Goal: Transaction & Acquisition: Purchase product/service

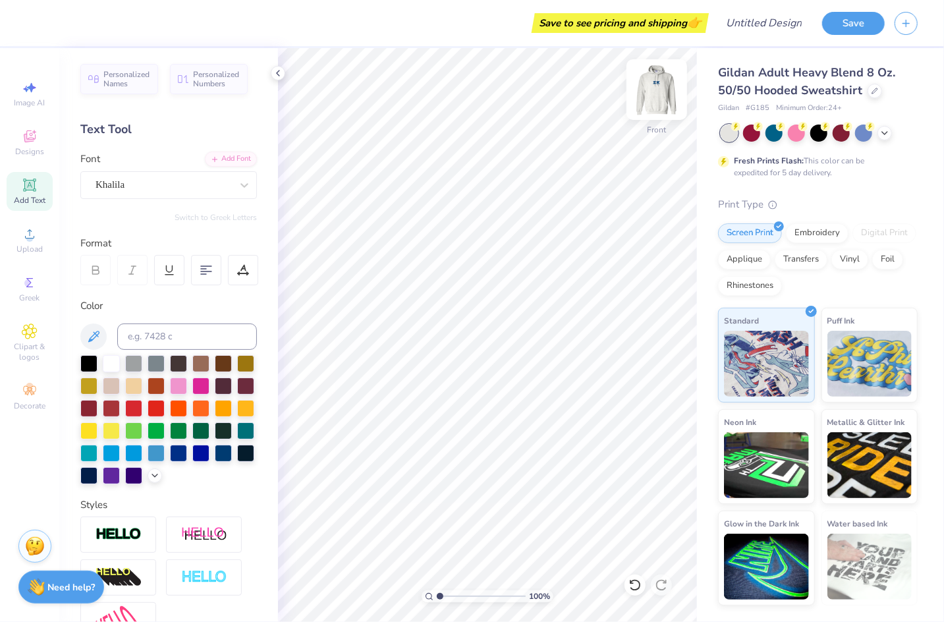
click at [657, 82] on img at bounding box center [657, 89] width 53 height 53
click at [563, 289] on div "100 % Back W 2.33 2.33 " H 0.36 0.36 " Y 6.03 6.03 " Center Middle Top Bottom" at bounding box center [487, 335] width 419 height 574
click at [658, 97] on img at bounding box center [657, 89] width 53 height 53
click at [39, 148] on span "Designs" at bounding box center [29, 151] width 29 height 11
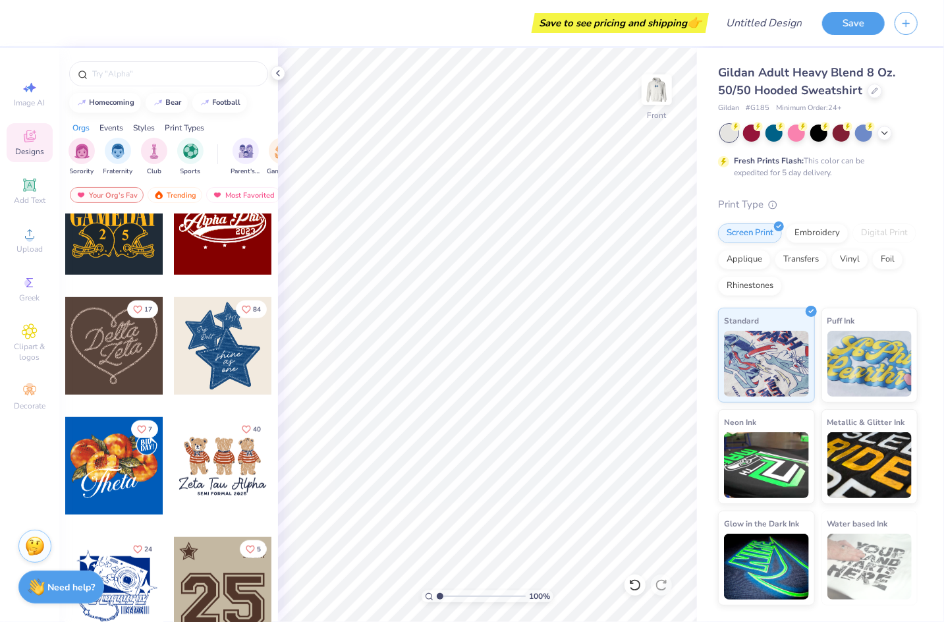
scroll to position [521, 0]
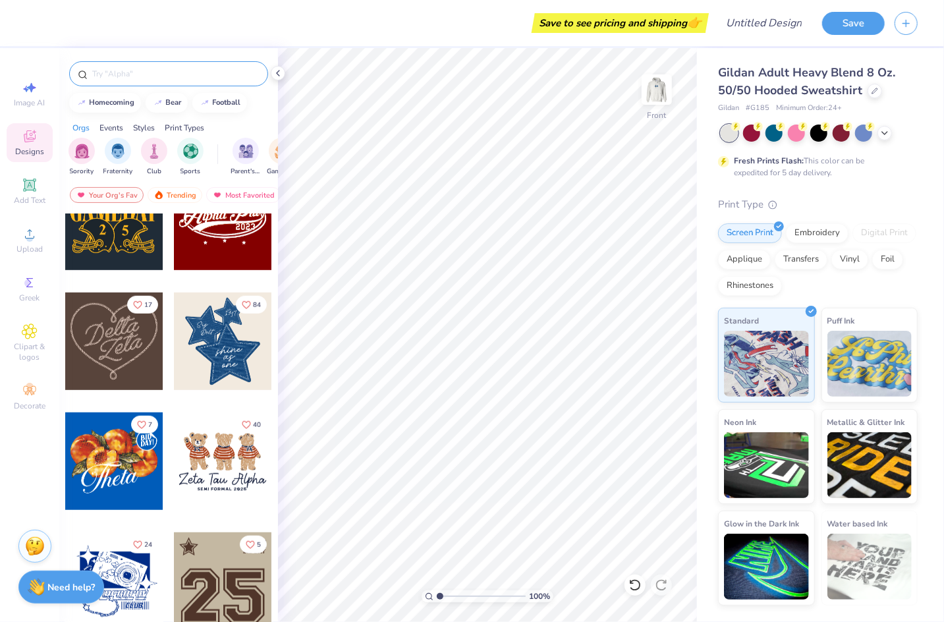
click at [163, 67] on input "text" at bounding box center [175, 73] width 169 height 13
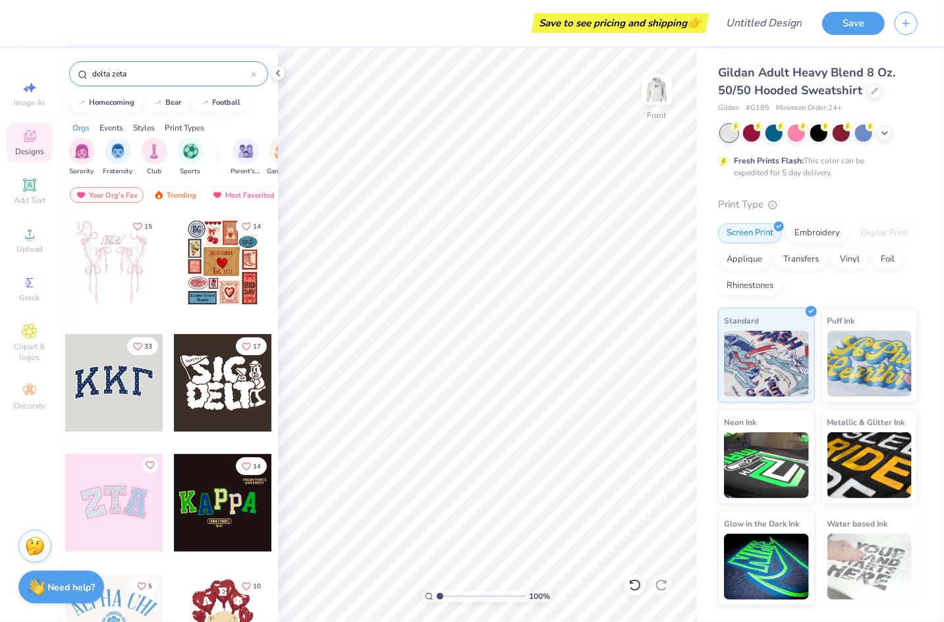
type input "delta zeta"
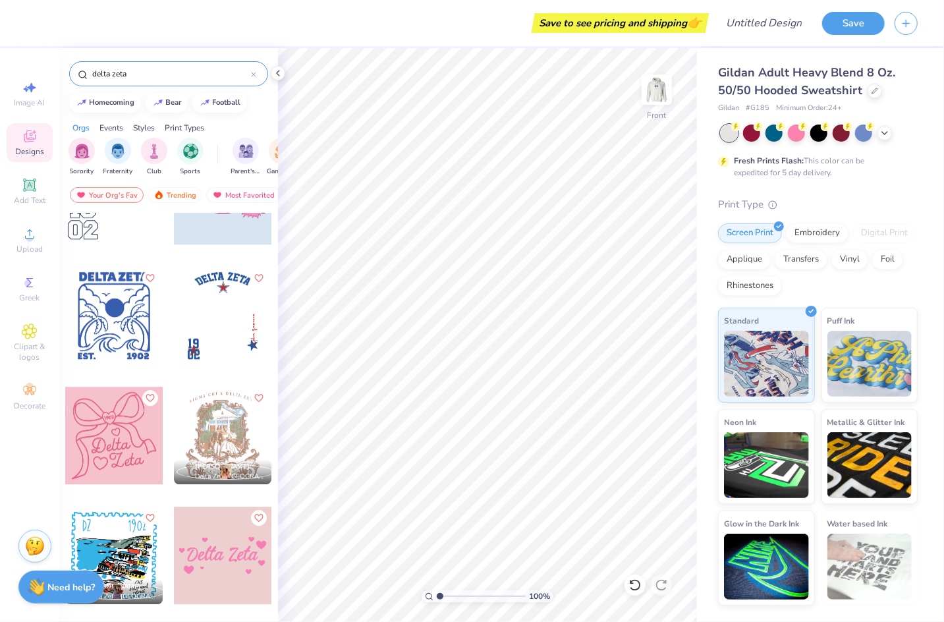
scroll to position [2222, 0]
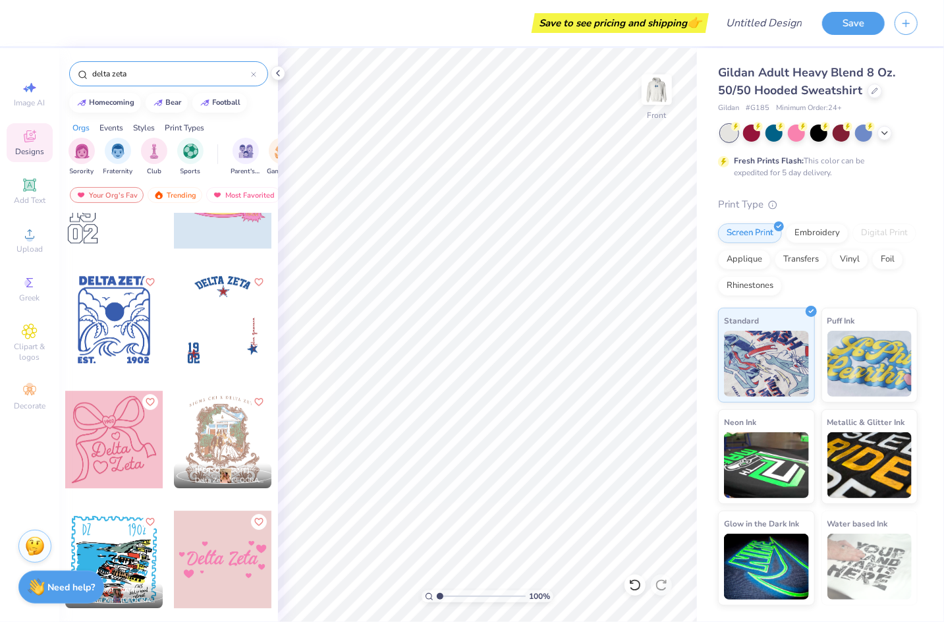
click at [94, 459] on div at bounding box center [114, 440] width 98 height 98
type input "8.74"
type input "9.02"
type input "9.75"
type input "6.00"
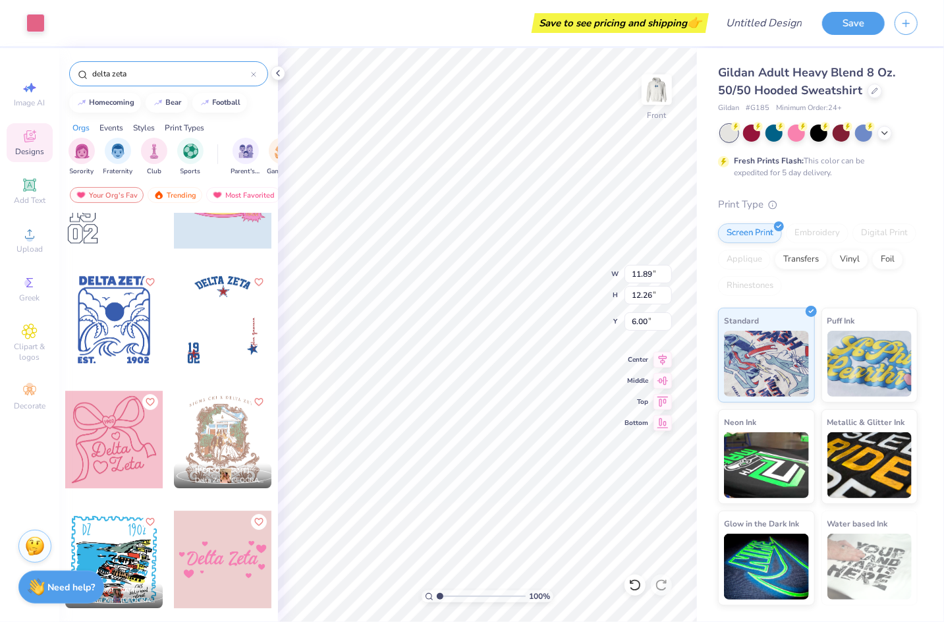
type input "11.89"
type input "12.26"
type input "6.00"
type input "7.34"
type textarea "x"
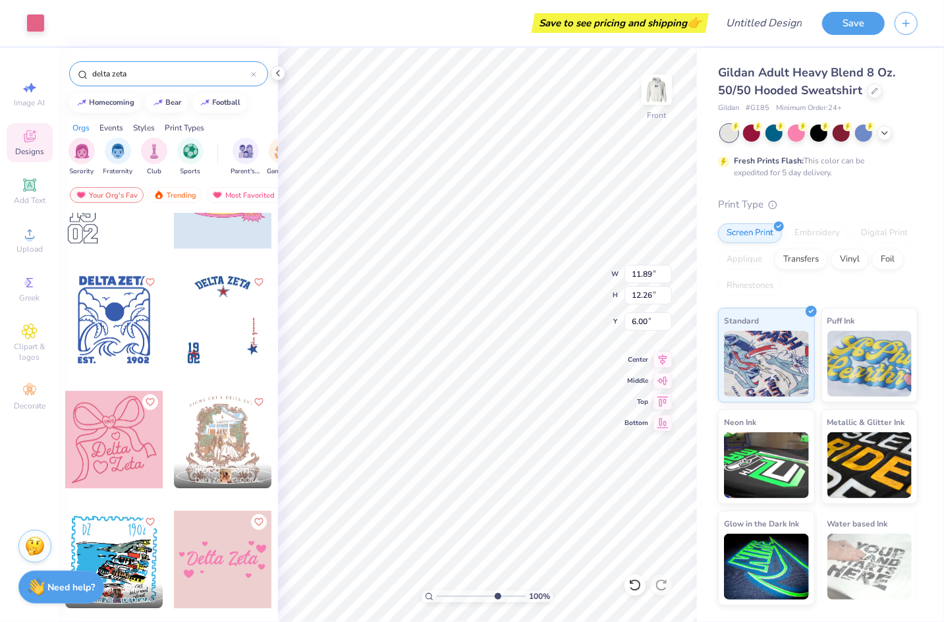
type input "7.34"
click at [496, 598] on input "range" at bounding box center [481, 597] width 89 height 12
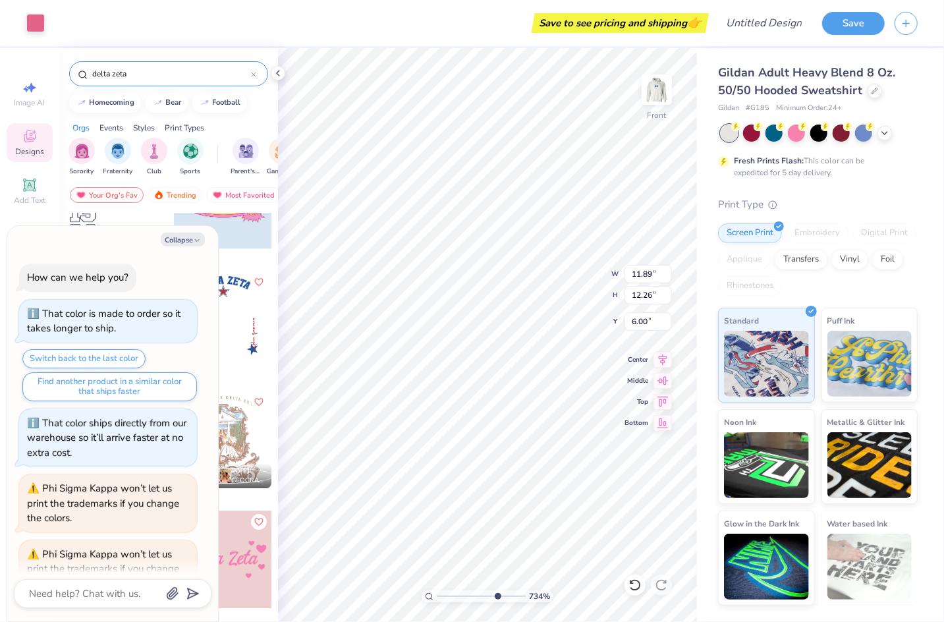
scroll to position [179, 0]
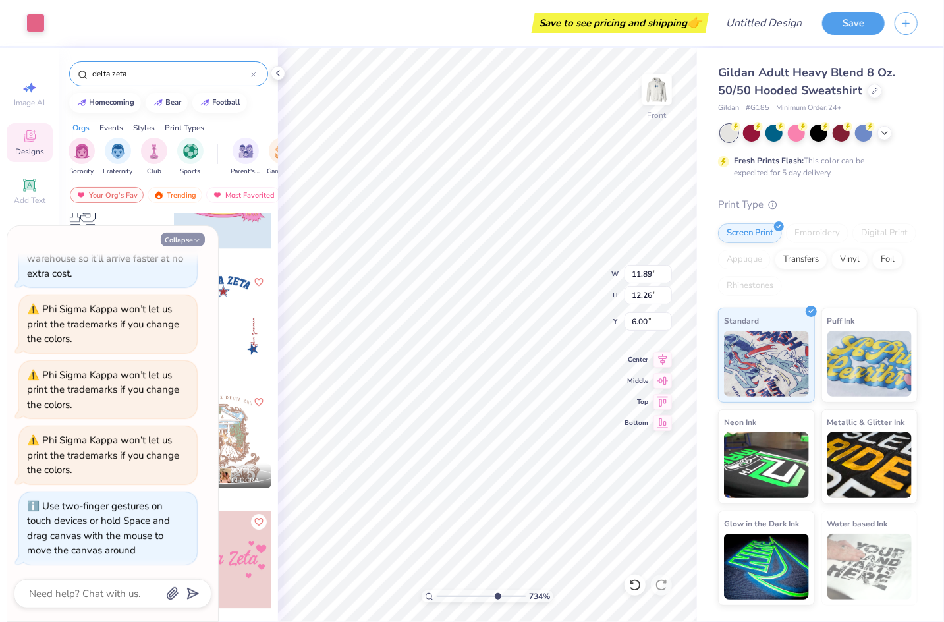
click at [167, 242] on button "Collapse" at bounding box center [183, 240] width 44 height 14
type textarea "x"
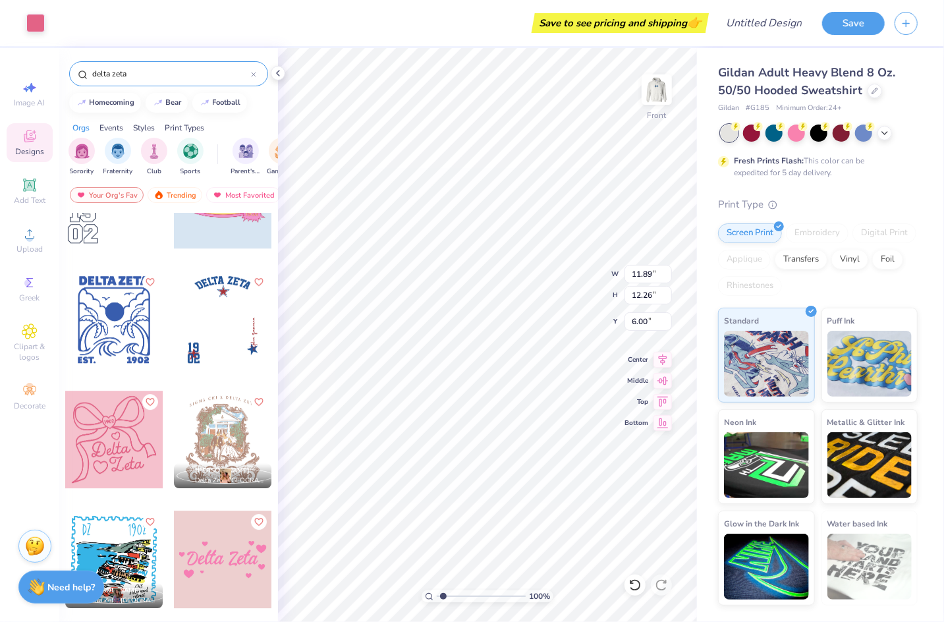
drag, startPoint x: 489, startPoint y: 598, endPoint x: 444, endPoint y: 594, distance: 45.6
click at [444, 594] on input "range" at bounding box center [481, 597] width 89 height 12
type input "1"
click at [279, 66] on div at bounding box center [278, 73] width 14 height 14
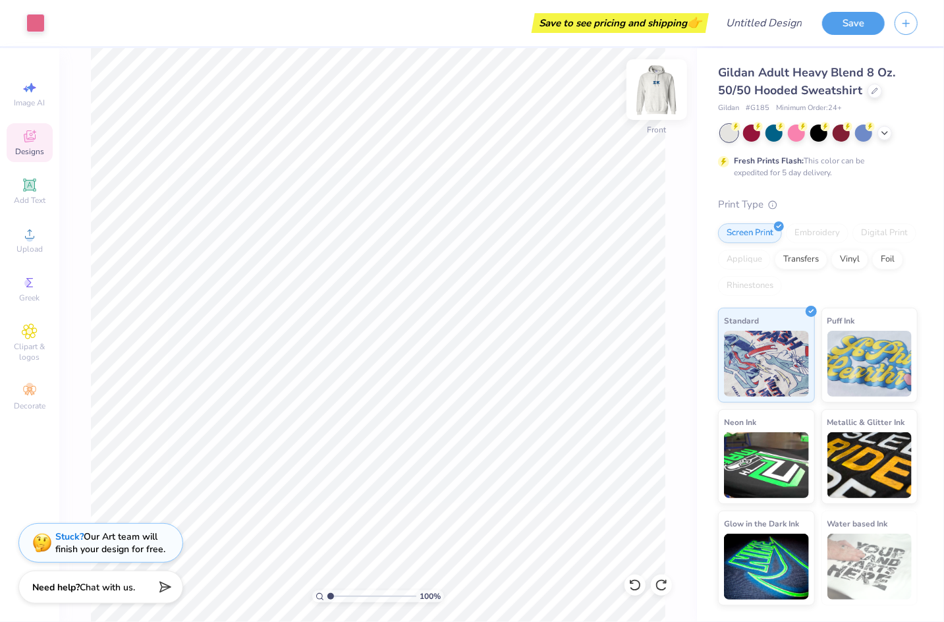
click at [638, 94] on img at bounding box center [657, 89] width 53 height 53
click at [666, 94] on img at bounding box center [657, 89] width 53 height 53
click at [659, 94] on img at bounding box center [657, 89] width 53 height 53
click at [31, 28] on div at bounding box center [35, 22] width 18 height 18
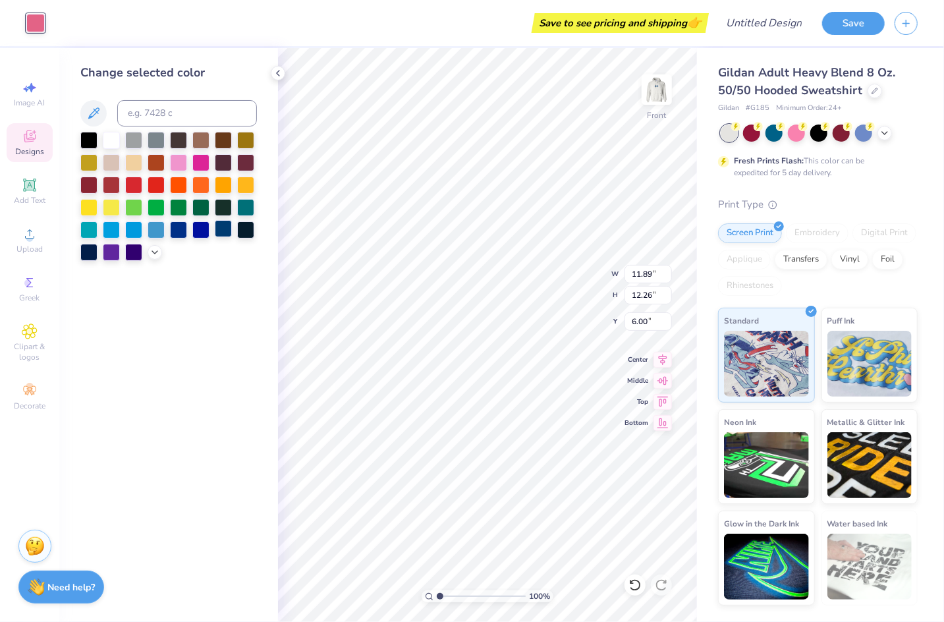
click at [219, 233] on div at bounding box center [223, 228] width 17 height 17
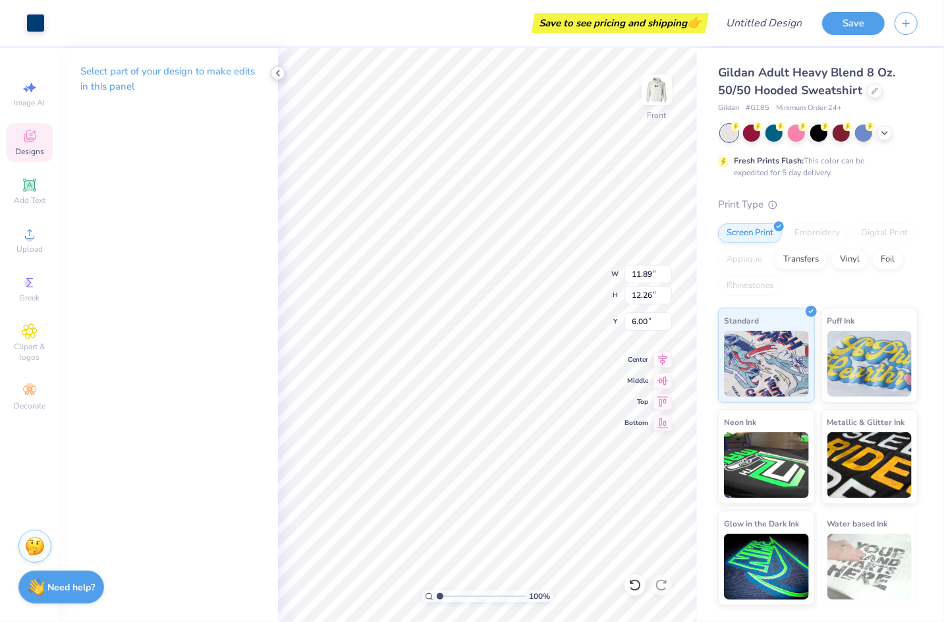
click at [281, 73] on icon at bounding box center [278, 73] width 11 height 11
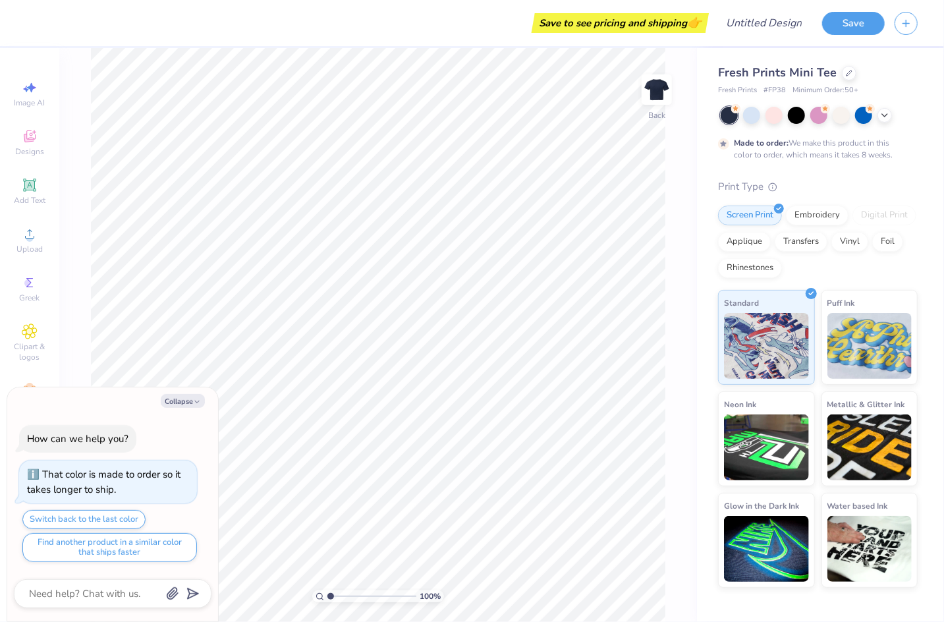
type textarea "x"
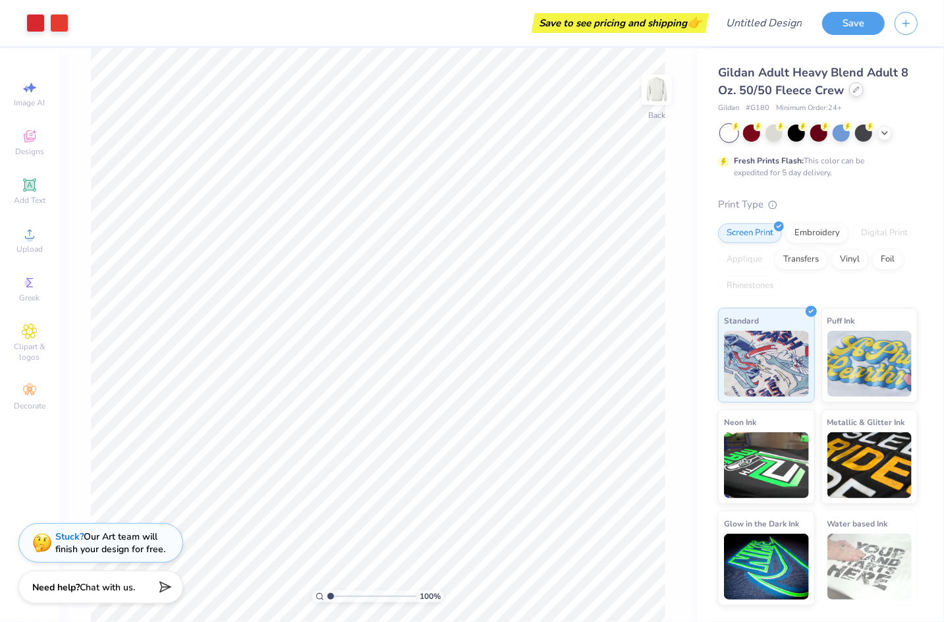
click at [859, 96] on div at bounding box center [857, 89] width 14 height 14
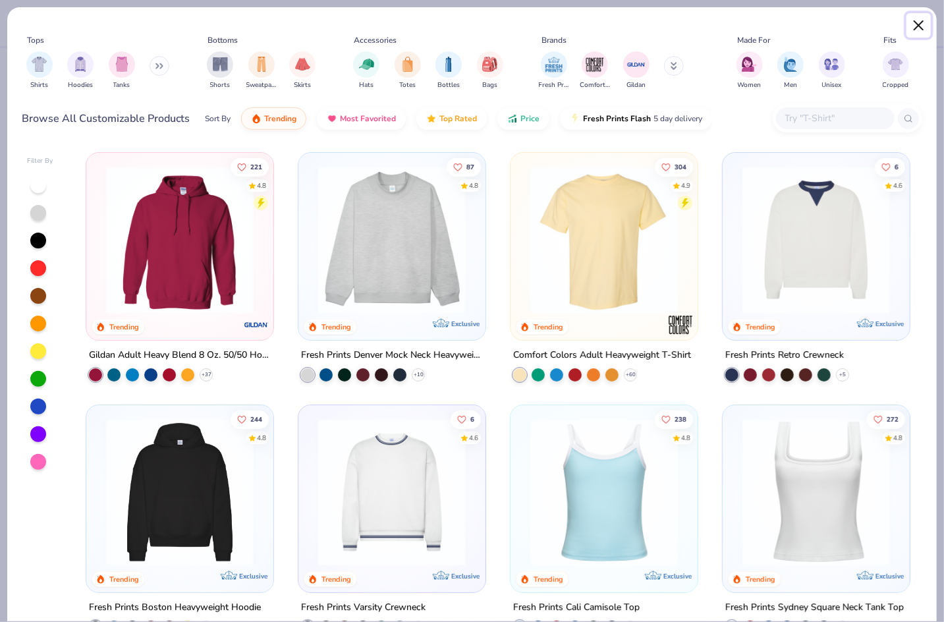
click at [921, 24] on button "Close" at bounding box center [919, 25] width 25 height 25
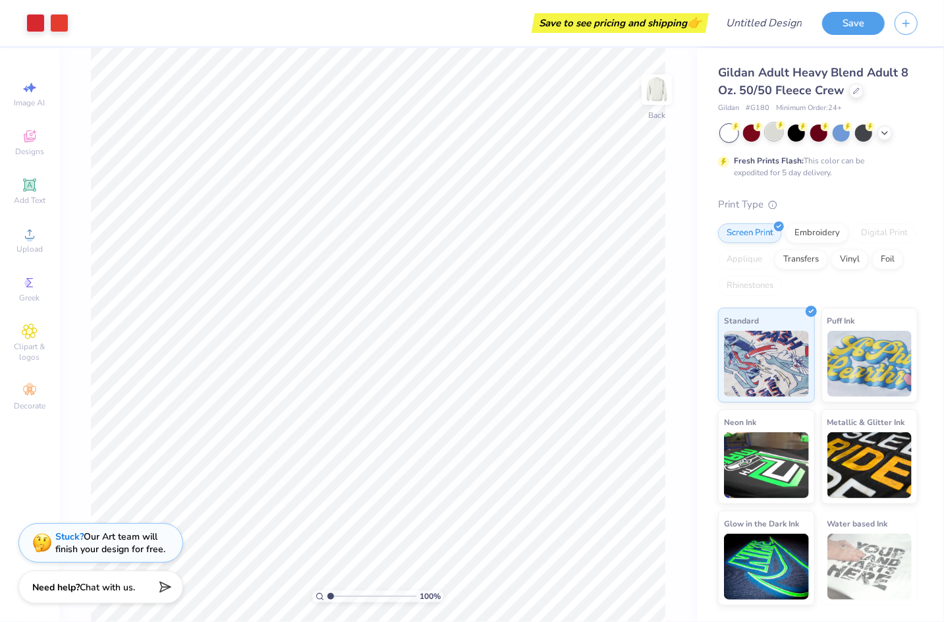
click at [769, 132] on div at bounding box center [774, 131] width 17 height 17
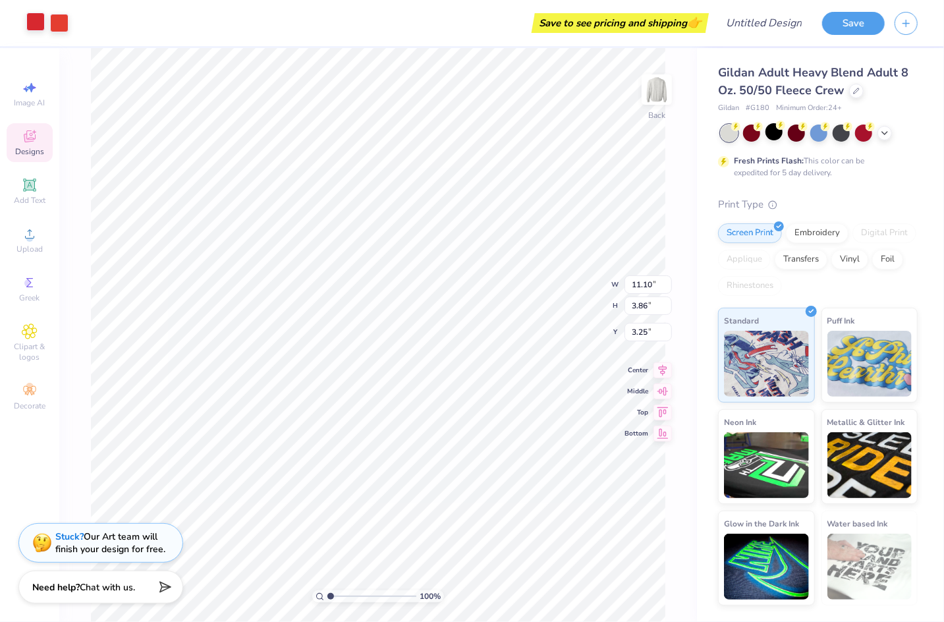
click at [42, 23] on div at bounding box center [35, 22] width 18 height 18
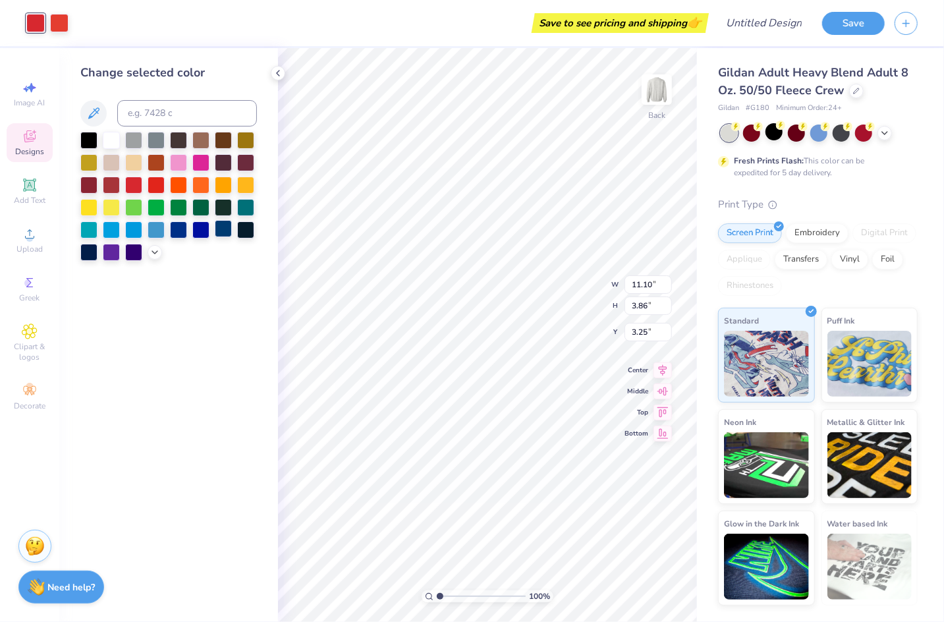
click at [227, 235] on div at bounding box center [223, 228] width 17 height 17
click at [63, 23] on div at bounding box center [59, 22] width 18 height 18
click at [220, 230] on div at bounding box center [223, 228] width 17 height 17
click at [662, 81] on img at bounding box center [657, 89] width 26 height 26
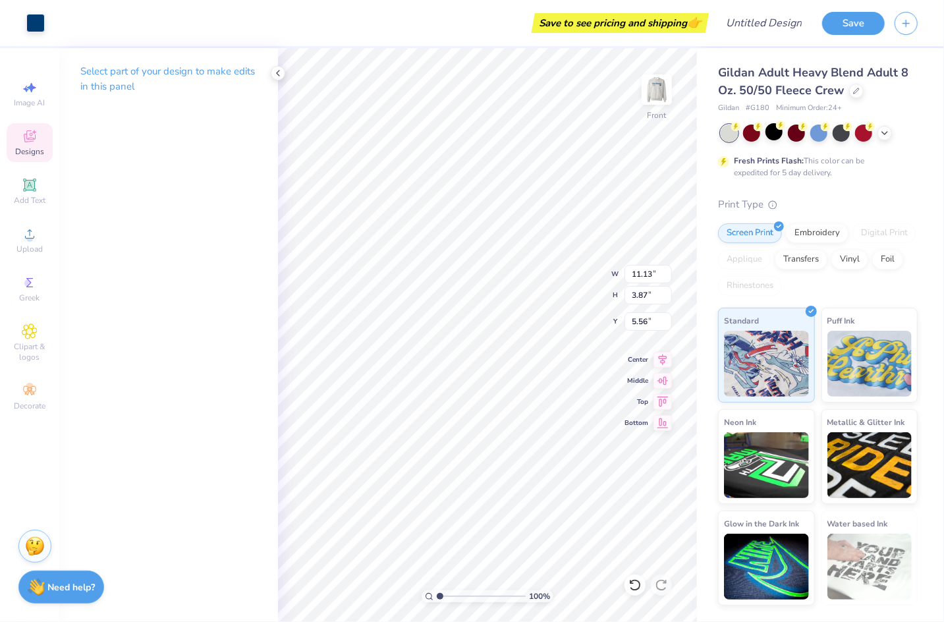
type input "6.46"
type input "2.05"
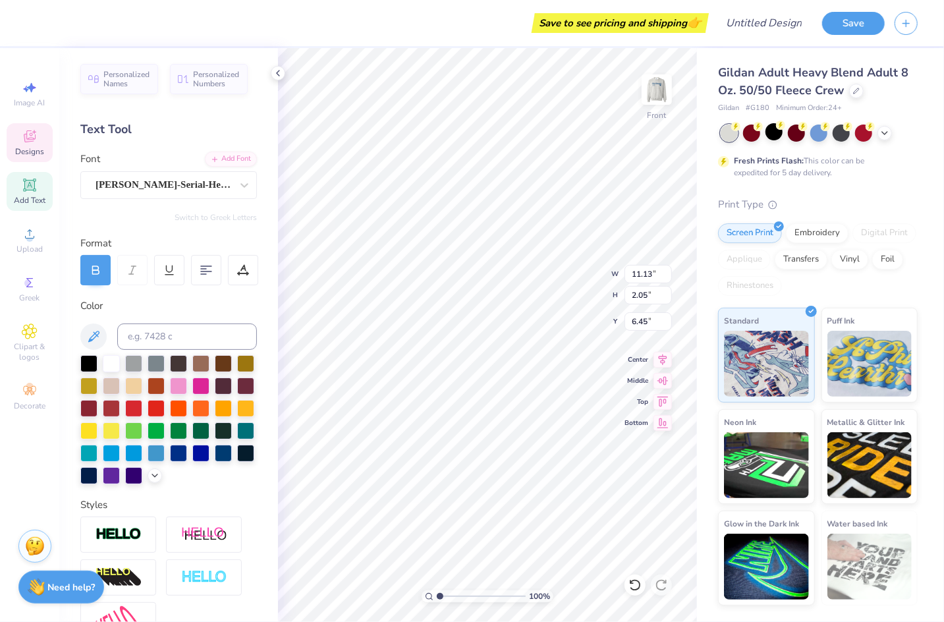
type textarea "Sigma Kappa"
type input "6.54"
type textarea "SIGMA Kappa"
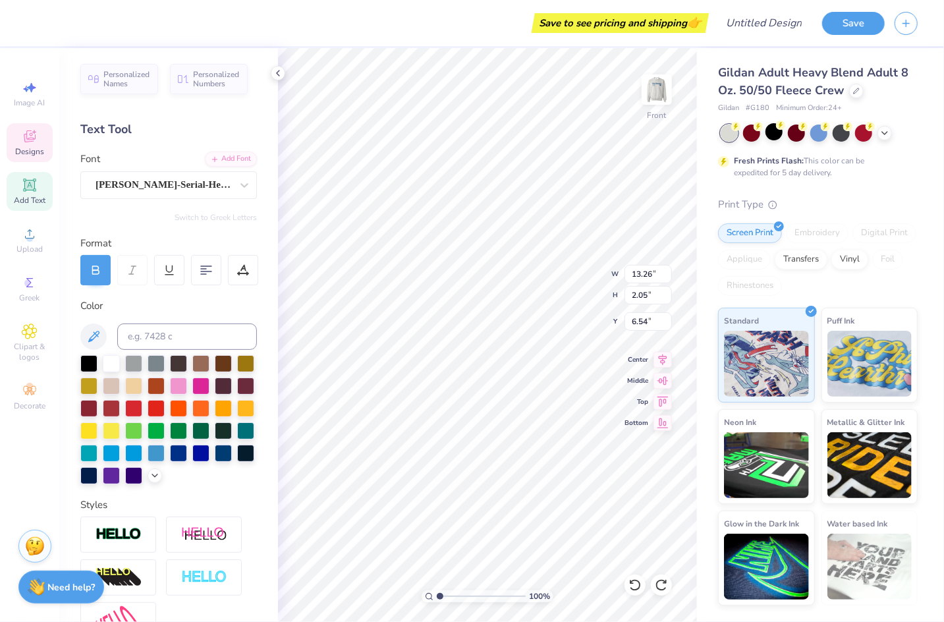
scroll to position [0, 2]
type textarea "sigma kappa"
type input "11.49"
type input "1.88"
type input "6.41"
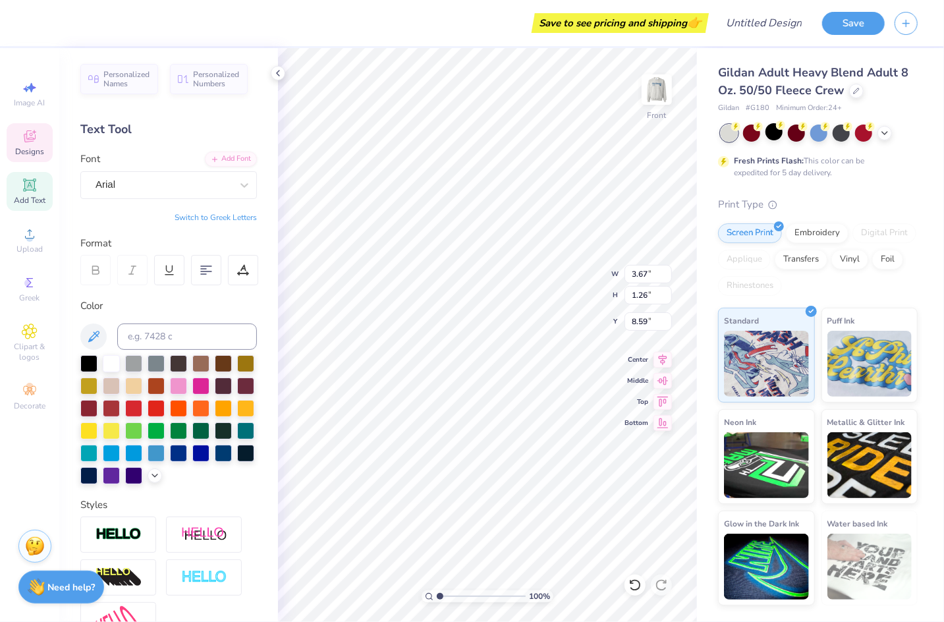
type input "8.59"
type textarea "THETA ZETA EST. 1874"
click at [660, 84] on img at bounding box center [657, 89] width 53 height 53
type input "3.86"
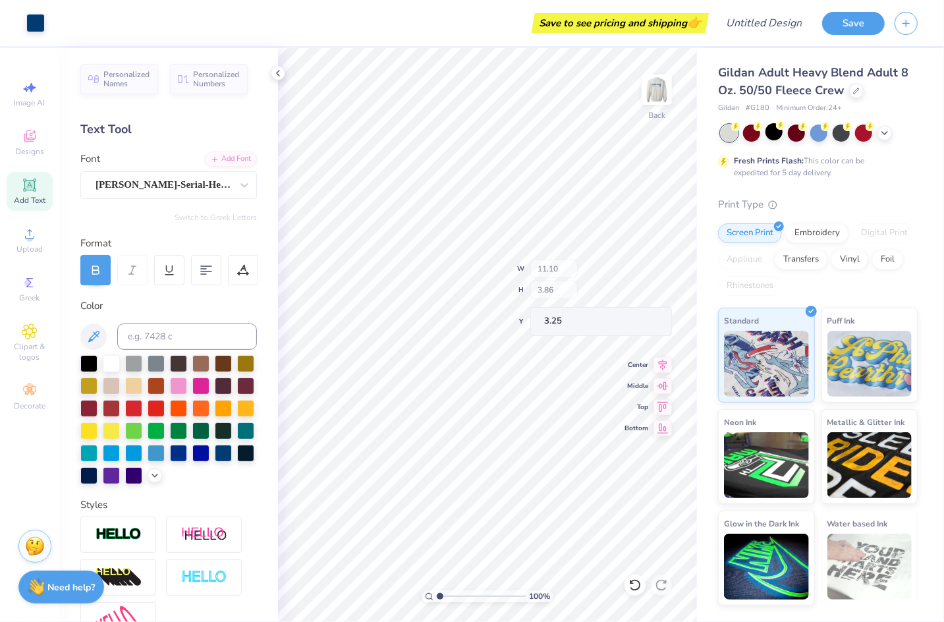
type input "3.32"
click at [277, 324] on div "Art colors Save to see pricing and shipping 👉 Design Title Save Image AI Design…" at bounding box center [472, 311] width 944 height 622
type input "1.89"
type input "1.73"
type input "5.36"
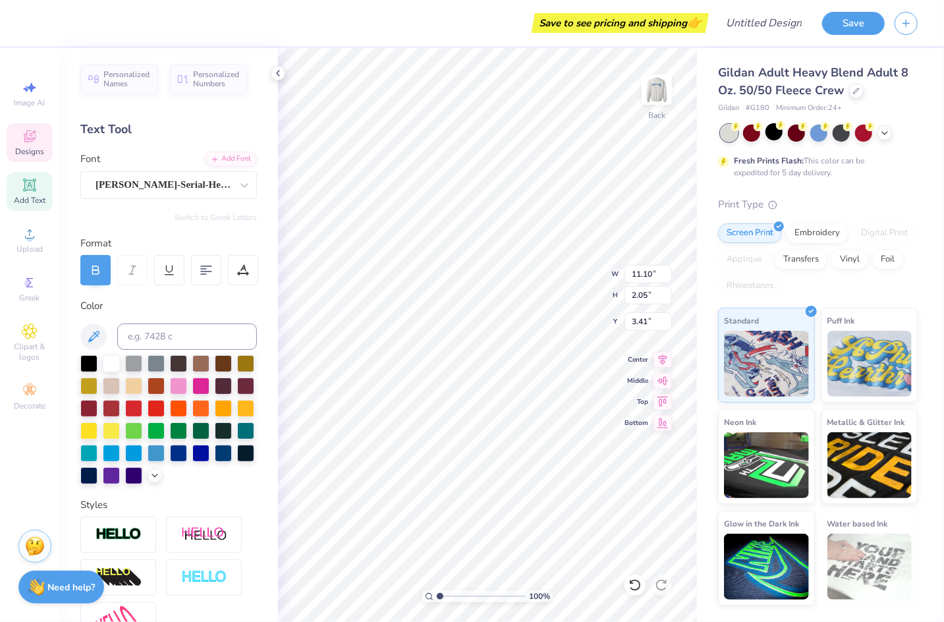
scroll to position [0, 0]
type textarea "C"
type textarea "SK"
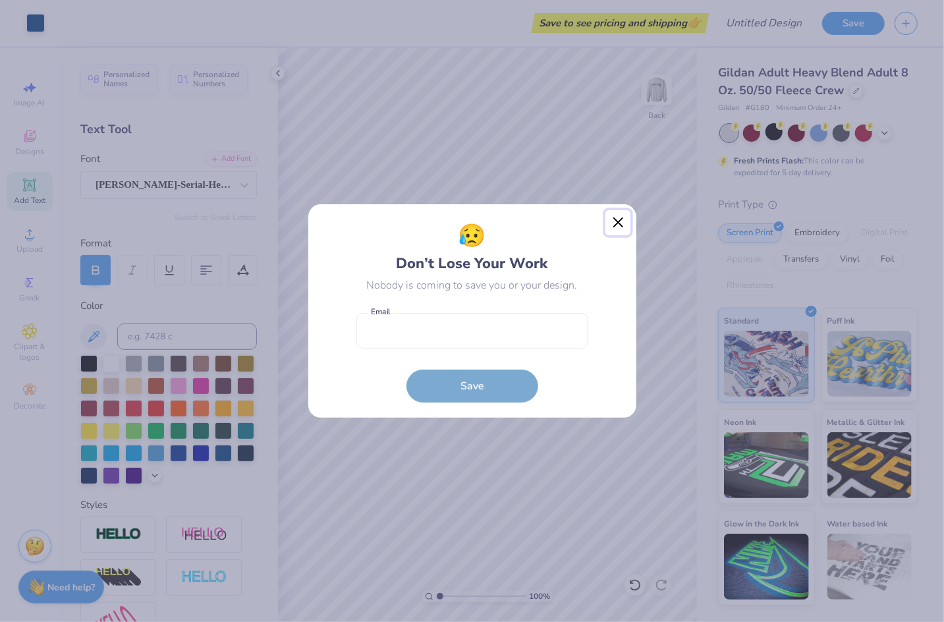
click at [622, 215] on button "Close" at bounding box center [618, 222] width 25 height 25
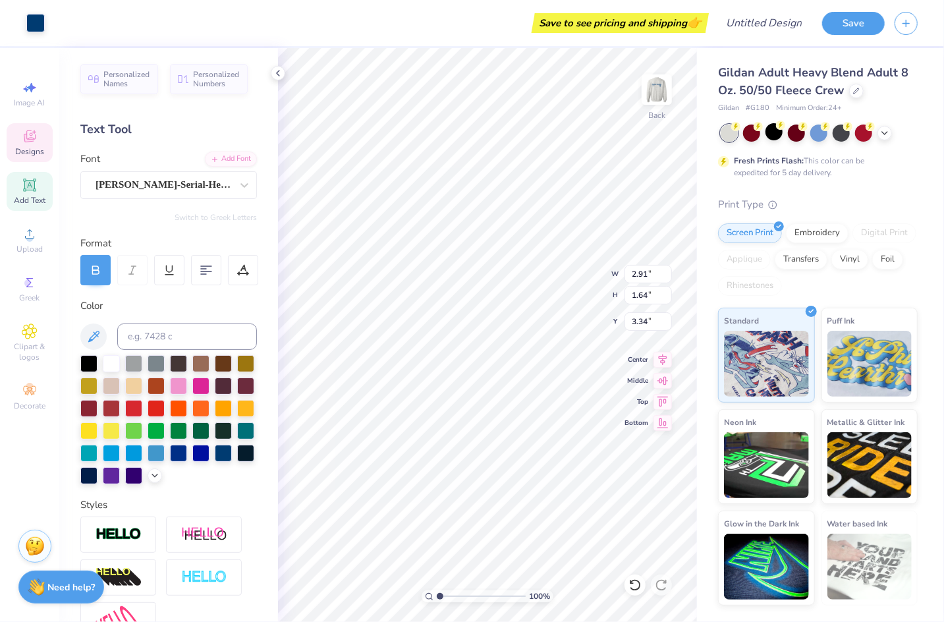
type input "11.10"
type input "3.86"
type input "3.25"
click at [179, 198] on div "Personalized Names Personalized Numbers Text Tool Add Font Font Casad-Serial-He…" at bounding box center [168, 335] width 219 height 574
click at [129, 180] on div "Casad-Serial-Heavy" at bounding box center [163, 185] width 138 height 20
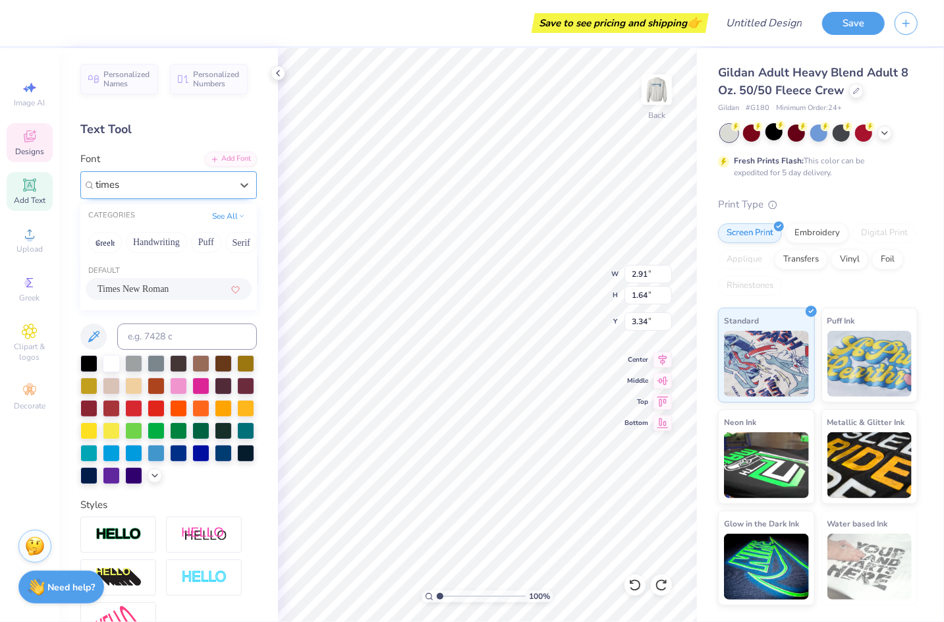
click at [140, 293] on span "Times New Roman" at bounding box center [133, 289] width 71 height 14
type input "times"
paste textarea "Σ"
type textarea "ΣK"
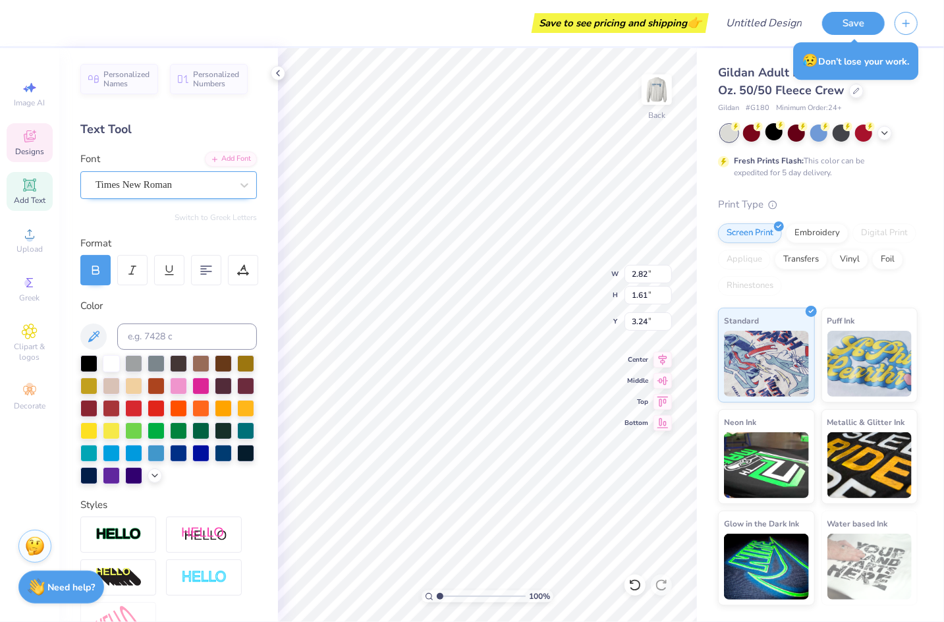
type input "2.82"
type input "1.61"
type input "3.24"
paste textarea "Σ"
type textarea "ΣK"
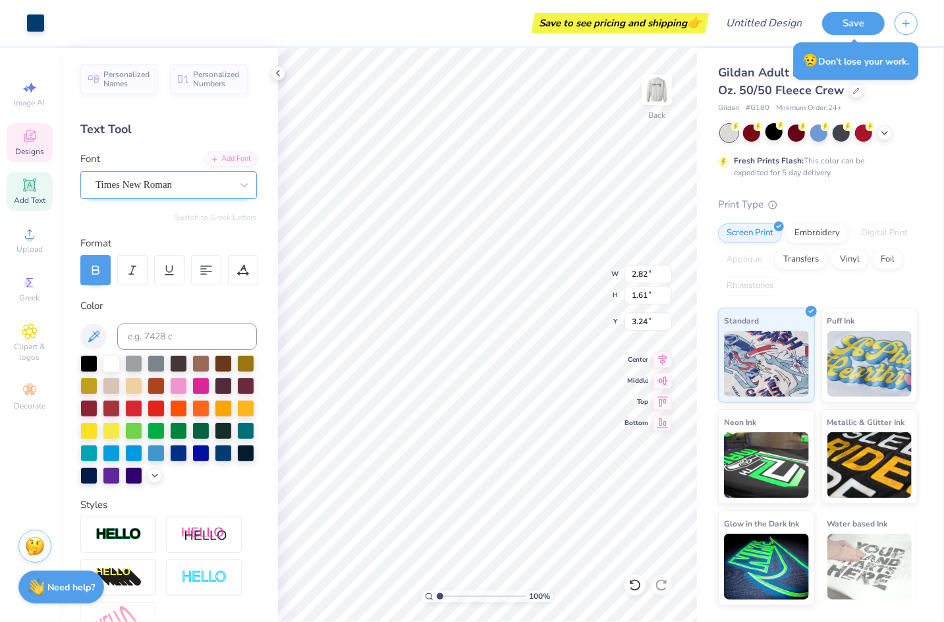
type input "3.25"
paste textarea "Σ"
type textarea "ΣK"
type input "11.10"
type input "3.86"
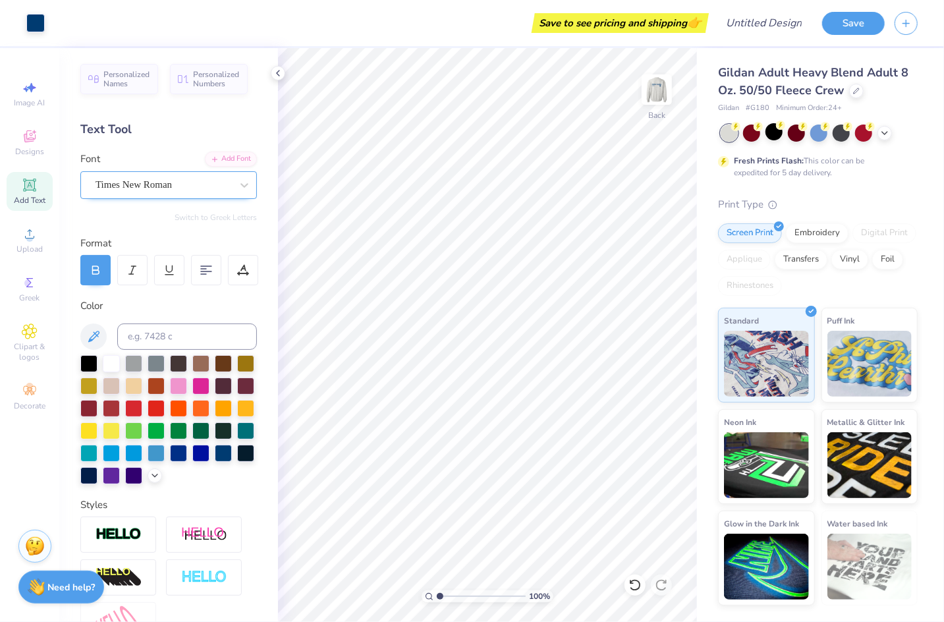
click at [24, 189] on icon at bounding box center [29, 185] width 13 height 13
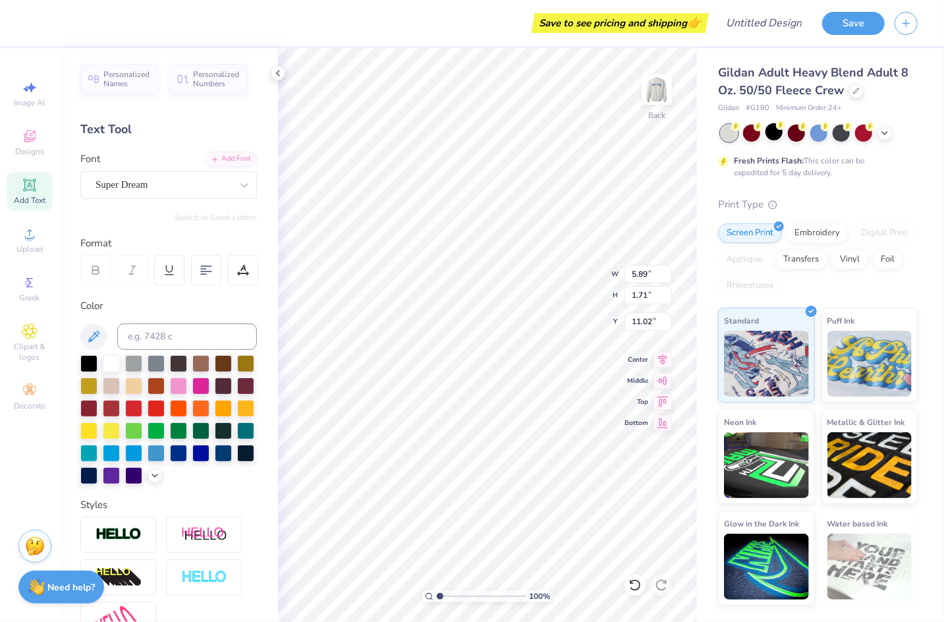
click at [220, 181] on div "Super Dream" at bounding box center [163, 185] width 138 height 20
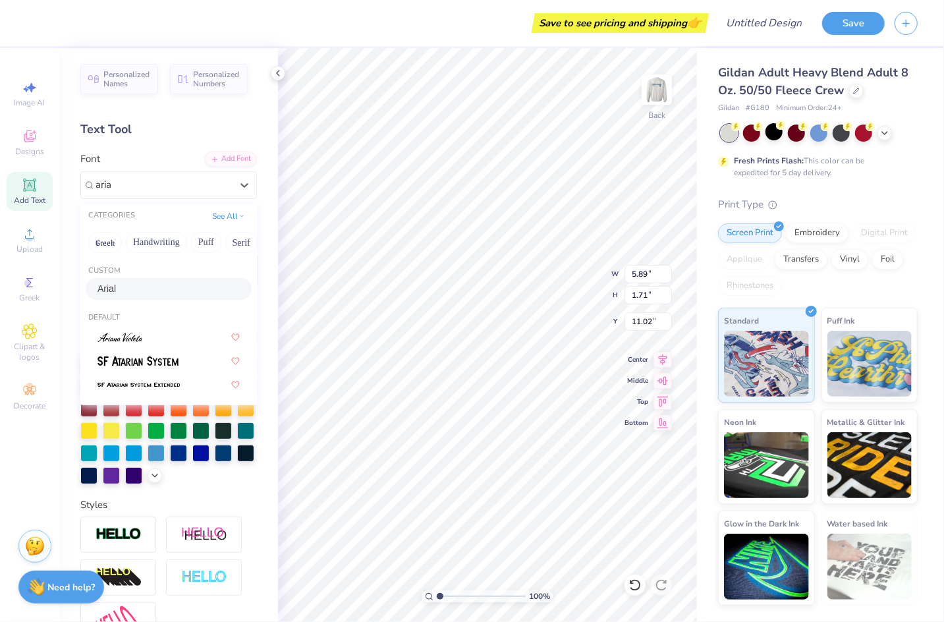
click at [154, 288] on div "Arial" at bounding box center [169, 289] width 142 height 14
type input "aria"
type input "6.12"
type input "1.74"
type input "11.00"
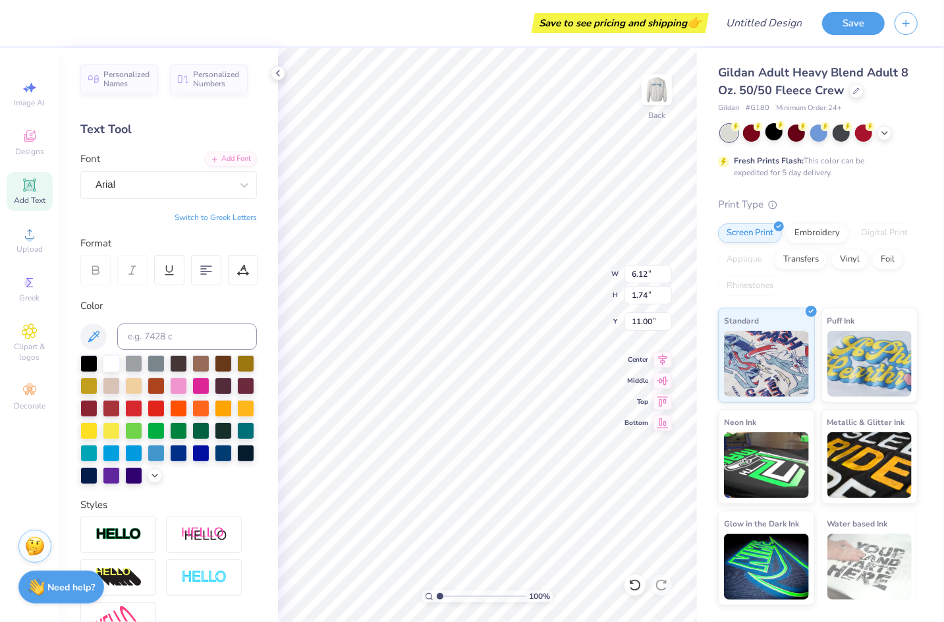
scroll to position [0, 1]
type textarea "TESXT"
type input "7.74"
type input "1.80"
type input "10.97"
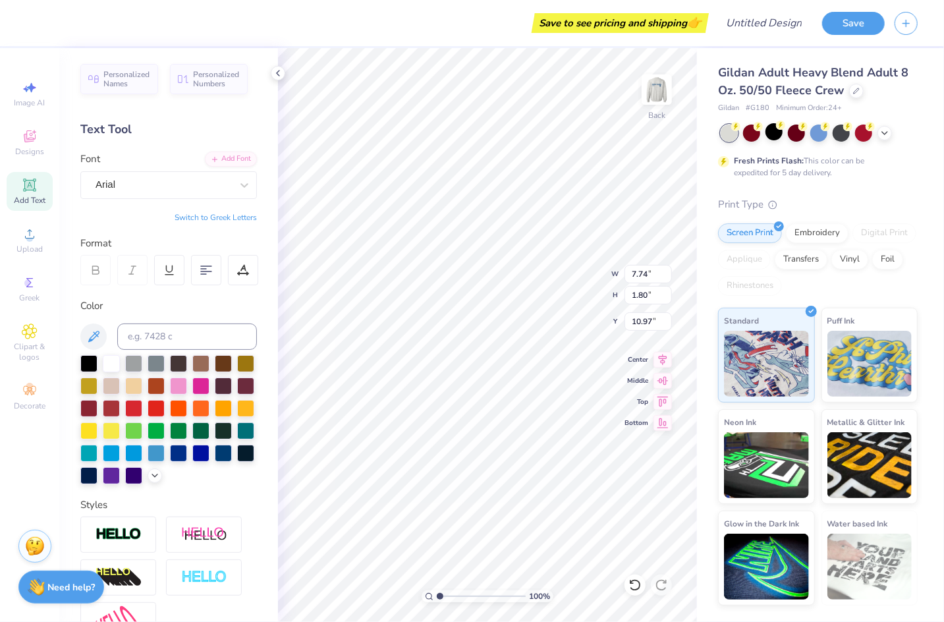
scroll to position [0, 0]
paste textarea "S"
type textarea "S"
paste textarea "S"
type textarea "S"
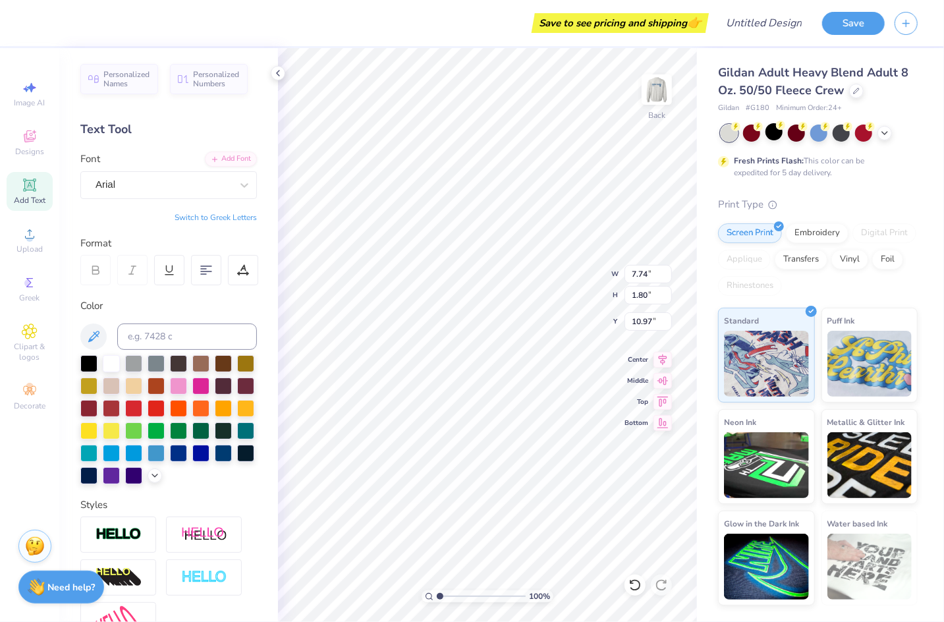
paste textarea "S"
type textarea "S"
type input "2.82"
type input "1.61"
type input "3.23"
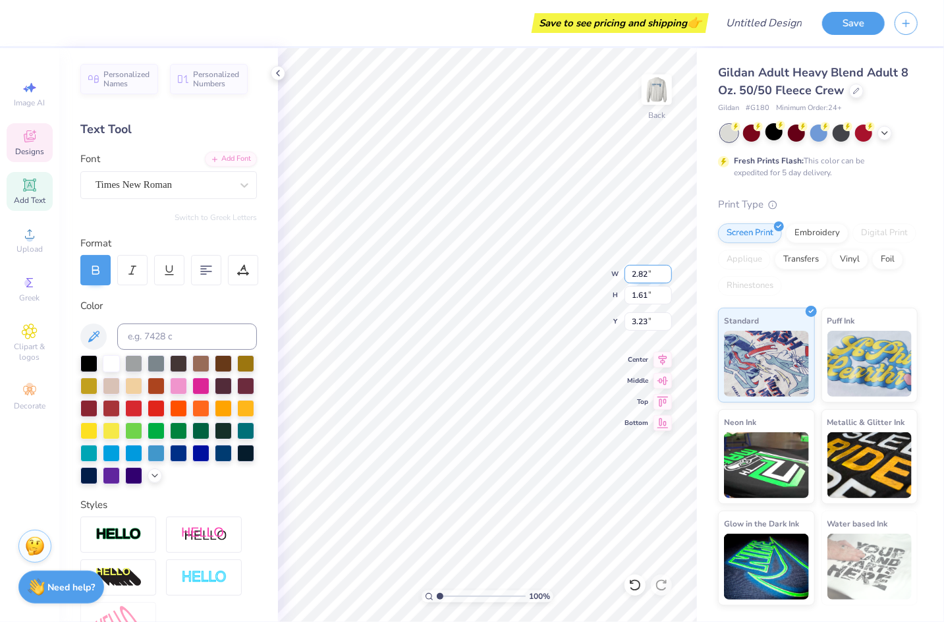
paste textarea "Σ"
type textarea "ΣK"
paste textarea "ΣK"
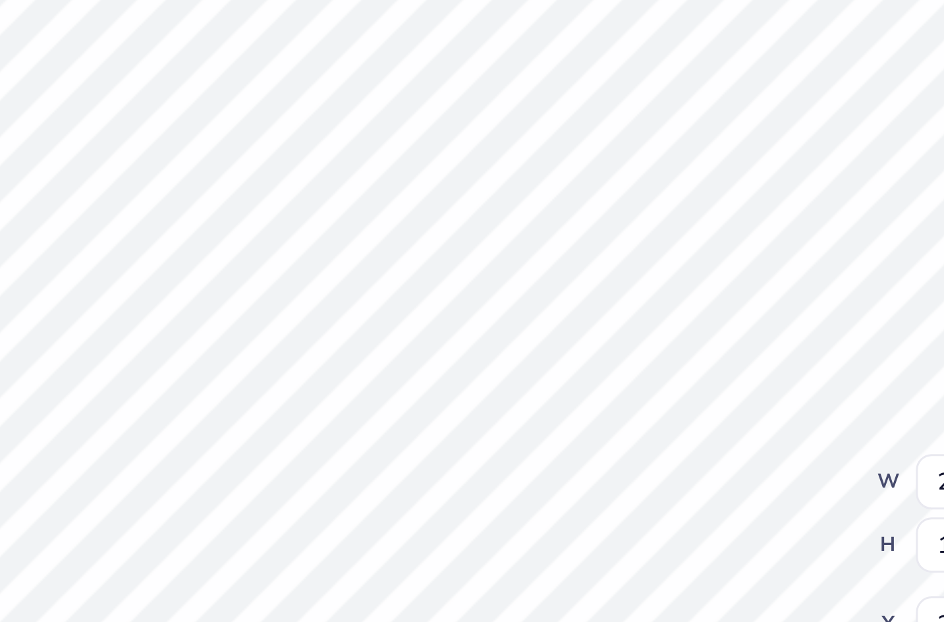
type textarea "ΣK"
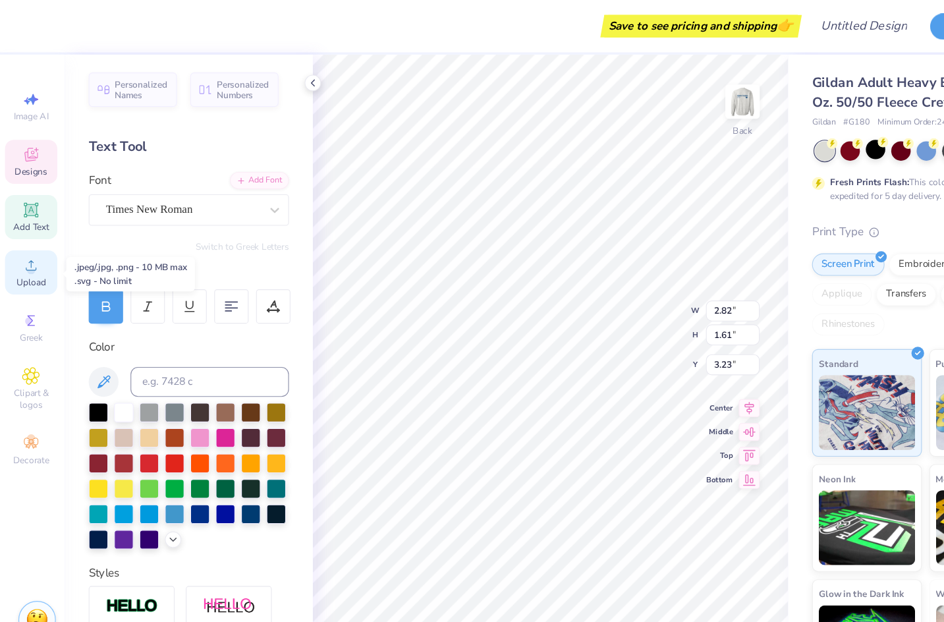
click at [38, 237] on div "Upload" at bounding box center [30, 240] width 46 height 39
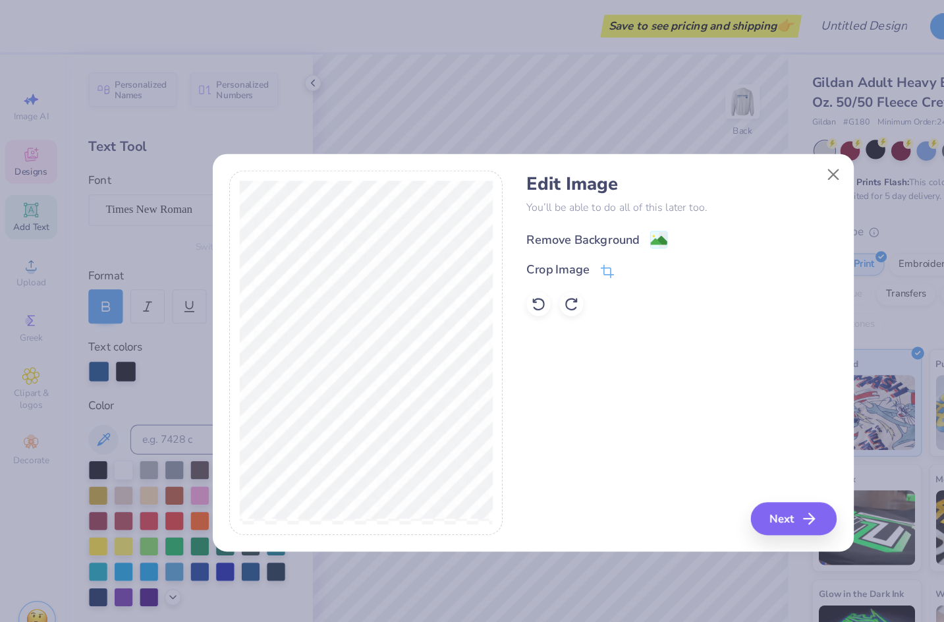
click at [576, 211] on image at bounding box center [583, 212] width 14 height 14
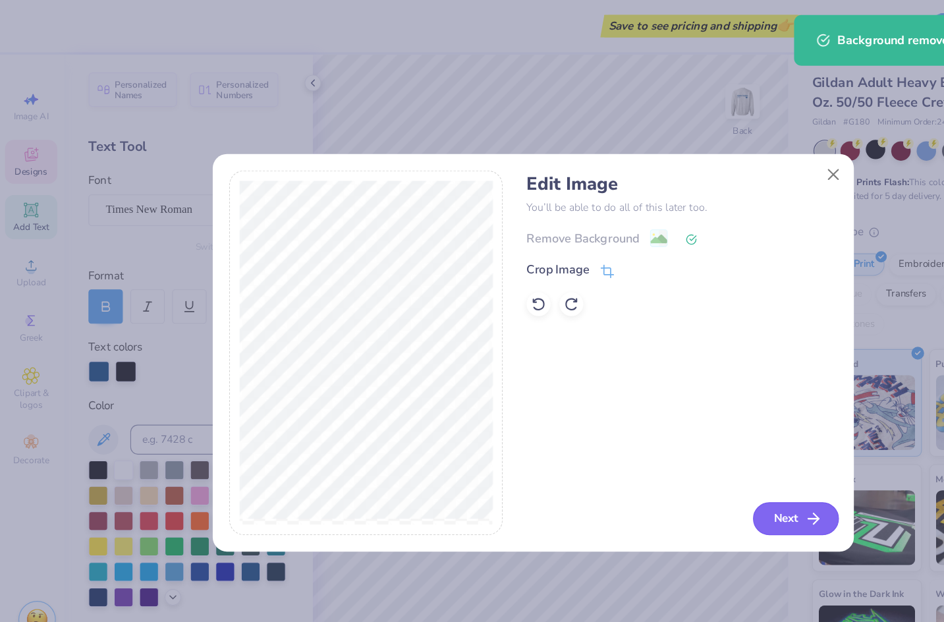
click at [707, 455] on button "Next" at bounding box center [704, 457] width 76 height 29
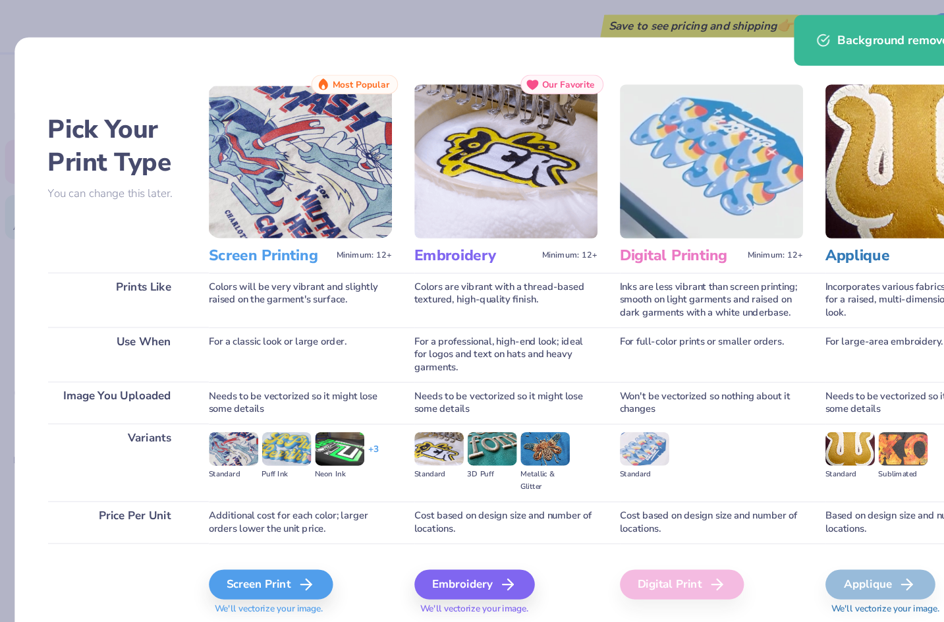
click at [459, 498] on div "Embroidery We'll vectorize your image." at bounding box center [448, 514] width 161 height 71
click at [431, 515] on div "Embroidery" at bounding box center [423, 515] width 106 height 26
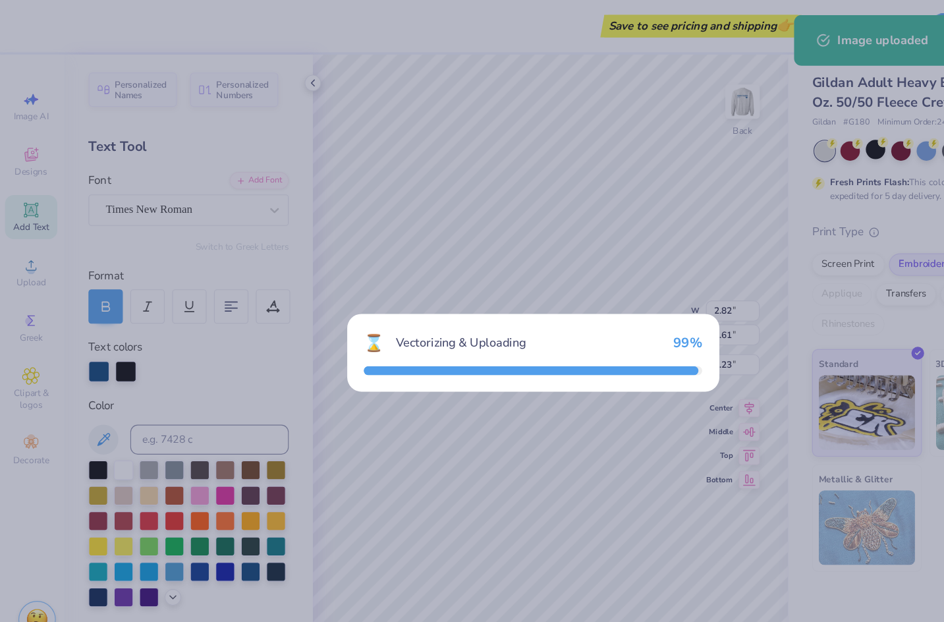
type input "12.00"
type input "5.68"
type input "9.04"
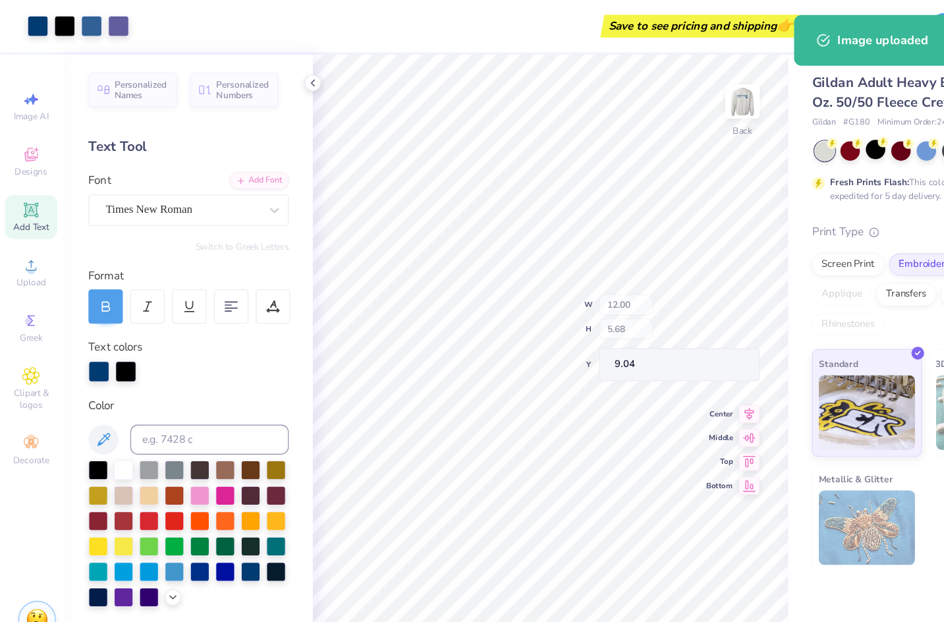
click at [514, 216] on body "Art colors Save to see pricing and shipping 👉 Design Title Save Image AI Design…" at bounding box center [472, 311] width 944 height 622
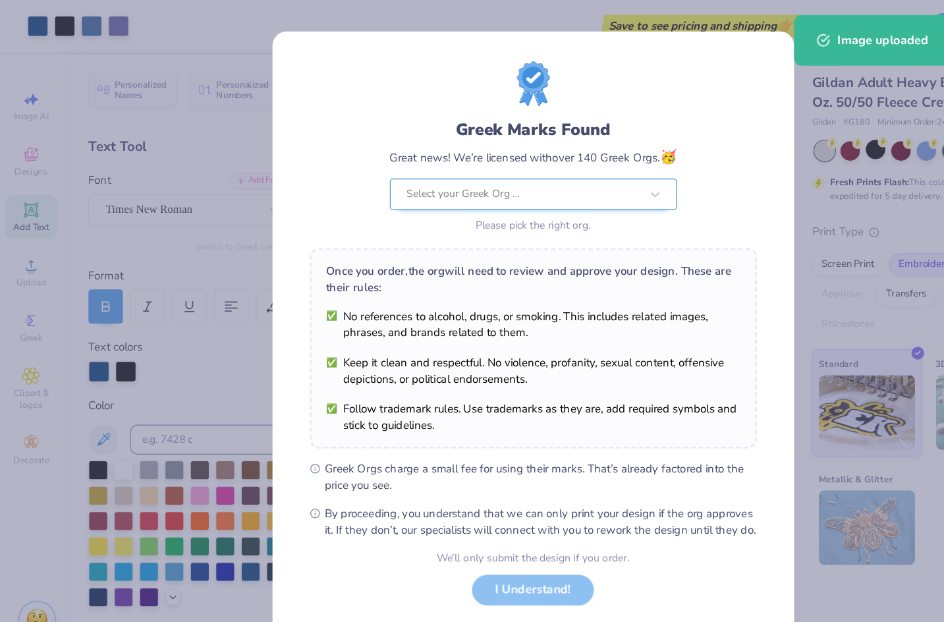
click at [458, 163] on div at bounding box center [464, 171] width 206 height 17
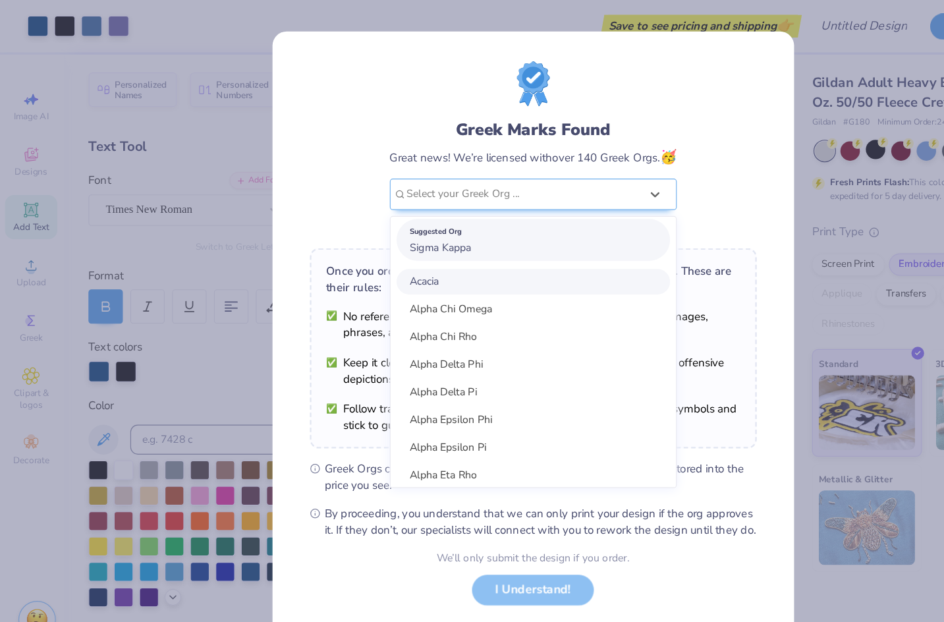
click at [440, 213] on div "Suggested Org Sigma Kappa" at bounding box center [472, 211] width 241 height 37
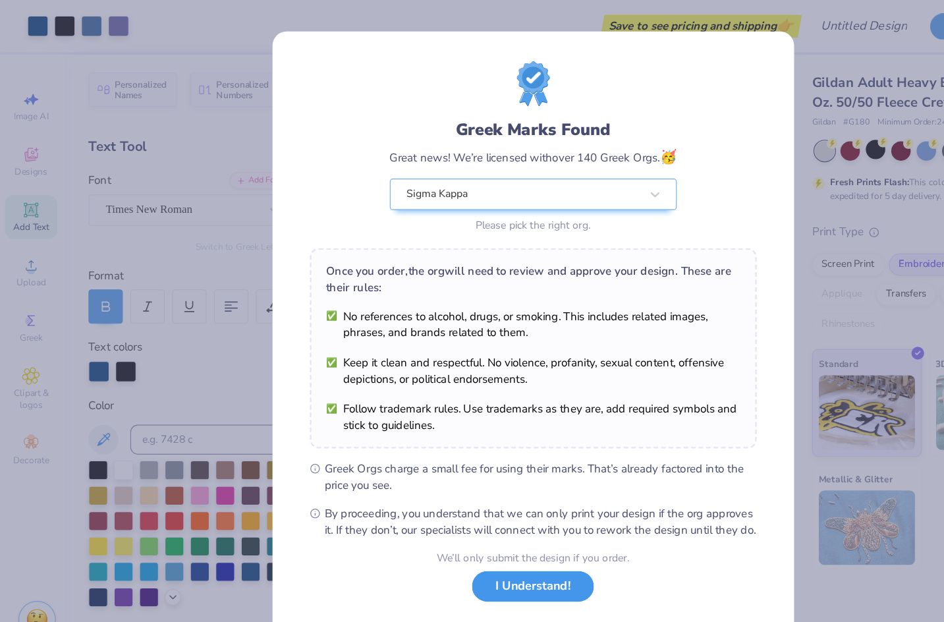
click at [461, 528] on button "I Understand!" at bounding box center [471, 517] width 107 height 27
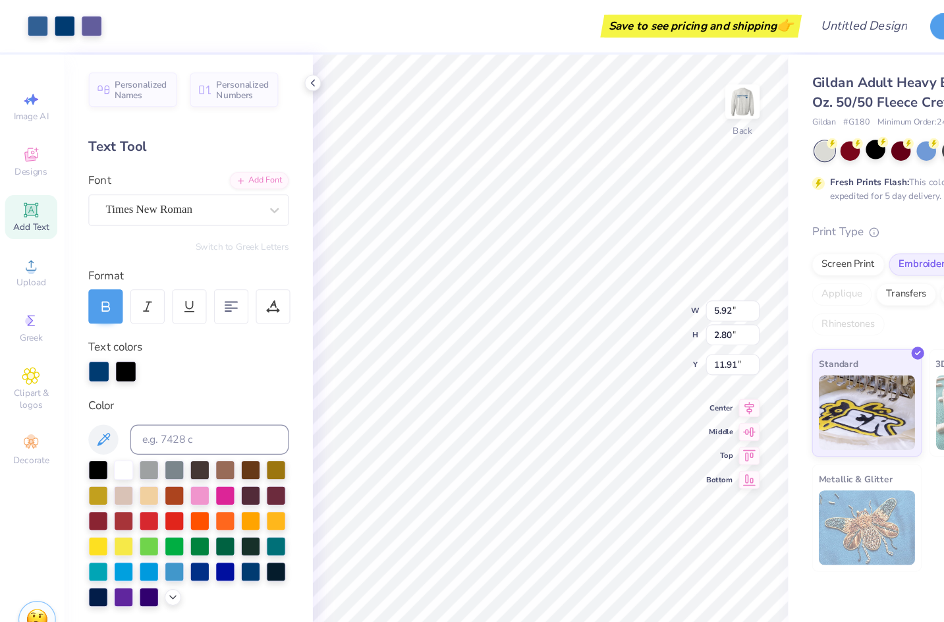
type input "5.92"
type input "2.80"
type input "11.91"
click at [80, 26] on div at bounding box center [83, 22] width 18 height 18
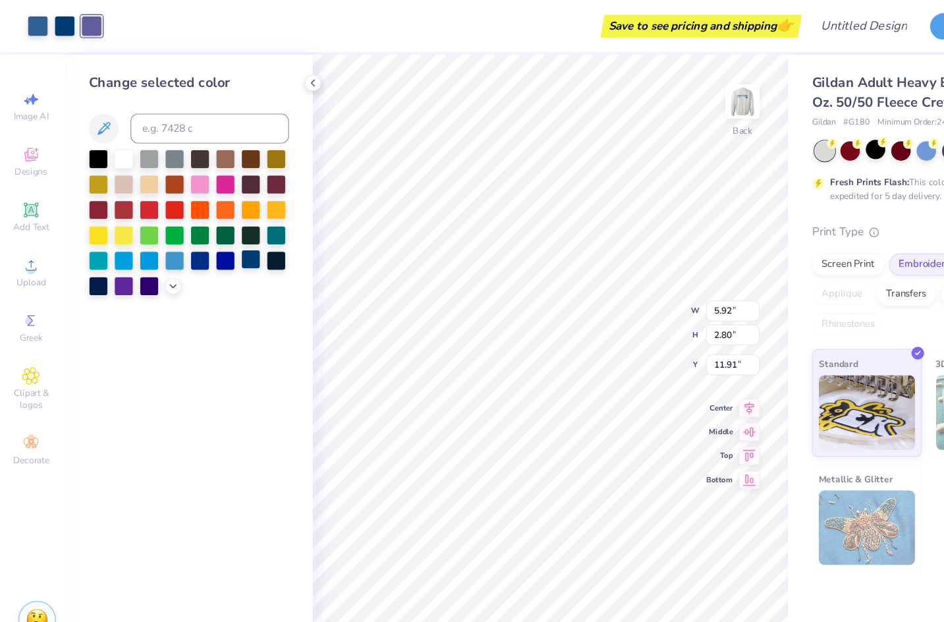
click at [221, 229] on div at bounding box center [223, 228] width 17 height 17
click at [32, 19] on div at bounding box center [35, 22] width 18 height 18
click at [222, 232] on div at bounding box center [223, 228] width 17 height 17
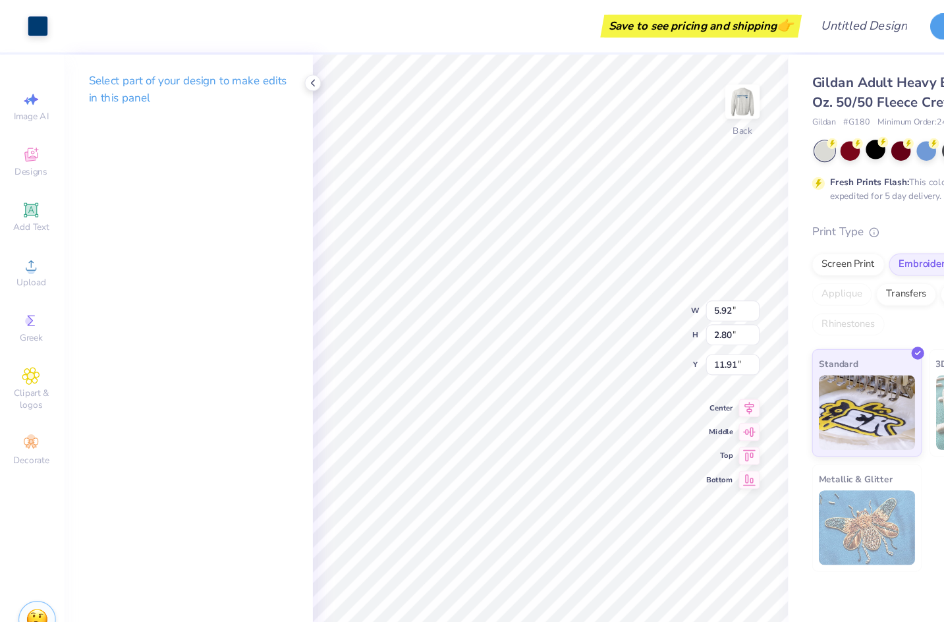
type input "3.42"
type input "3.34"
type input "1.58"
type input "3.56"
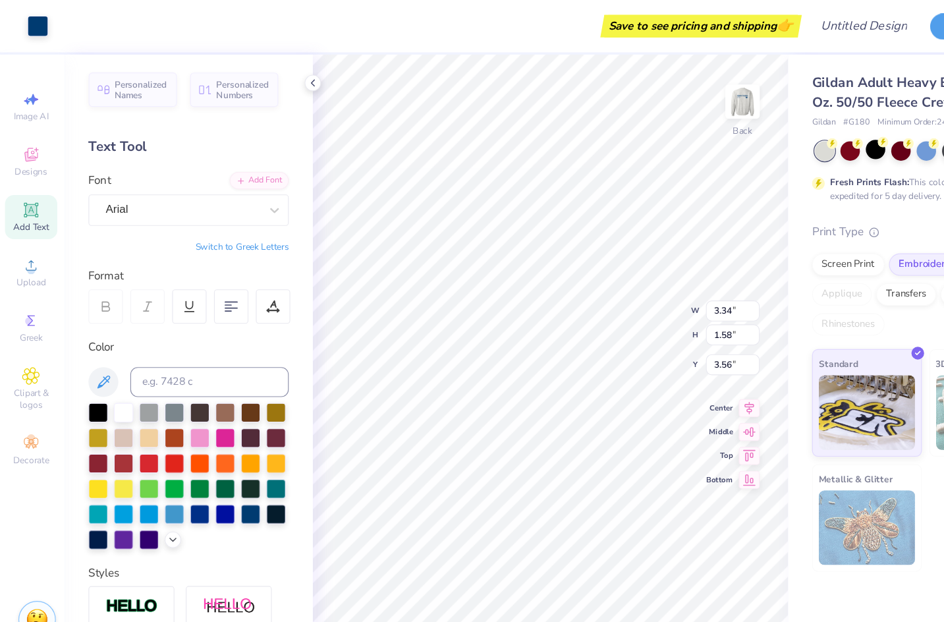
type input "3.91"
type input "1.85"
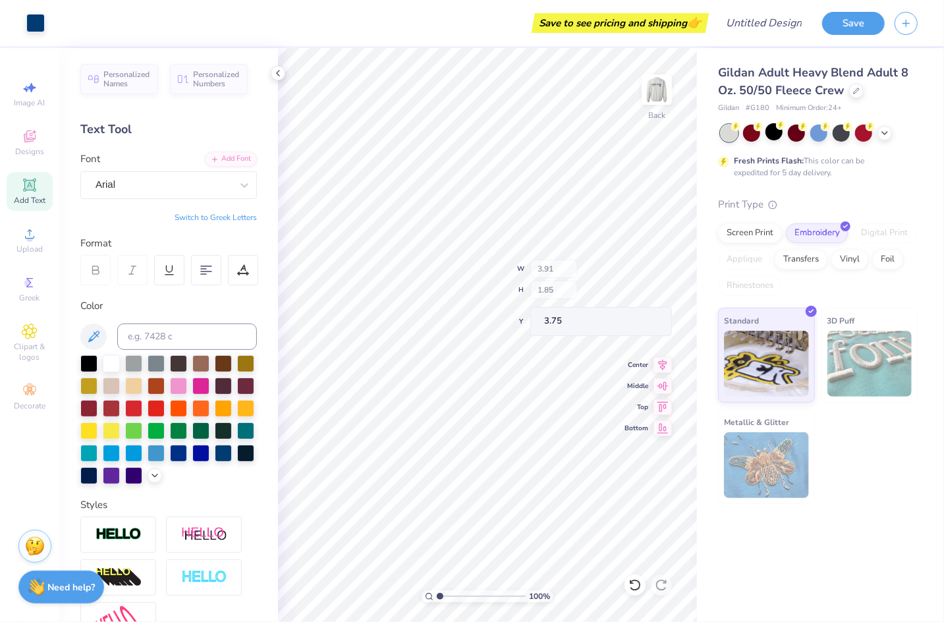
type input "3.75"
click at [144, 183] on div "Arial" at bounding box center [163, 185] width 138 height 20
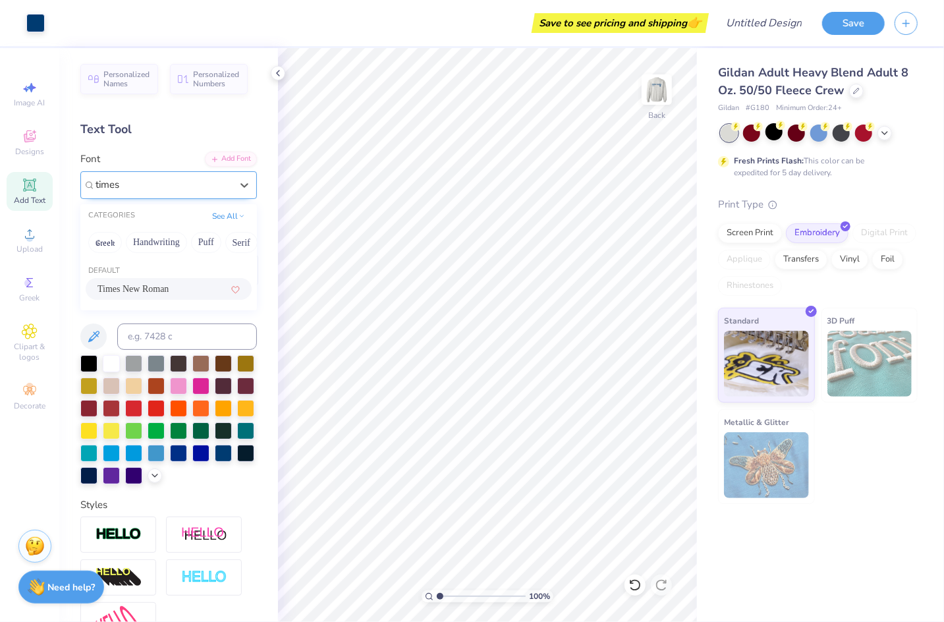
type input "times"
click at [228, 181] on div "Times New Roman" at bounding box center [163, 185] width 138 height 20
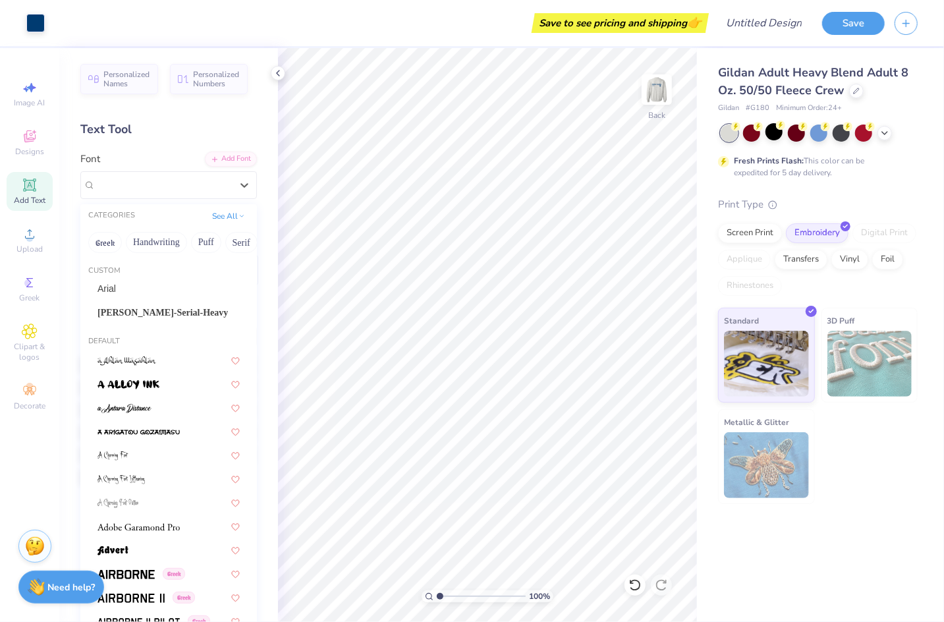
click at [38, 198] on span "Add Text" at bounding box center [30, 200] width 32 height 11
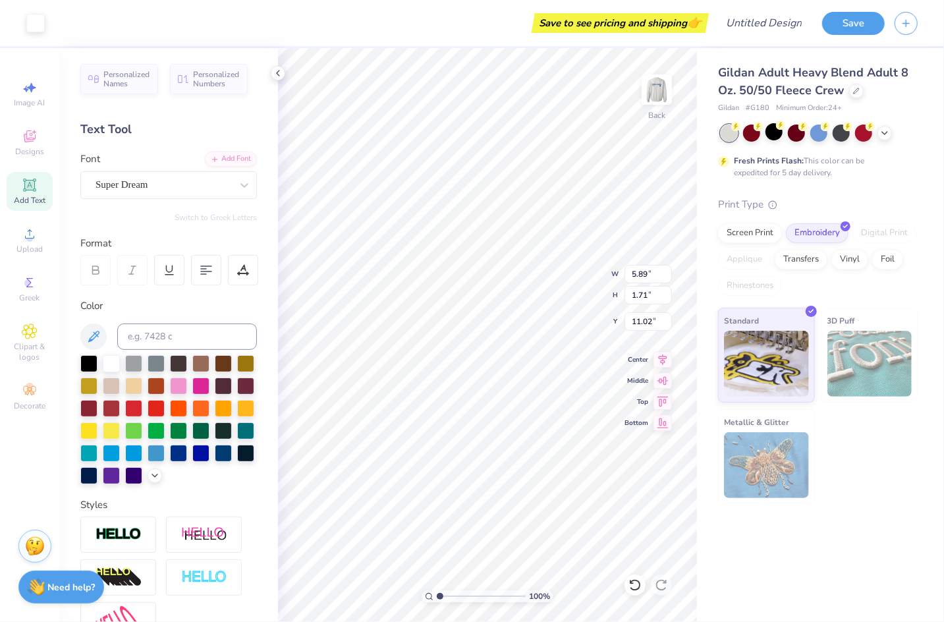
click at [12, 192] on div "Add Text" at bounding box center [30, 191] width 46 height 39
type input "3.91"
type input "1.85"
type input "3.75"
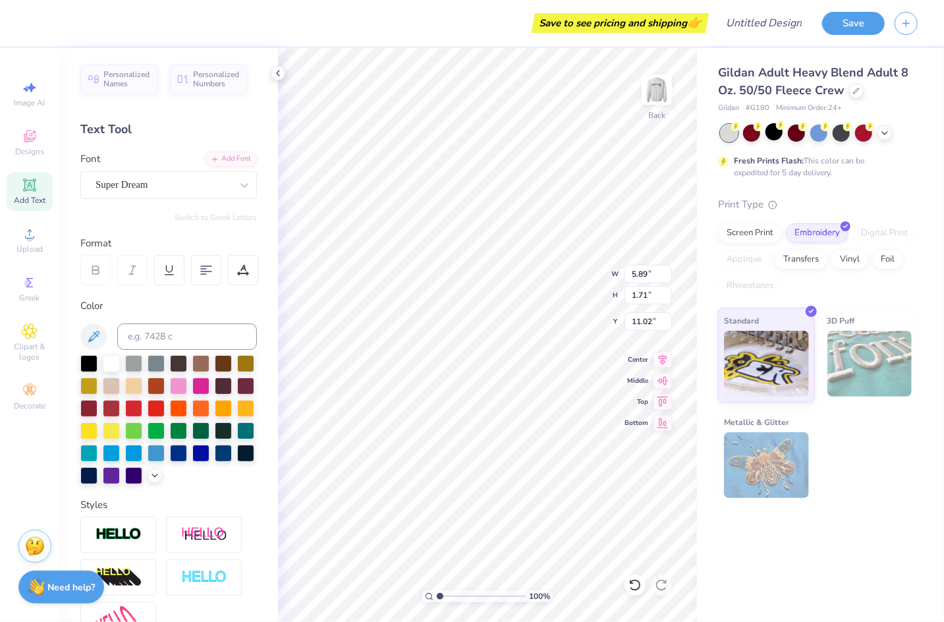
type textarea "sigma kappa"
click at [187, 180] on div "Super Dream" at bounding box center [163, 185] width 138 height 20
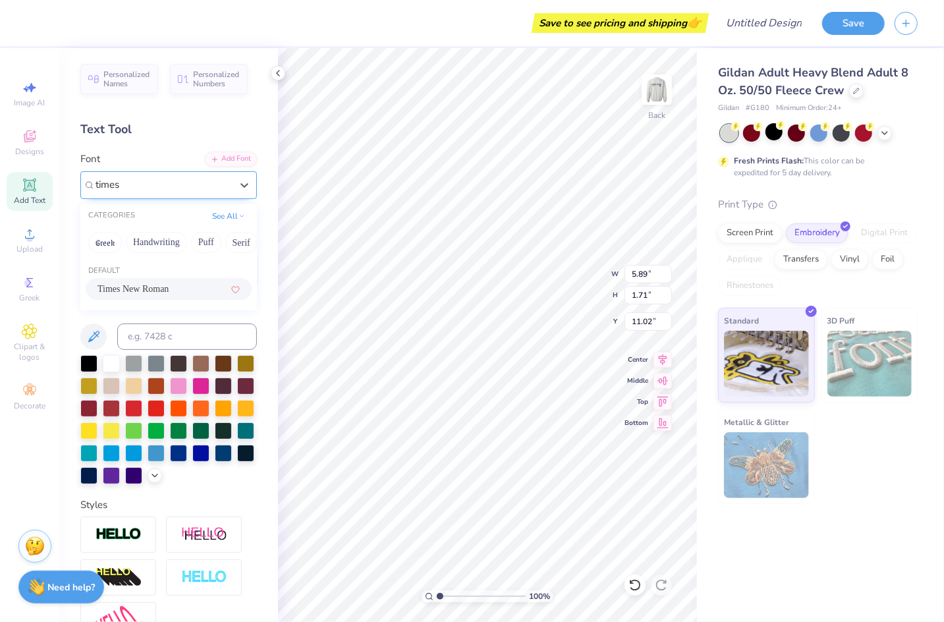
click at [151, 285] on span "Times New Roman" at bounding box center [133, 289] width 71 height 14
type input "times"
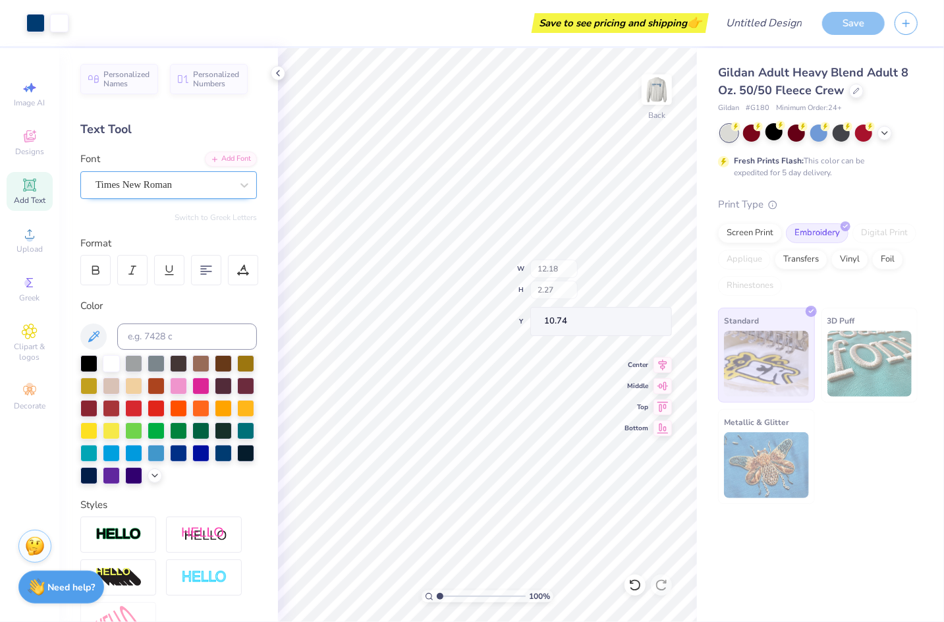
type input "12.18"
type input "2.27"
type input "10.74"
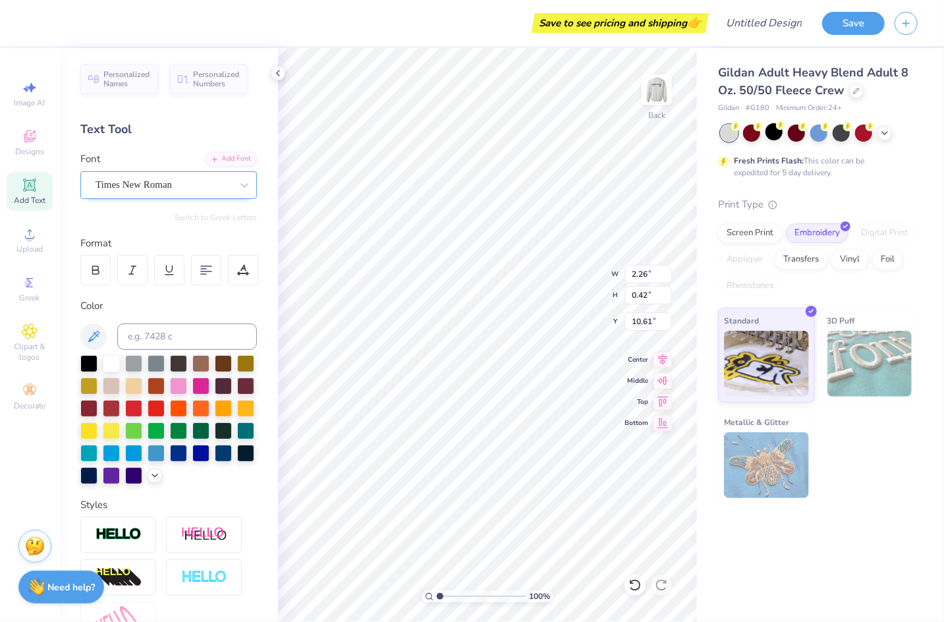
type input "2.26"
type input "0.42"
type input "10.61"
type input "1.90"
type input "0.36"
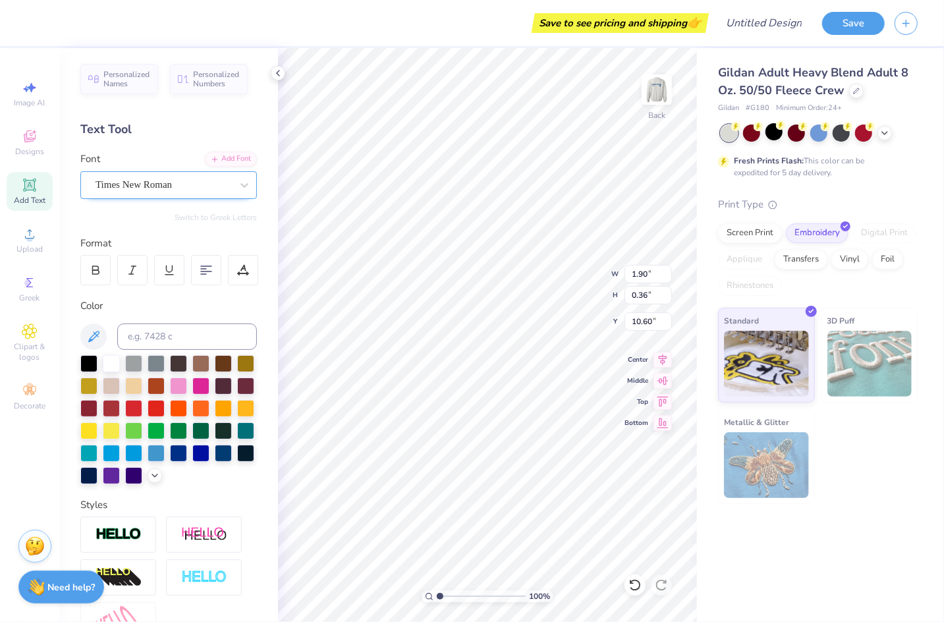
type input "5.86"
type input "3.66"
type input "0.68"
type input "5.88"
type input "5.87"
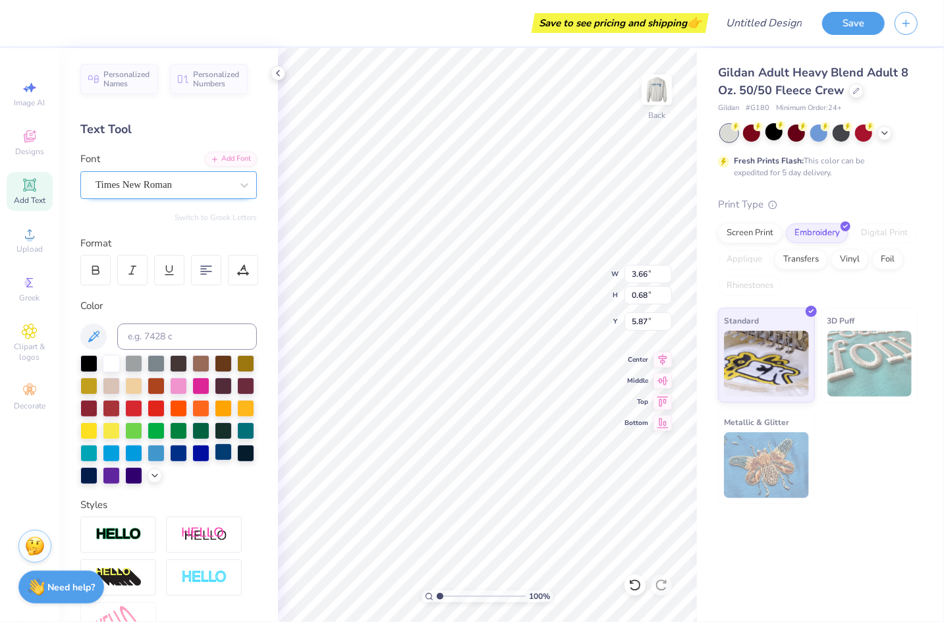
click at [220, 459] on div at bounding box center [223, 452] width 17 height 17
click at [223, 457] on div at bounding box center [223, 452] width 17 height 17
type input "3.91"
type input "1.85"
type input "3.75"
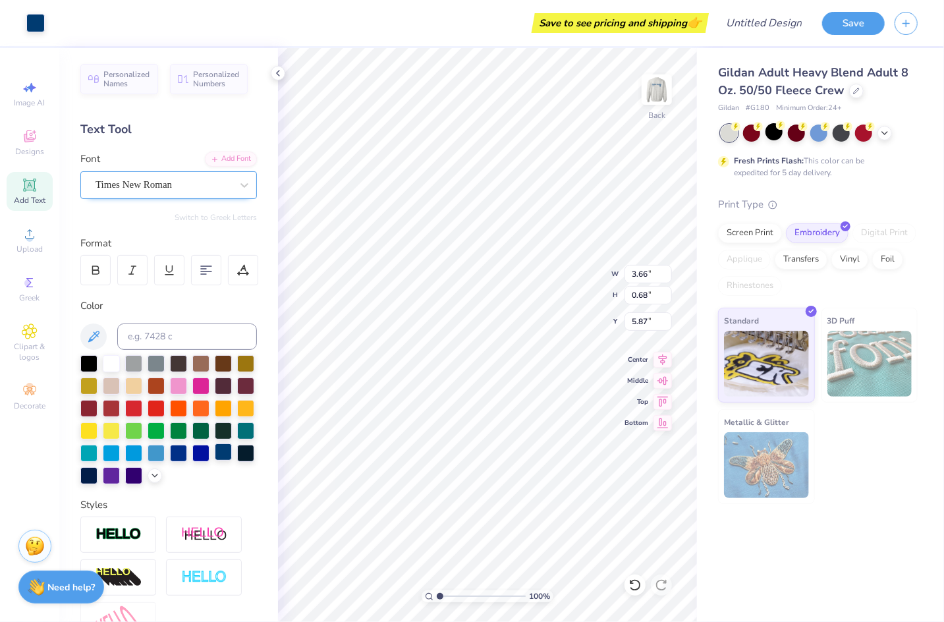
type input "5.86"
type input "3.22"
type input "0.60"
click at [652, 107] on img at bounding box center [657, 89] width 53 height 53
click at [676, 92] on img at bounding box center [657, 89] width 53 height 53
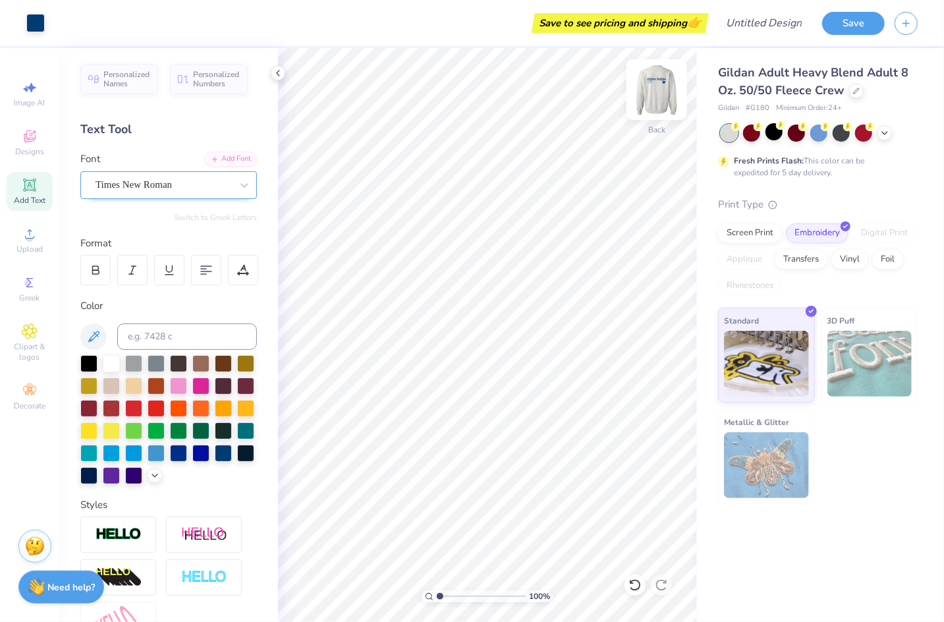
click at [656, 90] on img at bounding box center [657, 89] width 53 height 53
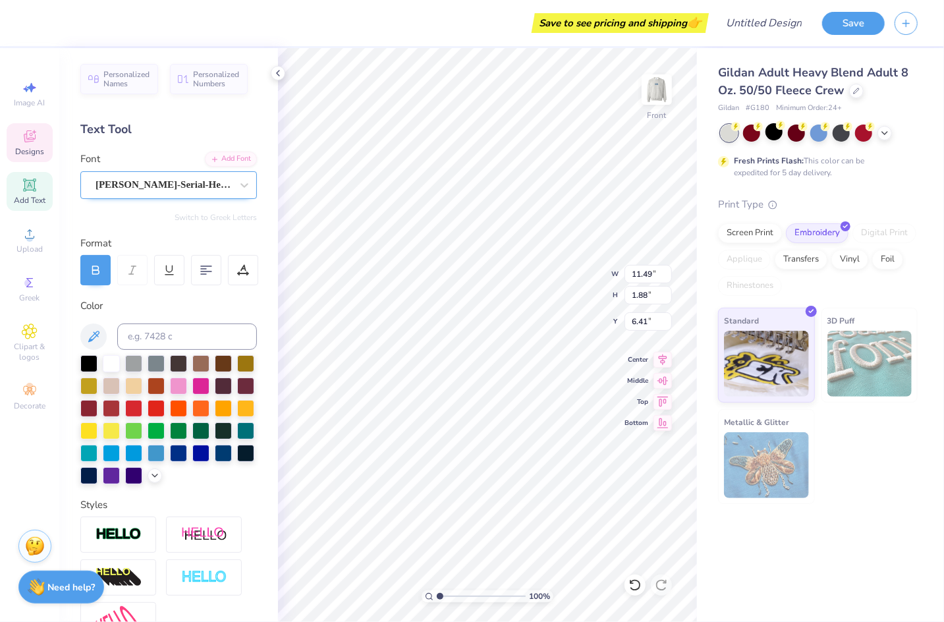
click at [171, 192] on div "Casad-Serial-Heavy" at bounding box center [163, 185] width 138 height 20
type input "11.13"
type input "3.87"
type input "15.63"
type textarea "Chi"
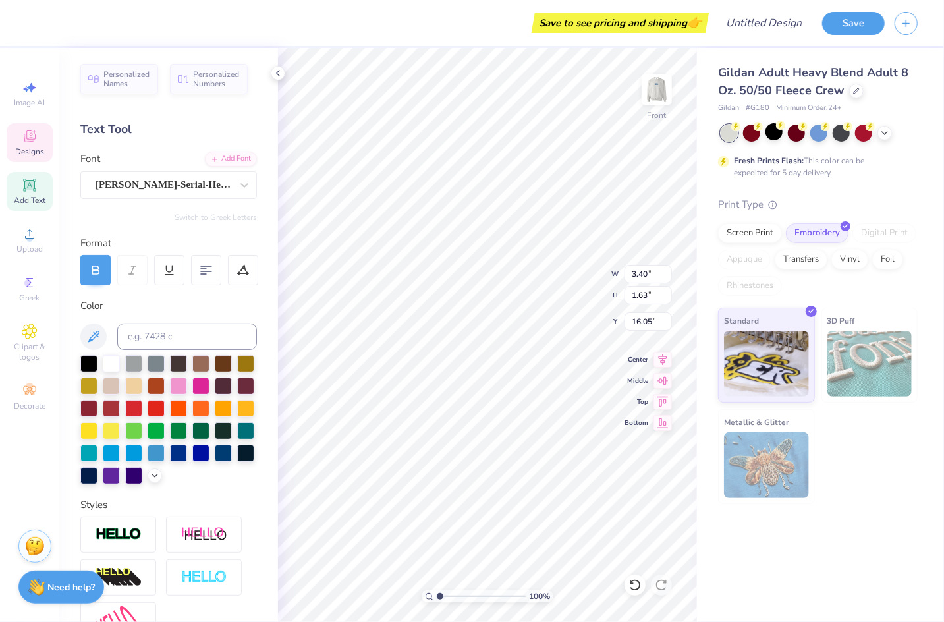
type input "14.81"
type input "14.80"
type textarea "Sigma"
click at [149, 172] on div "Casad-Serial-Heavy" at bounding box center [168, 185] width 177 height 28
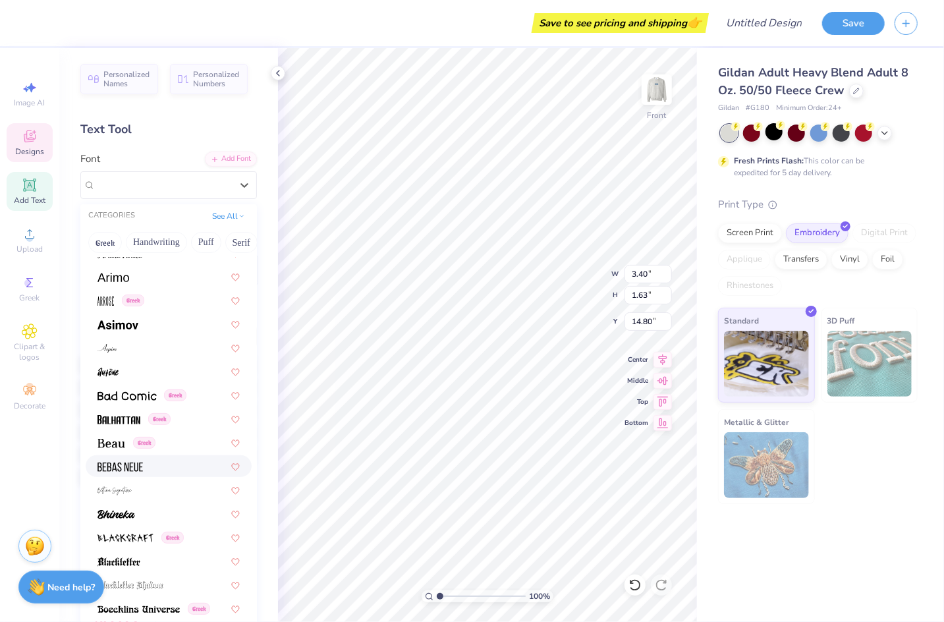
scroll to position [511, 0]
click at [129, 324] on img at bounding box center [118, 324] width 41 height 9
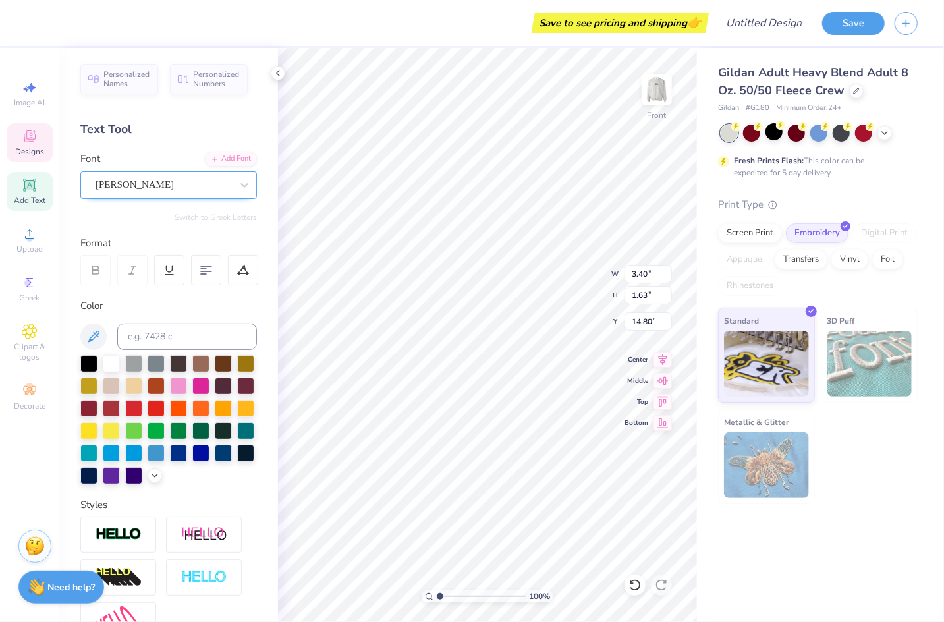
click at [149, 189] on div "Asimov" at bounding box center [163, 185] width 138 height 20
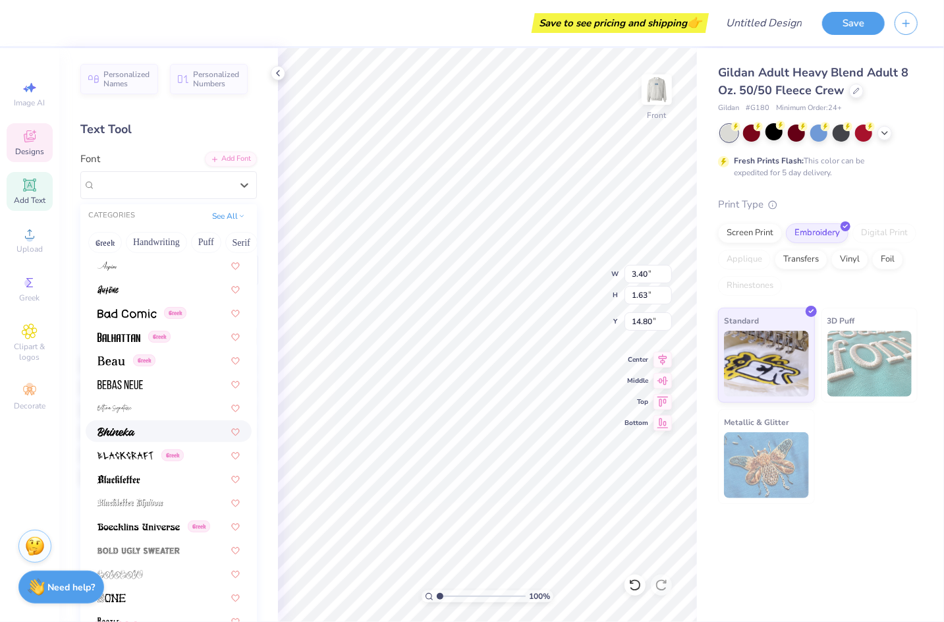
scroll to position [633, 0]
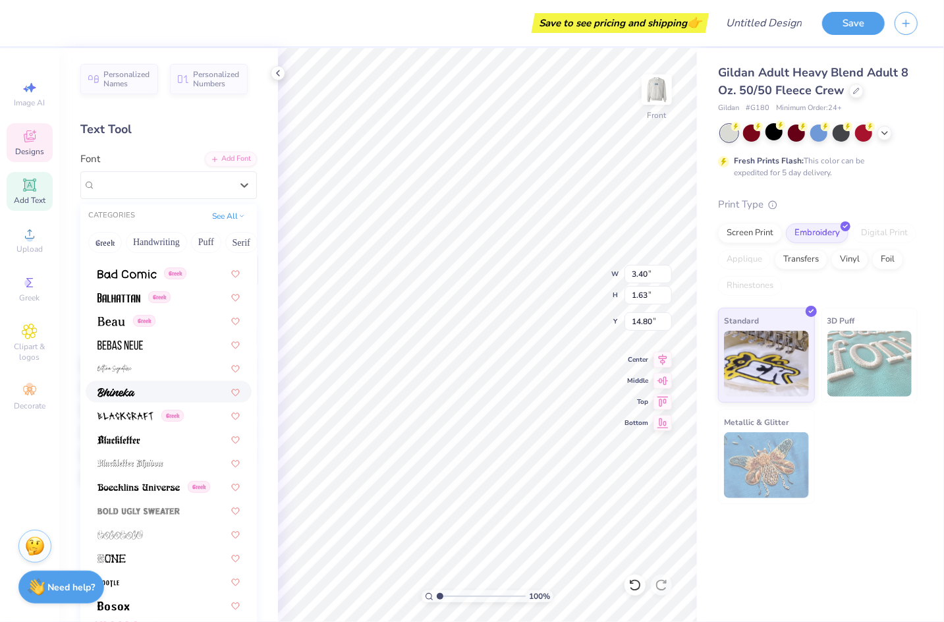
click at [177, 401] on div at bounding box center [169, 392] width 166 height 22
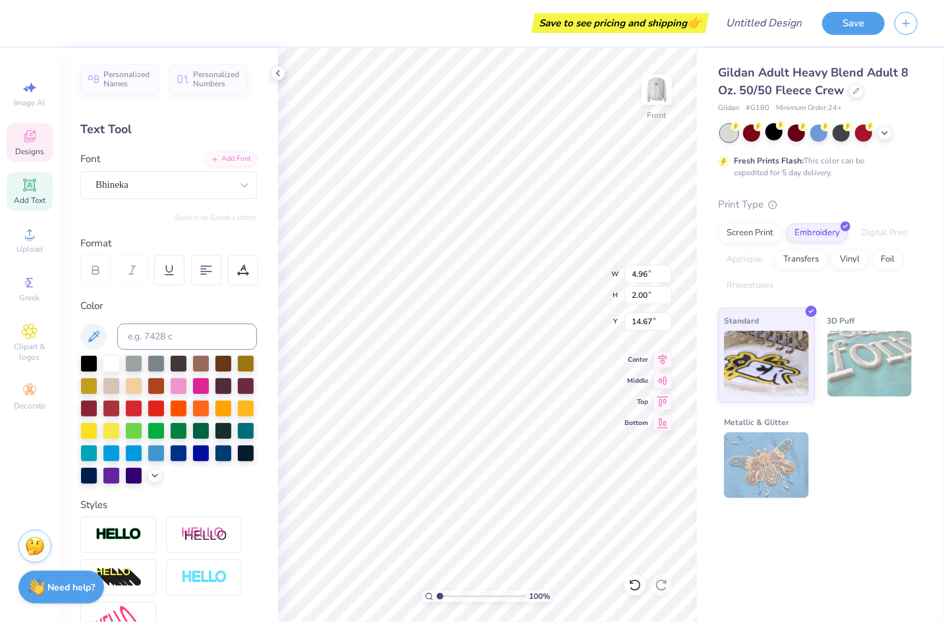
type input "19.16"
type textarea "Kappa"
type input "16.46"
type input "3.83"
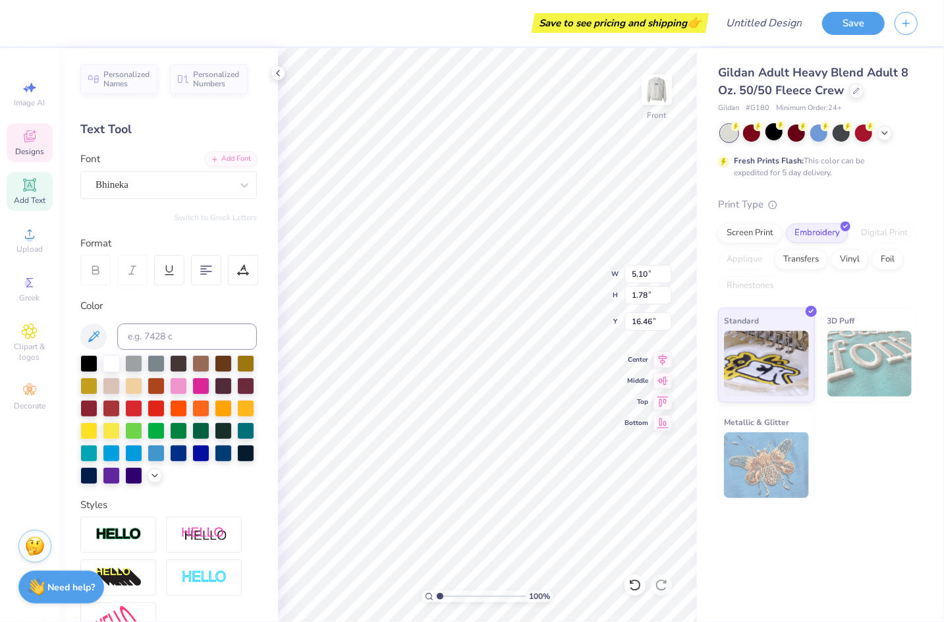
type input "1.25"
type input "8.59"
type input "1.89"
type input "1.73"
type input "11.49"
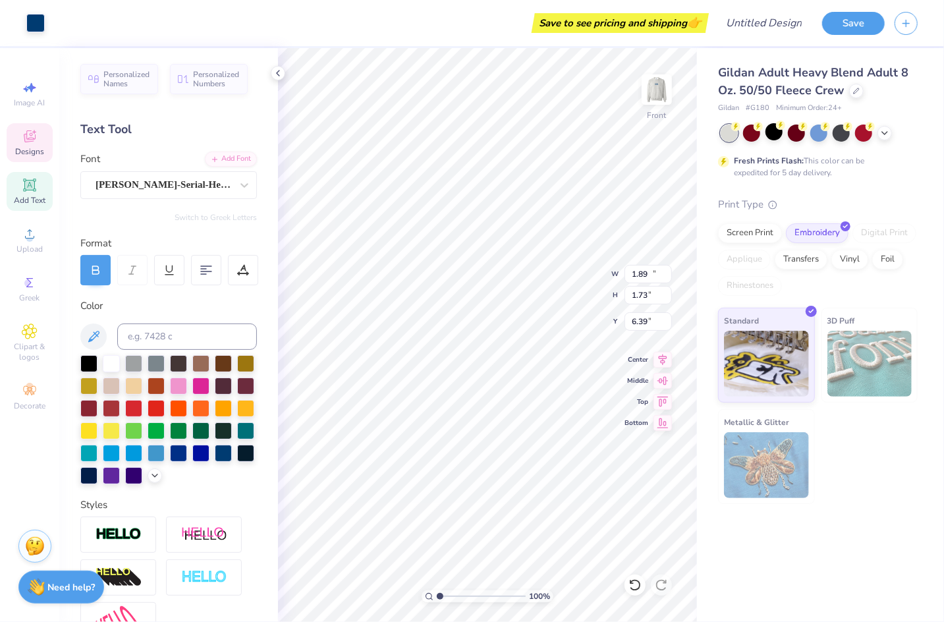
type input "1.88"
type input "6.39"
type textarea "sigma"
type input "4.96"
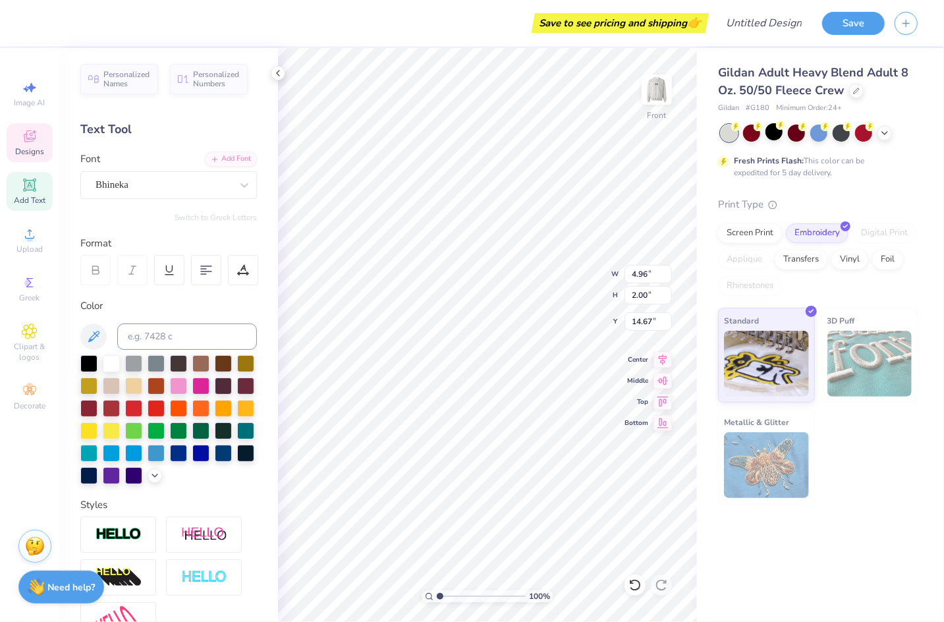
type input "2.00"
type input "5.79"
type textarea "kappa"
type input "8.00"
type input "6.27"
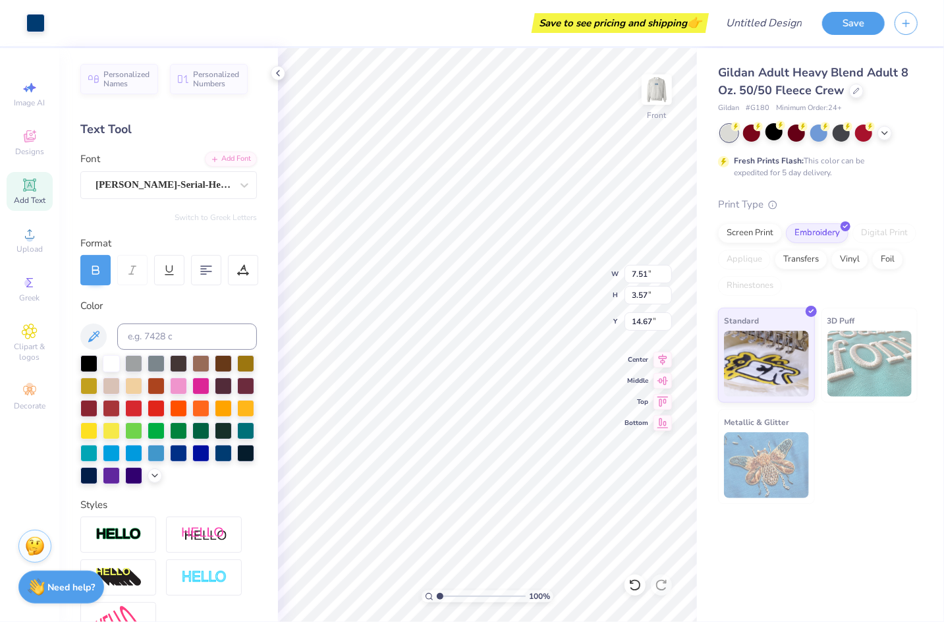
type input "20.27"
type input "8.29"
type input "2.21"
type input "0.72"
type input "8.21"
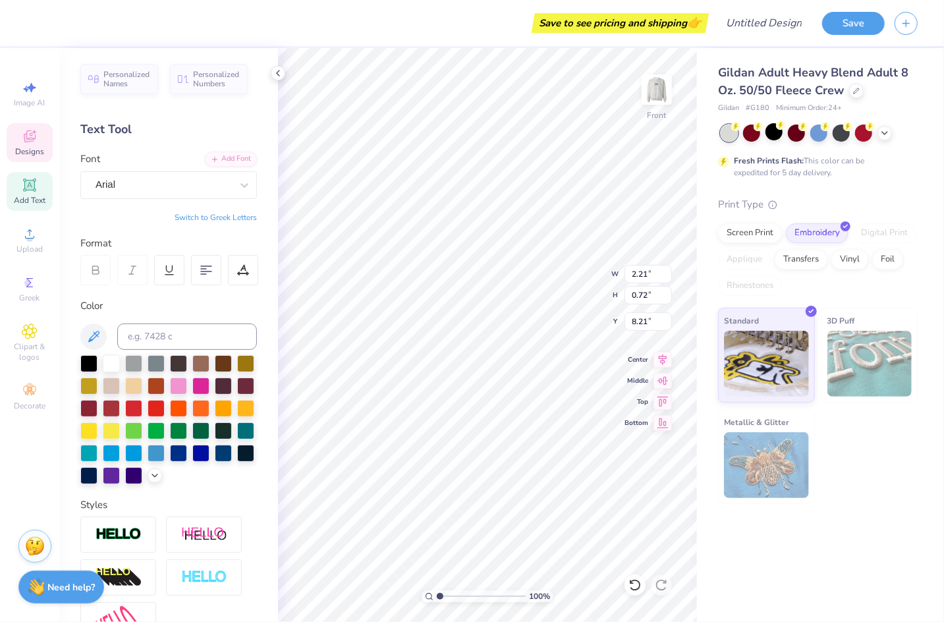
type input "8.56"
type input "1.89"
type input "1.73"
type input "6.27"
type input "1.51"
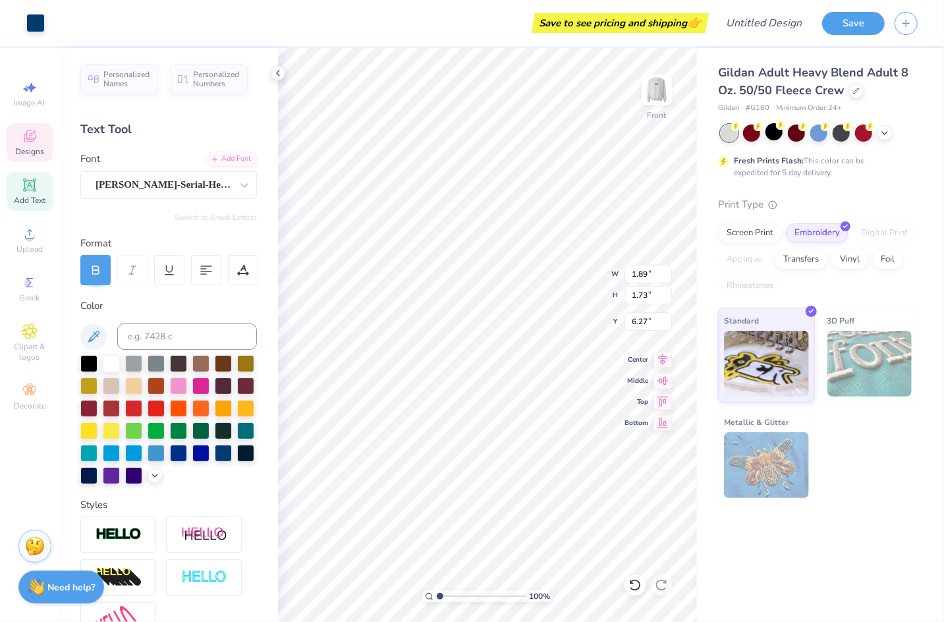
type input "1.39"
type input "6.61"
type input "11.33"
type input "4.85"
type input "6.23"
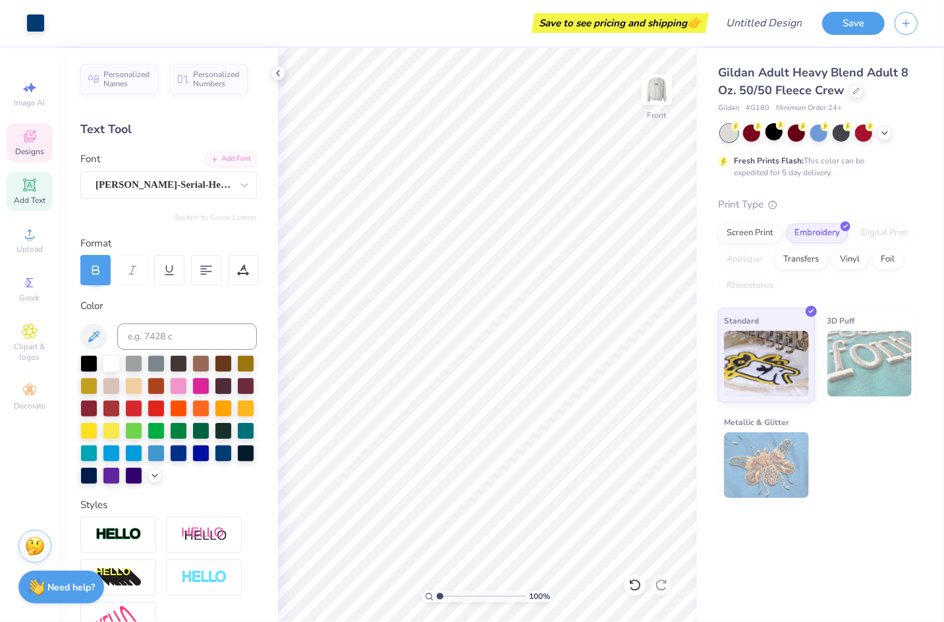
click at [35, 151] on span "Designs" at bounding box center [29, 151] width 29 height 11
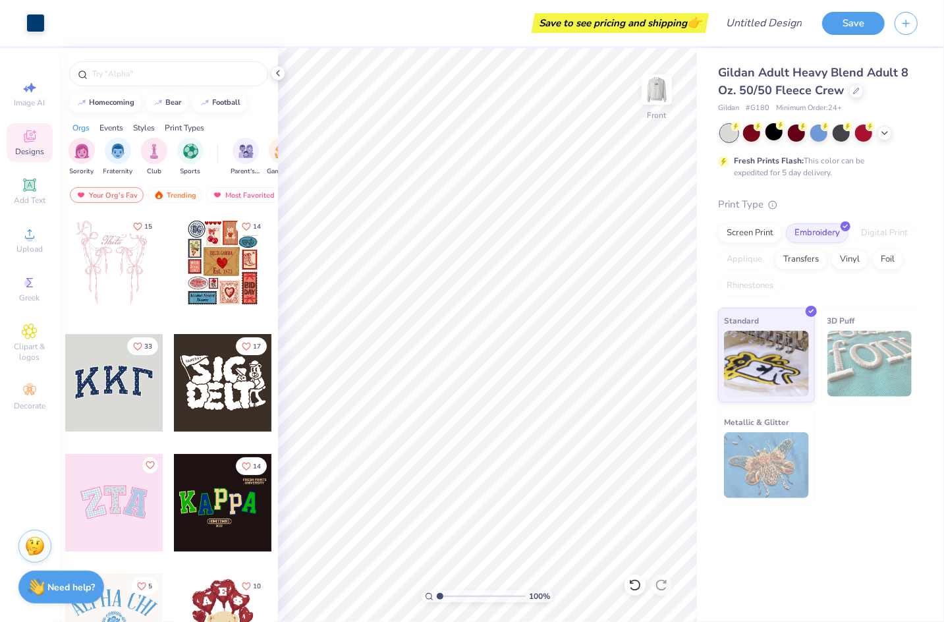
click at [27, 141] on icon at bounding box center [29, 138] width 11 height 9
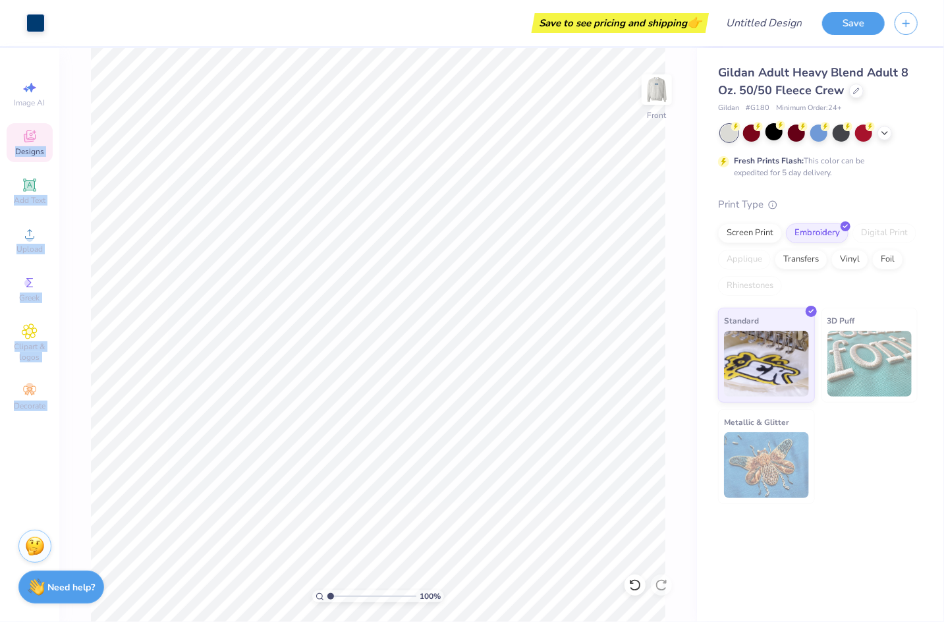
click at [554, 50] on div "Art colors Save to see pricing and shipping 👉 Design Title Save Image AI Design…" at bounding box center [472, 311] width 944 height 622
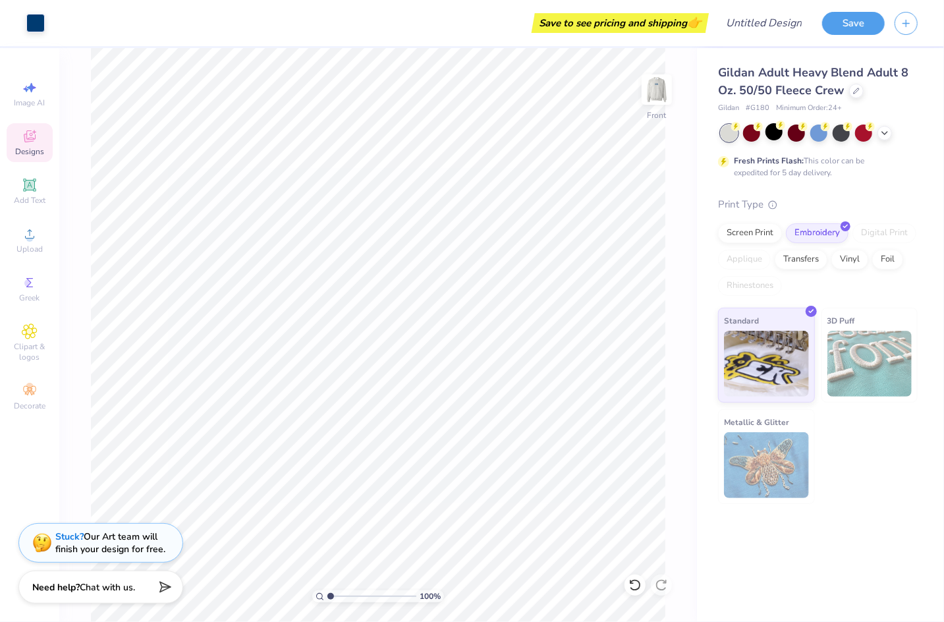
click at [35, 146] on div "Designs" at bounding box center [30, 142] width 46 height 39
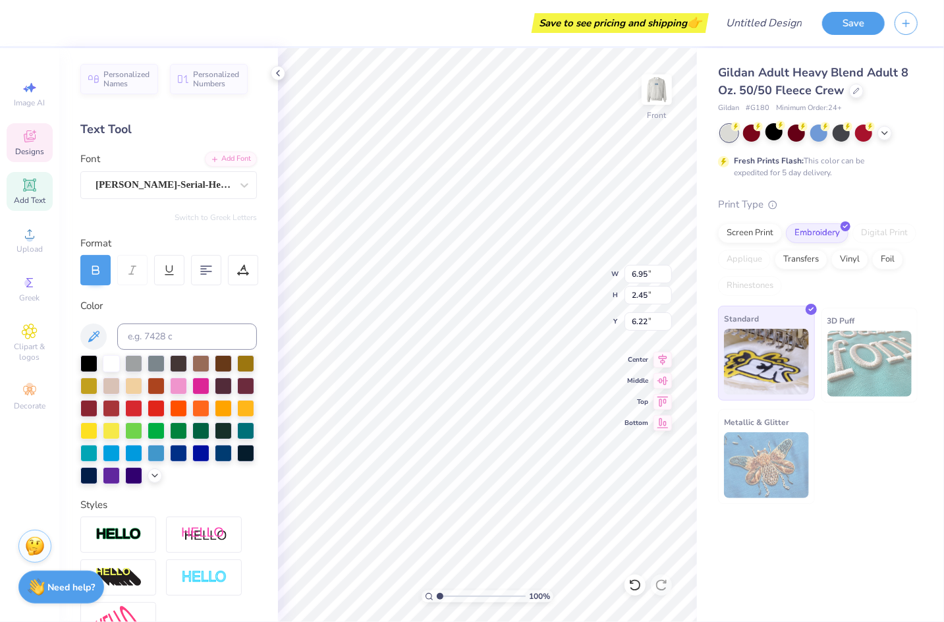
type input "10.82"
type input "4.86"
type input "7.51"
type input "3.56"
type input "6.57"
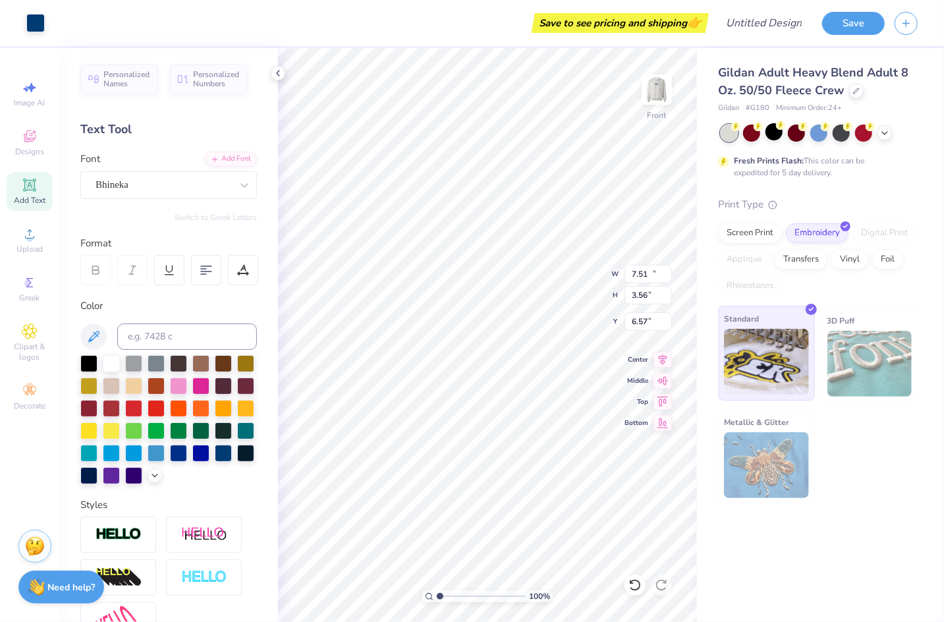
type input "10.58"
type input "5.01"
type input "6.87"
type input "11.83"
type input "5.61"
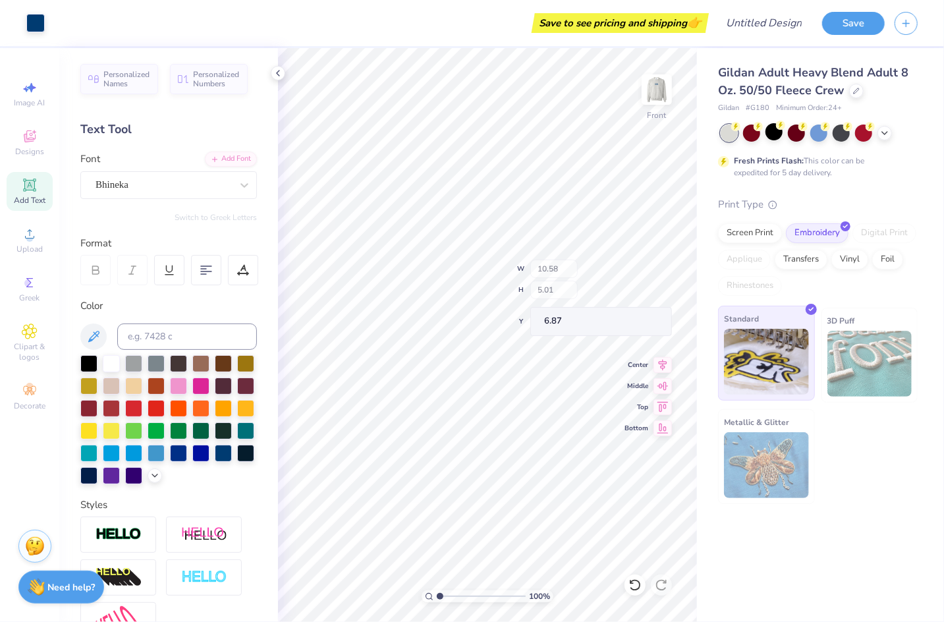
type input "6.99"
type input "7.81"
type input "3.15"
type input "9.28"
type input "8.04"
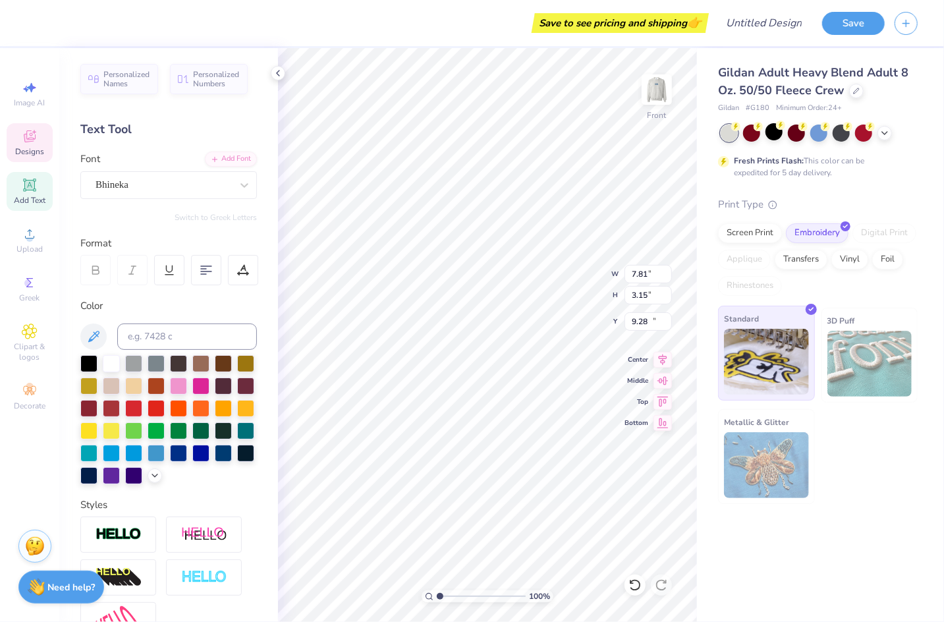
type input "2.80"
type input "11.85"
type input "11.55"
type input "5.37"
type input "9.28"
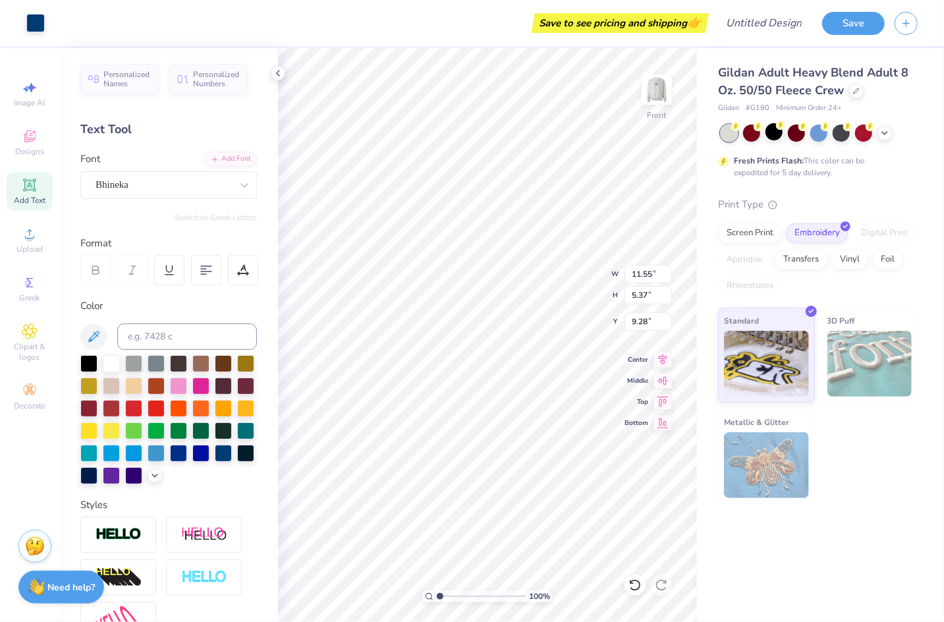
type input "11.73"
type input "4.60"
type input "5.47"
type input "11.80"
type input "4.72"
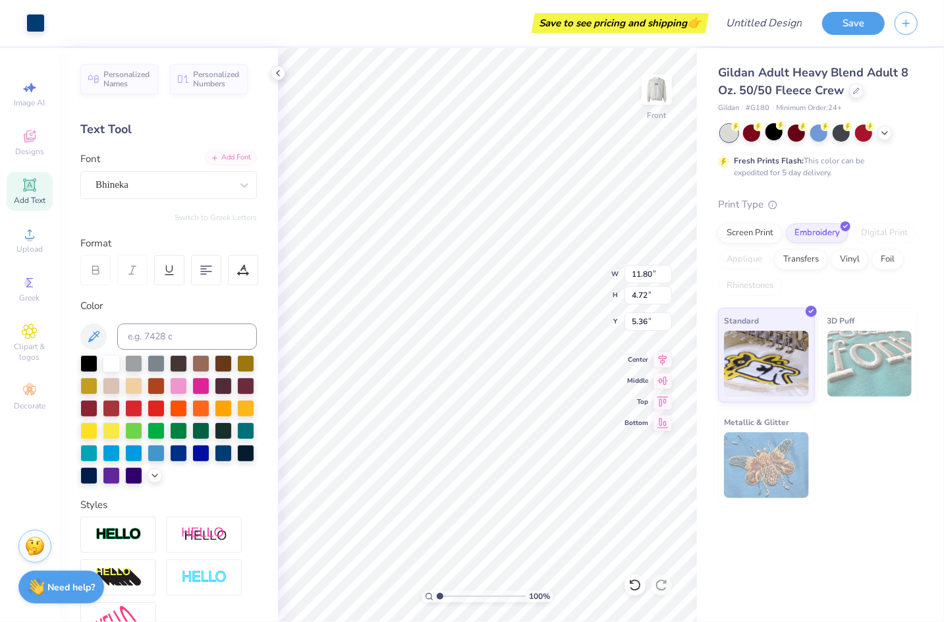
type input "10.89"
type input "9.40"
type input "15.61"
type input "0.90"
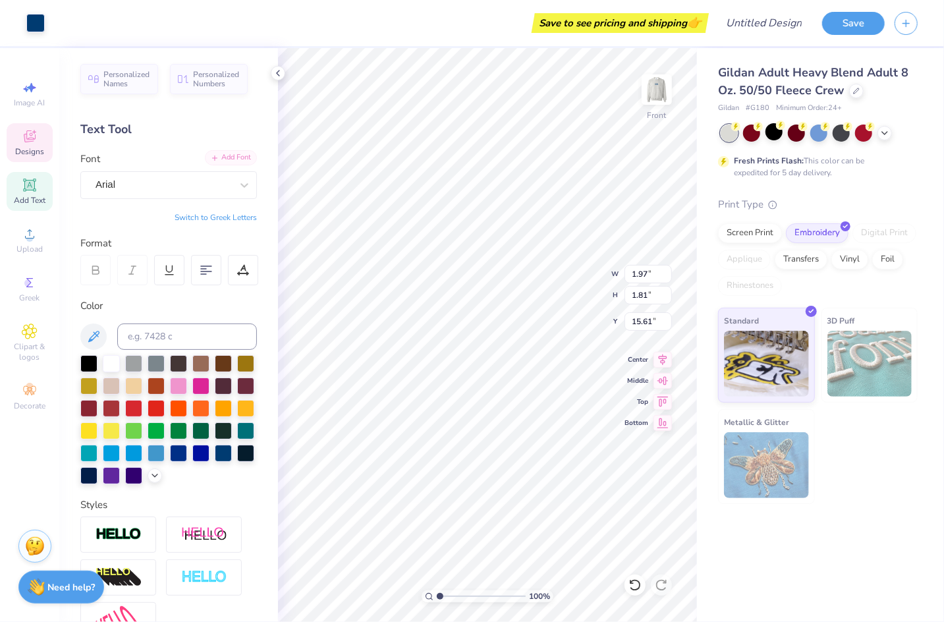
type input "0.82"
type input "10.63"
type input "1.59"
type input "14.55"
type input "9.08"
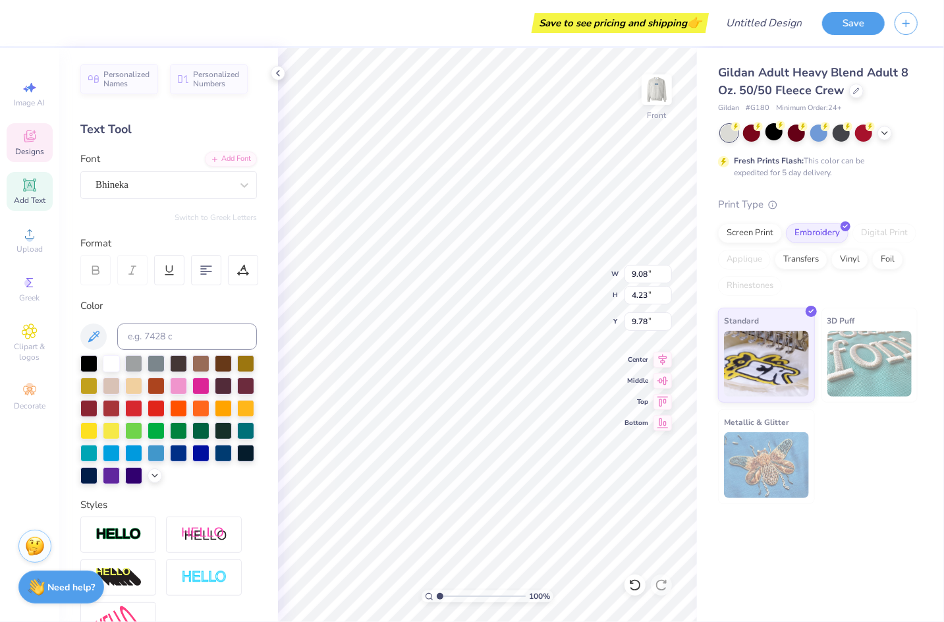
type input "4.23"
type input "9.78"
type input "7.53"
type input "3.51"
type input "10.63"
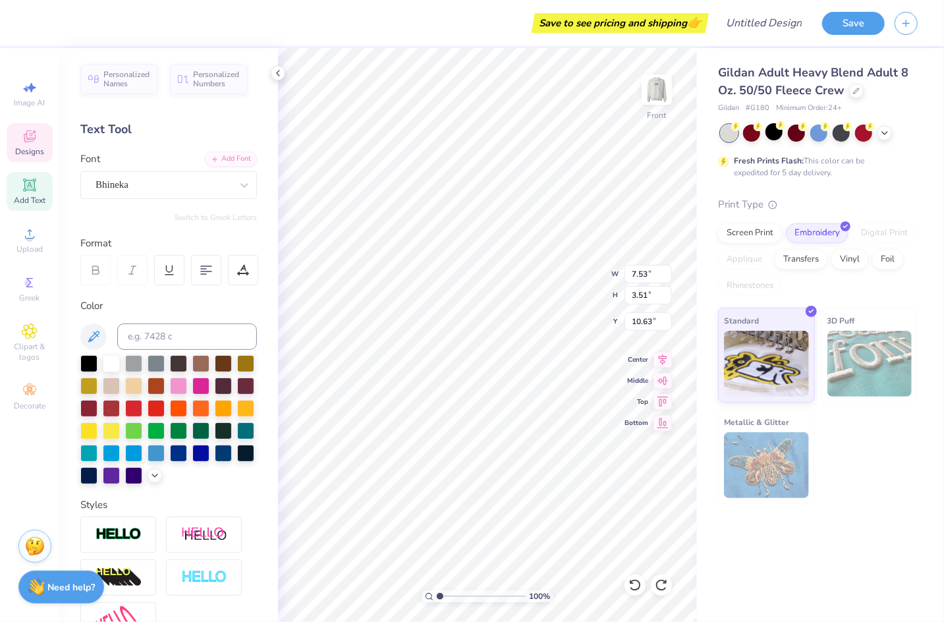
type input "11.77"
type input "4.72"
type input "10.63"
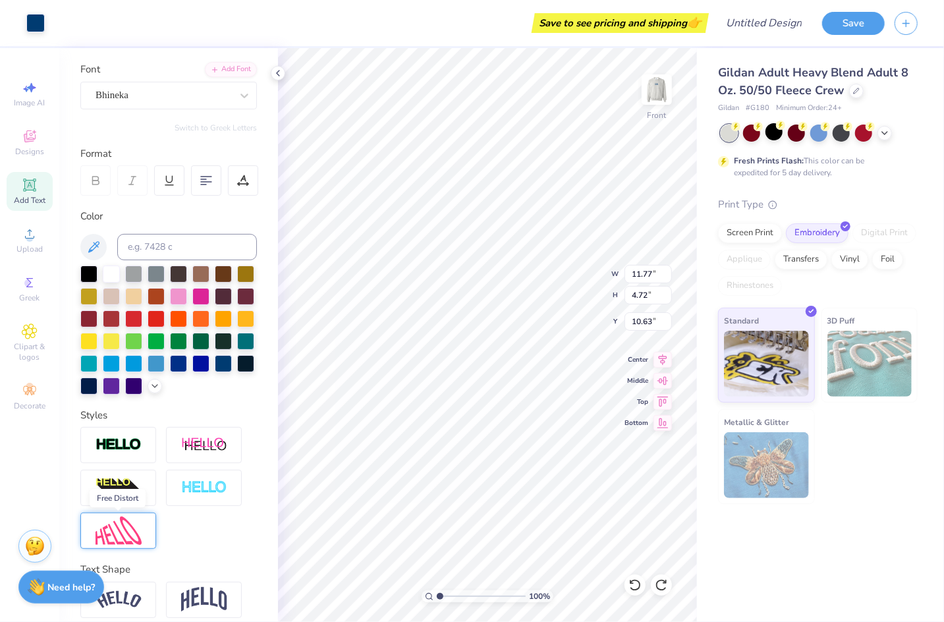
scroll to position [142, 0]
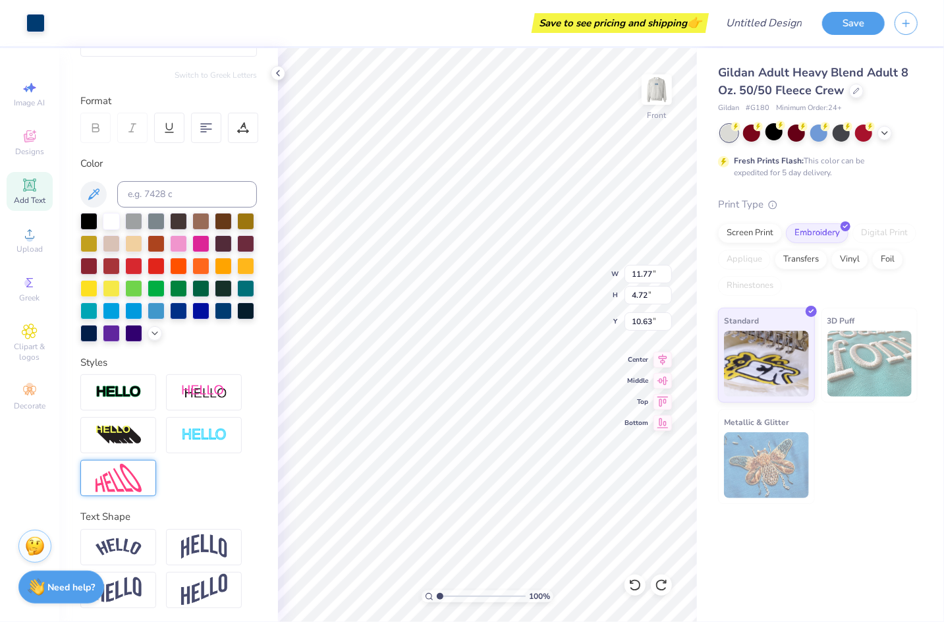
click at [119, 490] on img at bounding box center [119, 478] width 46 height 28
type input "8.93"
type input "6.42"
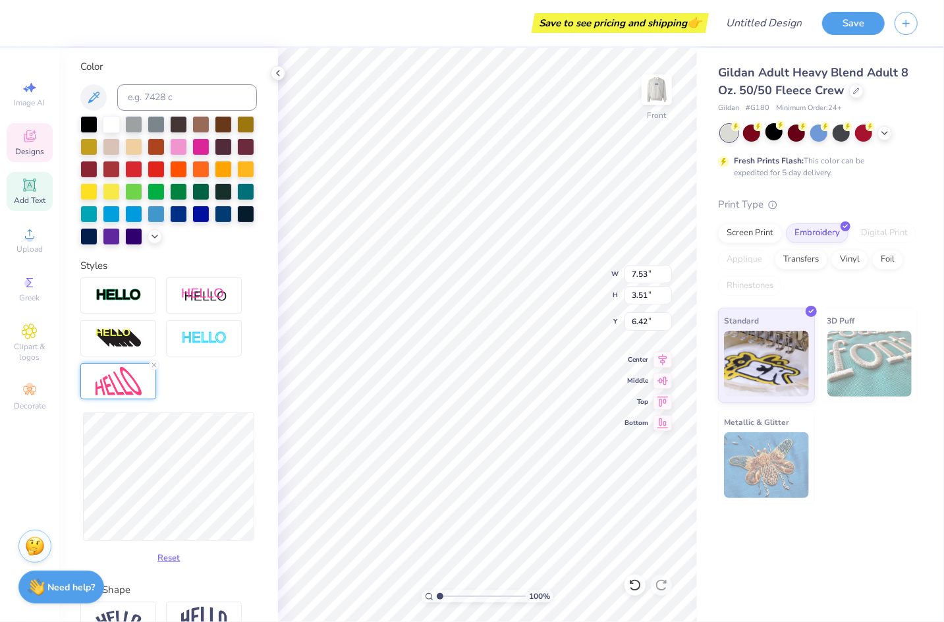
scroll to position [241, 0]
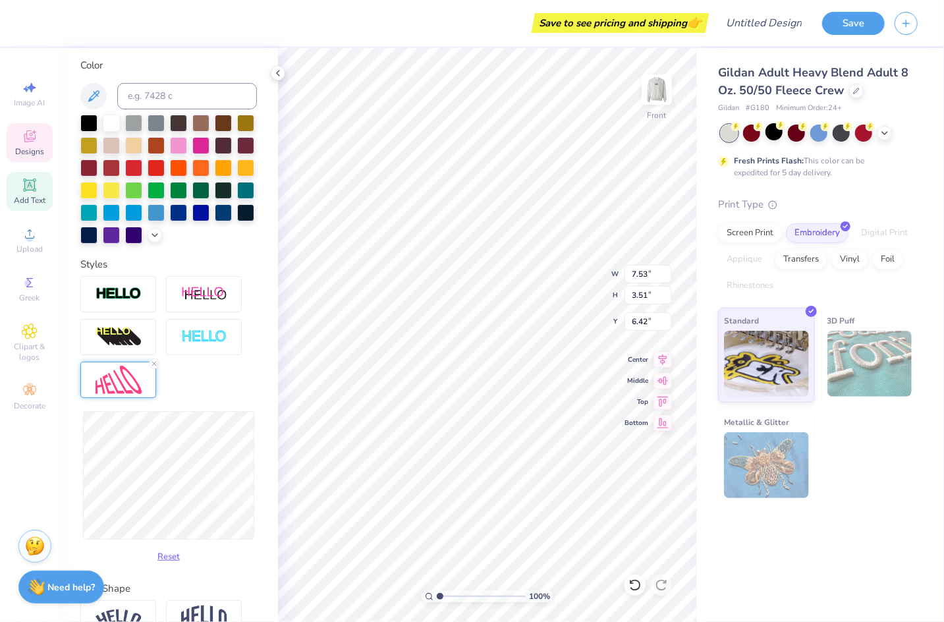
type input "7.43"
type input "3.96"
type input "6.22"
type input "7.51"
type input "3.88"
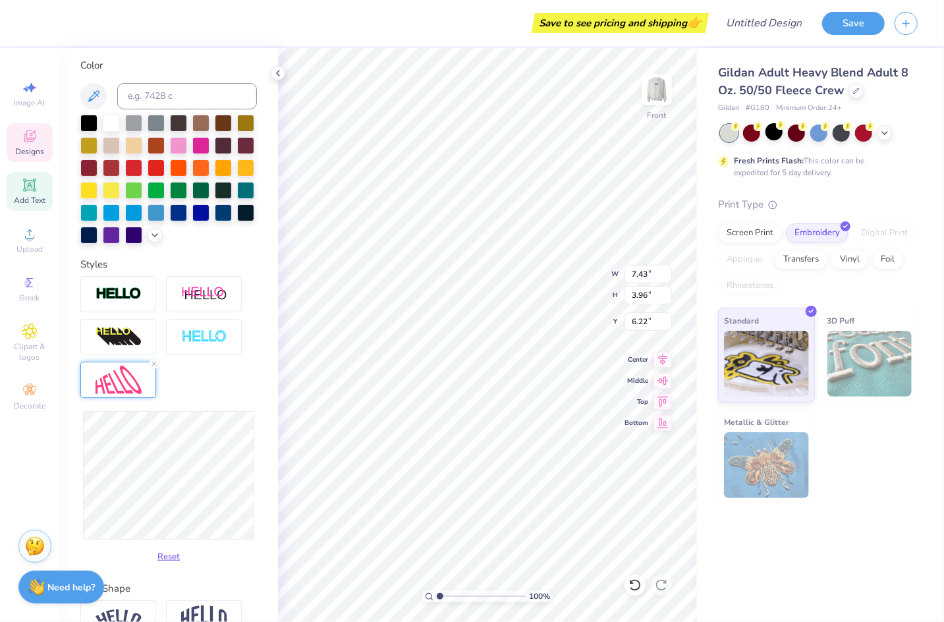
type input "6.39"
type input "7.41"
type input "4.48"
type input "6.13"
type input "7.62"
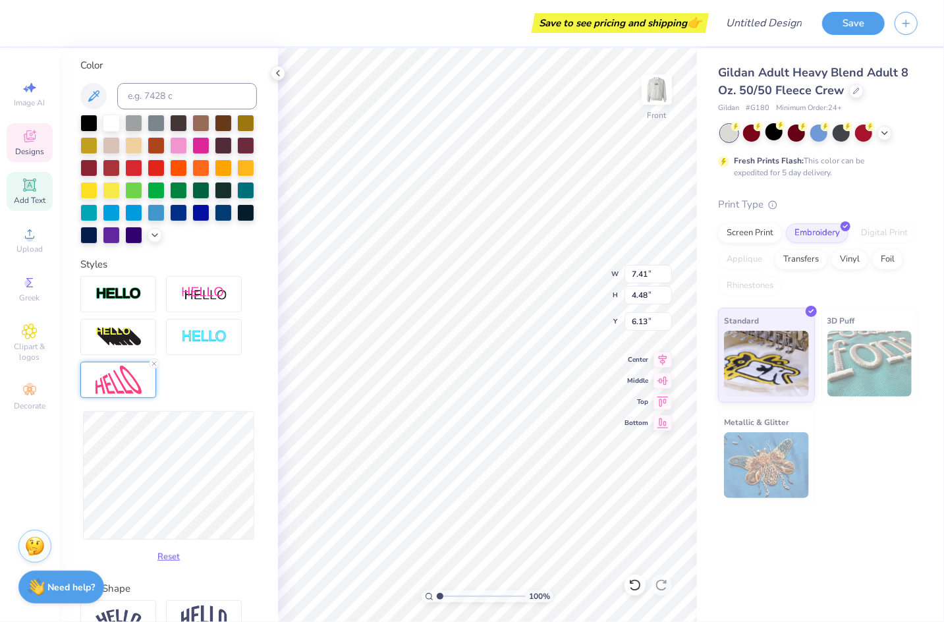
type input "4.39"
type input "6.34"
type input "7.41"
type input "4.48"
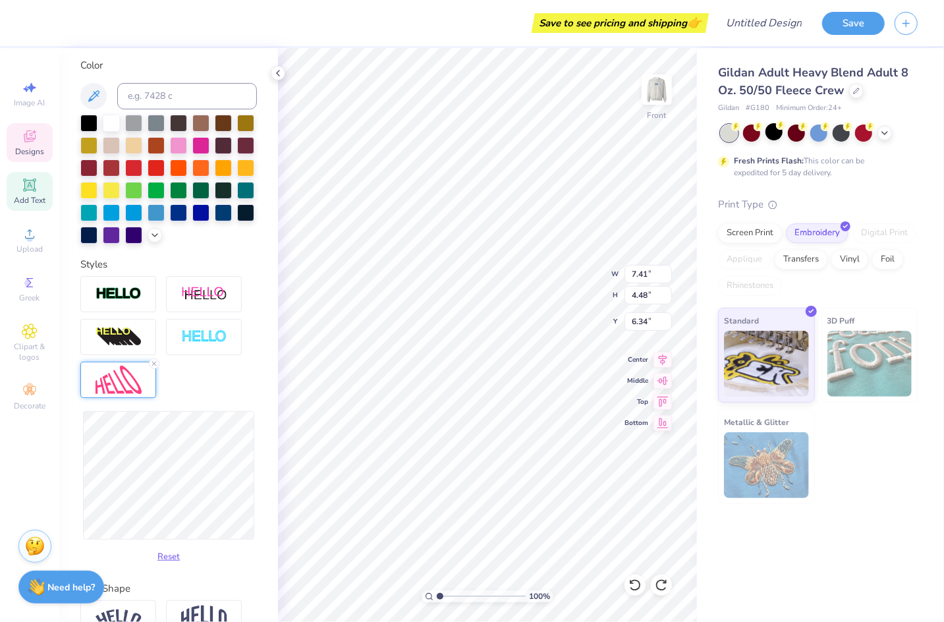
type input "6.13"
type input "7.51"
type input "3.88"
type input "6.39"
type input "9.11"
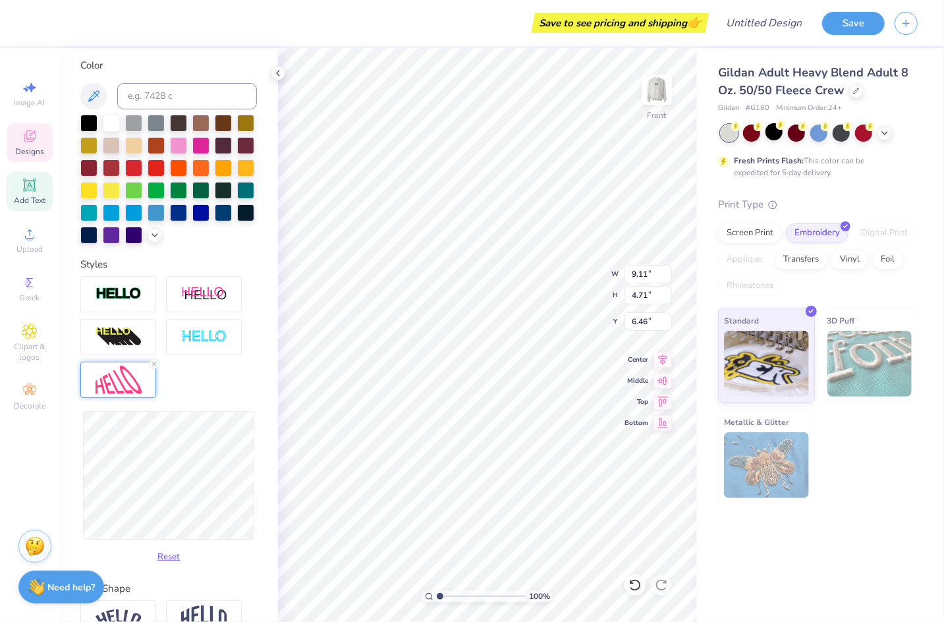
type input "4.71"
type input "6.46"
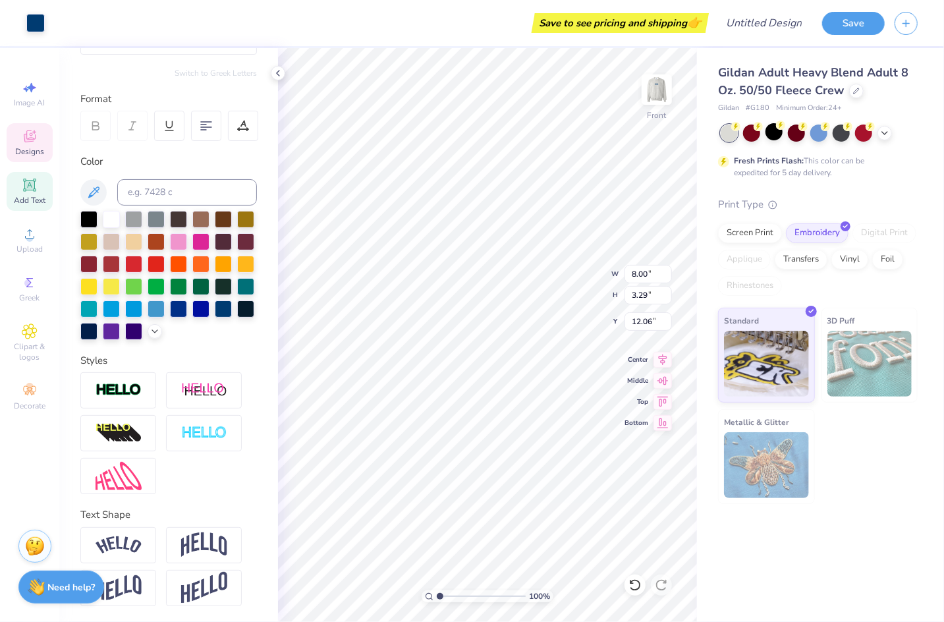
scroll to position [142, 0]
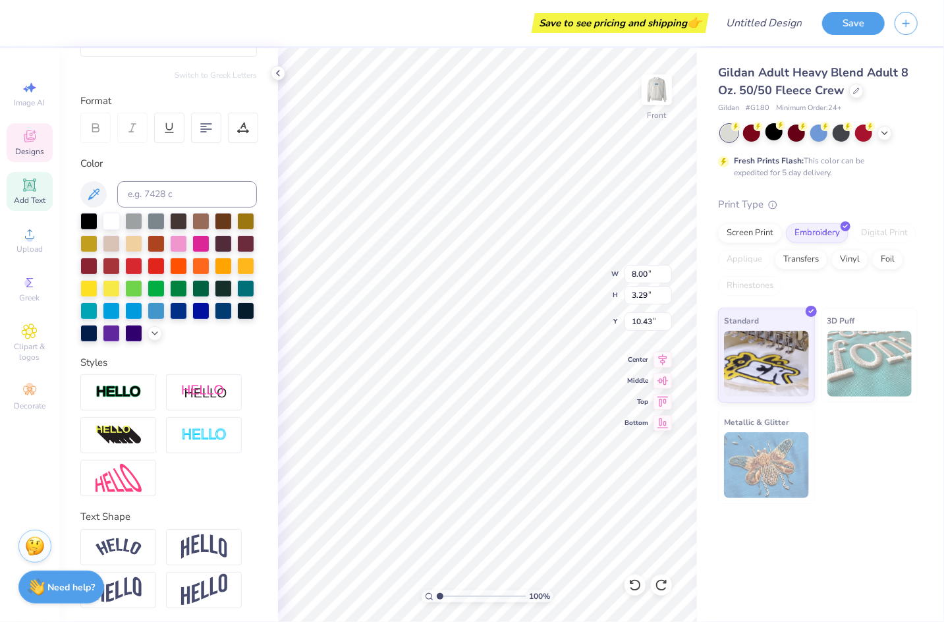
type input "12.06"
type input "5.47"
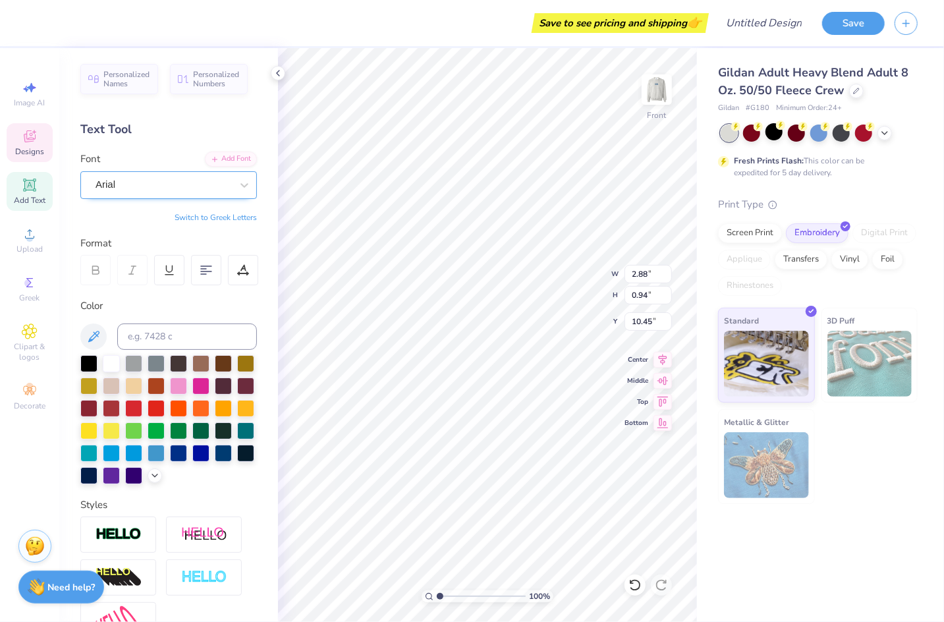
click at [132, 188] on div "Arial" at bounding box center [163, 185] width 138 height 20
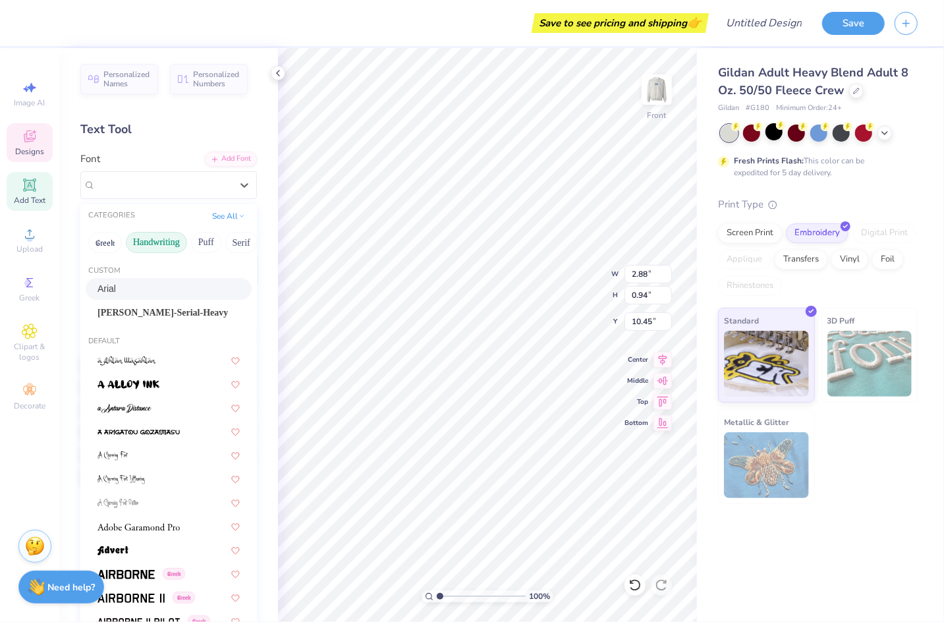
click at [146, 237] on button "Handwriting" at bounding box center [156, 242] width 61 height 21
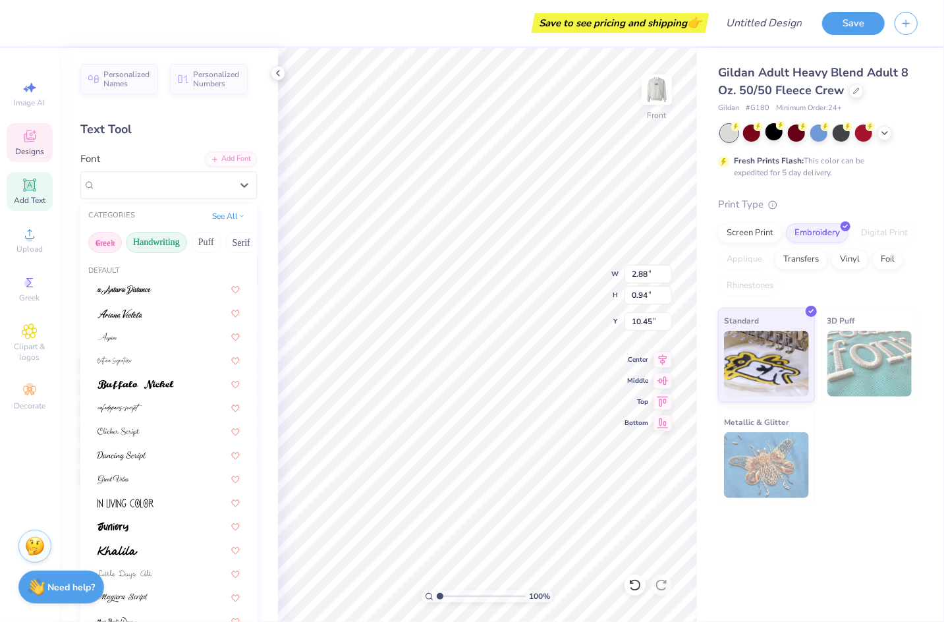
click at [104, 244] on button "Greek" at bounding box center [105, 242] width 34 height 21
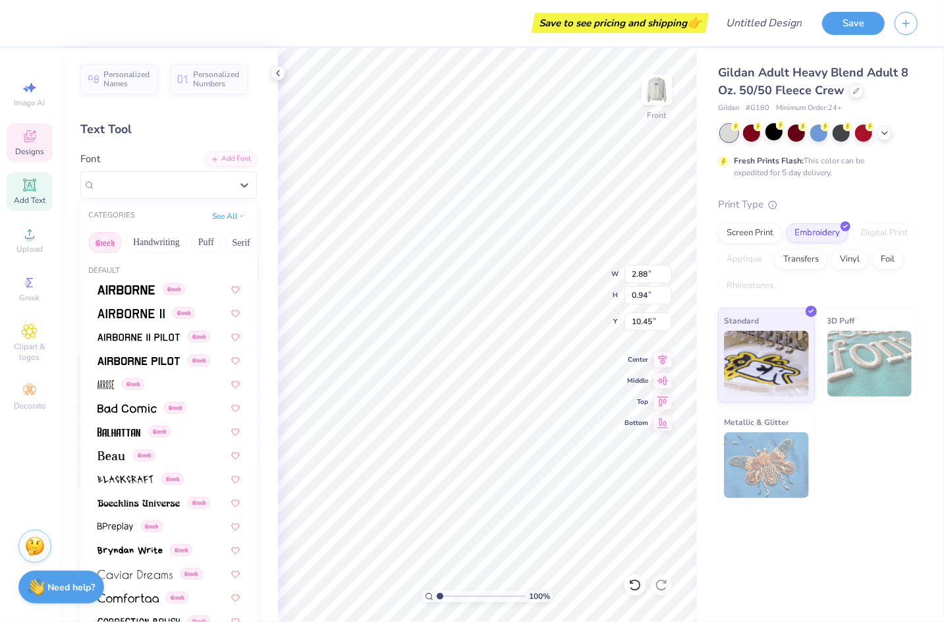
click at [90, 243] on button "Greek" at bounding box center [105, 242] width 34 height 21
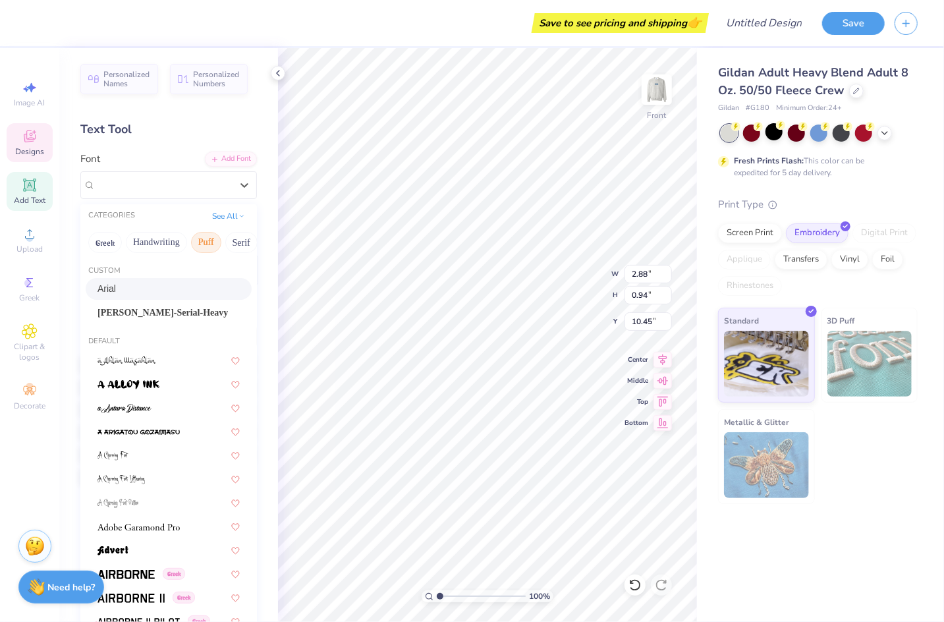
click at [195, 237] on button "Puff" at bounding box center [206, 242] width 30 height 21
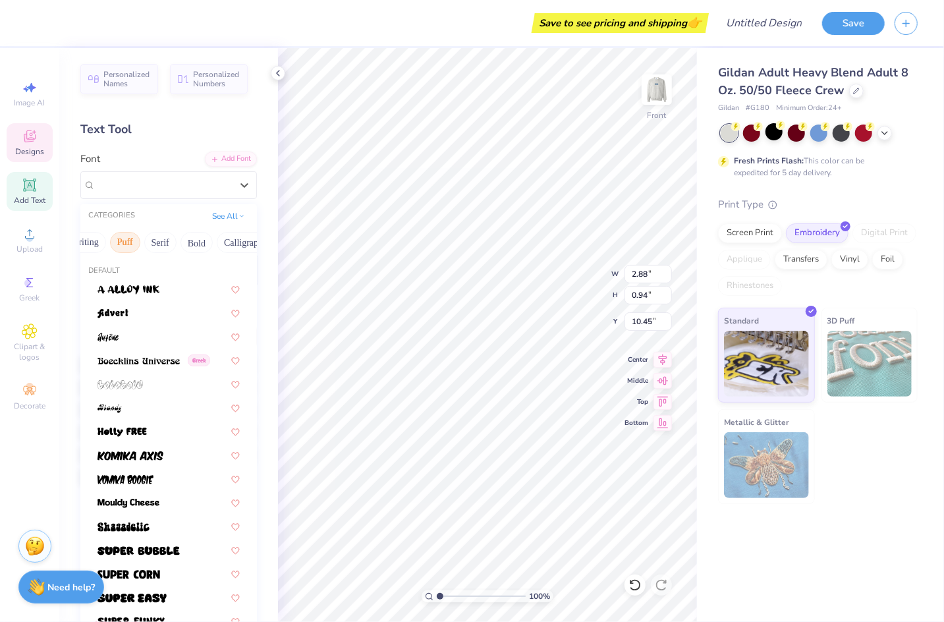
scroll to position [0, 160]
click at [113, 242] on button "Bold" at bounding box center [117, 242] width 32 height 21
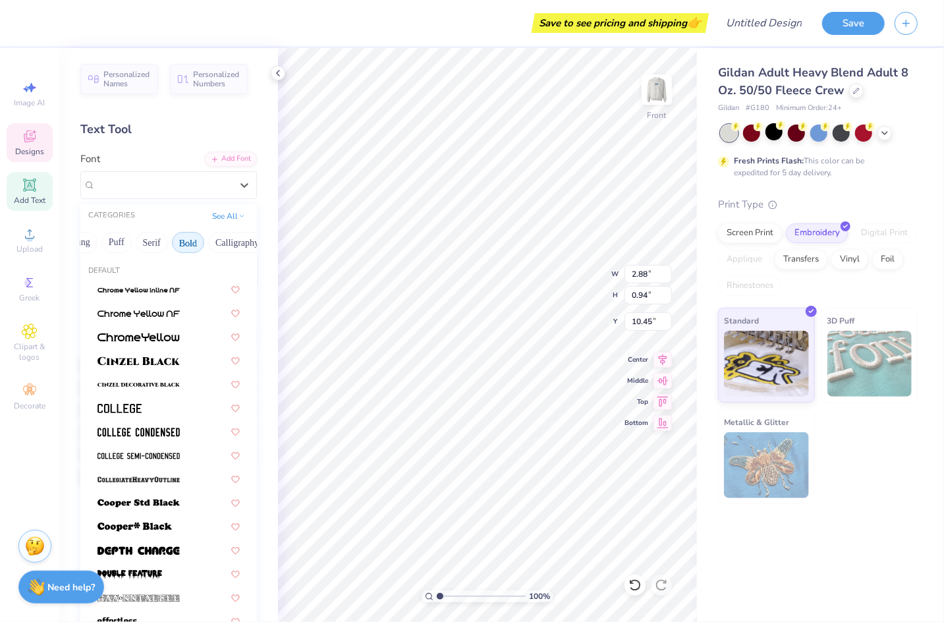
scroll to position [0, 51]
click at [152, 360] on img at bounding box center [139, 361] width 82 height 9
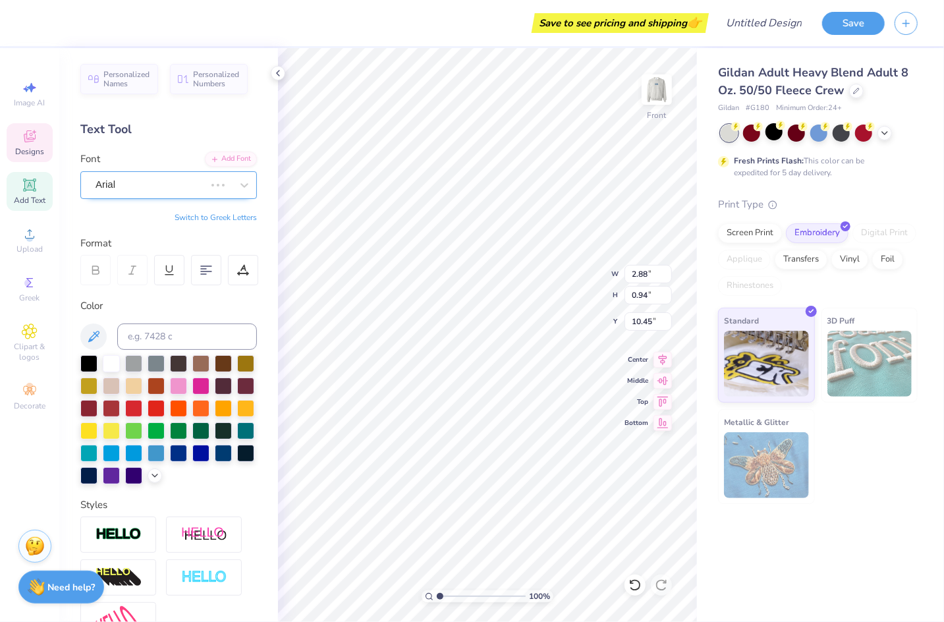
click at [192, 186] on div "Arial" at bounding box center [150, 185] width 112 height 20
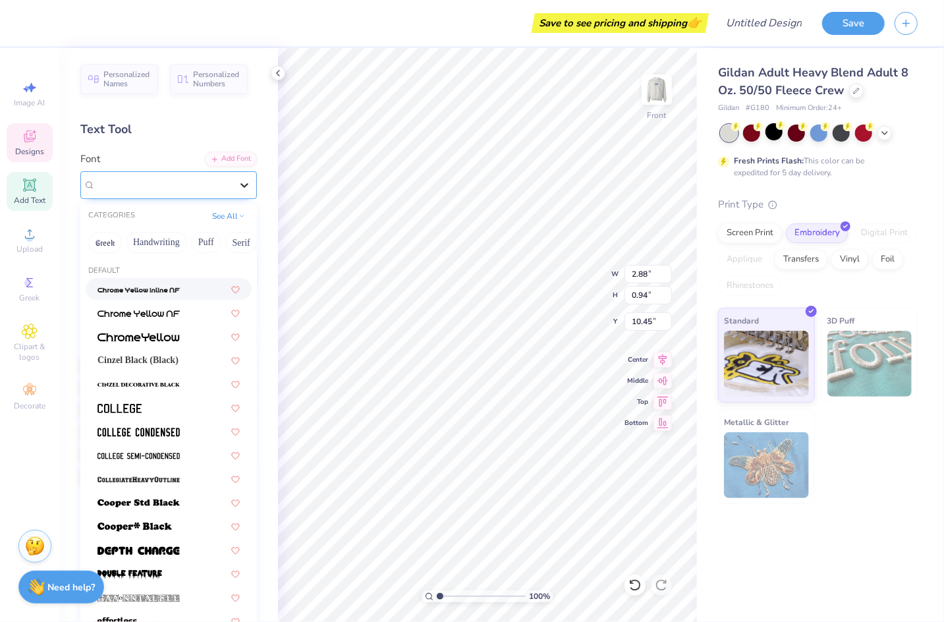
click at [252, 180] on div at bounding box center [245, 185] width 24 height 24
click at [169, 237] on button "Handwriting" at bounding box center [156, 242] width 61 height 21
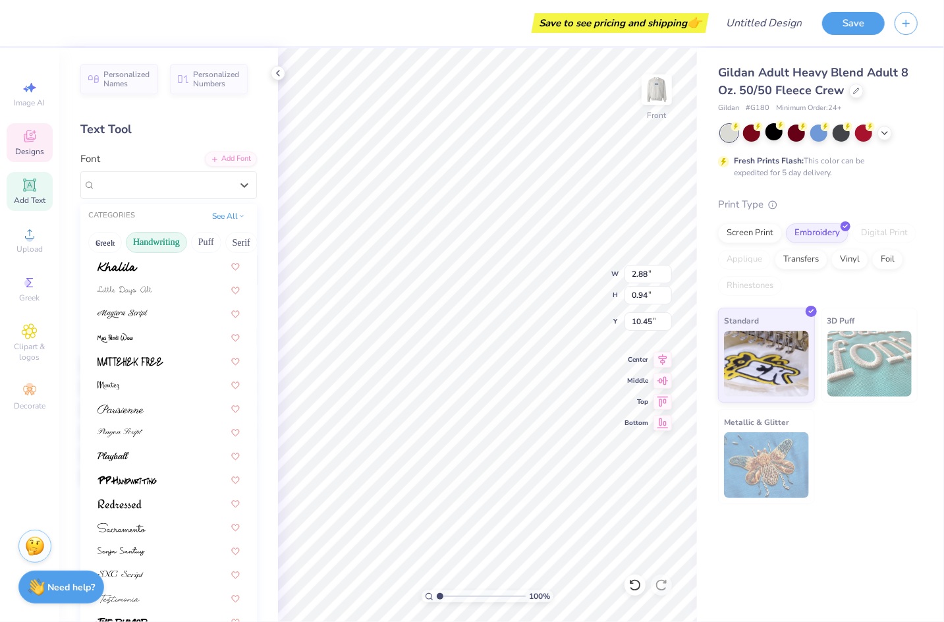
scroll to position [299, 0]
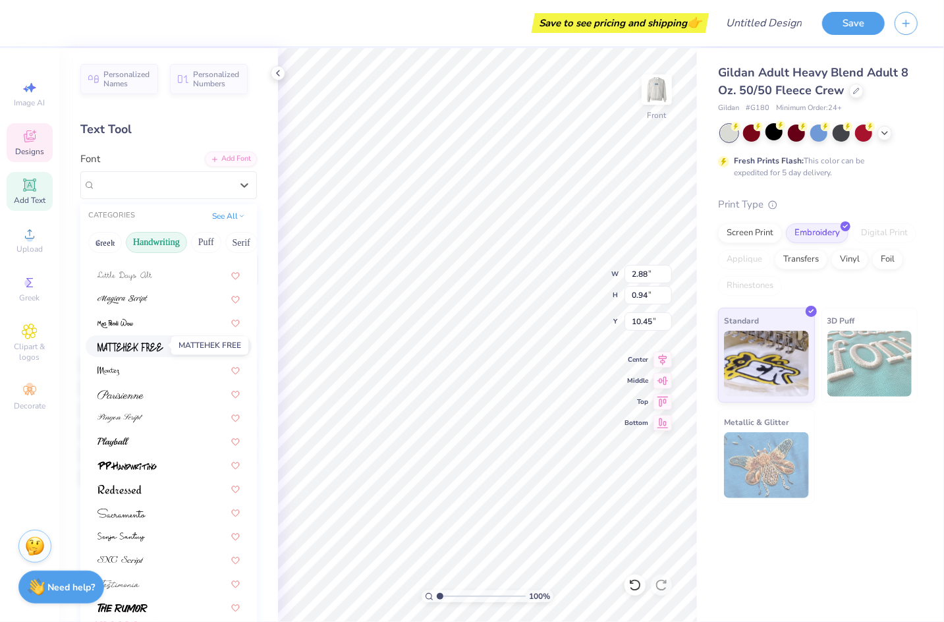
click at [152, 343] on img at bounding box center [131, 347] width 66 height 9
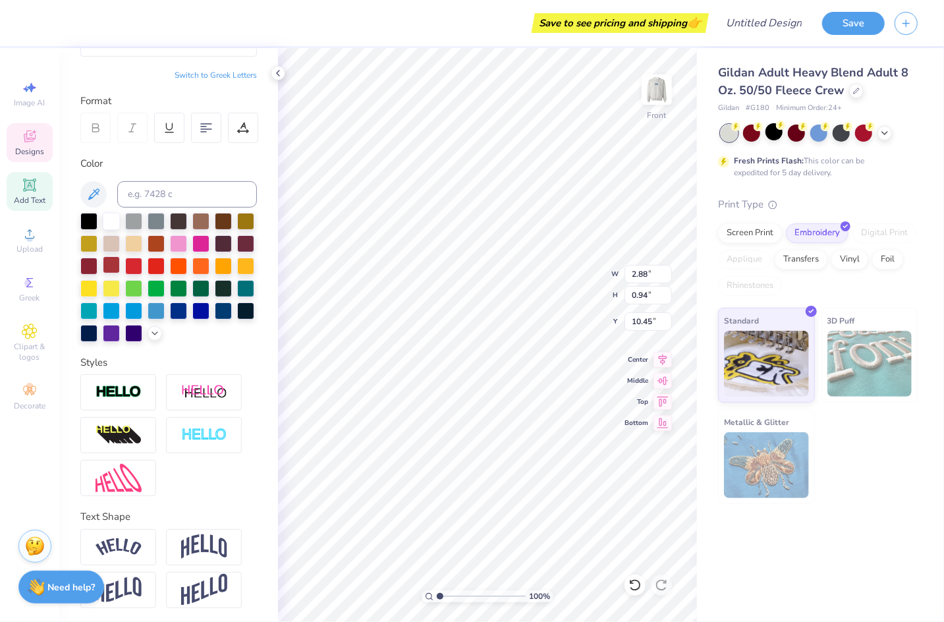
scroll to position [0, 0]
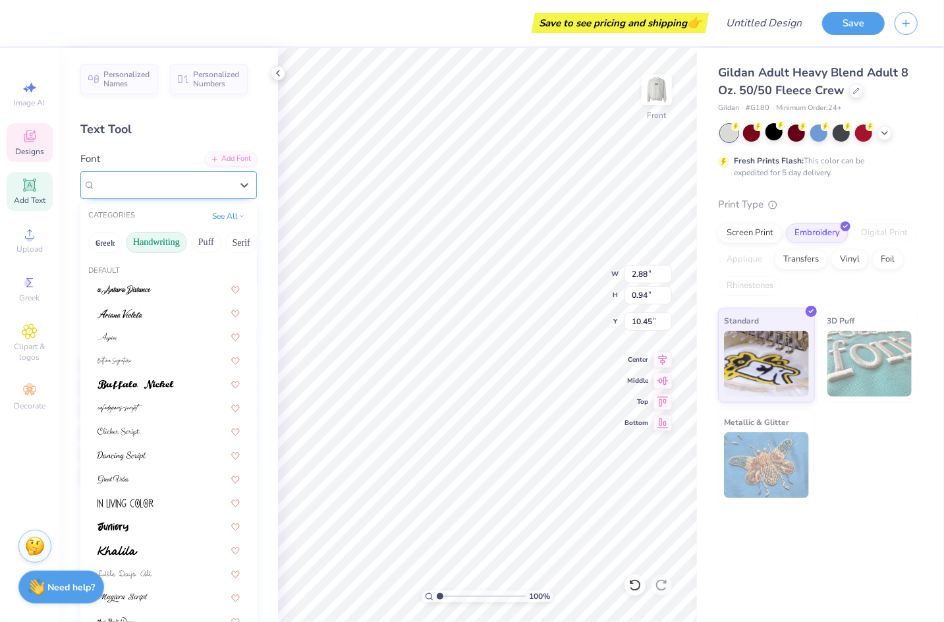
click at [171, 171] on div "MATTEHEK FREE" at bounding box center [168, 185] width 177 height 28
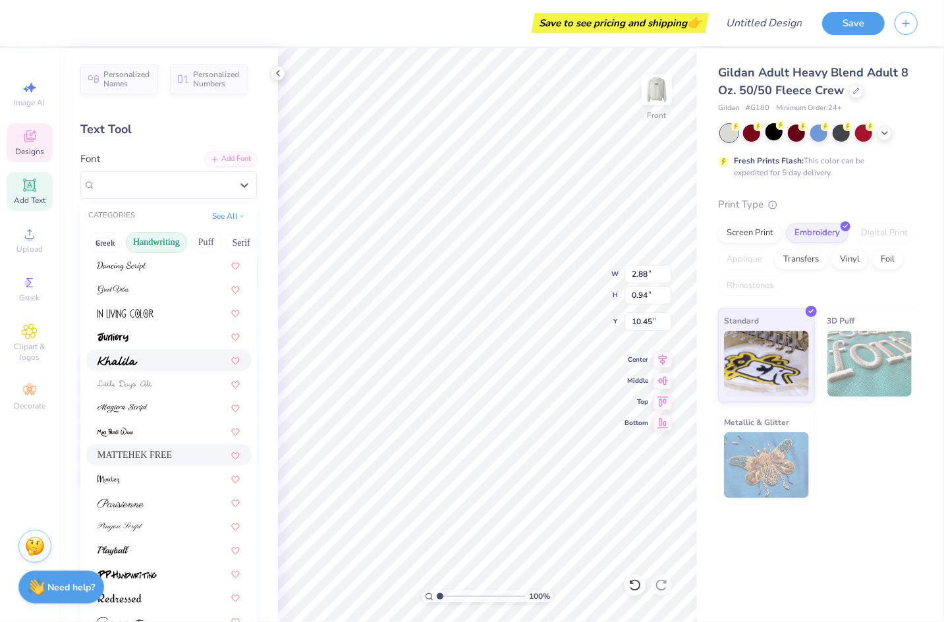
scroll to position [192, 0]
click at [123, 351] on span at bounding box center [118, 358] width 40 height 14
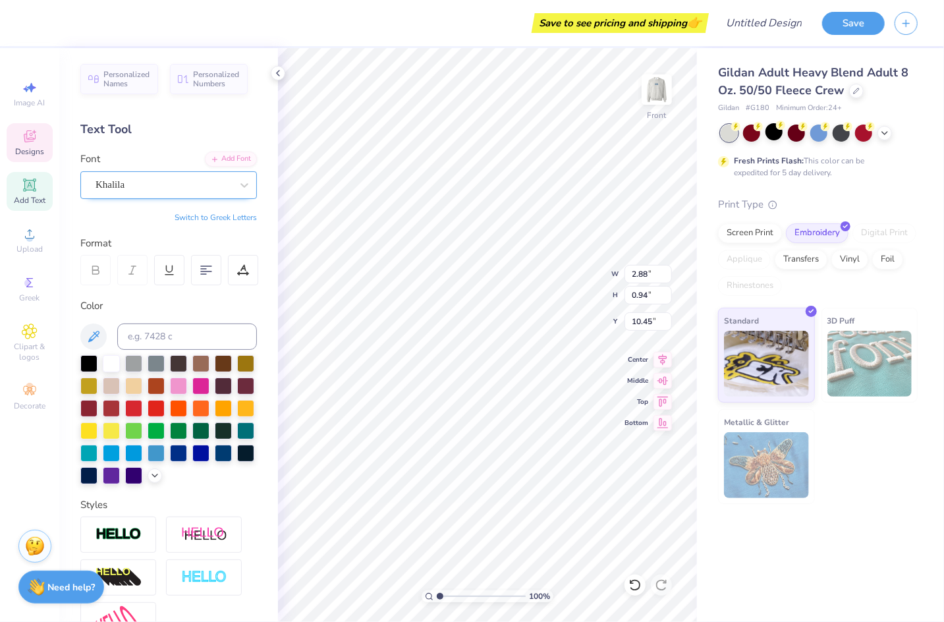
click at [155, 192] on div at bounding box center [164, 185] width 136 height 18
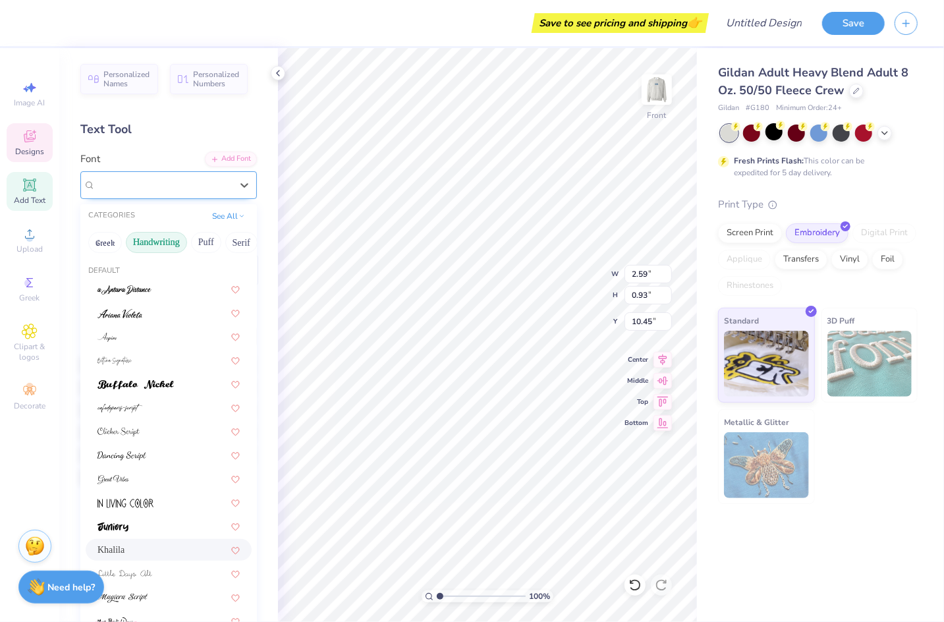
click at [129, 188] on div "Khalila" at bounding box center [163, 185] width 138 height 20
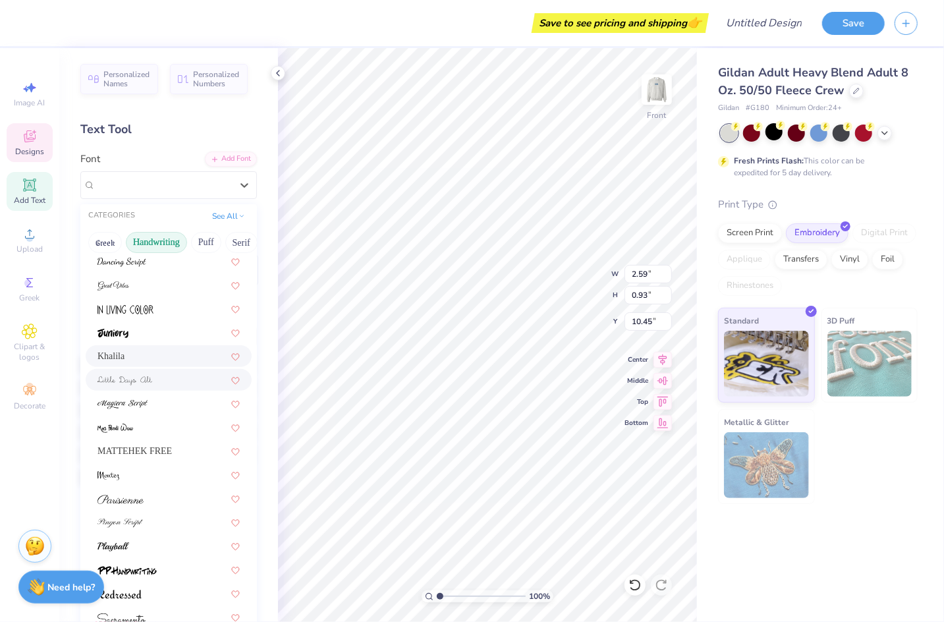
scroll to position [181, 0]
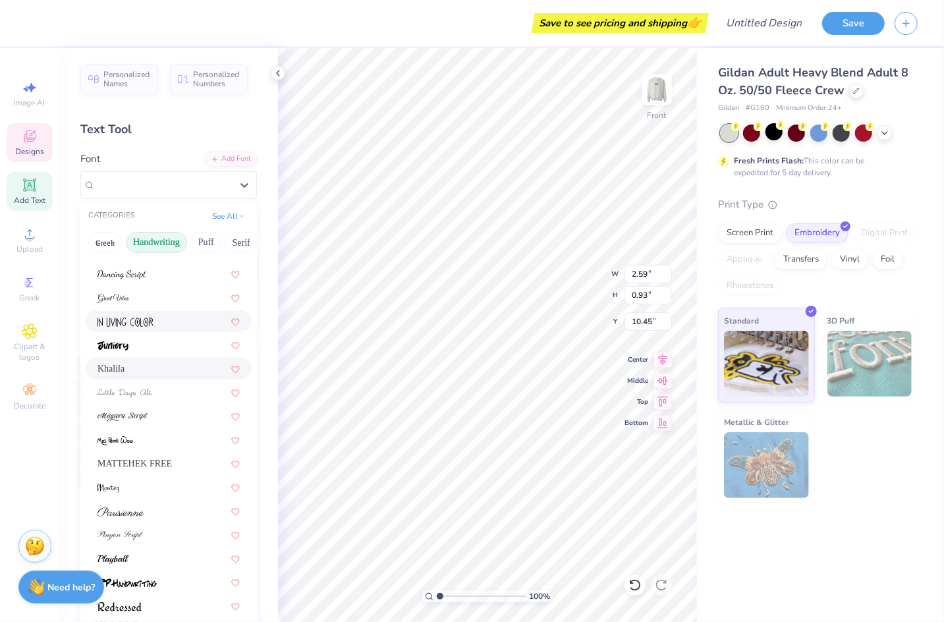
click at [151, 318] on img at bounding box center [126, 322] width 56 height 9
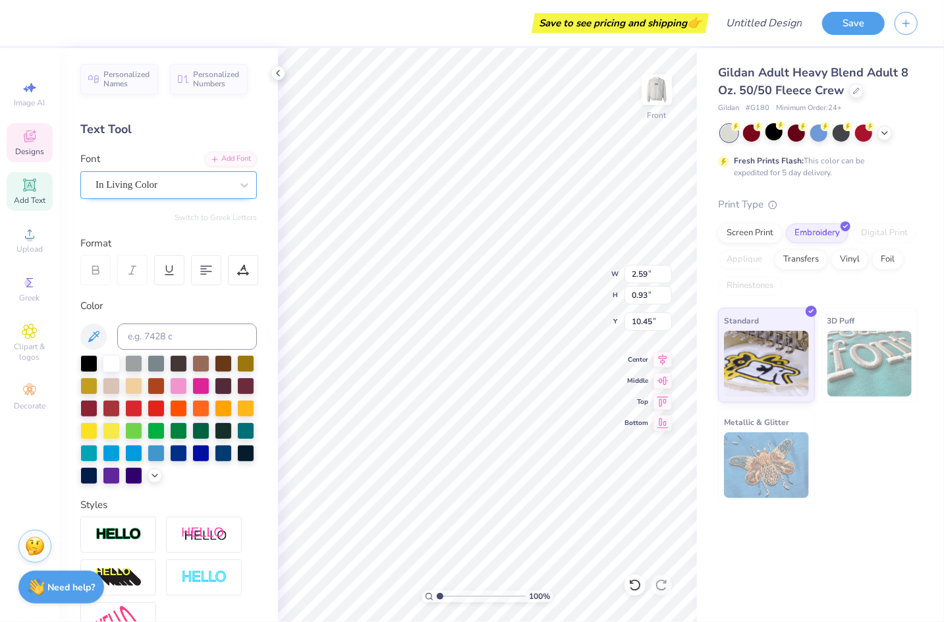
click at [169, 183] on div "In Living Color" at bounding box center [163, 185] width 138 height 20
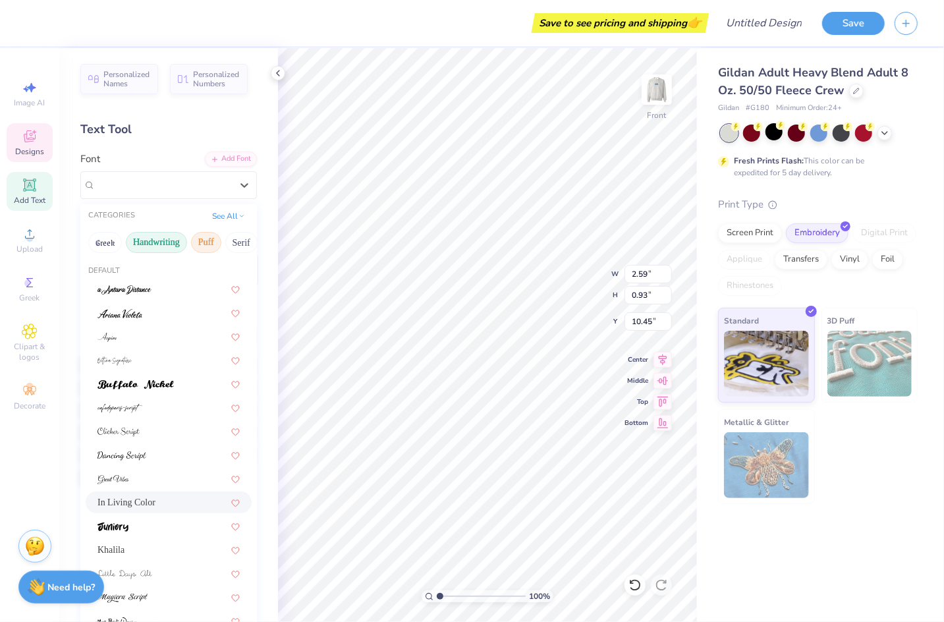
click at [207, 244] on button "Puff" at bounding box center [206, 242] width 30 height 21
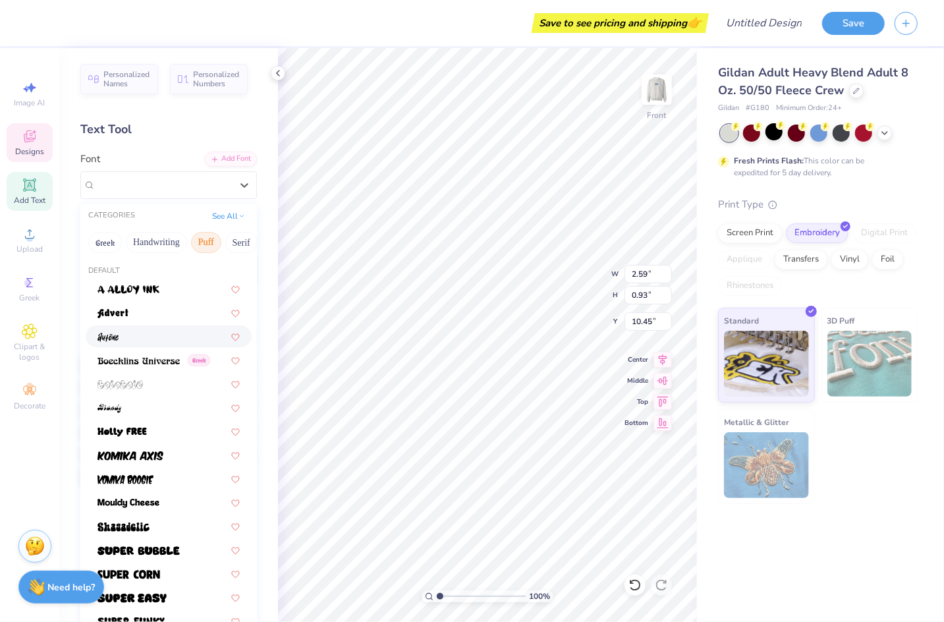
scroll to position [142, 0]
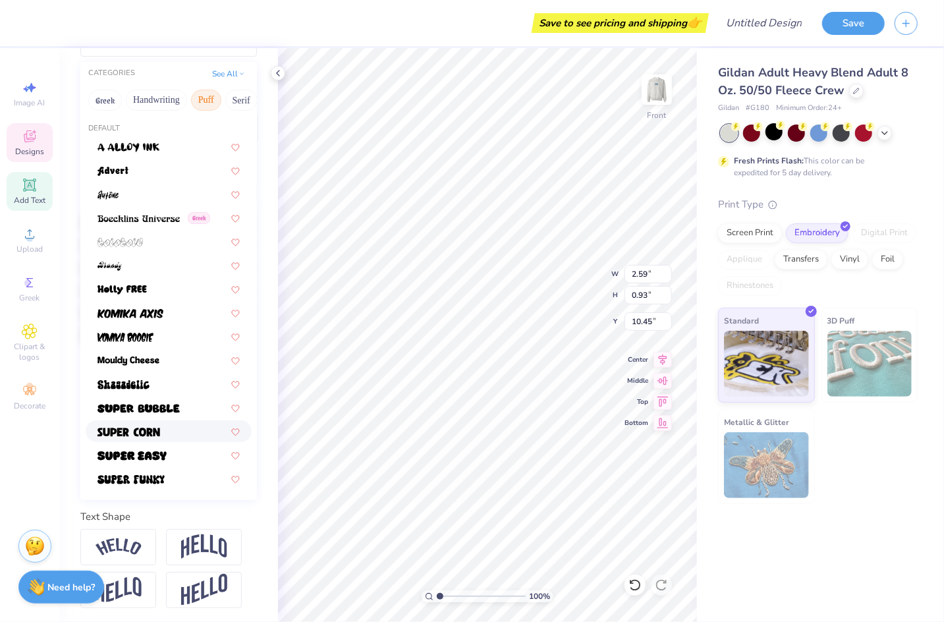
click at [132, 428] on img at bounding box center [129, 432] width 63 height 9
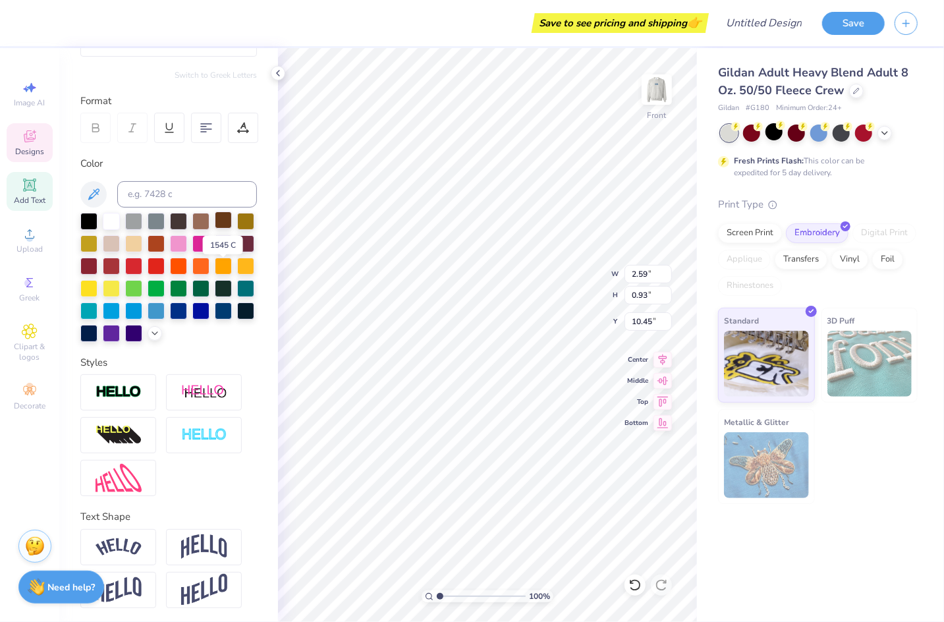
scroll to position [0, 0]
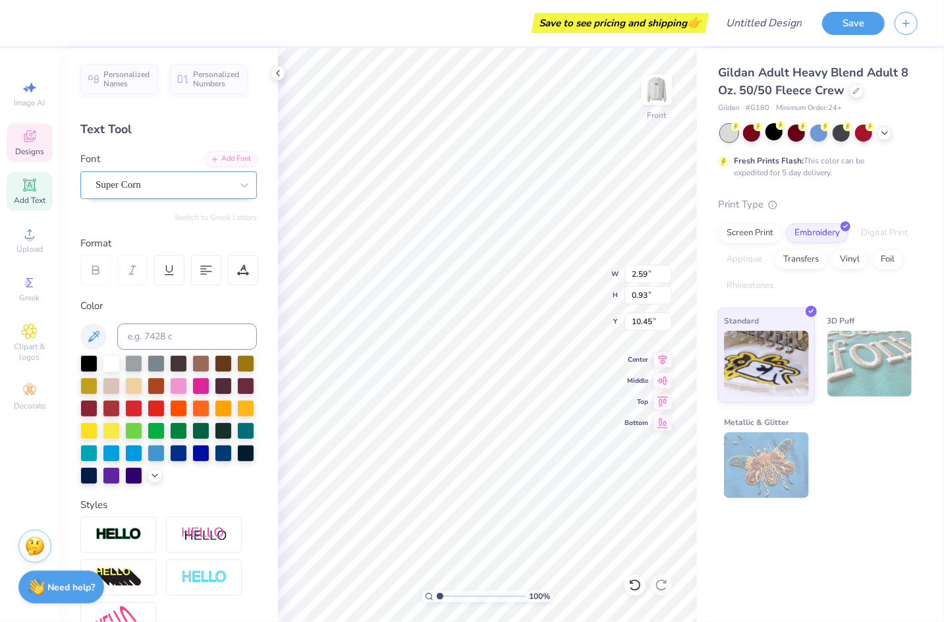
click at [153, 178] on div "Super Corn" at bounding box center [163, 185] width 138 height 20
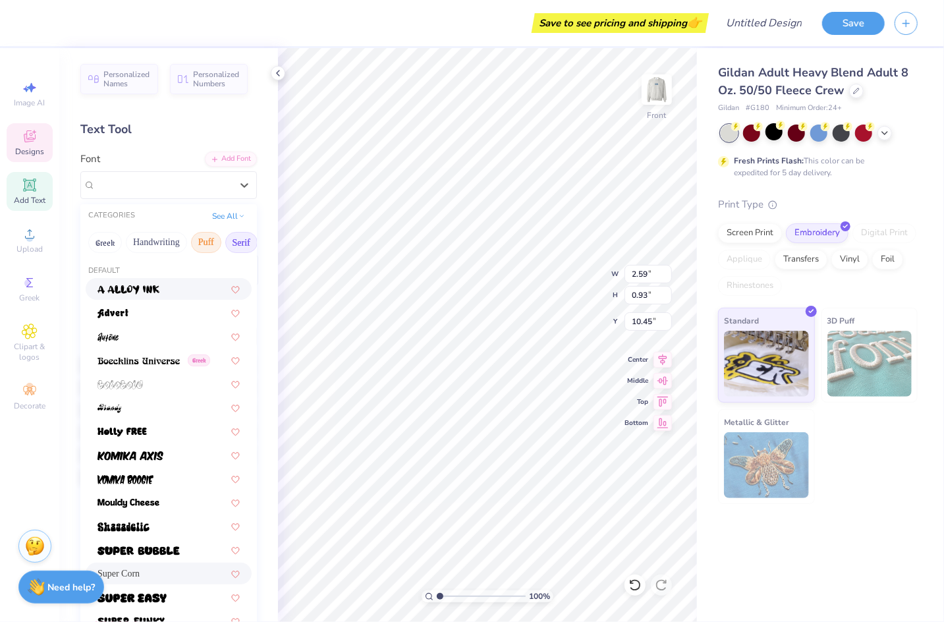
click at [238, 241] on button "Serif" at bounding box center [241, 242] width 32 height 21
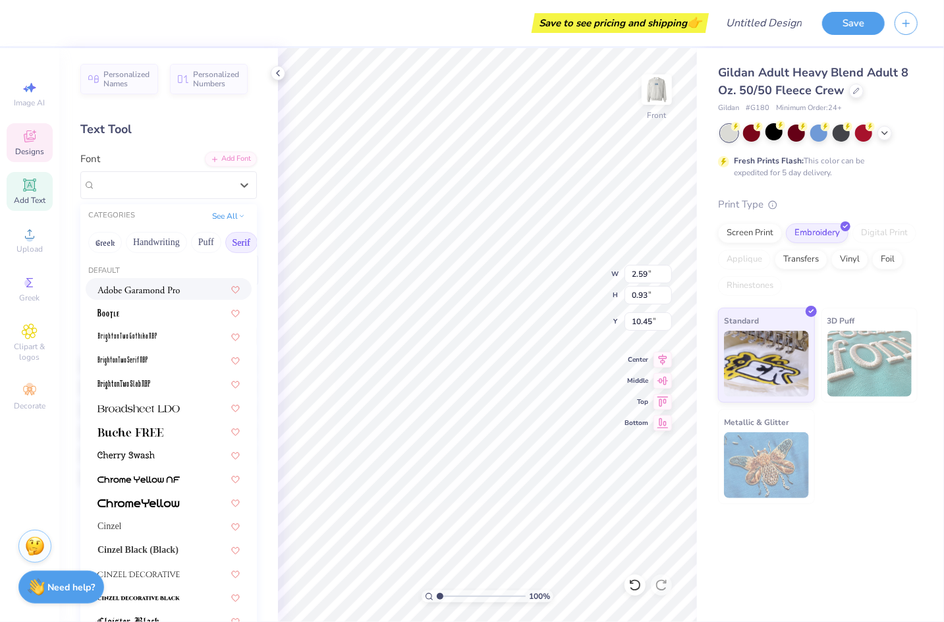
click at [169, 291] on img at bounding box center [139, 289] width 82 height 9
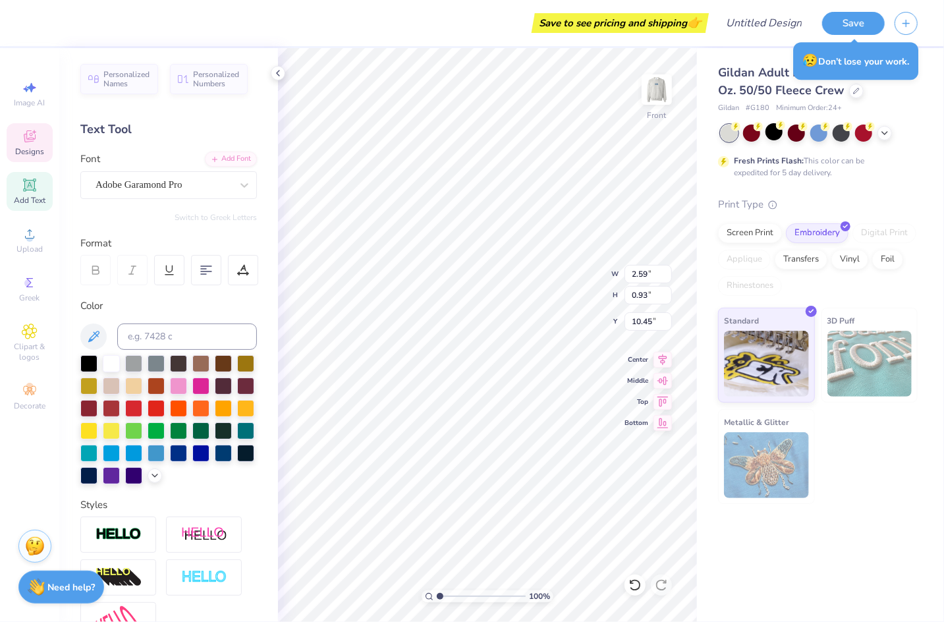
click at [88, 263] on div at bounding box center [95, 270] width 30 height 30
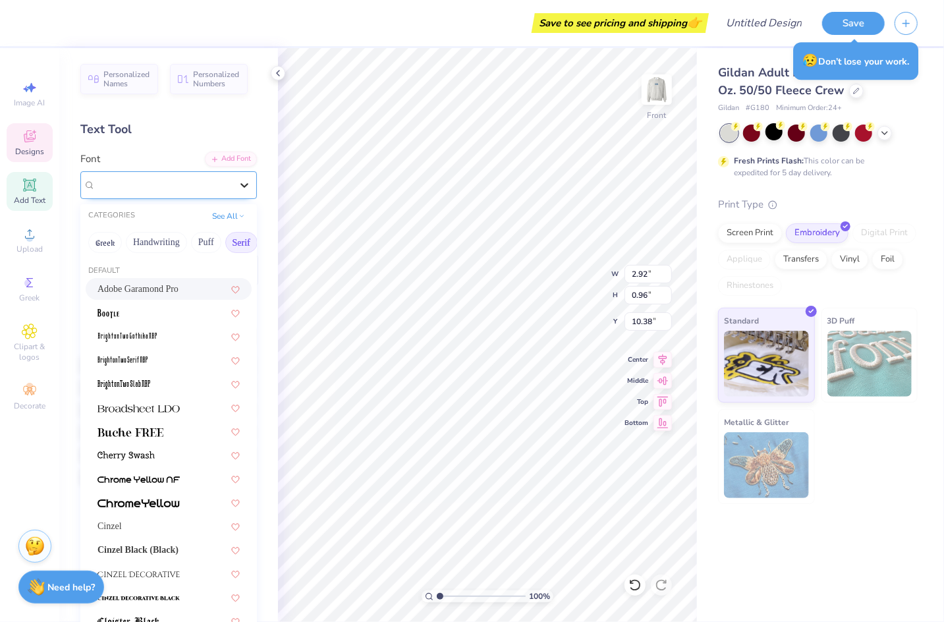
click at [235, 194] on div at bounding box center [245, 185] width 24 height 24
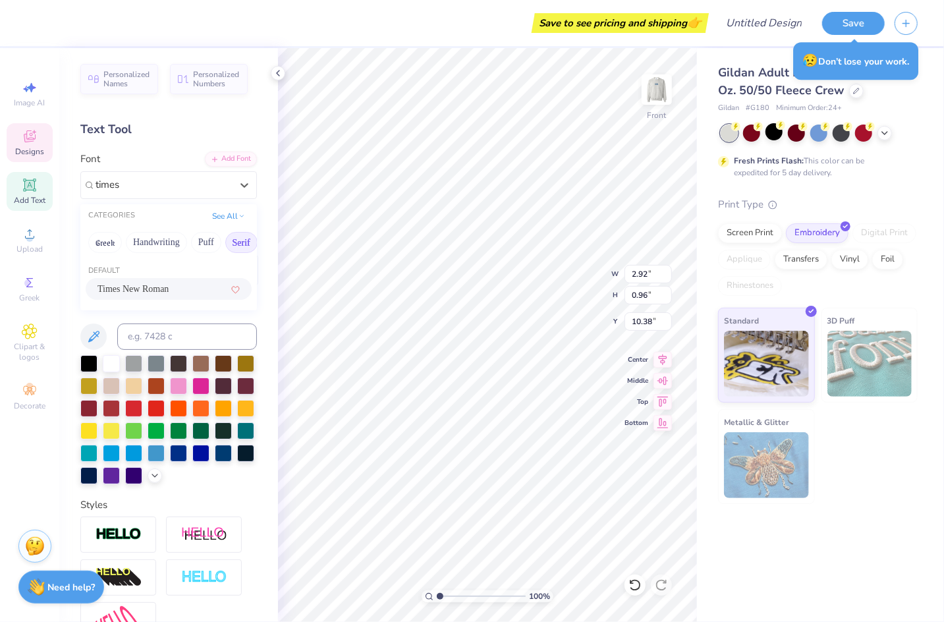
click at [148, 285] on span "Times New Roman" at bounding box center [133, 289] width 71 height 14
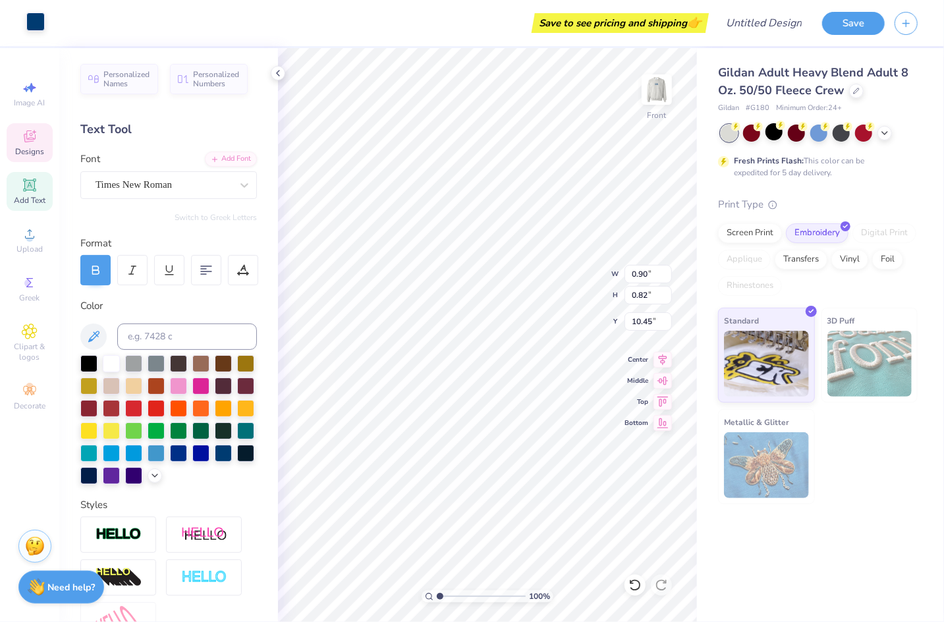
click at [40, 22] on div at bounding box center [35, 22] width 18 height 18
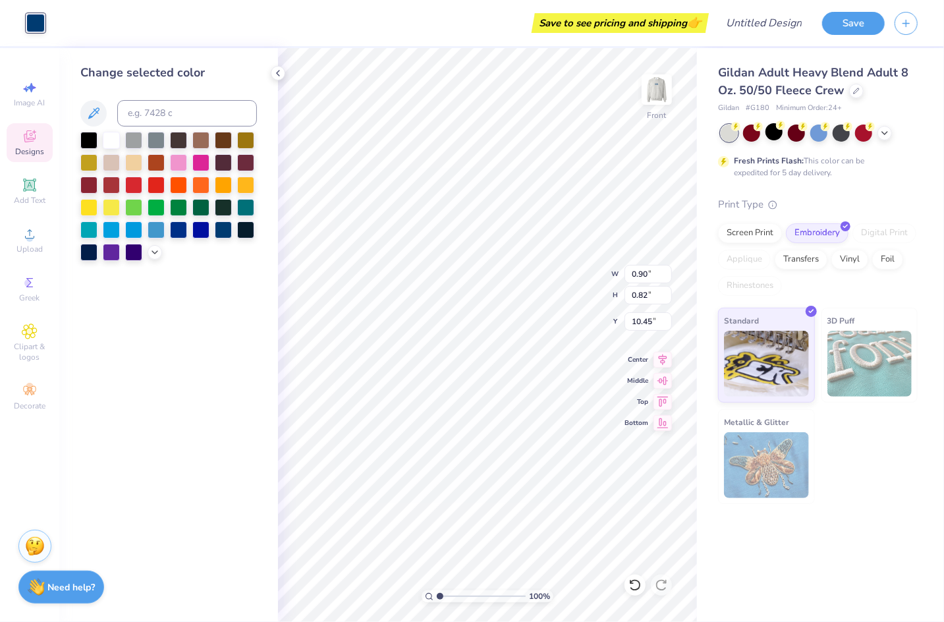
click at [45, 28] on div at bounding box center [35, 23] width 18 height 18
click at [152, 245] on div at bounding box center [155, 251] width 14 height 14
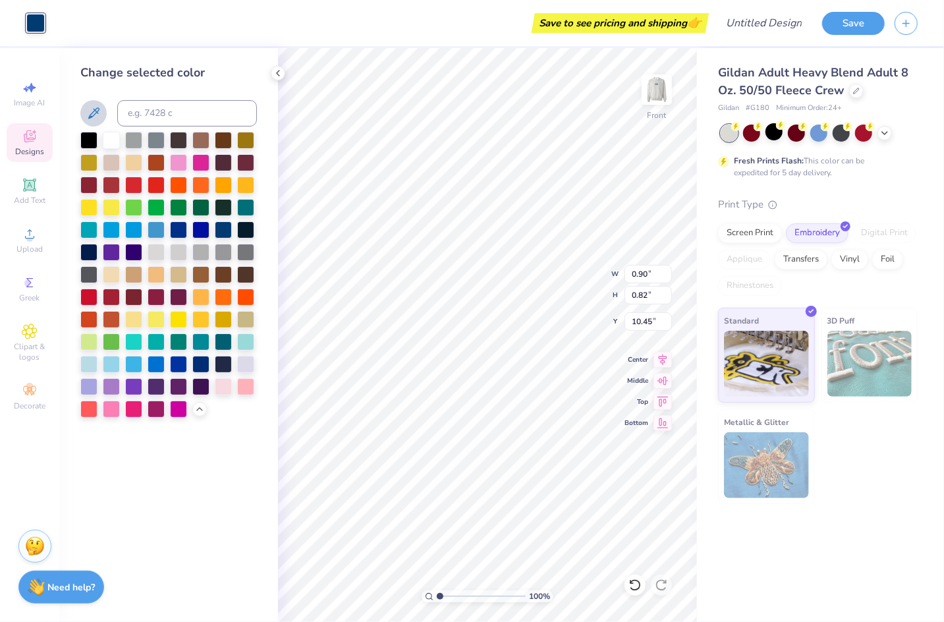
click at [95, 113] on icon at bounding box center [94, 113] width 16 height 16
click at [28, 143] on icon at bounding box center [30, 137] width 16 height 16
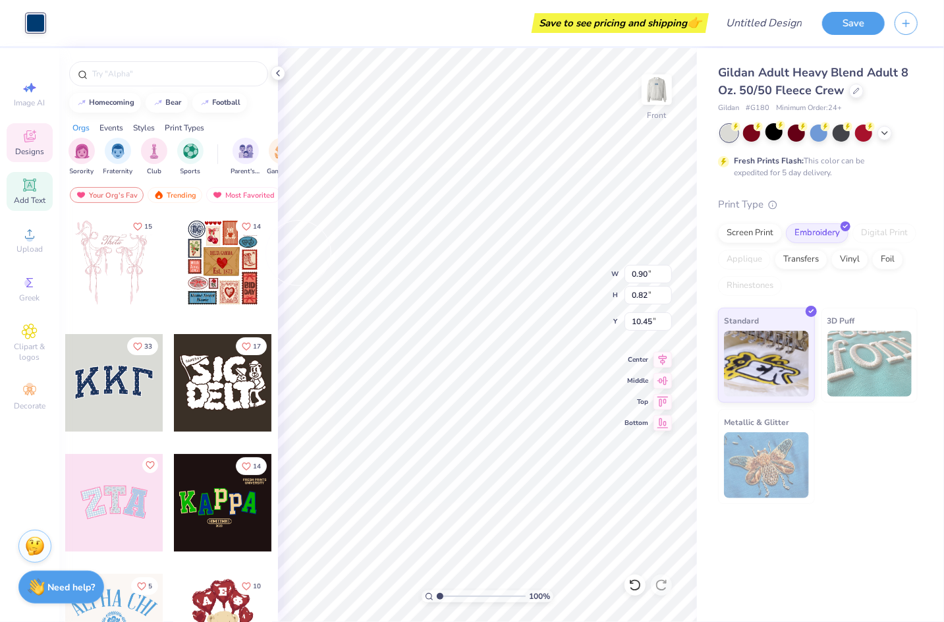
click at [30, 198] on span "Add Text" at bounding box center [30, 200] width 32 height 11
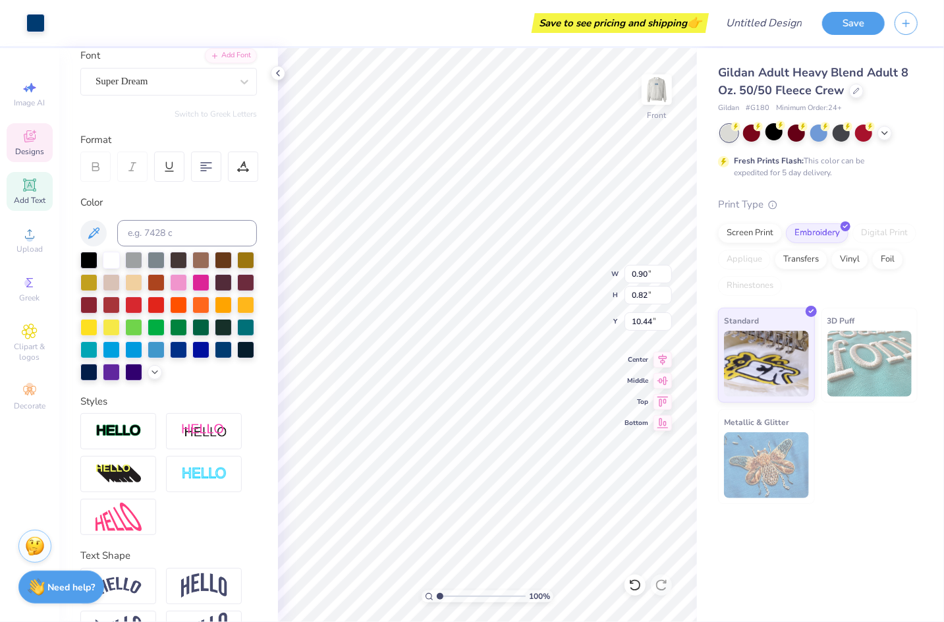
scroll to position [142, 0]
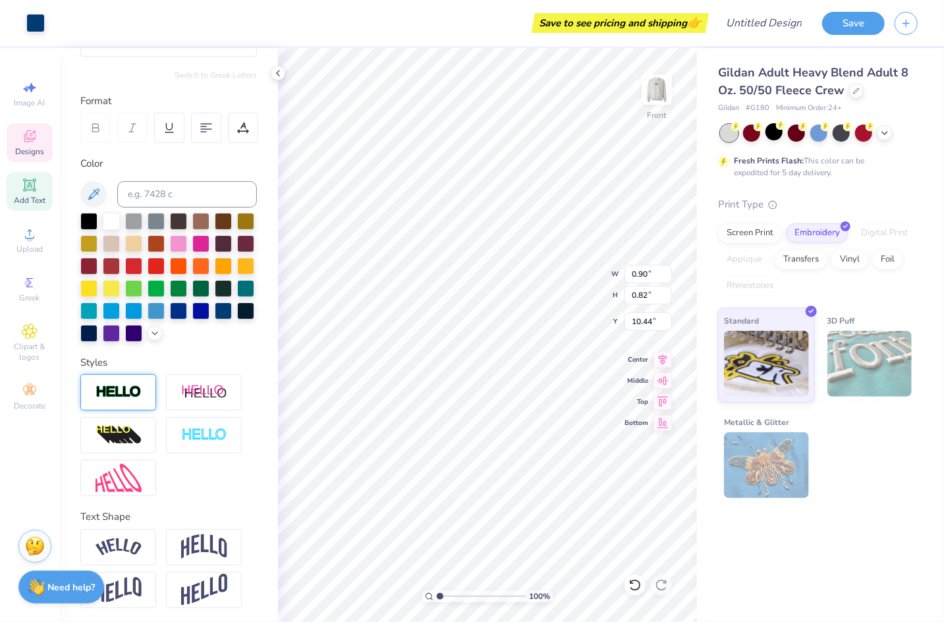
click at [136, 400] on div at bounding box center [118, 392] width 76 height 36
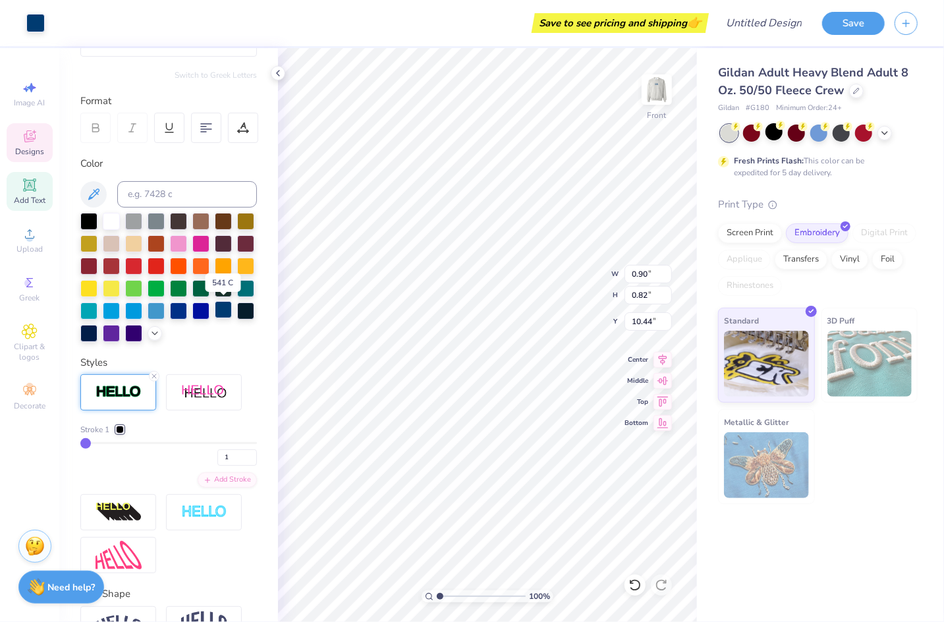
click at [222, 313] on div at bounding box center [223, 309] width 17 height 17
click at [87, 442] on input "range" at bounding box center [168, 443] width 177 height 2
click at [121, 430] on div at bounding box center [120, 430] width 8 height 8
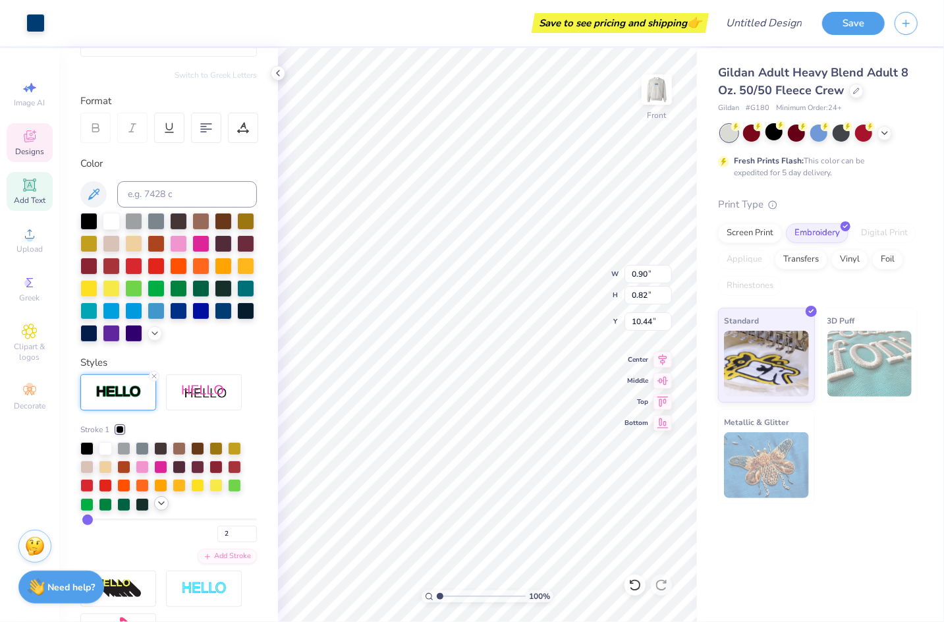
click at [159, 499] on icon at bounding box center [161, 503] width 11 height 11
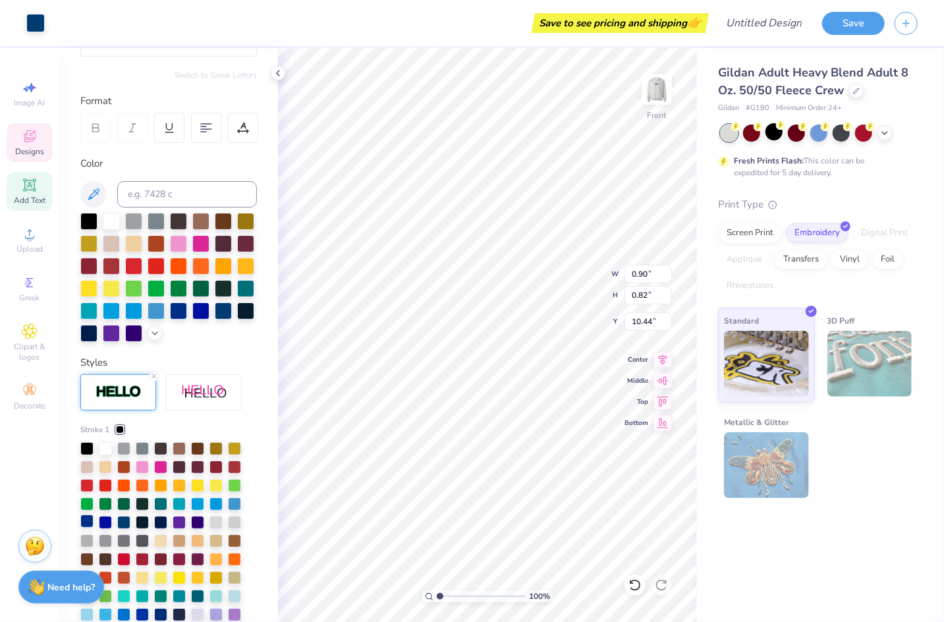
click at [88, 527] on div at bounding box center [86, 521] width 13 height 13
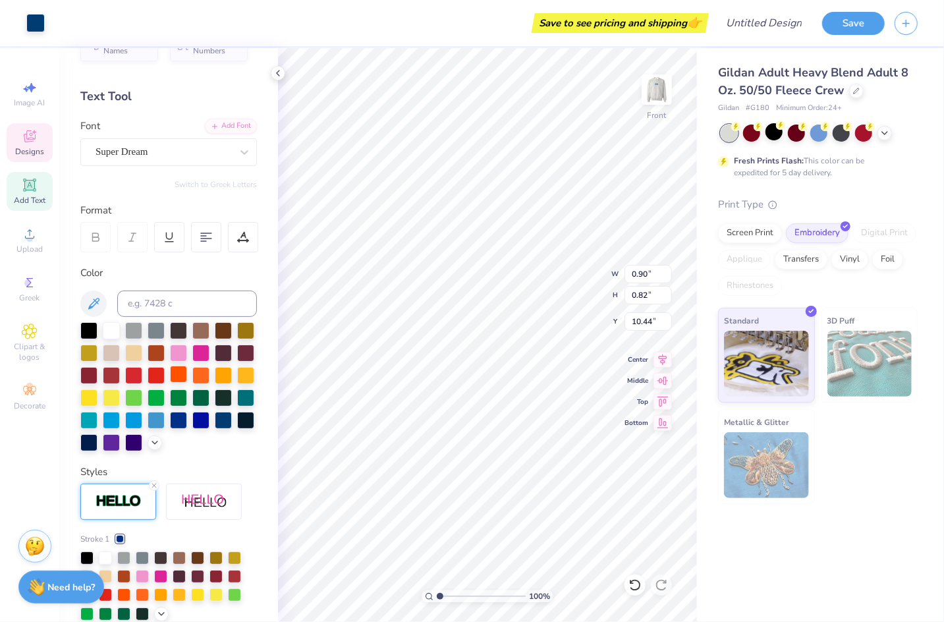
scroll to position [0, 0]
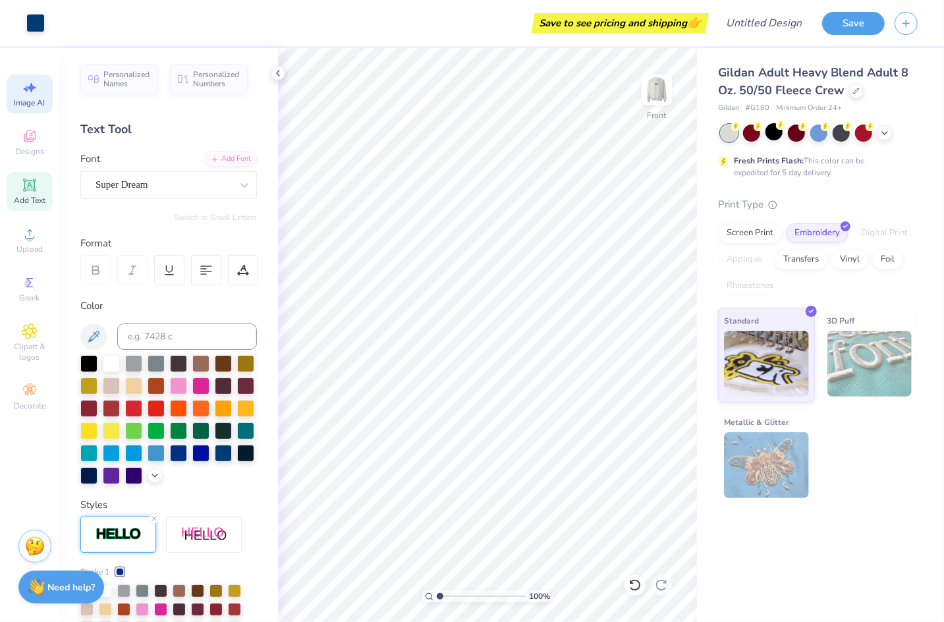
click at [41, 99] on span "Image AI" at bounding box center [29, 103] width 31 height 11
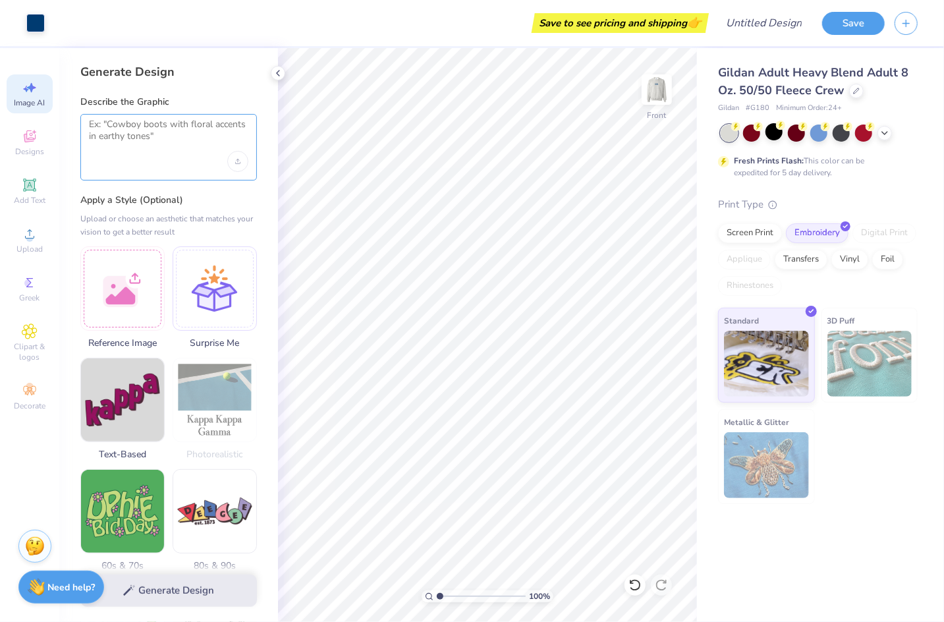
click at [103, 138] on textarea at bounding box center [168, 135] width 159 height 33
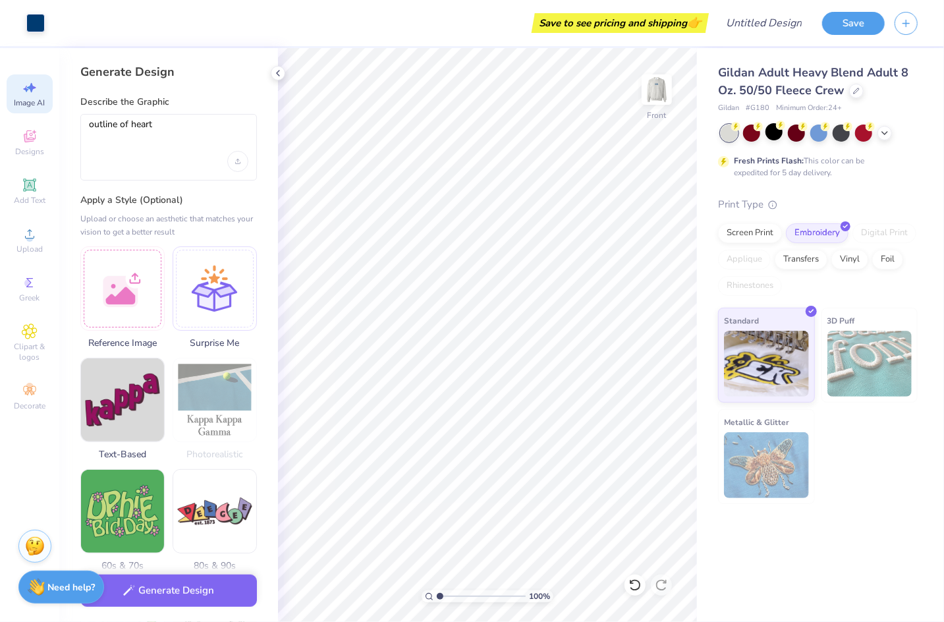
click at [229, 212] on div "Upload or choose an aesthetic that matches your vision to get a better result" at bounding box center [168, 225] width 177 height 26
click at [210, 589] on button "Generate Design" at bounding box center [168, 587] width 177 height 32
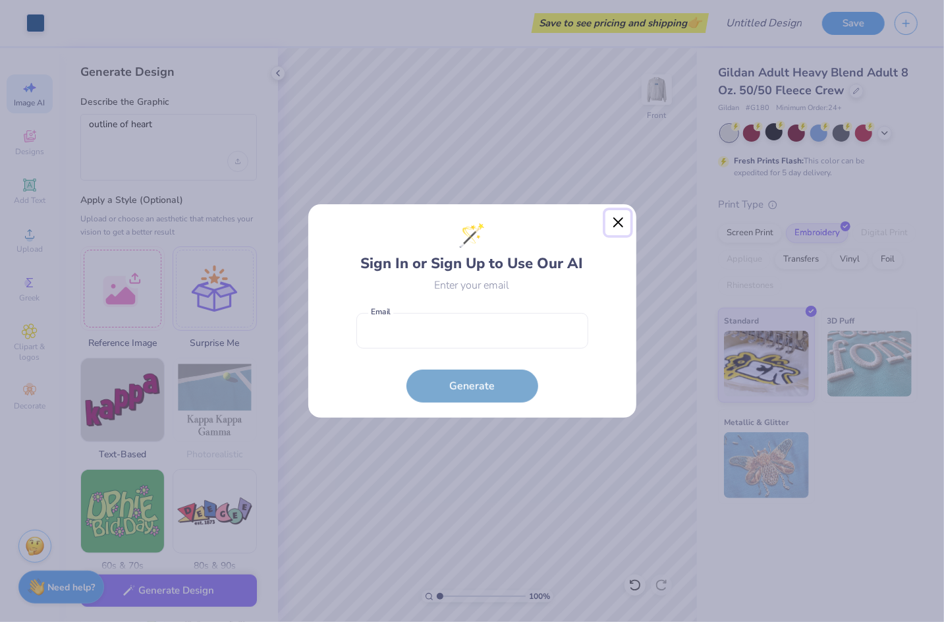
click at [614, 214] on button "Close" at bounding box center [618, 222] width 25 height 25
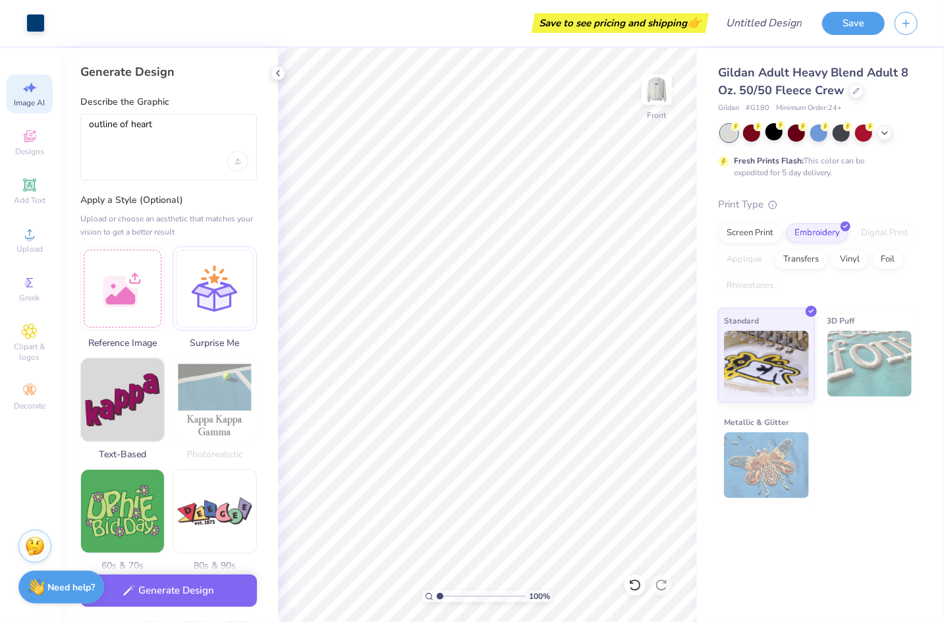
click at [31, 311] on div "Image AI Designs Add Text Upload Greek Clipart & logos Decorate" at bounding box center [30, 245] width 46 height 342
click at [30, 267] on div "Image AI Designs Add Text Upload Greek Clipart & logos Decorate" at bounding box center [30, 245] width 46 height 342
click at [28, 291] on icon at bounding box center [30, 283] width 16 height 16
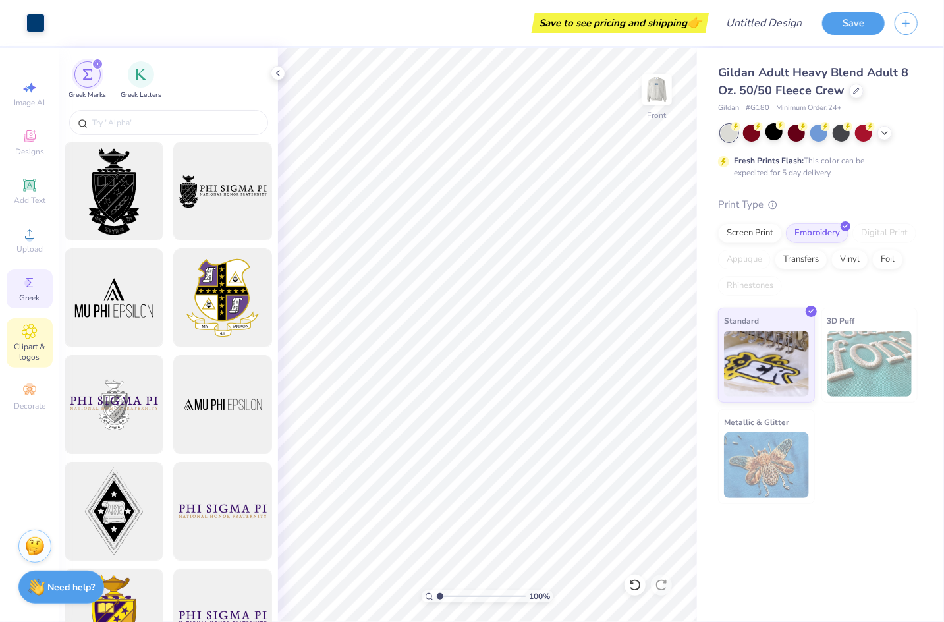
click at [29, 324] on div "Clipart & logos" at bounding box center [30, 342] width 46 height 49
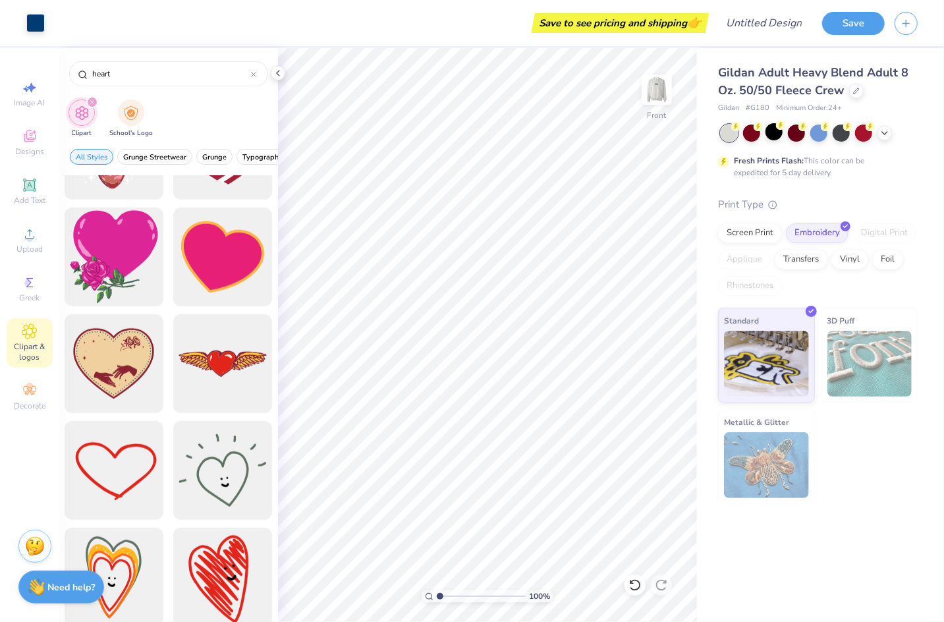
scroll to position [503, 0]
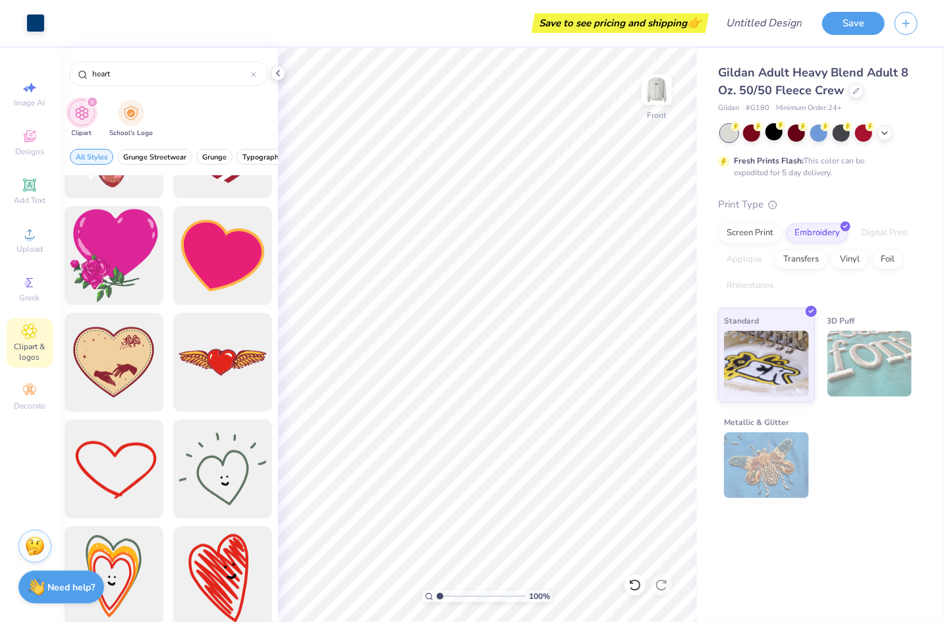
click at [194, 277] on div at bounding box center [222, 255] width 99 height 99
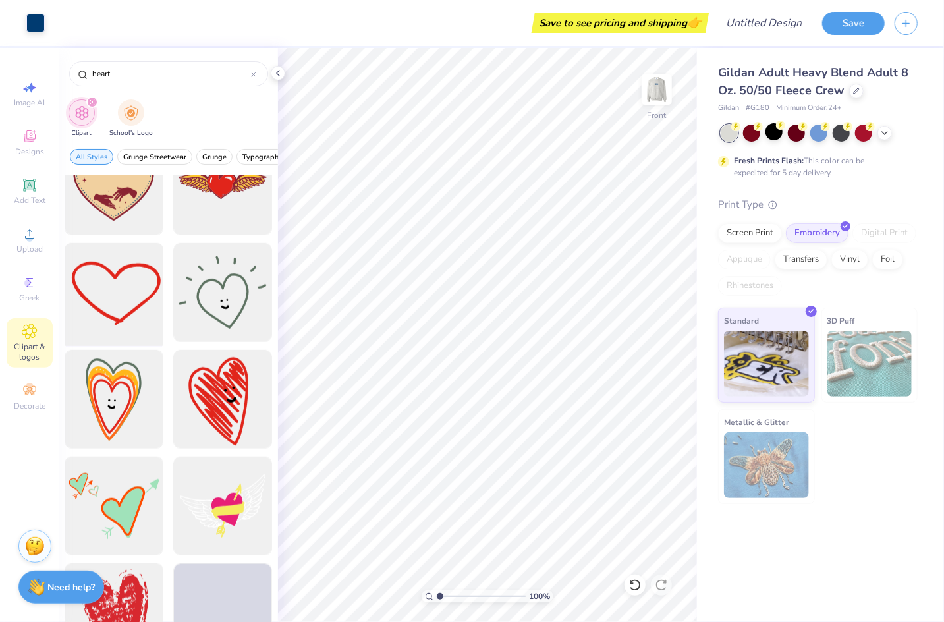
scroll to position [682, 0]
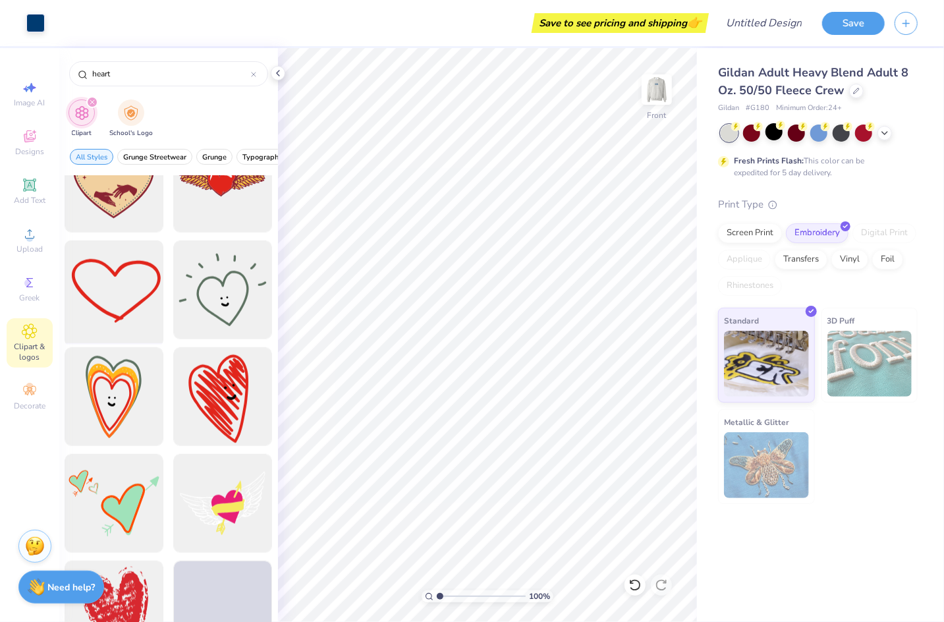
click at [103, 303] on div at bounding box center [114, 290] width 109 height 109
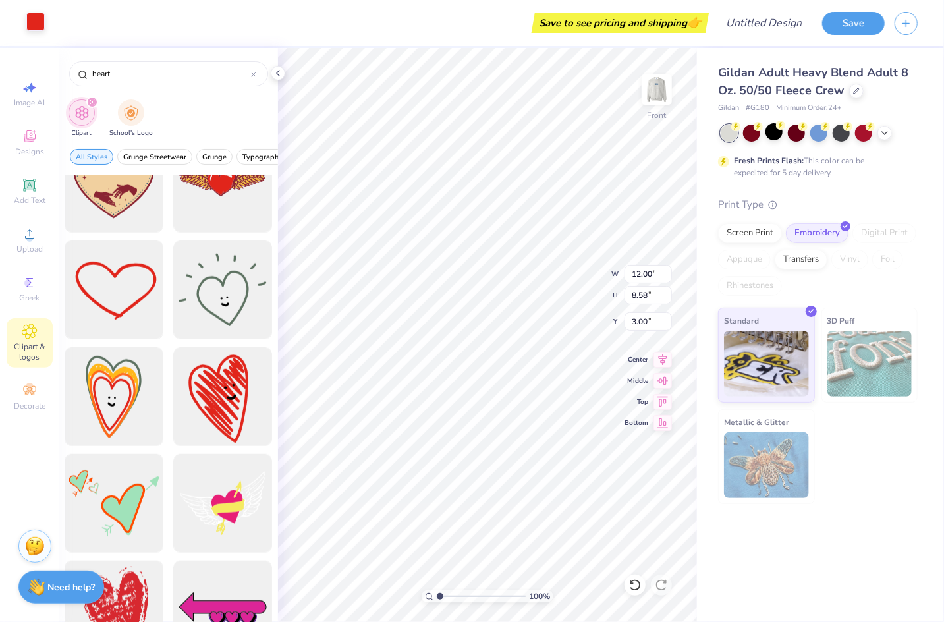
click at [32, 24] on div at bounding box center [35, 22] width 18 height 18
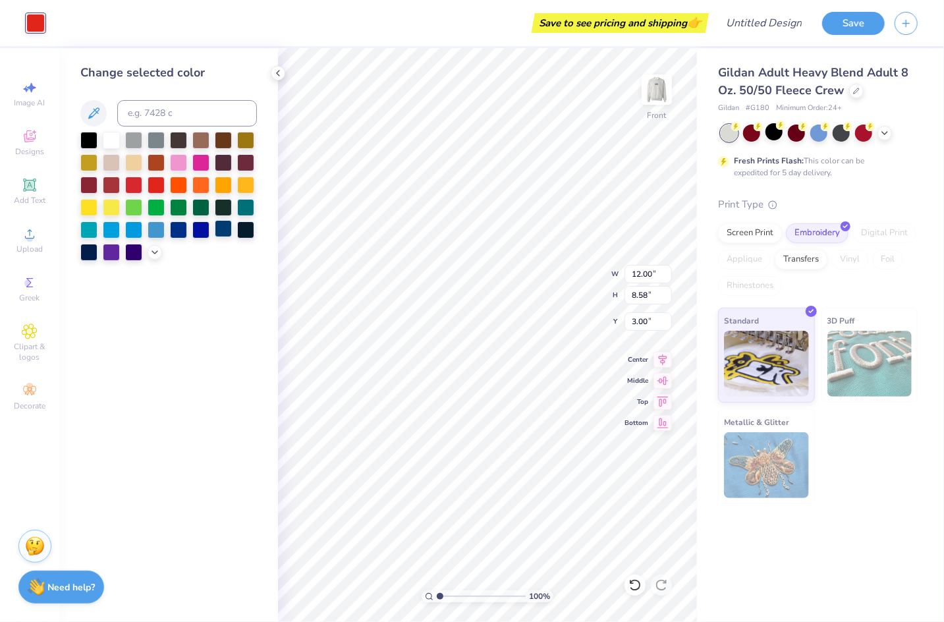
click at [223, 235] on div at bounding box center [223, 228] width 17 height 17
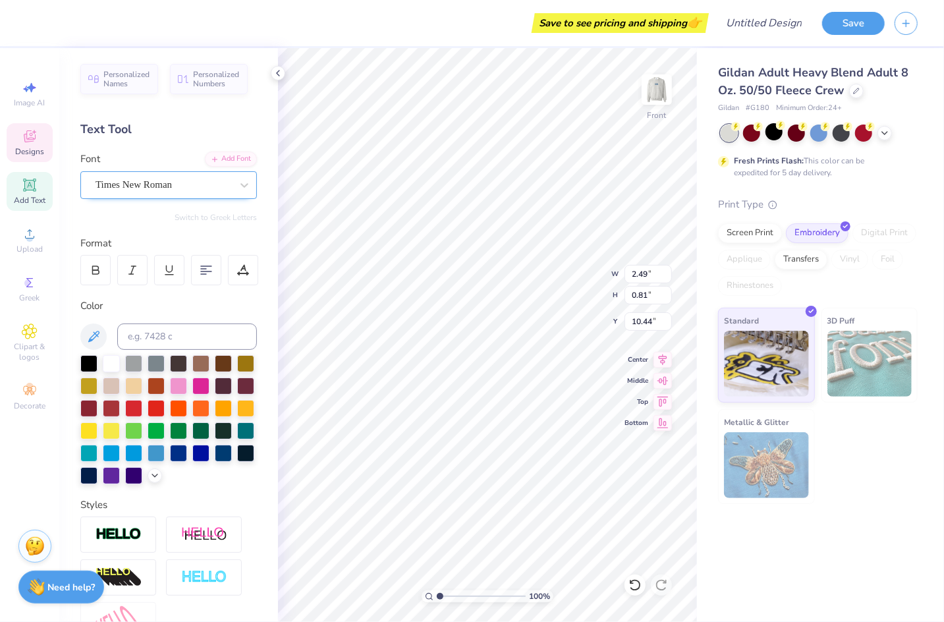
click at [149, 175] on div "Times New Roman" at bounding box center [163, 185] width 138 height 20
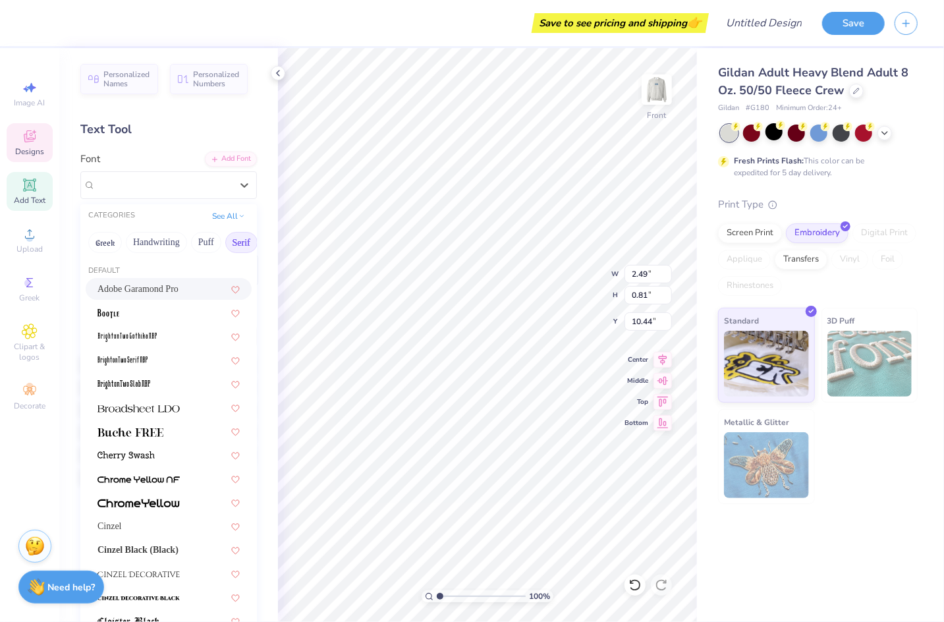
click at [173, 287] on span "Adobe Garamond Pro" at bounding box center [138, 289] width 81 height 14
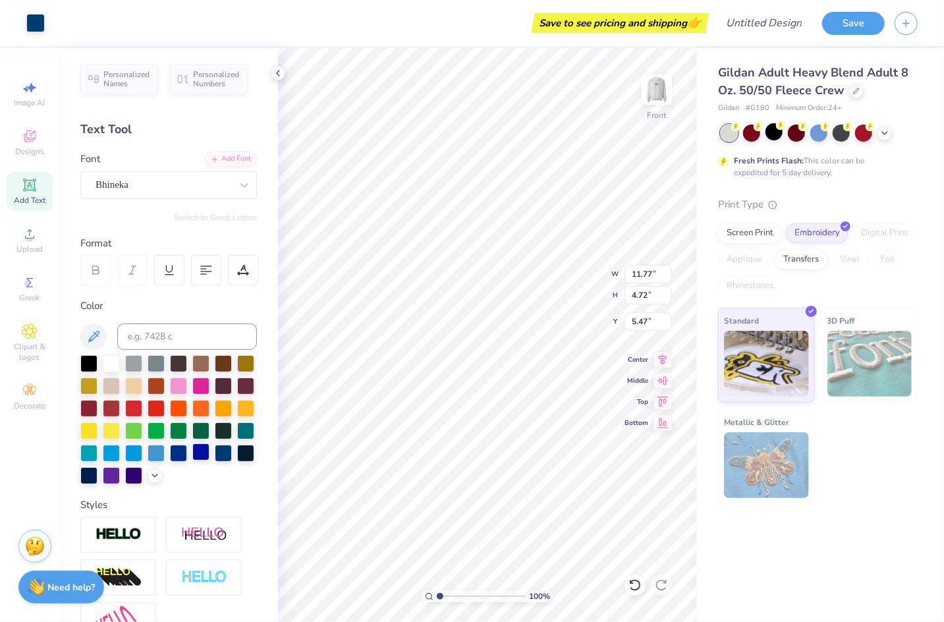
click at [210, 457] on div at bounding box center [200, 452] width 17 height 17
click at [219, 449] on div at bounding box center [223, 453] width 17 height 17
click at [227, 457] on div at bounding box center [223, 452] width 17 height 17
click at [227, 454] on div at bounding box center [223, 452] width 17 height 17
click at [663, 83] on img at bounding box center [657, 89] width 53 height 53
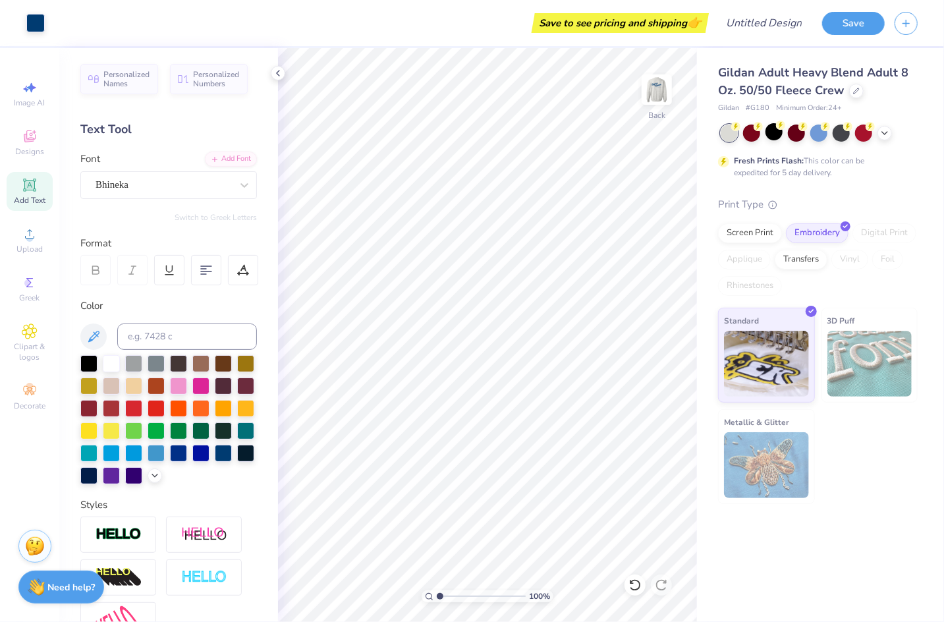
click at [663, 83] on img at bounding box center [657, 89] width 26 height 26
click at [32, 134] on icon at bounding box center [30, 136] width 12 height 12
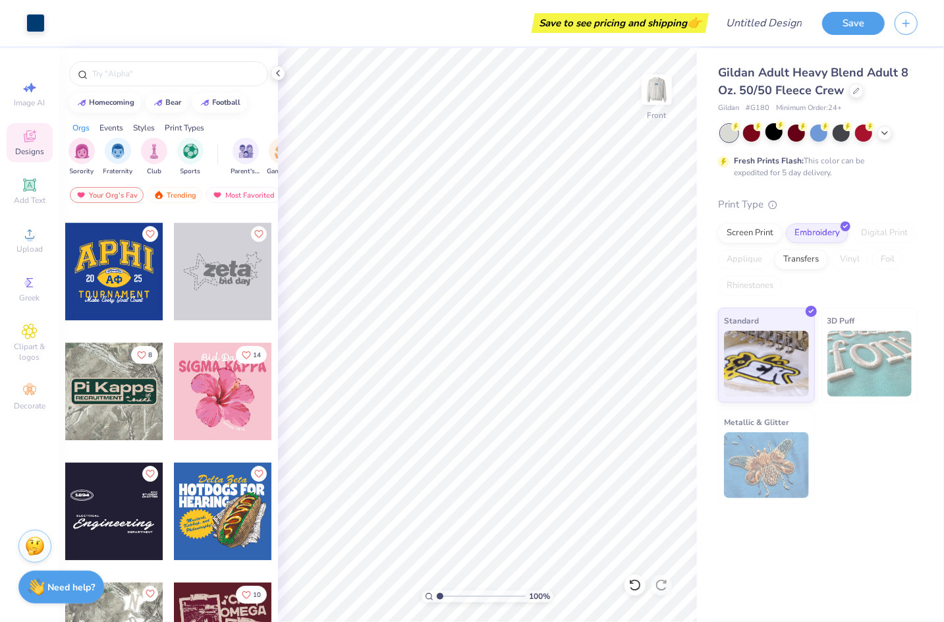
scroll to position [5270, 0]
click at [664, 100] on img at bounding box center [657, 89] width 53 height 53
click at [284, 73] on div at bounding box center [278, 73] width 14 height 14
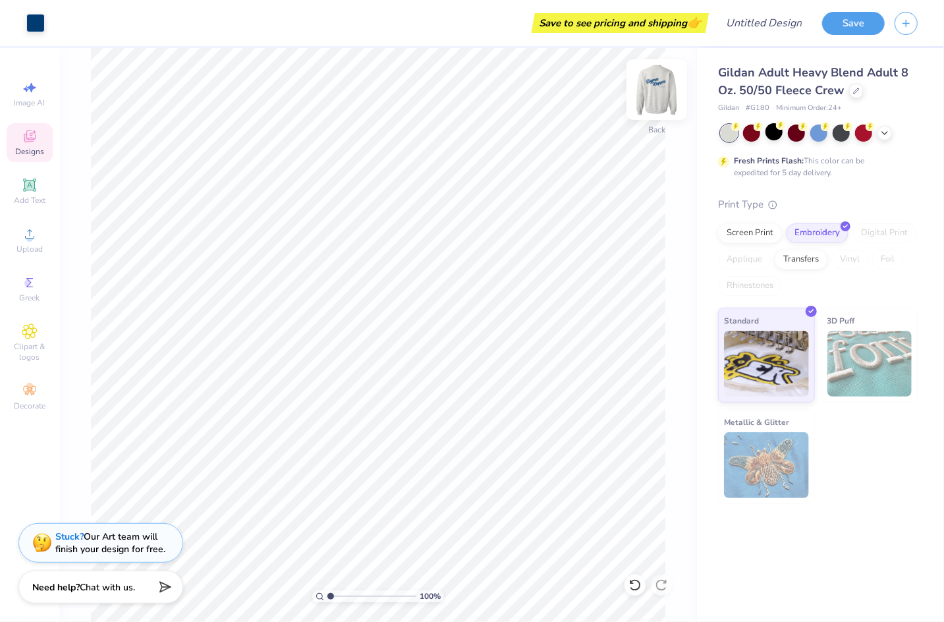
click at [656, 92] on img at bounding box center [657, 89] width 53 height 53
click at [651, 80] on img at bounding box center [657, 89] width 53 height 53
click at [846, 88] on div "Gildan Adult Heavy Blend Adult 8 Oz. 50/50 Fleece Crew" at bounding box center [818, 82] width 200 height 36
click at [857, 91] on icon at bounding box center [856, 89] width 7 height 7
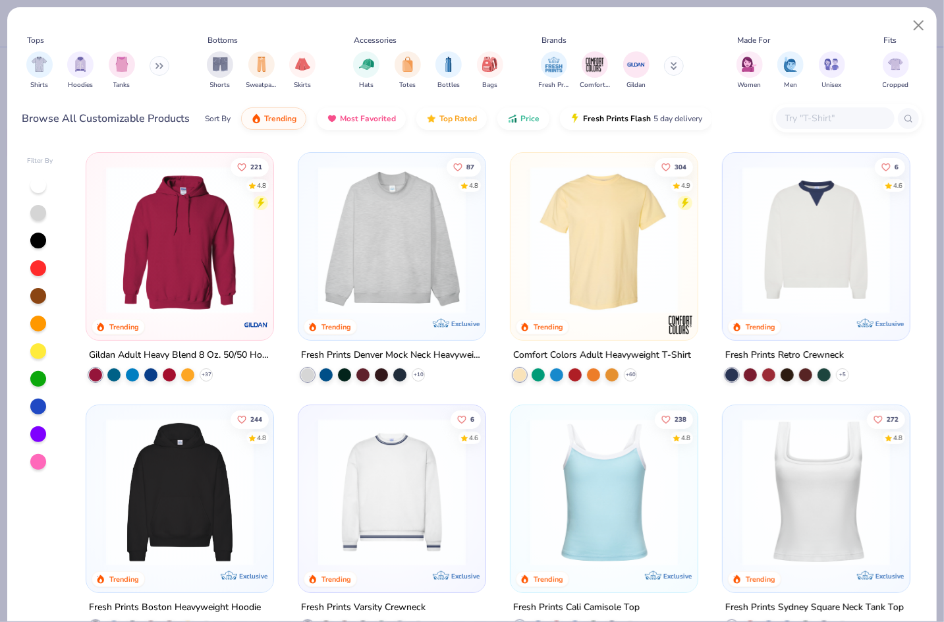
click at [208, 298] on img at bounding box center [180, 240] width 161 height 148
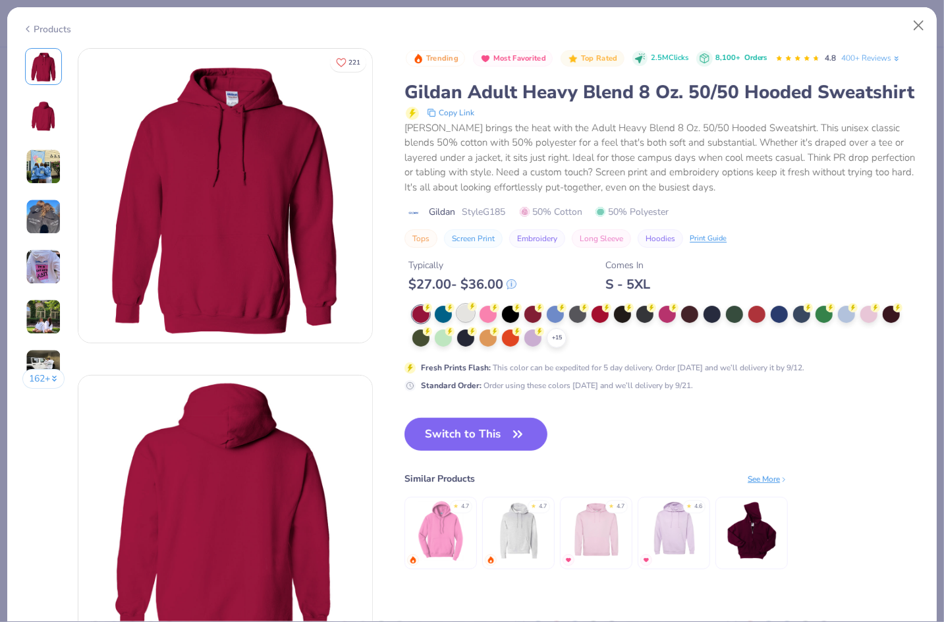
click at [462, 310] on div at bounding box center [465, 312] width 17 height 17
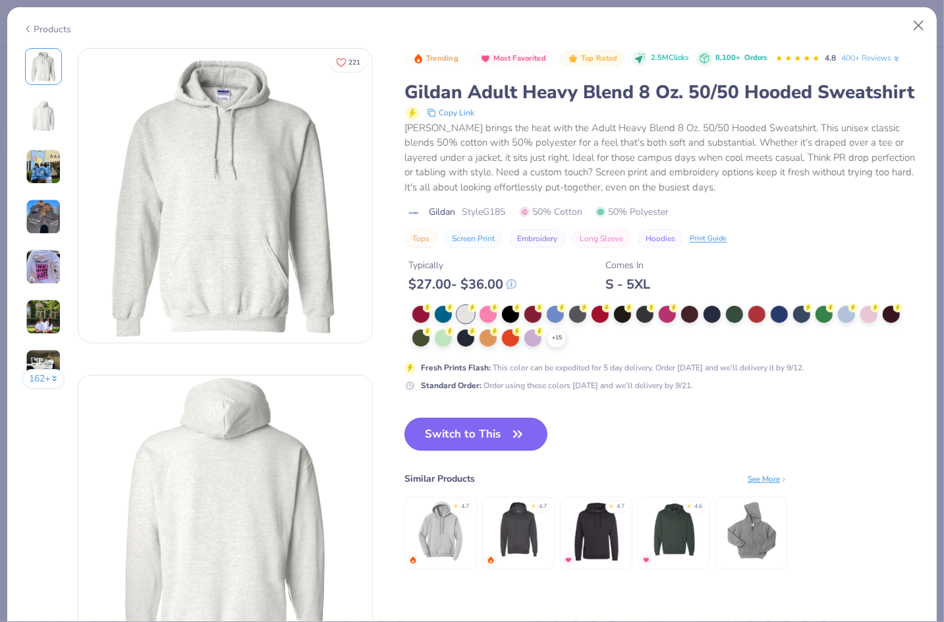
click at [467, 437] on button "Switch to This" at bounding box center [476, 434] width 143 height 33
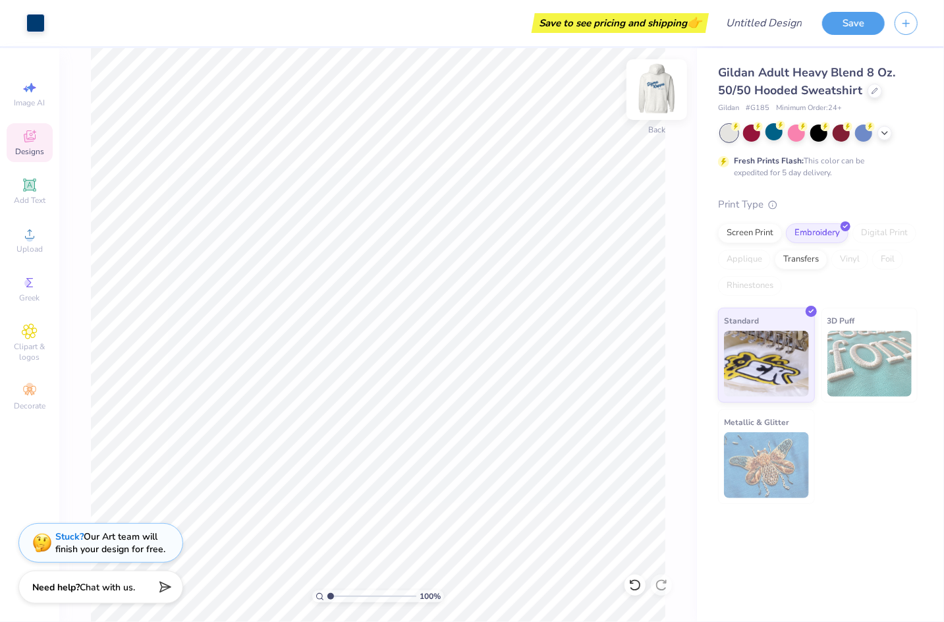
click at [672, 100] on img at bounding box center [657, 89] width 53 height 53
click at [657, 98] on img at bounding box center [657, 89] width 26 height 26
click at [28, 140] on icon at bounding box center [29, 138] width 11 height 9
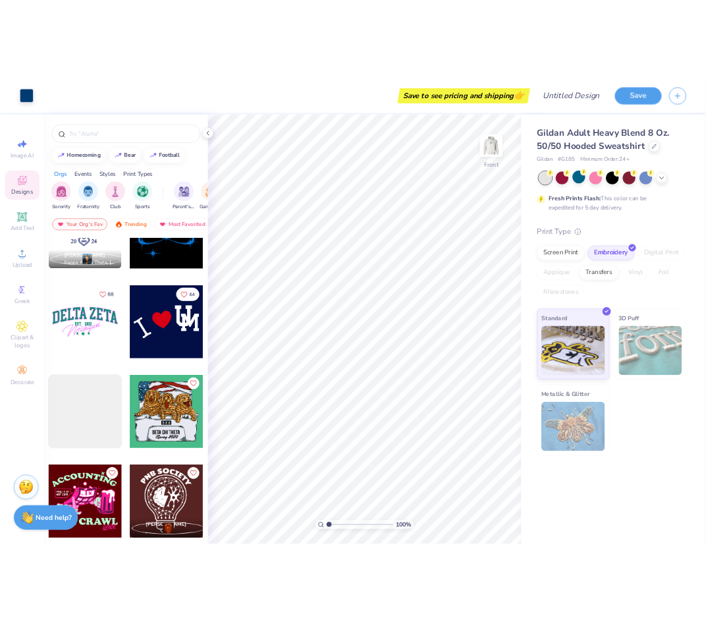
scroll to position [8095, 0]
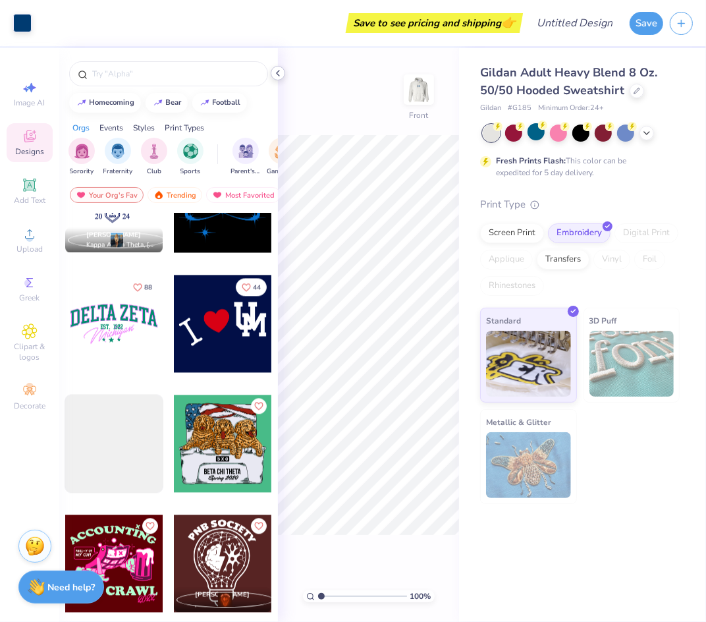
click at [280, 74] on icon at bounding box center [278, 73] width 11 height 11
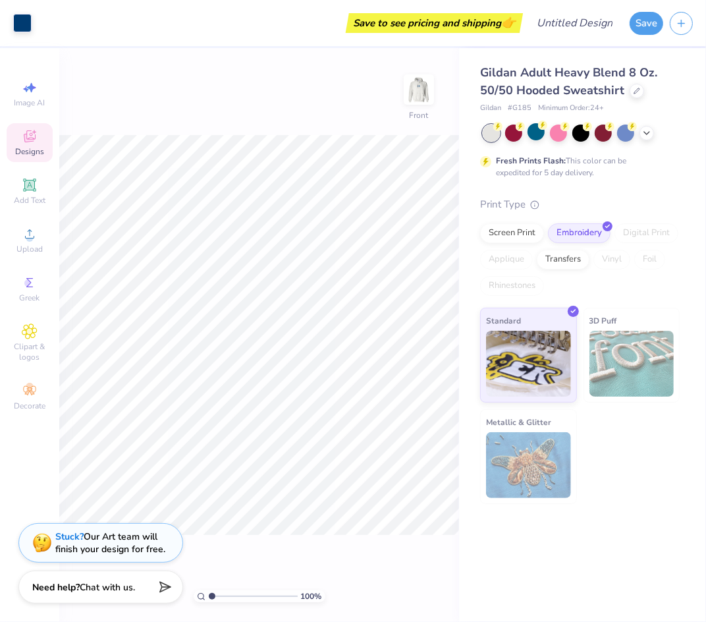
click at [25, 140] on icon at bounding box center [29, 138] width 11 height 9
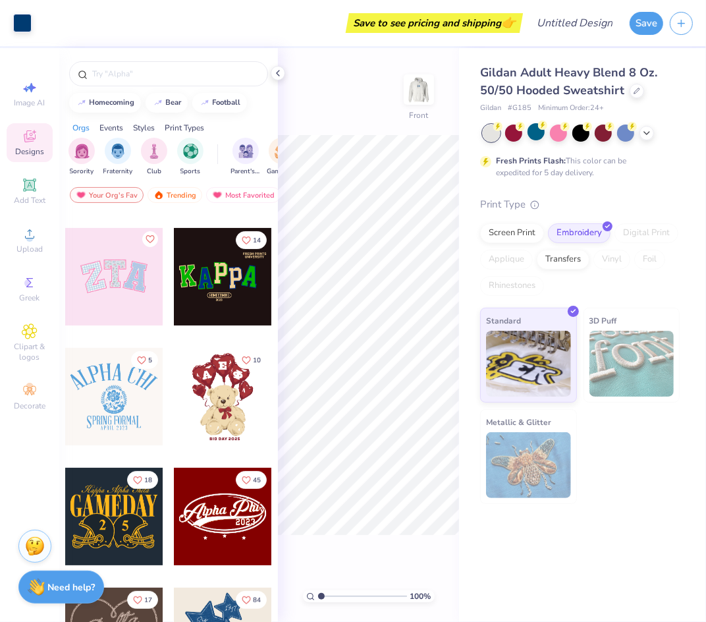
scroll to position [0, 0]
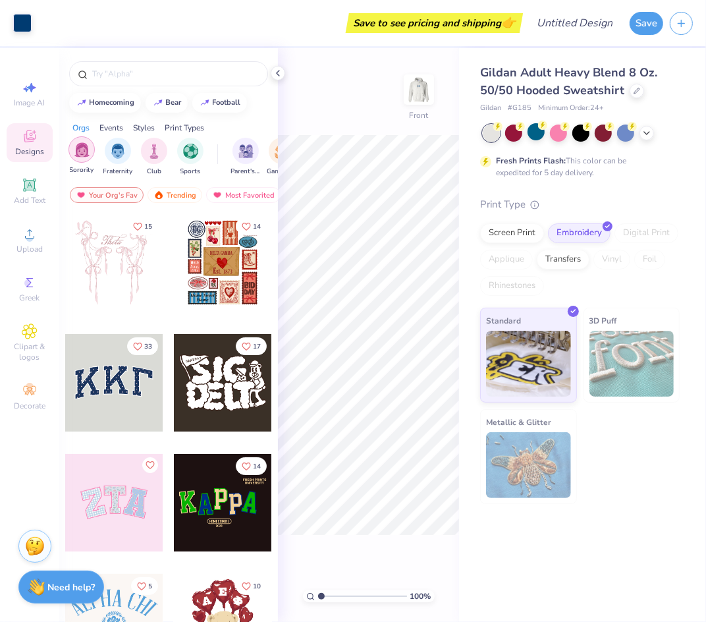
click at [81, 148] on img "filter for Sorority" at bounding box center [81, 149] width 15 height 15
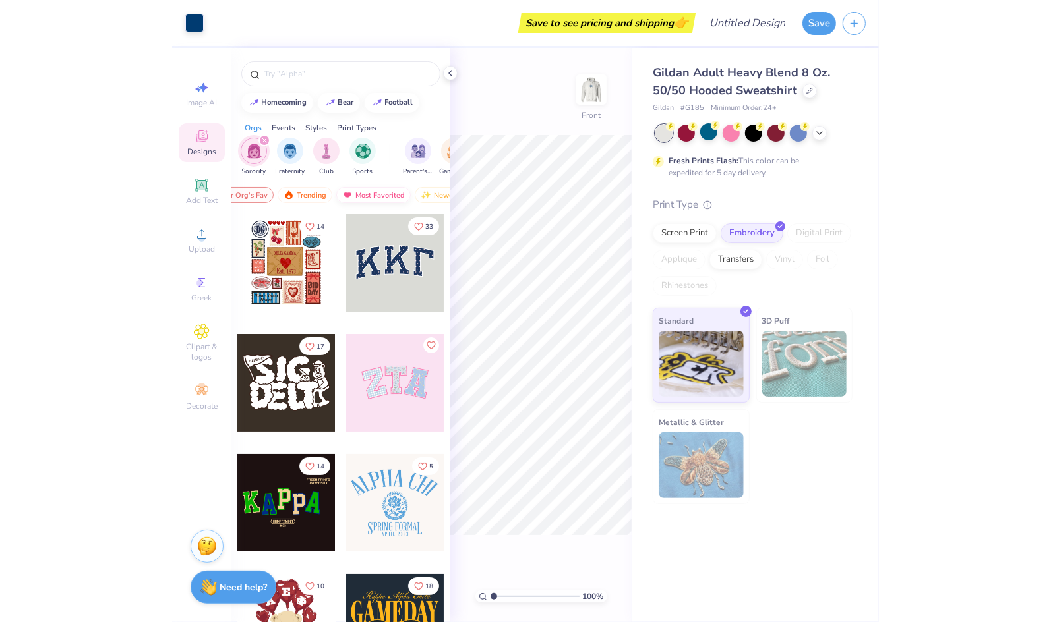
scroll to position [0, 74]
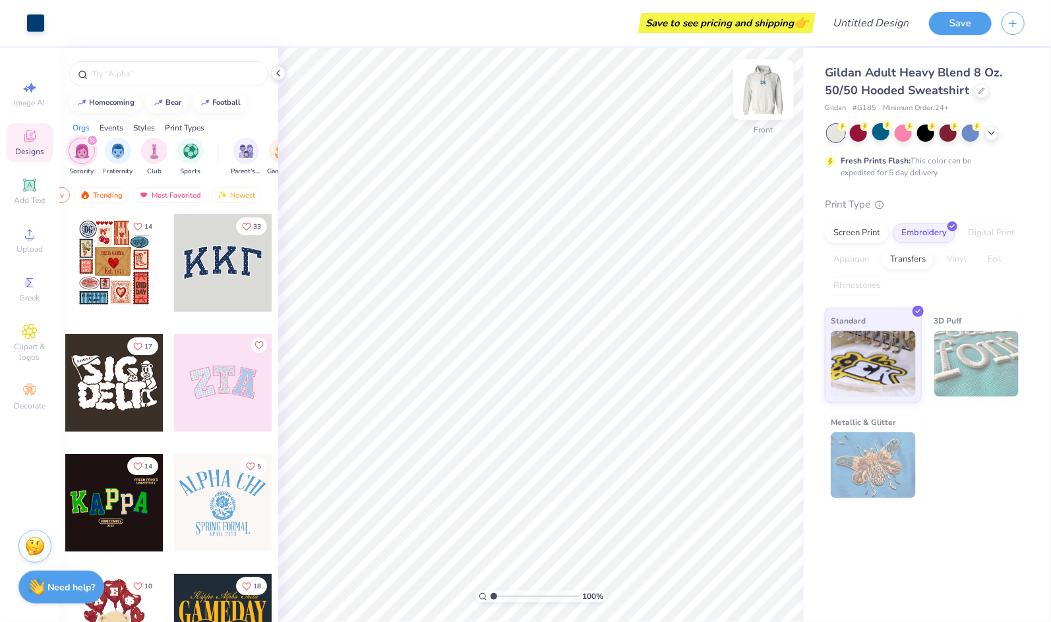
click at [756, 87] on img at bounding box center [763, 89] width 53 height 53
click at [756, 87] on img at bounding box center [763, 89] width 26 height 26
click at [153, 152] on img "filter for Greek Week" at bounding box center [152, 149] width 15 height 15
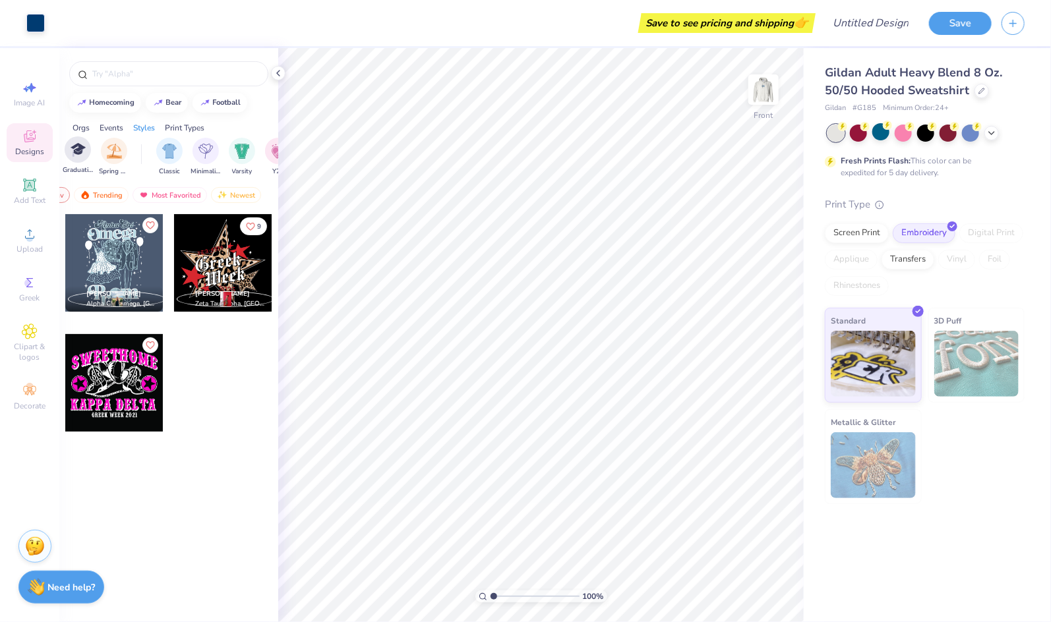
scroll to position [0, 658]
click at [105, 150] on div "filter for Classic" at bounding box center [114, 149] width 26 height 26
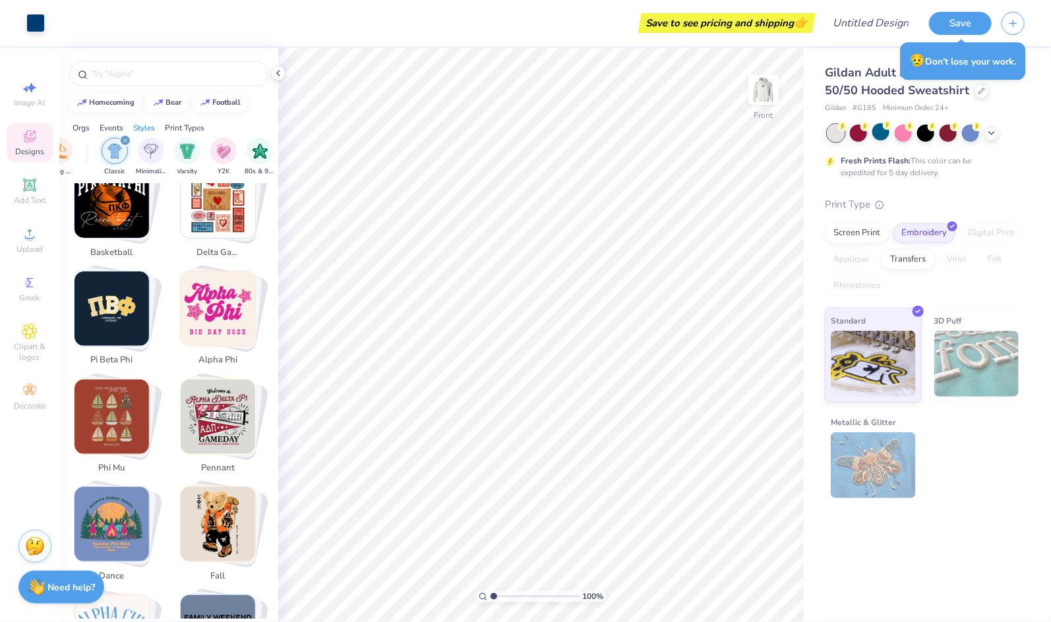
scroll to position [1273, 0]
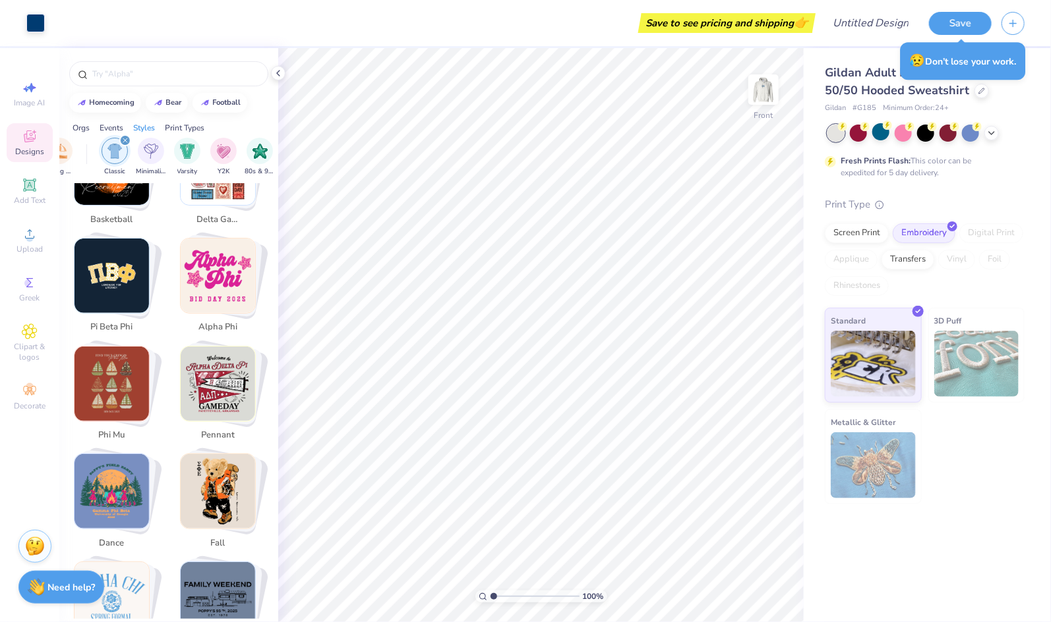
click at [229, 267] on img "Stack Card Button alpha phi" at bounding box center [218, 276] width 74 height 74
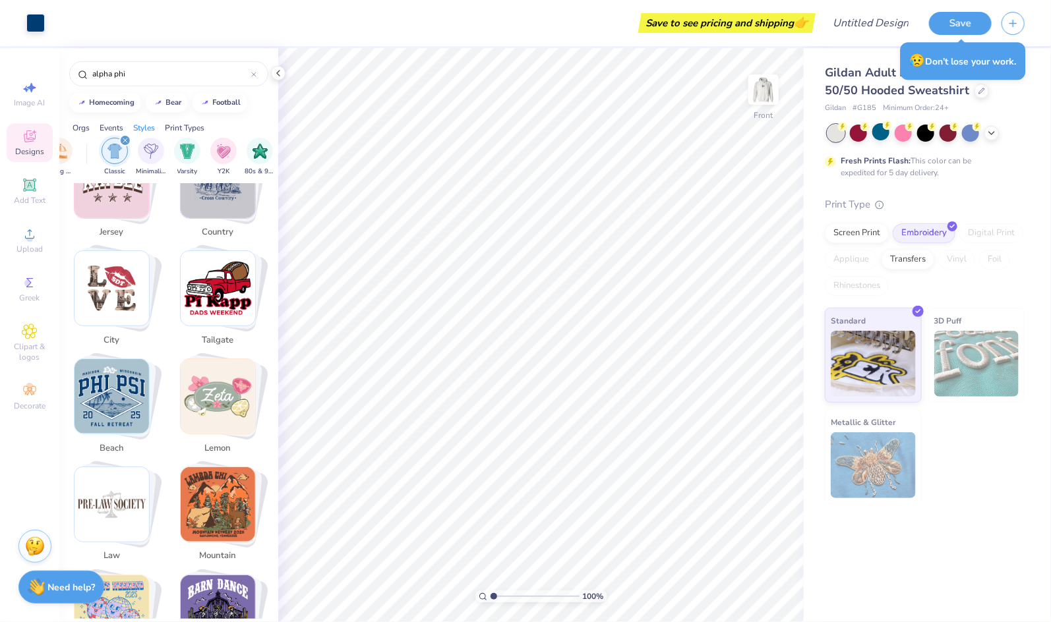
scroll to position [2551, 0]
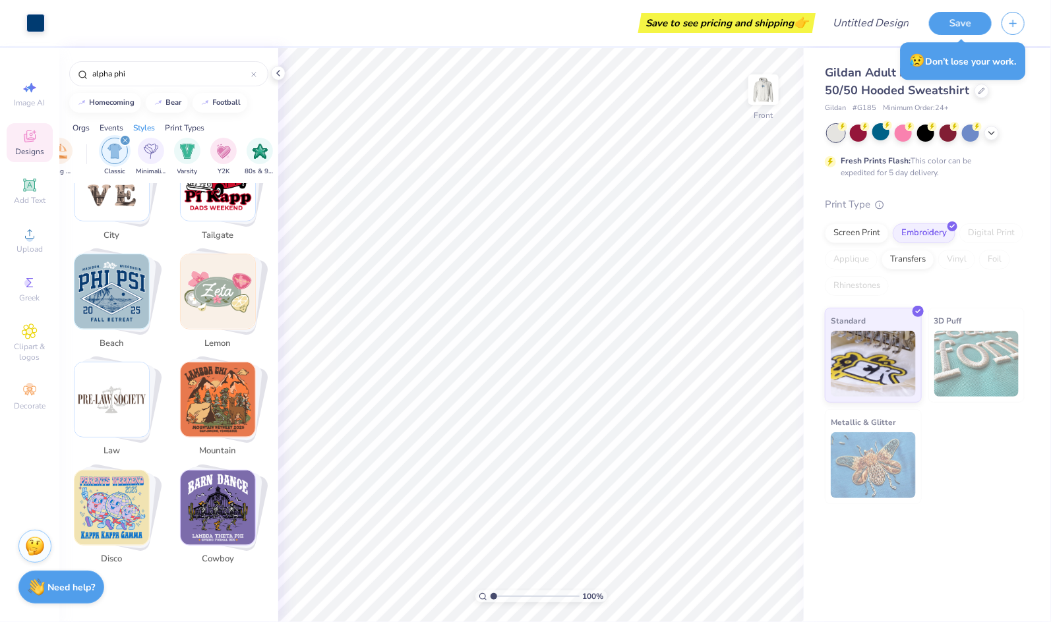
click at [127, 140] on div "filter for Classic" at bounding box center [125, 140] width 12 height 12
click at [80, 158] on div "filter for Sorority" at bounding box center [82, 151] width 26 height 26
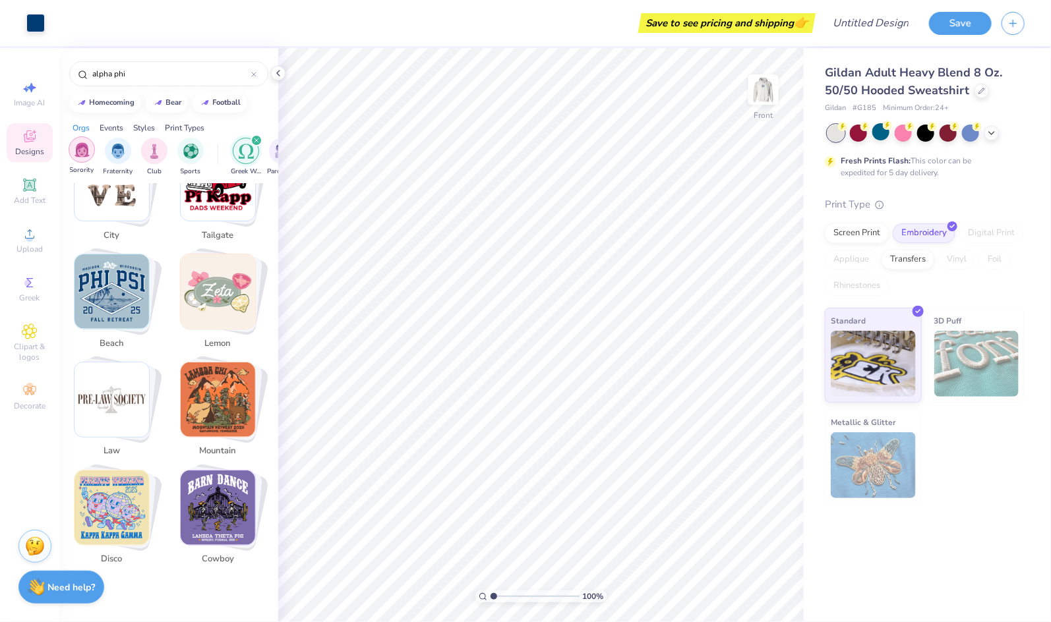
click at [85, 153] on img "filter for Sorority" at bounding box center [81, 149] width 15 height 15
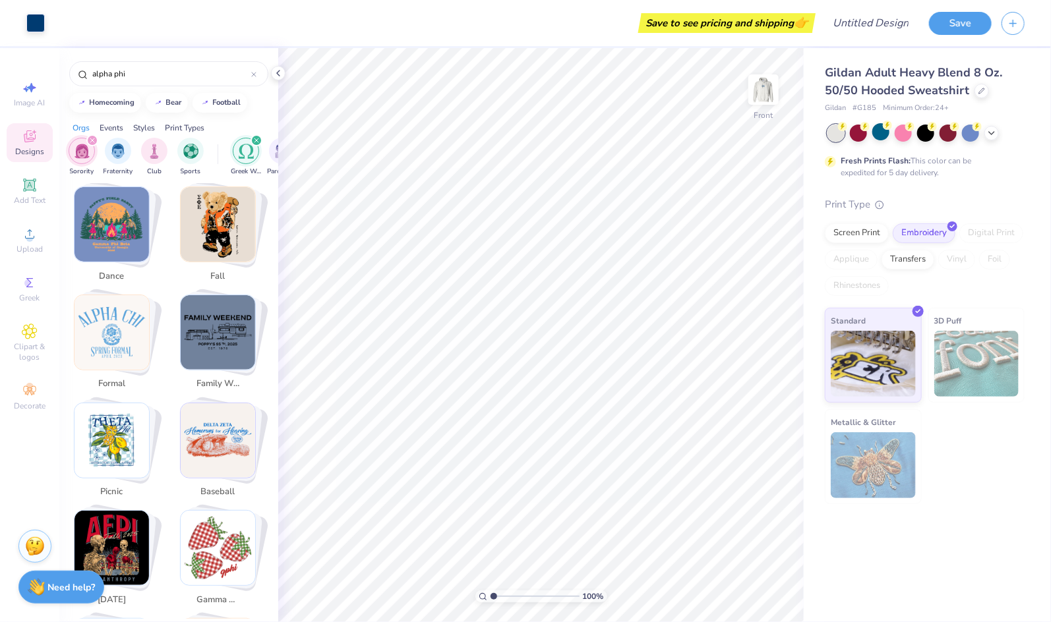
scroll to position [1089, 0]
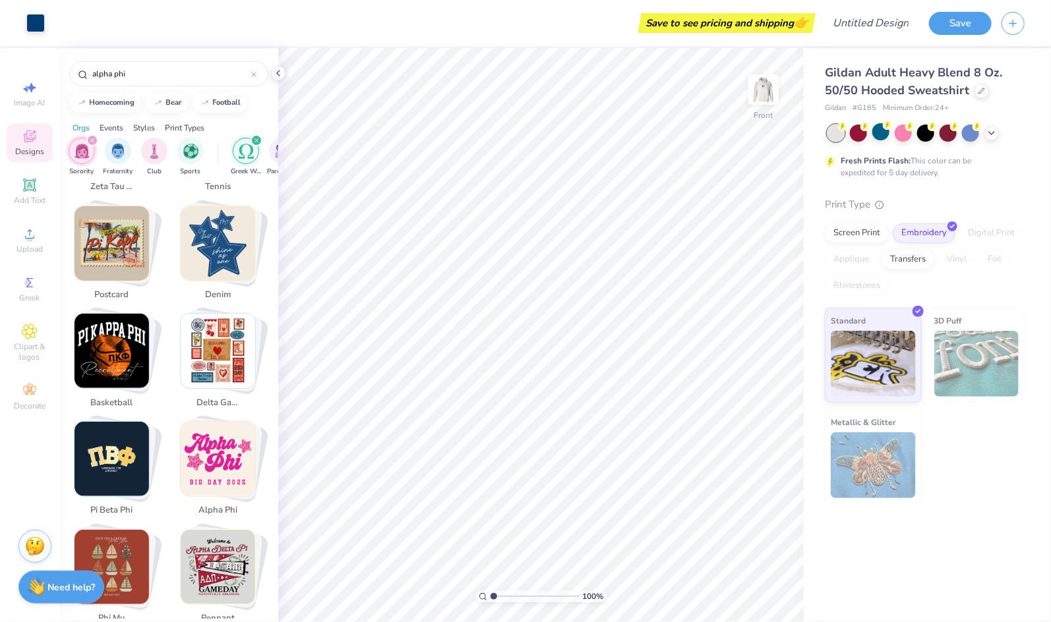
click at [257, 138] on icon "filter for Greek Week" at bounding box center [256, 140] width 4 height 4
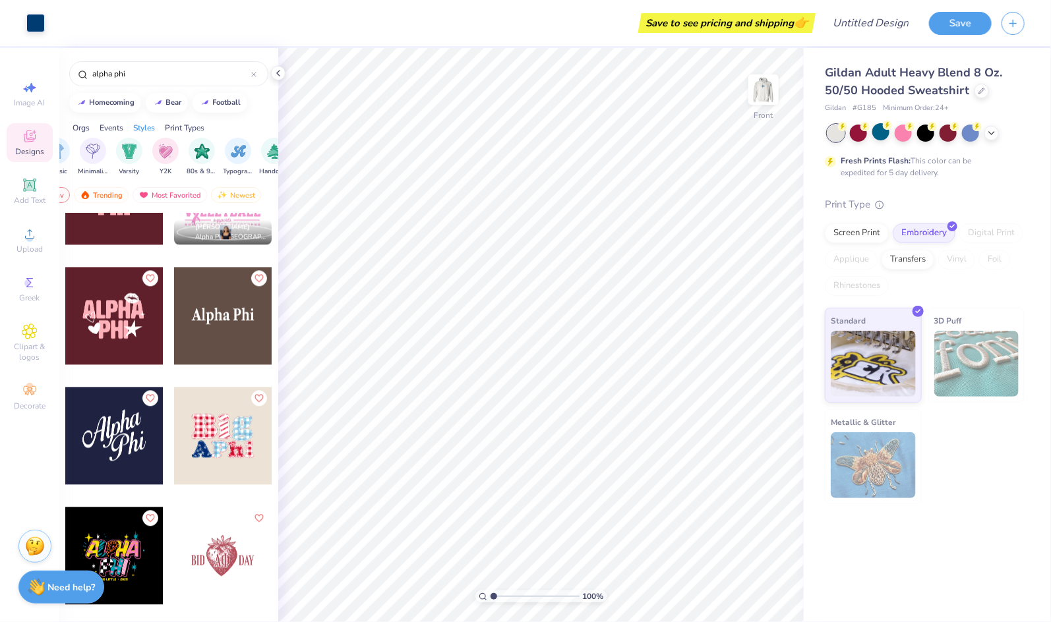
scroll to position [0, 0]
click at [94, 140] on icon "filter for Sorority" at bounding box center [92, 140] width 5 height 5
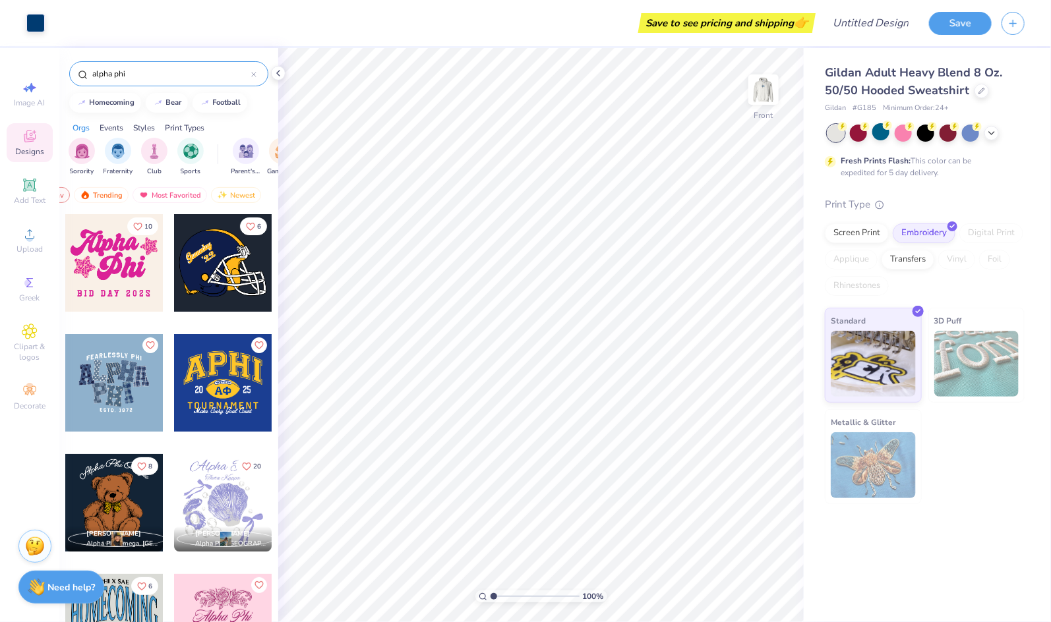
click at [165, 76] on input "alpha phi" at bounding box center [171, 73] width 160 height 13
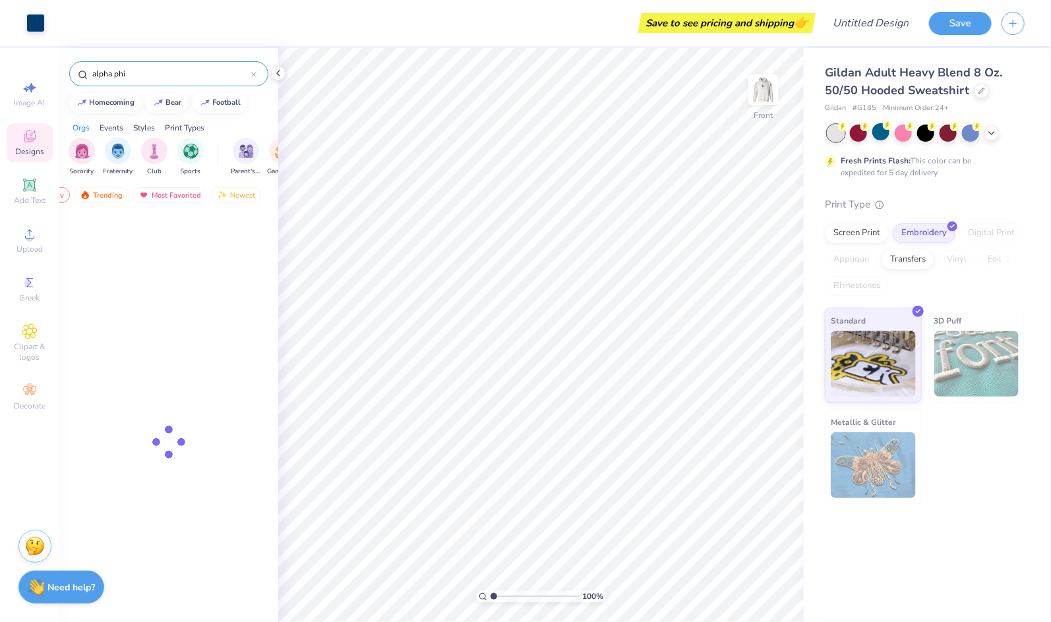
click at [185, 76] on input "alpha phi" at bounding box center [171, 73] width 160 height 13
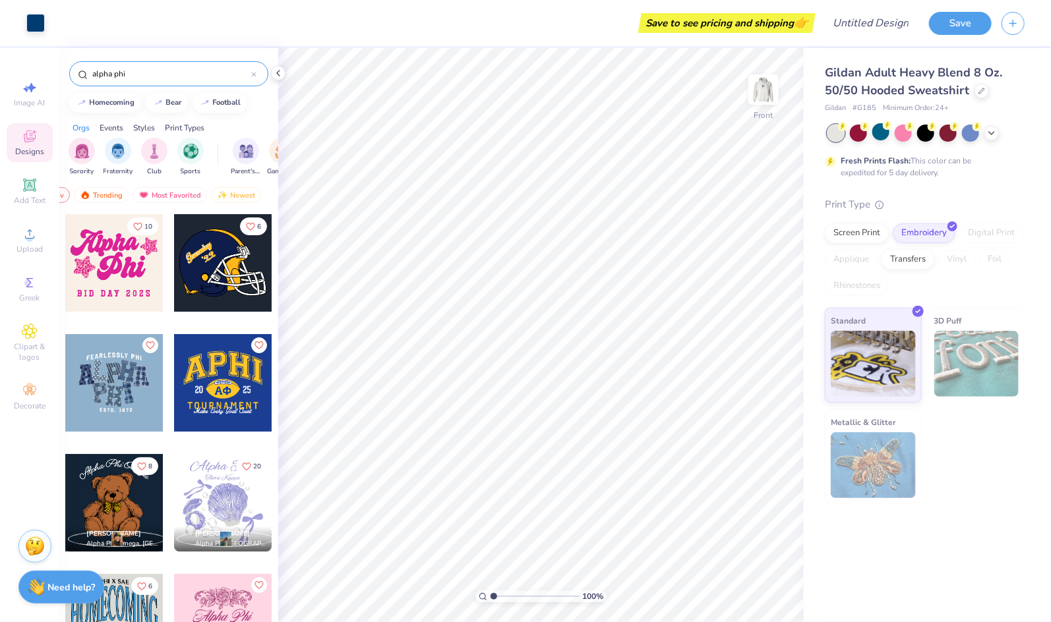
click at [185, 76] on input "alpha phi" at bounding box center [171, 73] width 160 height 13
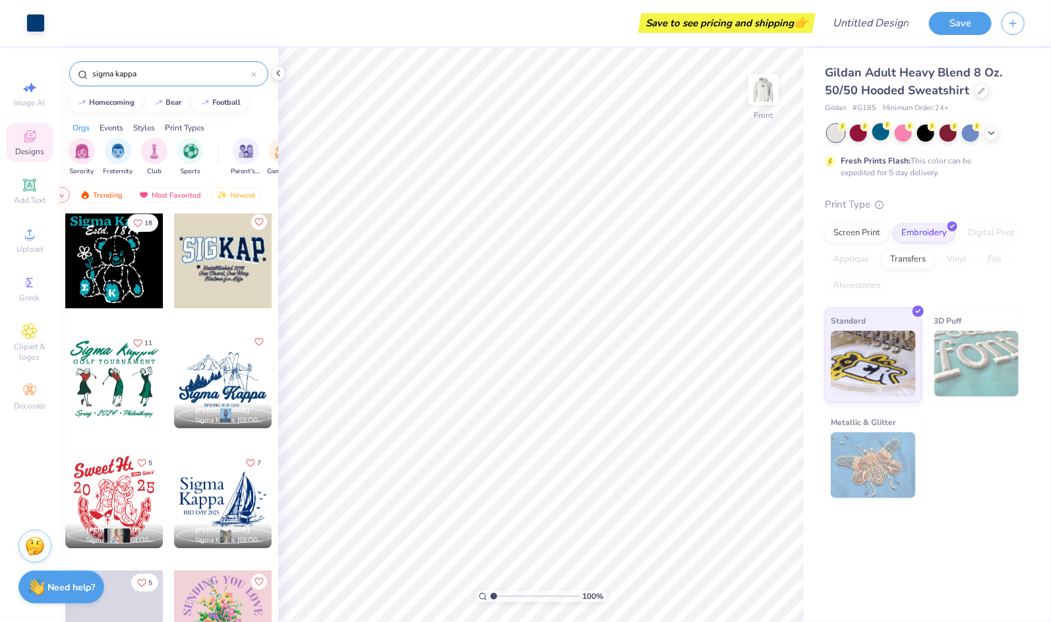
scroll to position [5162, 0]
click at [766, 97] on img at bounding box center [763, 89] width 53 height 53
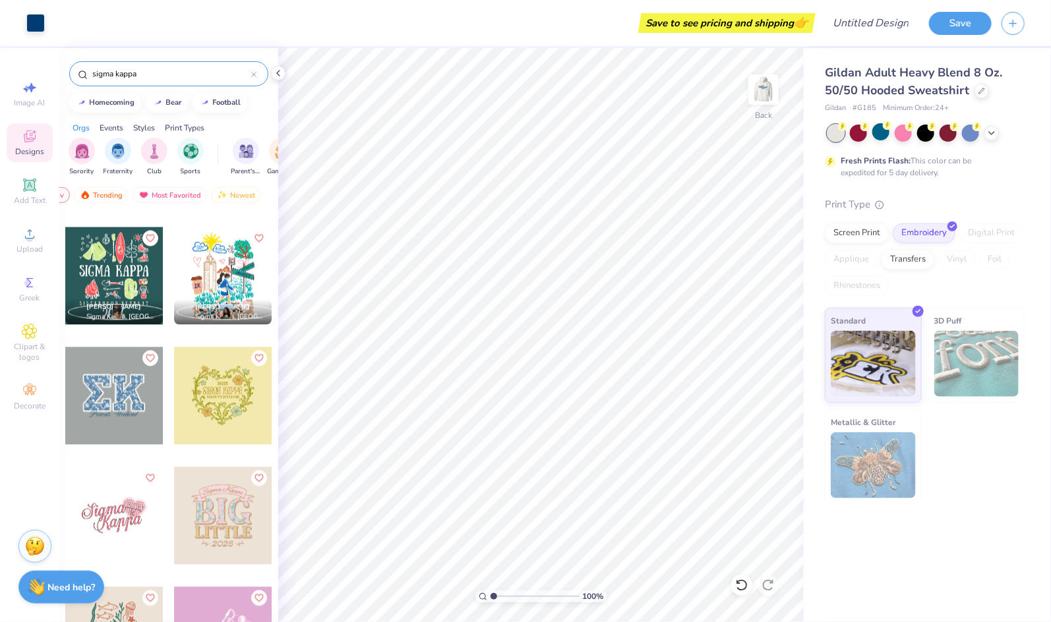
scroll to position [6020, 0]
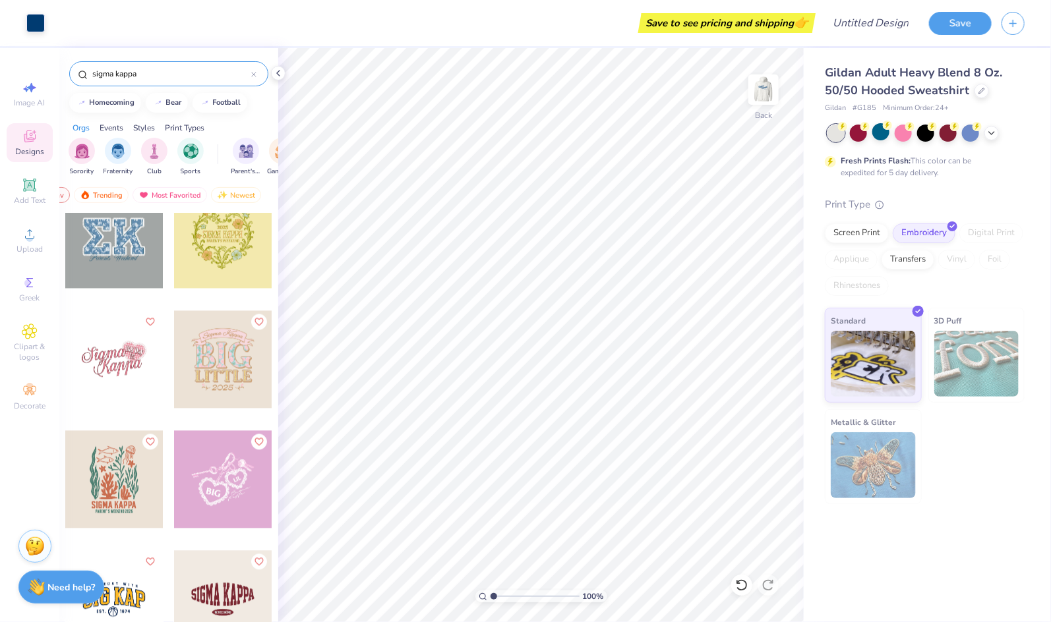
click at [140, 77] on input "sigma kappa" at bounding box center [171, 73] width 160 height 13
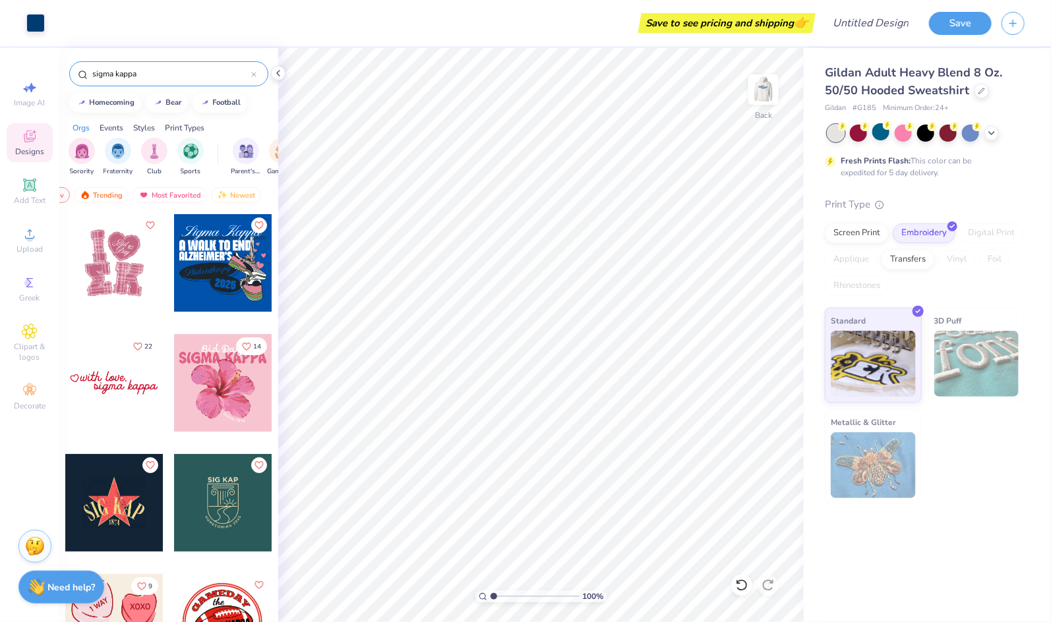
click at [140, 77] on input "sigma kappa" at bounding box center [171, 73] width 160 height 13
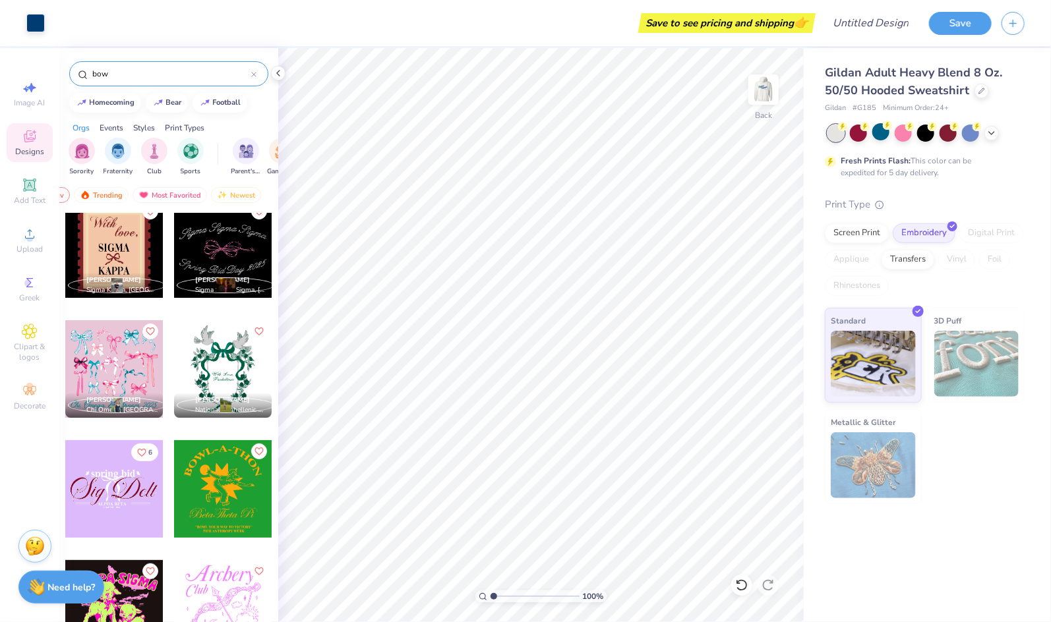
scroll to position [9626, 0]
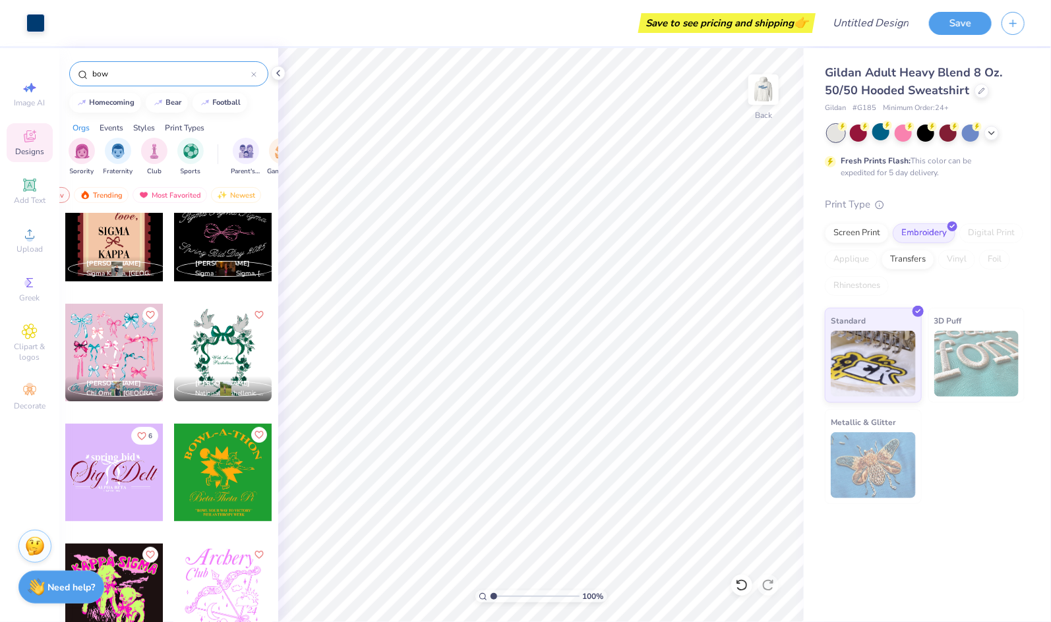
click at [181, 68] on input "bow" at bounding box center [171, 73] width 160 height 13
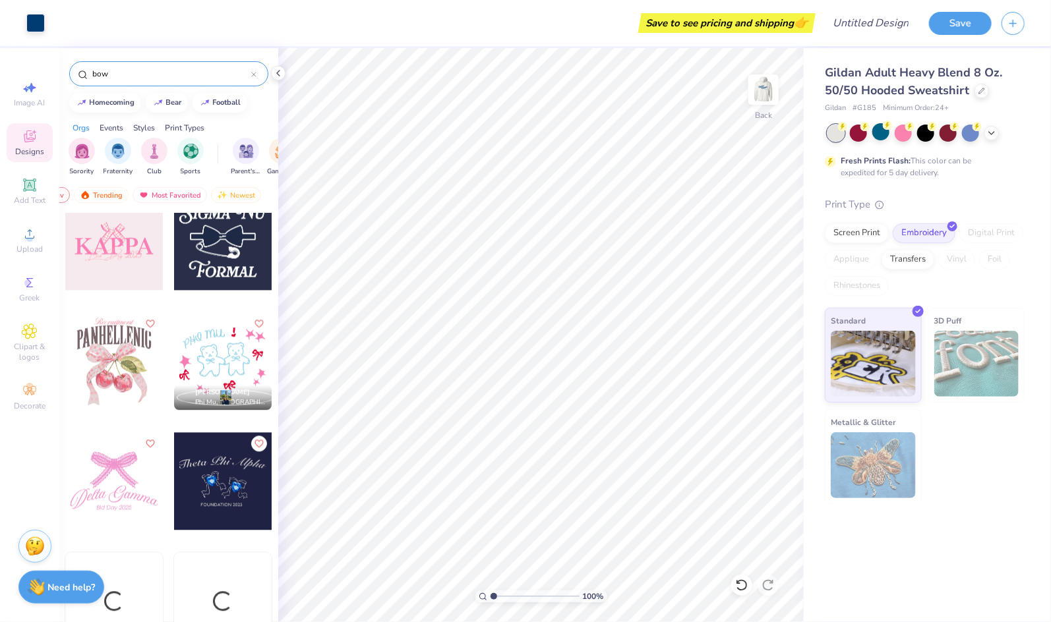
scroll to position [1460, 0]
click at [181, 77] on input "bow" at bounding box center [171, 73] width 160 height 13
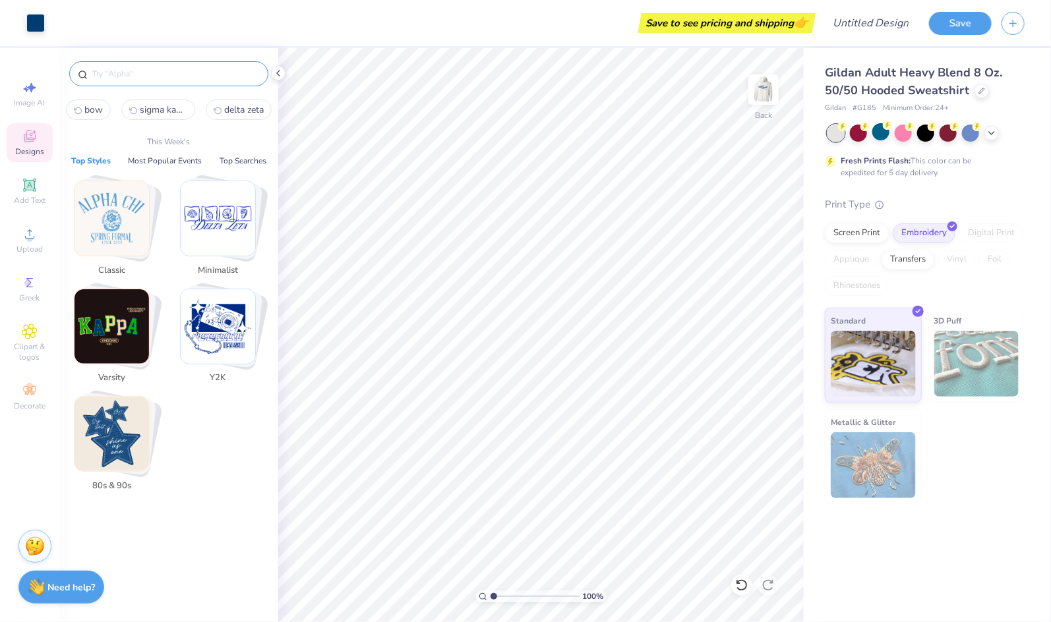
click at [97, 213] on img "Stack Card Button Classic" at bounding box center [111, 218] width 74 height 74
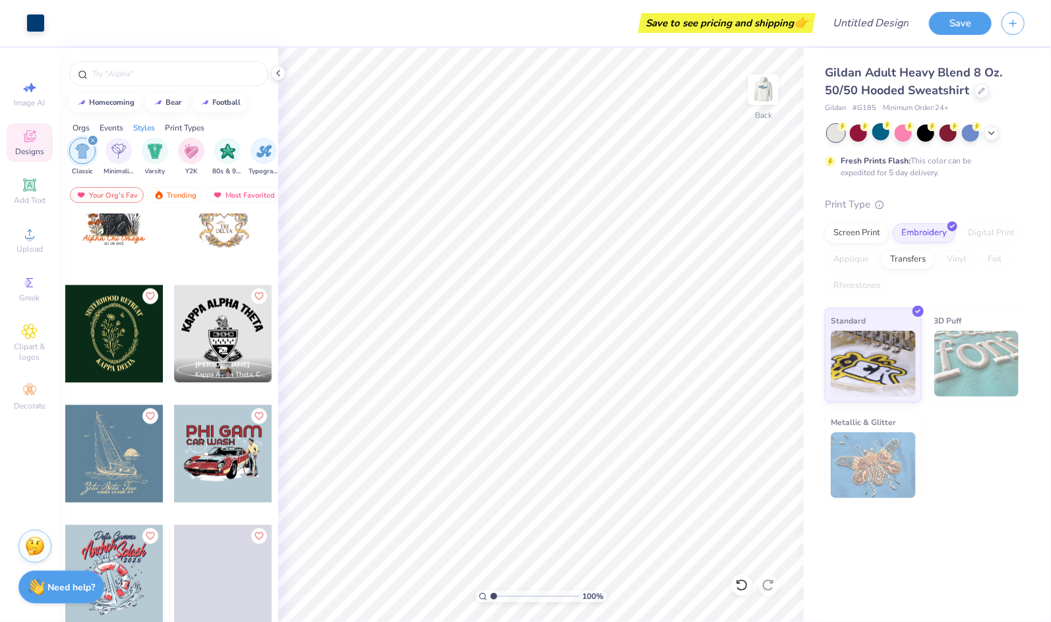
scroll to position [3763, 0]
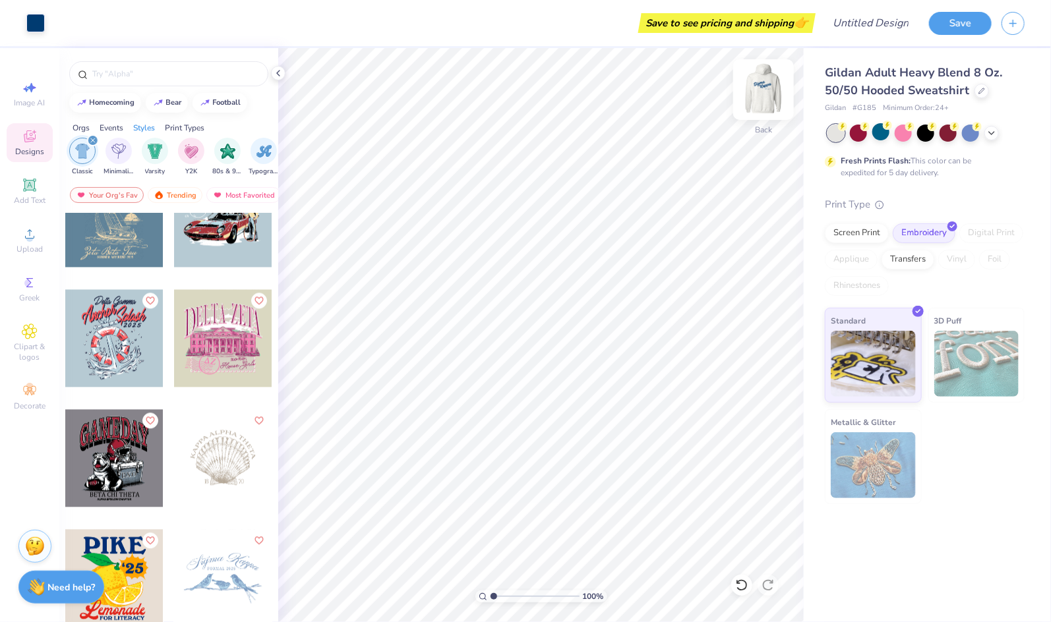
click at [753, 98] on img at bounding box center [763, 89] width 53 height 53
click at [765, 99] on img at bounding box center [763, 89] width 53 height 53
click at [754, 91] on img at bounding box center [763, 89] width 53 height 53
click at [944, 127] on icon at bounding box center [991, 132] width 11 height 11
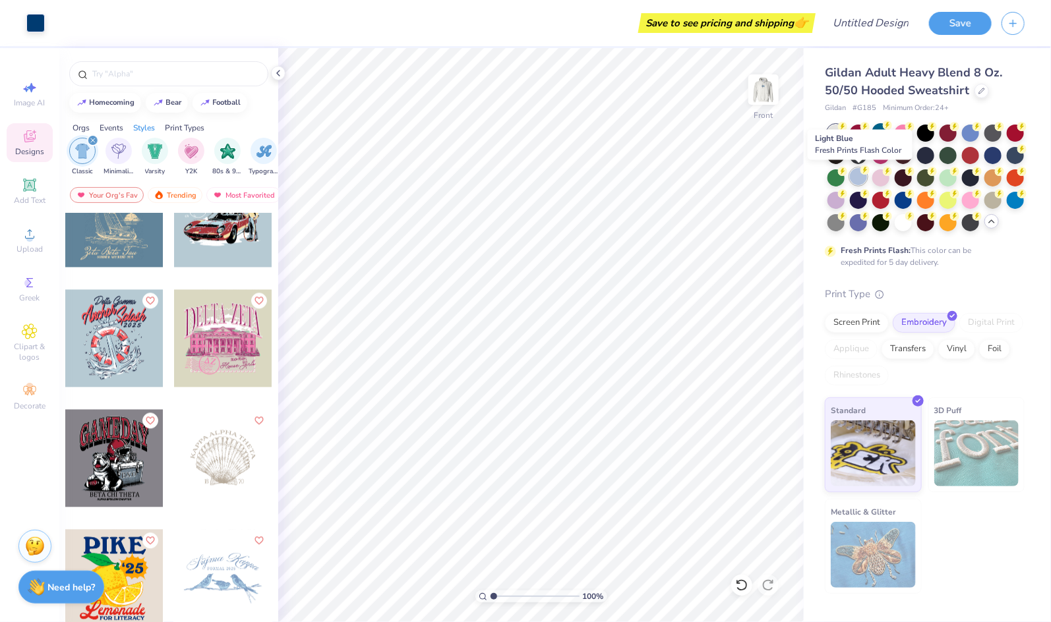
click at [862, 175] on div at bounding box center [858, 176] width 17 height 17
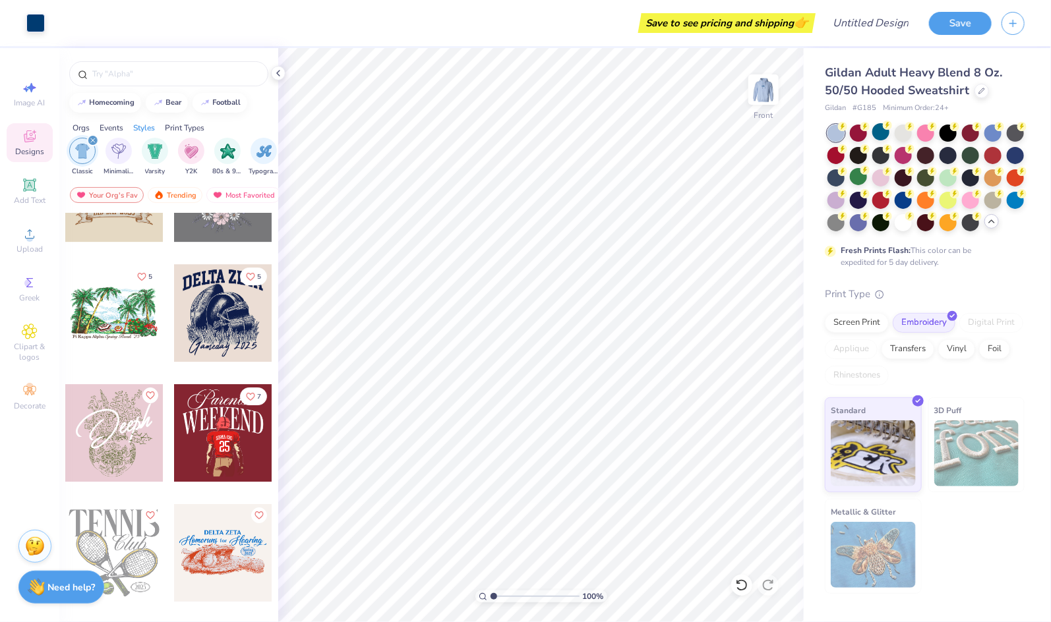
scroll to position [4510, 0]
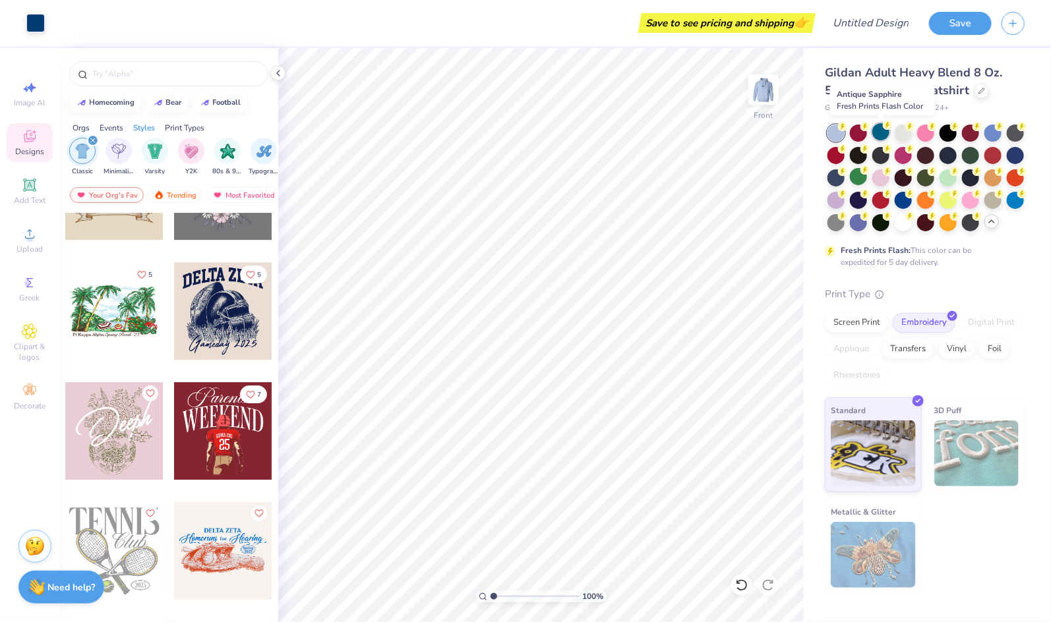
click at [875, 135] on div at bounding box center [880, 131] width 17 height 17
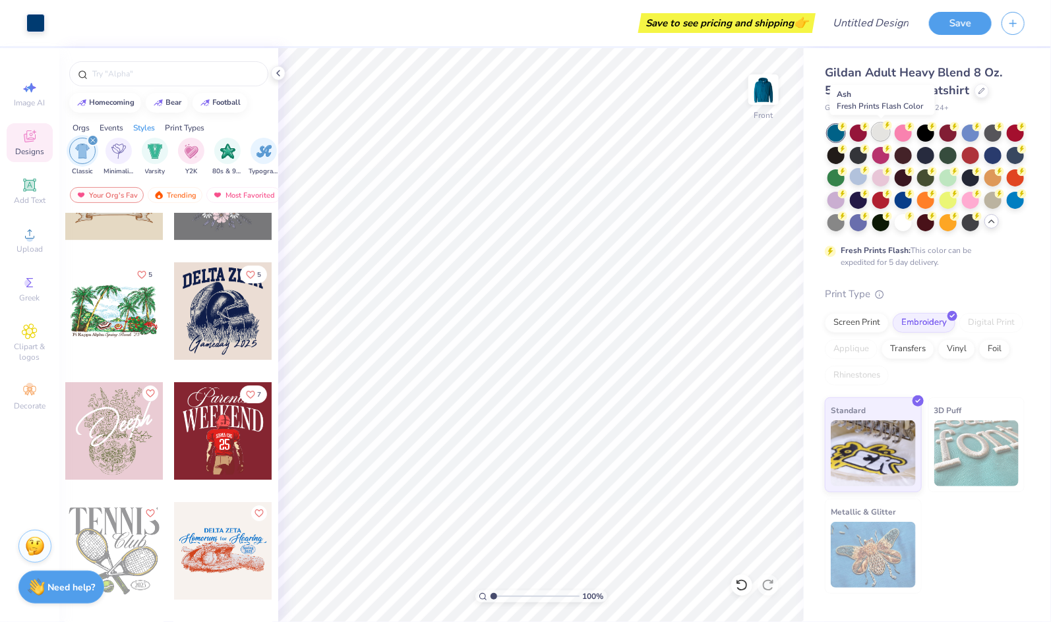
click at [881, 135] on div at bounding box center [880, 131] width 17 height 17
click at [884, 137] on div at bounding box center [880, 131] width 17 height 17
click at [766, 87] on img at bounding box center [763, 89] width 53 height 53
click at [747, 99] on img at bounding box center [763, 89] width 53 height 53
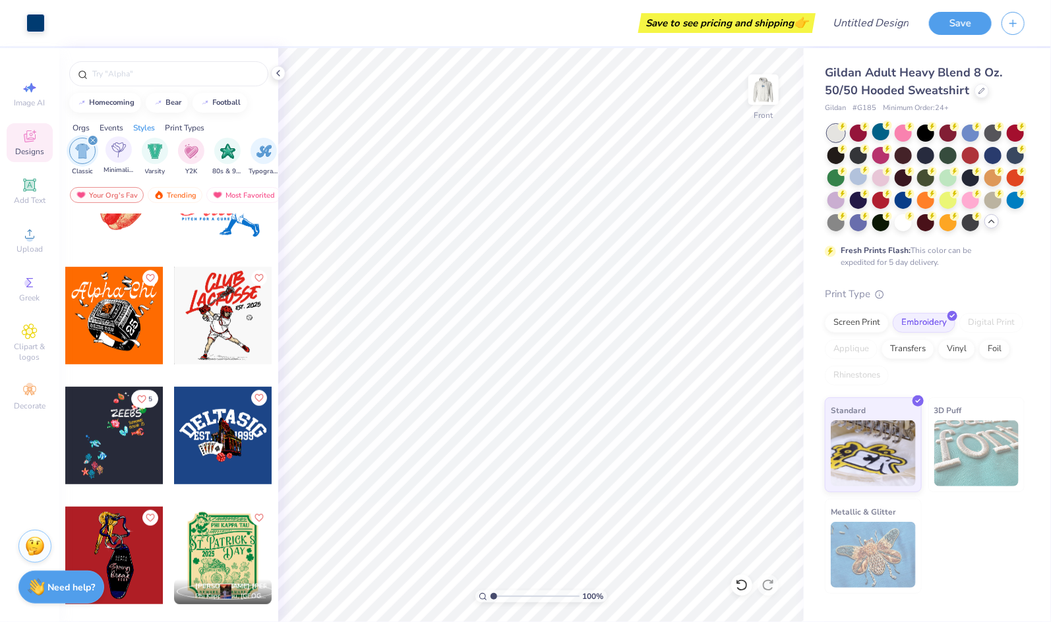
scroll to position [5168, 0]
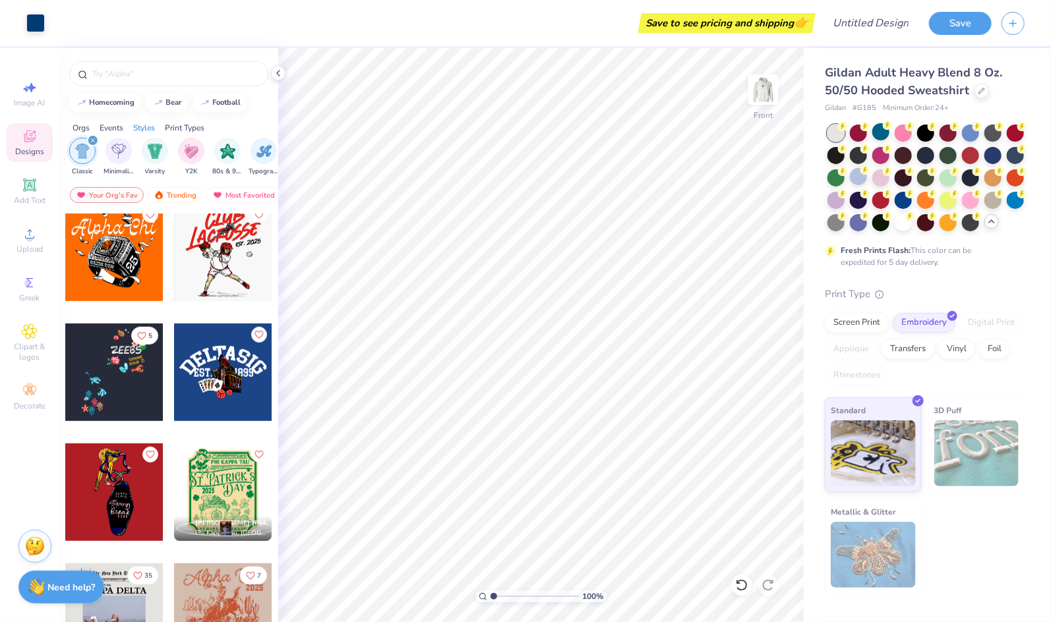
click at [92, 141] on icon "filter for Classic" at bounding box center [92, 140] width 5 height 5
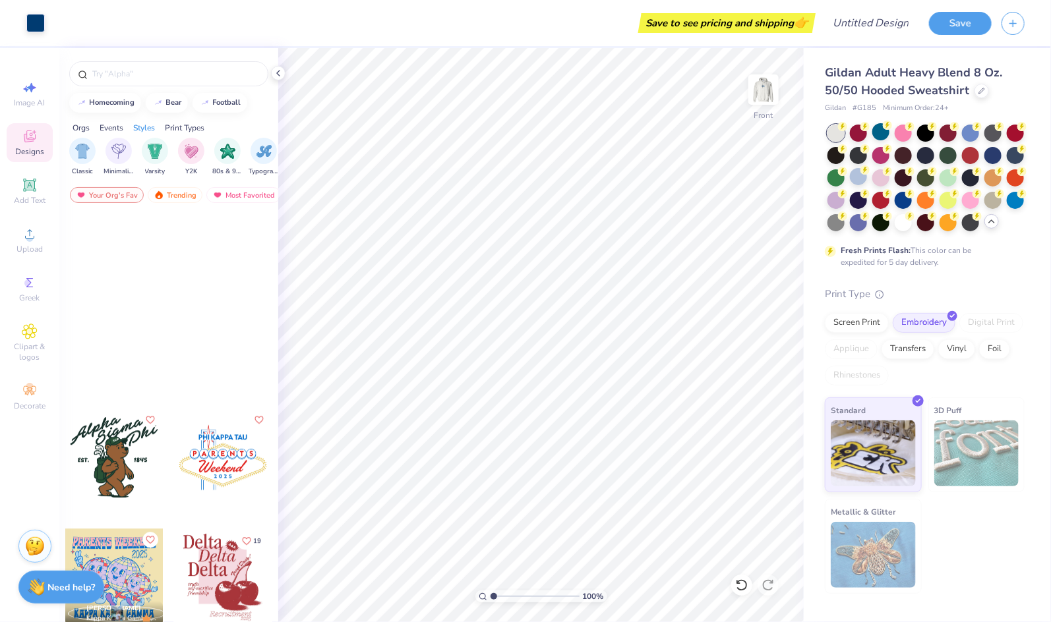
scroll to position [4868, 0]
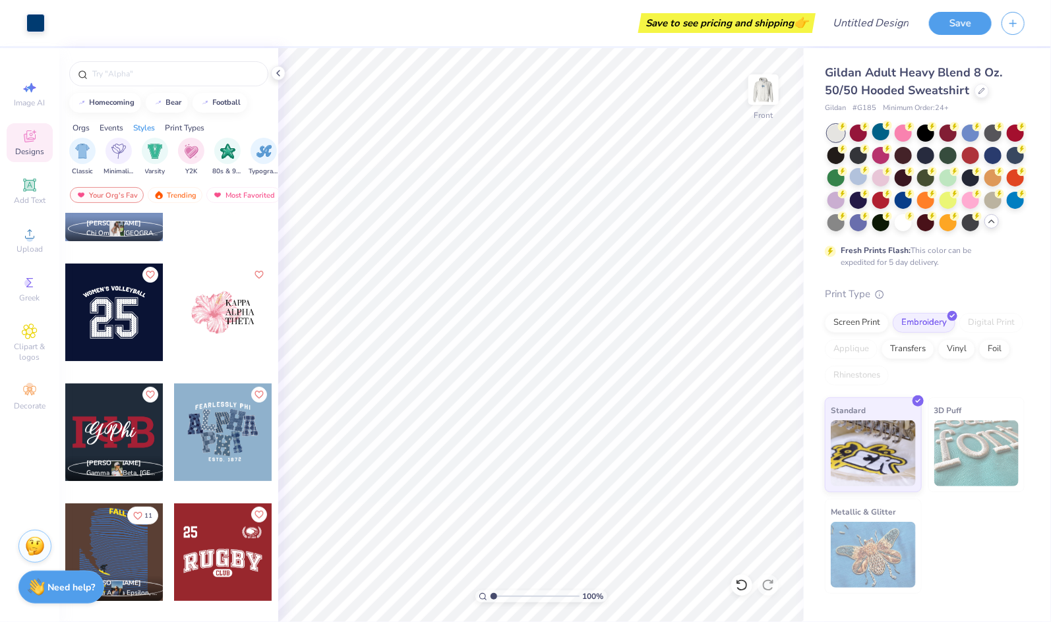
click at [84, 127] on div "Orgs" at bounding box center [80, 128] width 17 height 12
click at [140, 130] on div "Styles" at bounding box center [144, 128] width 22 height 12
click at [78, 134] on div "Sorority Fraternity Club Sports Parent's Weekend Game Day PR & General Rush & B…" at bounding box center [168, 158] width 219 height 49
click at [81, 130] on div "Orgs" at bounding box center [80, 128] width 17 height 12
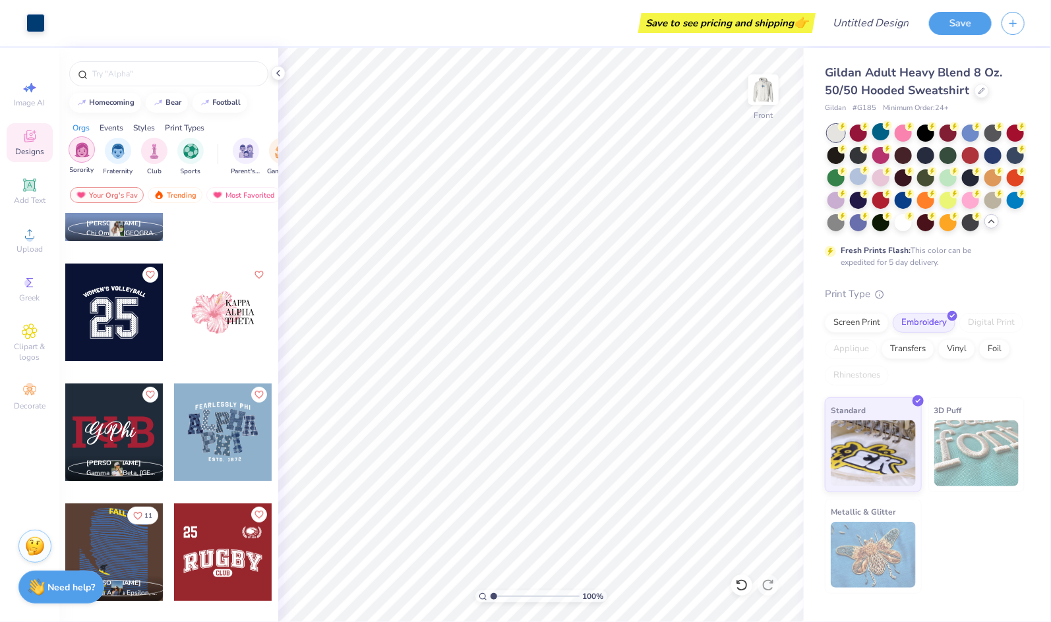
click at [74, 152] on img "filter for Sorority" at bounding box center [81, 149] width 15 height 15
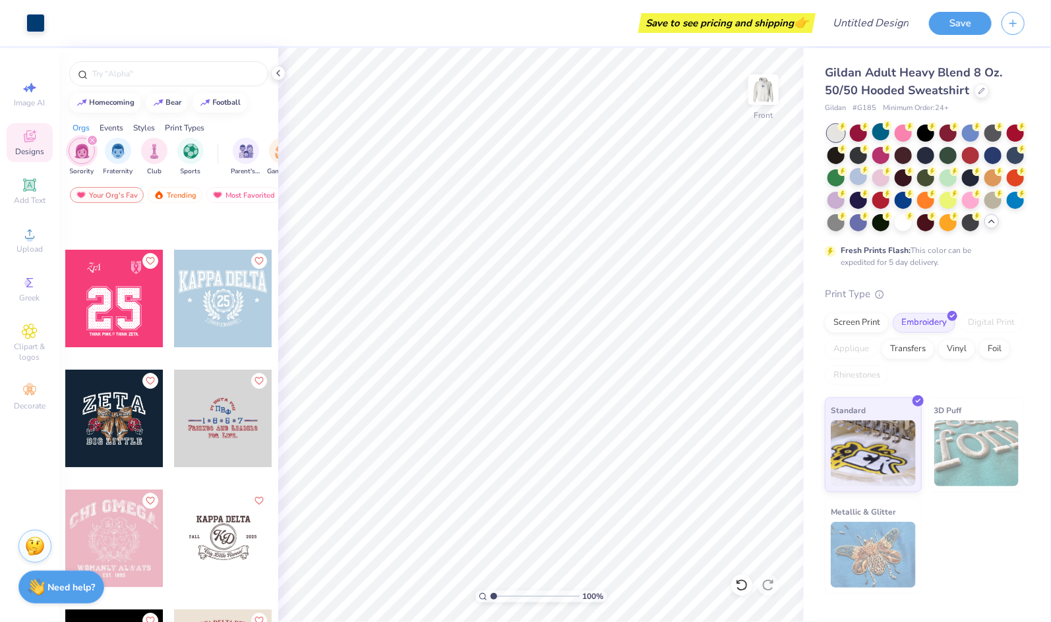
scroll to position [33058, 0]
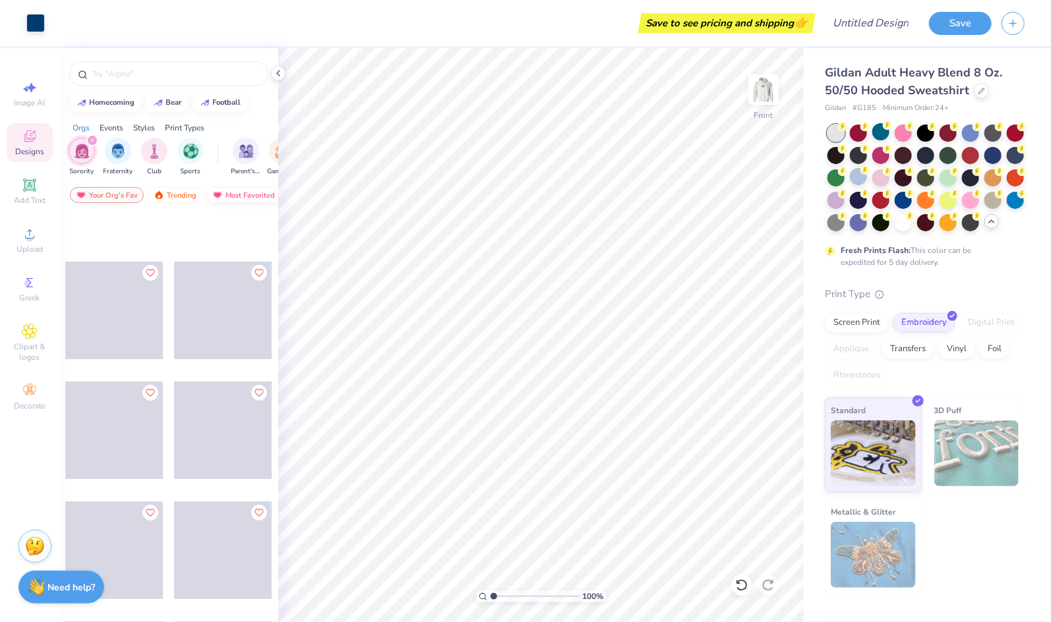
click at [251, 201] on div "Most Favorited" at bounding box center [243, 195] width 74 height 16
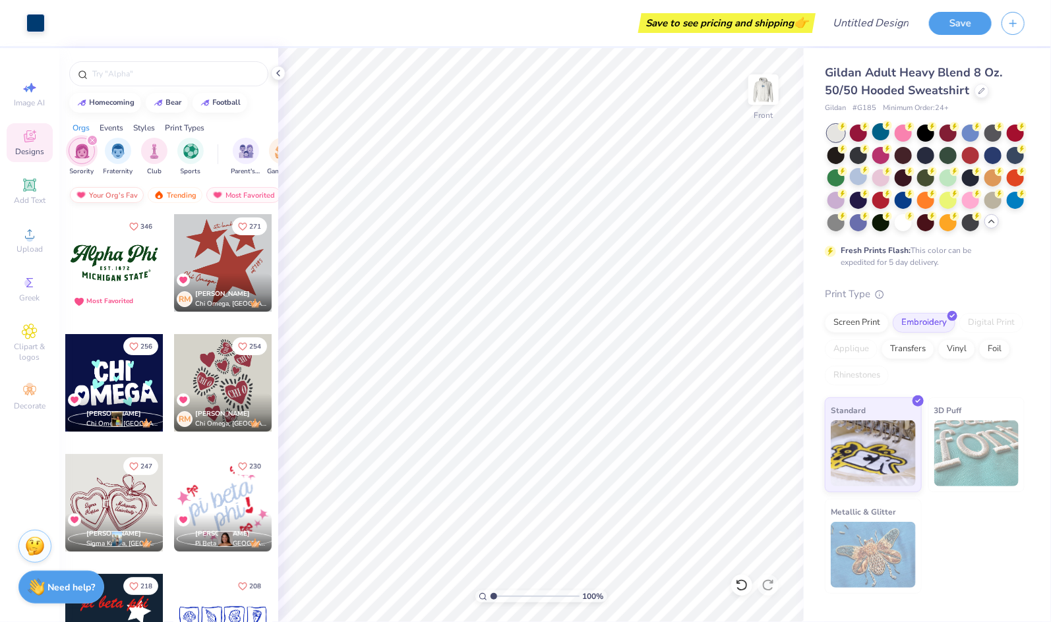
click at [111, 200] on div "Your Org's Fav" at bounding box center [107, 195] width 74 height 16
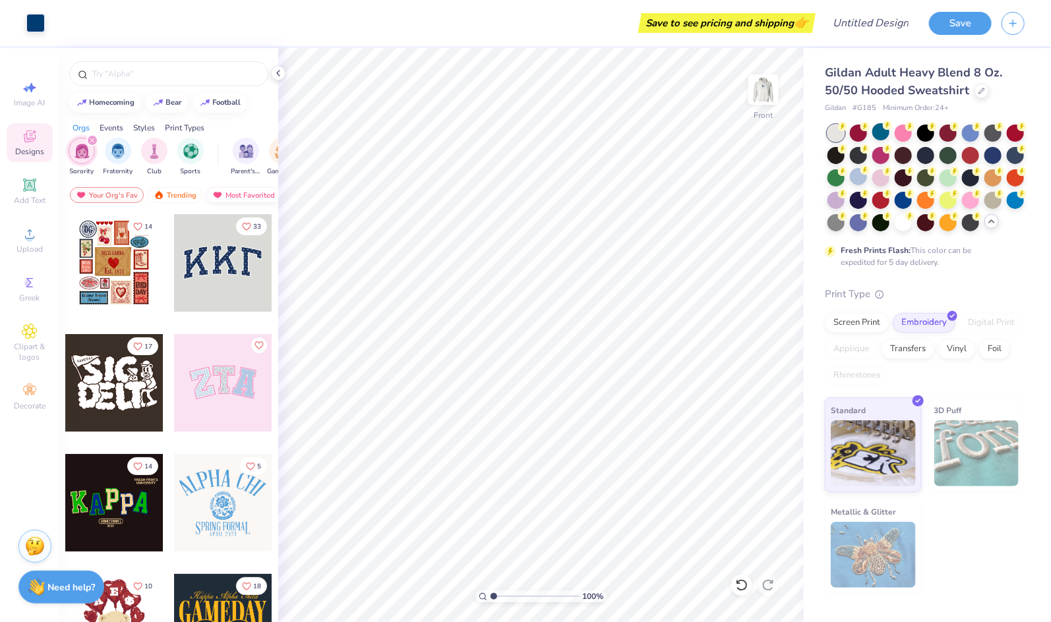
click at [241, 190] on div "Most Favorited" at bounding box center [243, 195] width 74 height 16
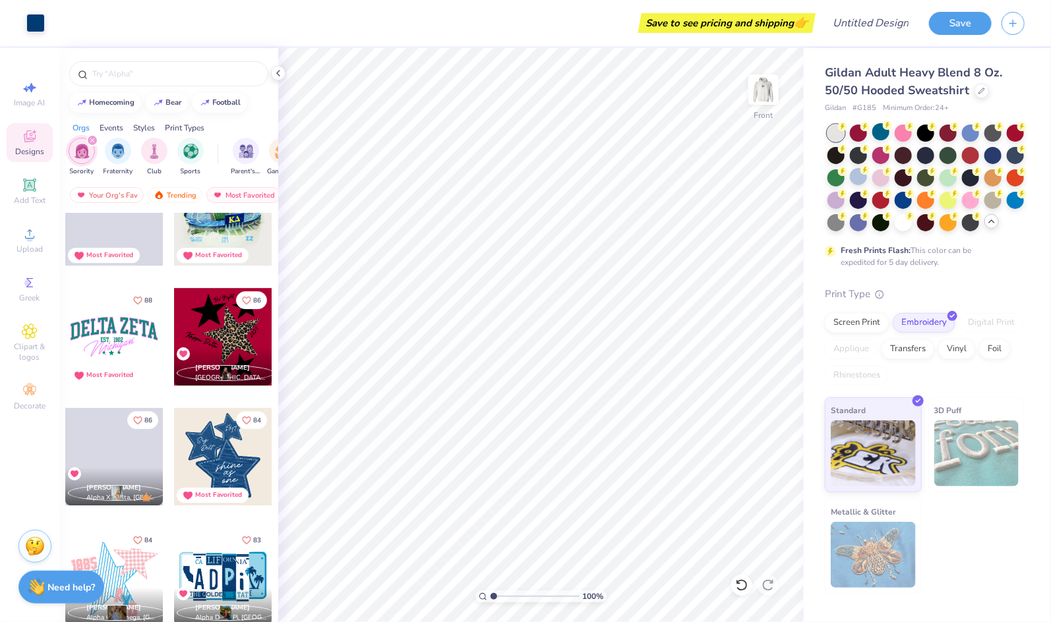
scroll to position [2127, 0]
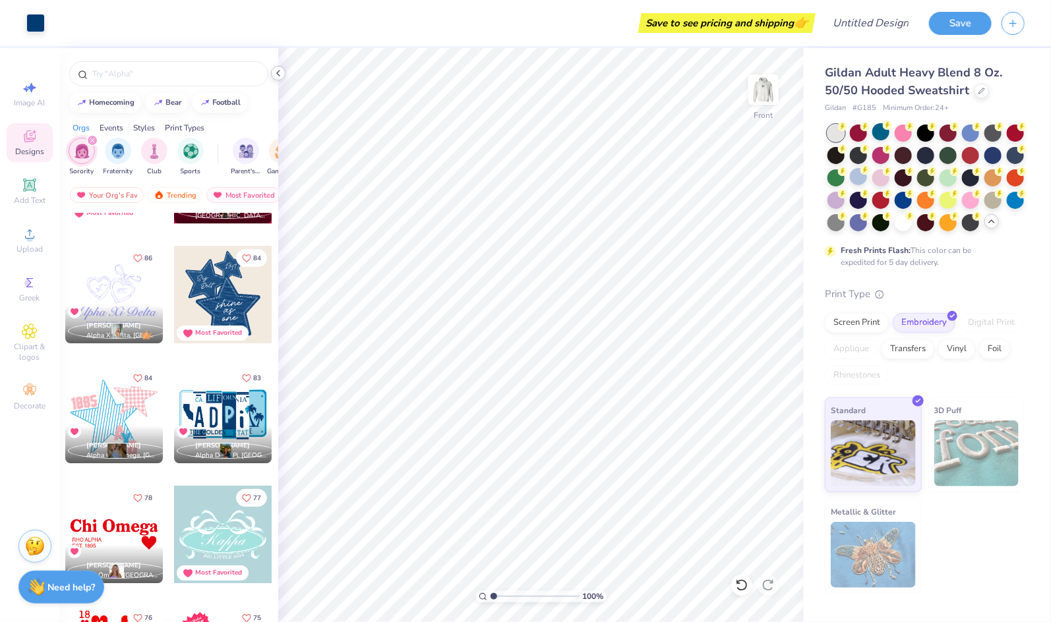
click at [277, 72] on polyline at bounding box center [278, 73] width 3 height 5
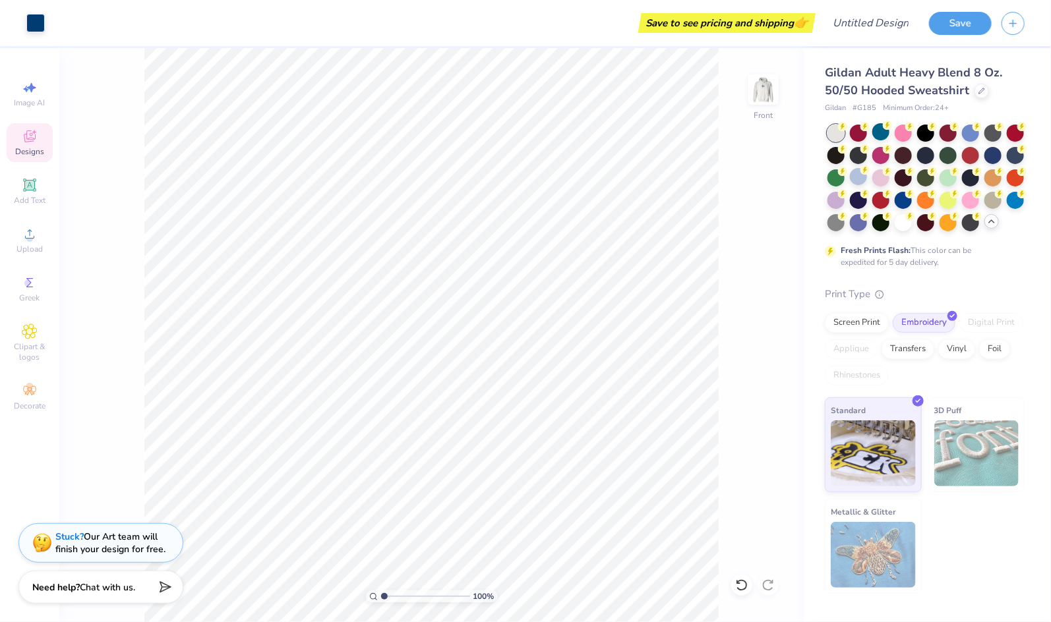
click at [14, 138] on div "Designs" at bounding box center [30, 142] width 46 height 39
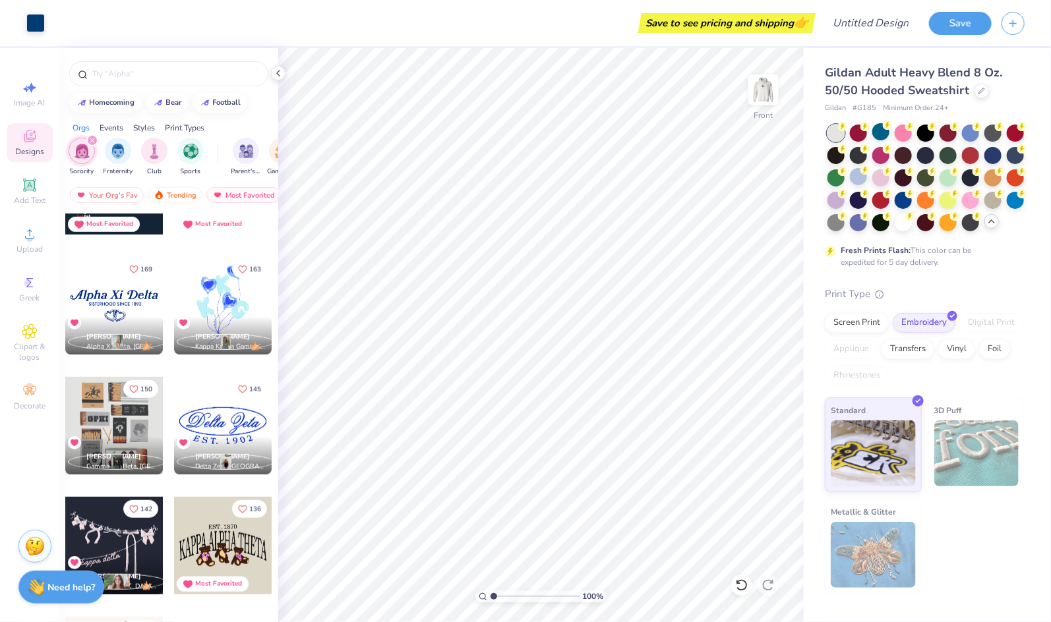
scroll to position [440, 0]
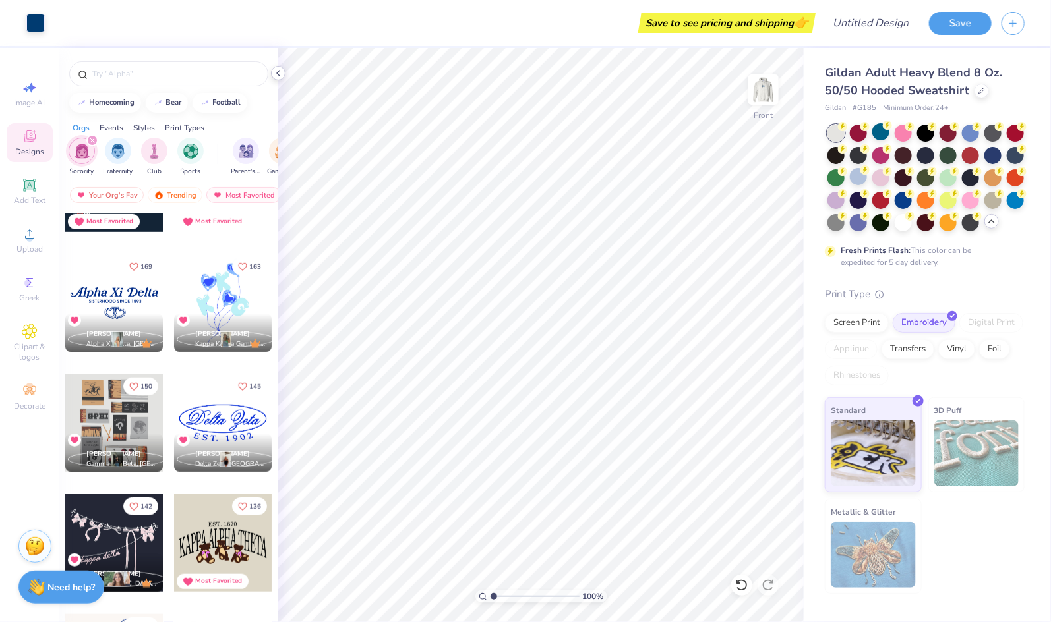
click at [283, 74] on div at bounding box center [278, 73] width 14 height 14
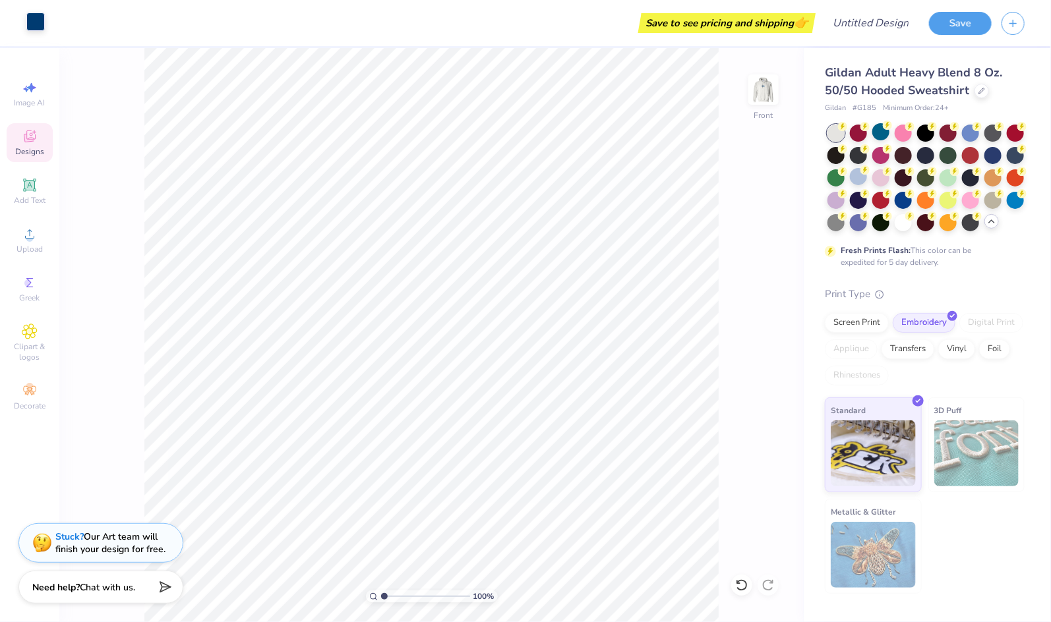
click at [40, 22] on div at bounding box center [35, 22] width 18 height 18
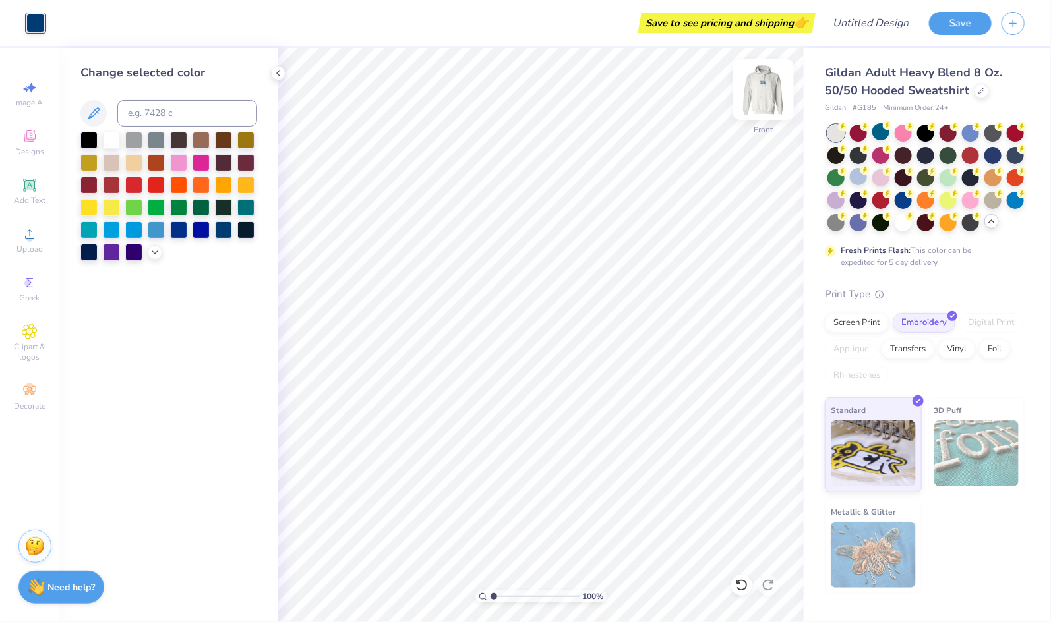
click at [766, 90] on img at bounding box center [763, 89] width 53 height 53
drag, startPoint x: 281, startPoint y: 79, endPoint x: 277, endPoint y: 74, distance: 7.0
click at [281, 78] on div at bounding box center [278, 73] width 14 height 14
click at [277, 74] on div "Change selected color" at bounding box center [168, 335] width 219 height 574
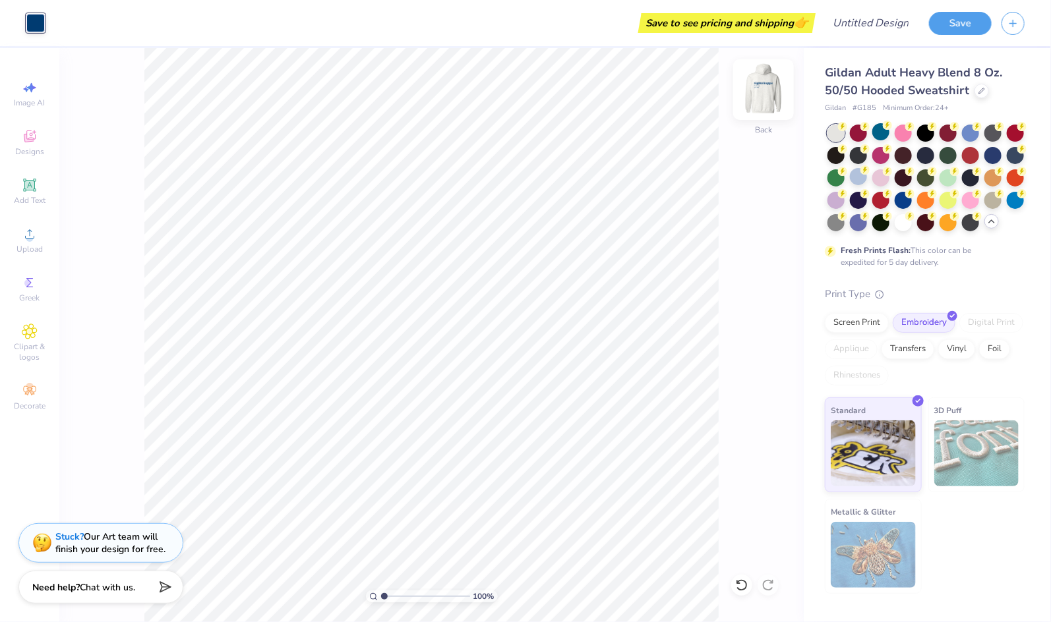
click at [774, 92] on img at bounding box center [763, 89] width 53 height 53
click at [774, 92] on img at bounding box center [763, 89] width 26 height 26
click at [757, 87] on img at bounding box center [763, 89] width 53 height 53
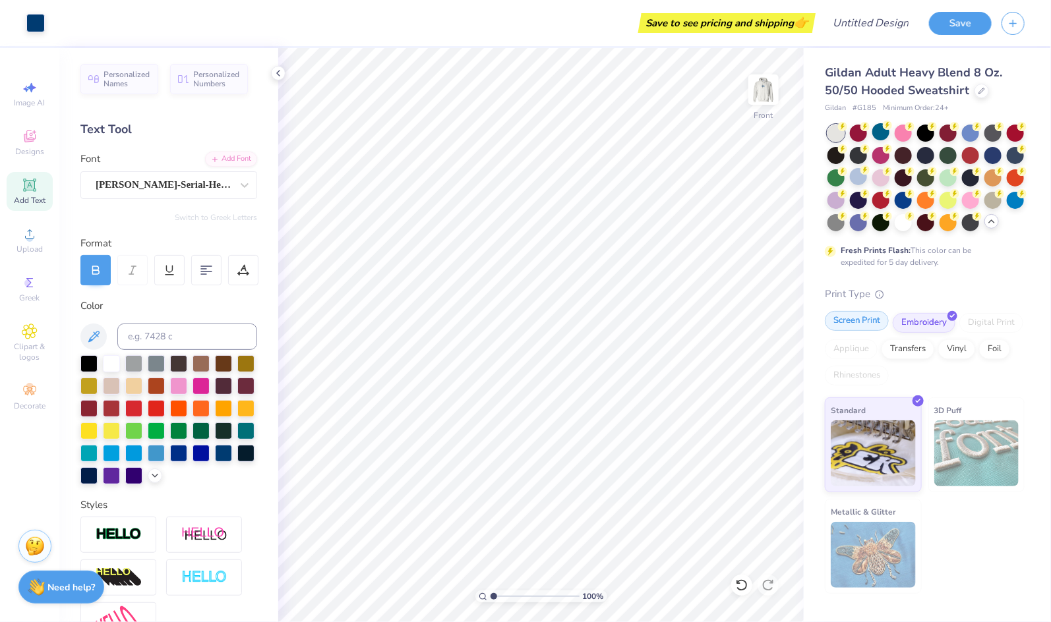
click at [855, 316] on div "Screen Print" at bounding box center [856, 321] width 64 height 20
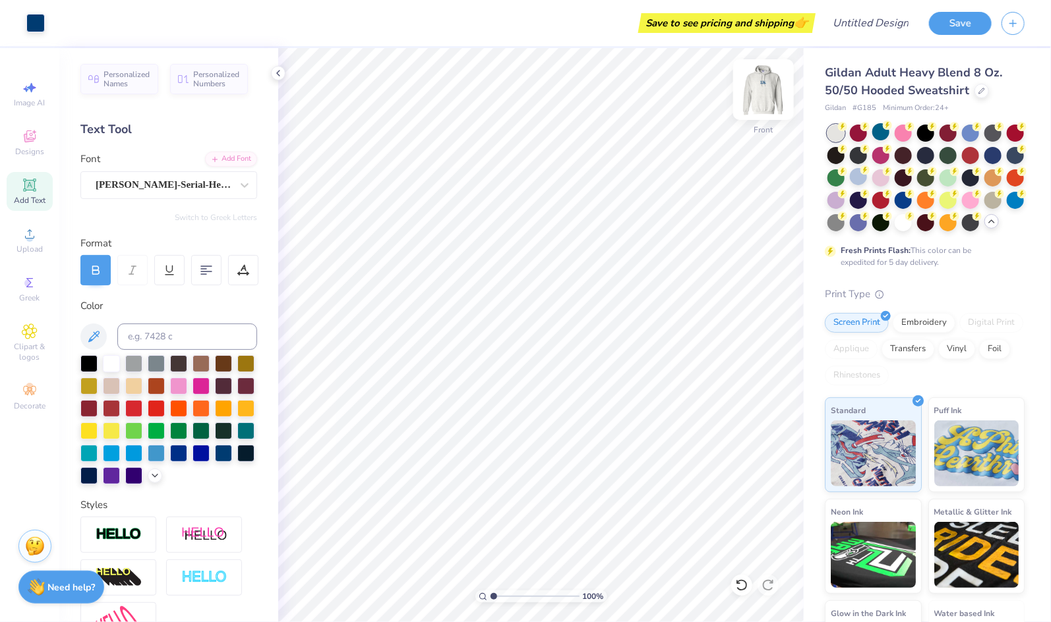
click at [761, 91] on img at bounding box center [763, 89] width 53 height 53
click at [943, 324] on div "Embroidery" at bounding box center [923, 321] width 63 height 20
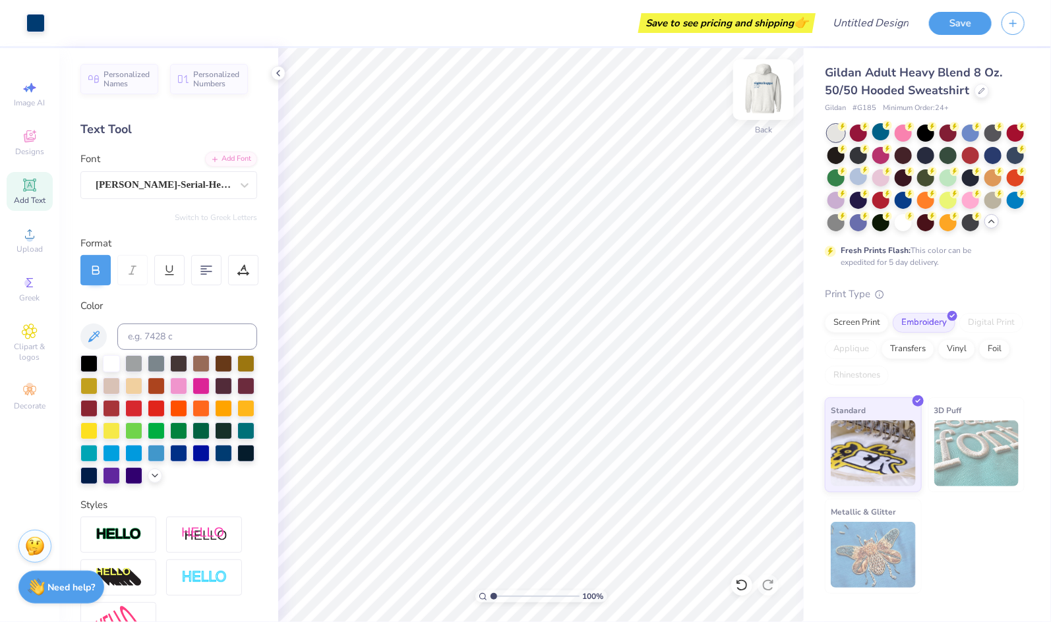
click at [772, 96] on img at bounding box center [763, 89] width 53 height 53
click at [760, 103] on img at bounding box center [763, 89] width 53 height 53
click at [768, 96] on img at bounding box center [763, 89] width 53 height 53
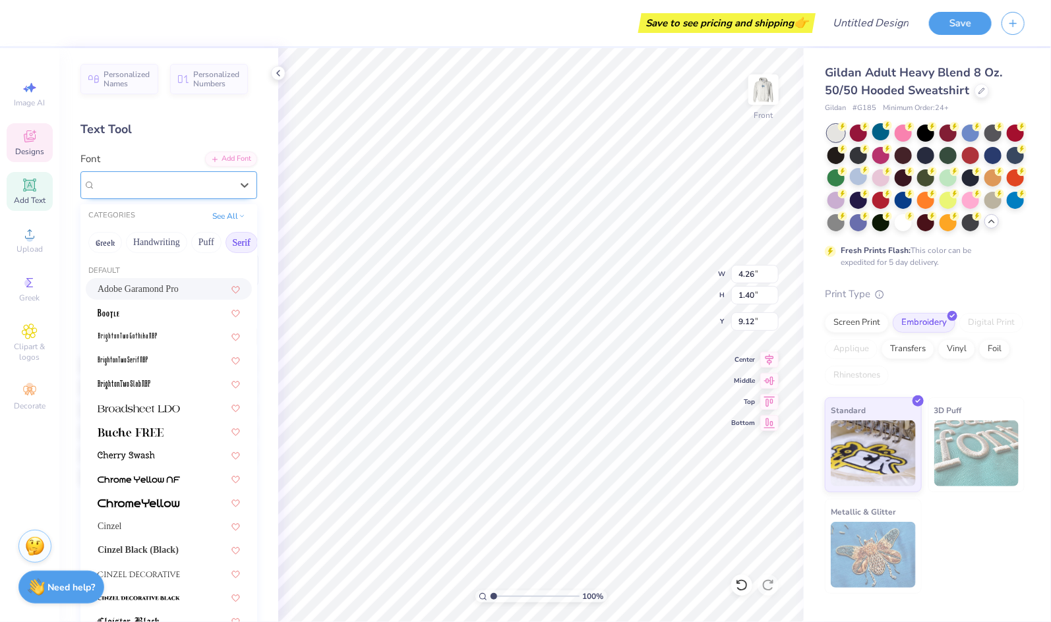
click at [152, 197] on div "Arial" at bounding box center [168, 185] width 177 height 28
click at [192, 285] on div "Adobe Garamond Pro" at bounding box center [169, 289] width 142 height 14
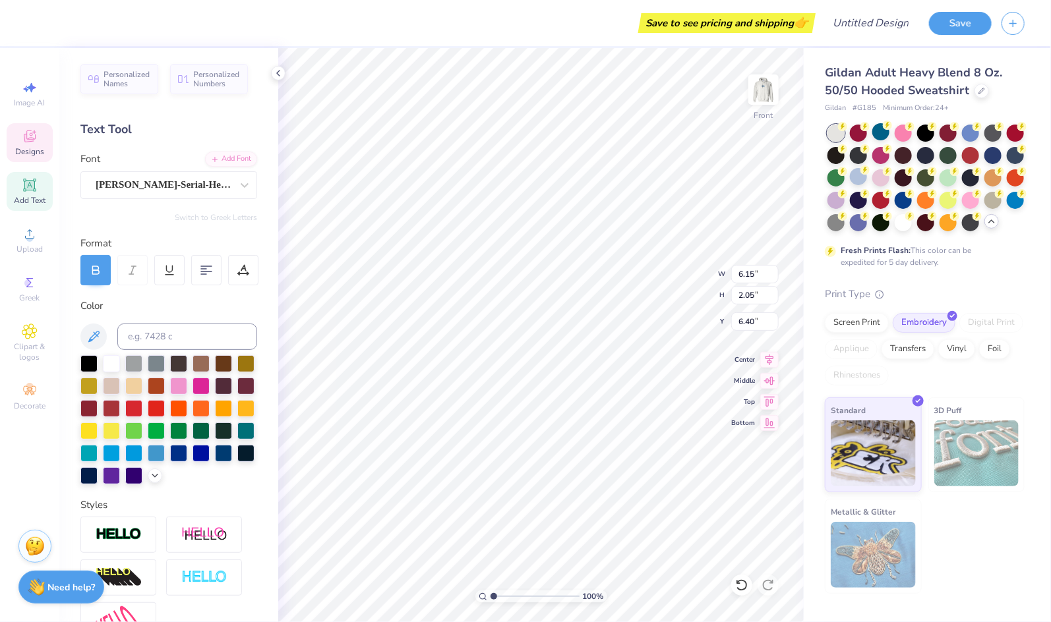
scroll to position [1, 0]
click at [761, 88] on img at bounding box center [763, 89] width 26 height 26
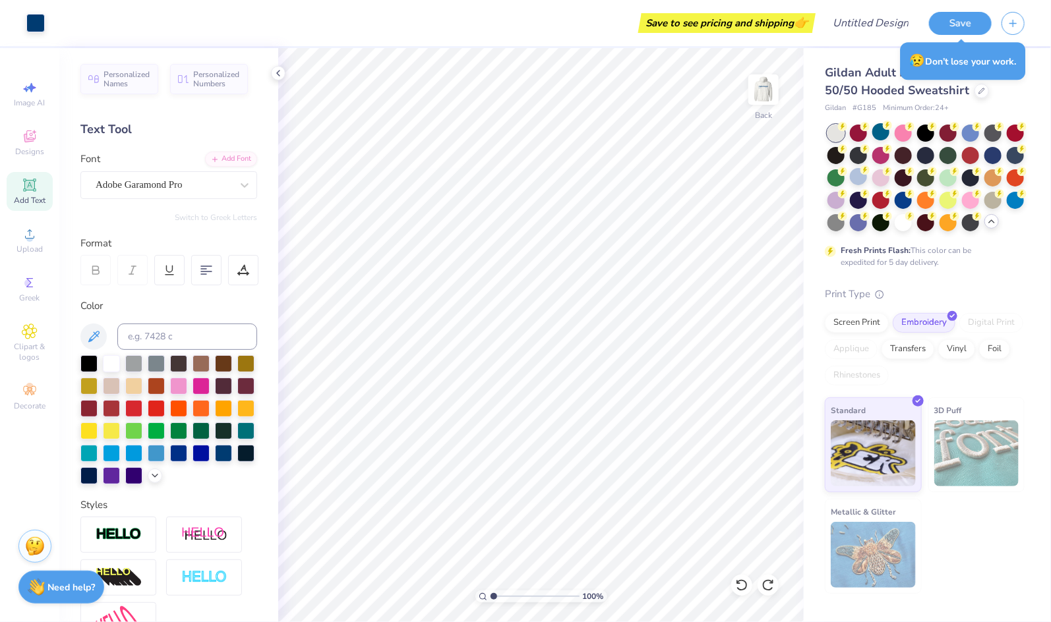
click at [22, 186] on icon at bounding box center [30, 185] width 16 height 16
click at [172, 181] on div "Super Dream" at bounding box center [163, 185] width 138 height 20
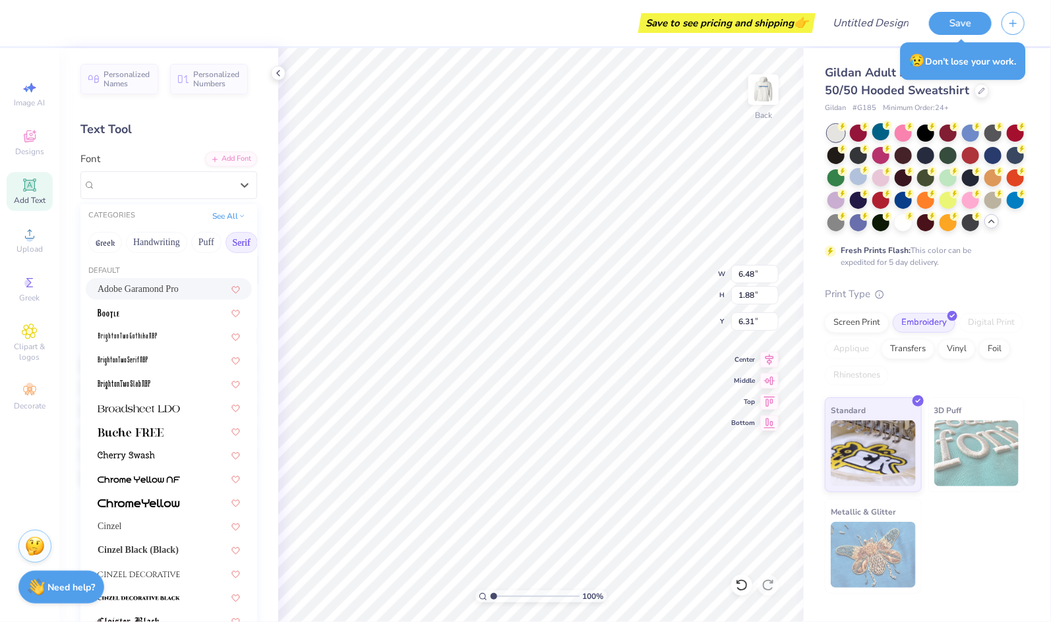
click at [161, 283] on span "Adobe Garamond Pro" at bounding box center [138, 289] width 81 height 14
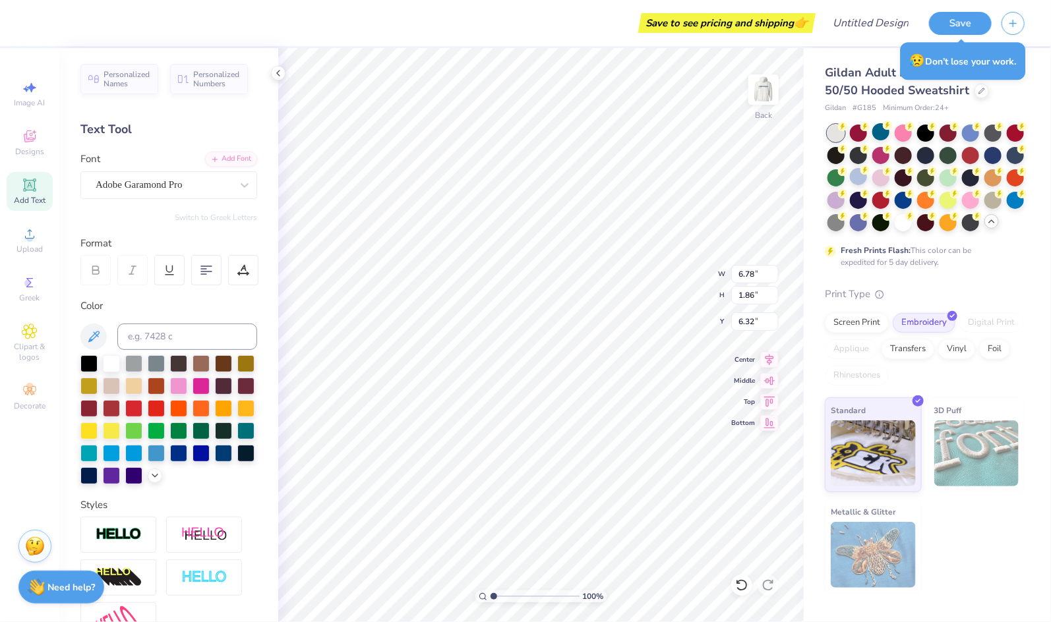
scroll to position [0, 1]
click at [223, 455] on div at bounding box center [223, 452] width 17 height 17
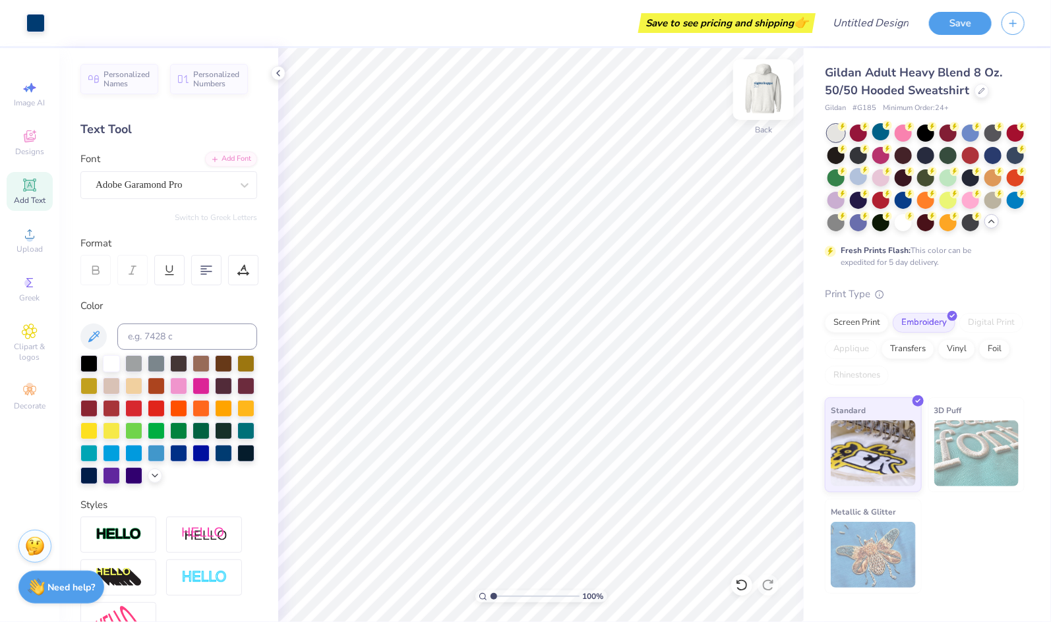
click at [767, 89] on img at bounding box center [763, 89] width 53 height 53
click at [762, 98] on img at bounding box center [763, 89] width 53 height 53
click at [762, 98] on img at bounding box center [763, 89] width 26 height 26
click at [757, 114] on img at bounding box center [763, 89] width 53 height 53
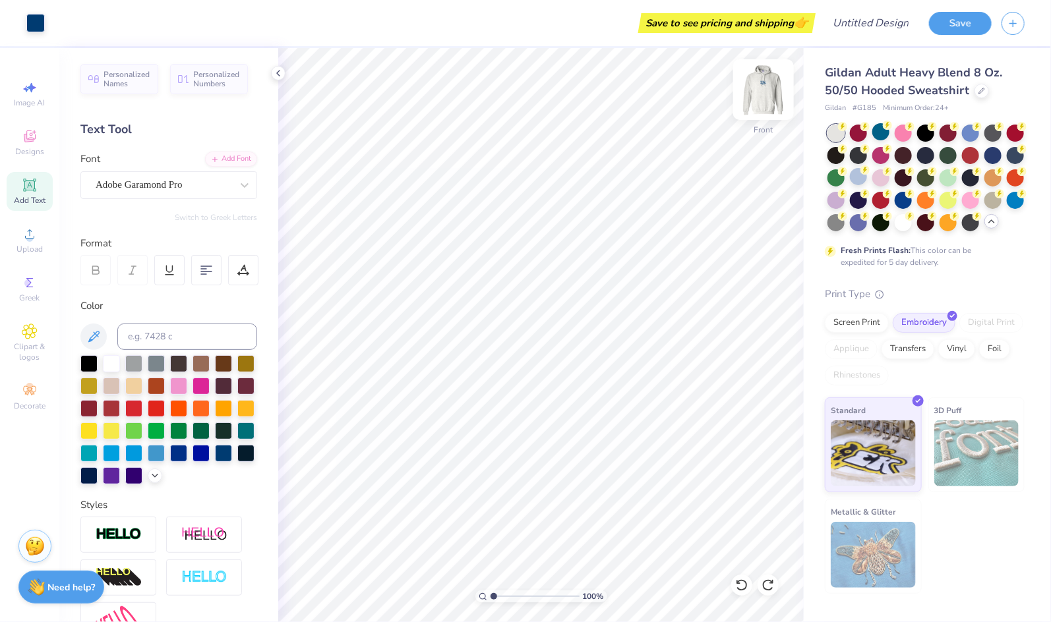
click at [775, 92] on img at bounding box center [763, 89] width 53 height 53
click at [869, 24] on input "Design Title" at bounding box center [886, 23] width 65 height 26
click at [880, 23] on input "Sweatshirt" at bounding box center [886, 23] width 65 height 26
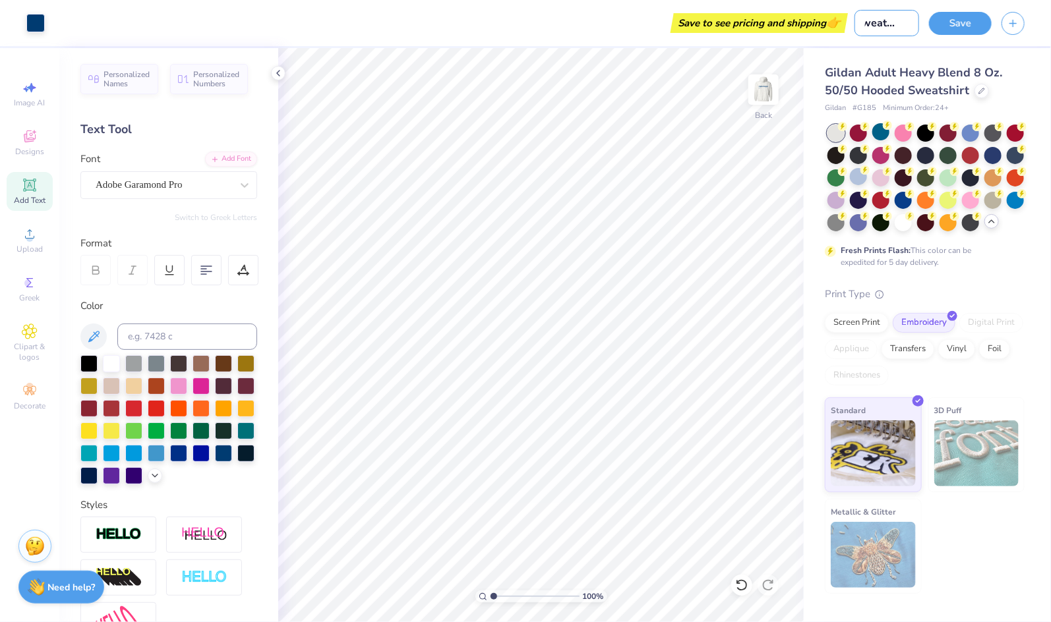
scroll to position [0, 0]
drag, startPoint x: 872, startPoint y: 23, endPoint x: 838, endPoint y: 23, distance: 33.6
click at [838, 23] on div "Art colors Save to see pricing and shipping 👉 Design Title Sweatshirt Save" at bounding box center [525, 23] width 1051 height 46
click at [863, 22] on input "Sweatshirt" at bounding box center [886, 23] width 65 height 26
click at [943, 22] on button "Save" at bounding box center [960, 21] width 63 height 23
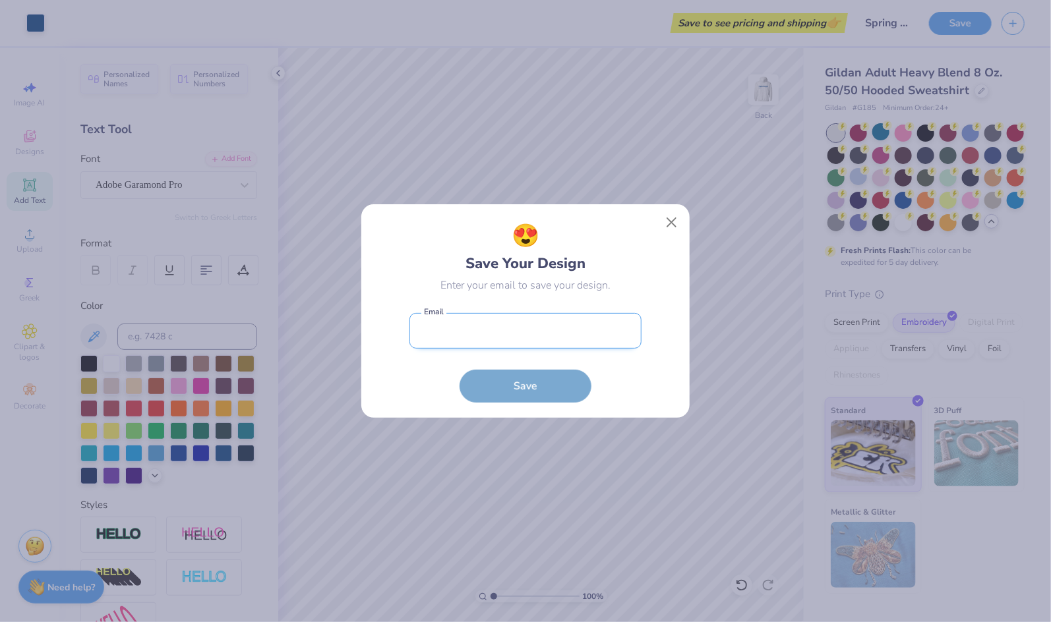
click at [428, 330] on input "email" at bounding box center [525, 331] width 232 height 36
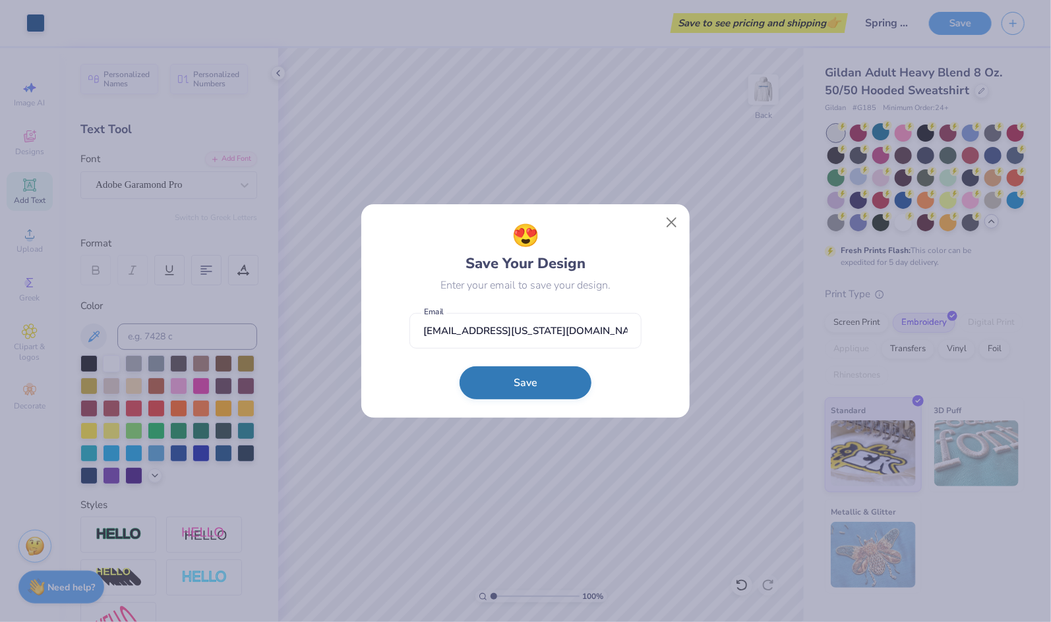
click at [522, 382] on button "Save" at bounding box center [525, 382] width 132 height 33
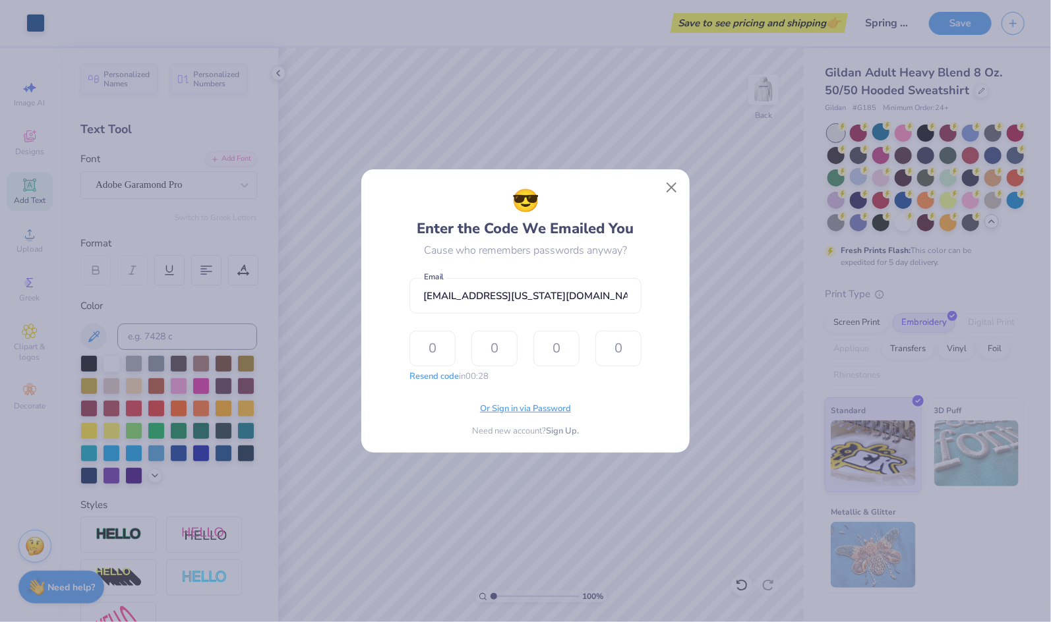
click at [526, 405] on span "Or Sign in via Password" at bounding box center [525, 409] width 91 height 13
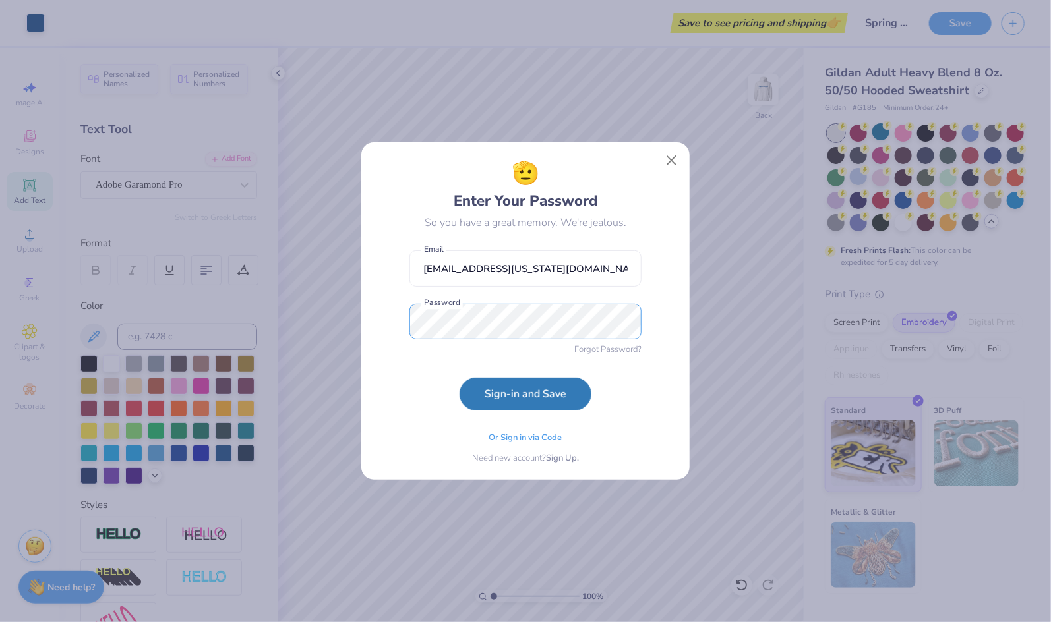
click at [459, 378] on button "Sign-in and Save" at bounding box center [525, 394] width 132 height 33
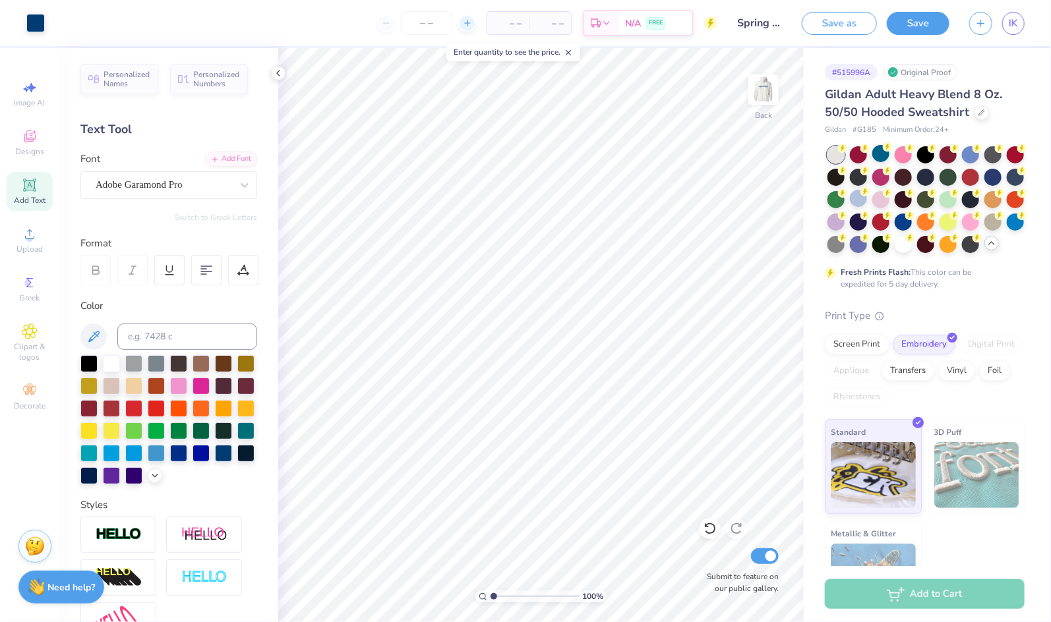
click at [471, 20] on icon at bounding box center [467, 22] width 9 height 9
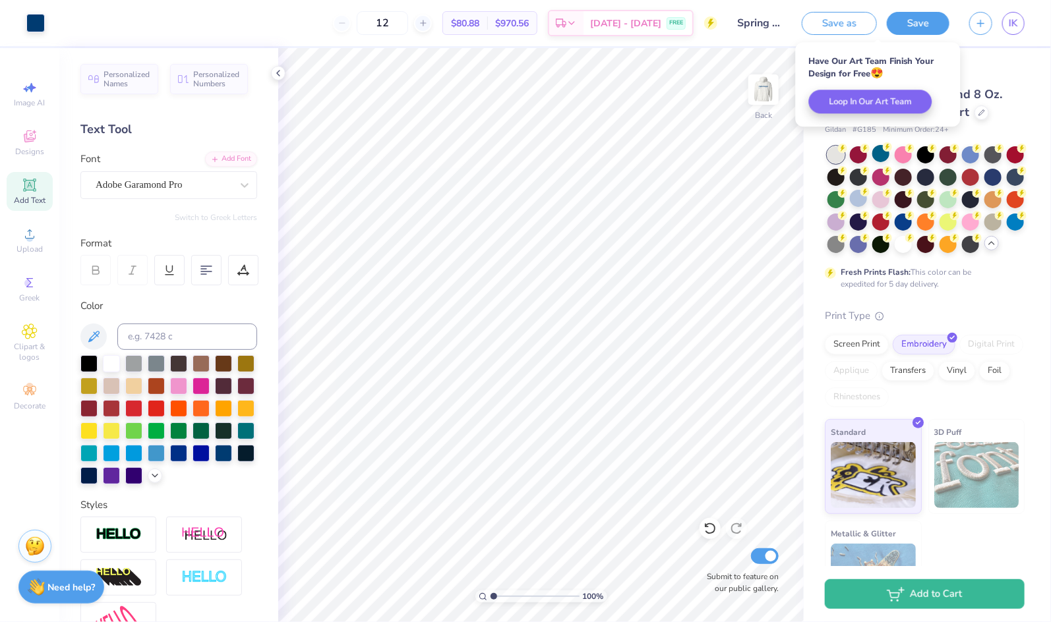
click at [431, 23] on div "12" at bounding box center [382, 23] width 99 height 24
click at [398, 20] on input "12" at bounding box center [382, 23] width 51 height 24
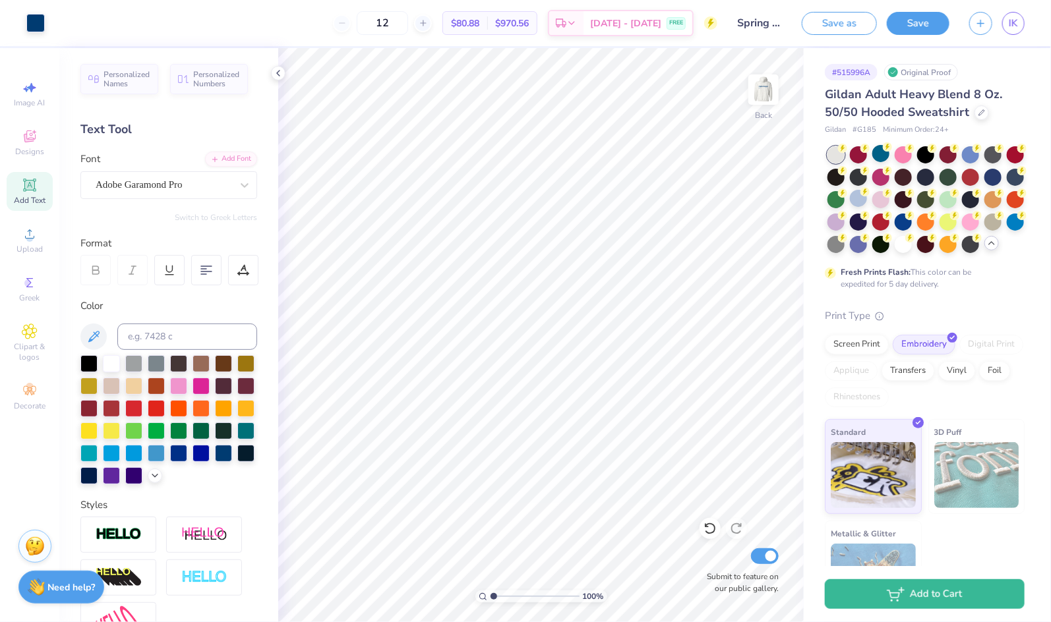
click at [479, 26] on span "$80.88" at bounding box center [465, 23] width 28 height 14
click at [859, 341] on div "Screen Print" at bounding box center [856, 343] width 64 height 20
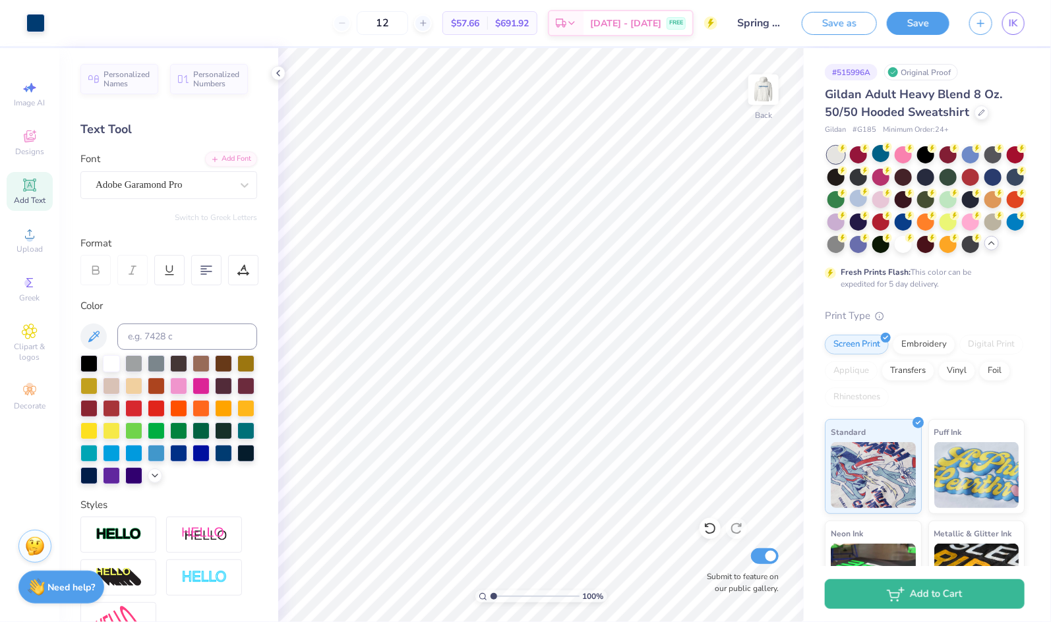
click at [473, 22] on span "$57.66" at bounding box center [465, 23] width 28 height 14
click at [768, 111] on img at bounding box center [763, 89] width 53 height 53
click at [408, 23] on input "12" at bounding box center [382, 23] width 51 height 24
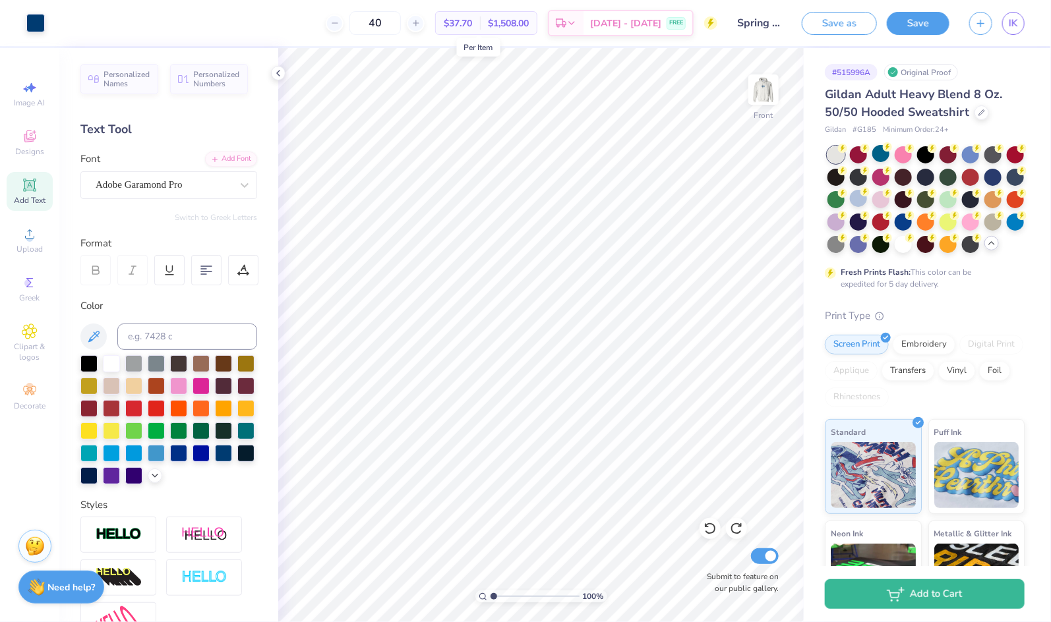
click at [472, 24] on span "$37.70" at bounding box center [458, 23] width 28 height 14
click at [472, 27] on span "$37.70" at bounding box center [458, 23] width 28 height 14
click at [760, 92] on img at bounding box center [763, 89] width 53 height 53
click at [906, 22] on button "Save" at bounding box center [917, 21] width 63 height 23
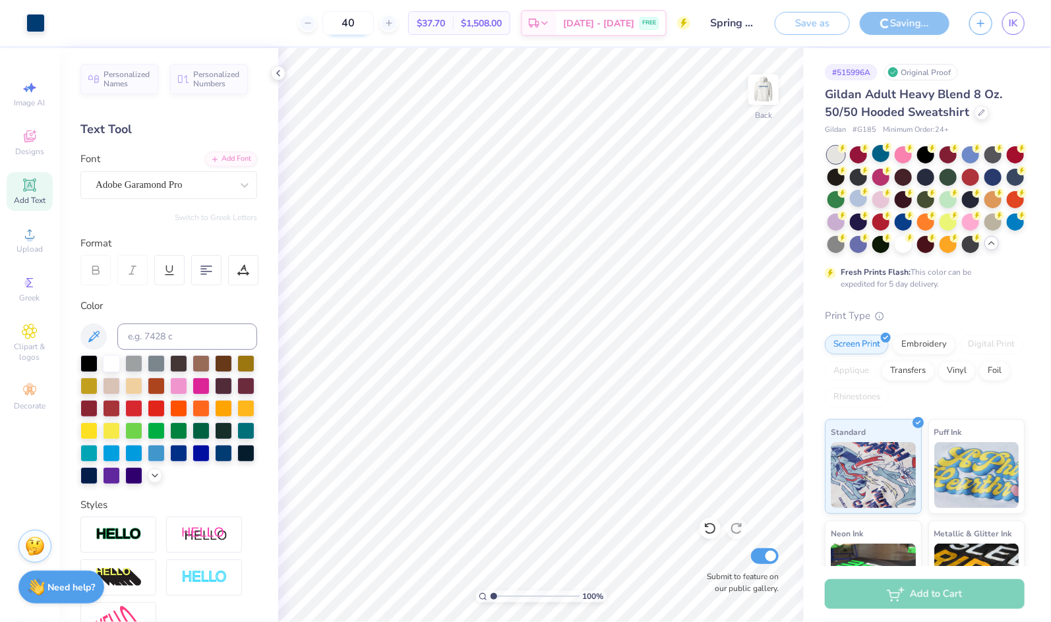
click at [374, 21] on input "40" at bounding box center [347, 23] width 51 height 24
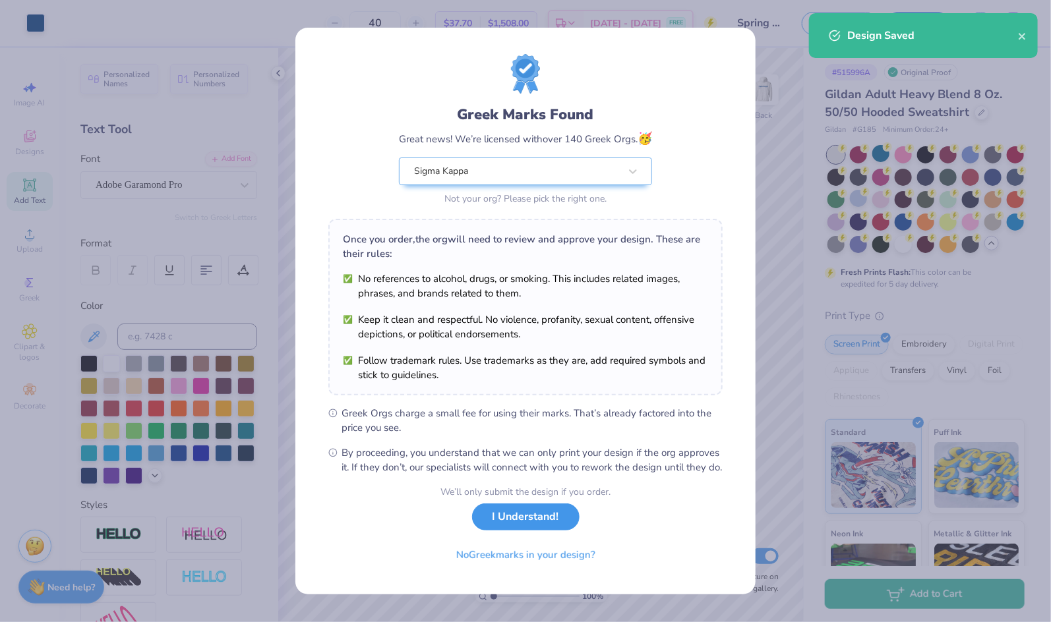
click at [541, 524] on button "I Understand!" at bounding box center [525, 517] width 107 height 27
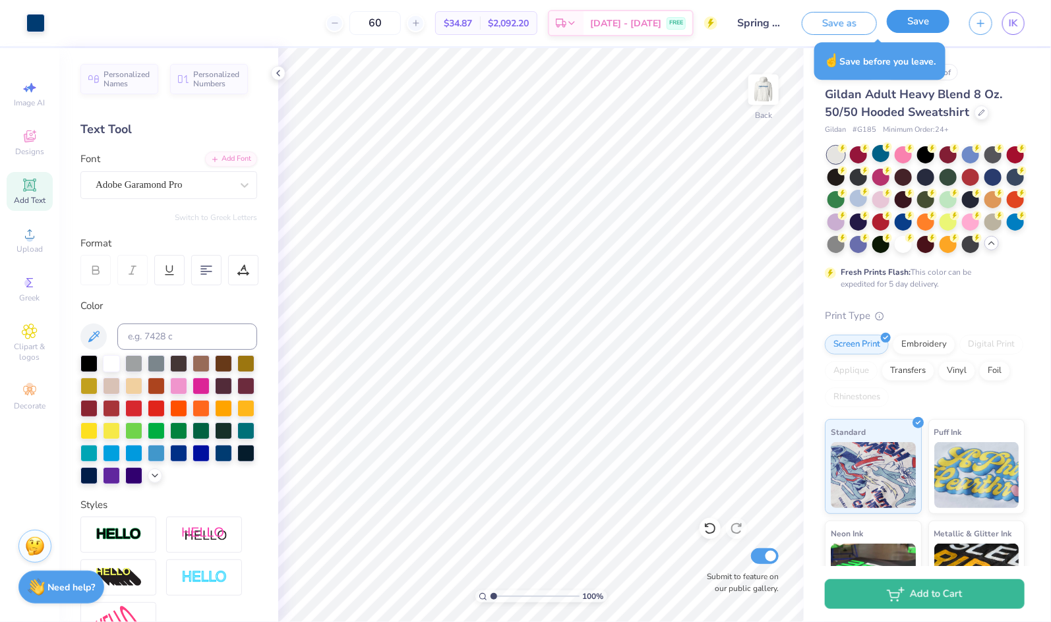
click at [921, 21] on button "Save" at bounding box center [917, 21] width 63 height 23
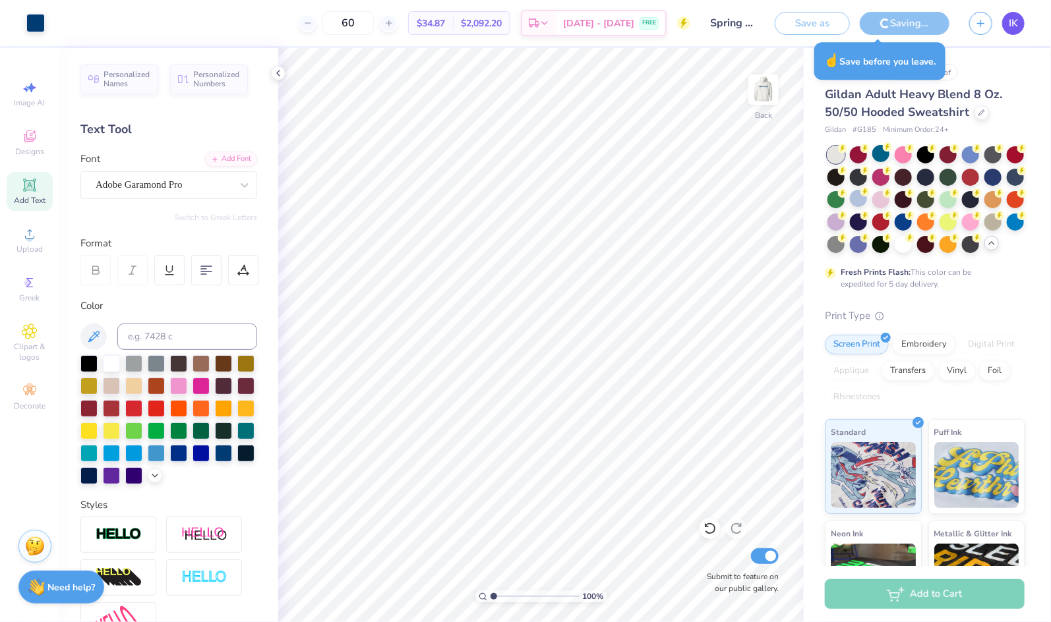
click at [944, 26] on span "IK" at bounding box center [1012, 23] width 9 height 15
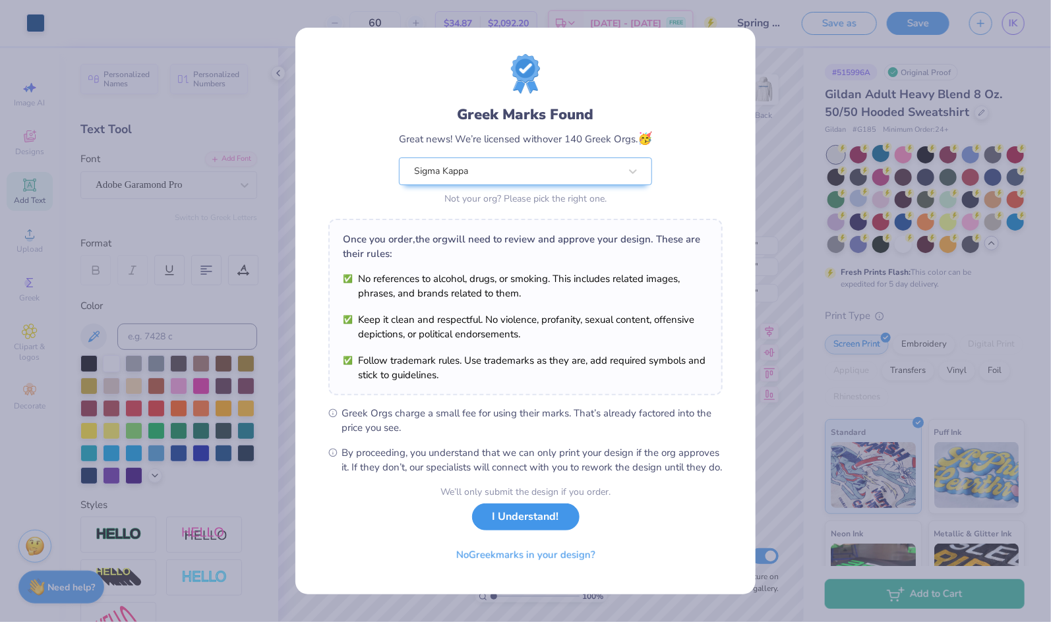
click at [510, 527] on button "I Understand!" at bounding box center [525, 517] width 107 height 27
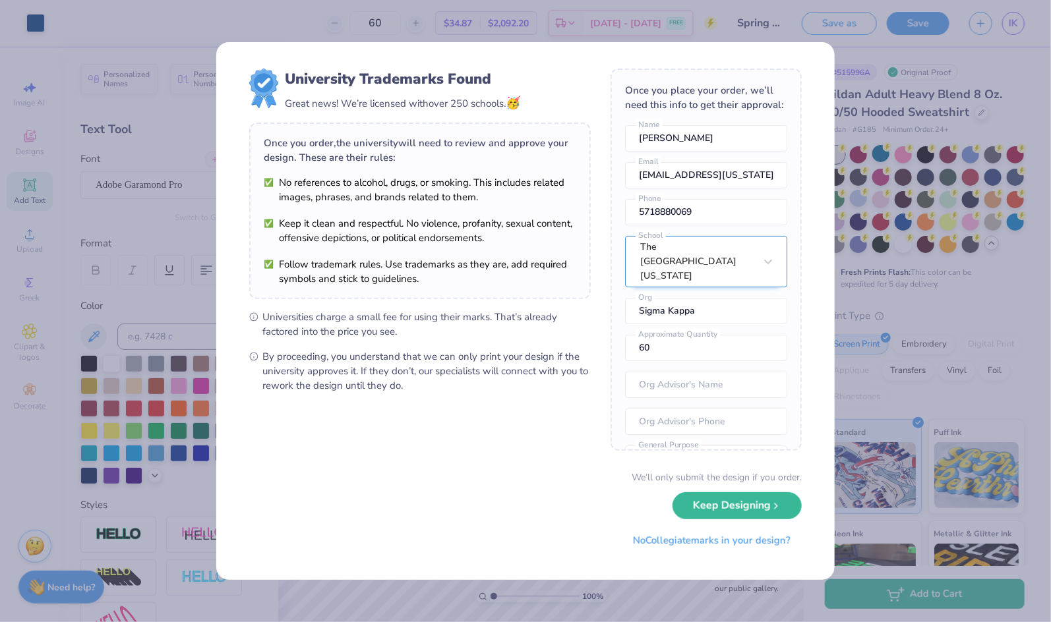
click at [722, 250] on div "The University of Virginia" at bounding box center [706, 261] width 162 height 51
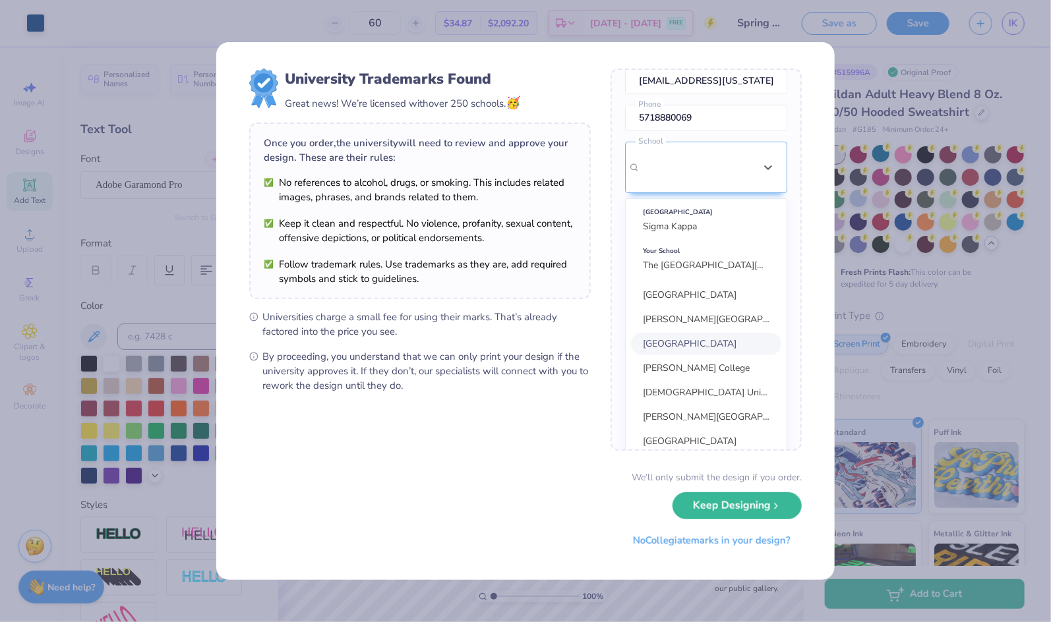
scroll to position [42, 0]
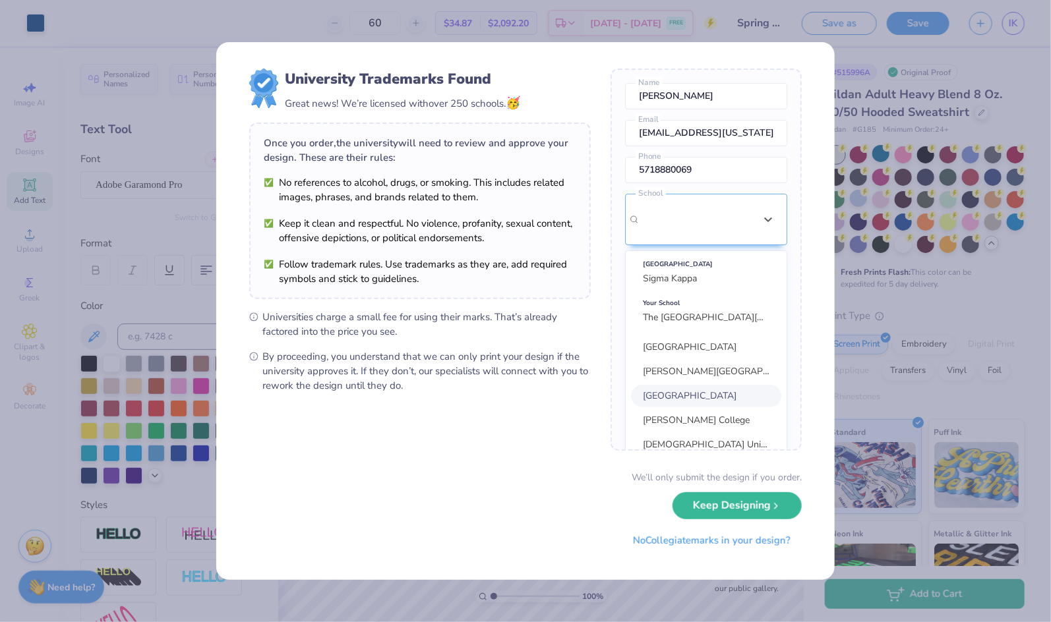
click at [548, 444] on form "University Trademarks Found Great news! We’re licensed with over 250 schools. 🥳…" at bounding box center [525, 311] width 552 height 485
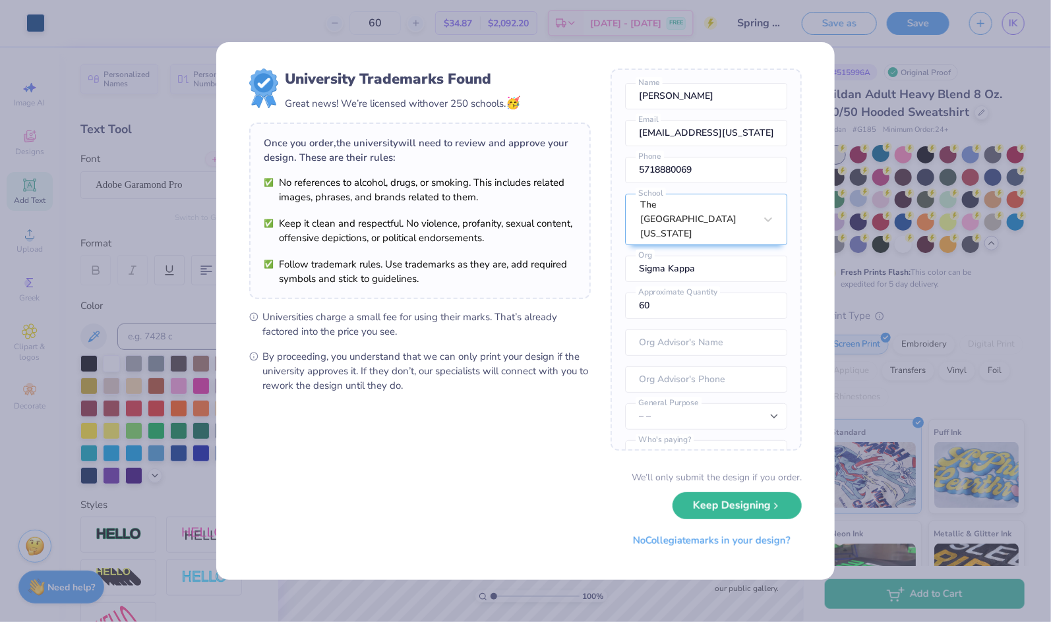
click at [869, 53] on div "University Trademarks Found Great news! We’re licensed with over 250 schools. 🥳…" at bounding box center [525, 311] width 1051 height 622
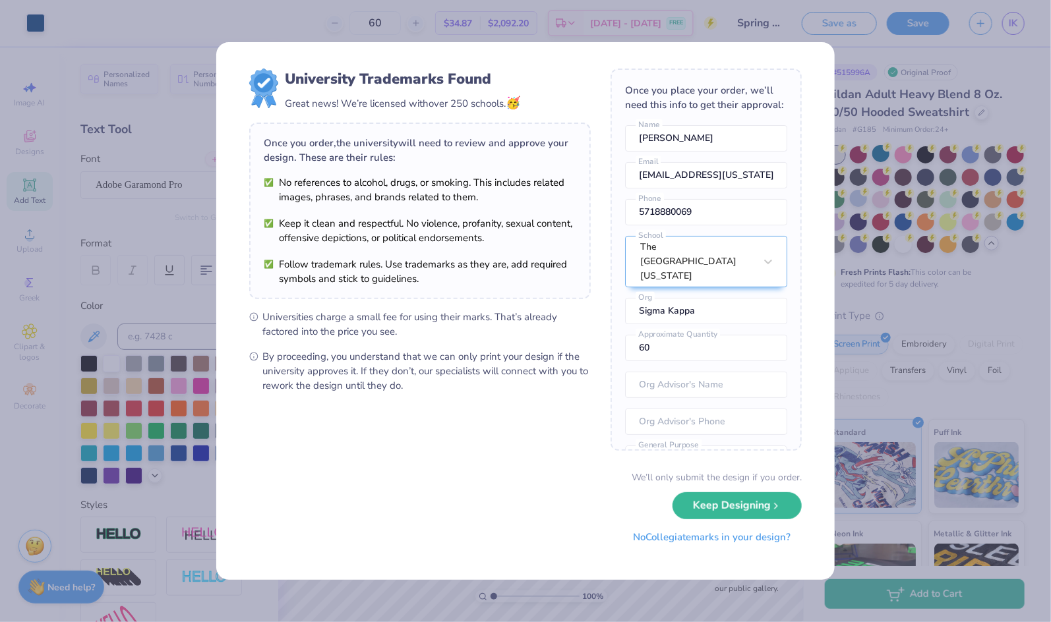
click at [753, 531] on button "No Collegiate marks in your design?" at bounding box center [711, 537] width 180 height 27
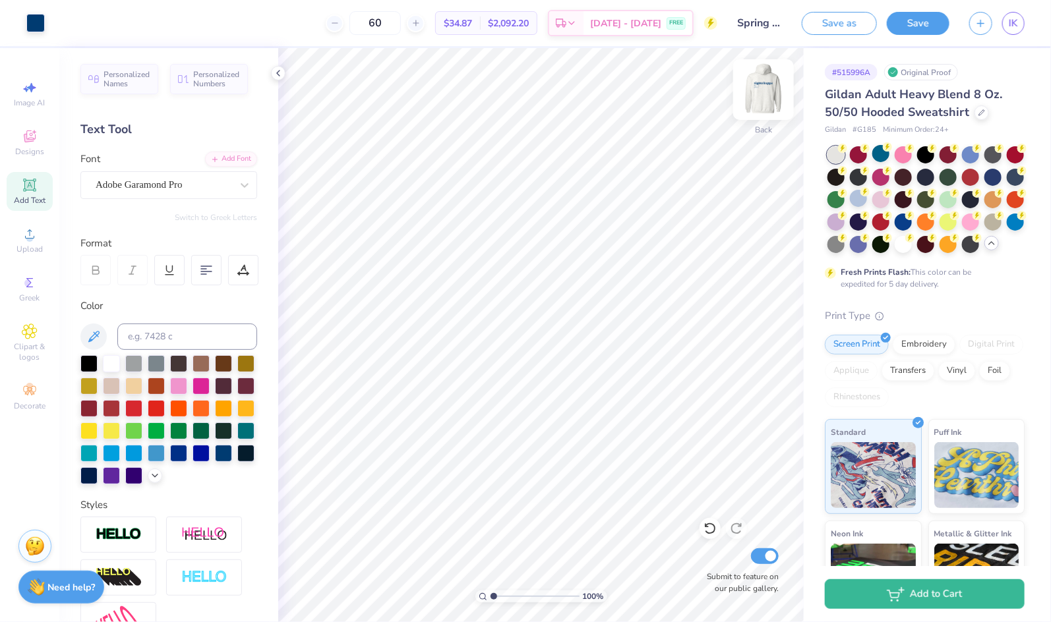
click at [770, 89] on img at bounding box center [763, 89] width 53 height 53
click at [770, 89] on img at bounding box center [763, 89] width 26 height 26
click at [759, 102] on img at bounding box center [763, 89] width 53 height 53
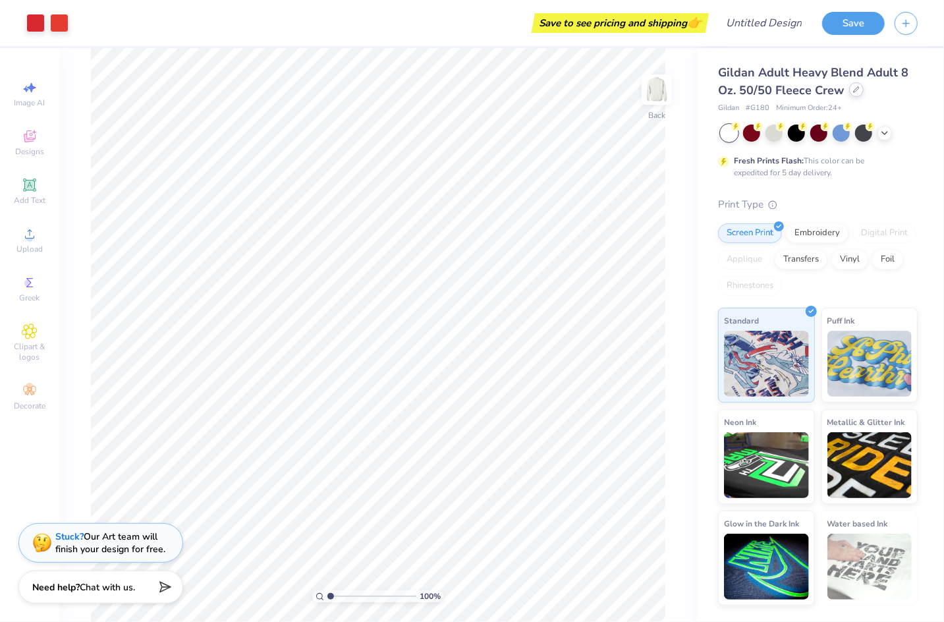
click at [854, 92] on icon at bounding box center [856, 89] width 5 height 5
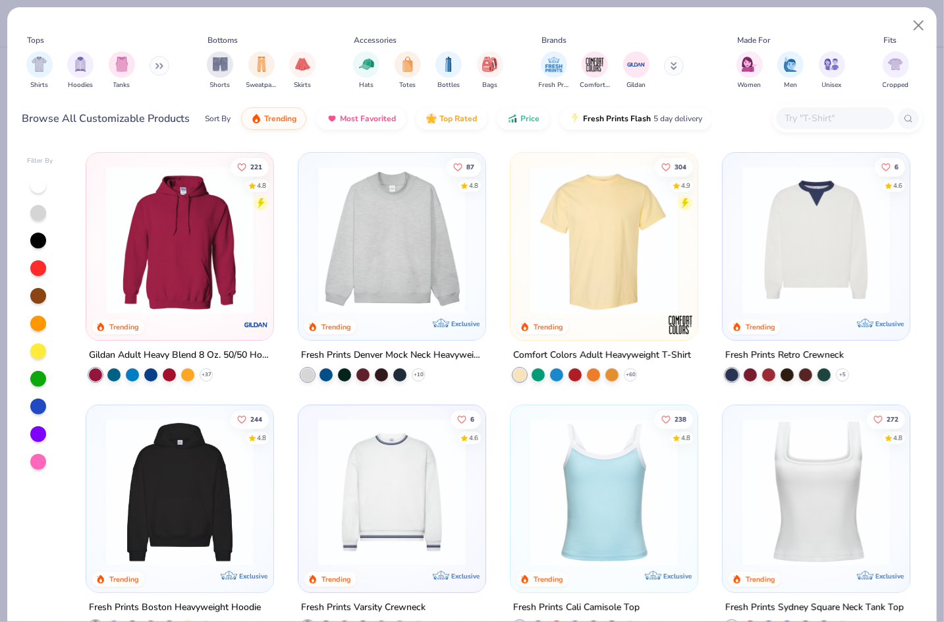
click at [543, 263] on img at bounding box center [604, 240] width 161 height 148
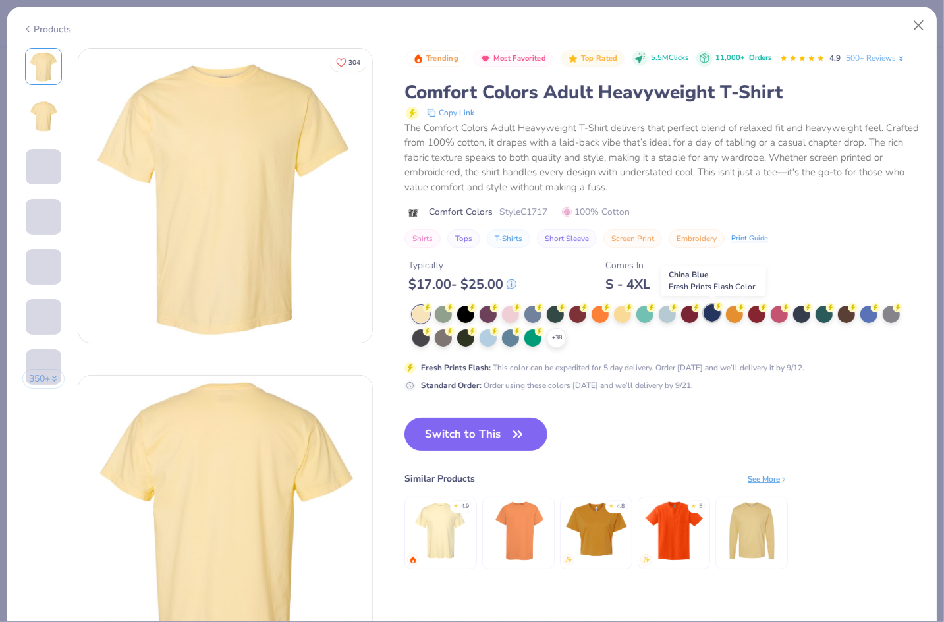
click at [713, 311] on div at bounding box center [712, 312] width 17 height 17
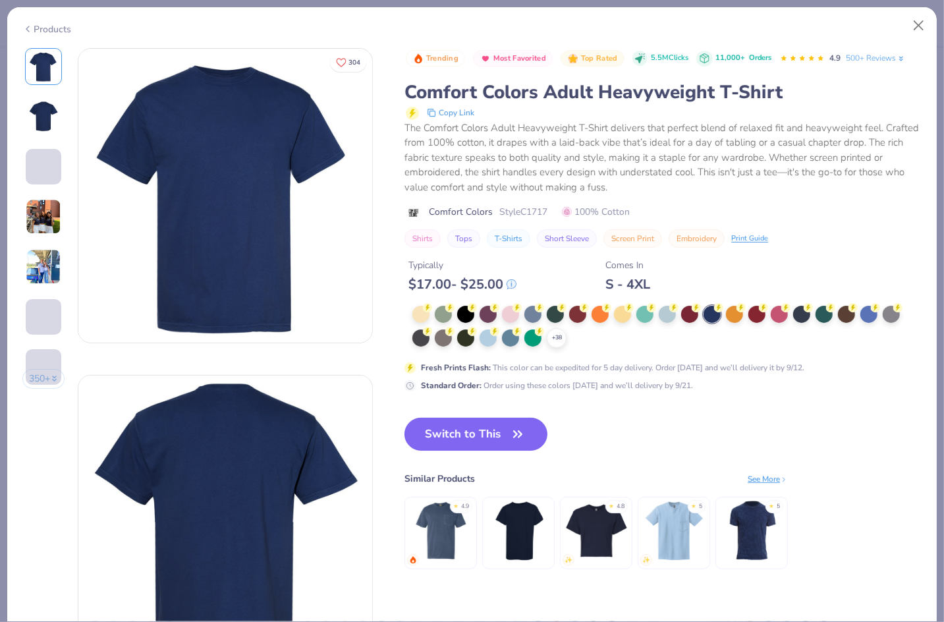
click at [505, 436] on button "Switch to This" at bounding box center [476, 434] width 143 height 33
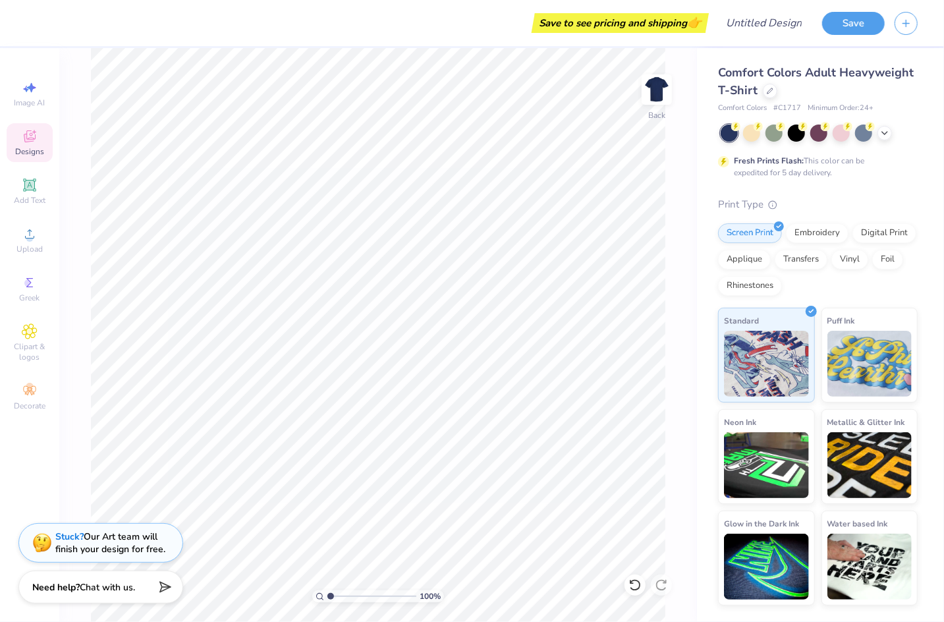
click at [28, 131] on icon at bounding box center [30, 136] width 12 height 12
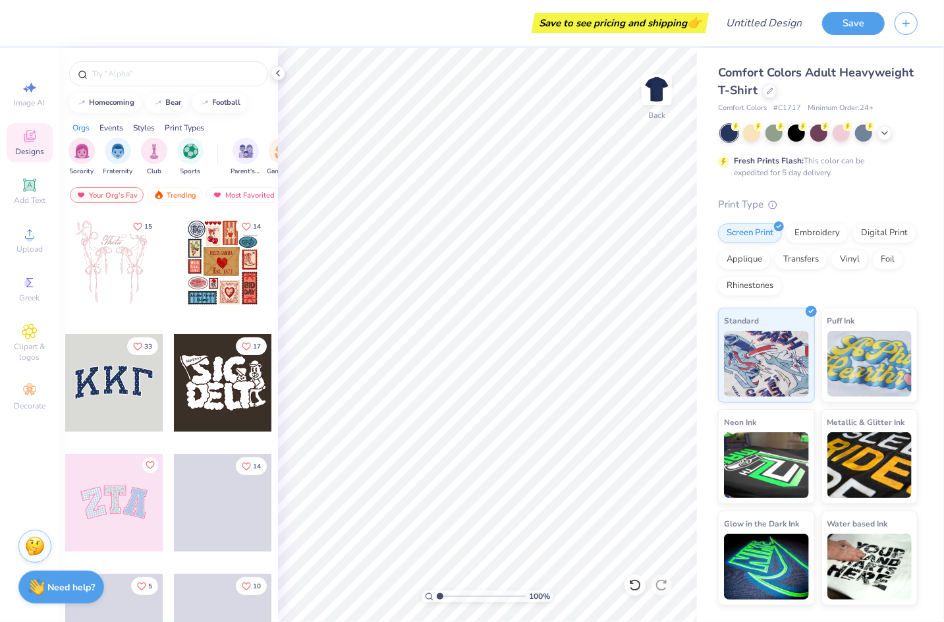
click at [32, 141] on icon at bounding box center [29, 138] width 11 height 9
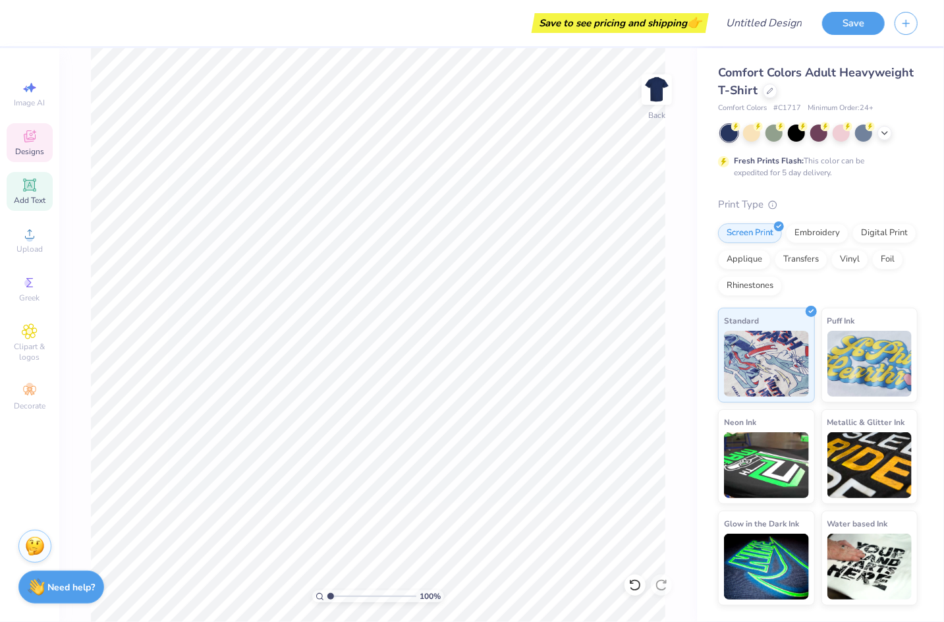
click at [24, 191] on icon at bounding box center [29, 185] width 13 height 13
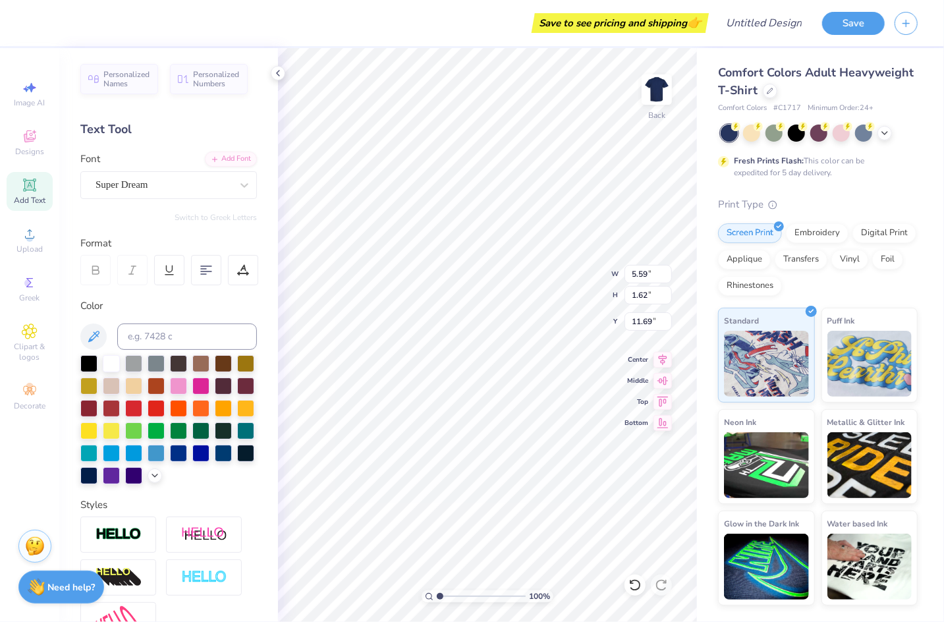
scroll to position [0, 1]
type textarea "SIG KAP"
click at [654, 354] on div "100 % Back W 5.59 5.59 " H 1.62 1.62 " Y 11.69 11.69 " Center Middle Top Bottom" at bounding box center [487, 335] width 419 height 574
type textarea "sig kap"
type input "7.58"
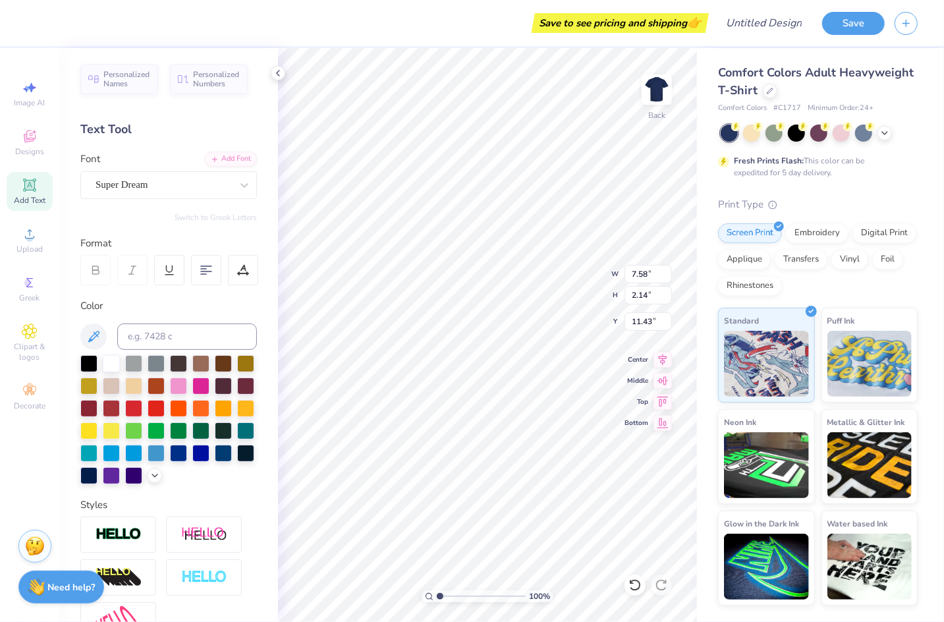
type input "2.14"
type input "11.43"
click at [176, 190] on div "Super Dream" at bounding box center [163, 185] width 138 height 20
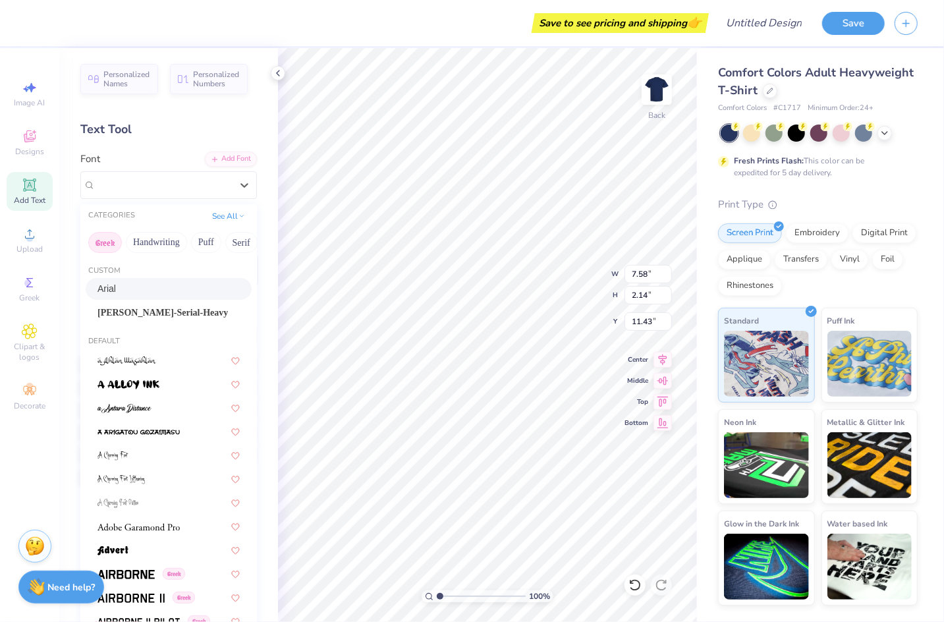
click at [110, 237] on button "Greek" at bounding box center [105, 242] width 34 height 21
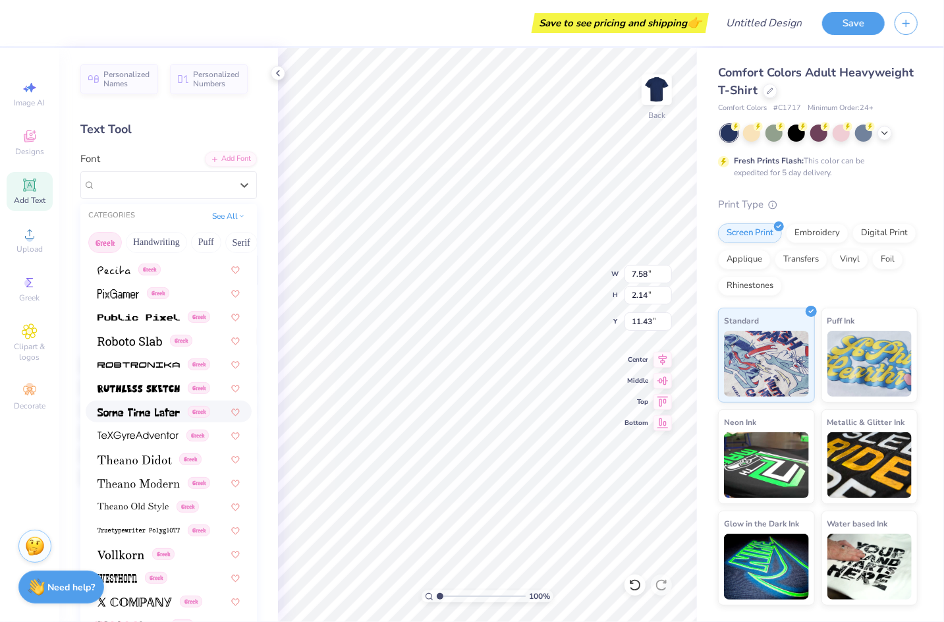
scroll to position [797, 0]
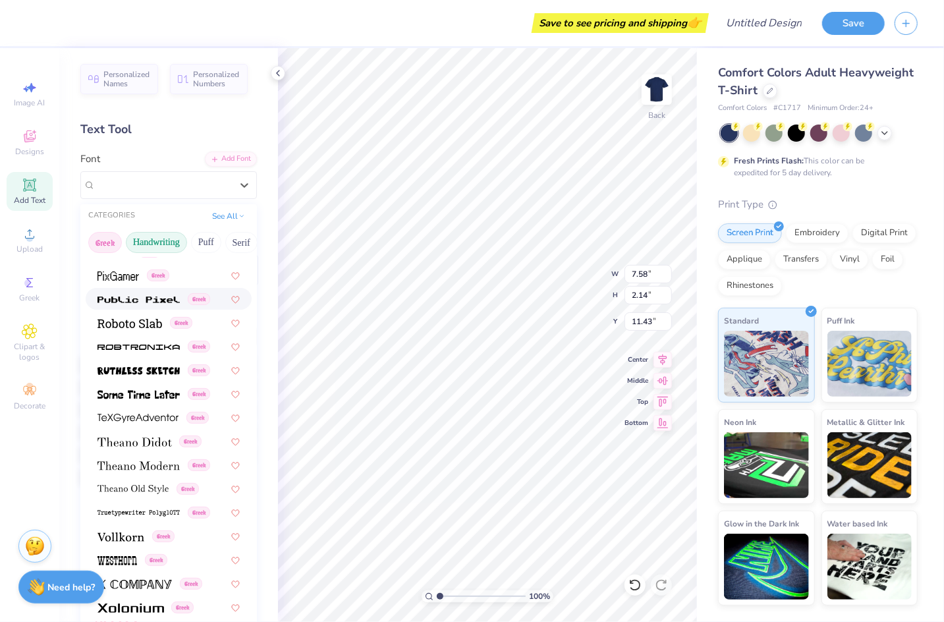
click at [160, 246] on button "Handwriting" at bounding box center [156, 242] width 61 height 21
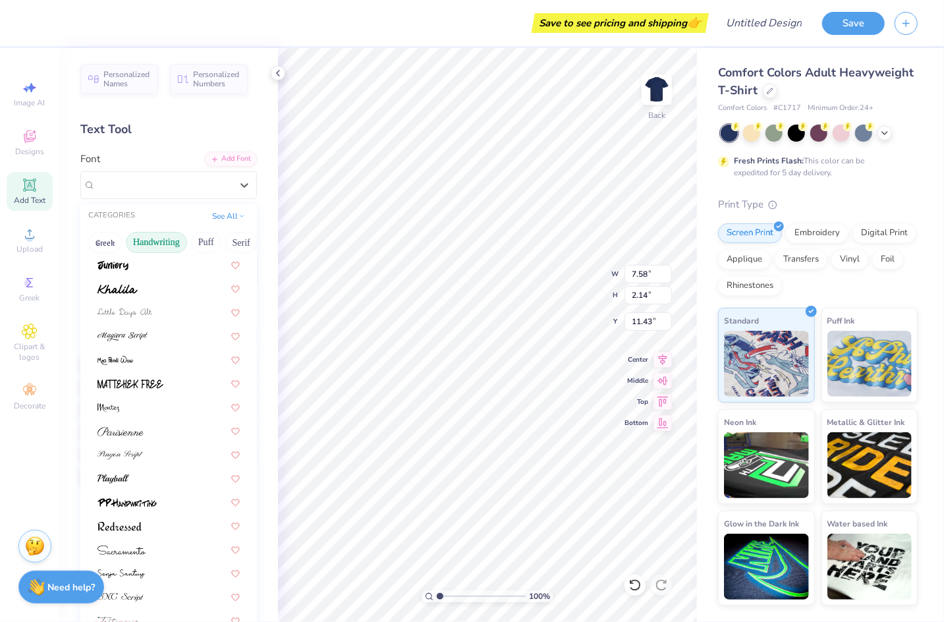
scroll to position [299, 0]
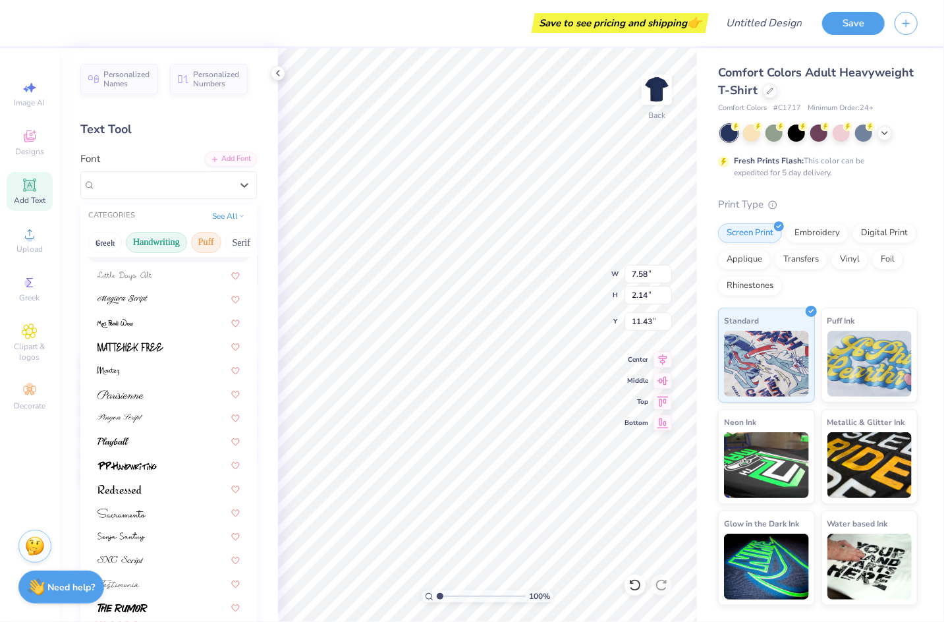
click at [209, 246] on button "Puff" at bounding box center [206, 242] width 30 height 21
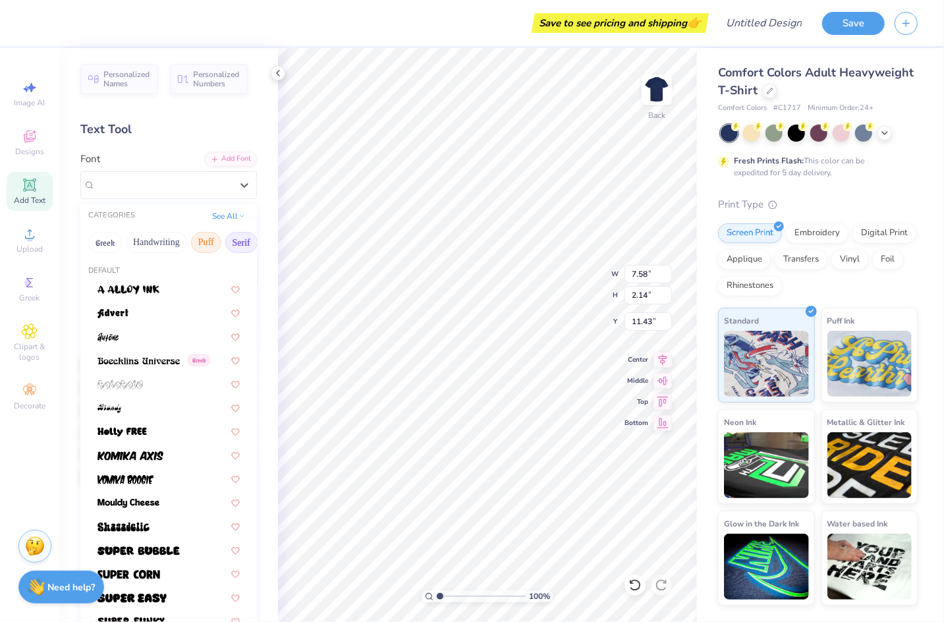
click at [225, 241] on button "Serif" at bounding box center [241, 242] width 32 height 21
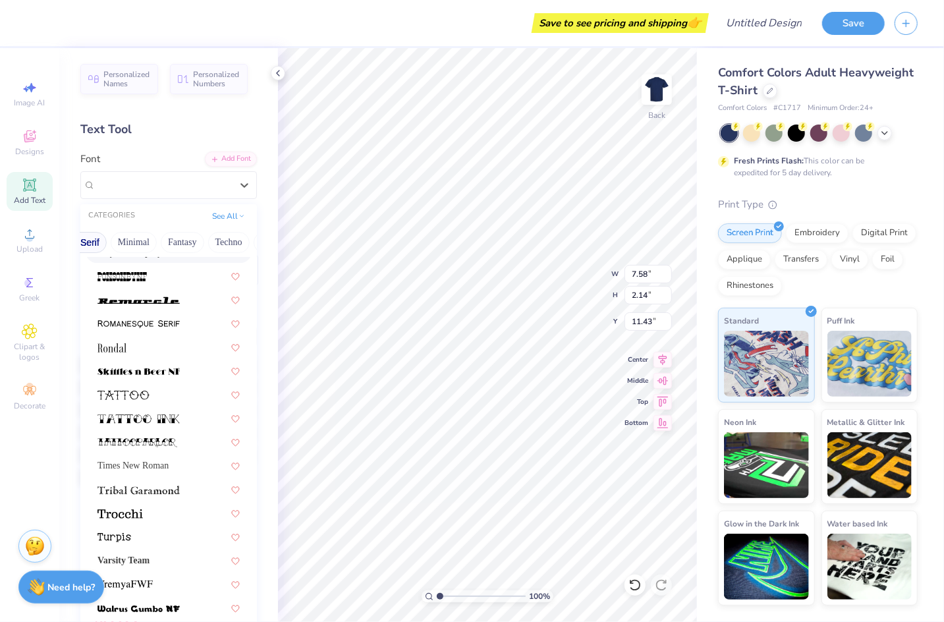
scroll to position [0, 380]
click at [241, 212] on icon at bounding box center [242, 215] width 7 height 7
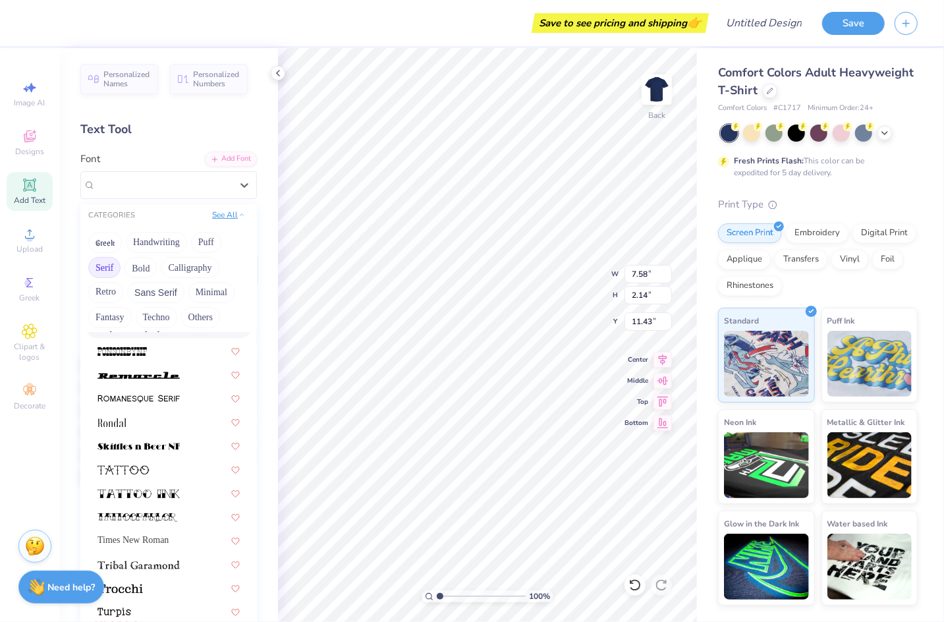
click at [223, 216] on button "See All" at bounding box center [228, 214] width 41 height 13
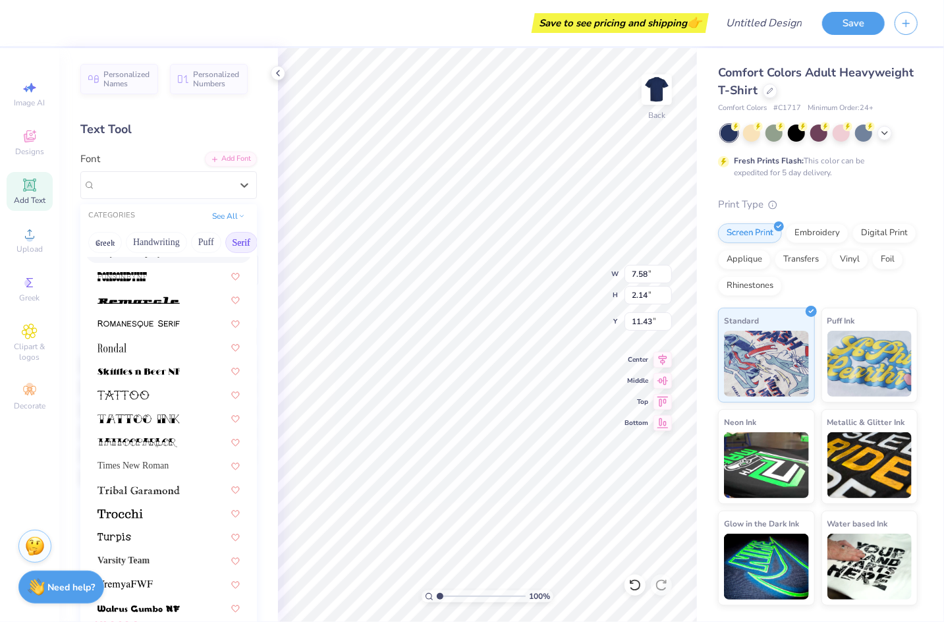
click at [246, 246] on button "Serif" at bounding box center [241, 242] width 32 height 21
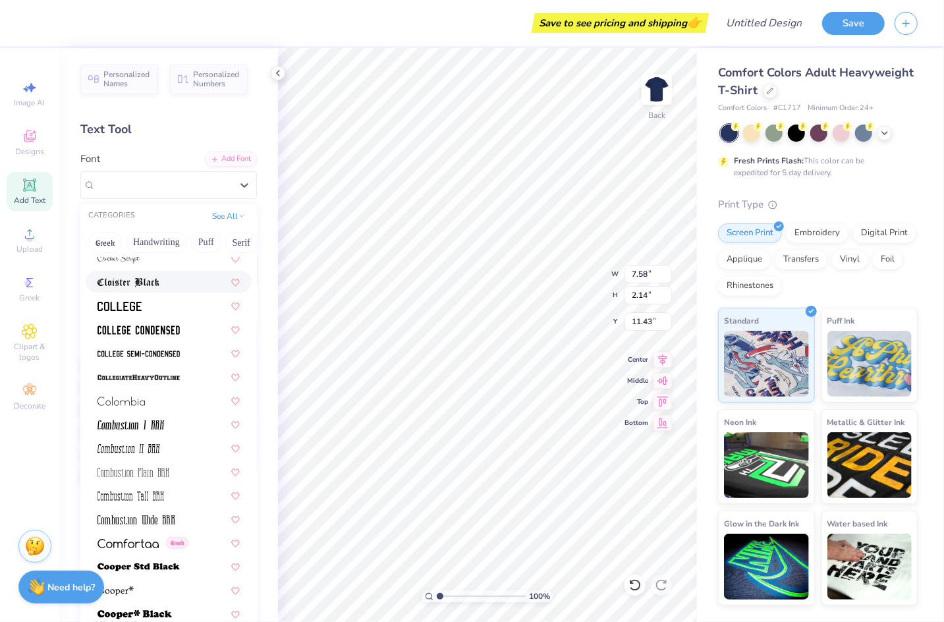
scroll to position [1783, 0]
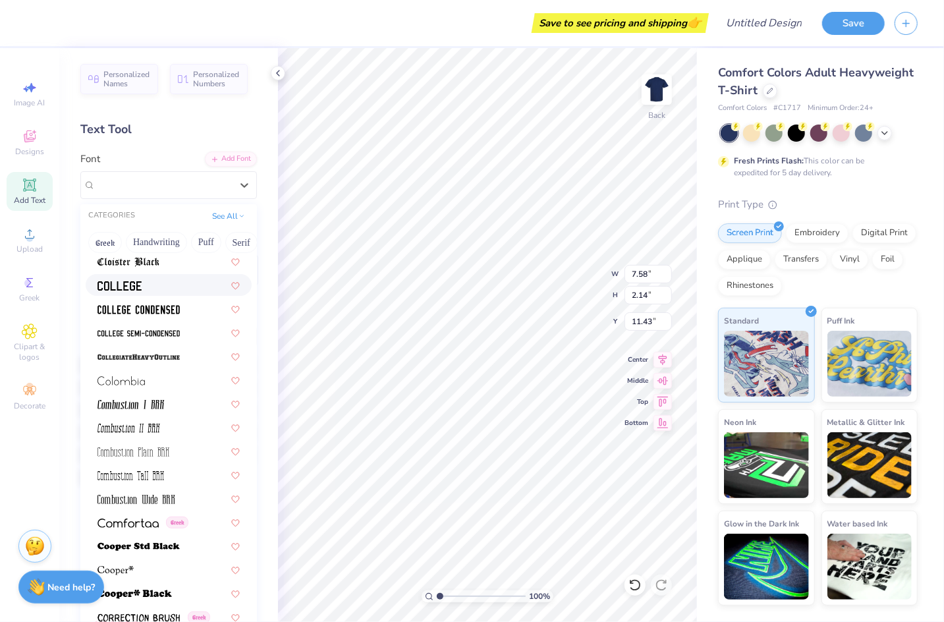
click at [164, 289] on div at bounding box center [169, 285] width 142 height 14
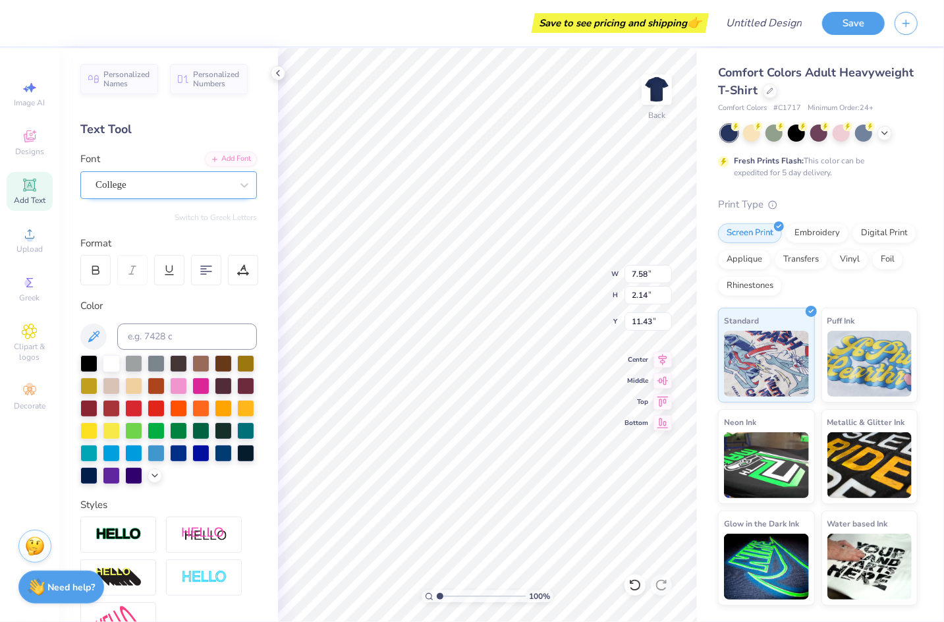
click at [155, 187] on div "College" at bounding box center [163, 185] width 138 height 20
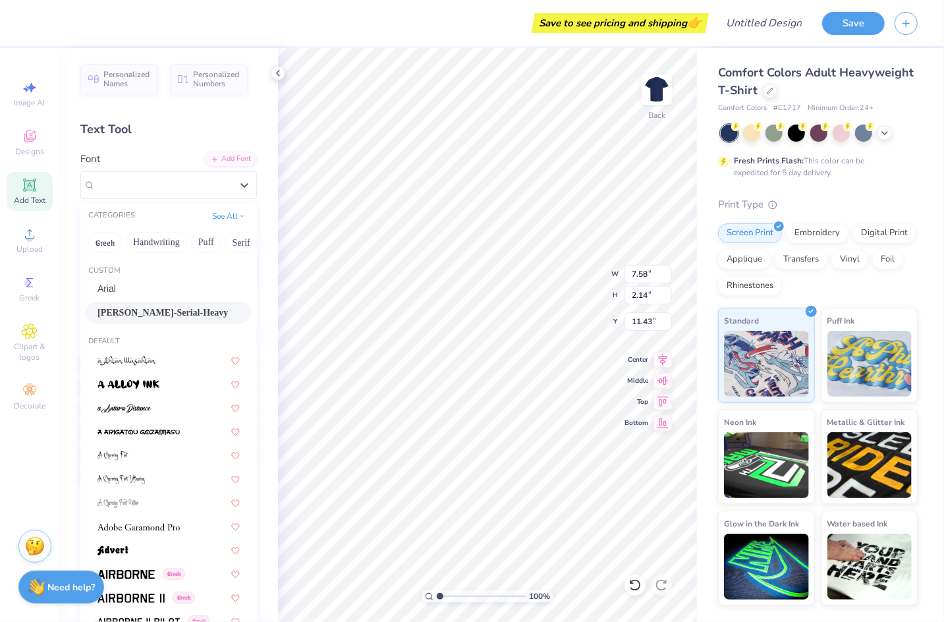
click at [168, 134] on div "Text Tool" at bounding box center [168, 130] width 177 height 18
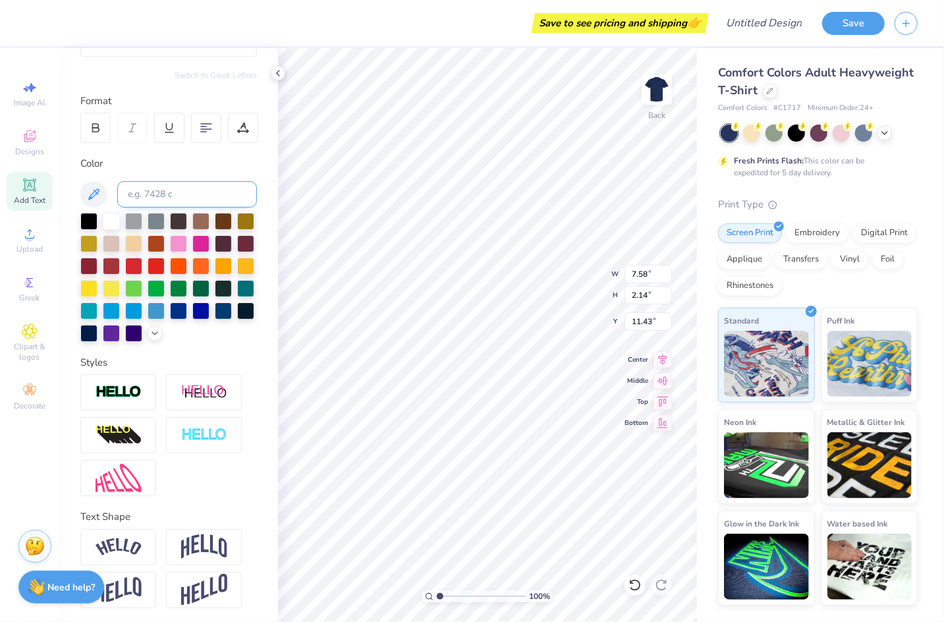
scroll to position [0, 0]
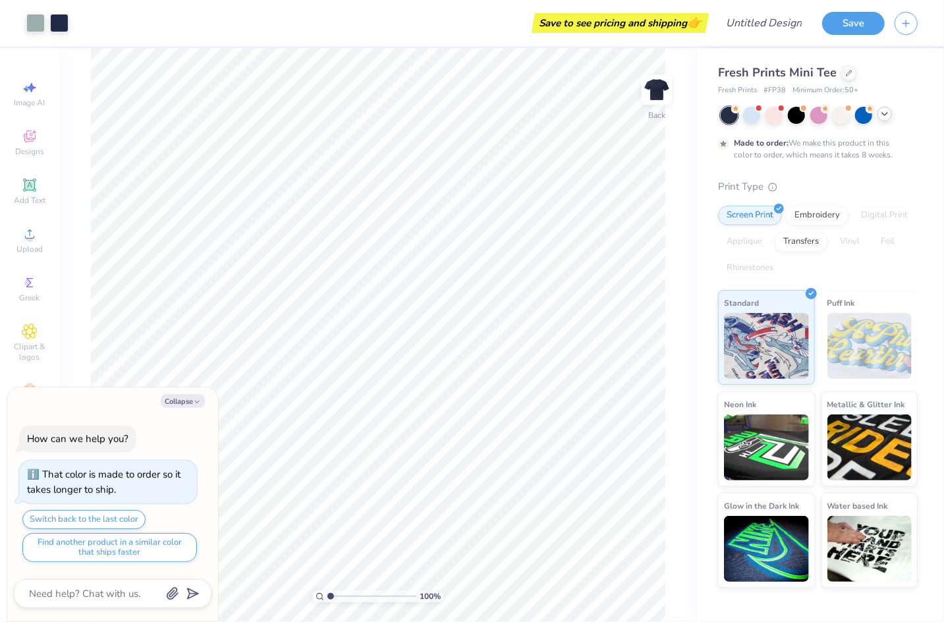
click at [883, 119] on div at bounding box center [885, 114] width 14 height 14
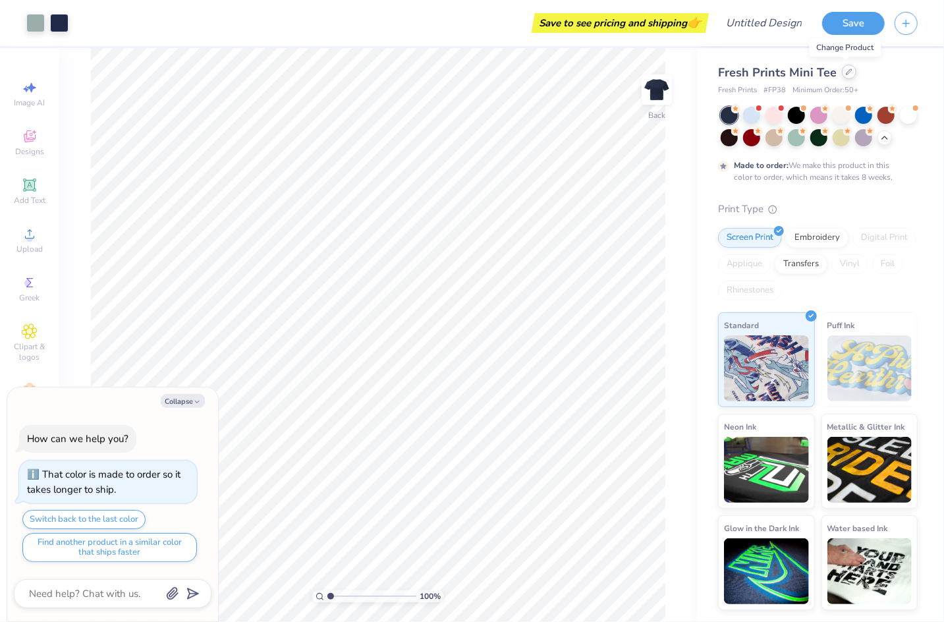
click at [848, 74] on icon at bounding box center [849, 72] width 7 height 7
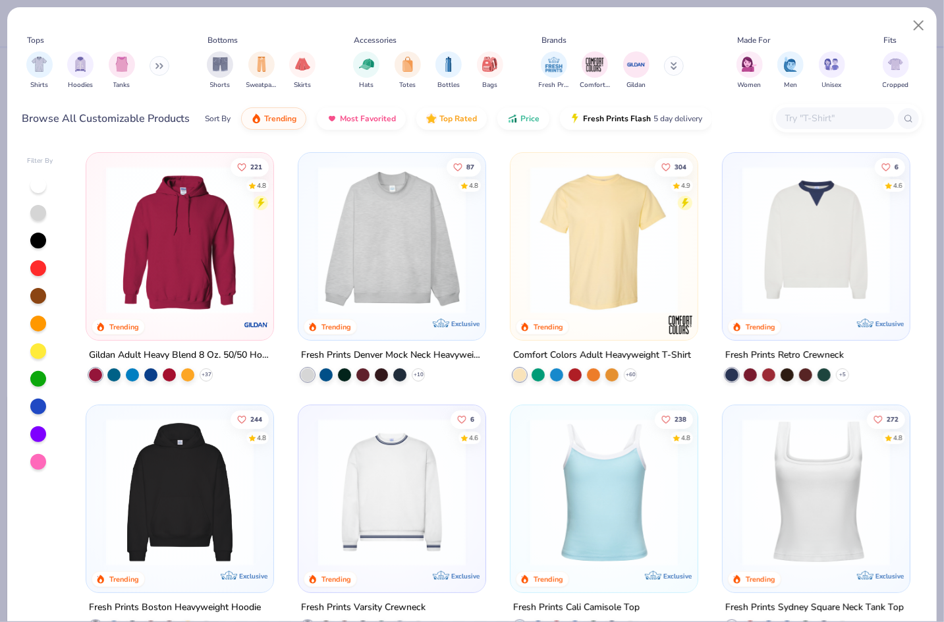
click at [621, 229] on img at bounding box center [604, 240] width 161 height 148
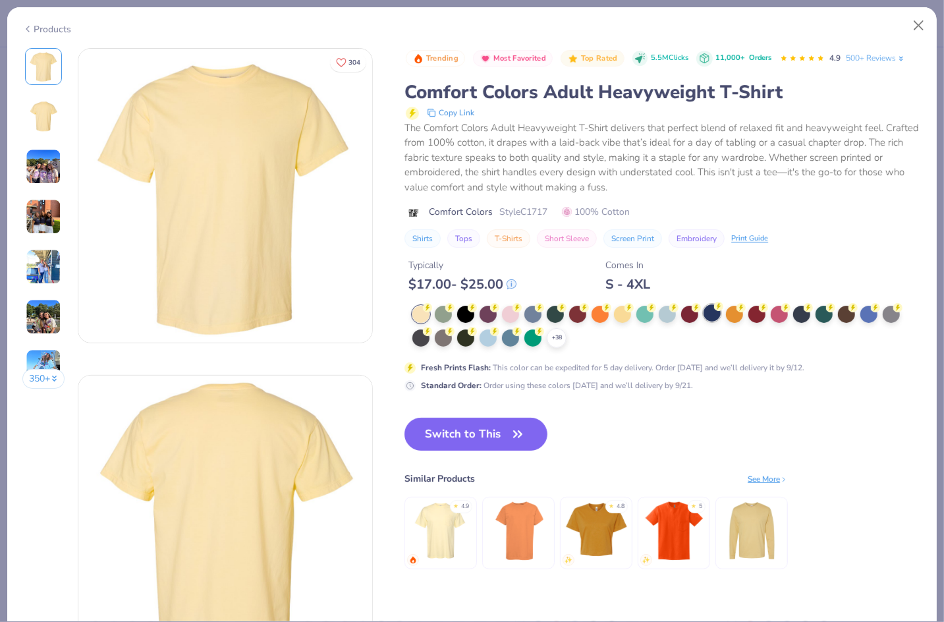
click at [717, 316] on div at bounding box center [712, 312] width 17 height 17
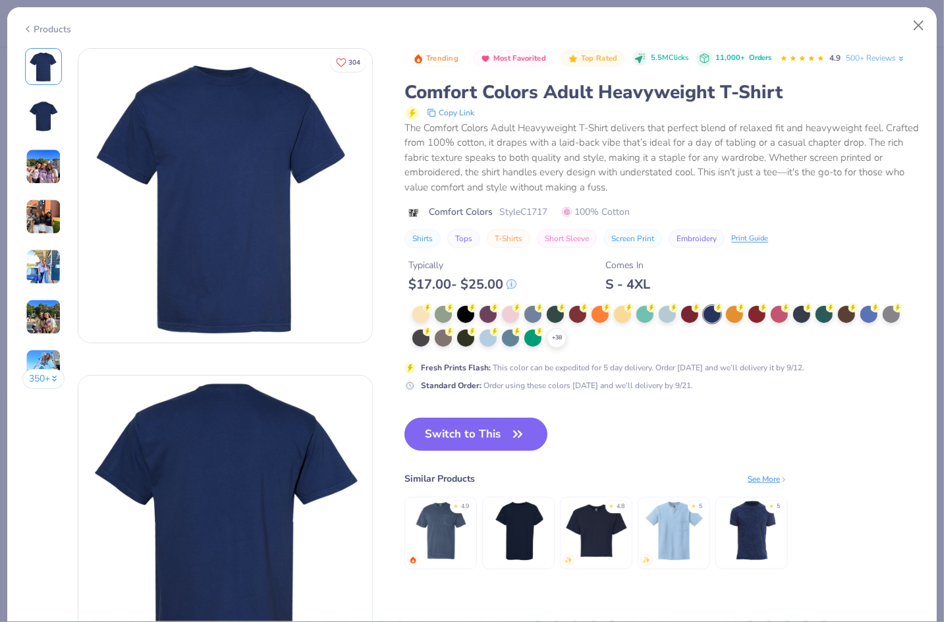
click at [507, 422] on button "Switch to This" at bounding box center [476, 434] width 143 height 33
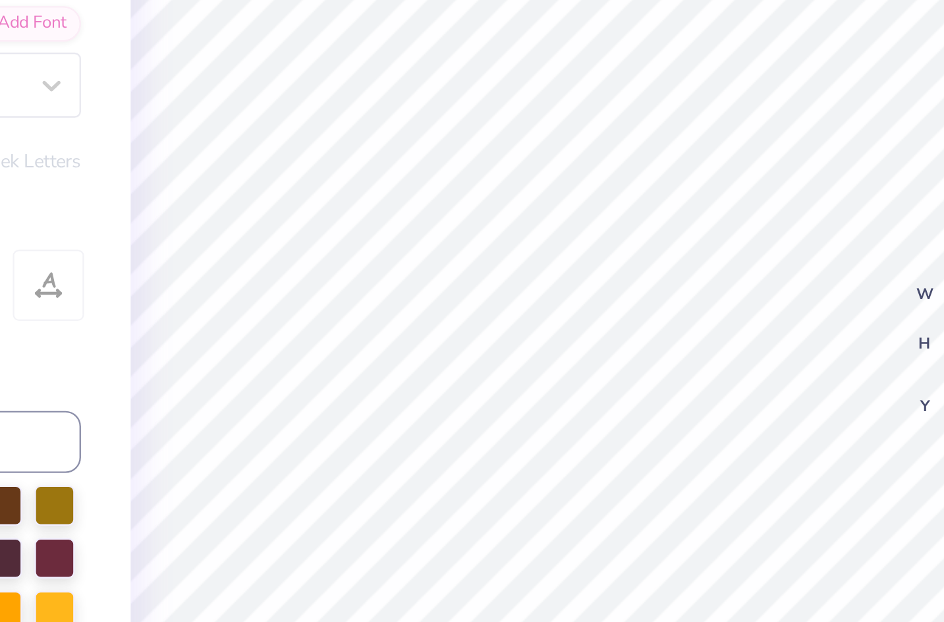
scroll to position [0, 1]
type textarea "x"
type textarea "S"
type textarea "x"
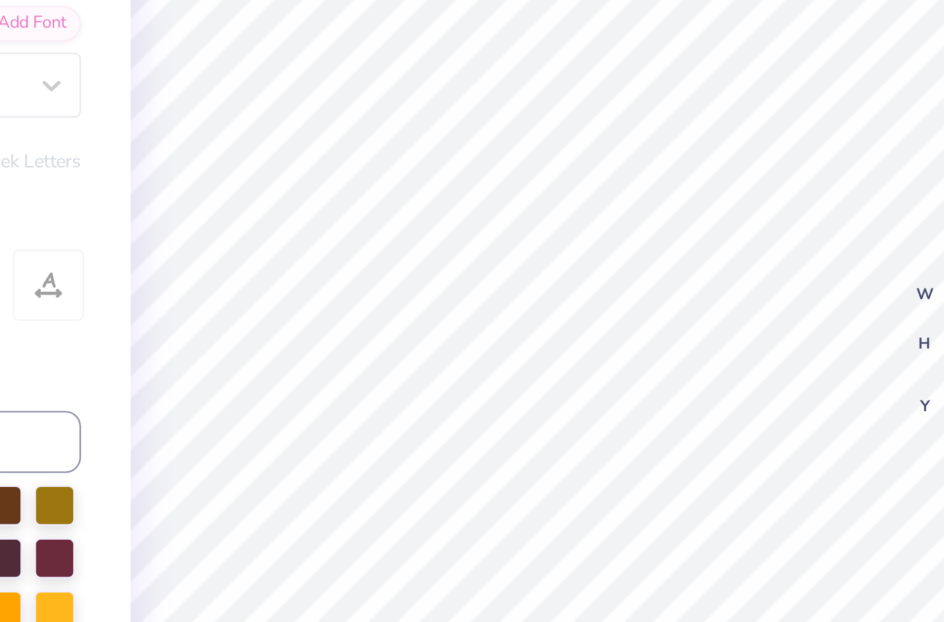
type textarea "Sig"
type textarea "x"
type textarea "Sig"
type textarea "x"
type textarea "Sig"
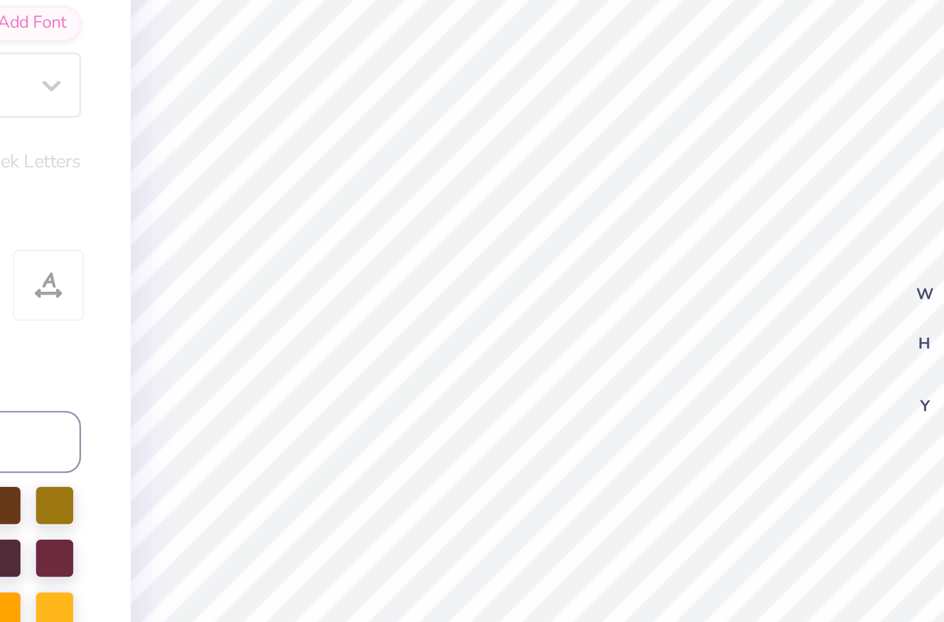
type textarea "x"
type textarea "Si"
type textarea "x"
type textarea "S"
type textarea "x"
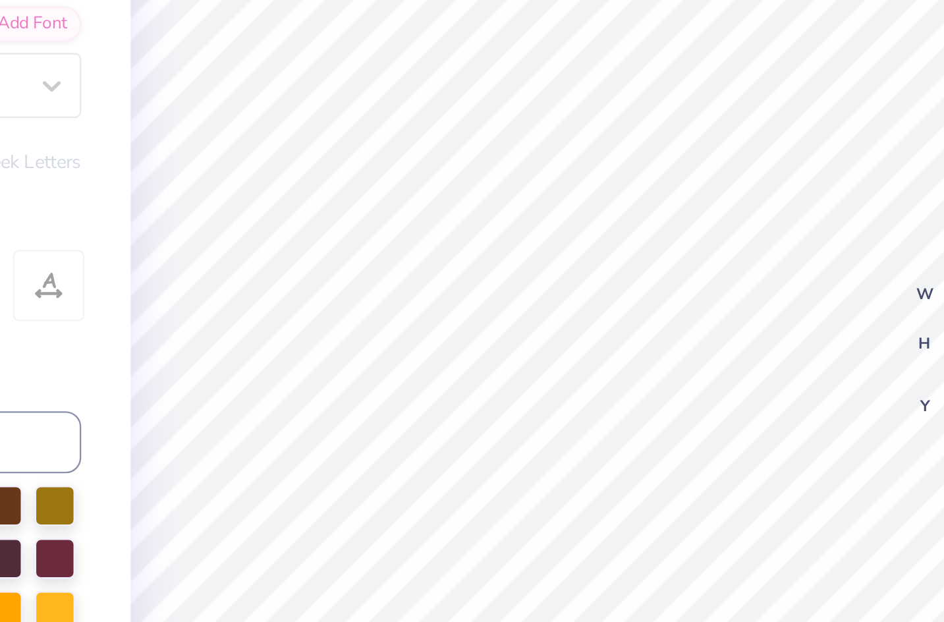
type textarea "x"
type textarea "s"
type textarea "x"
type textarea "si"
type textarea "x"
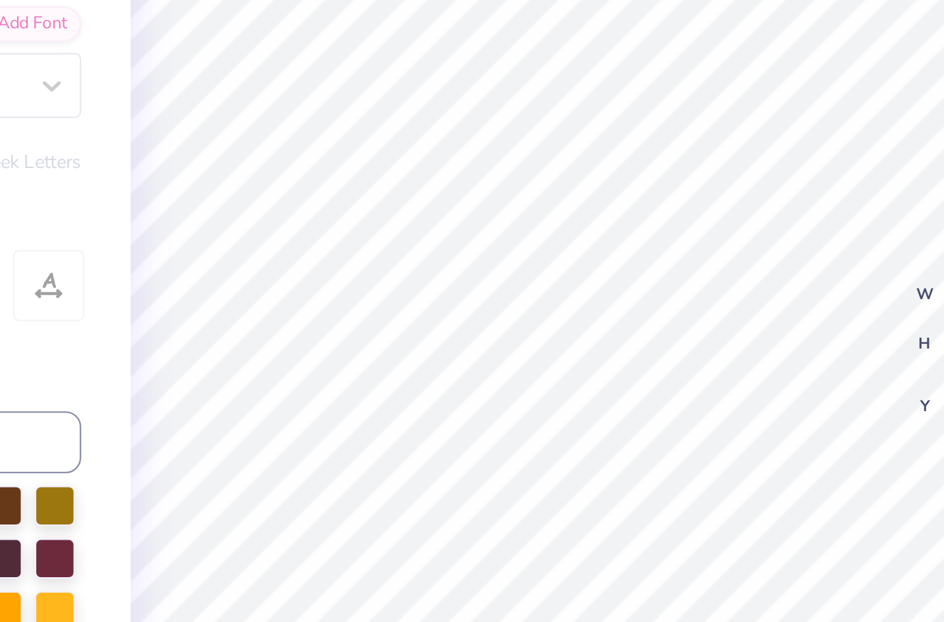
type textarea "sig"
type textarea "x"
type textarea "sig"
type textarea "x"
type textarea "sig p"
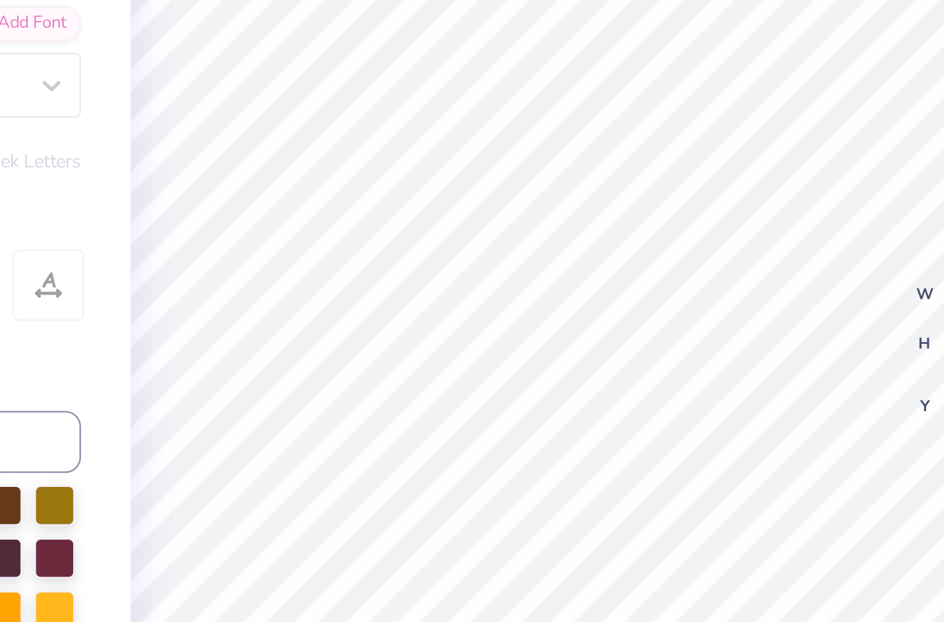
type textarea "x"
type textarea "sig"
type textarea "x"
type textarea "sig"
type textarea "x"
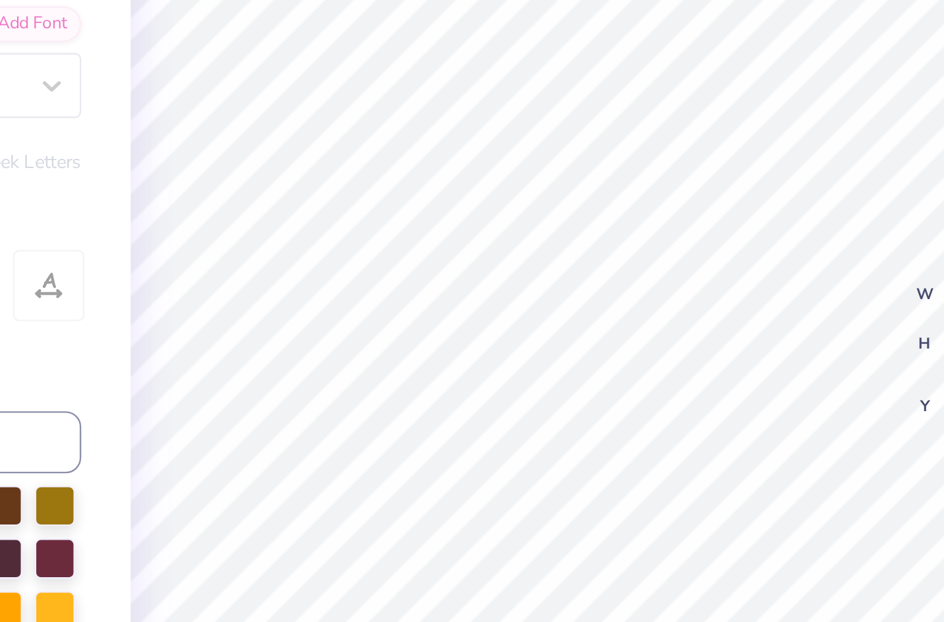
type textarea "si"
type textarea "x"
type textarea "s"
type textarea "x"
type textarea "S"
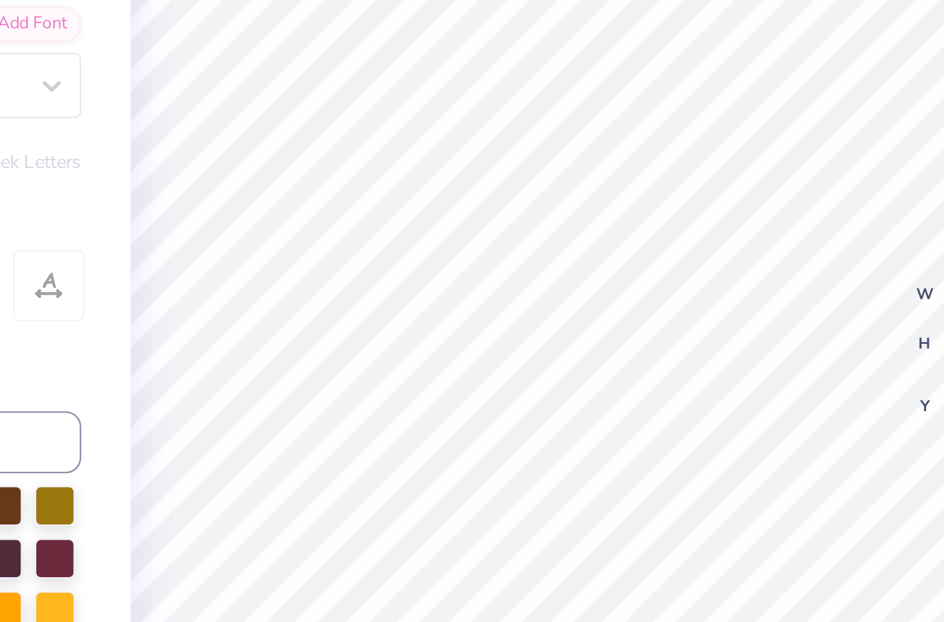
type textarea "x"
type textarea "SI"
type textarea "x"
type textarea "SIG"
type textarea "x"
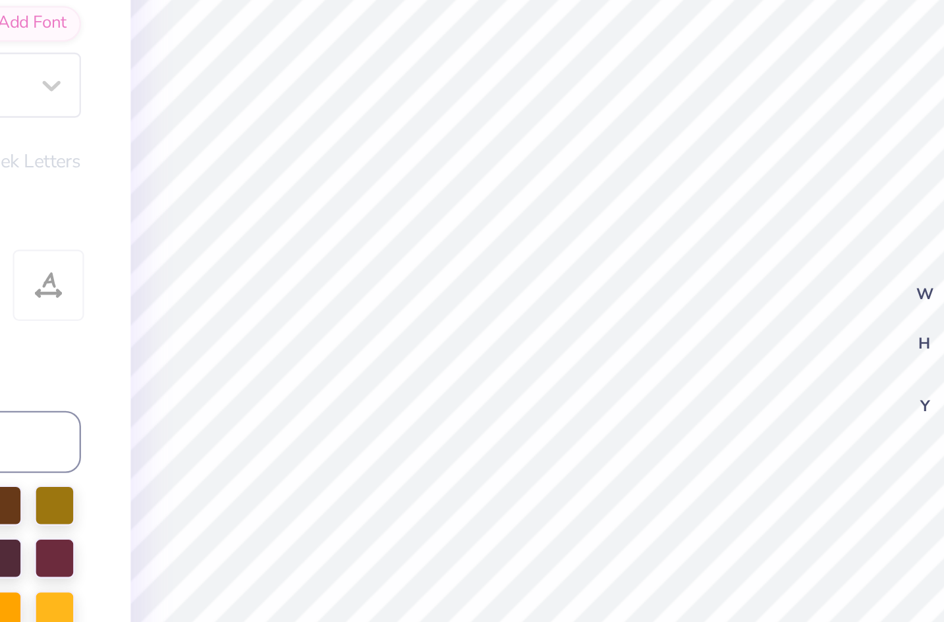
type textarea "SIG"
type textarea "x"
type textarea "SIG K"
type textarea "x"
type textarea "SIG KA"
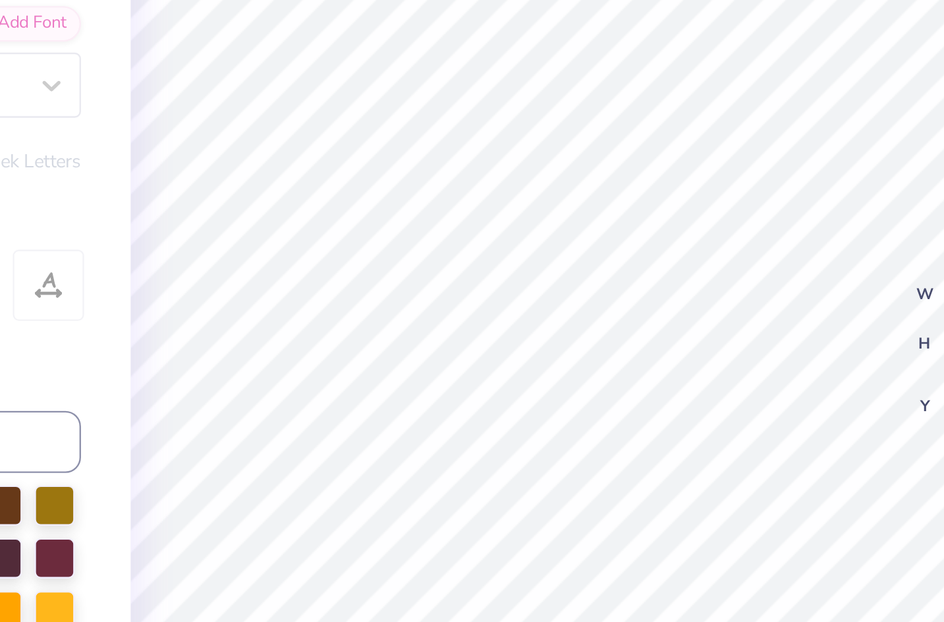
type textarea "x"
type textarea "SIG KAP"
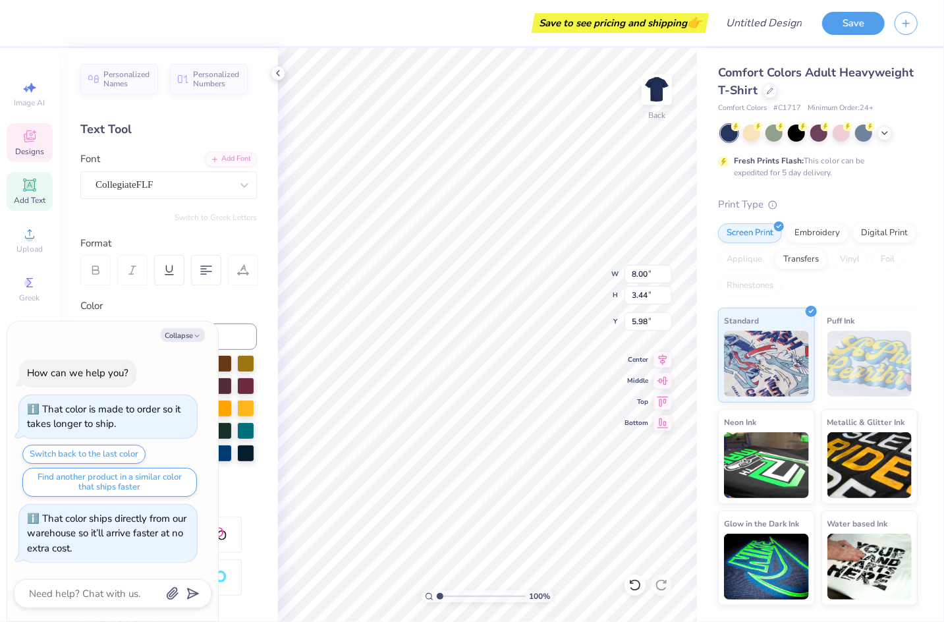
type textarea "x"
type input "3.25"
type textarea "x"
type input "9.37"
type input "4.03"
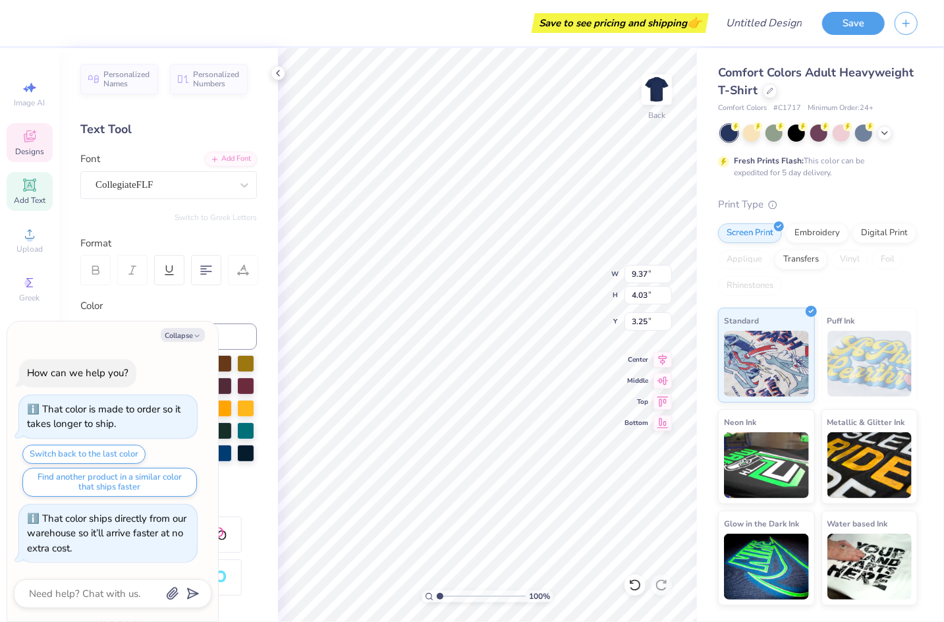
type textarea "x"
type input "3.48"
click at [185, 340] on button "Collapse" at bounding box center [183, 335] width 44 height 14
type textarea "x"
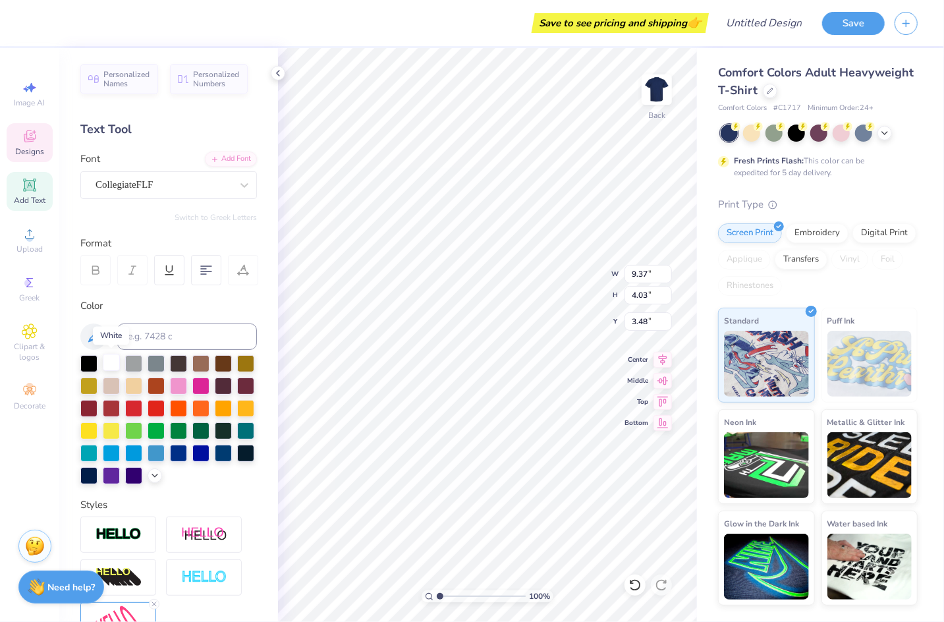
click at [112, 364] on div at bounding box center [111, 362] width 17 height 17
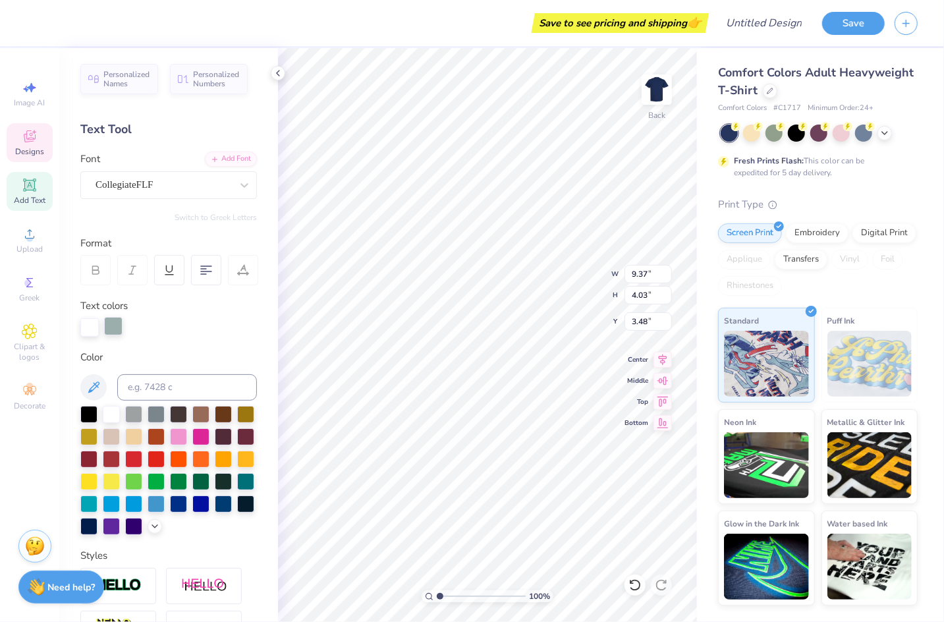
click at [113, 322] on div at bounding box center [113, 326] width 18 height 18
click at [113, 414] on div at bounding box center [111, 413] width 17 height 17
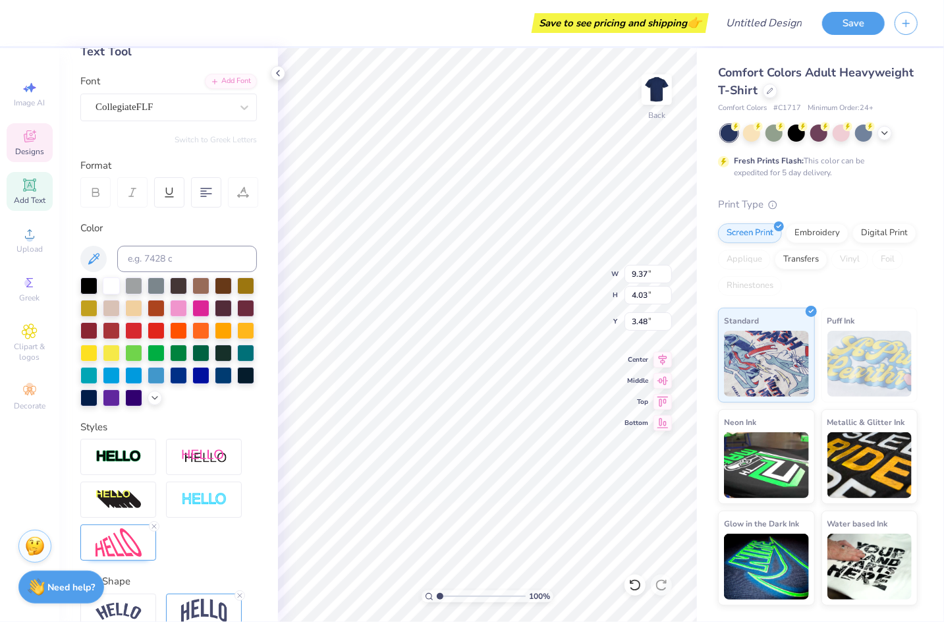
scroll to position [142, 0]
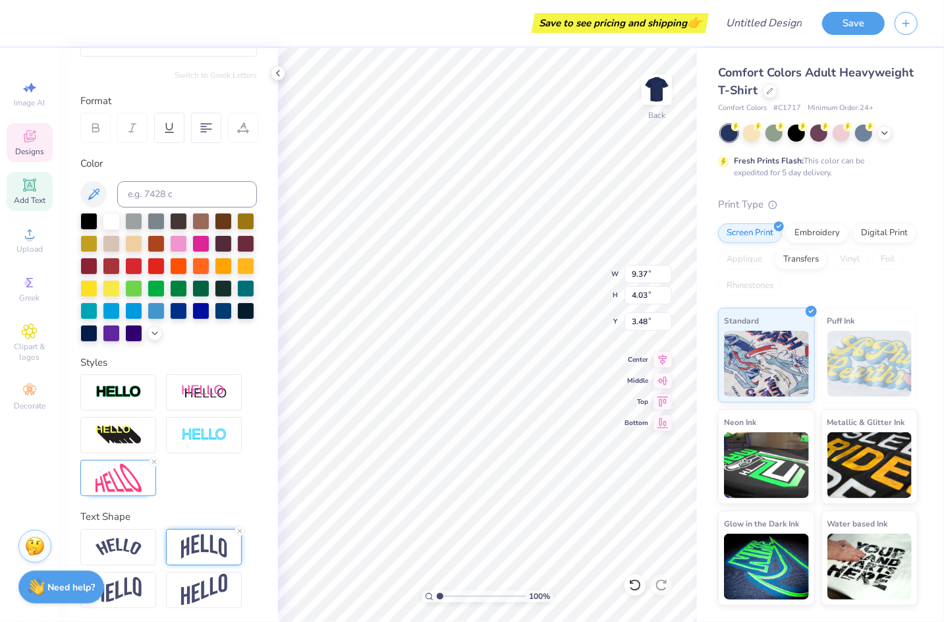
click at [204, 542] on img at bounding box center [204, 546] width 46 height 25
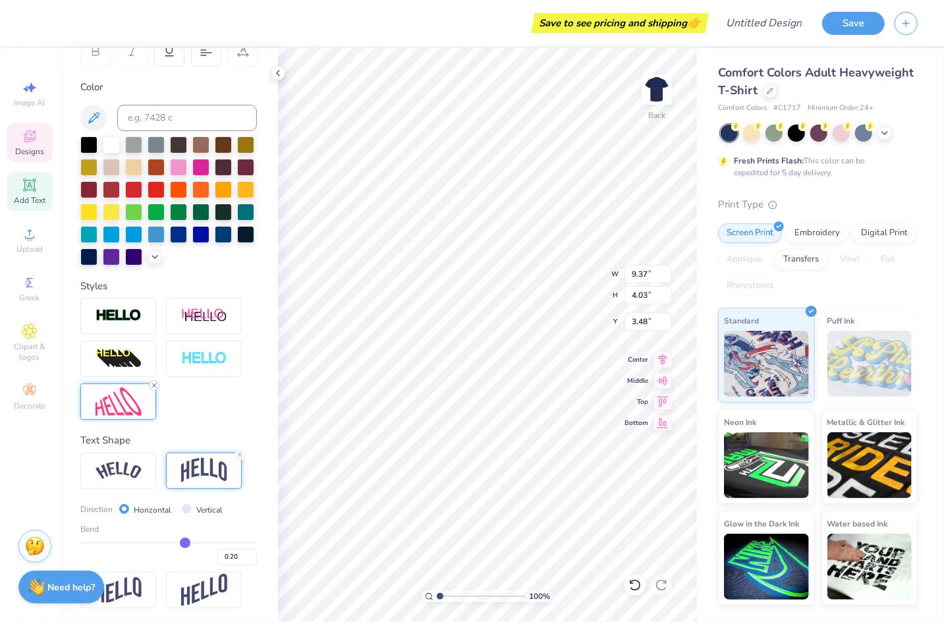
click at [154, 386] on icon at bounding box center [154, 386] width 8 height 8
type input "11.29"
type input "2.95"
type input "4.02"
type input "9.37"
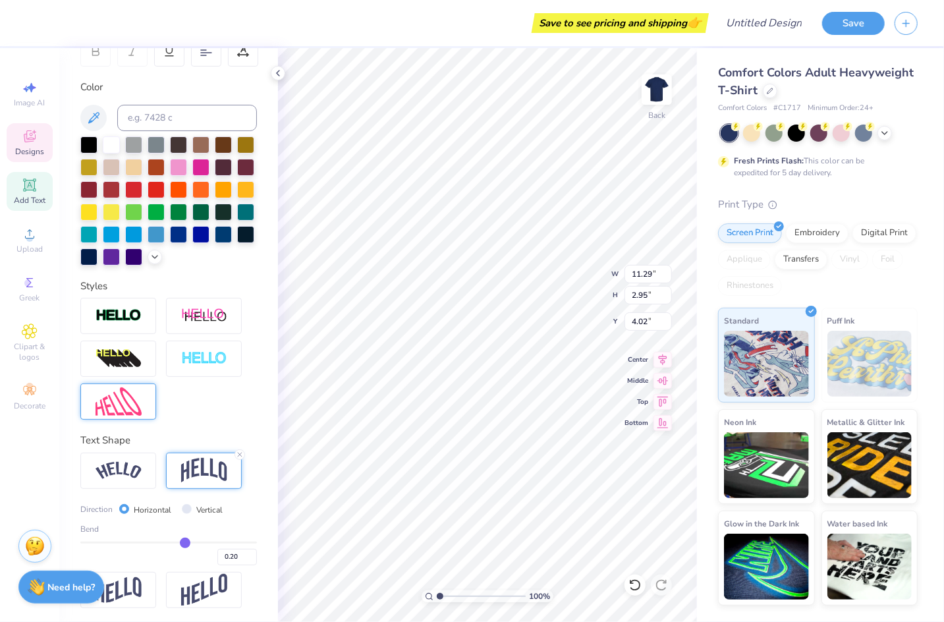
type input "4.03"
type input "3.48"
click at [127, 411] on img at bounding box center [119, 402] width 46 height 28
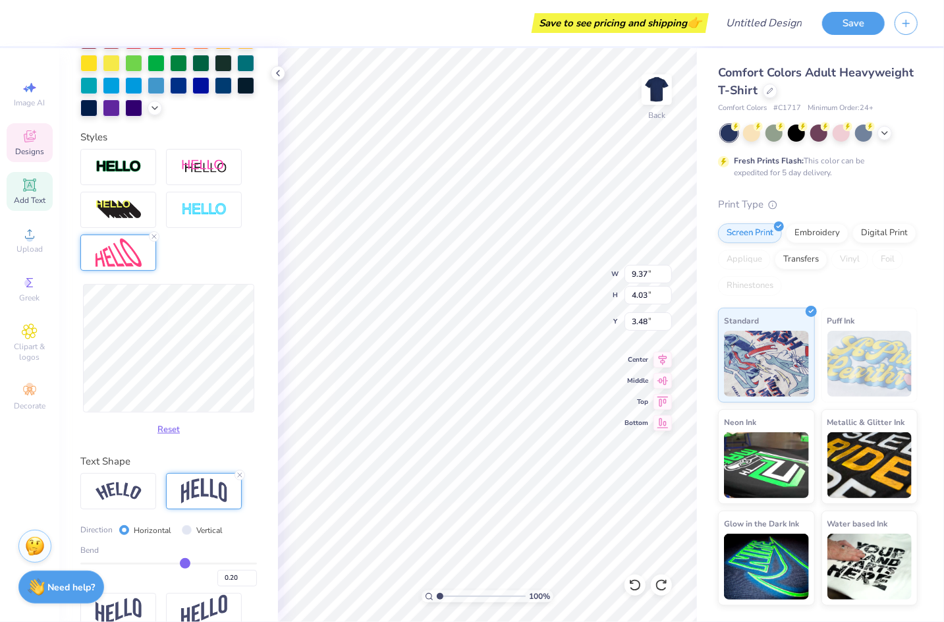
scroll to position [374, 0]
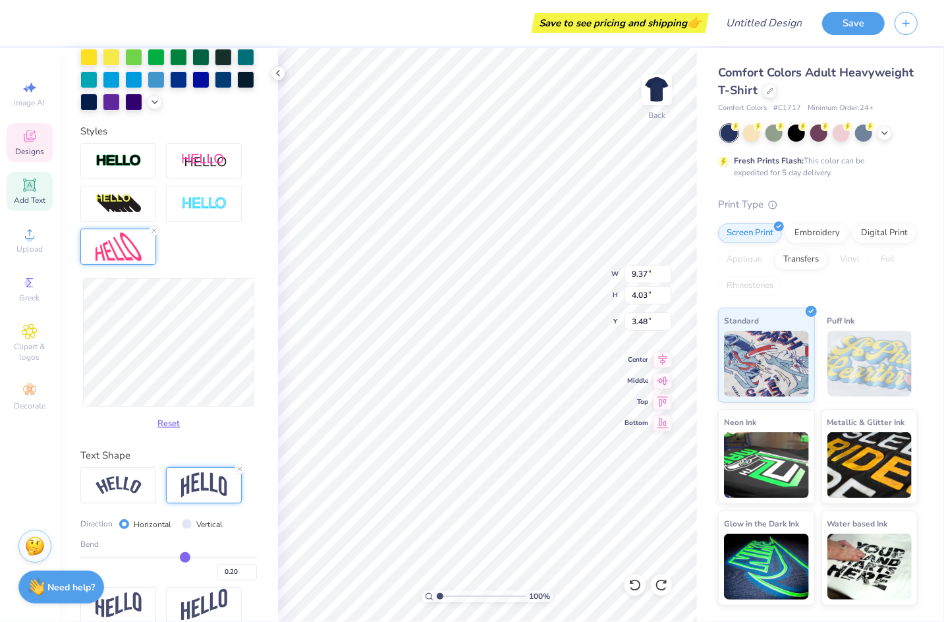
type input "0.17"
type input "0.16"
type input "0.15"
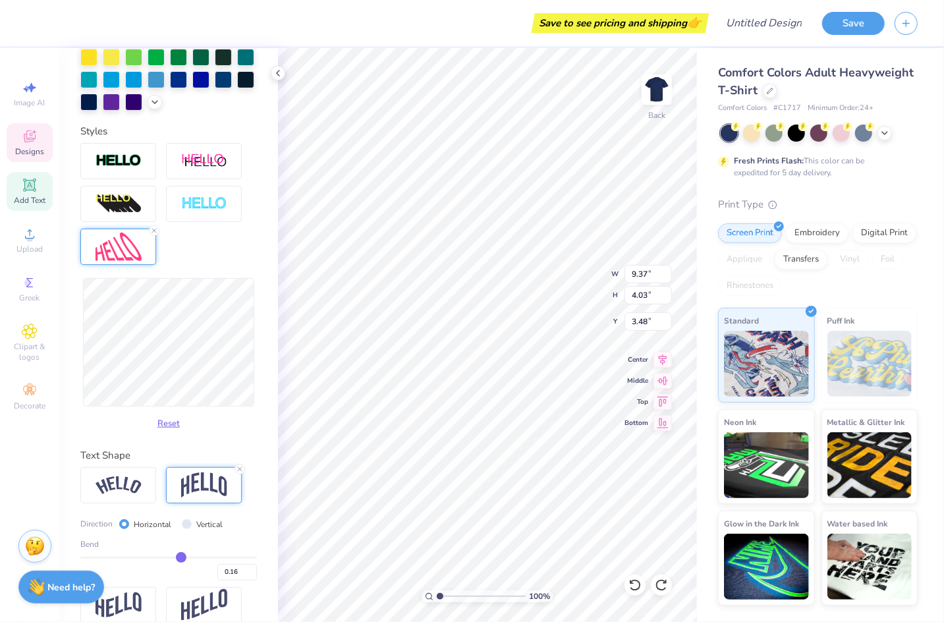
type input "0.15"
type input "0.14"
type input "0.13"
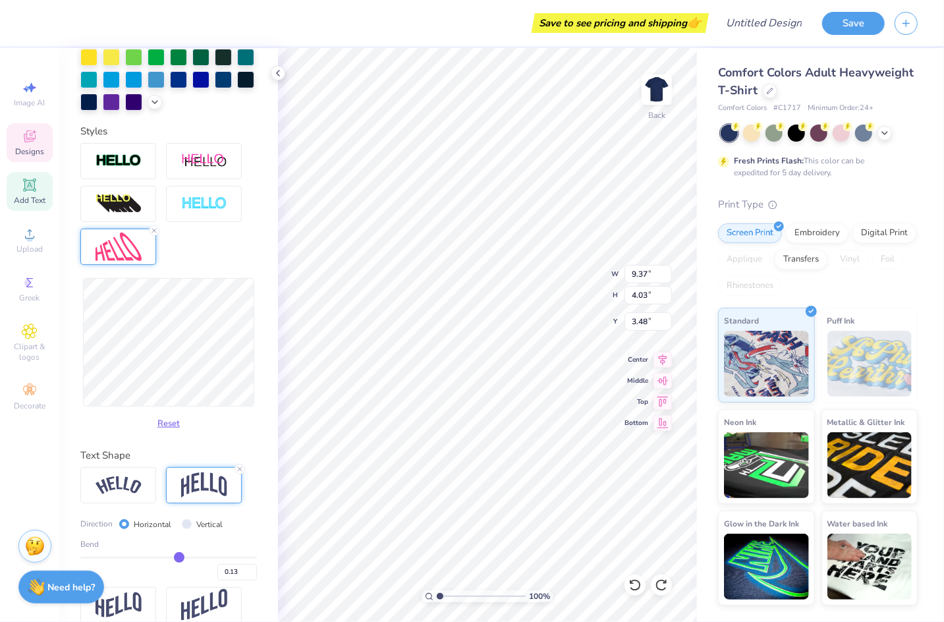
type input "0.12"
type input "0.11"
type input "0.1"
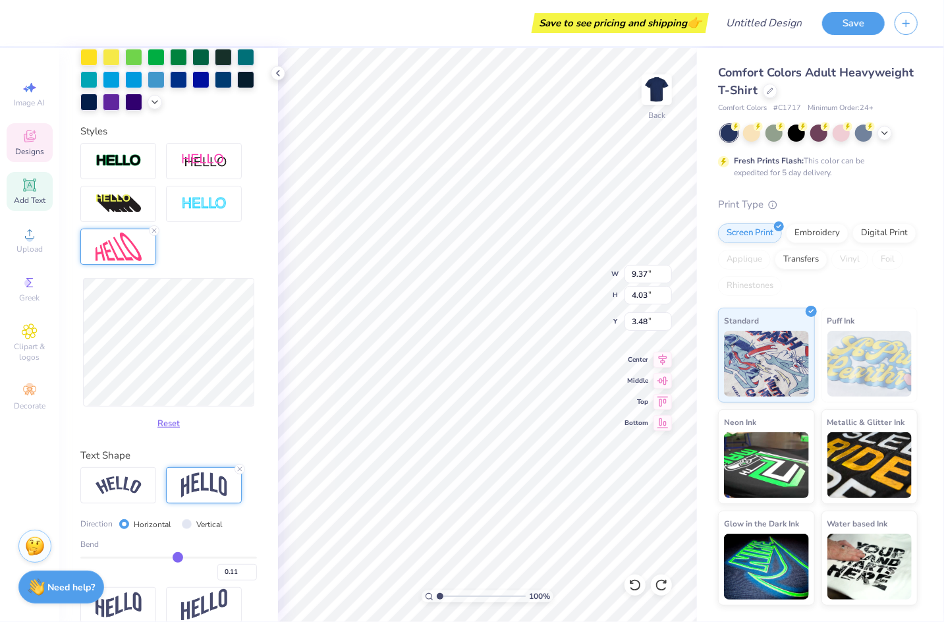
type input "0.10"
type input "0.08"
type input "0.07"
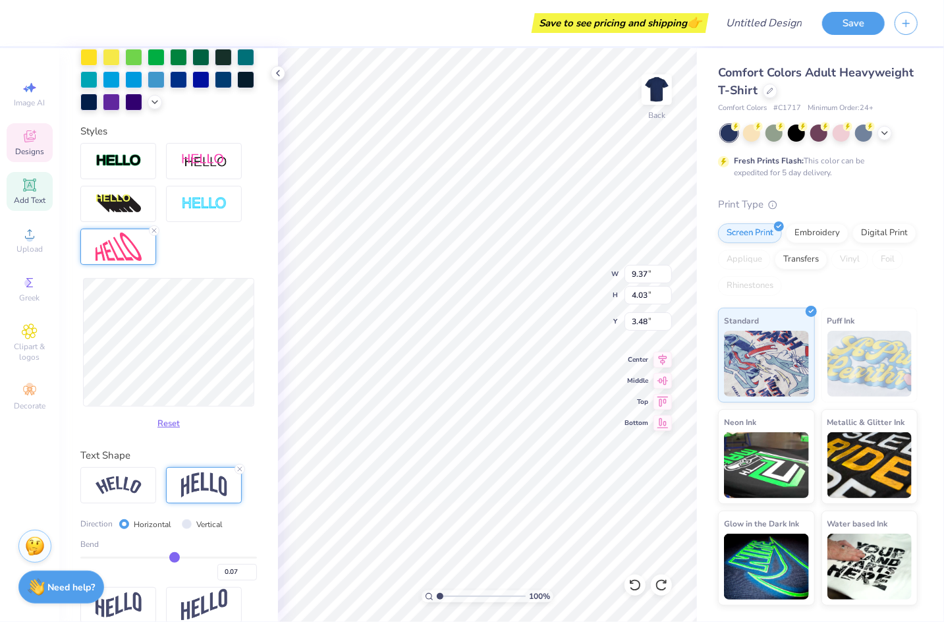
type input "0.06"
type input "0.05"
type input "0.04"
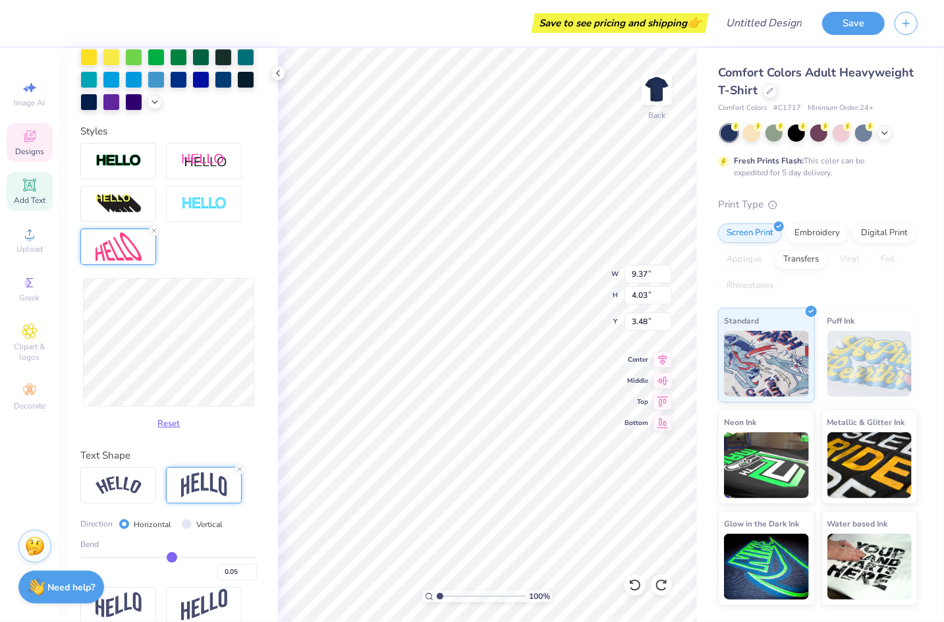
type input "0.04"
type input "0.03"
type input "0.02"
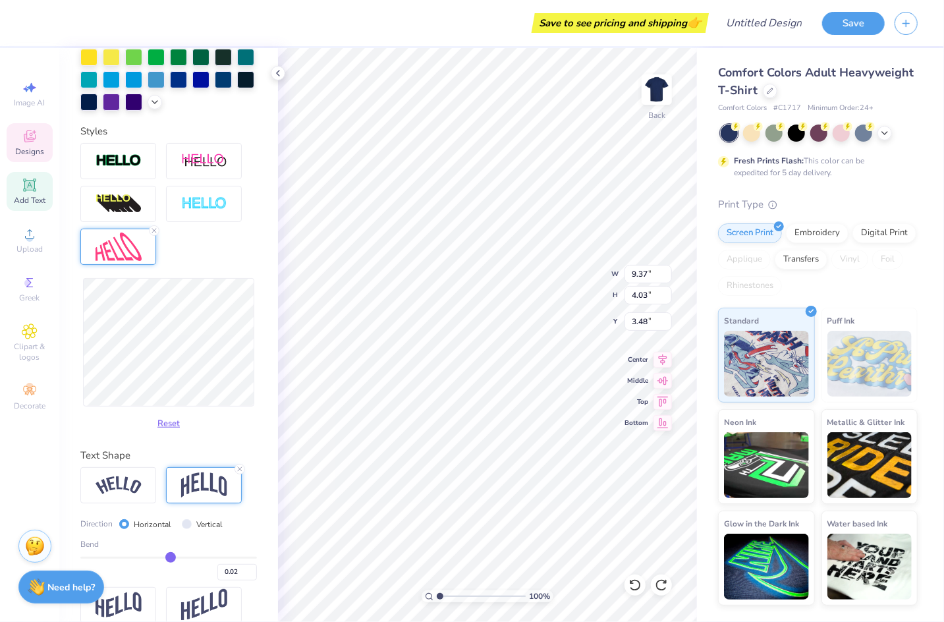
type input "0.01"
type input "0"
type input "0.00"
type input "-0.01"
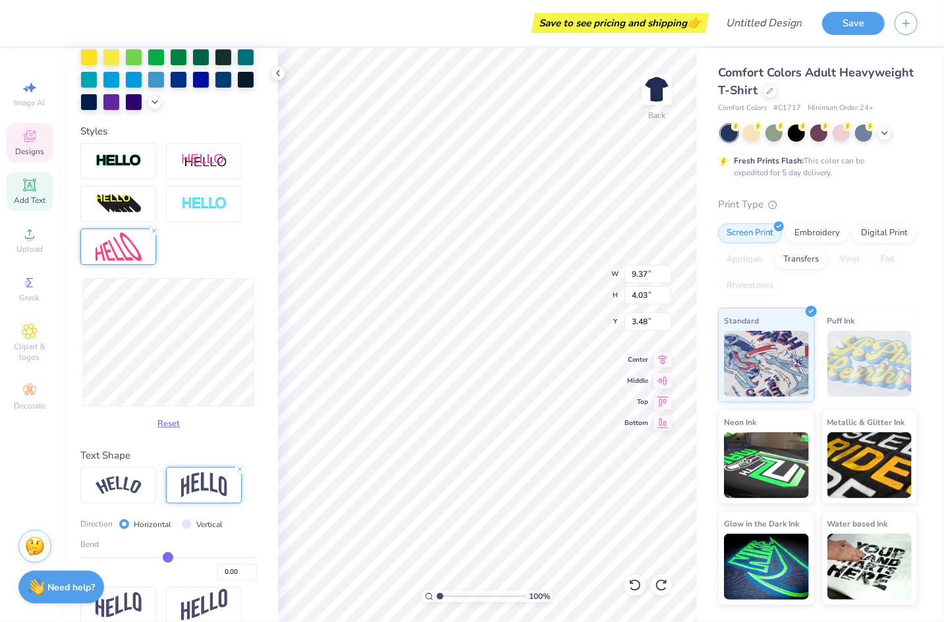
type input "-0.01"
type input "-0.02"
type input "-0.03"
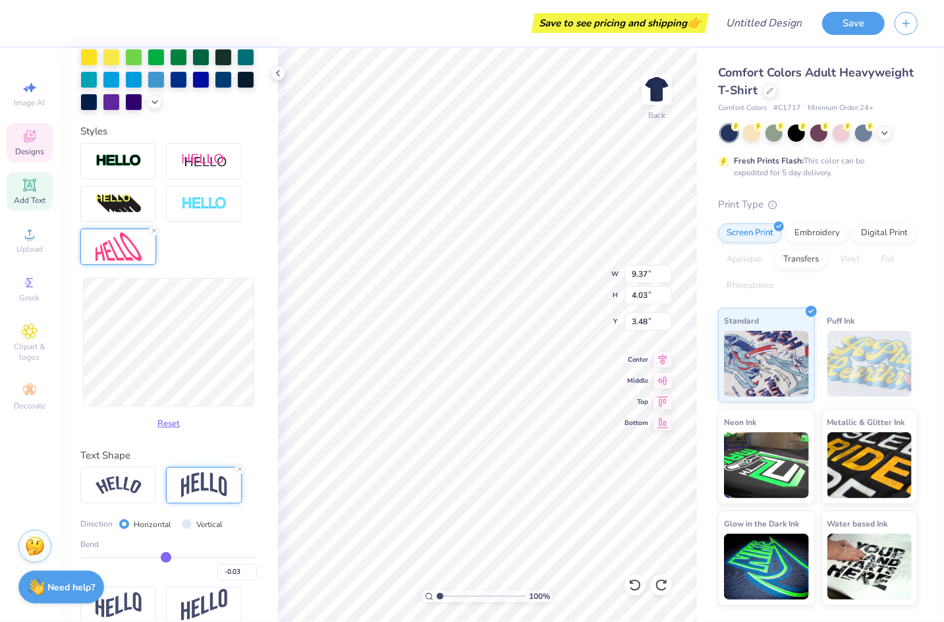
type input "-0.04"
type input "-0.05"
type input "-0.06"
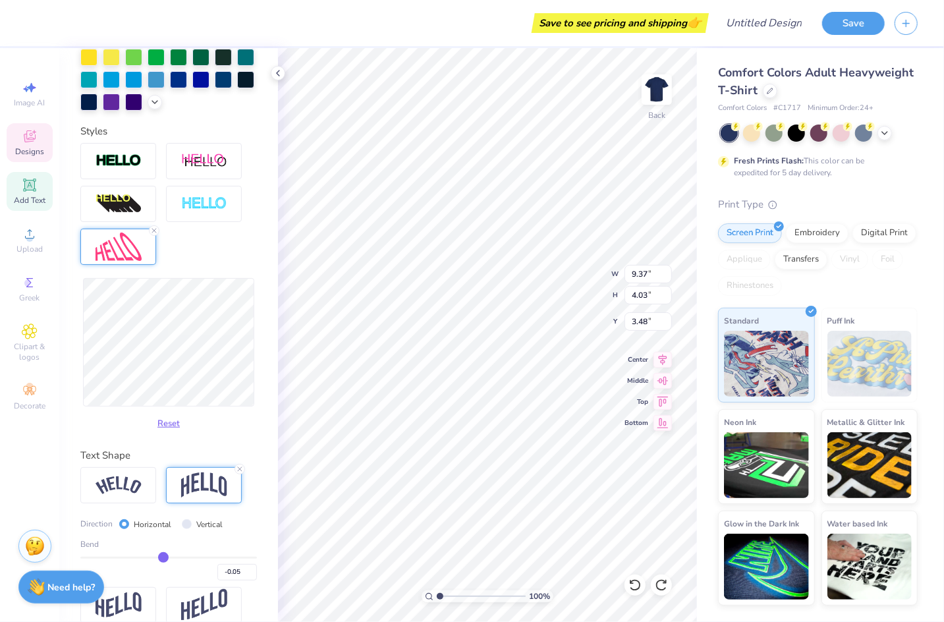
type input "-0.06"
type input "-0.08"
type input "-0.11"
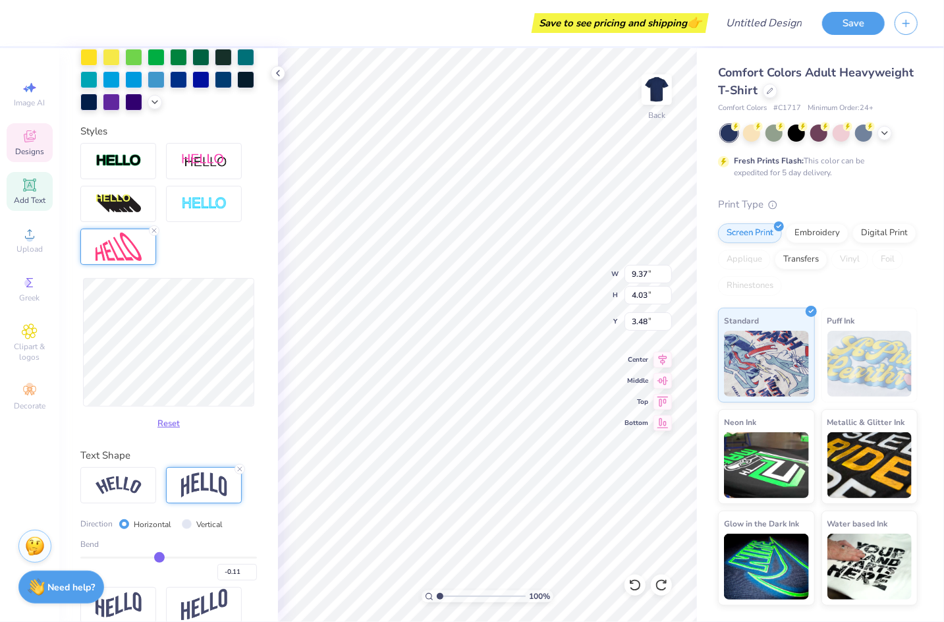
type input "-0.13"
type input "-0.15"
type input "-0.18"
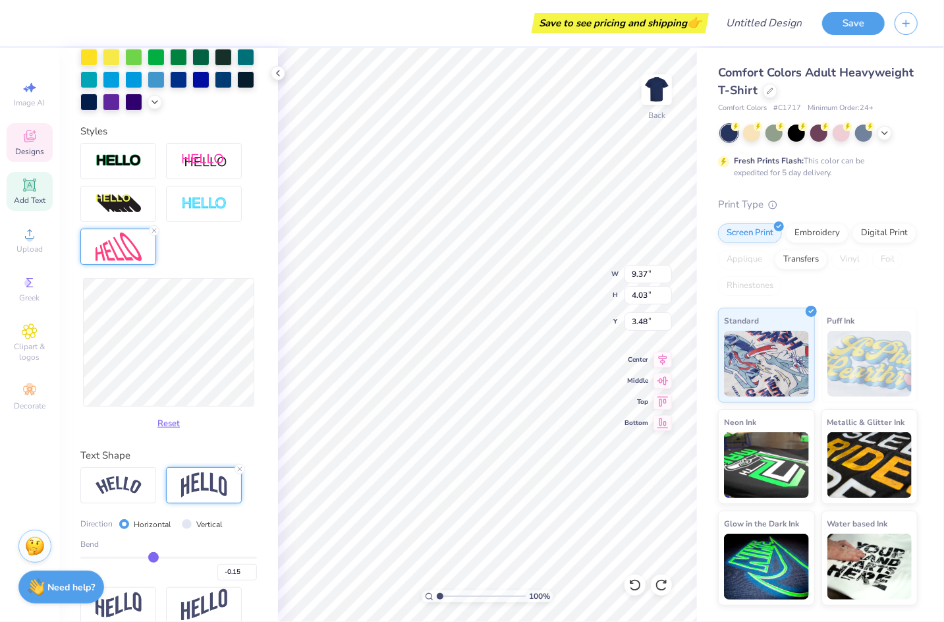
type input "-0.18"
type input "-0.21"
type input "-0.22"
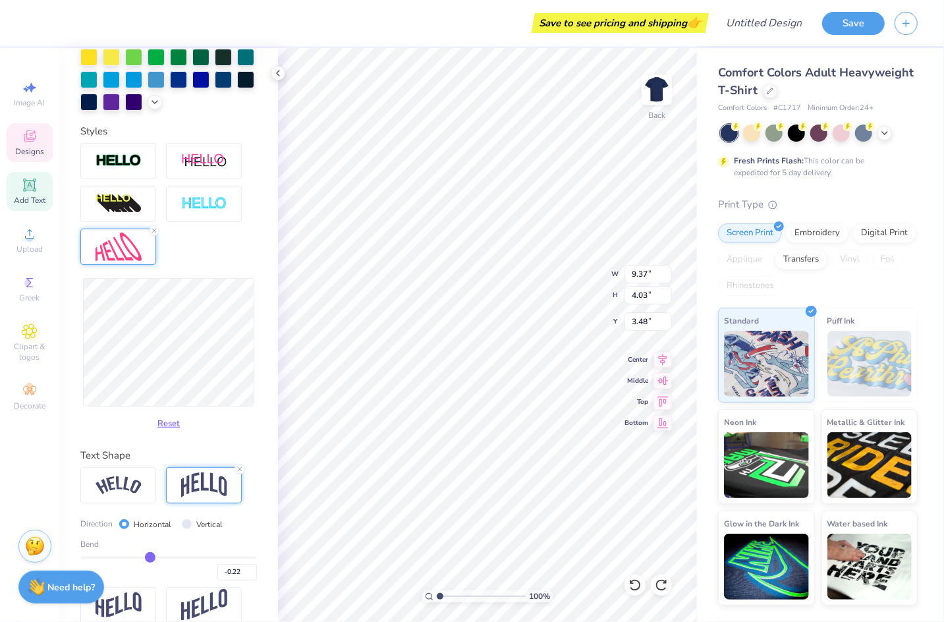
type input "-0.24"
type input "-0.28"
type input "-0.29"
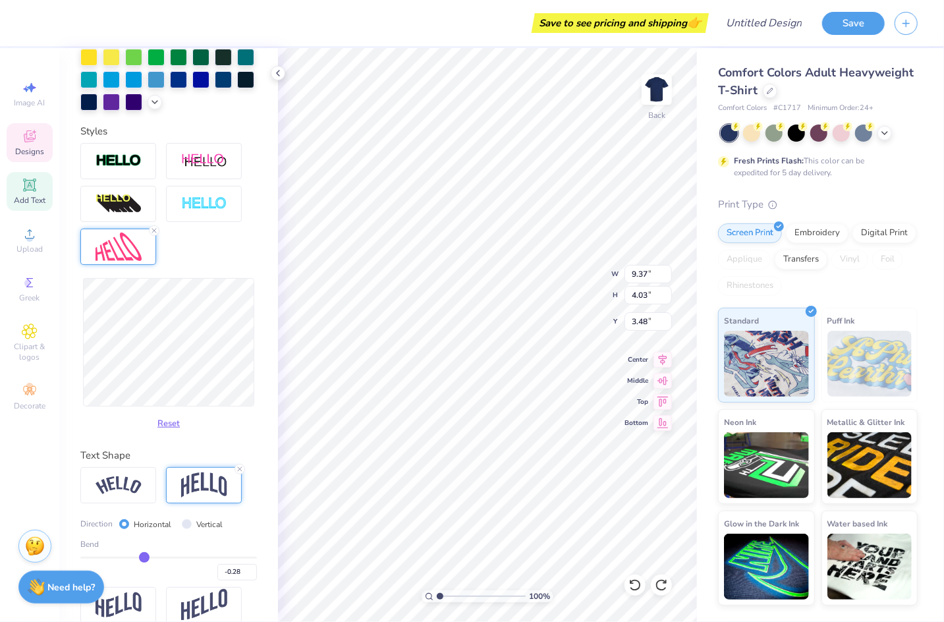
type input "-0.29"
type input "-0.3"
type input "-0.30"
type input "-0.31"
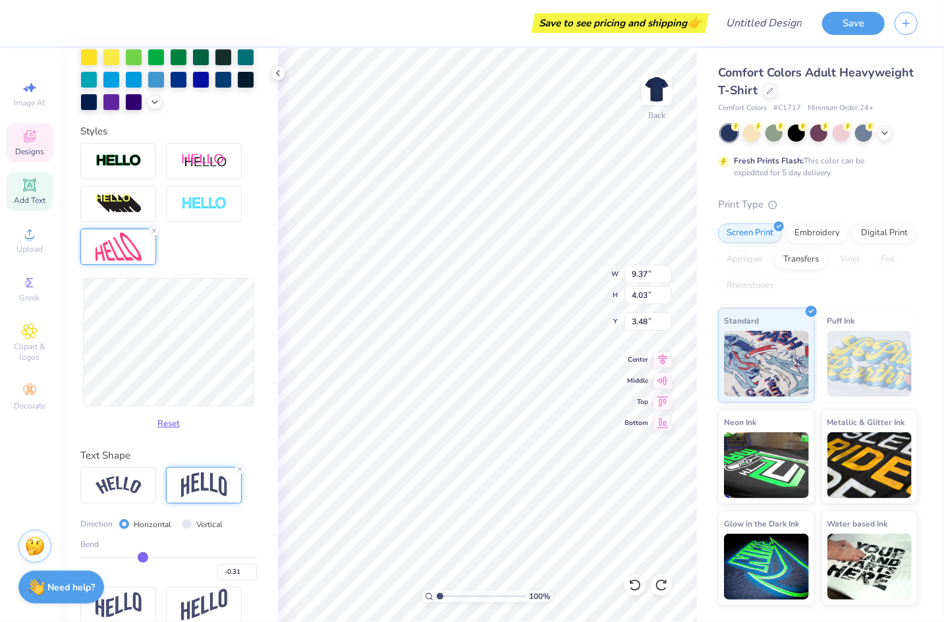
type input "-0.3"
type input "-0.30"
type input "-0.29"
drag, startPoint x: 183, startPoint y: 556, endPoint x: 146, endPoint y: 555, distance: 36.3
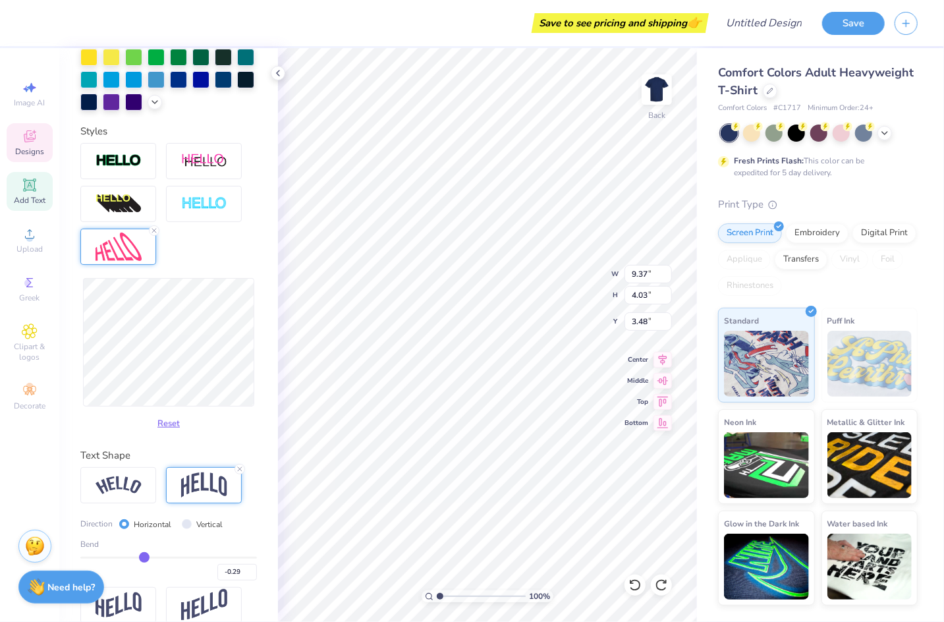
click at [144, 557] on input "range" at bounding box center [168, 558] width 177 height 2
type input "-0.21"
type input "-0.23"
type input "9.35"
type input "3.99"
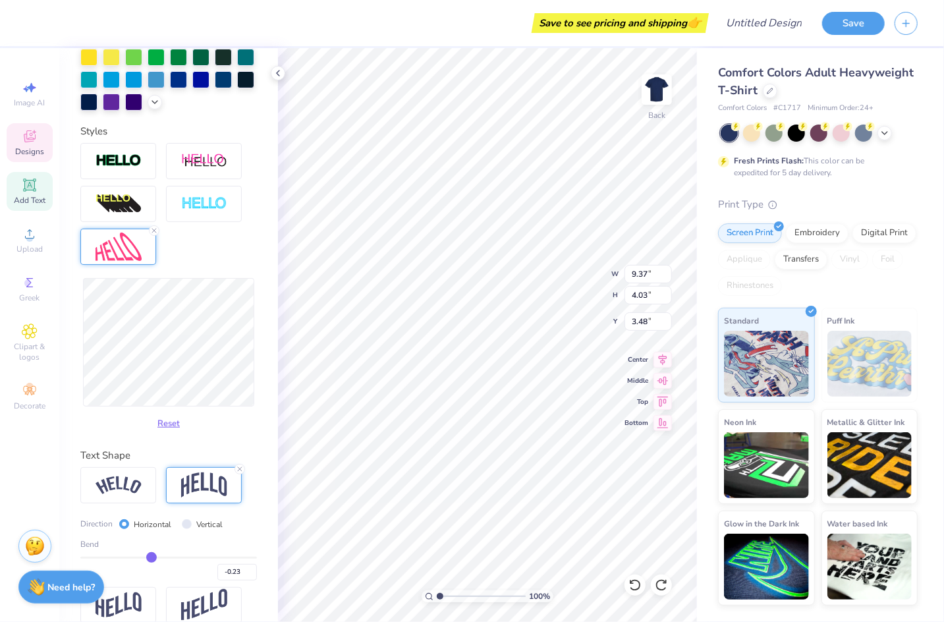
type input "3.50"
type input "-0.19"
type input "-0.18"
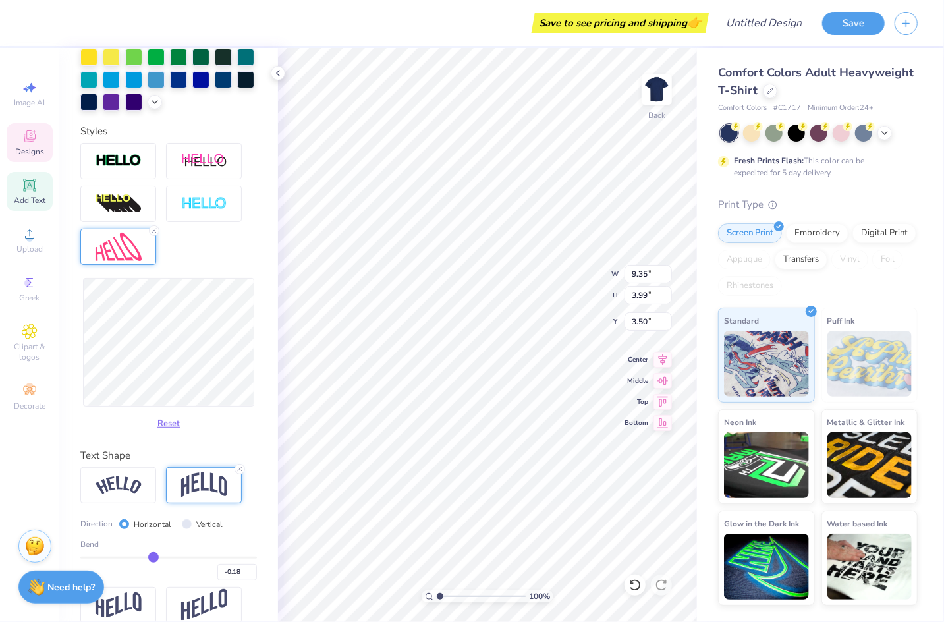
type input "-0.16"
type input "-0.14"
type input "-0.13"
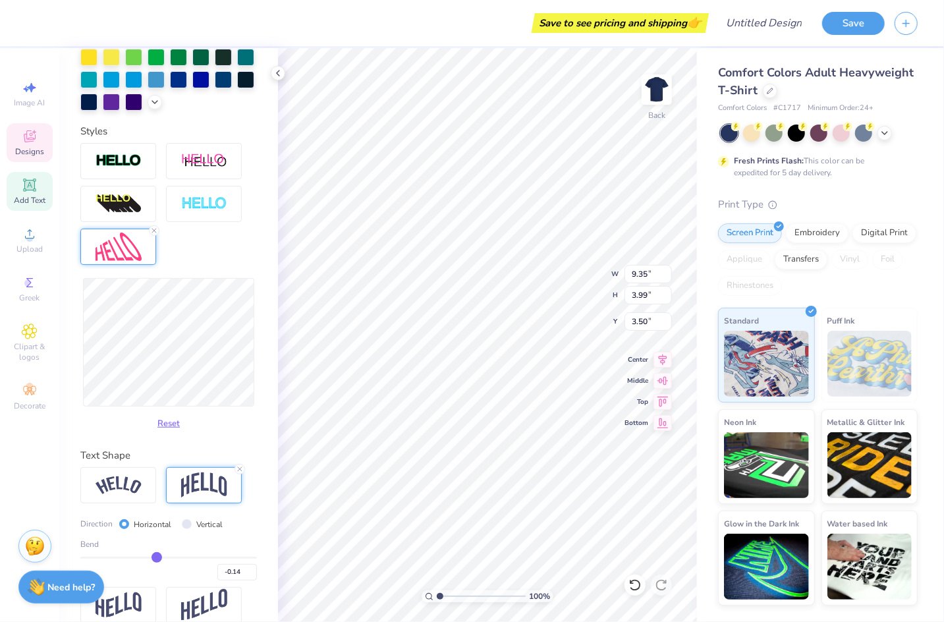
type input "-0.13"
type input "-0.12"
type input "-0.11"
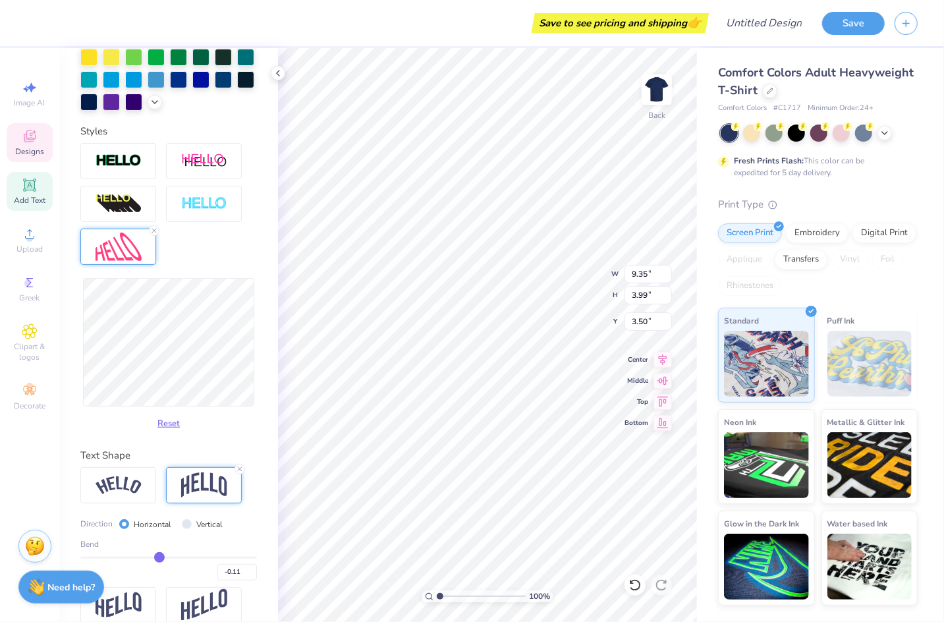
type input "-0.1"
type input "-0.10"
type input "-0.09"
type input "-0.08"
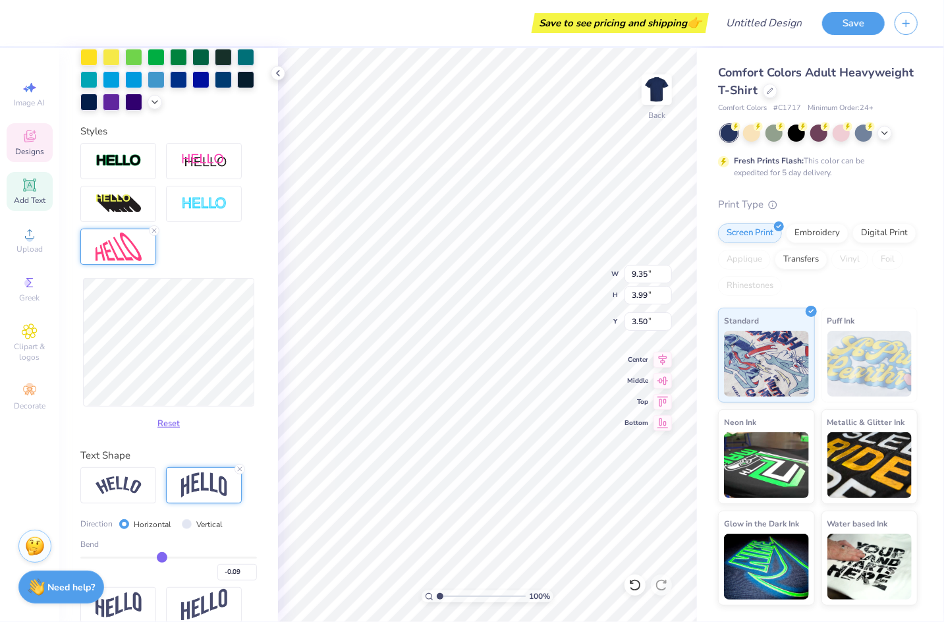
type input "-0.08"
type input "-0.07"
type input "-0.06"
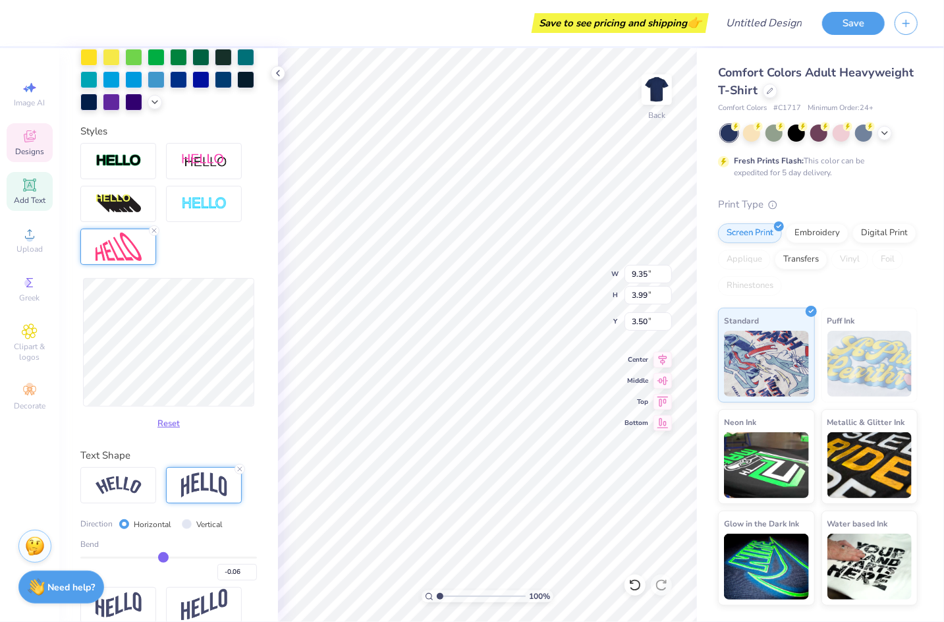
type input "-0.05"
type input "-0.04"
drag, startPoint x: 151, startPoint y: 560, endPoint x: 165, endPoint y: 560, distance: 14.5
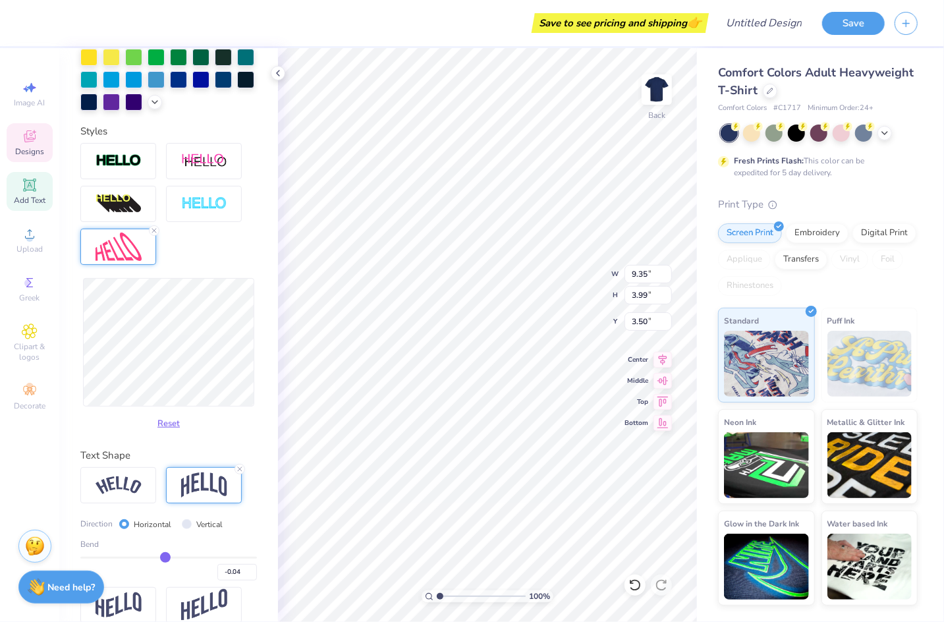
type input "-0.04"
click at [165, 559] on input "range" at bounding box center [168, 558] width 177 height 2
type input "9.36"
type input "-0.03"
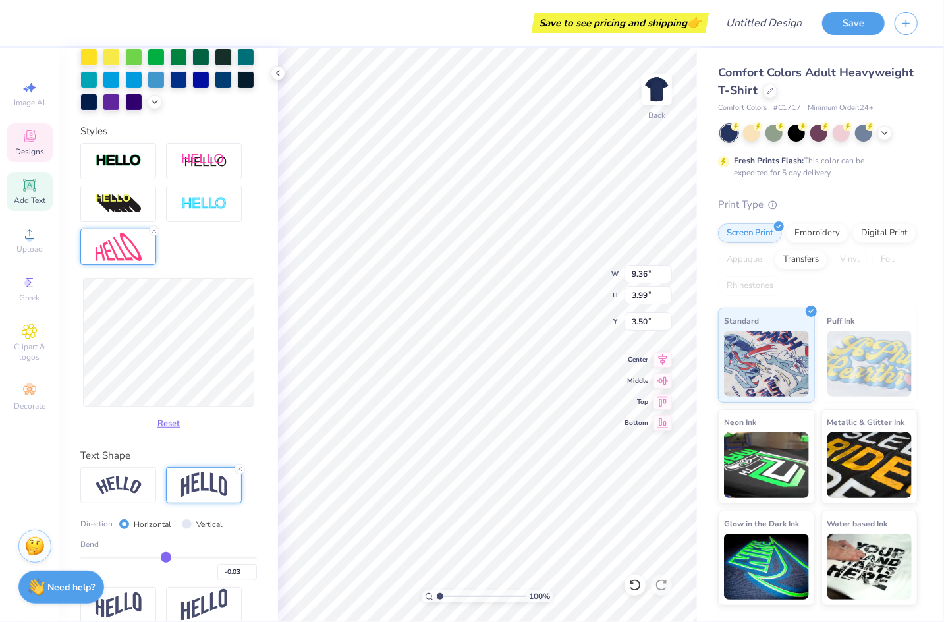
type input "-0.02"
type input "0"
type input "0.00"
type input "0.01"
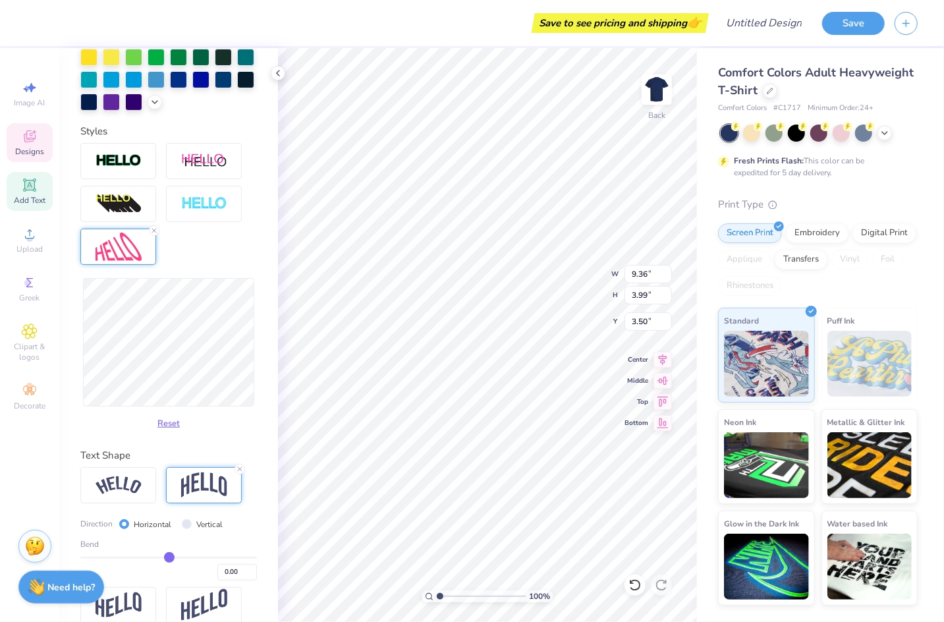
type input "0.01"
type input "0.02"
type input "0.03"
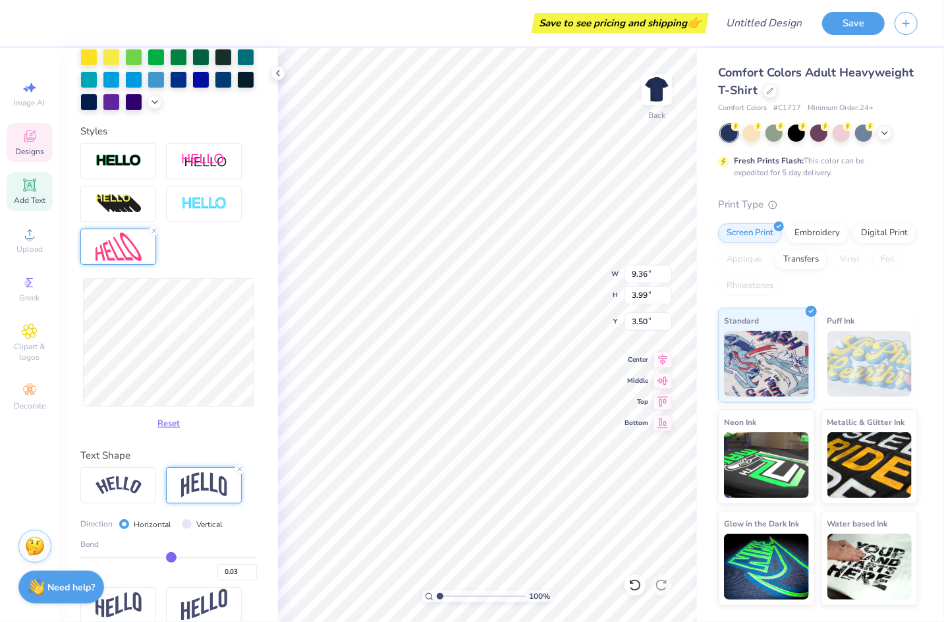
type input "0.04"
type input "0.05"
type input "0.06"
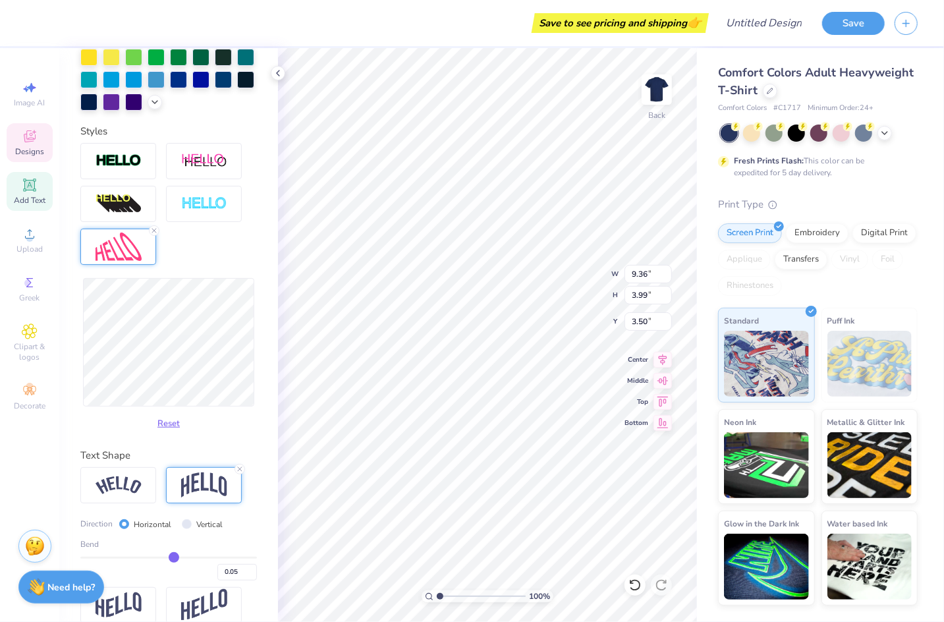
type input "0.06"
type input "0.07"
type input "0.08"
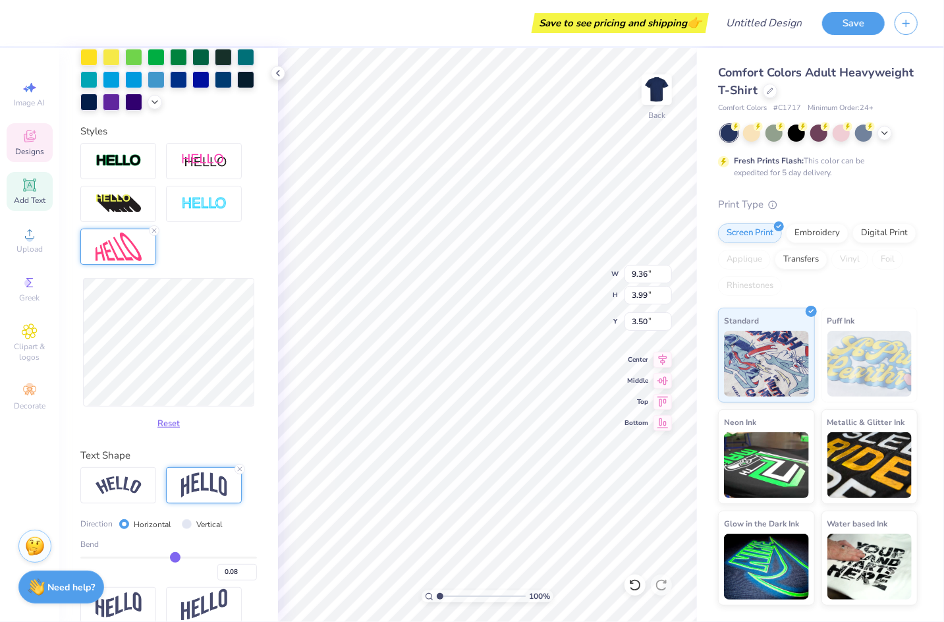
type input "0.09"
drag, startPoint x: 165, startPoint y: 559, endPoint x: 176, endPoint y: 559, distance: 10.5
type input "0.09"
click at [176, 559] on input "range" at bounding box center [168, 558] width 177 height 2
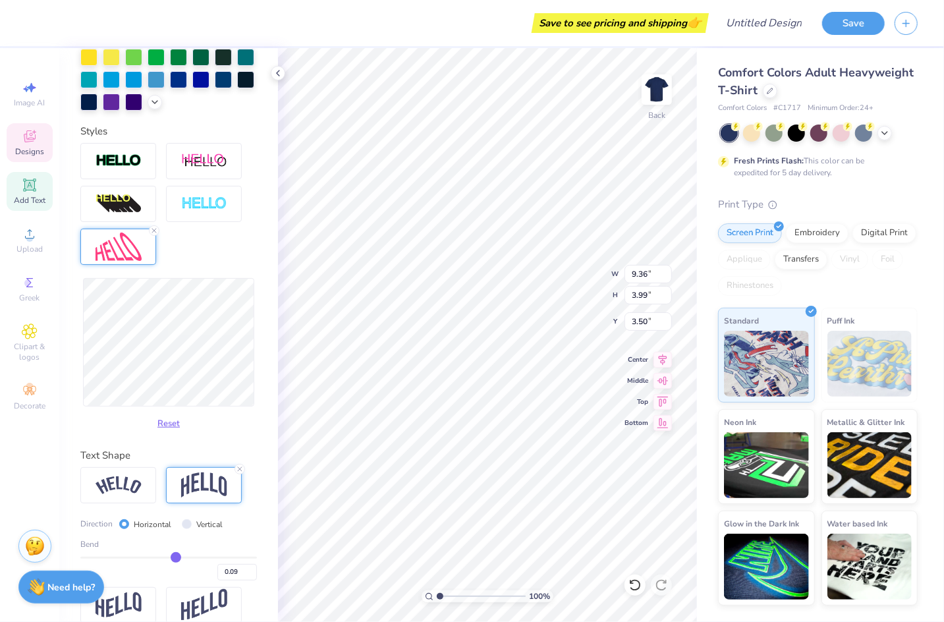
type input "9.37"
type input "4.03"
type input "3.48"
type input "0.1"
type input "0.10"
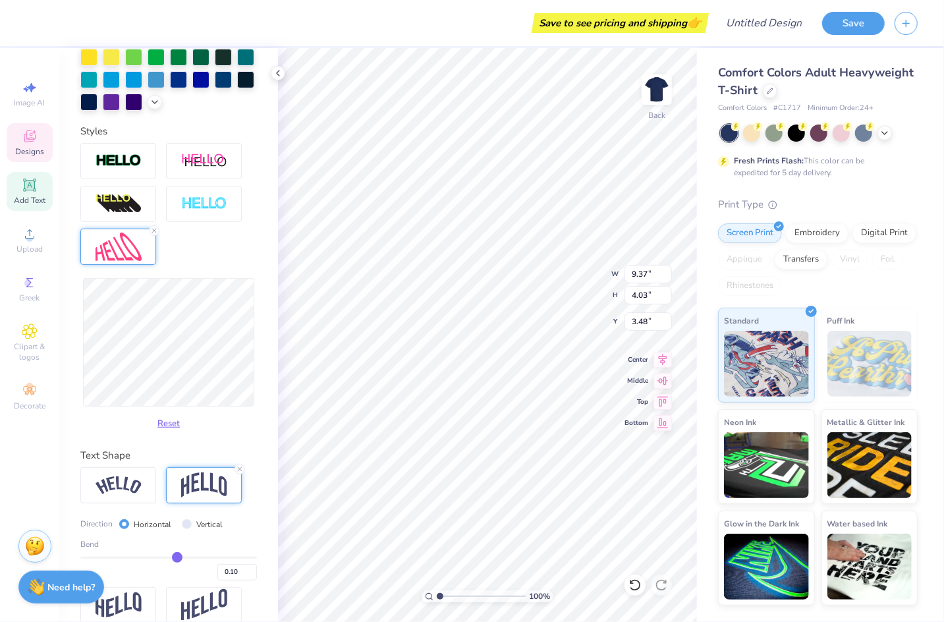
type input "0.11"
drag, startPoint x: 176, startPoint y: 559, endPoint x: 183, endPoint y: 558, distance: 6.6
click at [183, 558] on input "range" at bounding box center [168, 558] width 177 height 2
click at [185, 558] on input "range" at bounding box center [168, 558] width 177 height 2
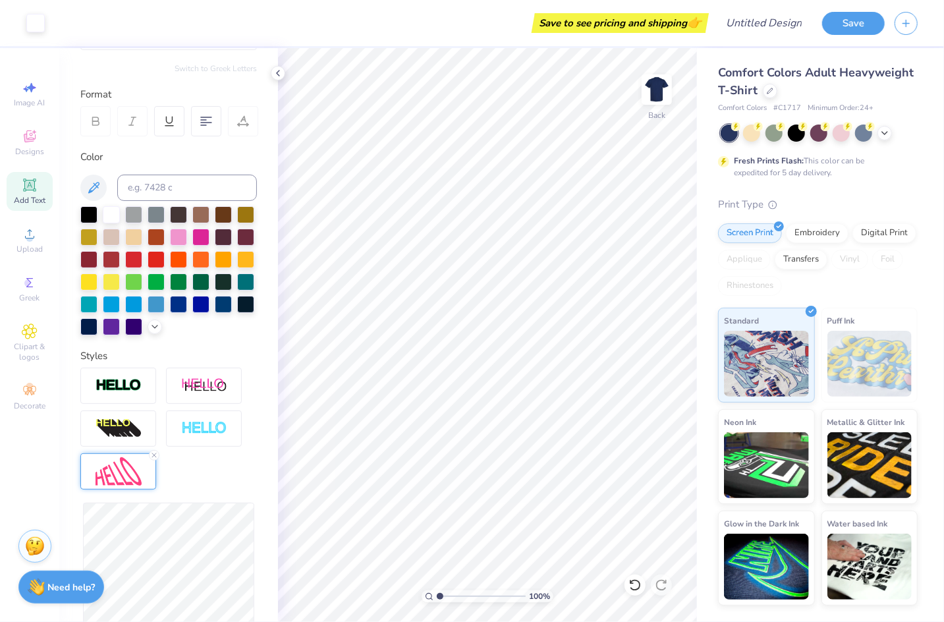
scroll to position [0, 0]
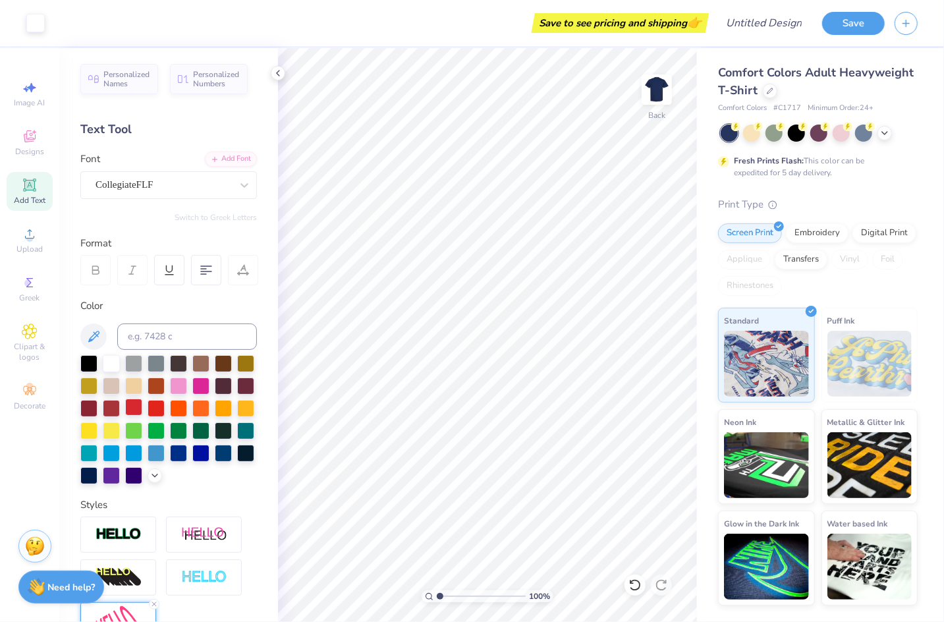
click at [135, 407] on div at bounding box center [133, 407] width 17 height 17
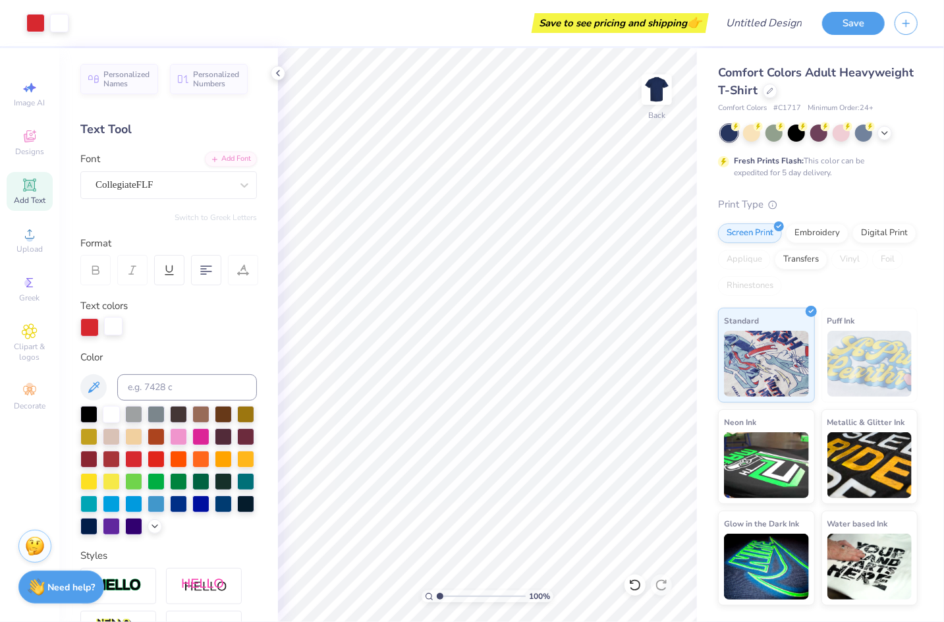
click at [113, 321] on div at bounding box center [113, 326] width 18 height 18
click at [91, 324] on div at bounding box center [89, 326] width 18 height 18
click at [111, 408] on div at bounding box center [111, 413] width 17 height 17
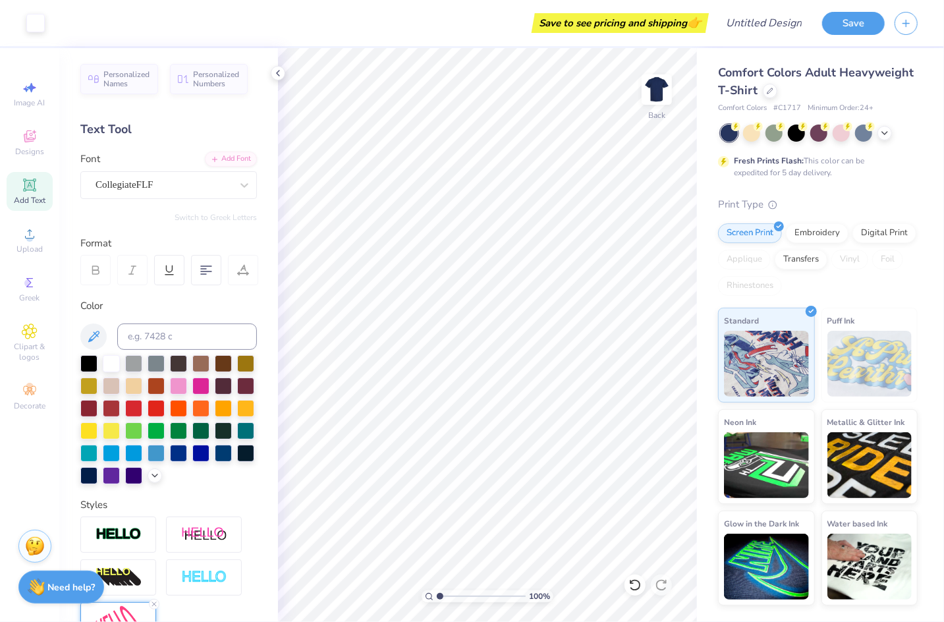
click at [470, 591] on div "100 %" at bounding box center [488, 597] width 132 height 12
click at [469, 599] on input "range" at bounding box center [481, 597] width 89 height 12
drag, startPoint x: 470, startPoint y: 597, endPoint x: 451, endPoint y: 597, distance: 18.5
click at [451, 597] on input "range" at bounding box center [481, 597] width 89 height 12
drag, startPoint x: 441, startPoint y: 598, endPoint x: 449, endPoint y: 594, distance: 9.7
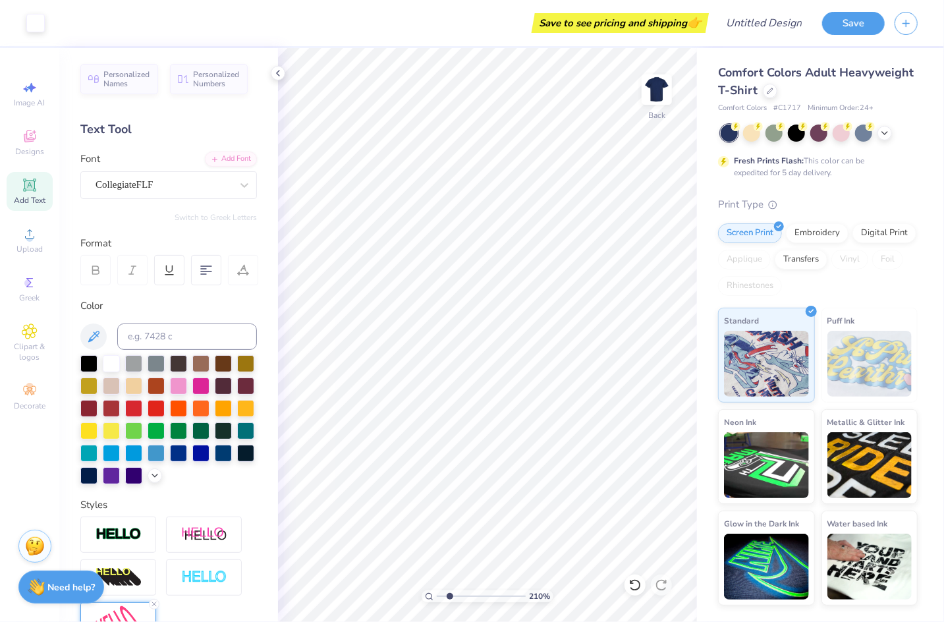
click at [449, 594] on input "range" at bounding box center [481, 597] width 89 height 12
click at [32, 250] on span "Upload" at bounding box center [29, 249] width 26 height 11
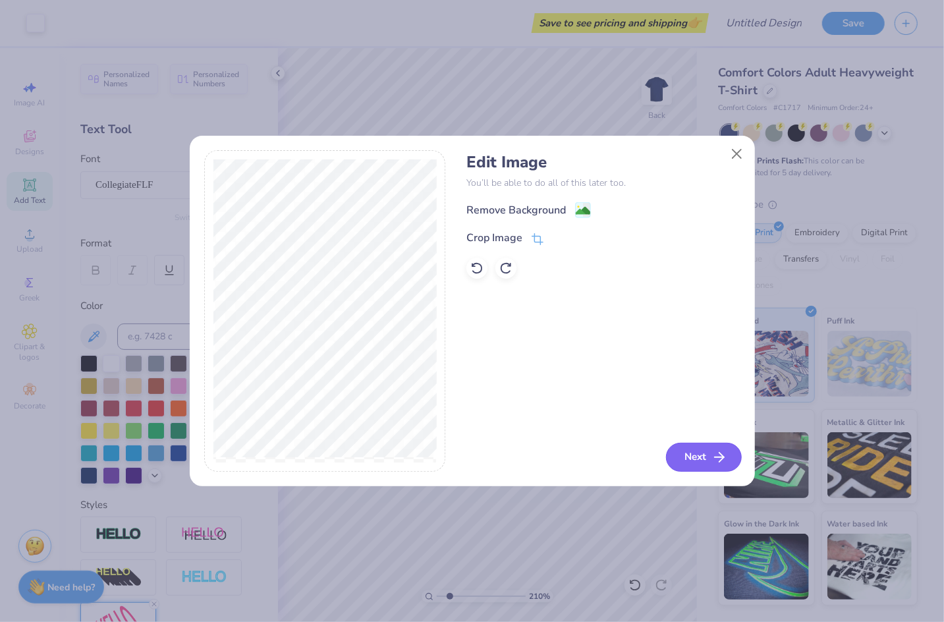
click at [712, 458] on icon "button" at bounding box center [720, 457] width 16 height 16
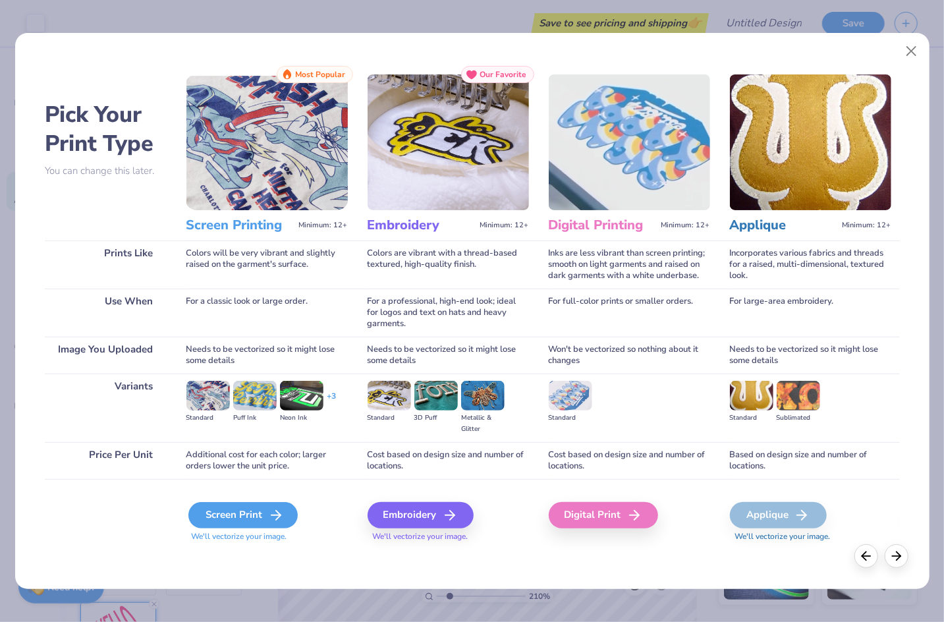
click at [278, 525] on div "Screen Print" at bounding box center [242, 515] width 109 height 26
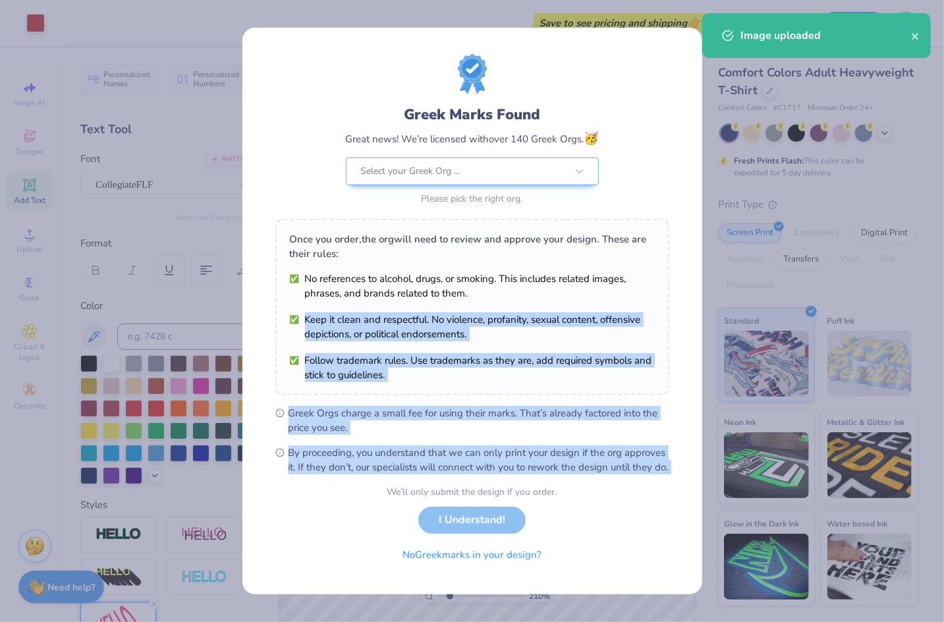
click at [534, 293] on form "Greek Marks Found Great news! We’re licensed with over 140 Greek Orgs. 🥳 Select…" at bounding box center [472, 311] width 394 height 514
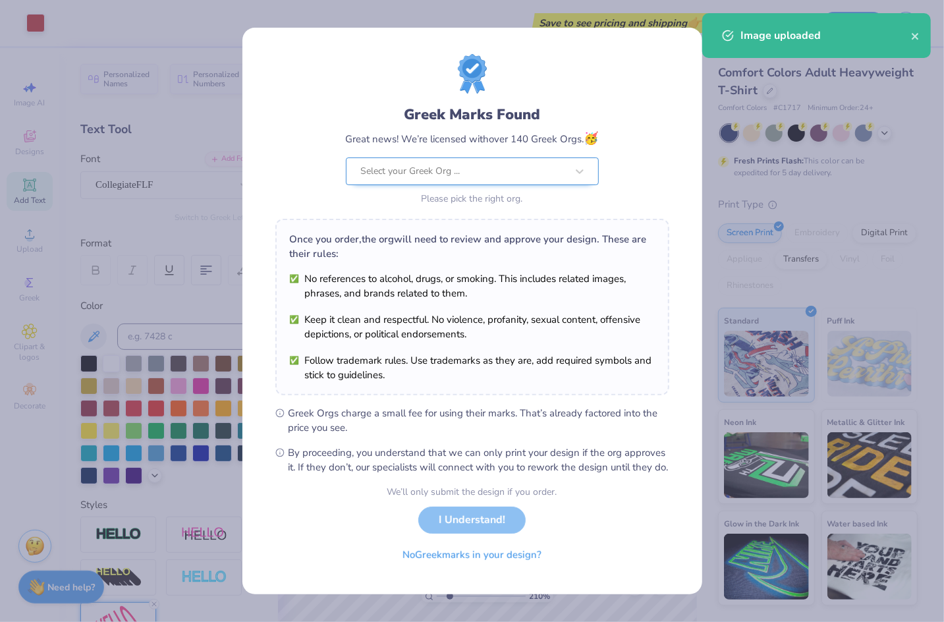
click at [486, 163] on div at bounding box center [464, 171] width 206 height 17
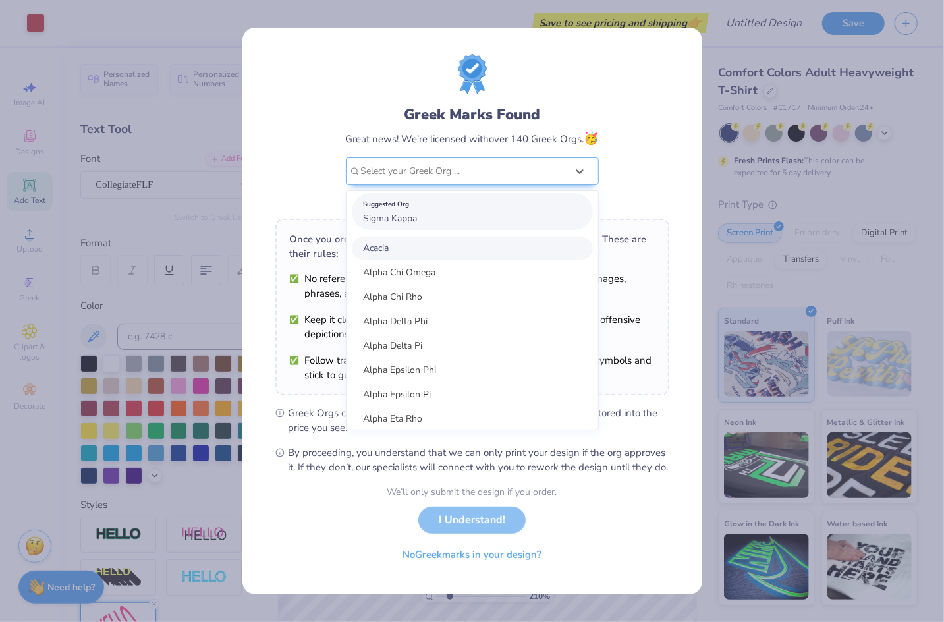
click at [453, 197] on div "Suggested Org" at bounding box center [472, 204] width 217 height 14
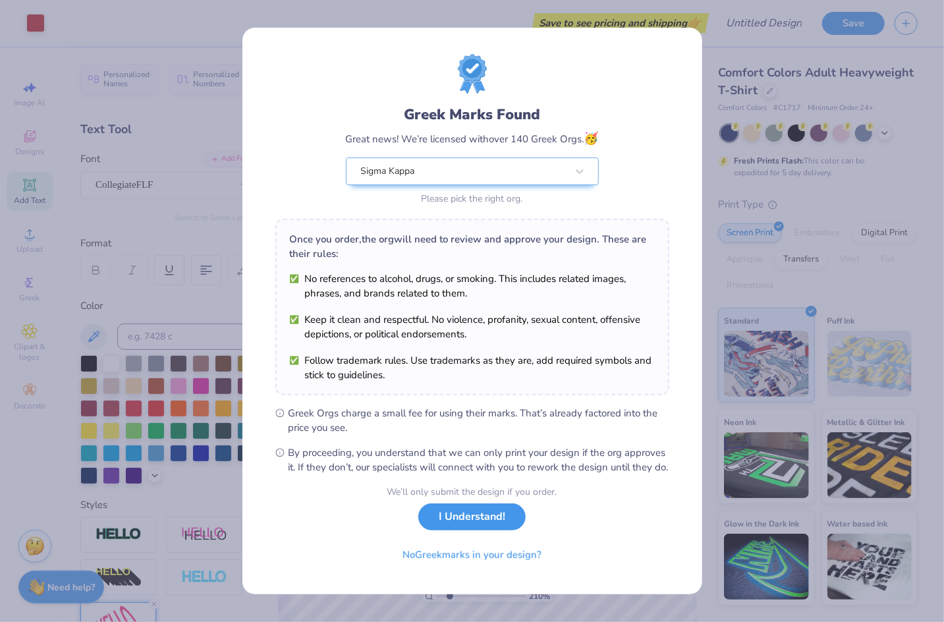
click at [472, 538] on div "We’ll only submit the design if you order. I Understand! No Greek marks in your…" at bounding box center [473, 526] width 170 height 83
click at [482, 527] on button "I Understand!" at bounding box center [471, 517] width 107 height 27
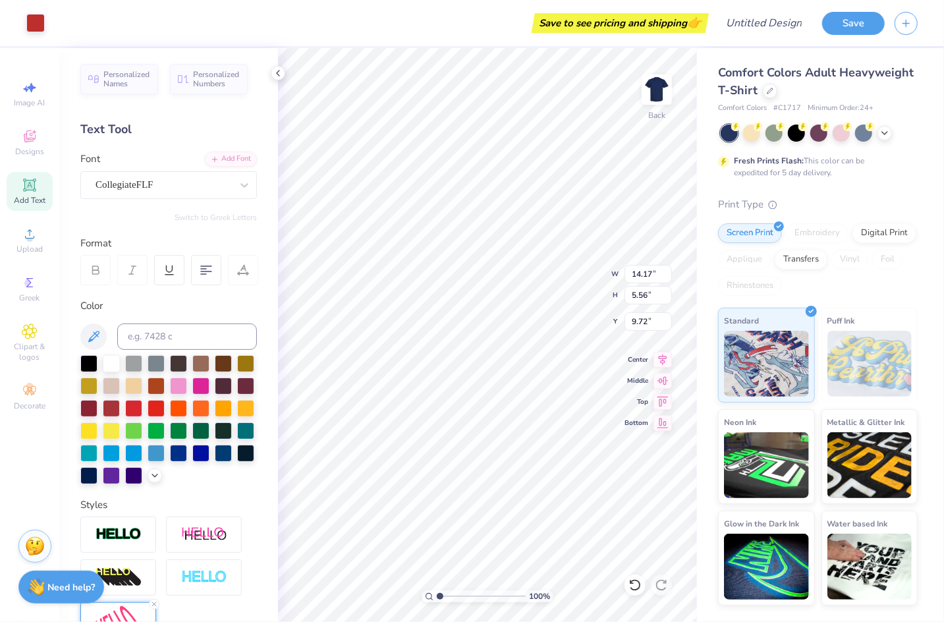
drag, startPoint x: 469, startPoint y: 596, endPoint x: 419, endPoint y: 596, distance: 49.4
click at [437, 596] on input "range" at bounding box center [481, 597] width 89 height 12
click at [467, 595] on input "range" at bounding box center [481, 597] width 89 height 12
click at [459, 596] on input "range" at bounding box center [481, 597] width 89 height 12
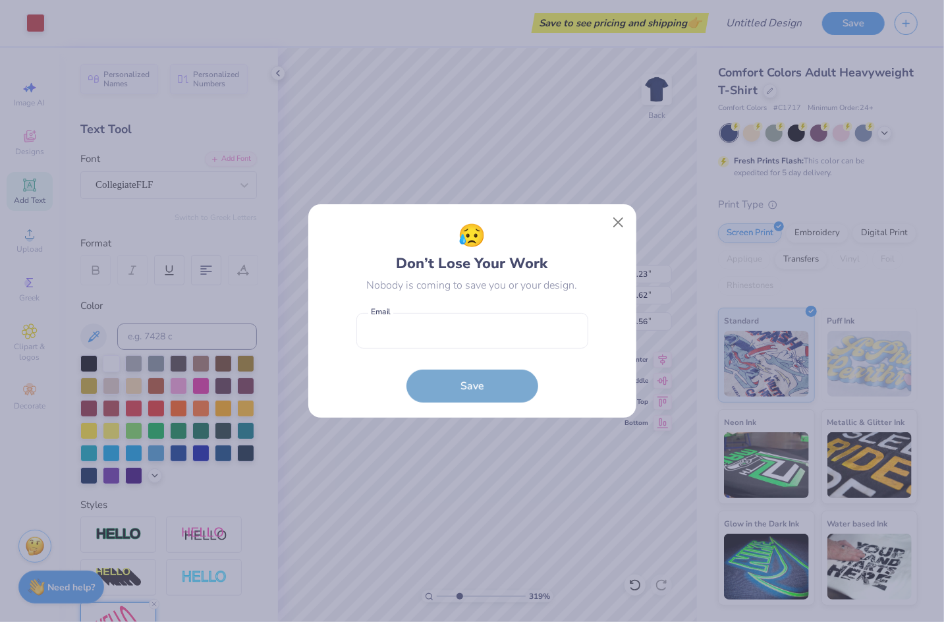
click at [453, 596] on div "😥 Don’t Lose Your Work Nobody is coming to save you or your design. Email is a …" at bounding box center [472, 311] width 944 height 622
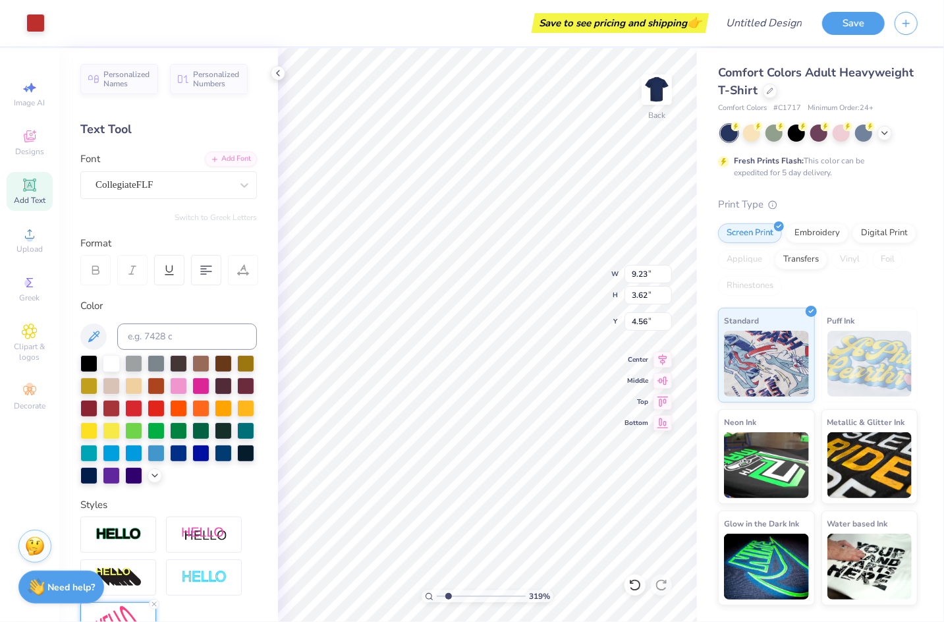
click at [449, 597] on input "range" at bounding box center [481, 597] width 89 height 12
drag, startPoint x: 445, startPoint y: 594, endPoint x: 406, endPoint y: 591, distance: 39.0
click at [437, 591] on input "range" at bounding box center [481, 597] width 89 height 12
click at [63, 25] on div at bounding box center [59, 22] width 18 height 18
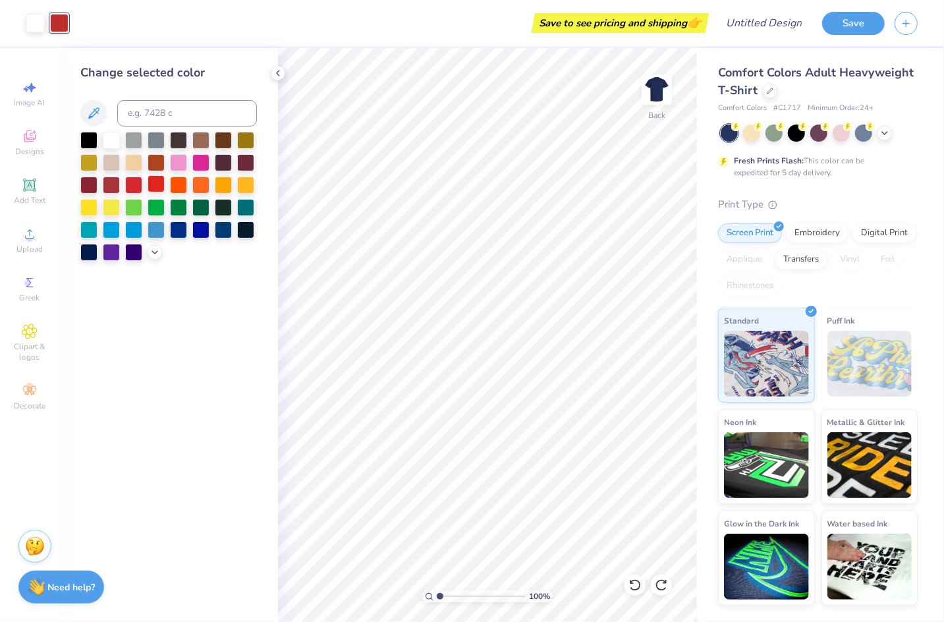
click at [154, 187] on div at bounding box center [156, 183] width 17 height 17
click at [132, 184] on div at bounding box center [133, 183] width 17 height 17
click at [38, 26] on div at bounding box center [35, 22] width 18 height 18
click at [131, 185] on div at bounding box center [133, 183] width 17 height 17
click at [114, 187] on div at bounding box center [111, 183] width 17 height 17
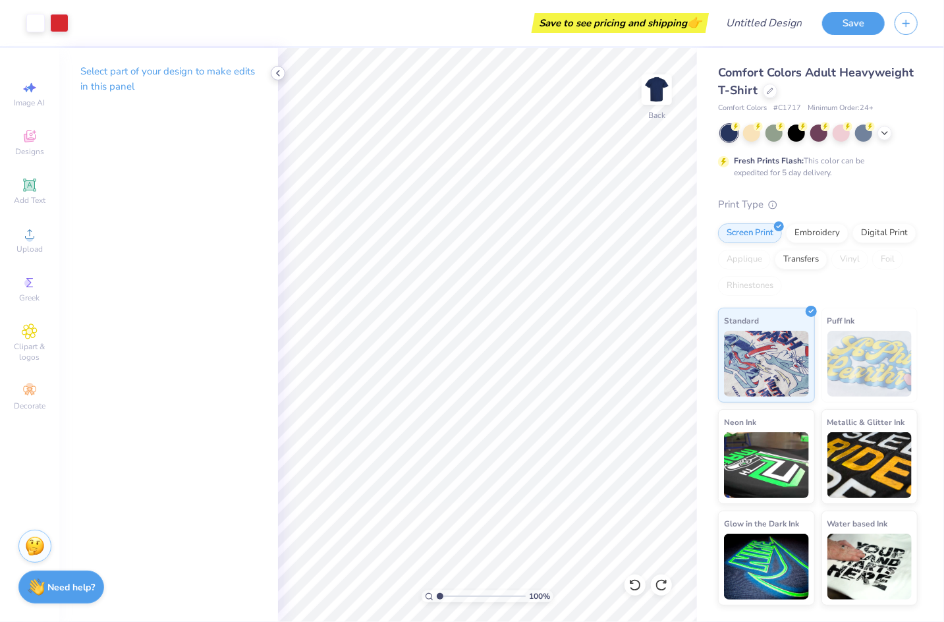
click at [274, 70] on icon at bounding box center [278, 73] width 11 height 11
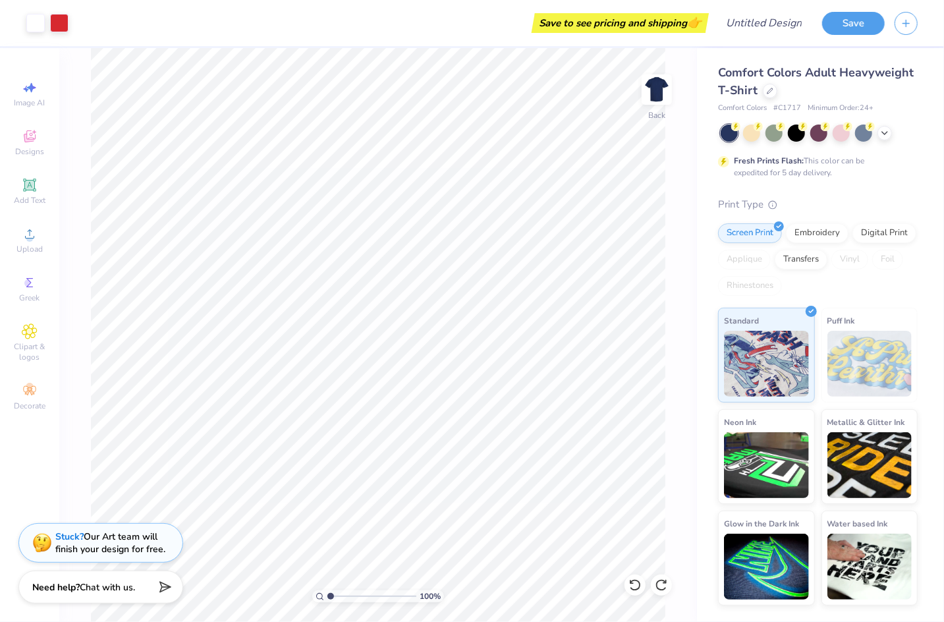
click at [43, 38] on div "Art colors" at bounding box center [34, 23] width 69 height 46
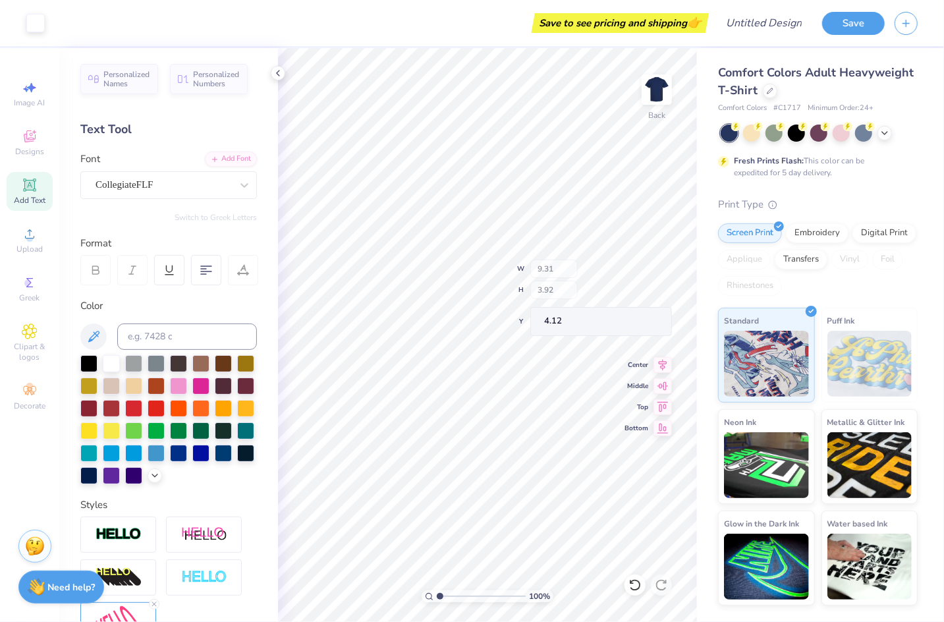
click at [244, 163] on div "Art colors Save to see pricing and shipping 👉 Design Title Save Image AI Design…" at bounding box center [472, 311] width 944 height 622
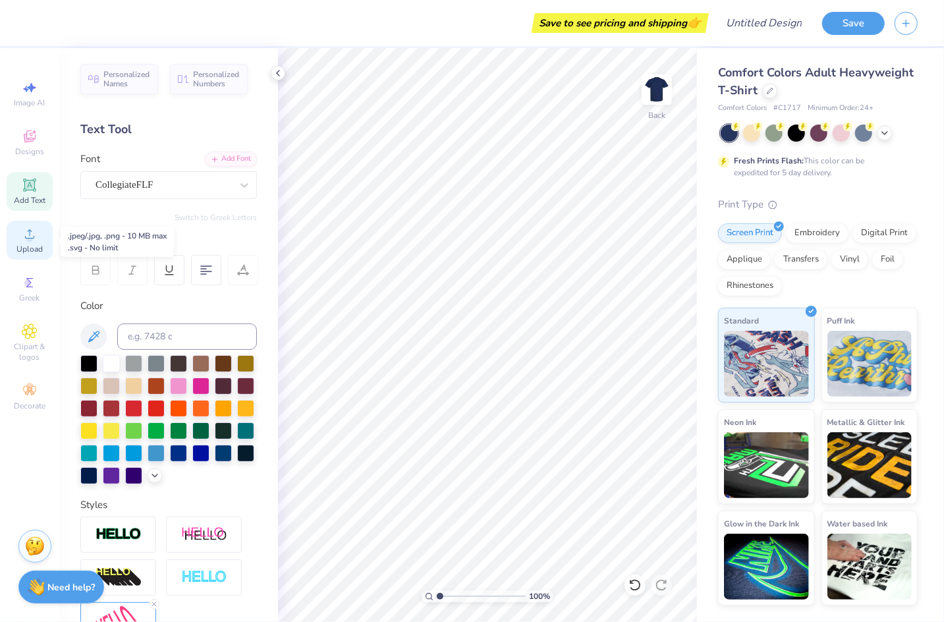
click at [18, 247] on span "Upload" at bounding box center [29, 249] width 26 height 11
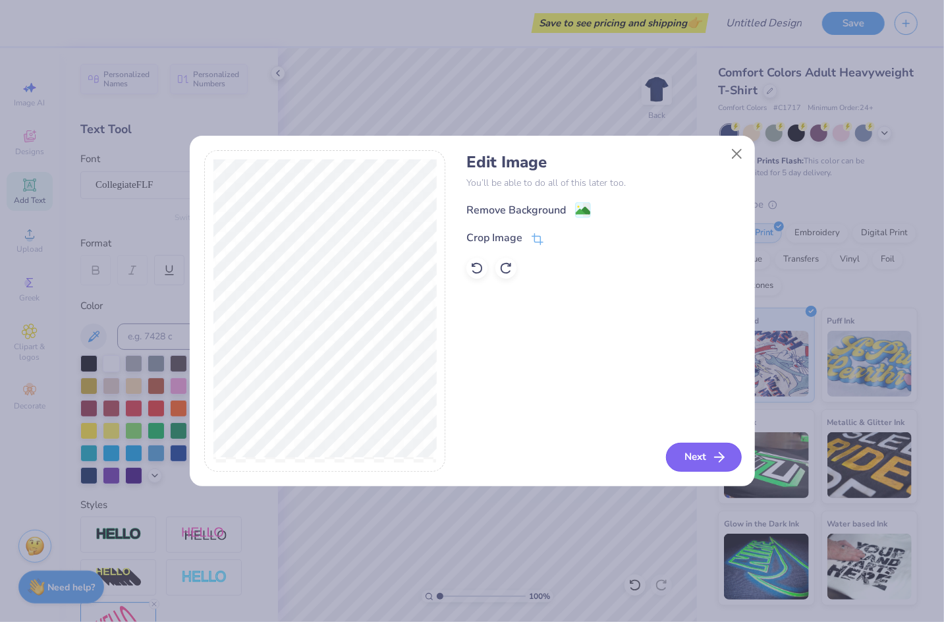
click at [693, 449] on button "Next" at bounding box center [704, 457] width 76 height 29
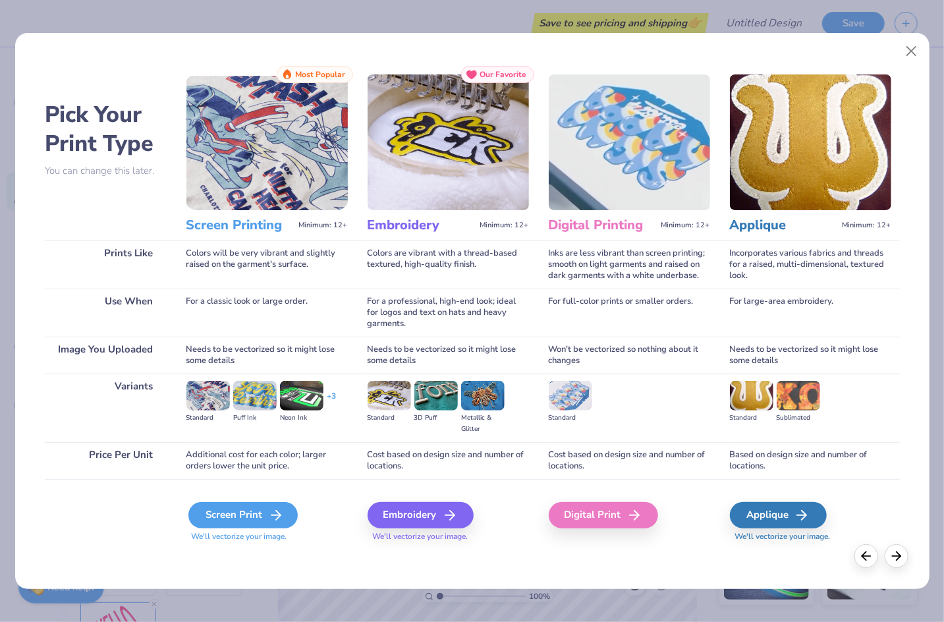
click at [264, 519] on div "Screen Print" at bounding box center [242, 515] width 109 height 26
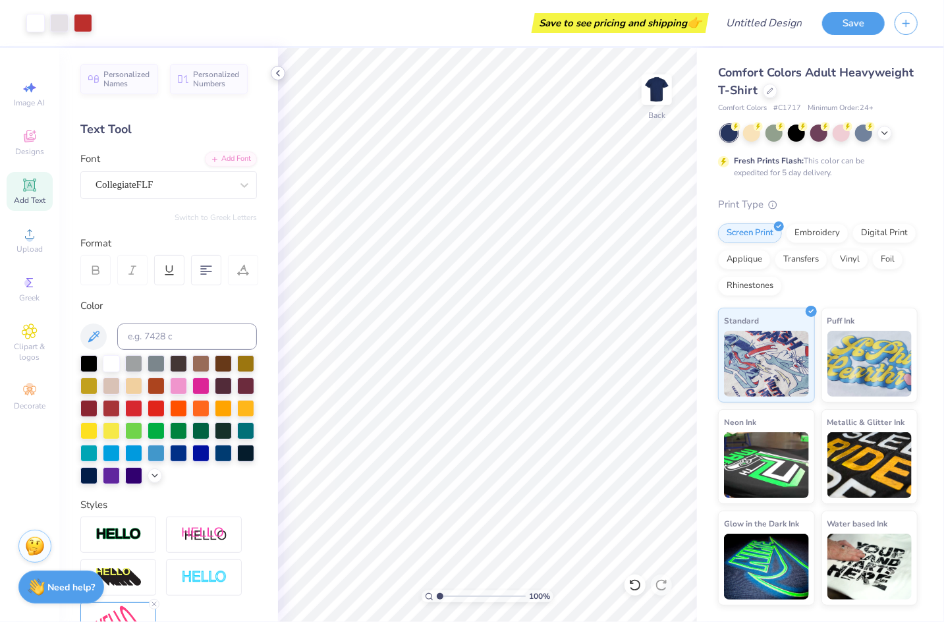
click at [275, 72] on icon at bounding box center [278, 73] width 11 height 11
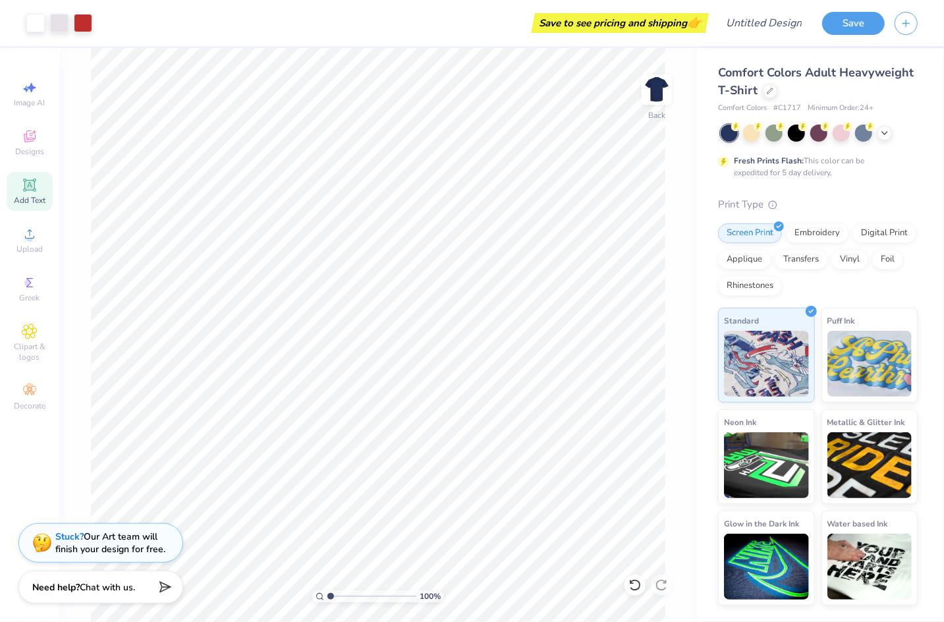
click at [6, 146] on div "Image AI Designs Add Text Upload Greek Clipart & logos Decorate" at bounding box center [29, 335] width 59 height 574
click at [37, 140] on icon at bounding box center [30, 137] width 16 height 16
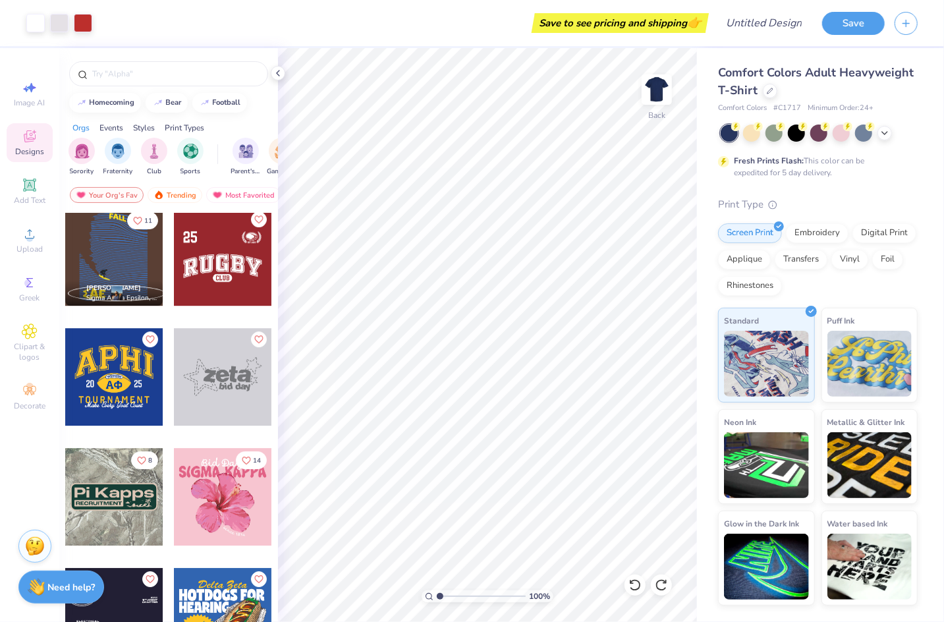
scroll to position [5172, 0]
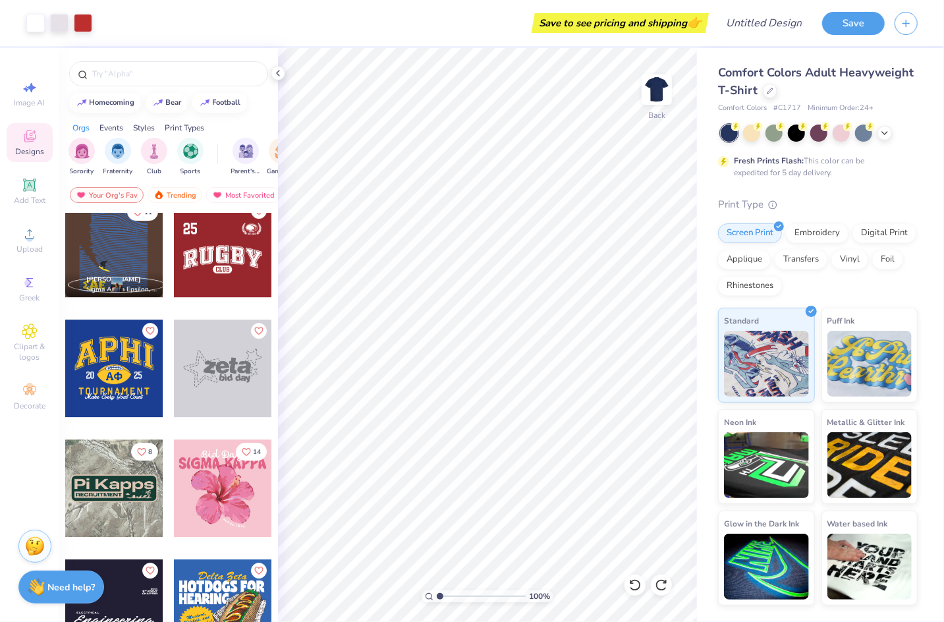
click at [124, 345] on div at bounding box center [114, 369] width 98 height 98
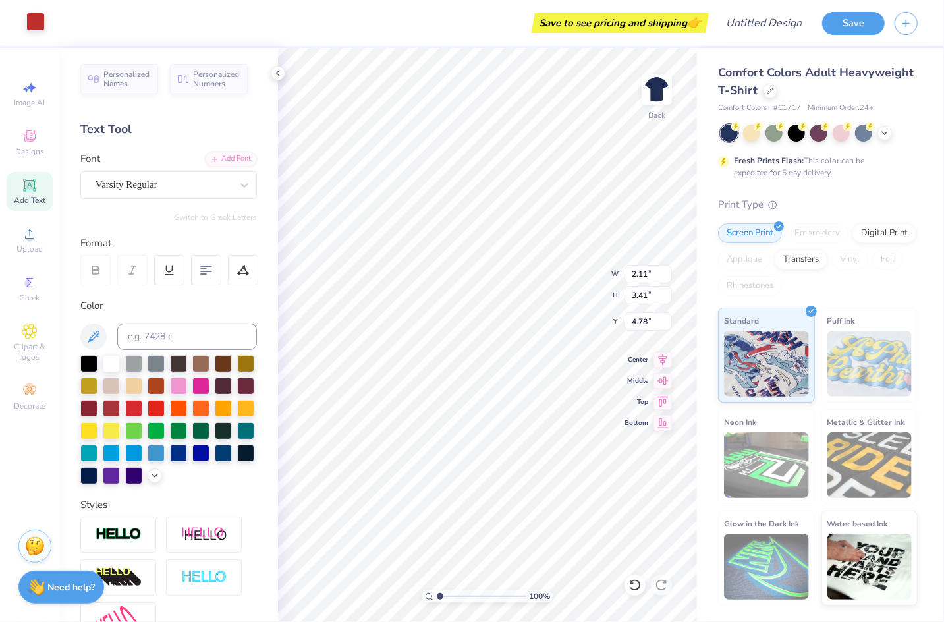
click at [32, 24] on div at bounding box center [35, 22] width 18 height 18
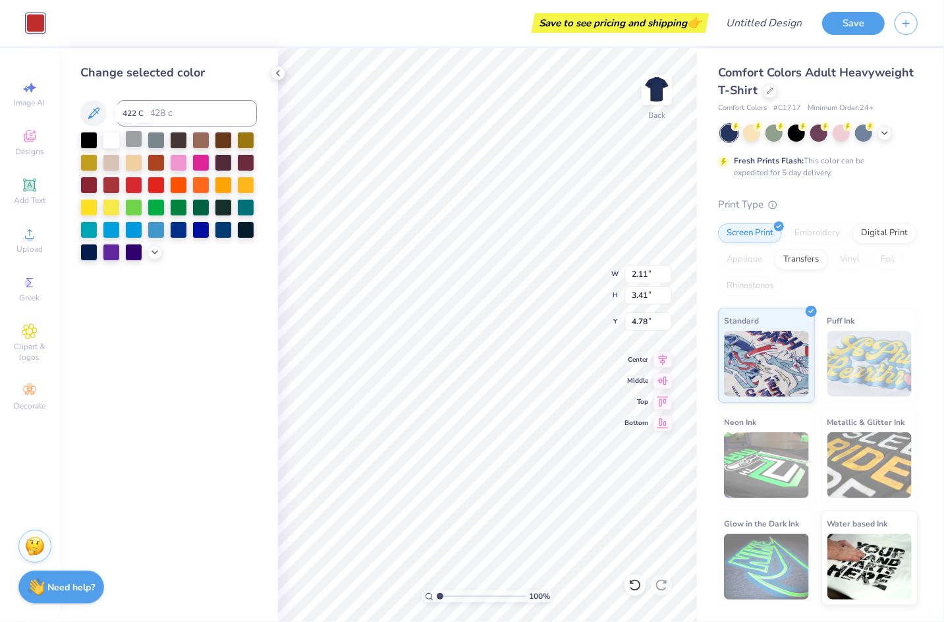
click at [130, 146] on div at bounding box center [133, 138] width 17 height 17
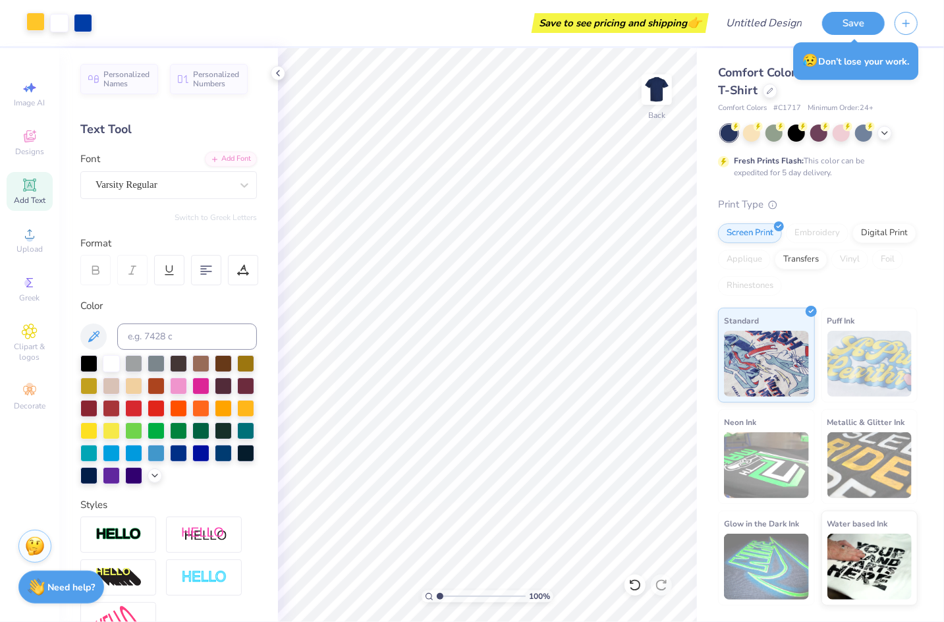
click at [36, 24] on div at bounding box center [35, 22] width 18 height 18
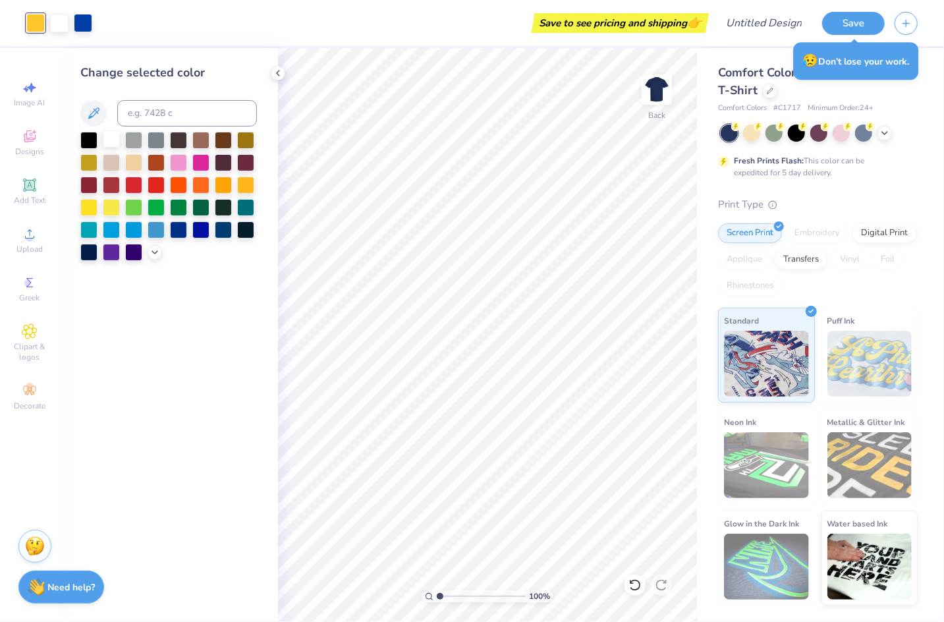
click at [111, 142] on div at bounding box center [111, 138] width 17 height 17
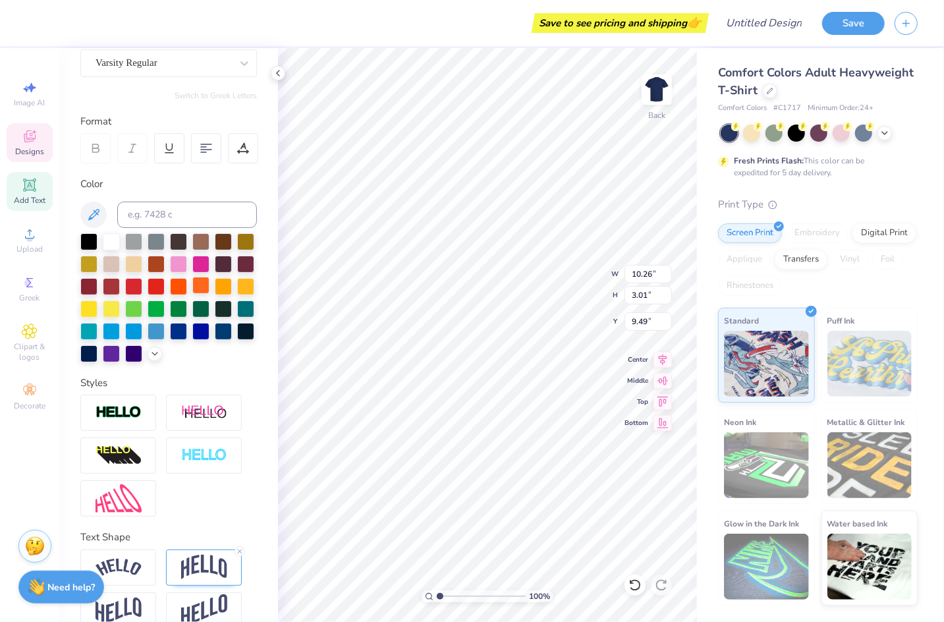
scroll to position [142, 0]
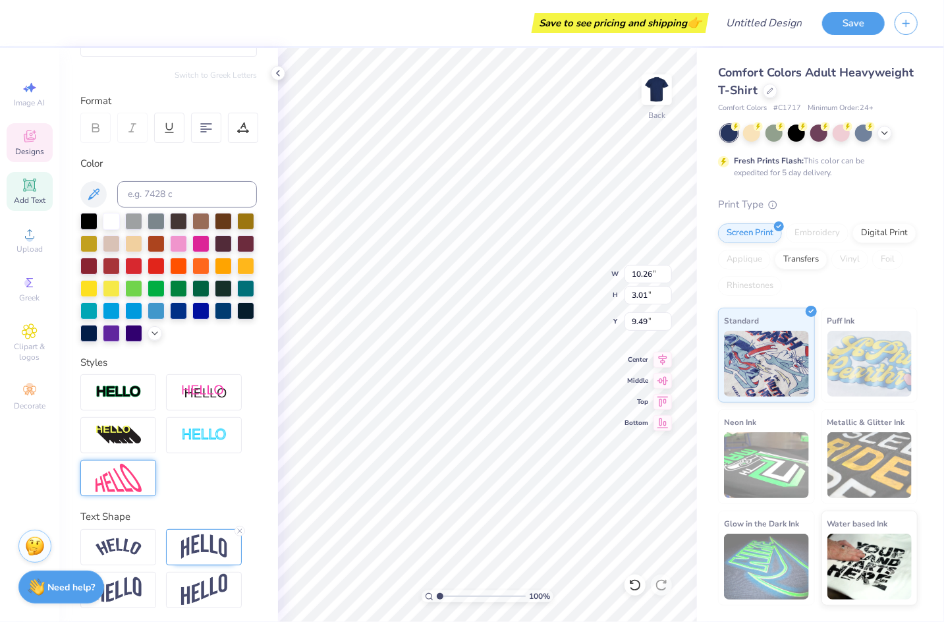
click at [130, 469] on img at bounding box center [119, 478] width 46 height 28
click at [126, 243] on div at bounding box center [133, 242] width 17 height 17
click at [135, 244] on div at bounding box center [133, 242] width 17 height 17
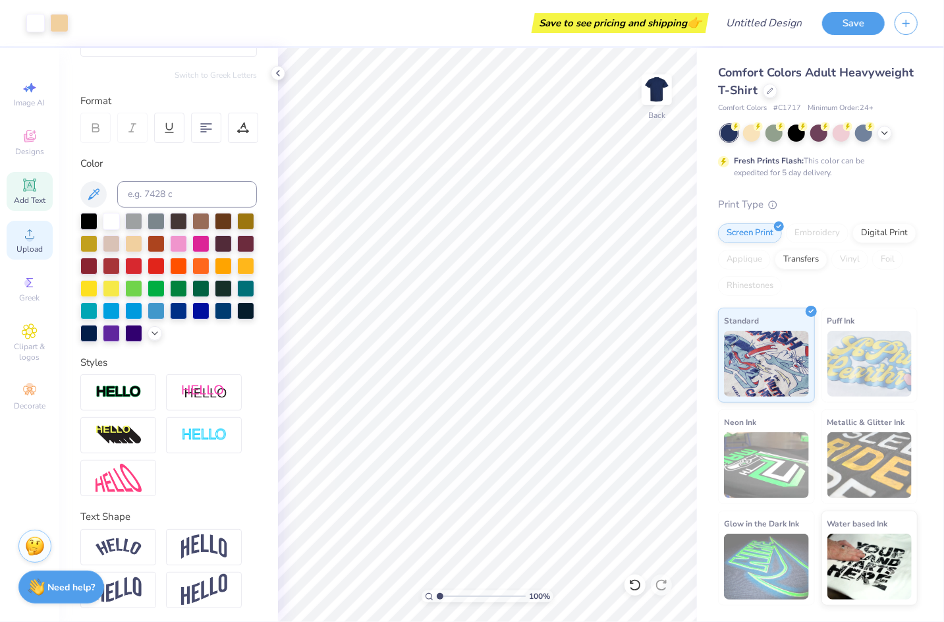
click at [32, 241] on icon at bounding box center [30, 234] width 16 height 16
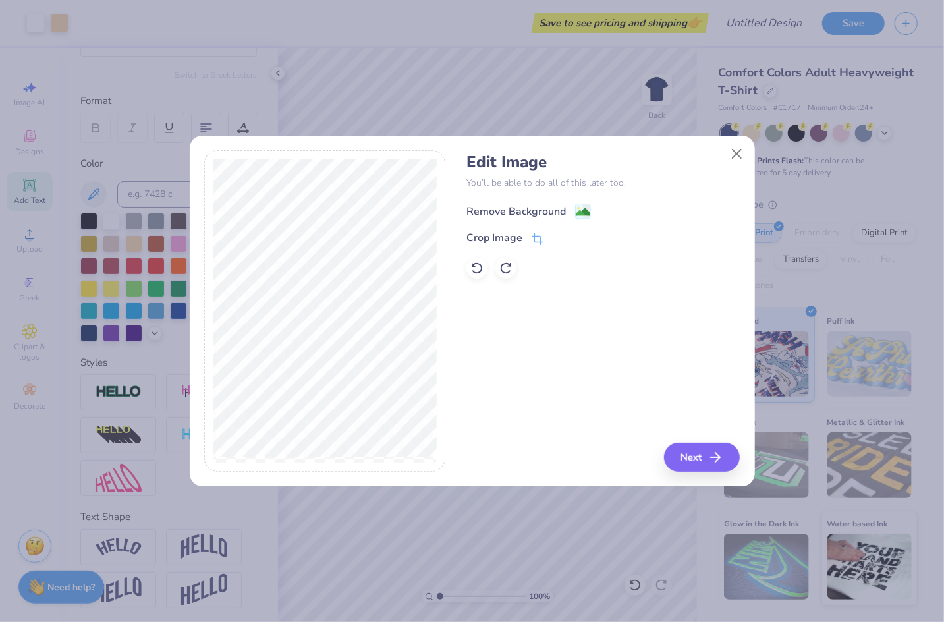
click at [578, 209] on circle at bounding box center [578, 209] width 2 height 2
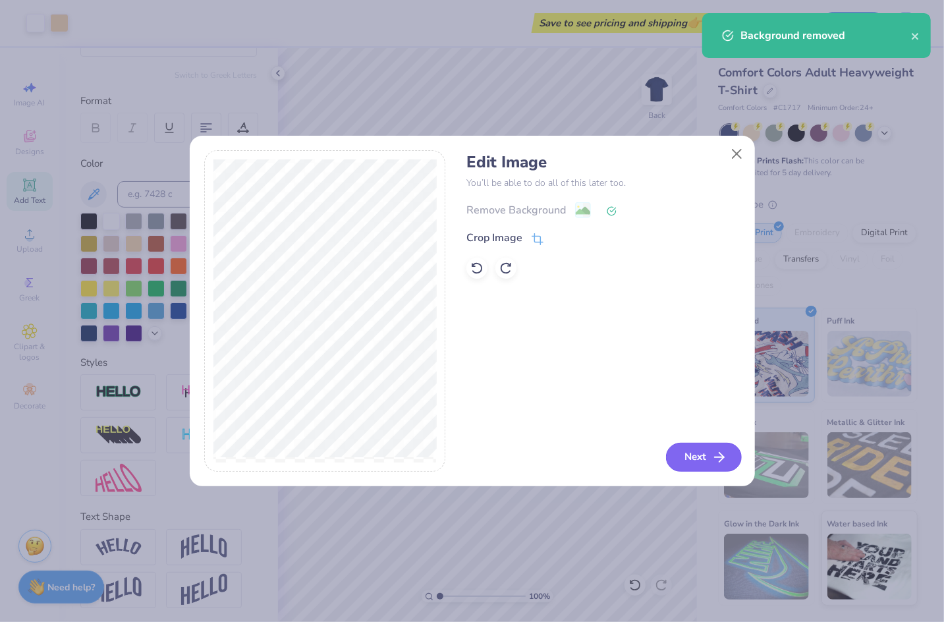
click at [708, 453] on button "Next" at bounding box center [704, 457] width 76 height 29
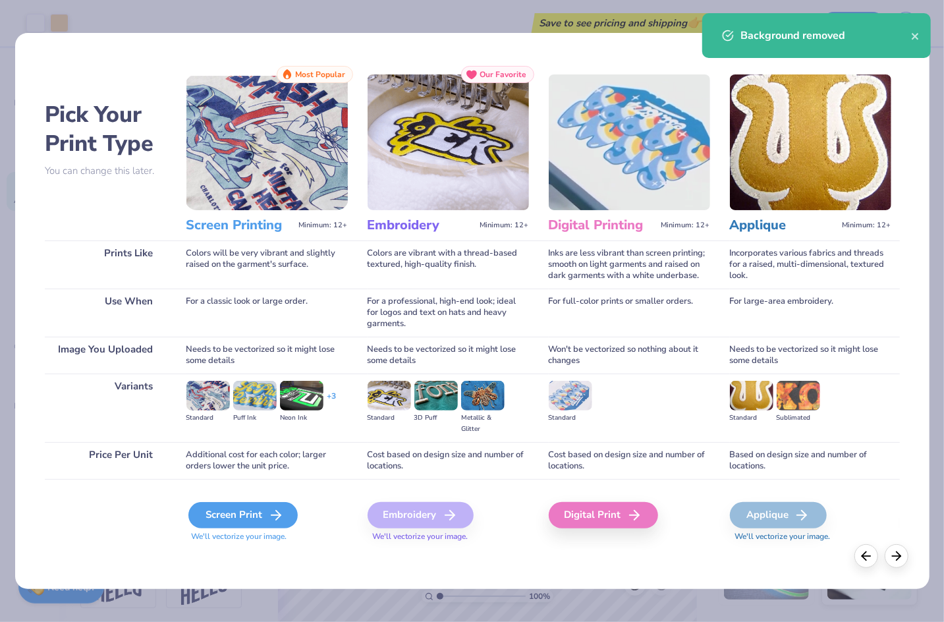
click at [248, 509] on div "Screen Print" at bounding box center [242, 515] width 109 height 26
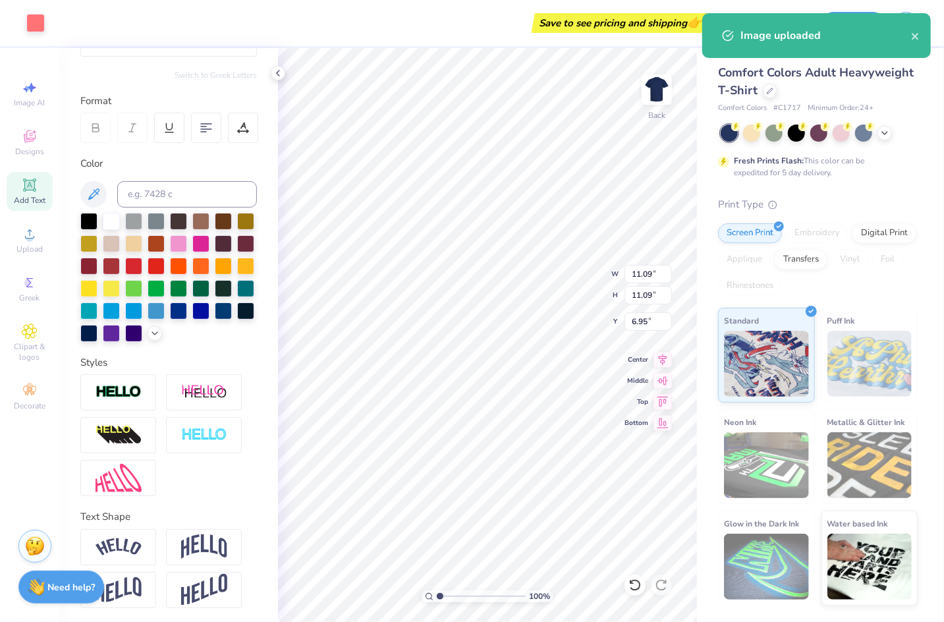
click at [18, 24] on div "Art colors" at bounding box center [22, 23] width 45 height 46
click at [32, 22] on div at bounding box center [35, 22] width 18 height 18
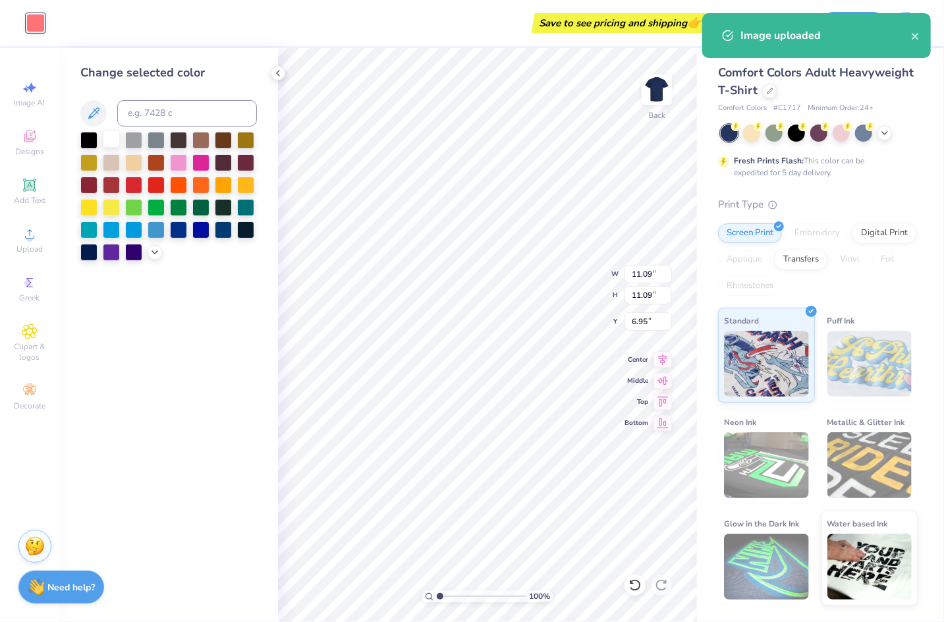
click at [115, 138] on div at bounding box center [111, 138] width 17 height 17
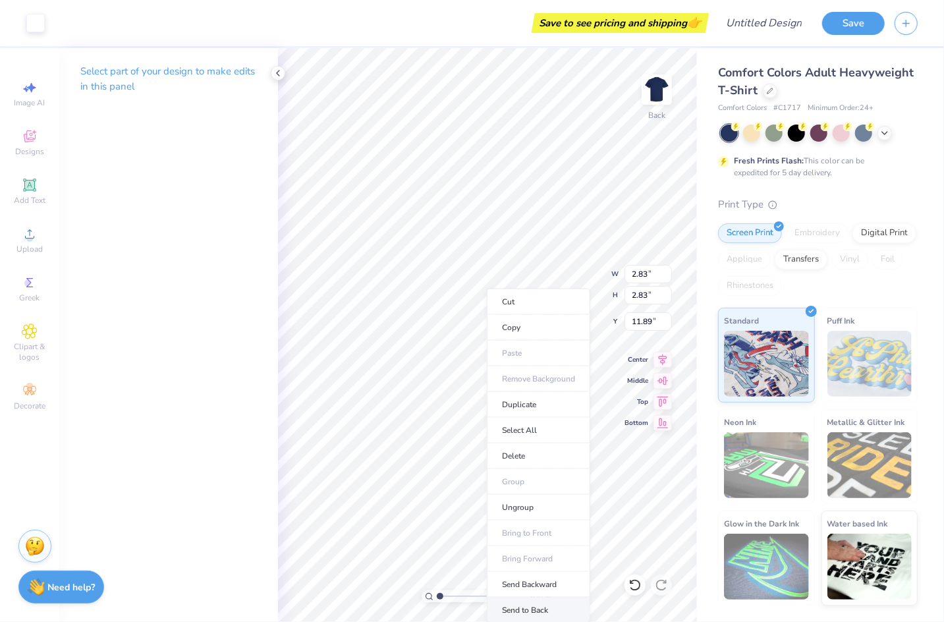
click at [540, 602] on li "Send to Back" at bounding box center [538, 611] width 103 height 26
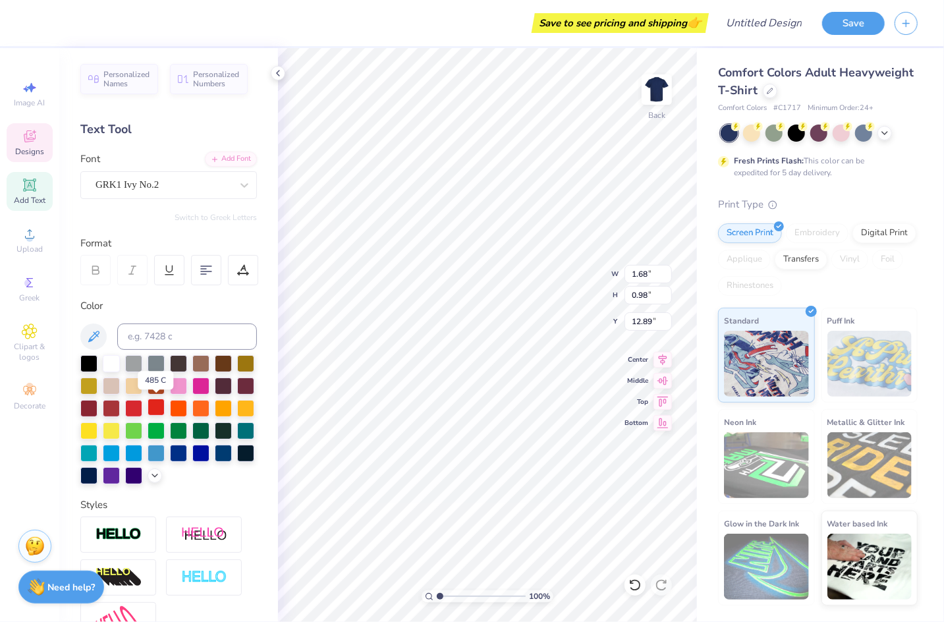
click at [161, 410] on div at bounding box center [156, 407] width 17 height 17
click at [159, 409] on div at bounding box center [156, 407] width 17 height 17
click at [114, 357] on div at bounding box center [111, 362] width 17 height 17
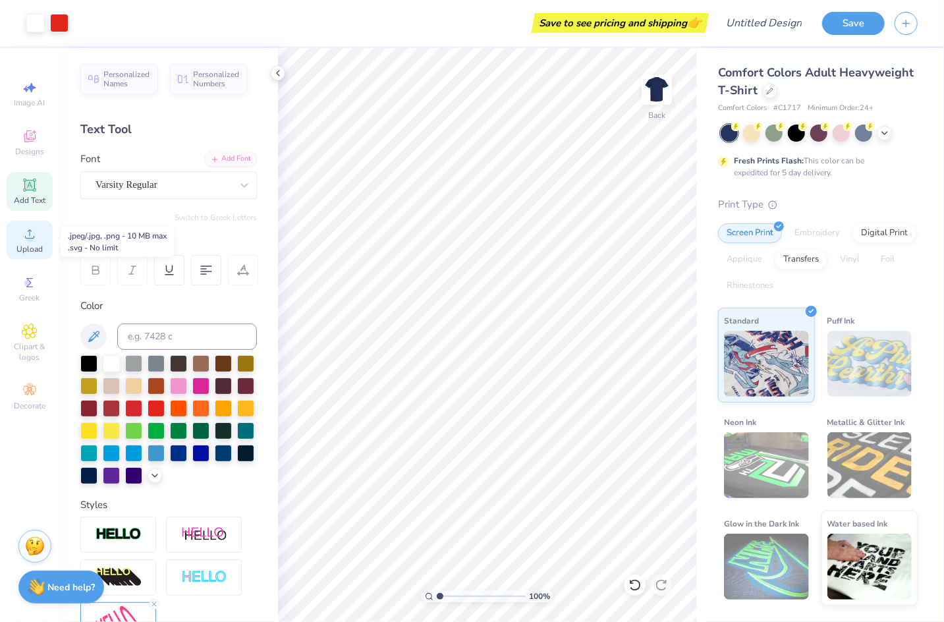
click at [33, 249] on span "Upload" at bounding box center [29, 249] width 26 height 11
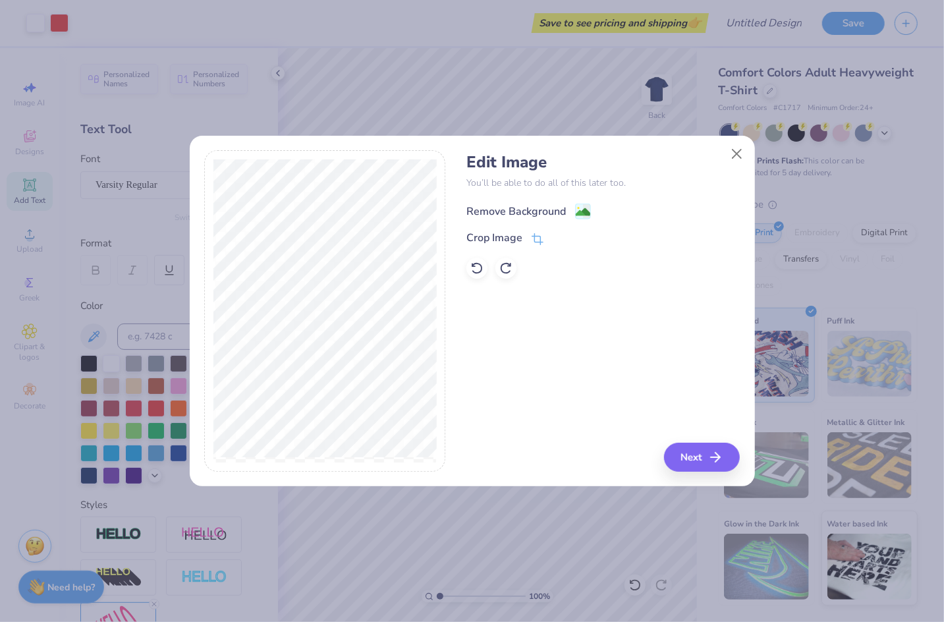
click at [527, 202] on div "Remove Background" at bounding box center [604, 210] width 274 height 16
click at [538, 216] on div "Remove Background" at bounding box center [517, 212] width 100 height 16
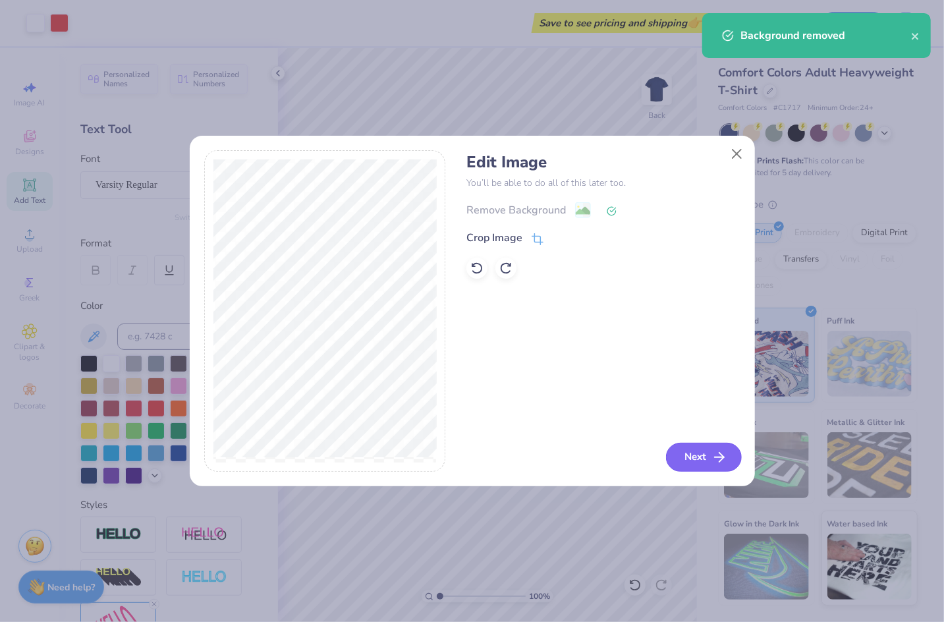
click at [712, 459] on icon "button" at bounding box center [720, 457] width 16 height 16
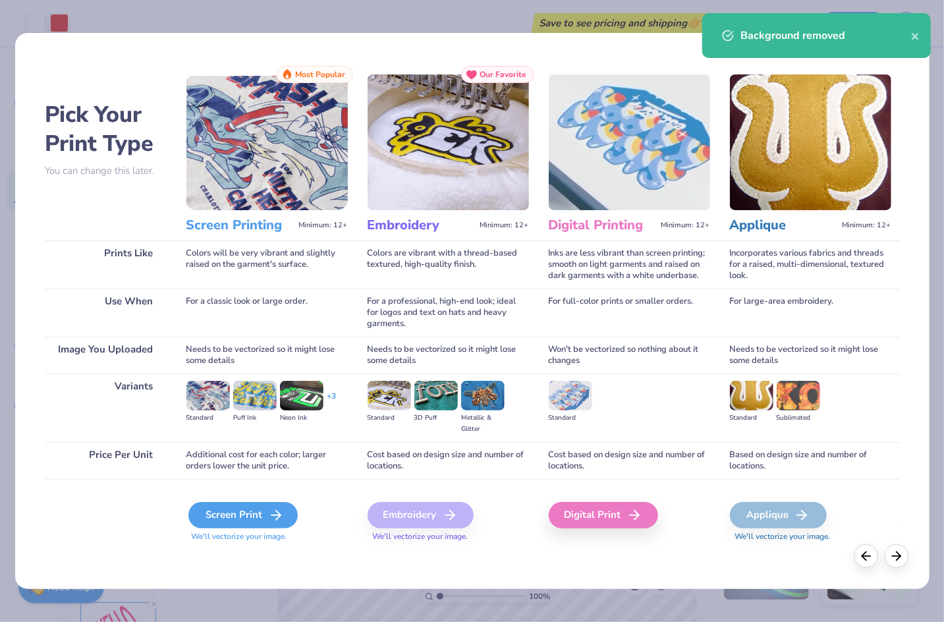
click at [261, 517] on div "Screen Print" at bounding box center [242, 515] width 109 height 26
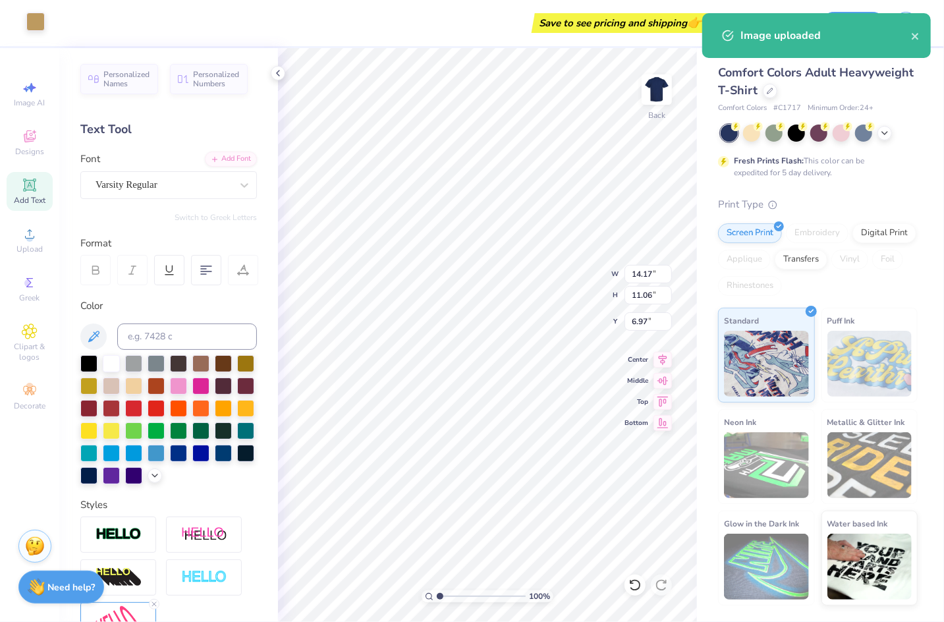
click at [37, 17] on div at bounding box center [35, 22] width 18 height 18
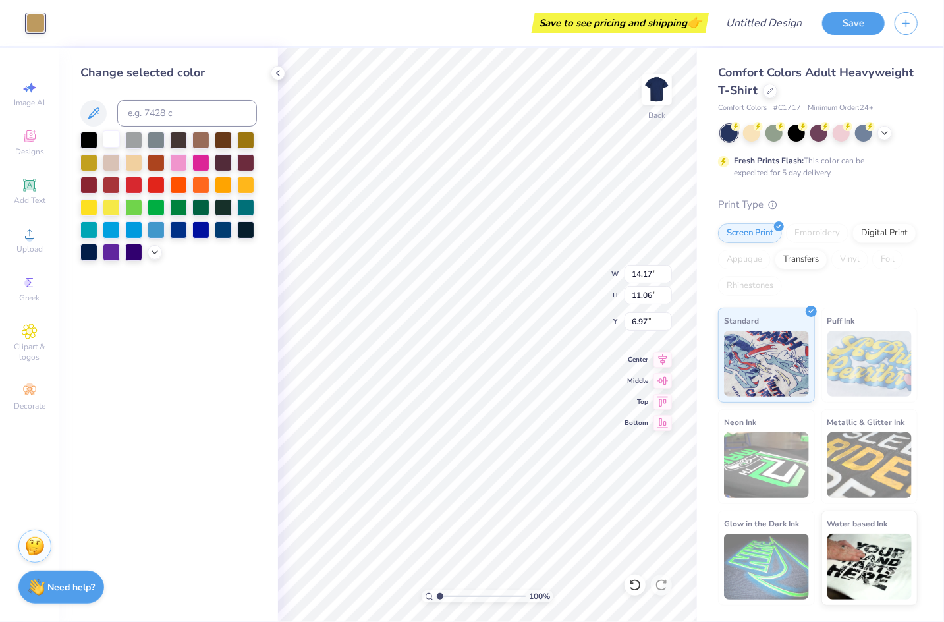
click at [109, 142] on div at bounding box center [111, 138] width 17 height 17
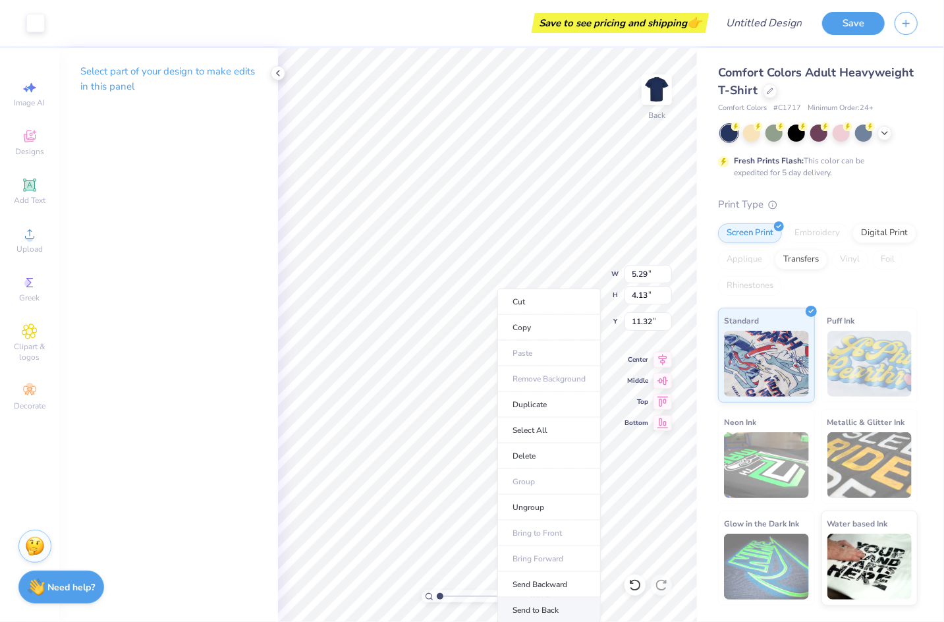
click at [561, 606] on li "Send to Back" at bounding box center [549, 611] width 103 height 26
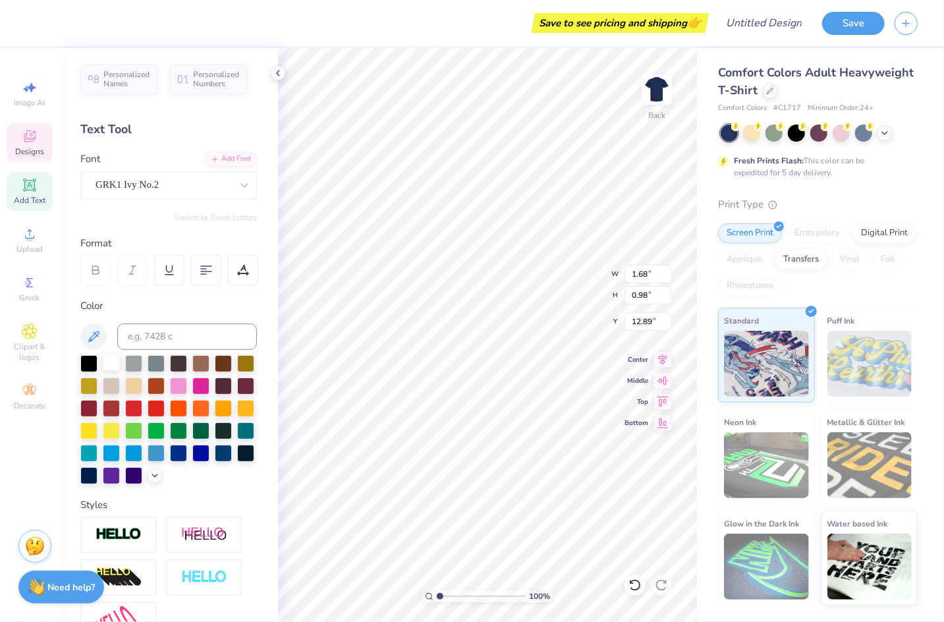
click at [112, 360] on div at bounding box center [111, 362] width 17 height 17
click at [483, 592] on input "range" at bounding box center [481, 597] width 89 height 12
click at [447, 598] on input "range" at bounding box center [481, 597] width 89 height 12
drag, startPoint x: 447, startPoint y: 598, endPoint x: 428, endPoint y: 598, distance: 18.5
click at [437, 598] on input "range" at bounding box center [481, 597] width 89 height 12
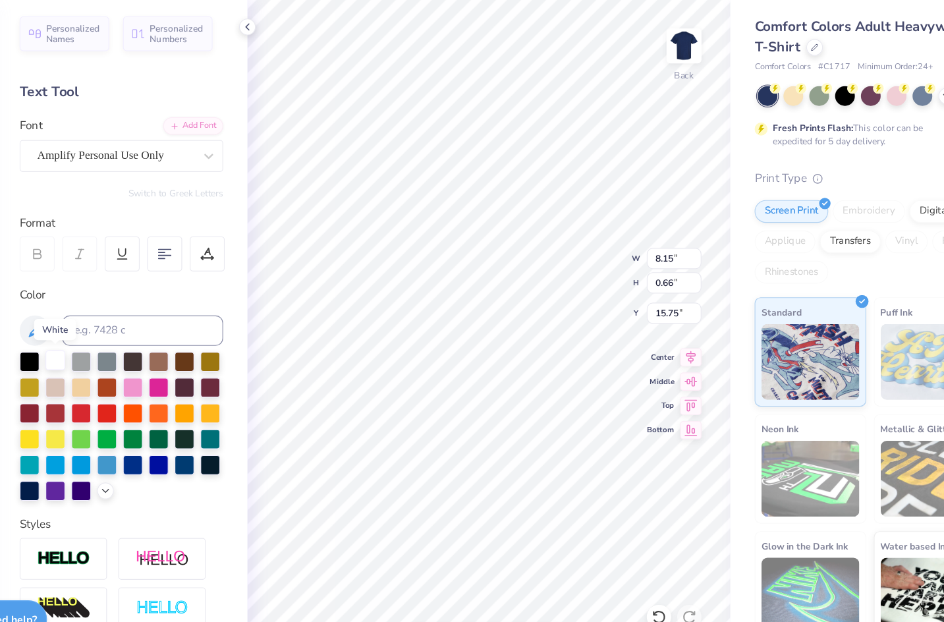
click at [109, 363] on div at bounding box center [111, 362] width 17 height 17
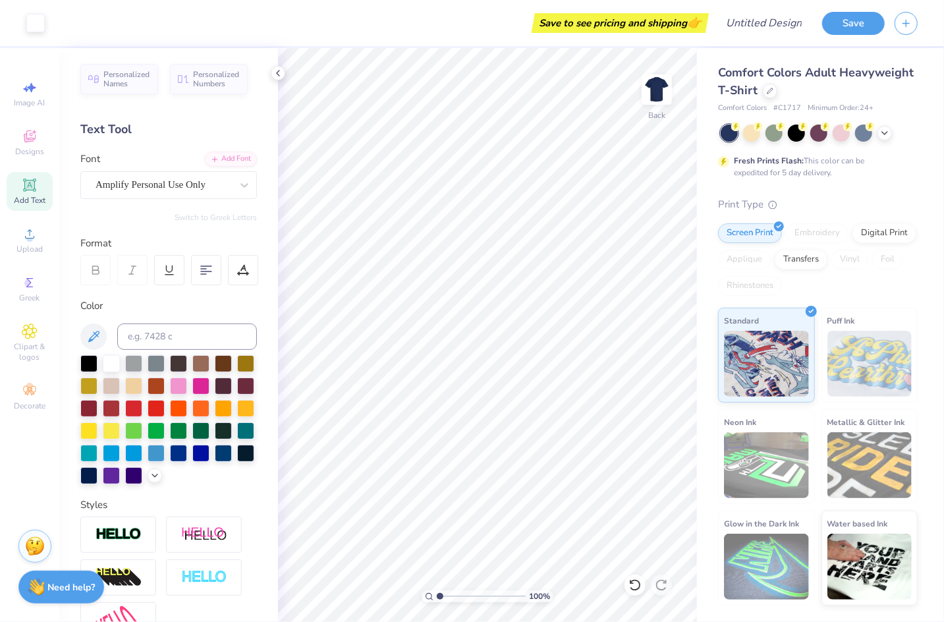
drag, startPoint x: 444, startPoint y: 598, endPoint x: 315, endPoint y: 623, distance: 131.6
click at [437, 602] on input "range" at bounding box center [481, 597] width 89 height 12
click at [284, 76] on div at bounding box center [278, 73] width 14 height 14
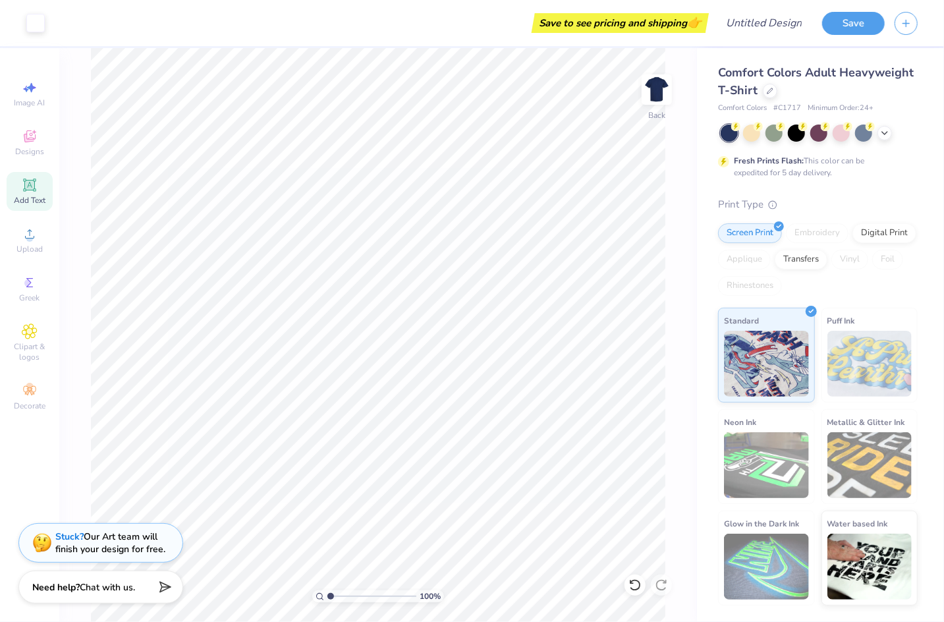
click at [276, 73] on div "Art colors Save to see pricing and shipping 👉 Design Title Save Image AI Design…" at bounding box center [472, 311] width 944 height 622
click at [650, 92] on img at bounding box center [657, 89] width 53 height 53
click at [660, 86] on img at bounding box center [657, 89] width 53 height 53
click at [779, 24] on input "Design Title" at bounding box center [780, 23] width 65 height 26
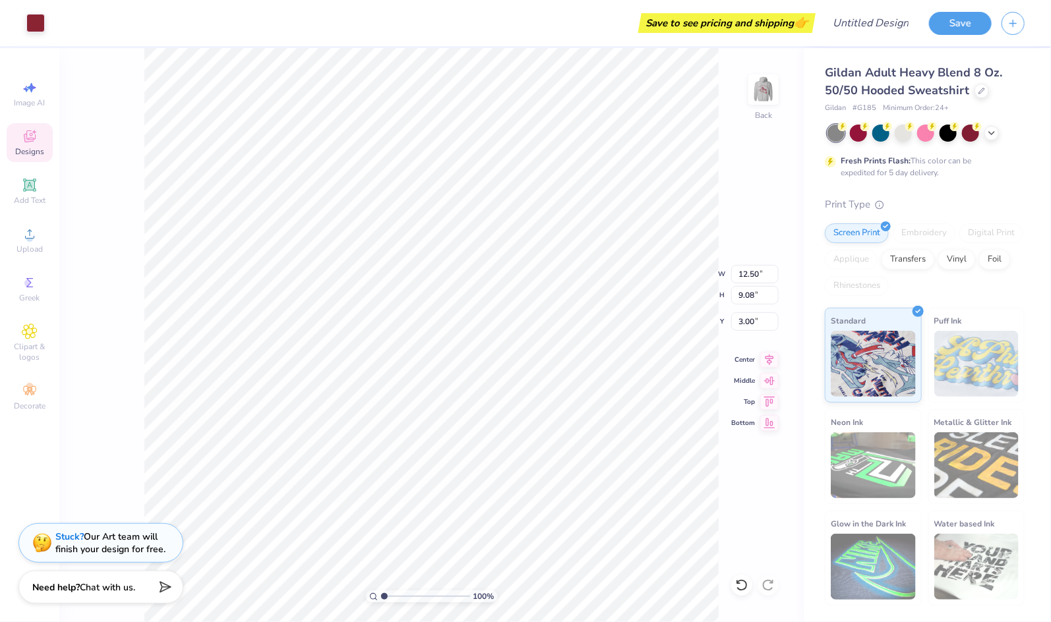
type input "6.64"
type input "2.45"
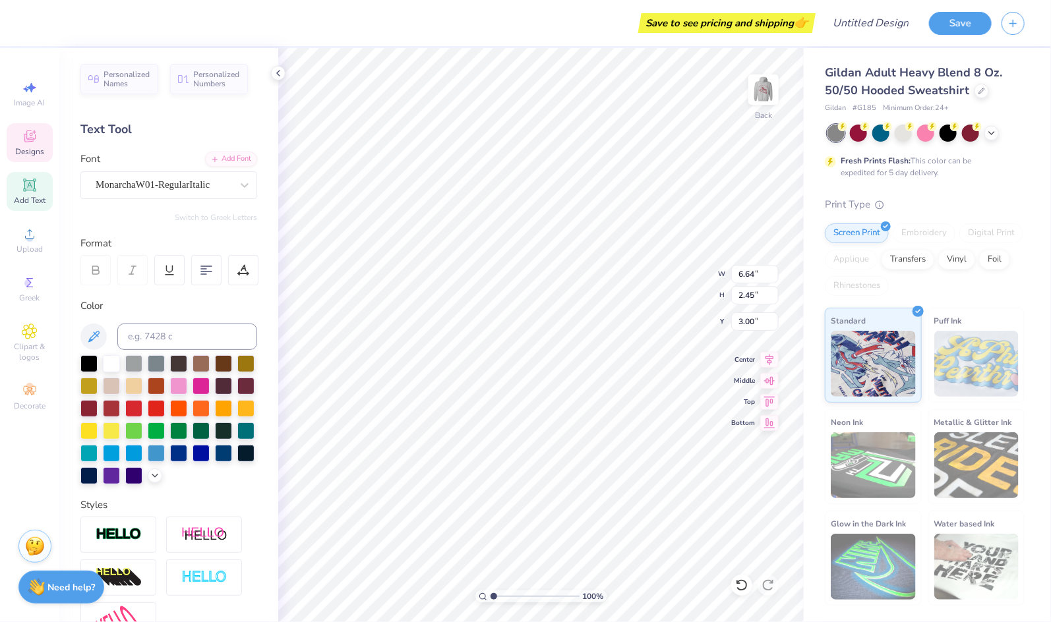
type textarea "Sigma"
type input "5.04"
type input "1.75"
type input "5.45"
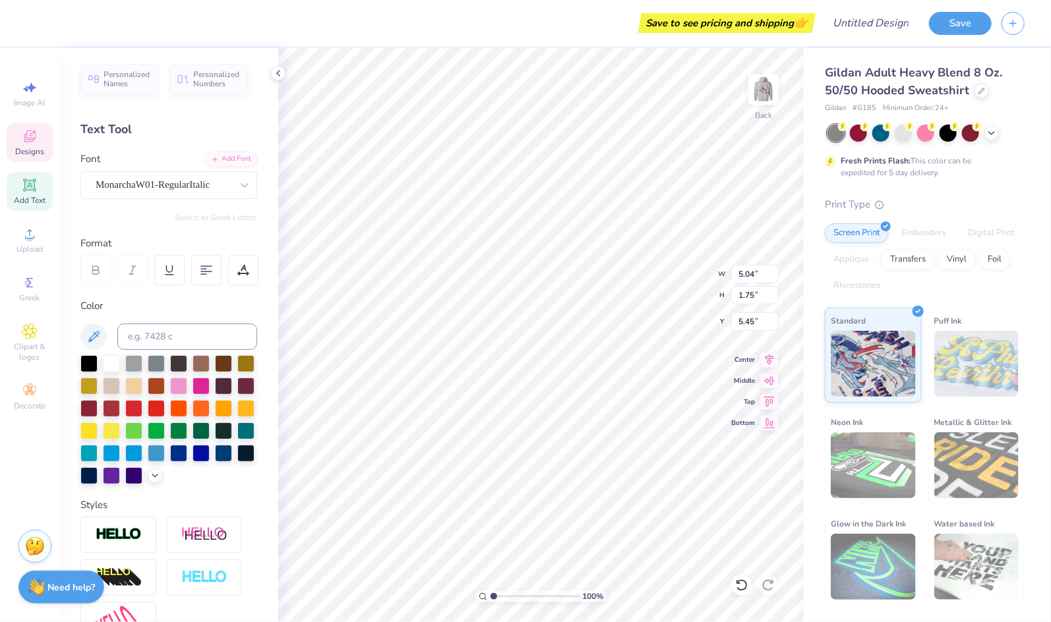
type textarea "Kappa"
type input "5.47"
type input "1.77"
type input "5.48"
type input "6.88"
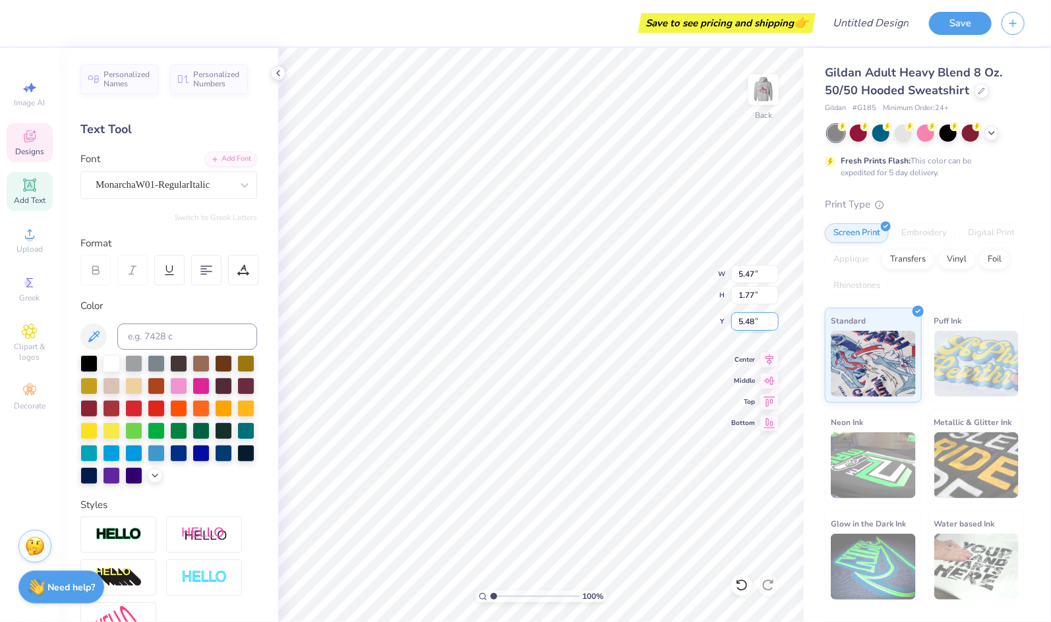
type input "2.44"
type input "3.00"
type input "6.67"
type input "2.37"
type input "3.08"
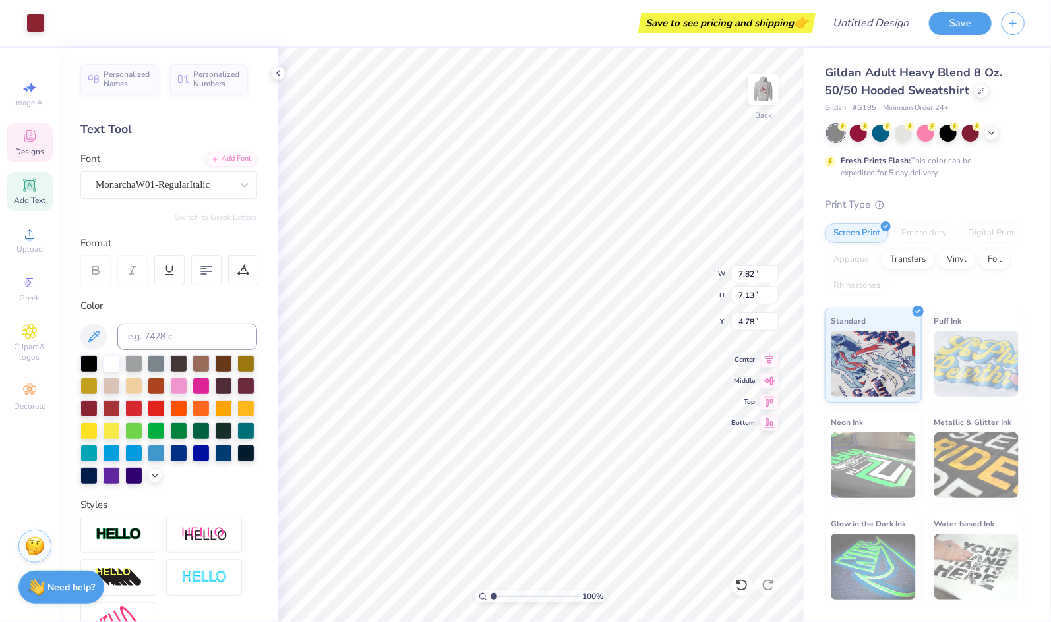
type input "4.94"
type textarea "Sigma"
type input "5.04"
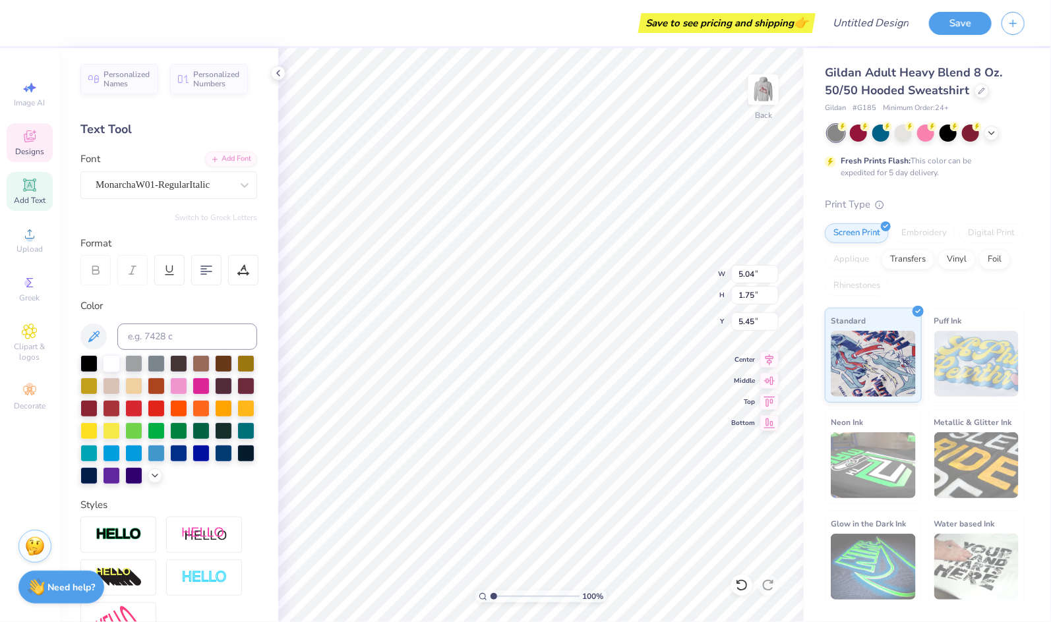
type input "1.75"
type input "5.45"
type textarea "Kappa"
type input "7.82"
type input "7.13"
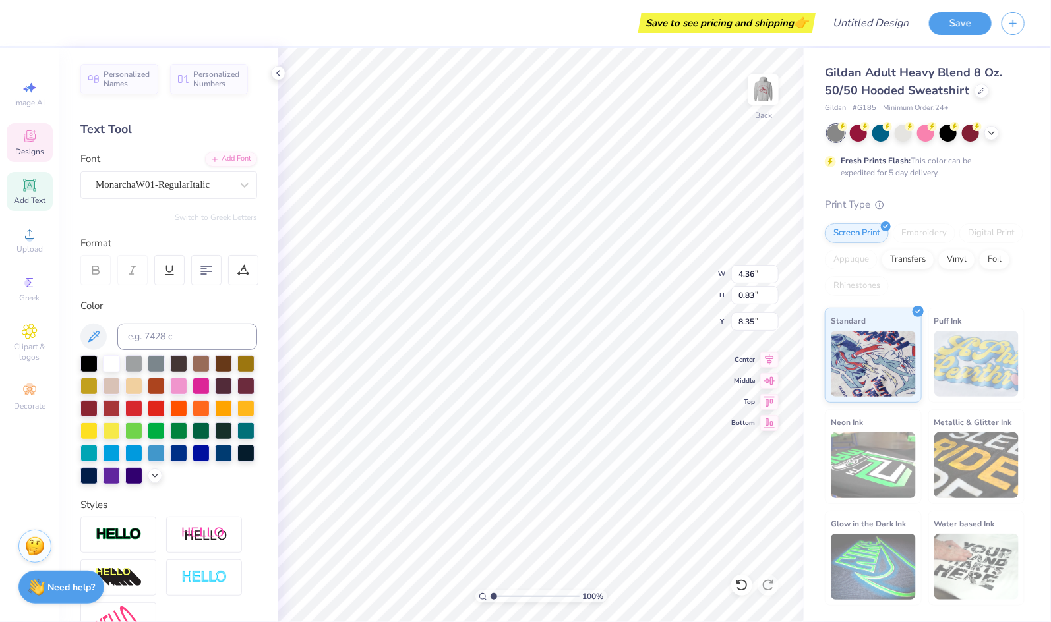
type input "4.94"
type input "5.41"
type input "4.93"
type input "7.15"
type input "5.45"
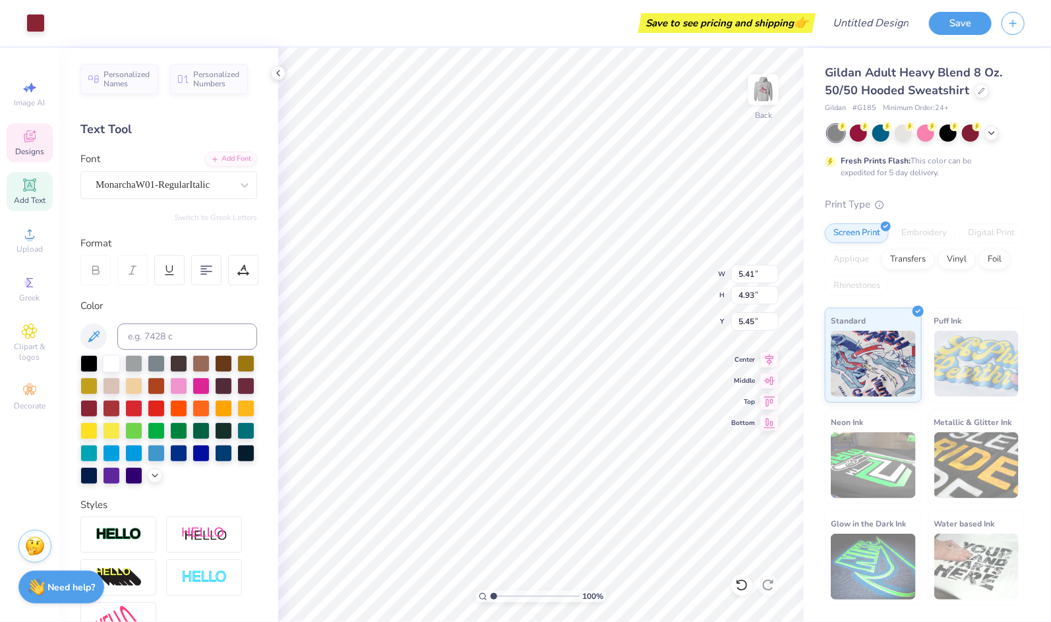
type input "6.29"
type input "5.74"
type input "7.04"
type input "2.28"
type input "5.44"
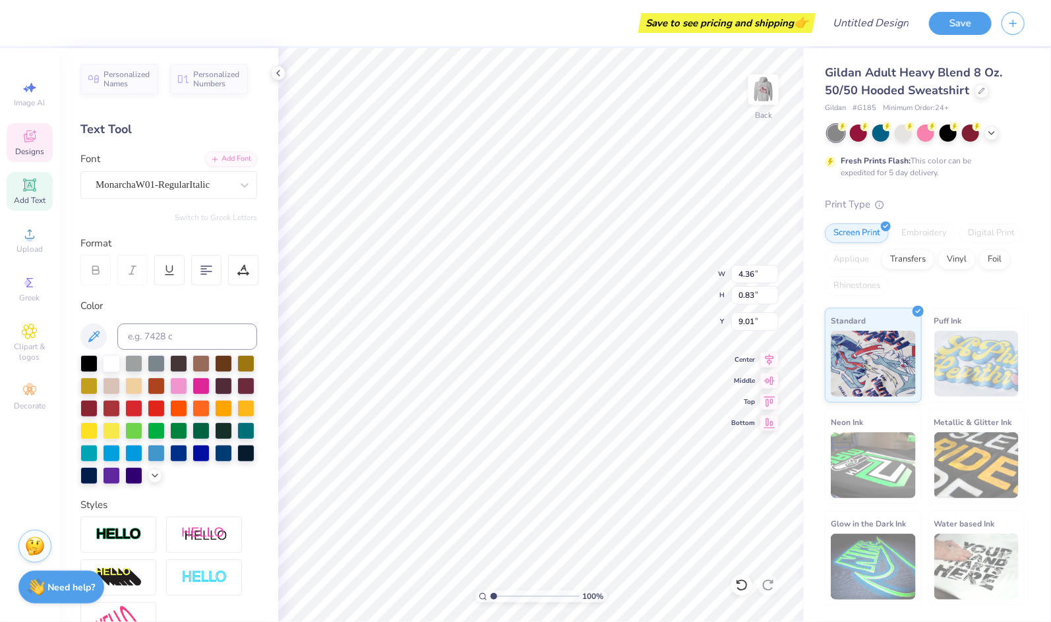
type input "7.72"
type textarea "e"
type textarea "V"
type textarea "v"
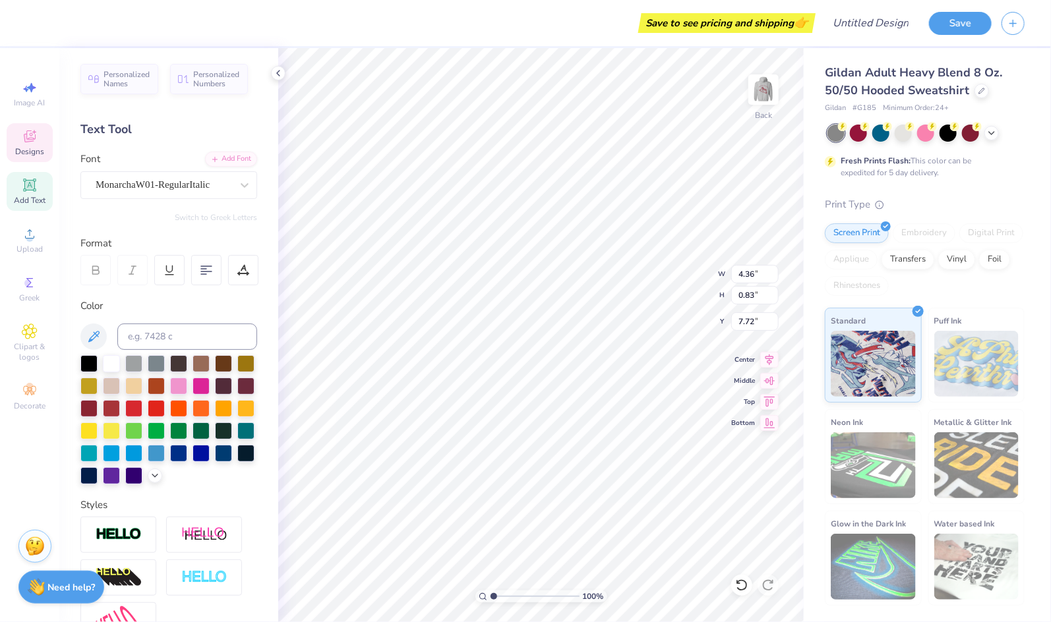
type textarea "[US_STATE]"
type input "7.72"
type input "2.84"
type input "0.54"
type input "9.33"
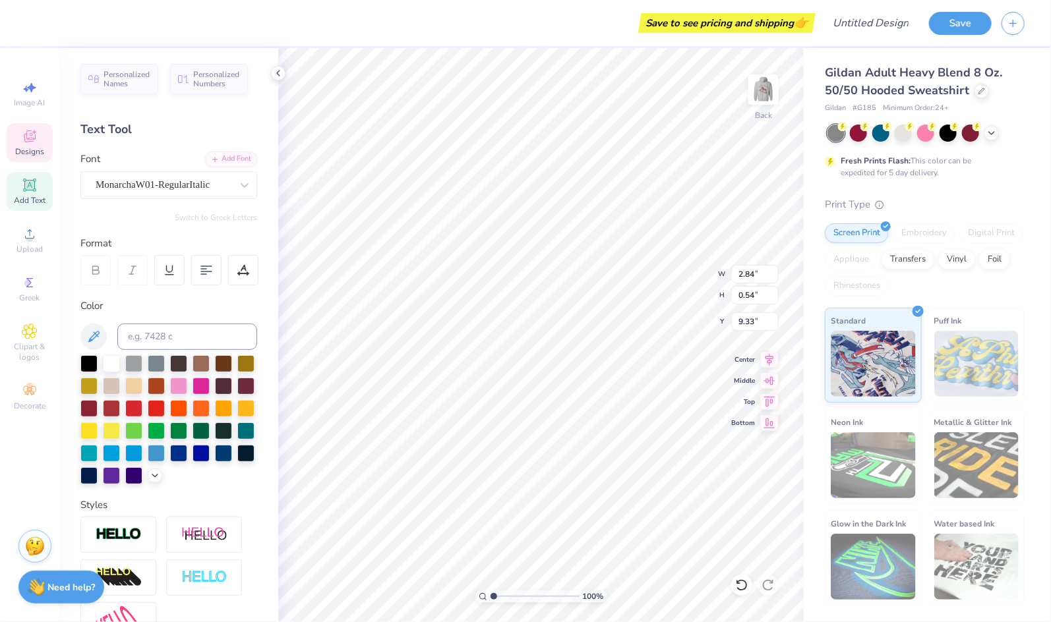
type input "4.06"
type input "1.14"
type input "7.72"
type input "3.11"
type input "0.87"
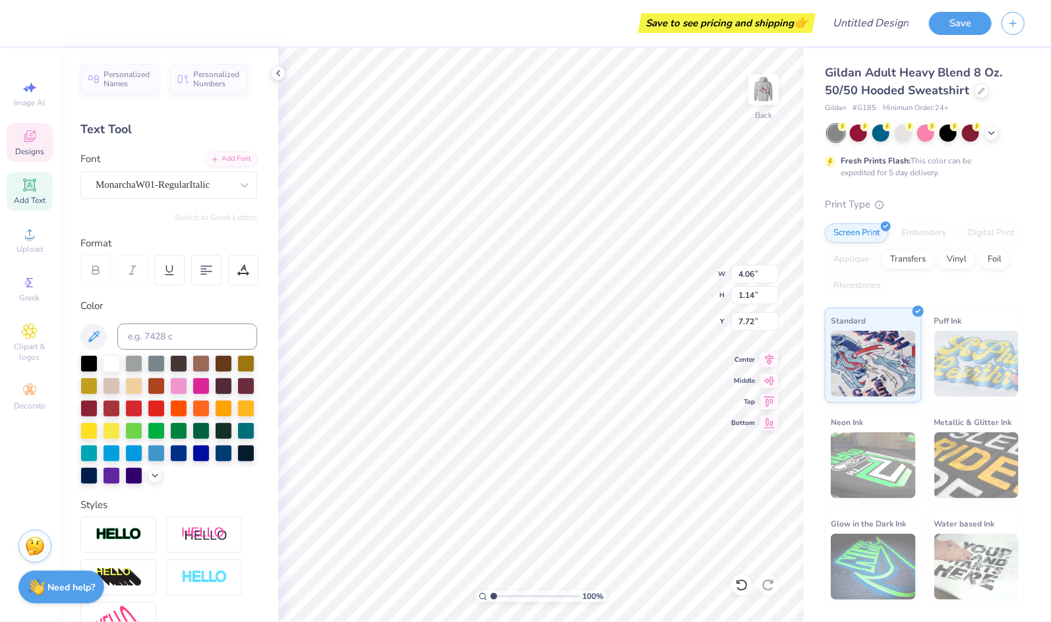
type input "7.99"
type input "2.84"
type input "0.54"
type input "9.07"
type input "7.72"
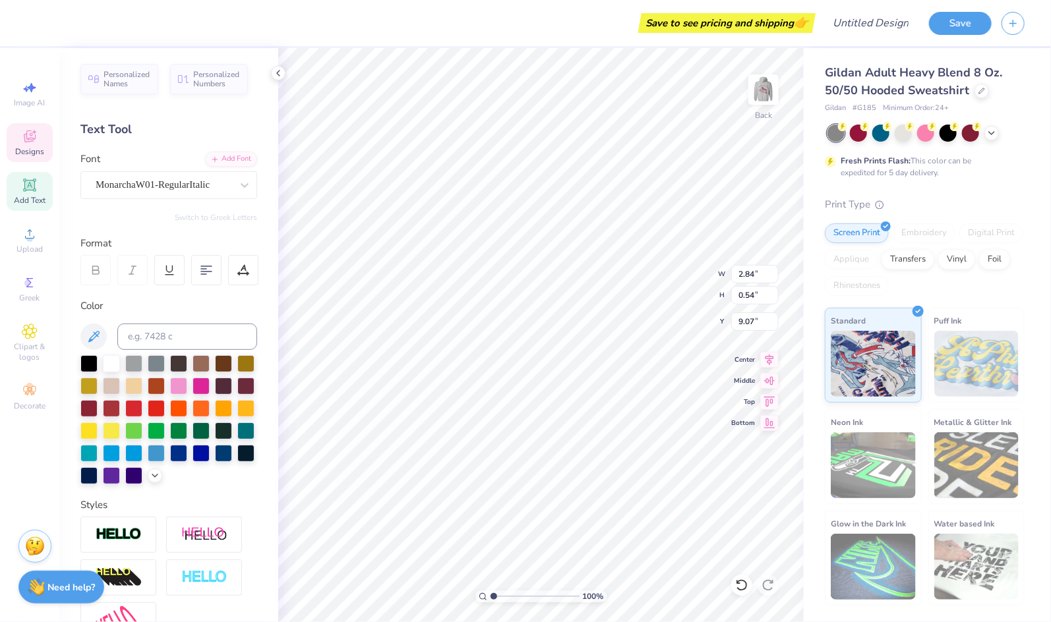
type input "7.89"
click at [766, 93] on img at bounding box center [763, 89] width 53 height 53
click at [979, 92] on icon at bounding box center [981, 89] width 7 height 7
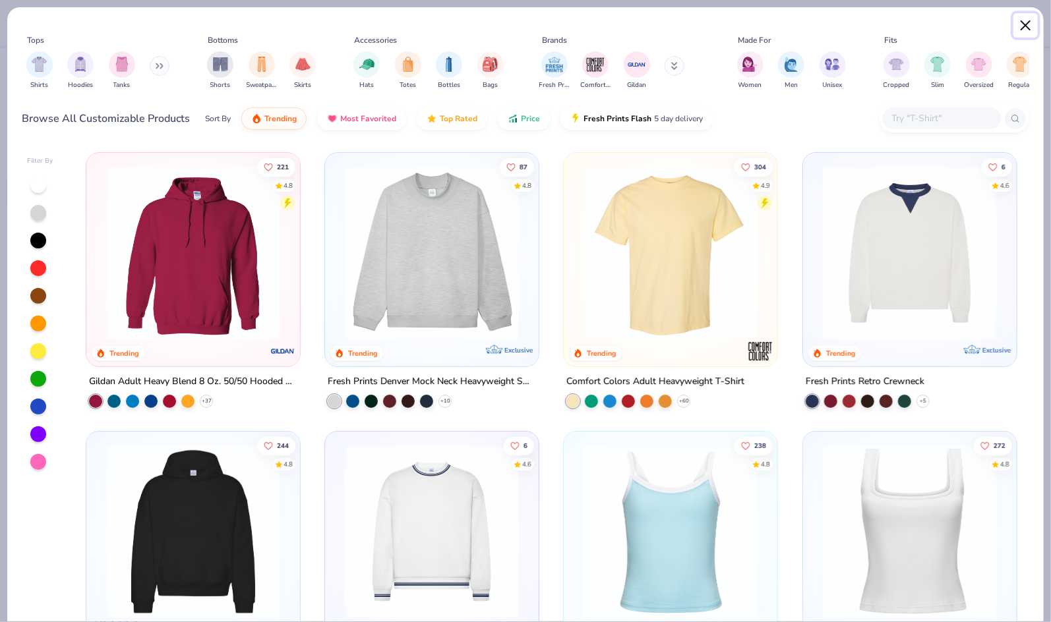
click at [1029, 26] on button "Close" at bounding box center [1025, 25] width 25 height 25
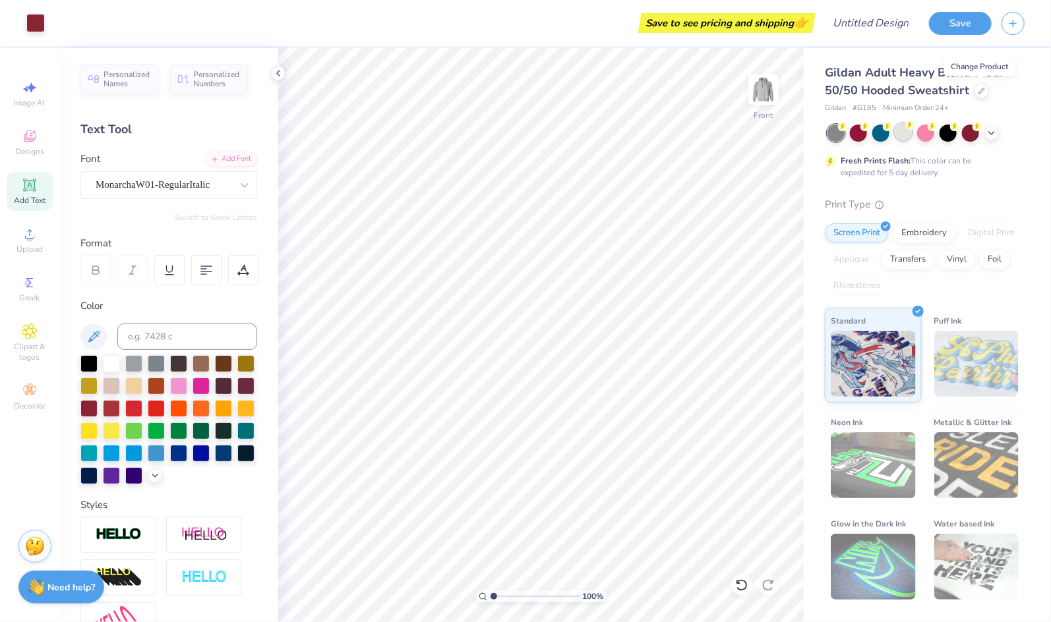
click at [909, 136] on div at bounding box center [902, 131] width 17 height 17
click at [218, 449] on div at bounding box center [223, 452] width 17 height 17
click at [226, 452] on div at bounding box center [223, 452] width 17 height 17
click at [36, 30] on div at bounding box center [35, 22] width 18 height 18
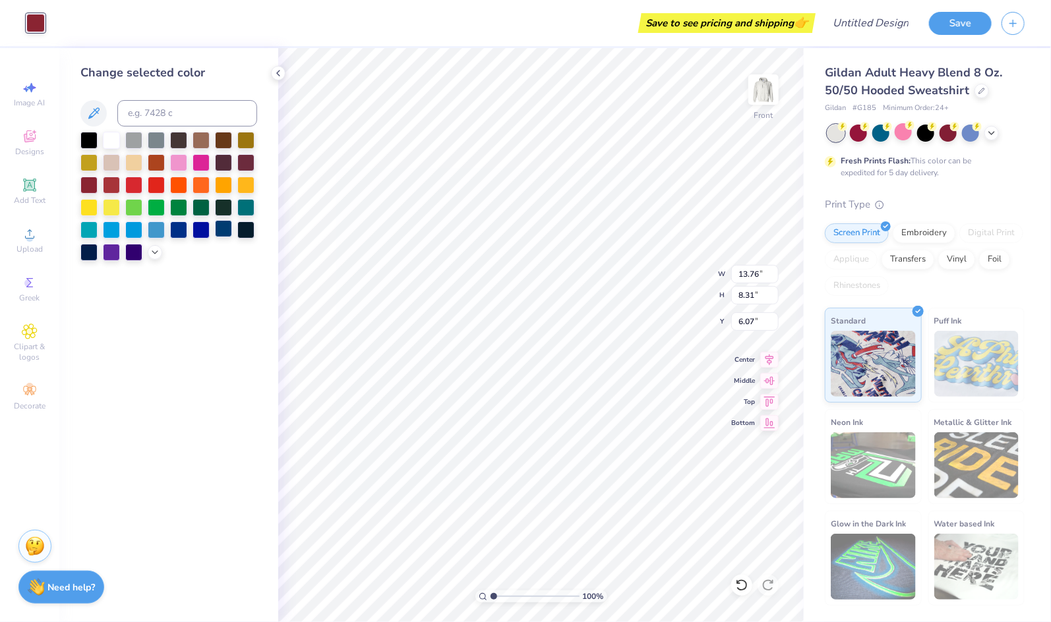
click at [226, 233] on div at bounding box center [223, 228] width 17 height 17
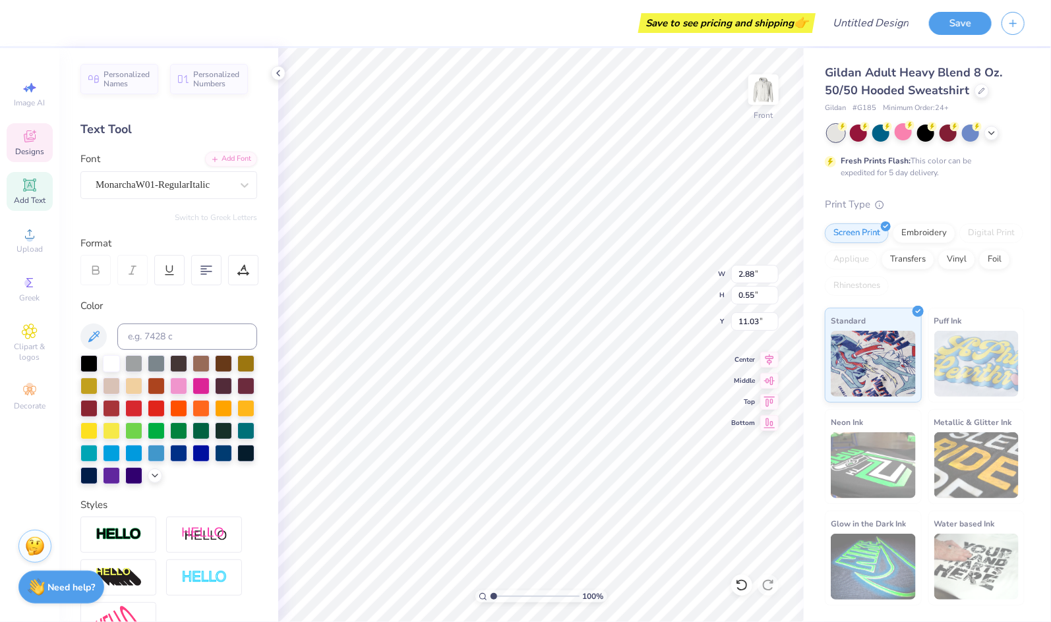
type input "11.74"
type input "2.10"
type input "0.40"
type input "11.91"
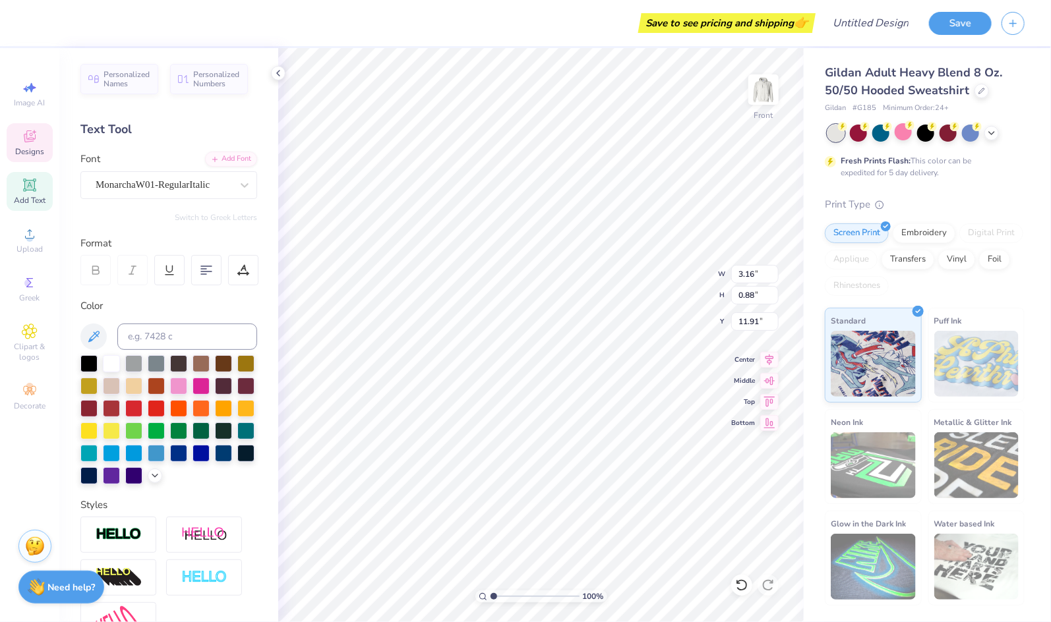
type textarea "theta zeta"
type input "11.89"
type input "6.39"
type input "5.83"
type input "8.54"
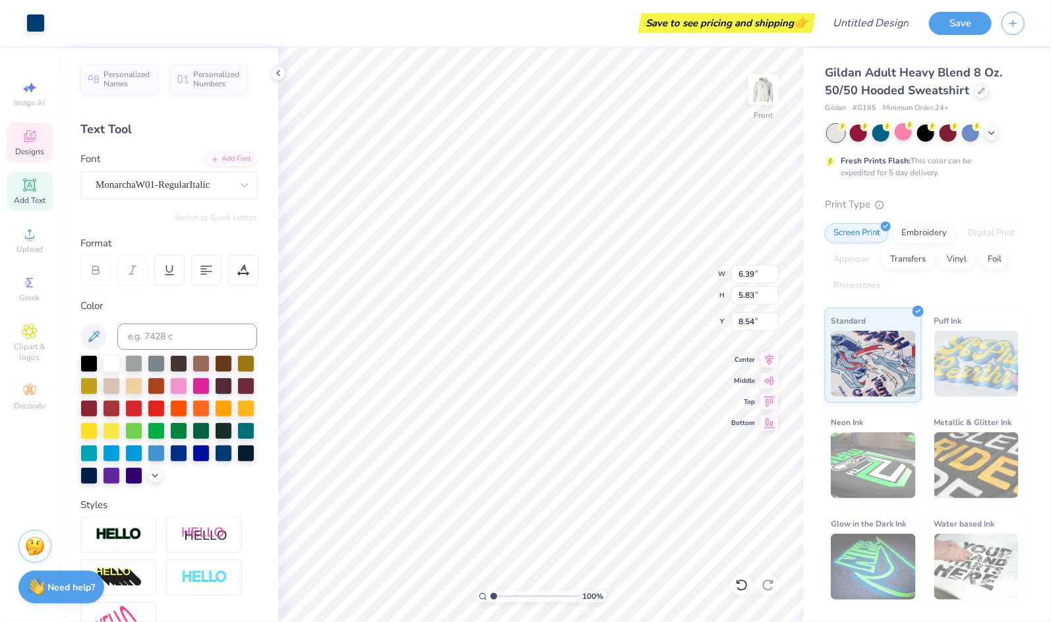
type input "6.23"
type input "5.92"
type input "7.90"
type input "6.23"
type input "5.92"
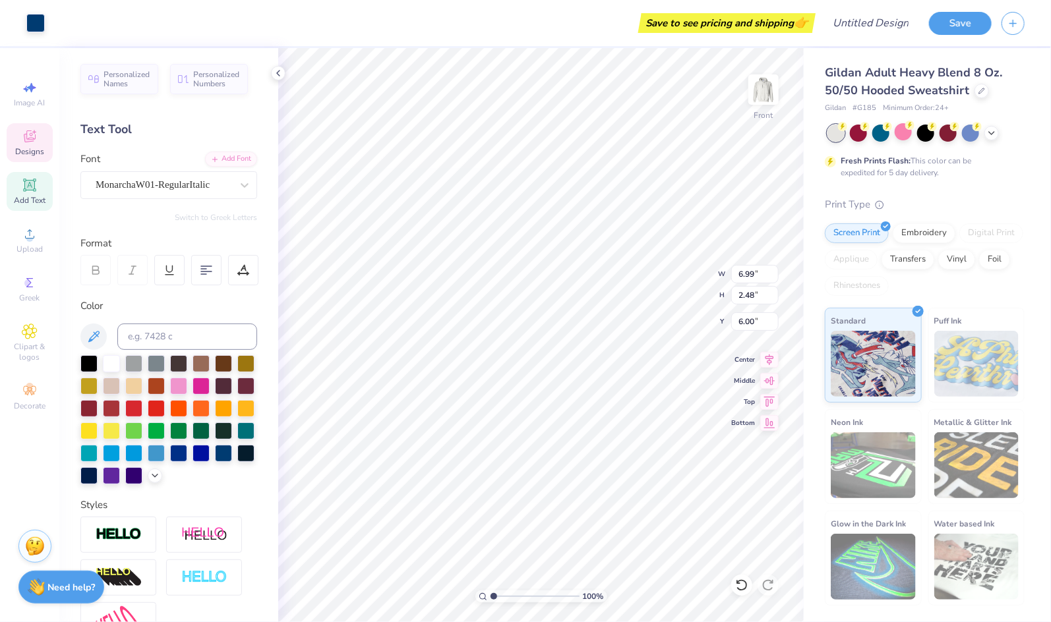
type input "7.90"
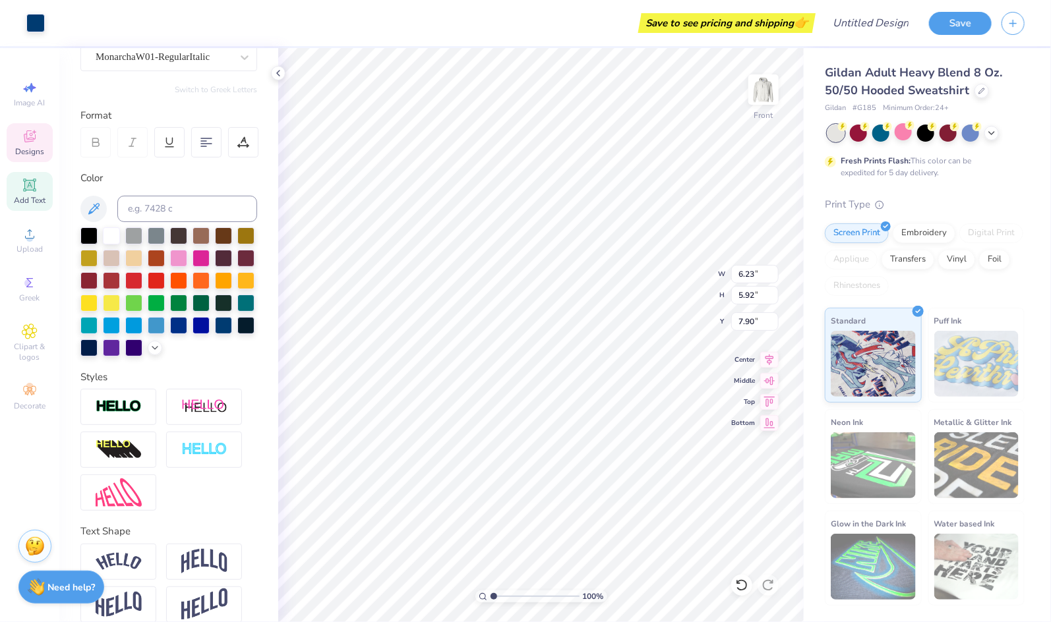
scroll to position [142, 0]
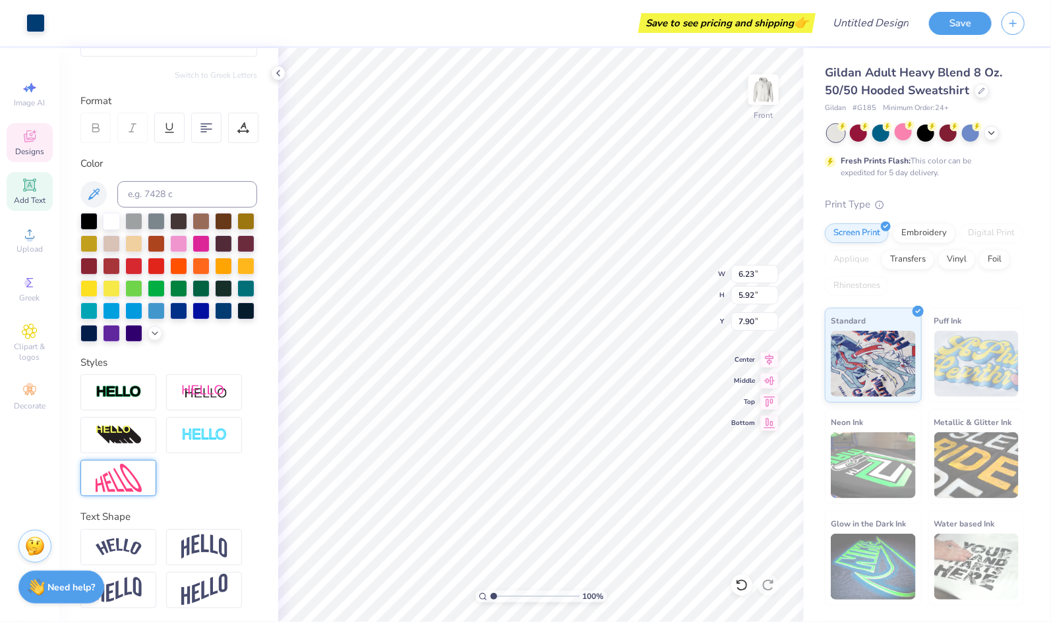
click at [126, 483] on img at bounding box center [119, 478] width 46 height 28
type input "6.04"
type input "5.74"
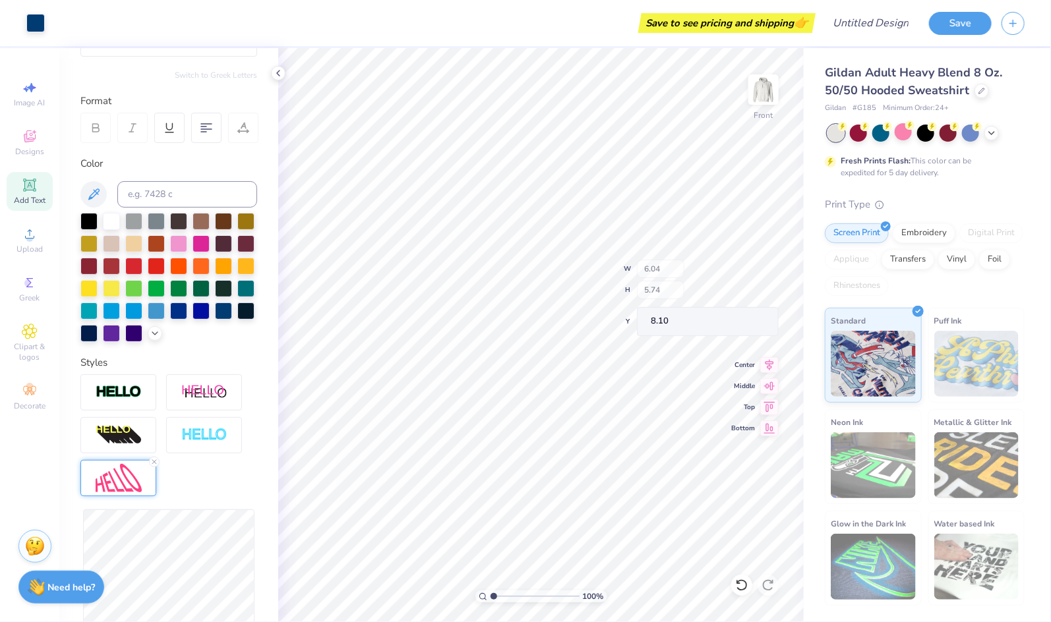
type input "7.99"
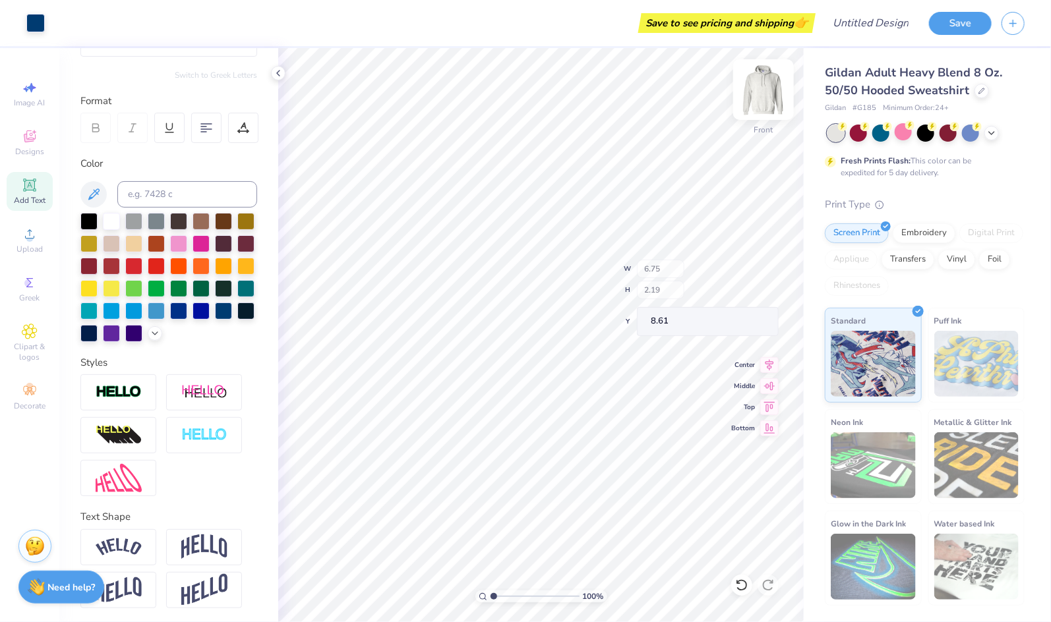
type input "6.75"
type input "2.19"
type input "8.61"
type input "8.48"
type input "6.99"
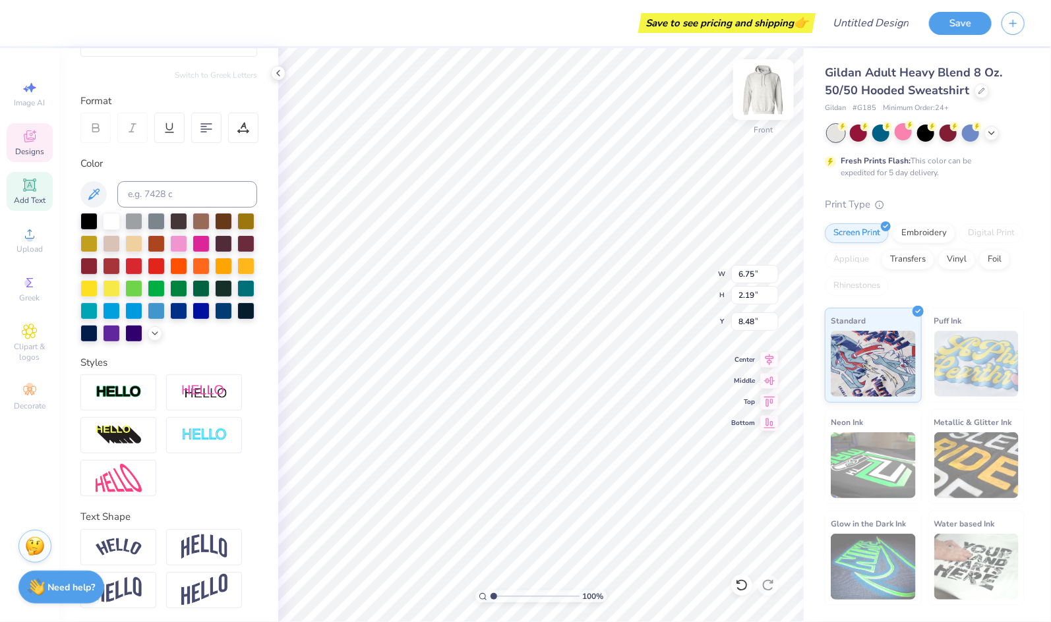
type input "2.48"
type input "6.00"
type input "6.50"
type input "6.00"
click at [767, 90] on img at bounding box center [763, 89] width 53 height 53
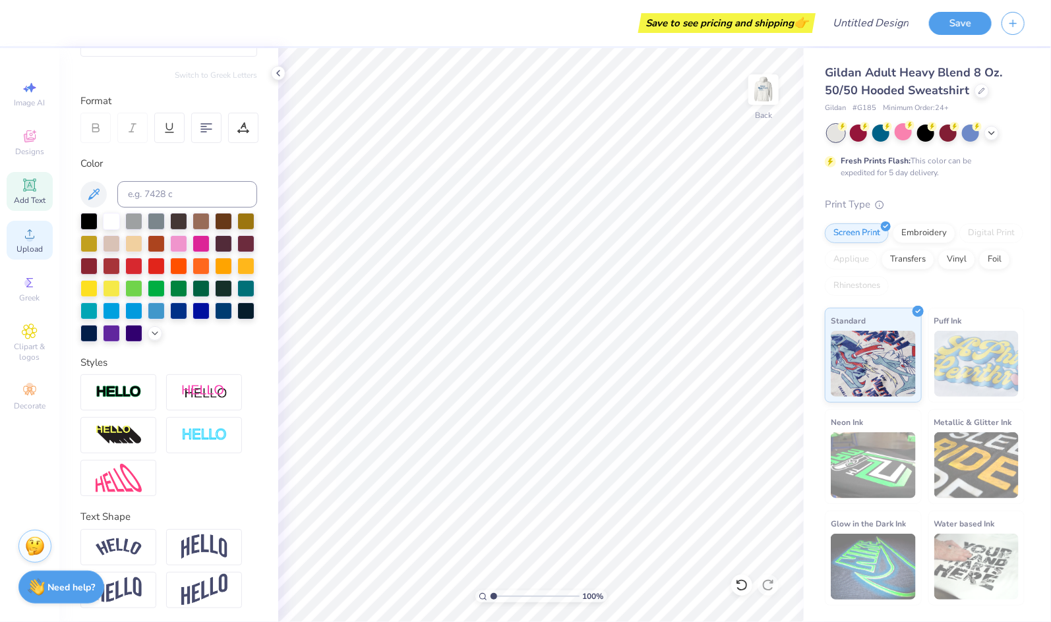
click at [40, 239] on div "Upload" at bounding box center [30, 240] width 46 height 39
click at [24, 225] on div "Upload" at bounding box center [30, 240] width 46 height 39
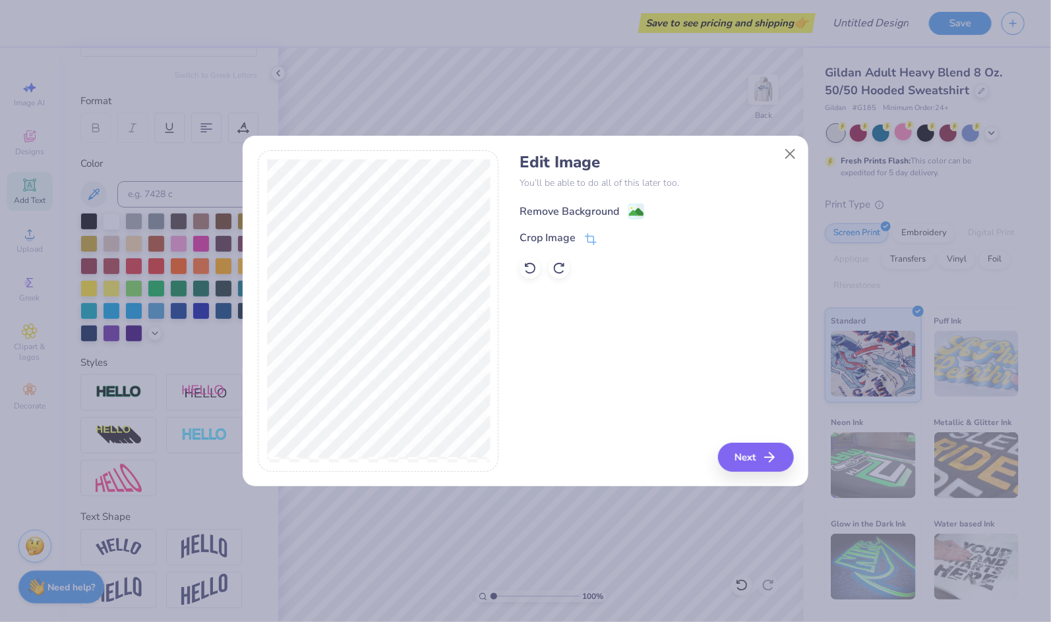
click at [589, 213] on div "Remove Background" at bounding box center [569, 212] width 100 height 16
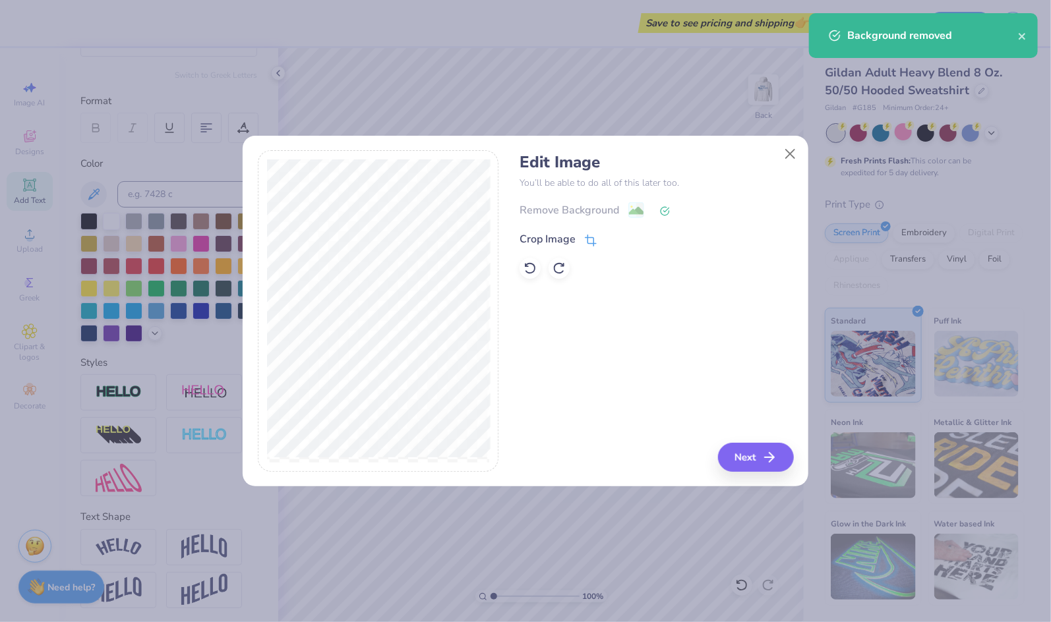
click at [581, 245] on div "Crop Image" at bounding box center [557, 239] width 77 height 16
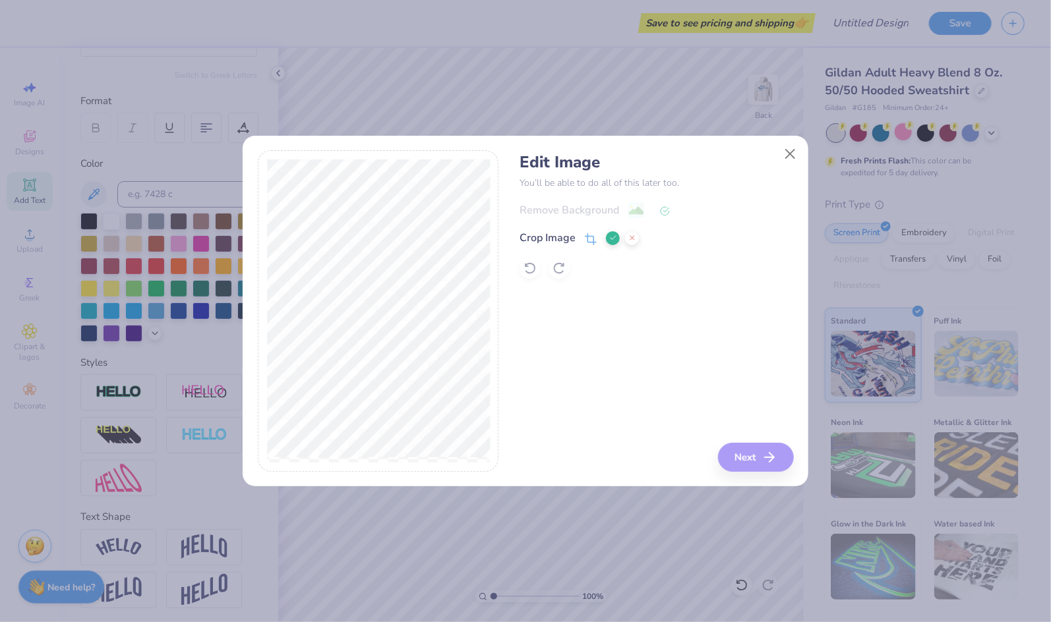
click at [614, 243] on button at bounding box center [613, 238] width 14 height 14
click at [635, 212] on div "Remove Background" at bounding box center [656, 210] width 274 height 16
click at [667, 208] on polyline at bounding box center [666, 210] width 5 height 4
click at [657, 224] on div "Remove Background Crop Image" at bounding box center [656, 240] width 274 height 77
click at [792, 146] on button "Close" at bounding box center [790, 153] width 25 height 25
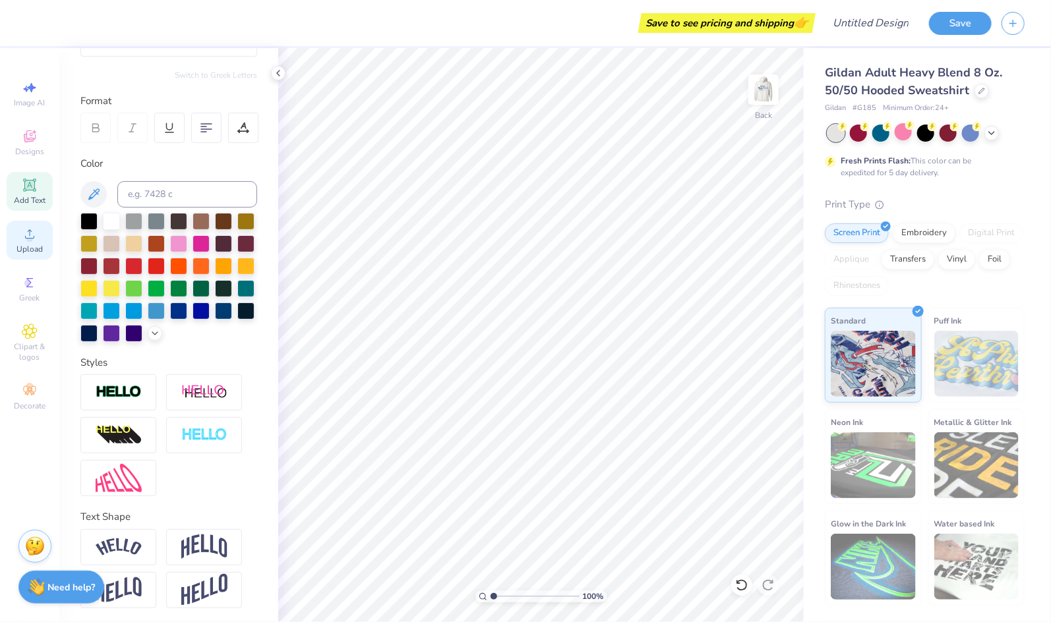
click at [37, 238] on icon at bounding box center [30, 234] width 16 height 16
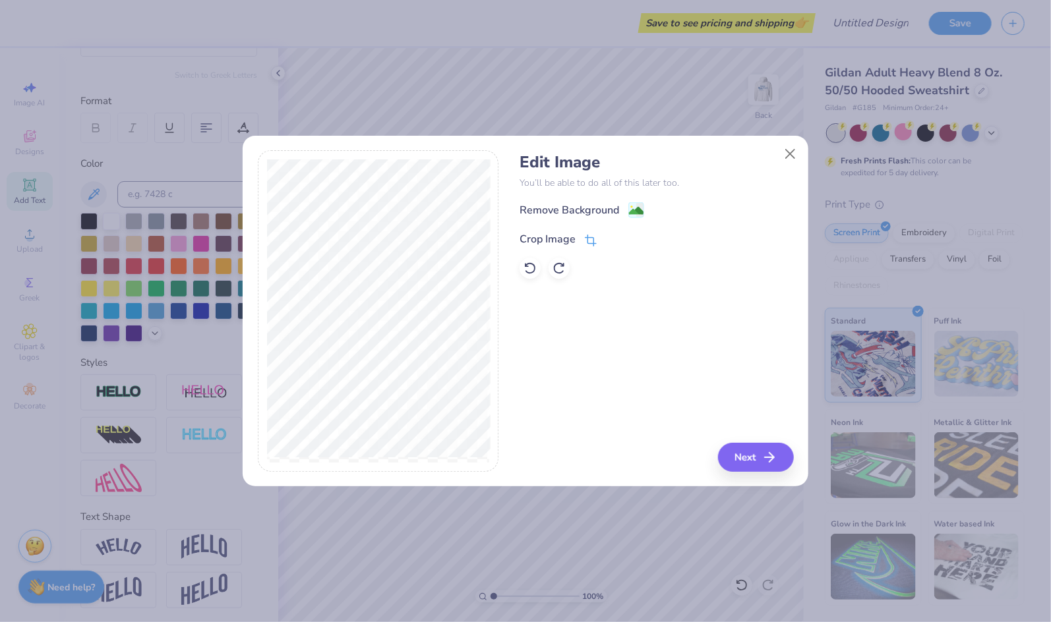
click at [545, 230] on div "Crop Image" at bounding box center [557, 238] width 77 height 16
click at [549, 243] on div "Crop Image" at bounding box center [547, 239] width 56 height 16
click at [613, 237] on icon at bounding box center [613, 238] width 8 height 8
click at [634, 206] on image at bounding box center [636, 212] width 14 height 14
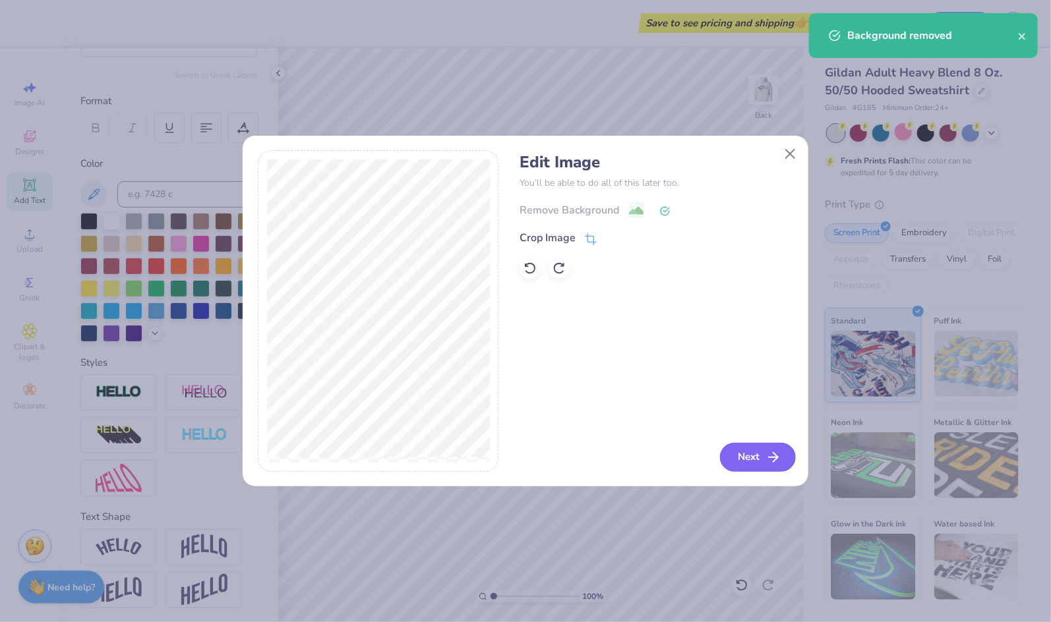
click at [759, 449] on button "Next" at bounding box center [758, 457] width 76 height 29
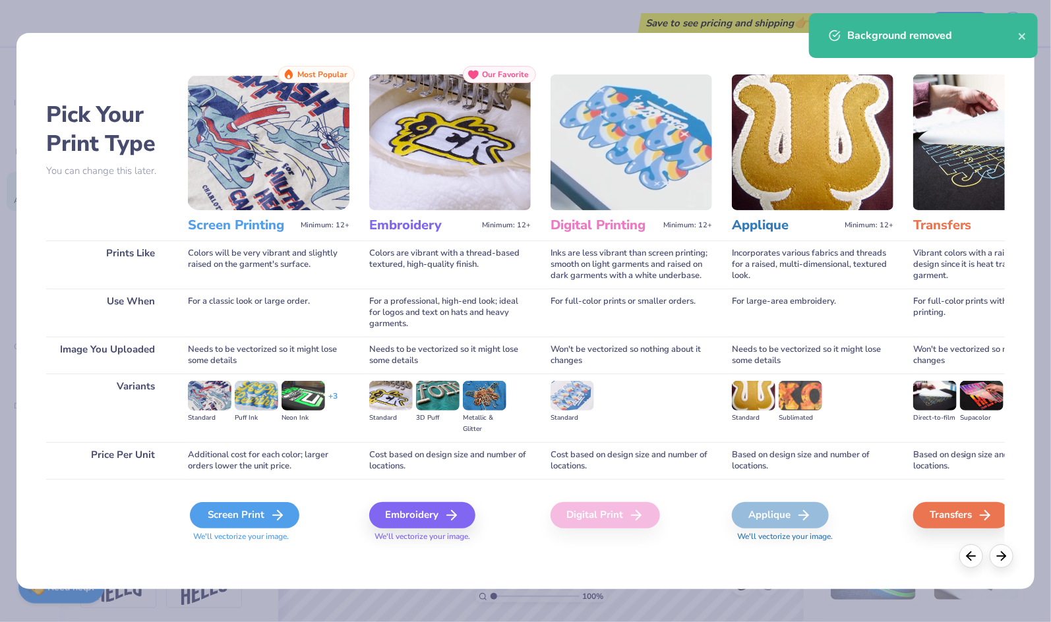
click at [227, 524] on div "Screen Print" at bounding box center [244, 515] width 109 height 26
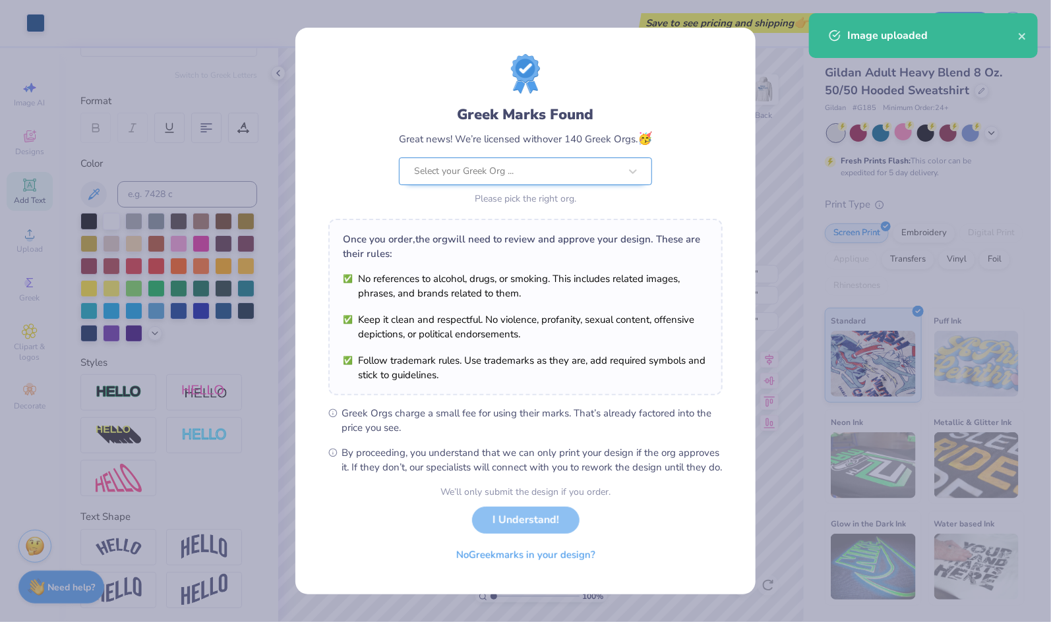
click at [509, 175] on div "Select your Greek Org ..." at bounding box center [517, 171] width 208 height 26
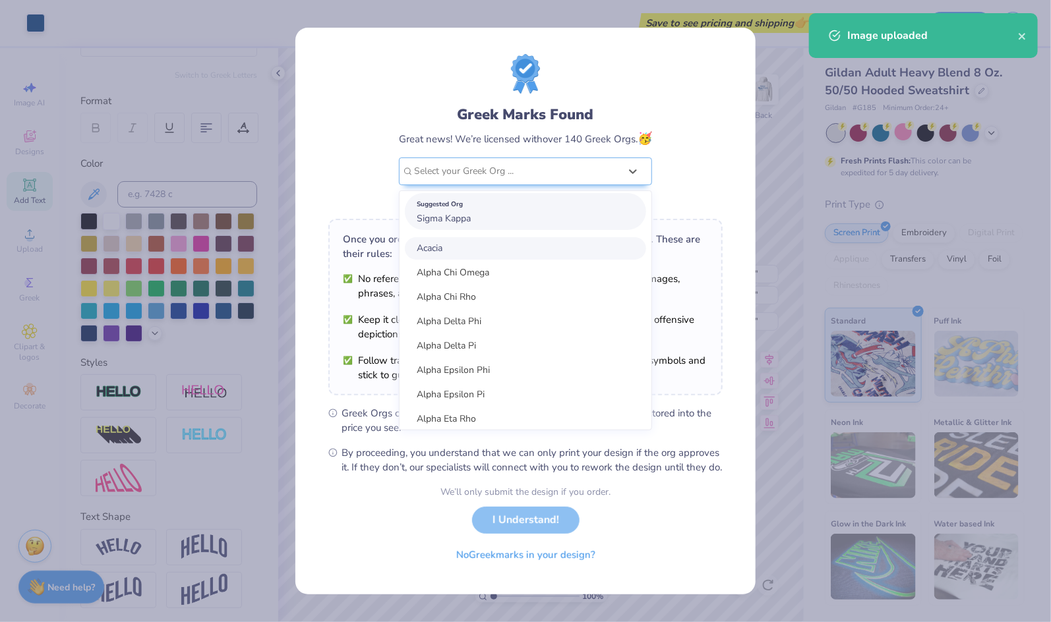
click at [482, 219] on div "Suggested Org Sigma Kappa" at bounding box center [525, 211] width 241 height 37
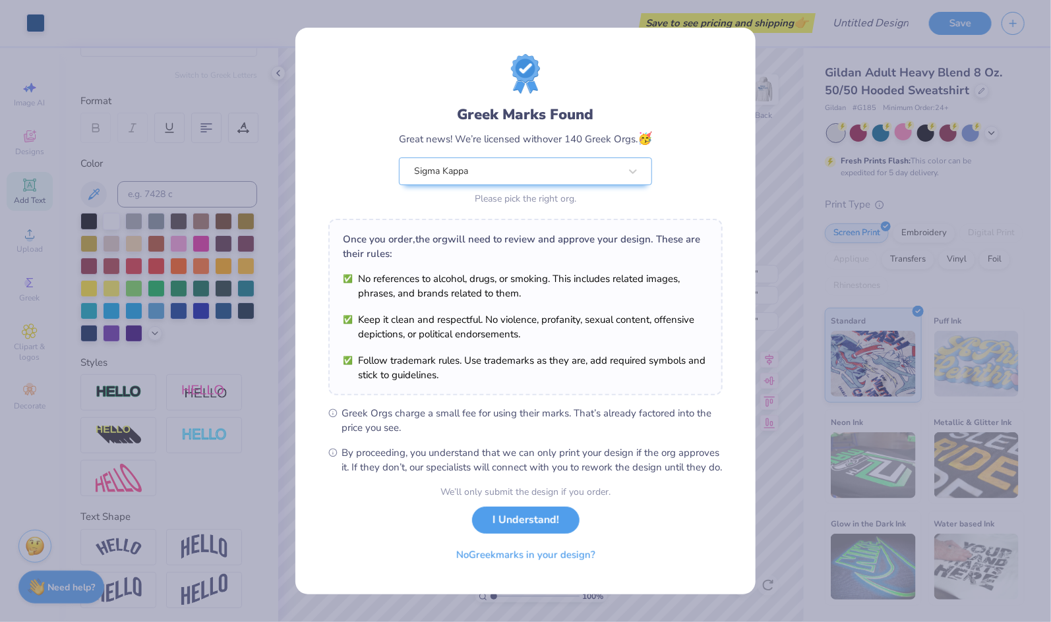
click at [548, 530] on button "I Understand!" at bounding box center [525, 520] width 107 height 27
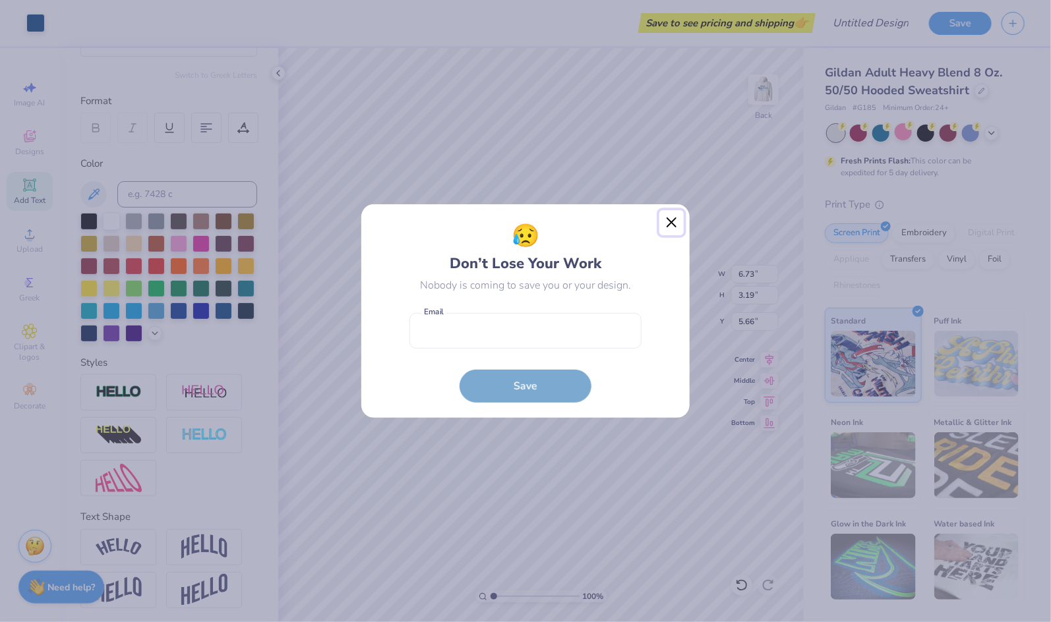
click at [664, 217] on button "Close" at bounding box center [671, 222] width 25 height 25
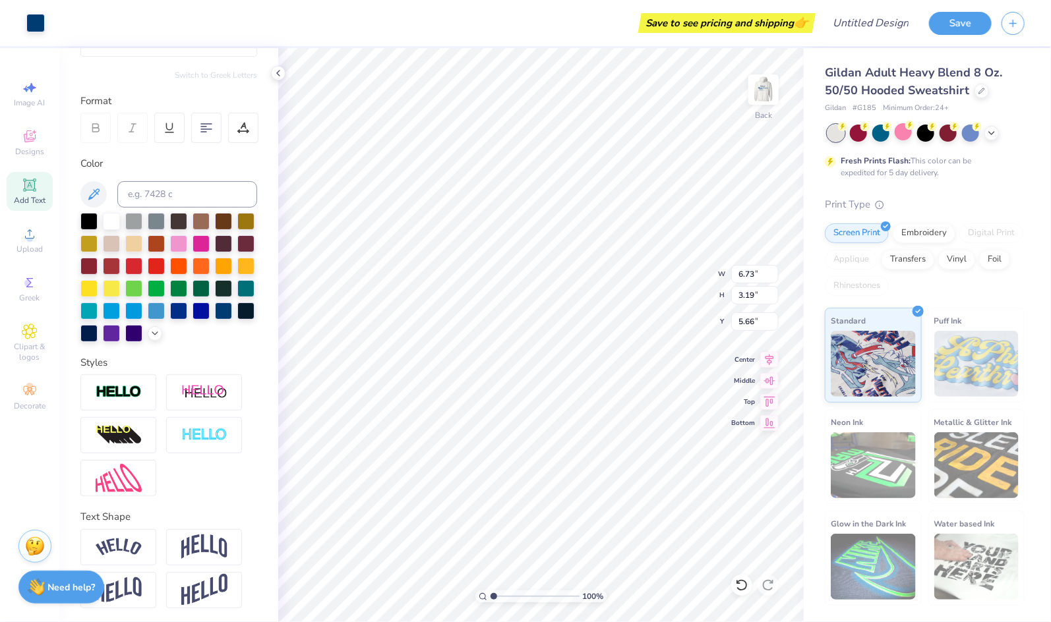
type input "4.27"
type input "2.02"
type input "3.00"
click at [763, 92] on img at bounding box center [763, 89] width 53 height 53
click at [763, 92] on img at bounding box center [763, 89] width 26 height 26
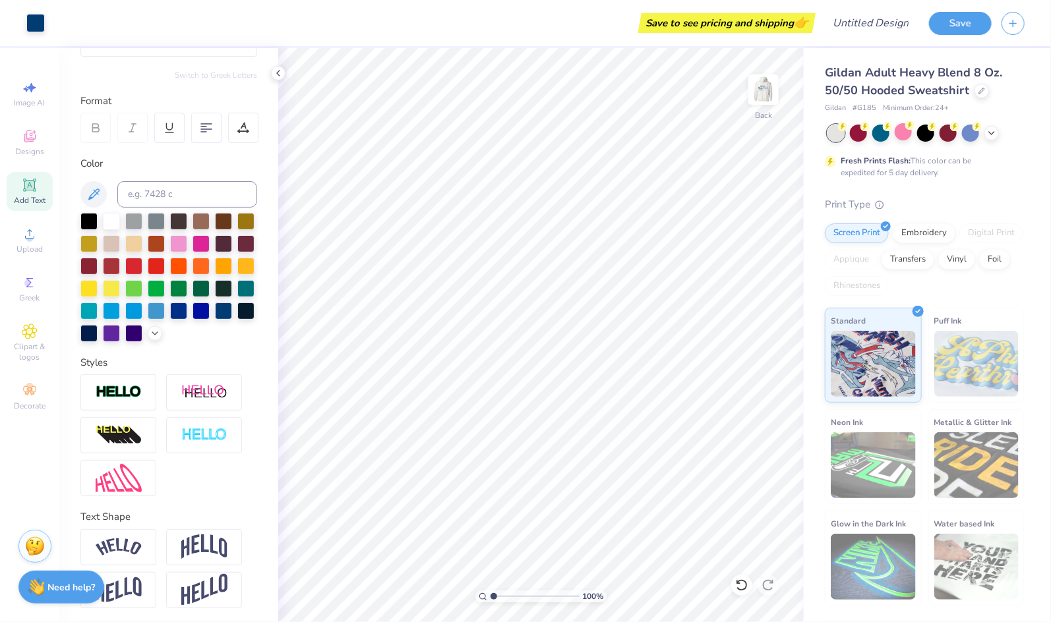
click at [763, 92] on img at bounding box center [763, 89] width 26 height 26
click at [765, 88] on img at bounding box center [763, 89] width 53 height 53
click at [765, 88] on img at bounding box center [763, 89] width 26 height 26
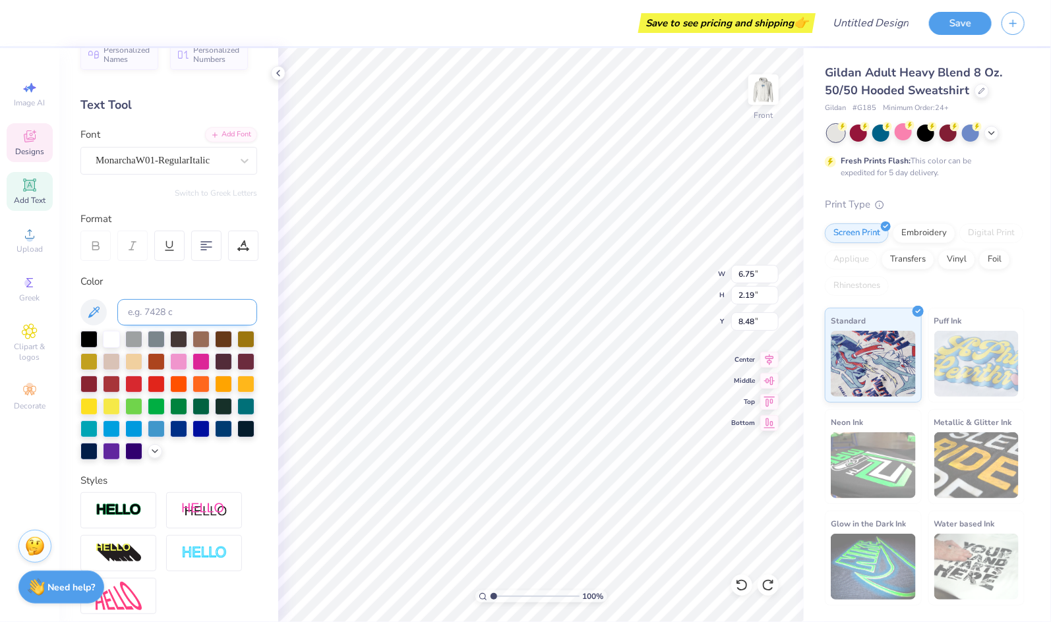
scroll to position [0, 0]
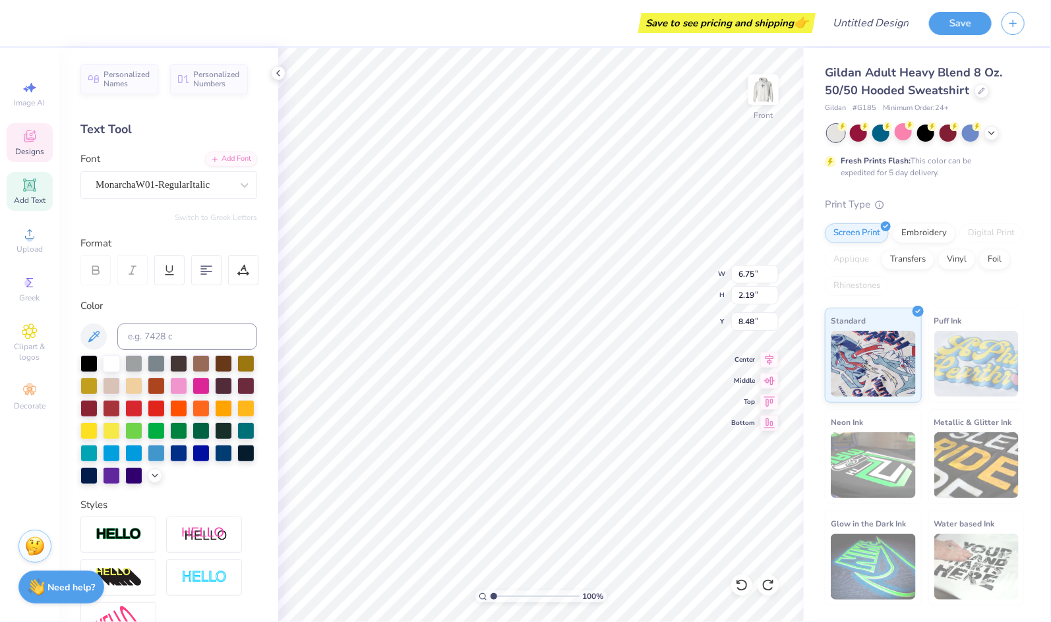
type input "6.99"
type input "2.48"
type input "6.00"
type input "6.75"
type input "2.19"
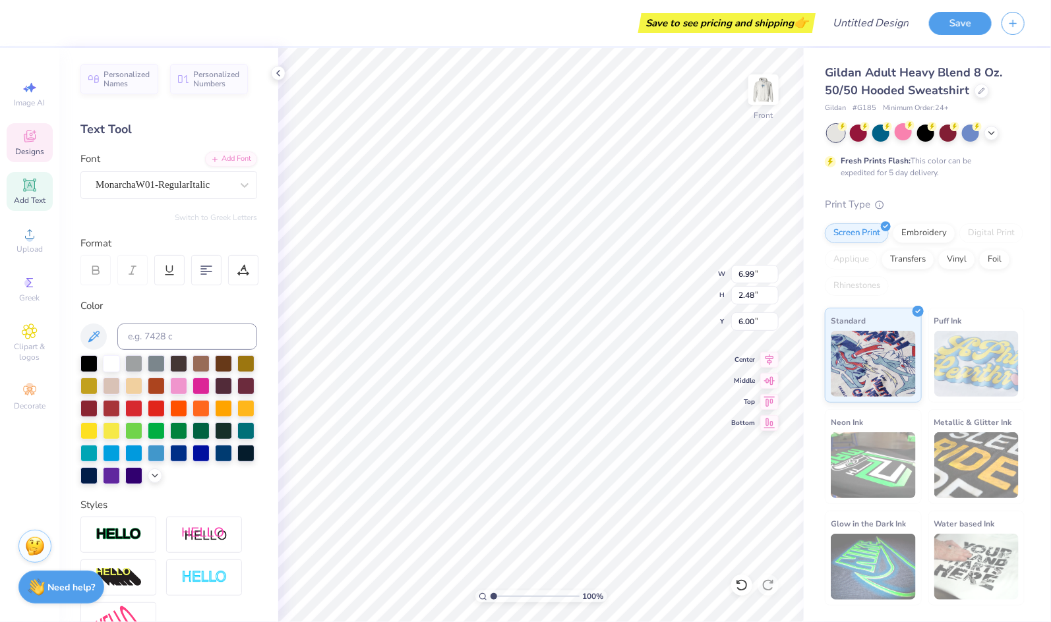
type input "8.48"
type input "6.99"
type input "2.48"
type input "6.00"
click at [773, 86] on img at bounding box center [763, 89] width 53 height 53
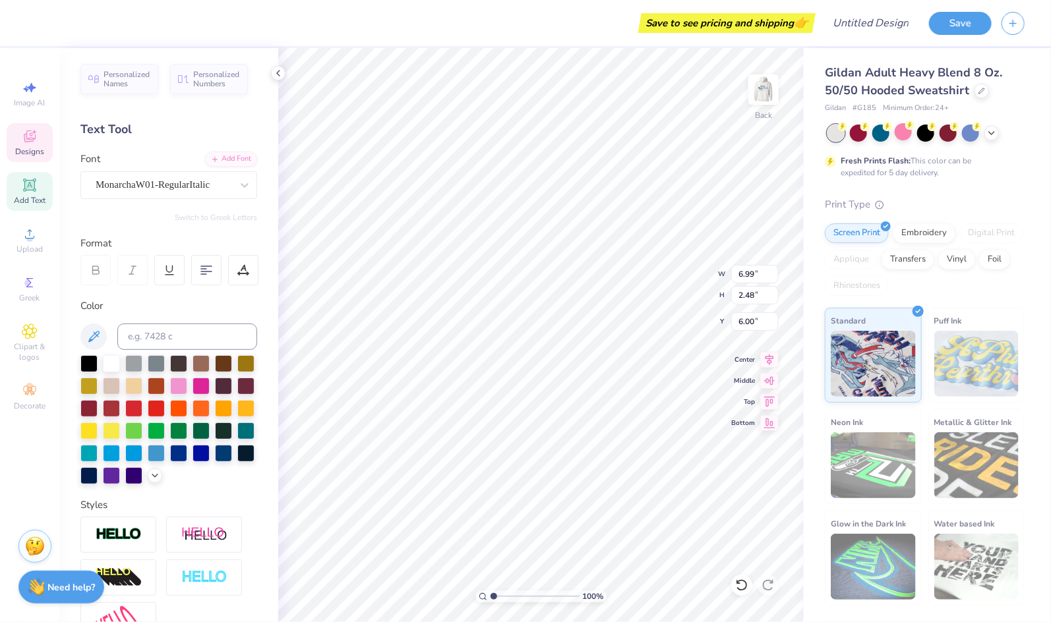
type input "6.88"
type input "2.44"
type input "5.02"
type textarea "[US_STATE]"
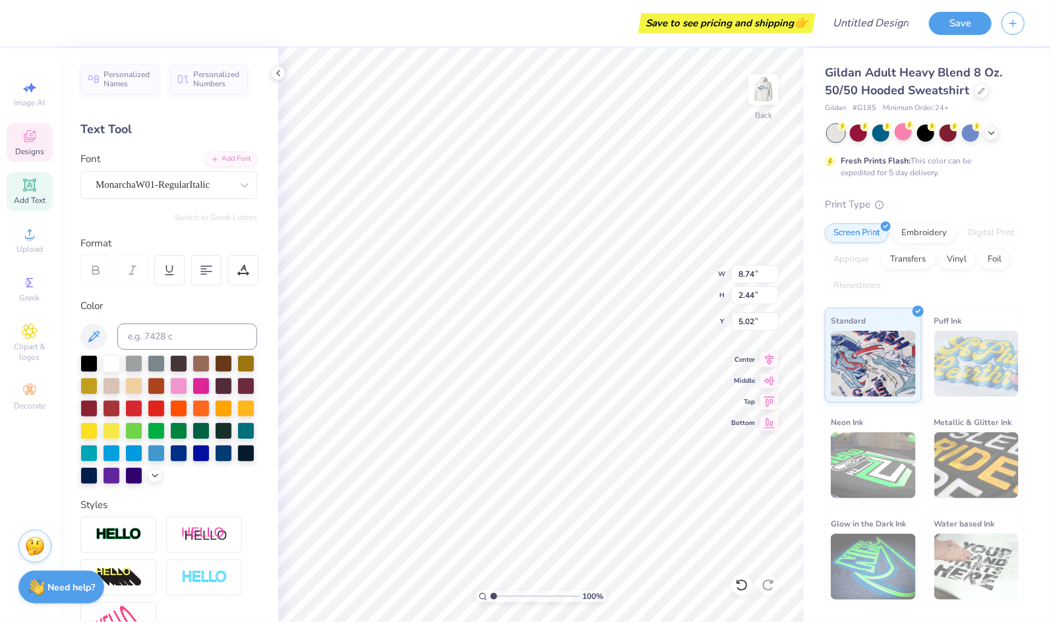
type input "2.20"
type input "0.61"
type input "5.34"
type input "5.33"
type input "5.34"
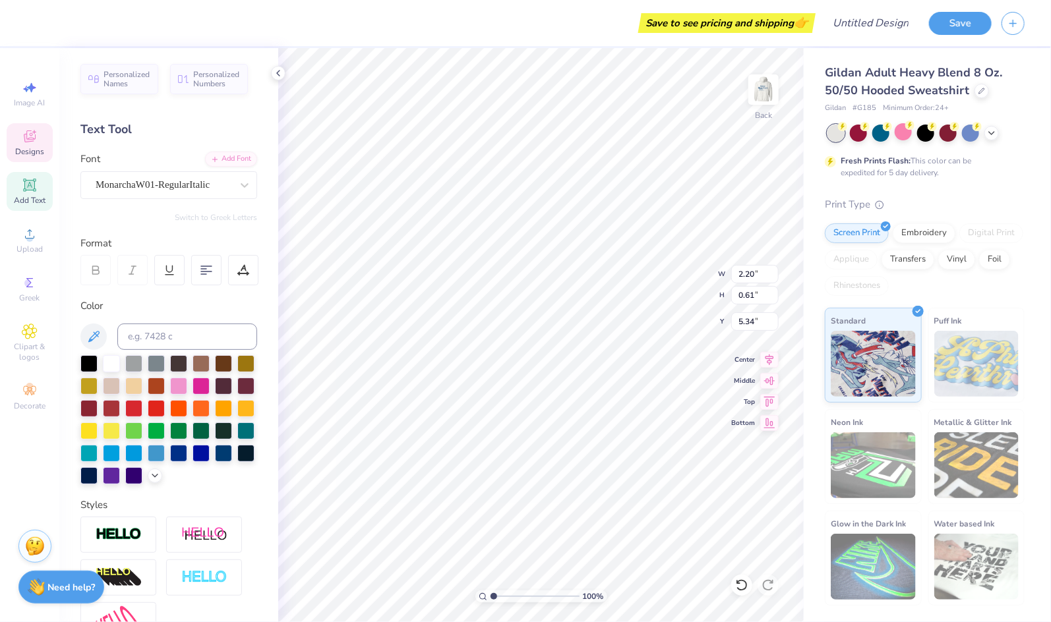
scroll to position [0, 1]
type textarea "est. 1874"
type textarea "virginia"
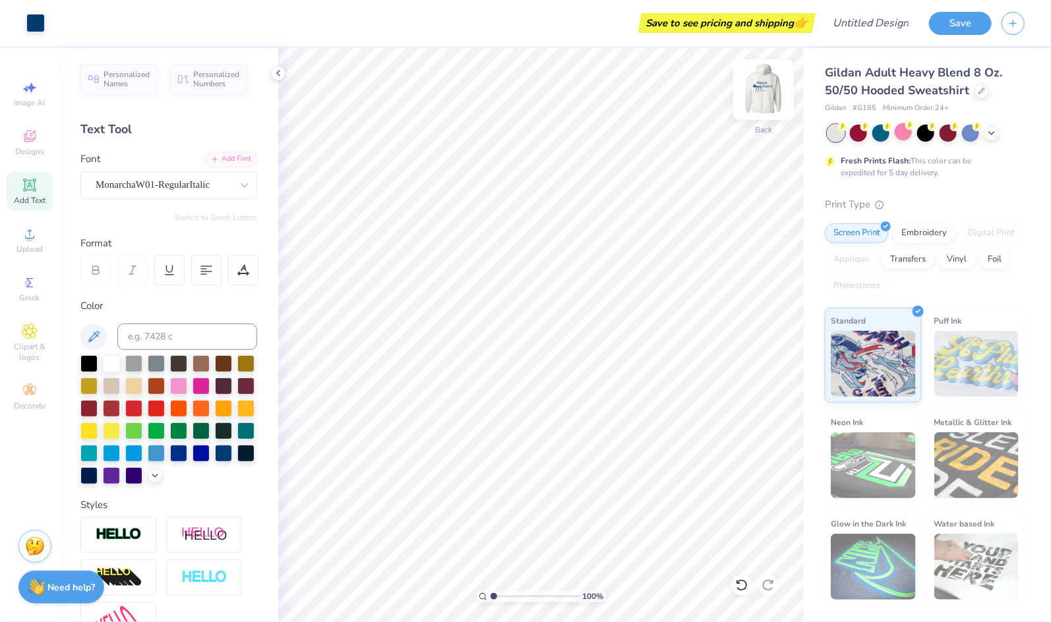
click at [775, 103] on img at bounding box center [763, 89] width 53 height 53
click at [761, 93] on img at bounding box center [763, 89] width 53 height 53
click at [766, 92] on img at bounding box center [763, 89] width 53 height 53
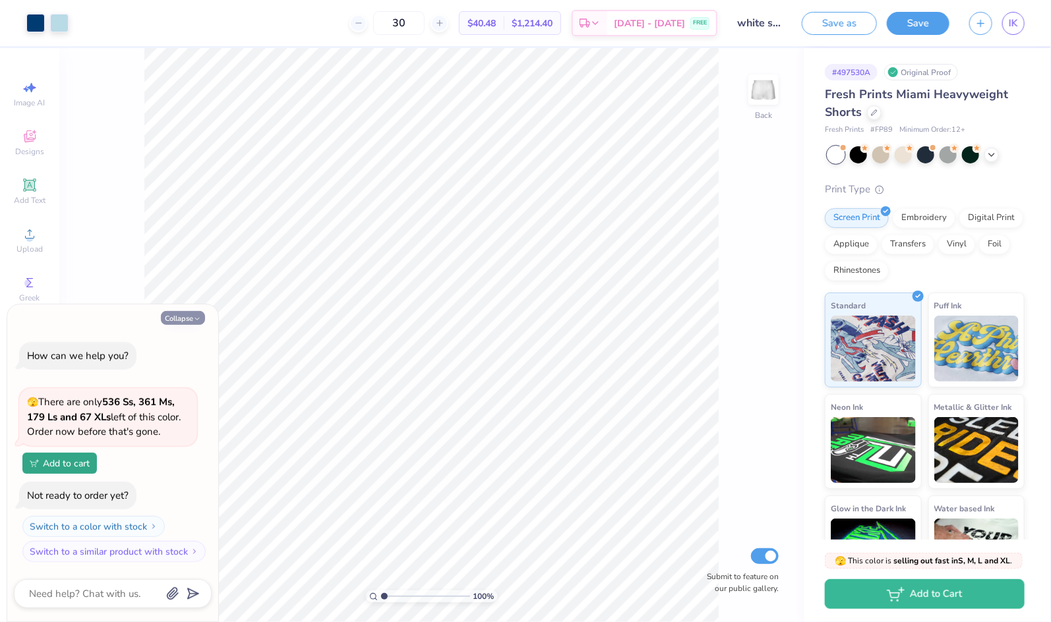
click at [200, 316] on icon "button" at bounding box center [197, 319] width 8 height 8
type textarea "x"
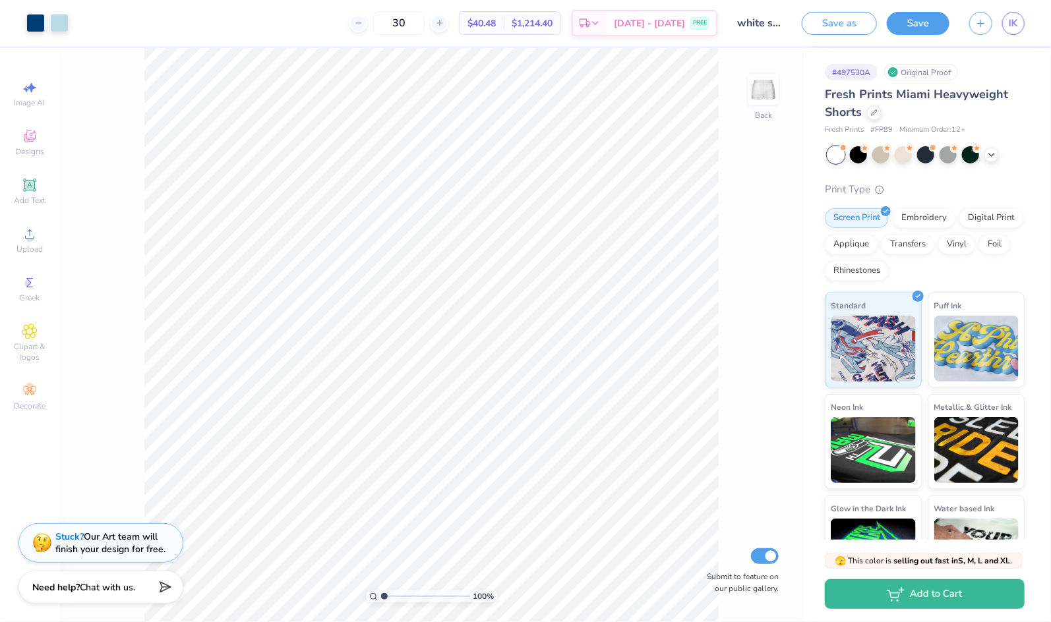
click at [1001, 621] on html "Art colors 30 $40.48 Per Item $1,214.40 Total Est. Delivery Sep 19 - 22 FREE De…" at bounding box center [525, 311] width 1051 height 622
click at [869, 112] on div at bounding box center [874, 111] width 14 height 14
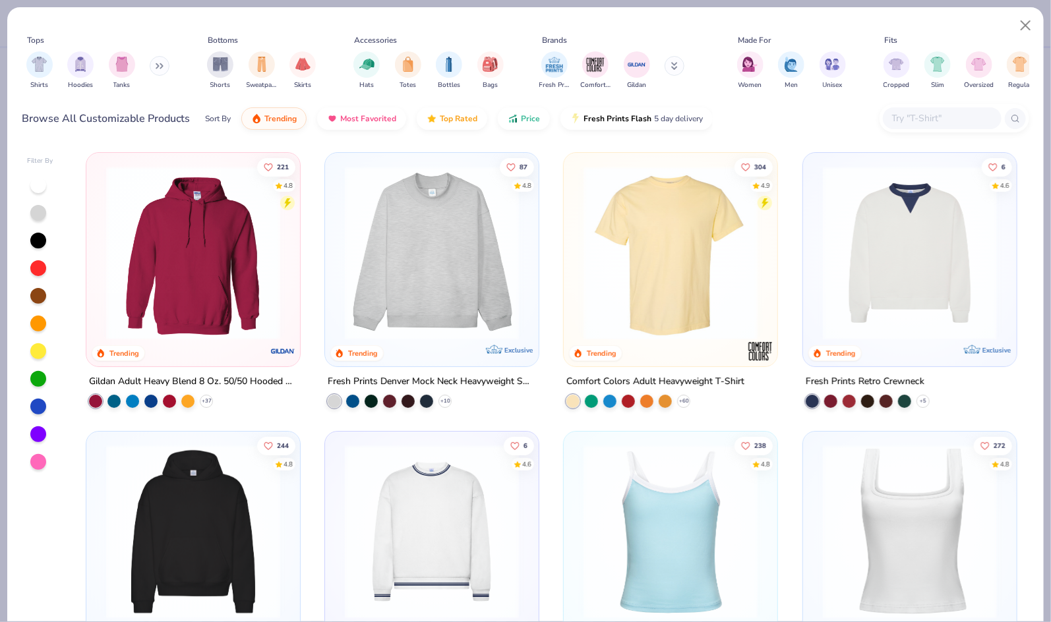
click at [913, 125] on input "text" at bounding box center [940, 118] width 101 height 15
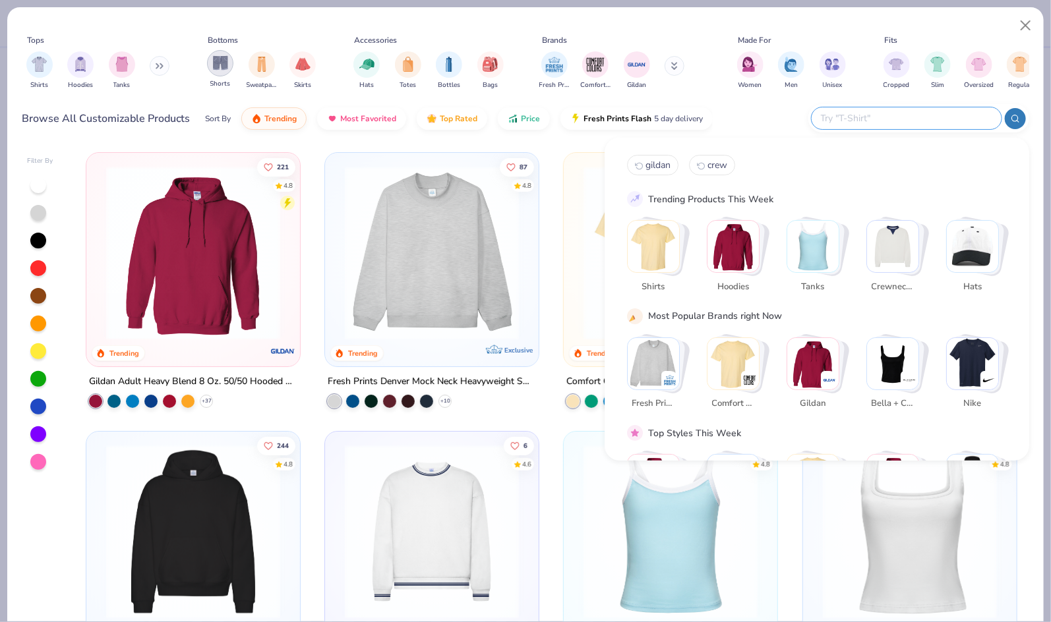
click at [228, 64] on div "filter for Shorts" at bounding box center [220, 63] width 26 height 26
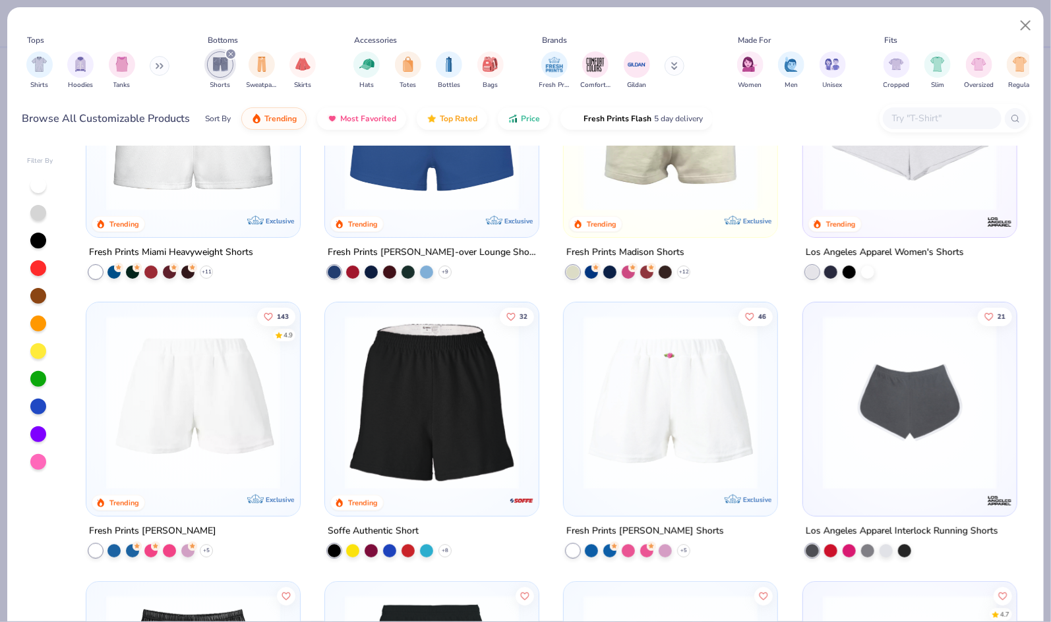
scroll to position [136, 0]
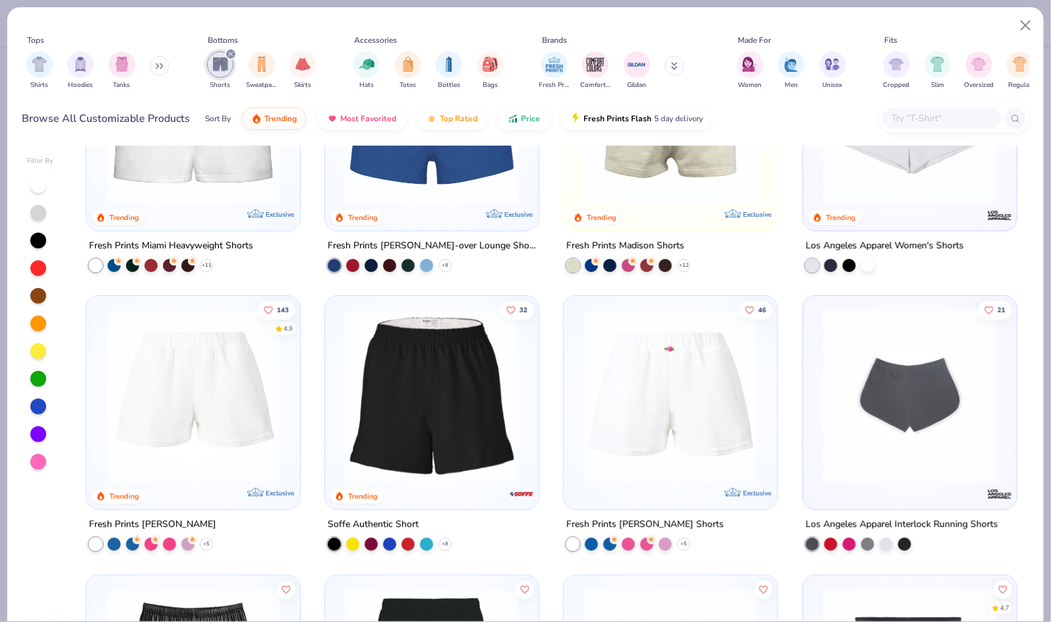
click at [906, 212] on div at bounding box center [909, 121] width 200 height 194
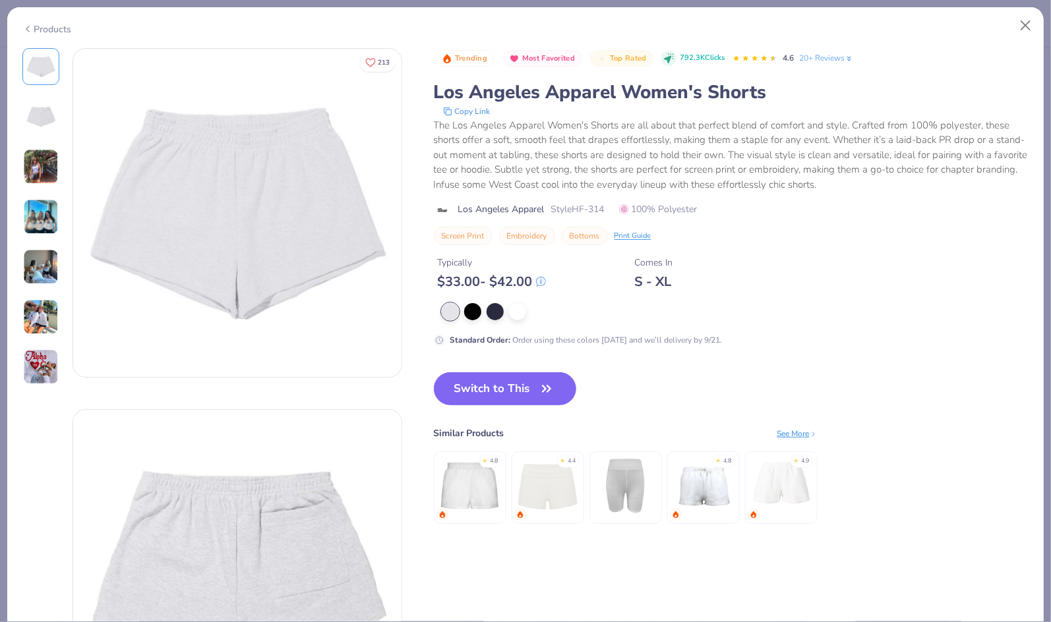
click at [39, 178] on img at bounding box center [41, 167] width 36 height 36
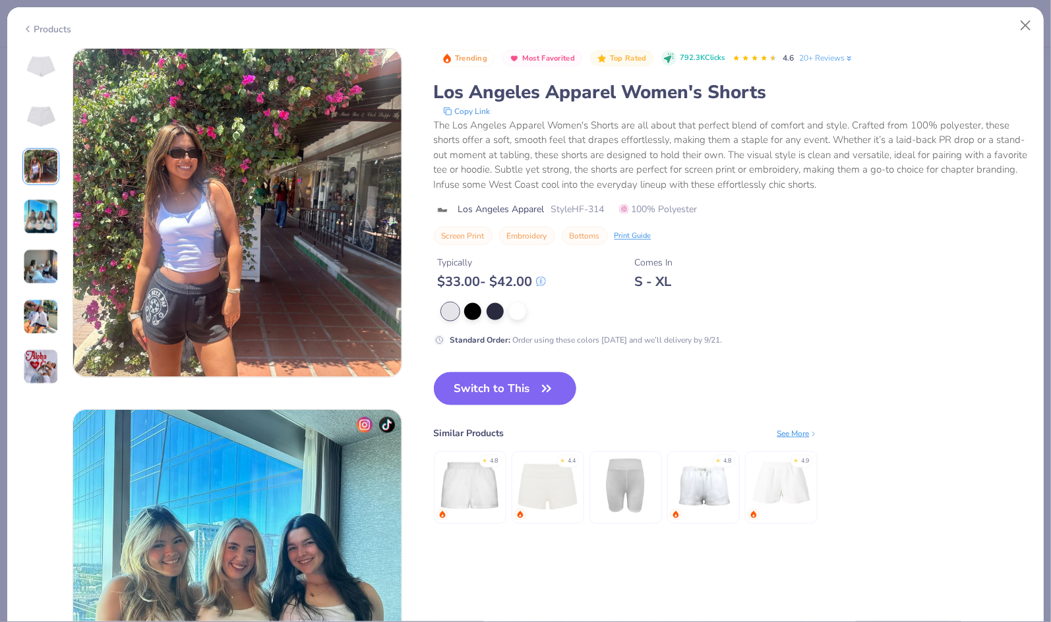
click at [40, 215] on img at bounding box center [41, 217] width 36 height 36
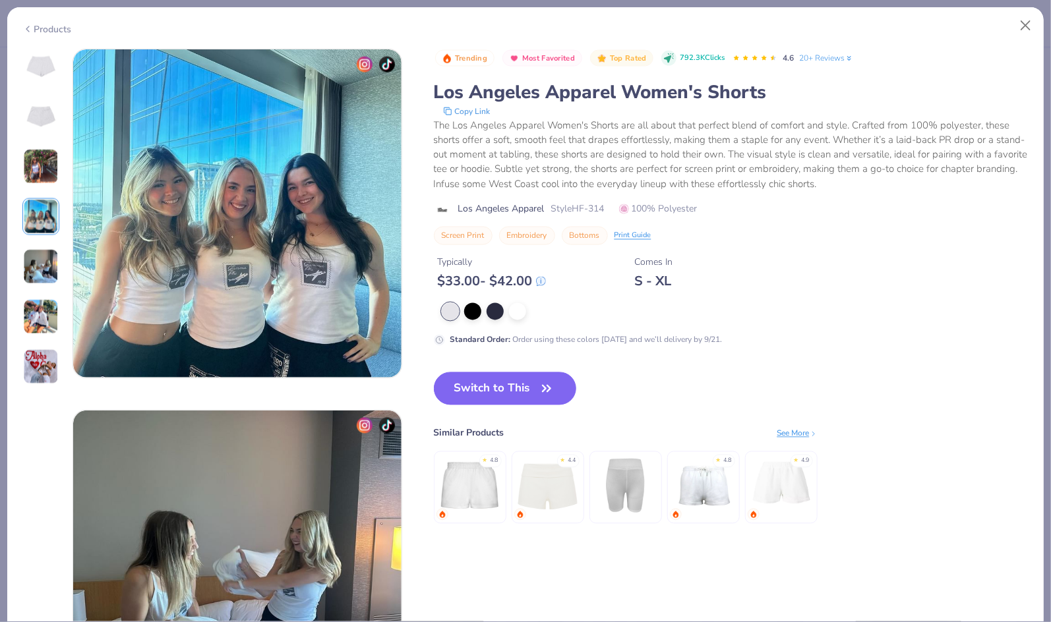
click at [38, 349] on img at bounding box center [41, 367] width 36 height 36
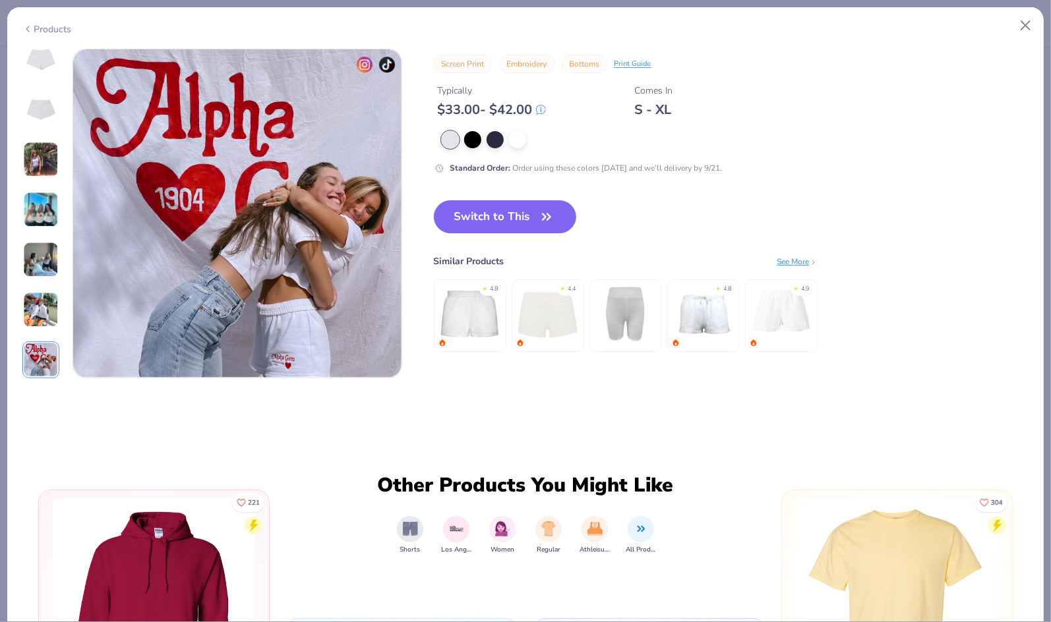
click at [30, 313] on img at bounding box center [41, 310] width 36 height 36
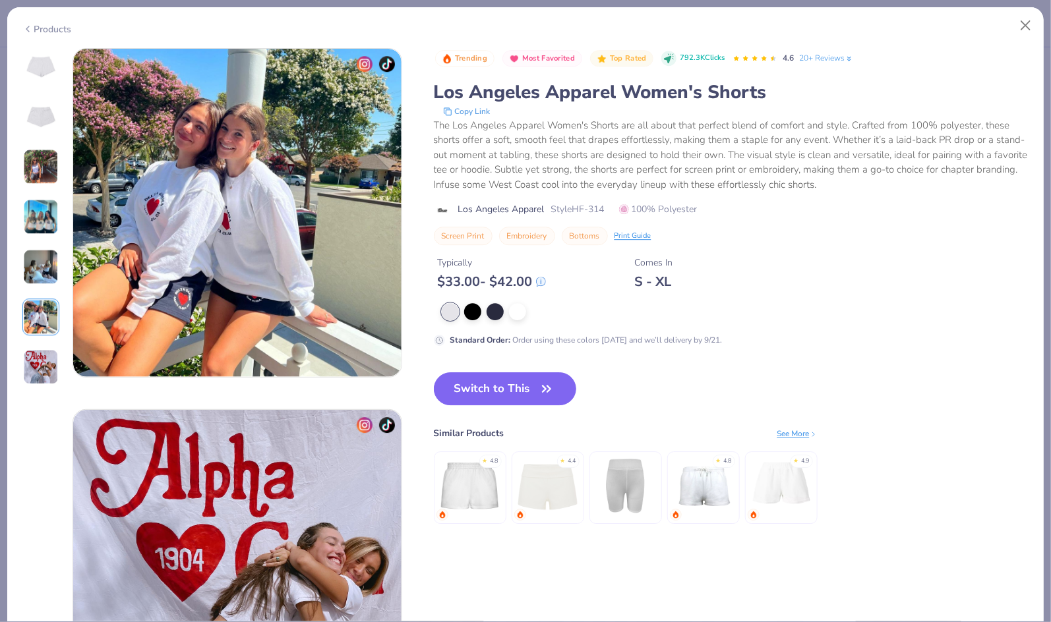
click at [39, 366] on img at bounding box center [41, 367] width 36 height 36
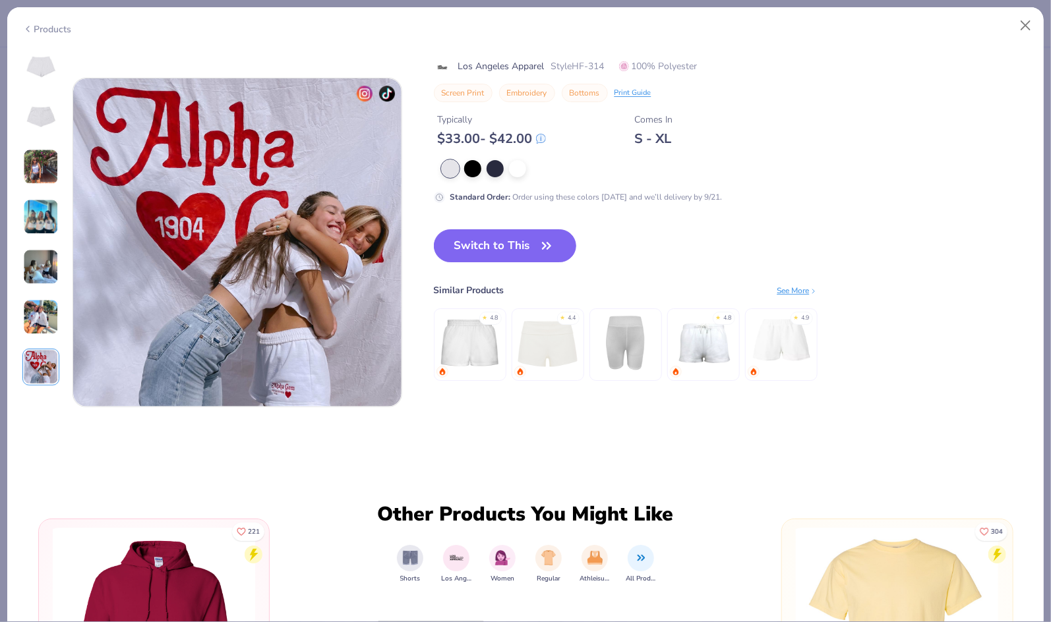
scroll to position [2123, 0]
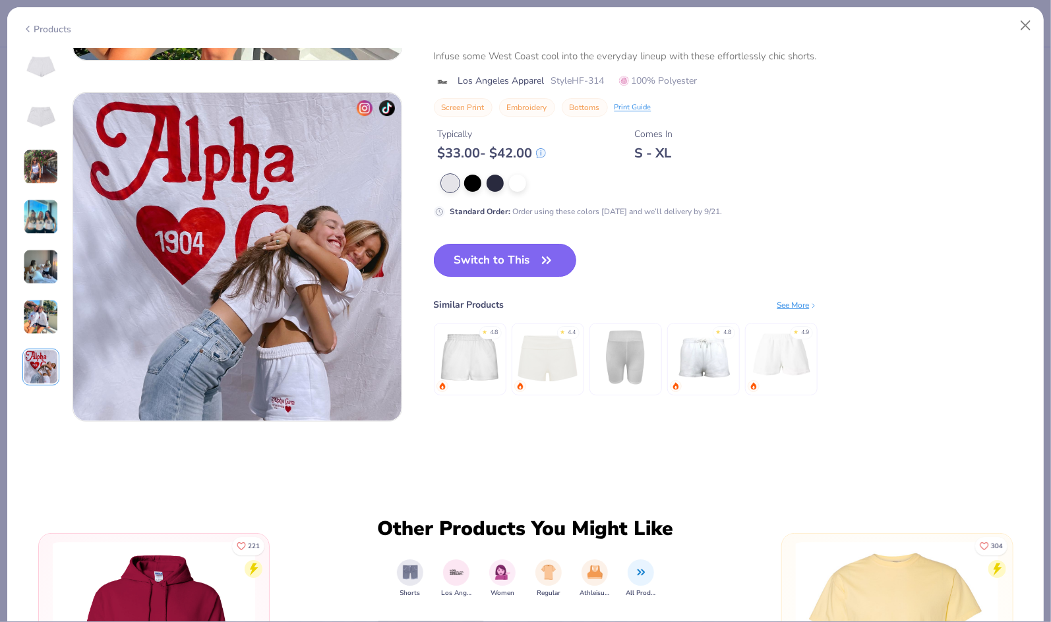
click at [503, 267] on button "Switch to This" at bounding box center [505, 260] width 143 height 33
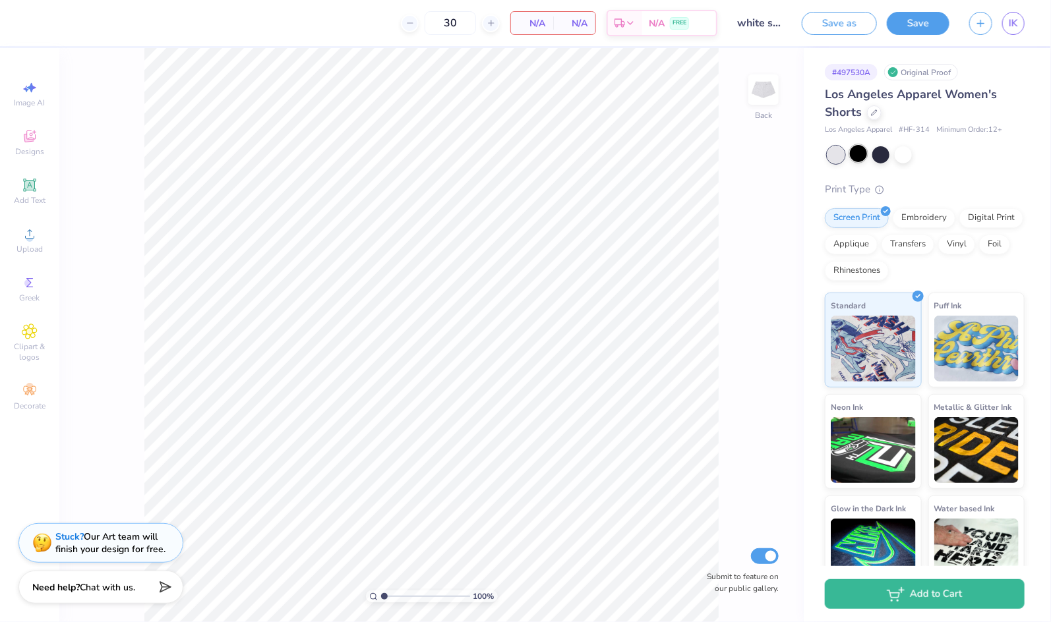
click at [865, 153] on div at bounding box center [858, 153] width 17 height 17
click at [823, 156] on div "# 497530A Original Proof Los Angeles Apparel Women's Shorts Los Angeles Apparel…" at bounding box center [926, 319] width 247 height 542
click at [867, 153] on div at bounding box center [858, 153] width 17 height 17
click at [875, 115] on div at bounding box center [874, 111] width 14 height 14
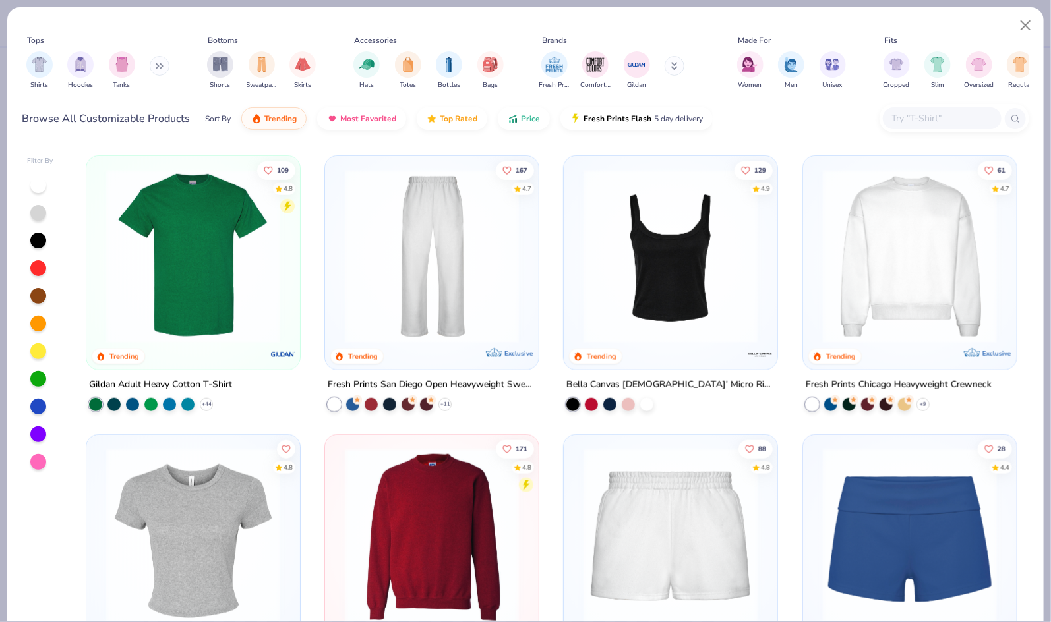
scroll to position [554, 0]
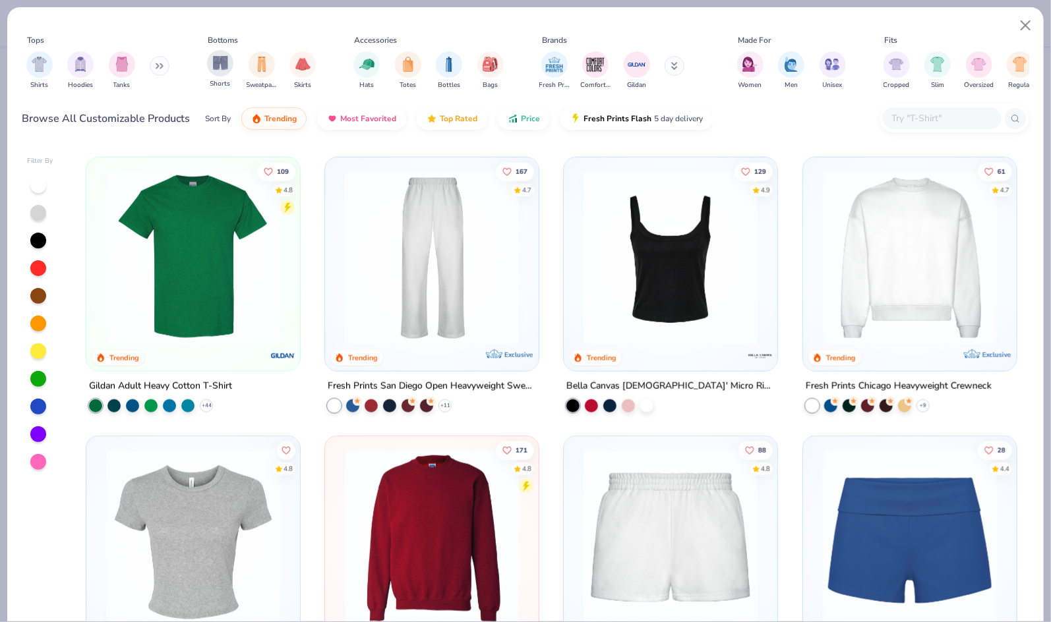
click at [209, 73] on div "Shorts" at bounding box center [220, 69] width 26 height 39
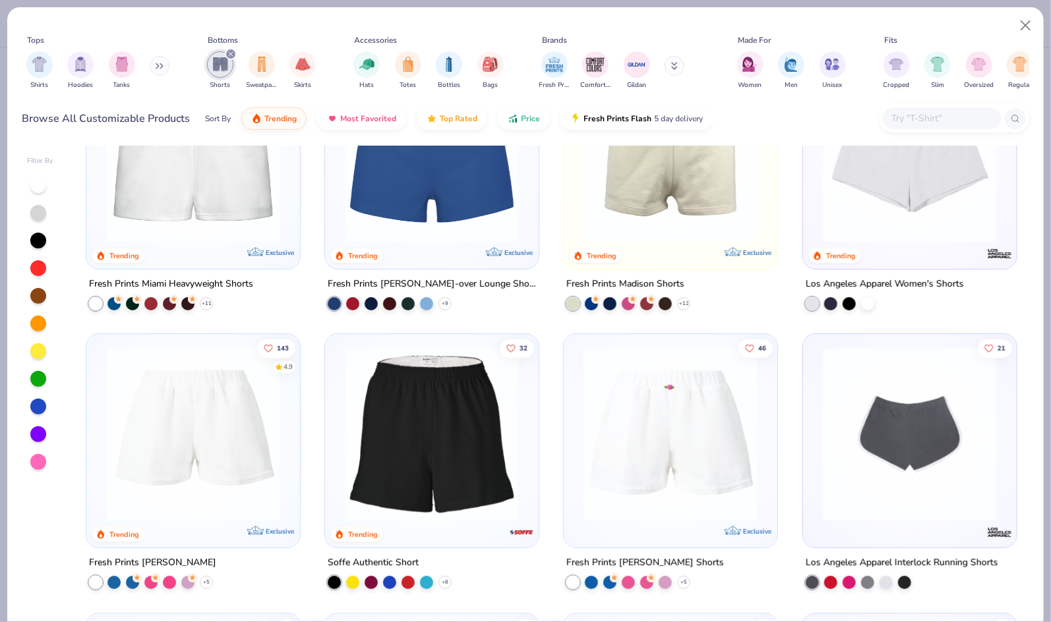
scroll to position [100, 0]
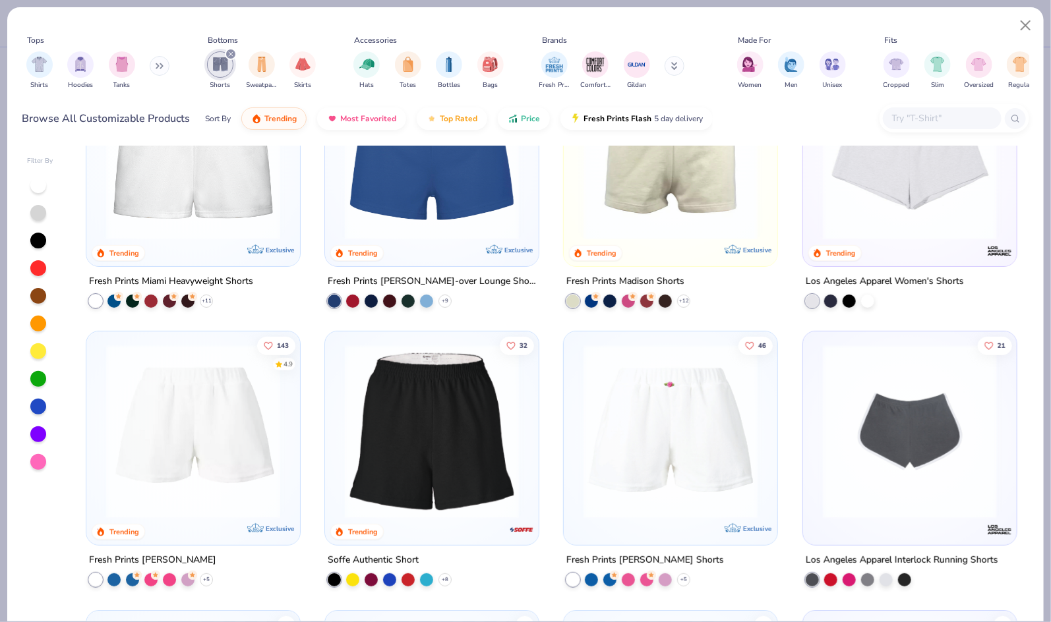
click at [482, 399] on img at bounding box center [431, 432] width 187 height 174
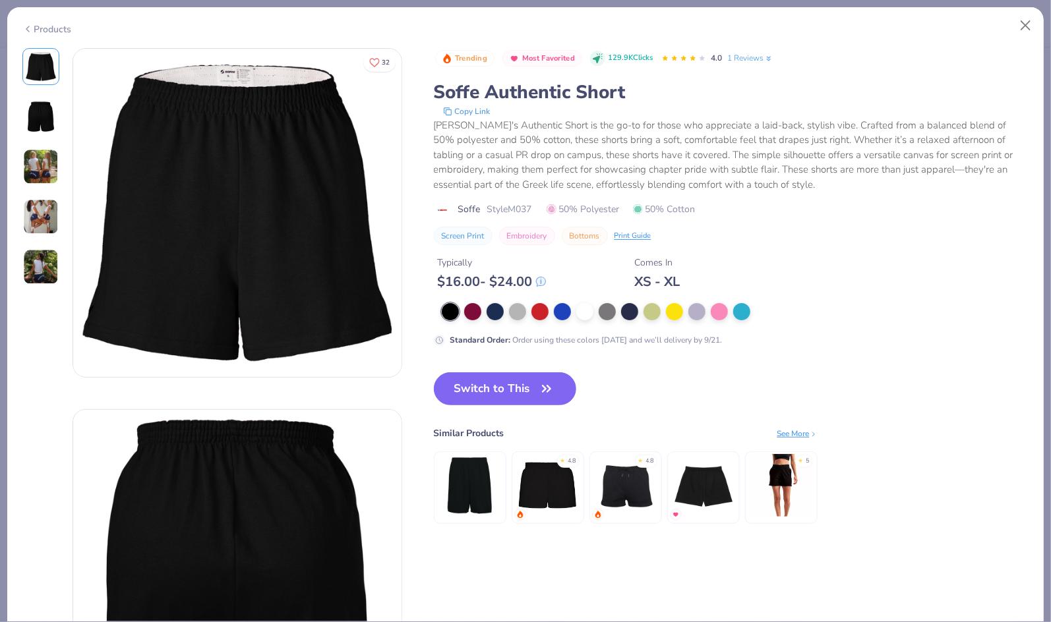
click at [37, 177] on img at bounding box center [41, 167] width 36 height 36
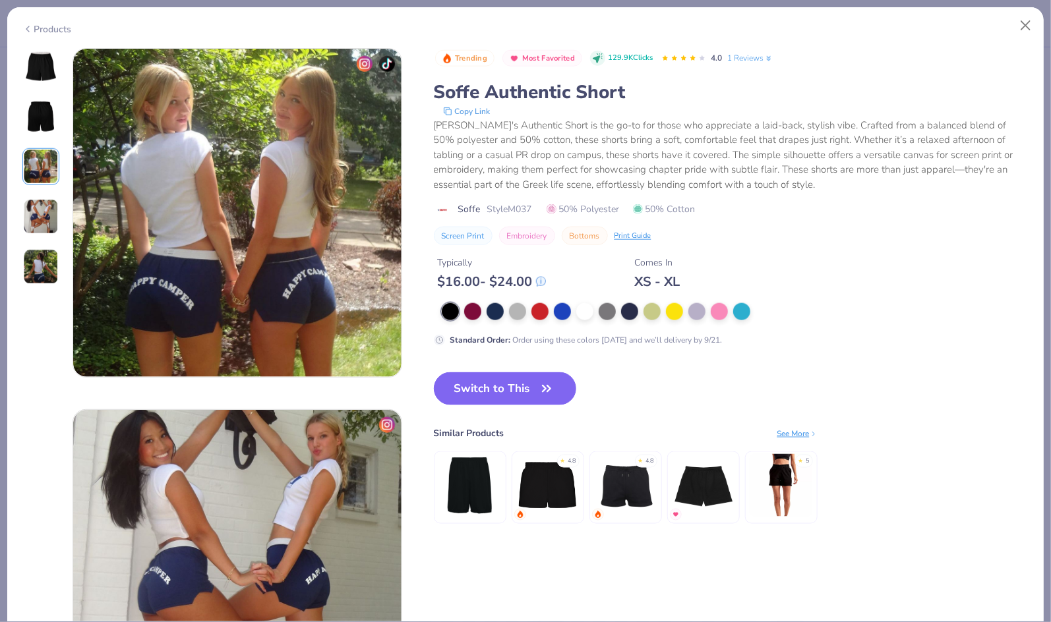
click at [45, 219] on img at bounding box center [41, 217] width 36 height 36
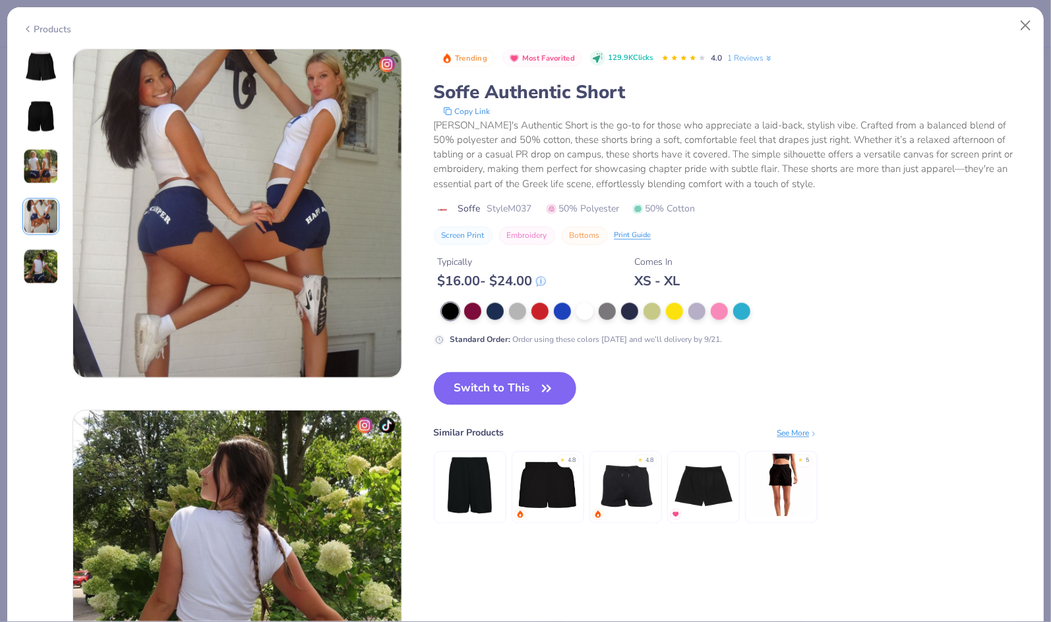
click at [43, 250] on img at bounding box center [41, 267] width 36 height 36
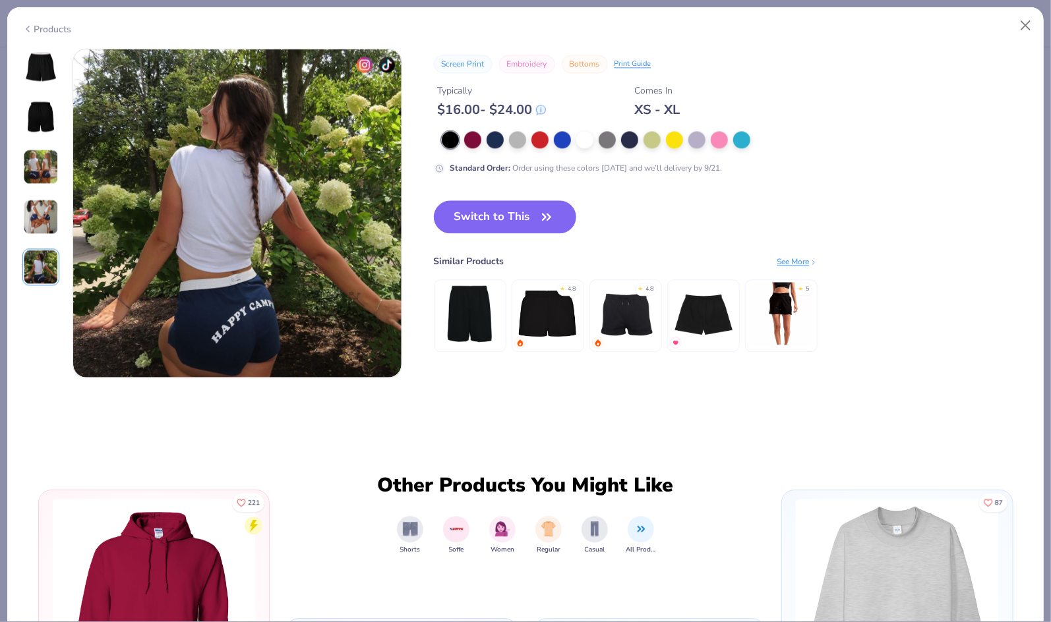
scroll to position [1445, 0]
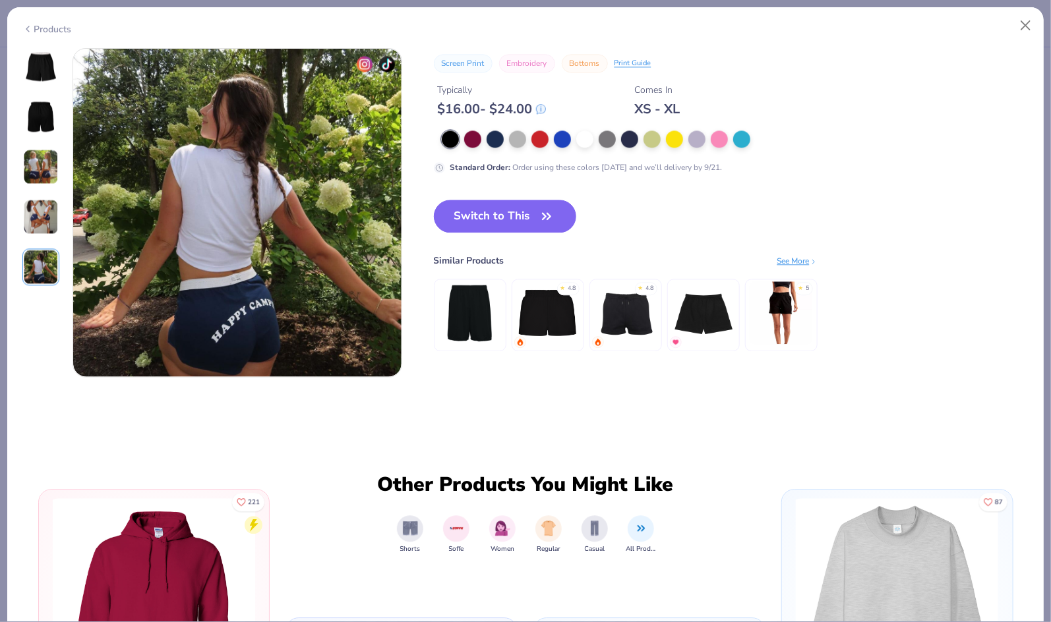
click at [47, 62] on img at bounding box center [41, 67] width 32 height 32
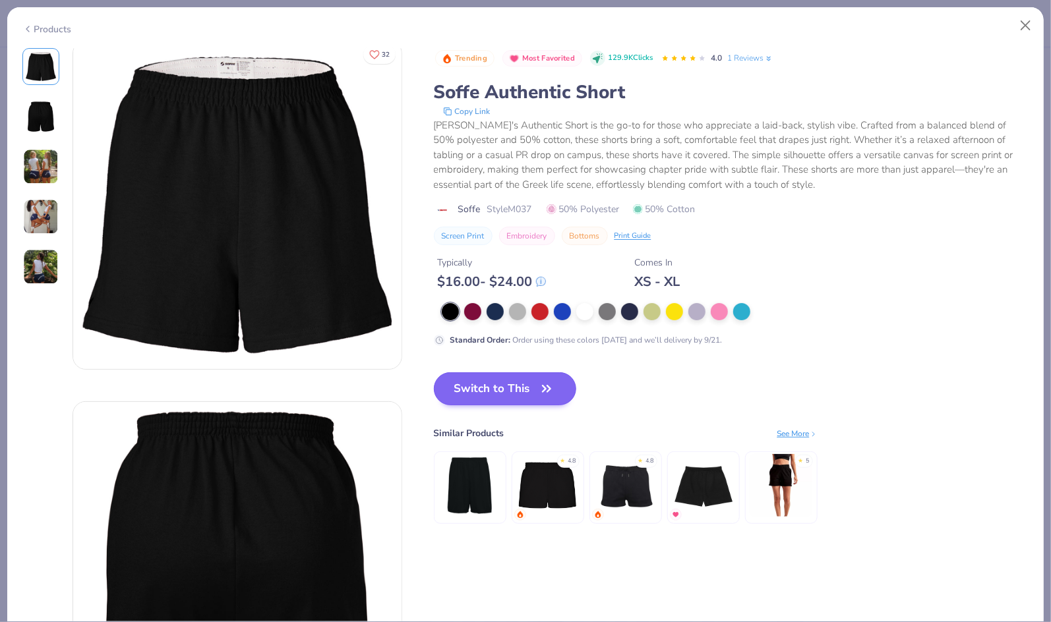
scroll to position [1, 0]
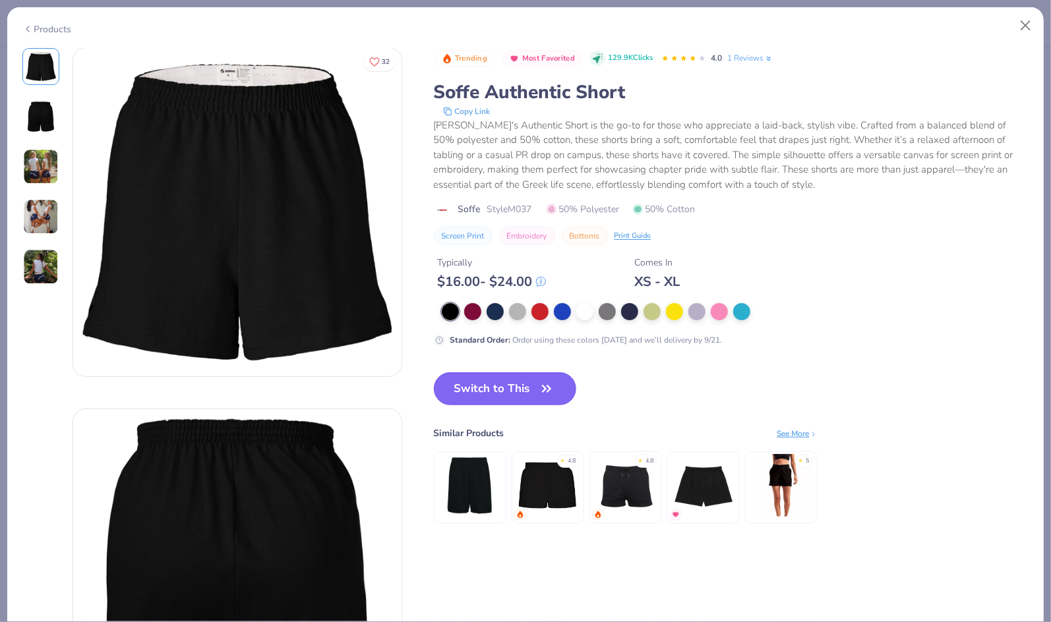
click at [524, 380] on button "Switch to This" at bounding box center [505, 388] width 143 height 33
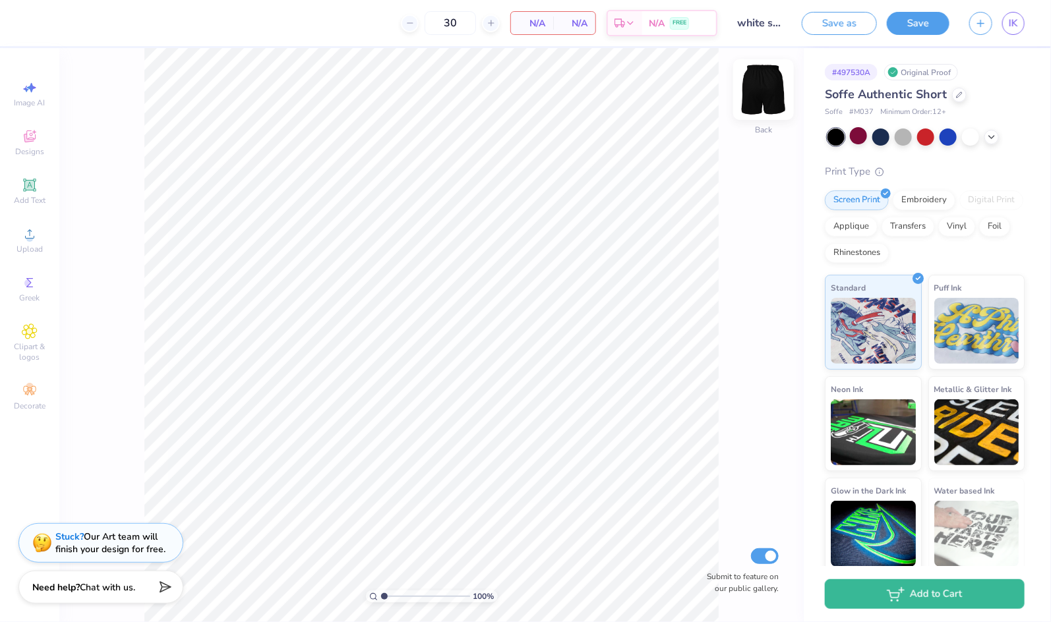
click at [765, 96] on img at bounding box center [763, 89] width 53 height 53
click at [909, 134] on div at bounding box center [902, 135] width 17 height 17
click at [988, 142] on div at bounding box center [991, 136] width 14 height 14
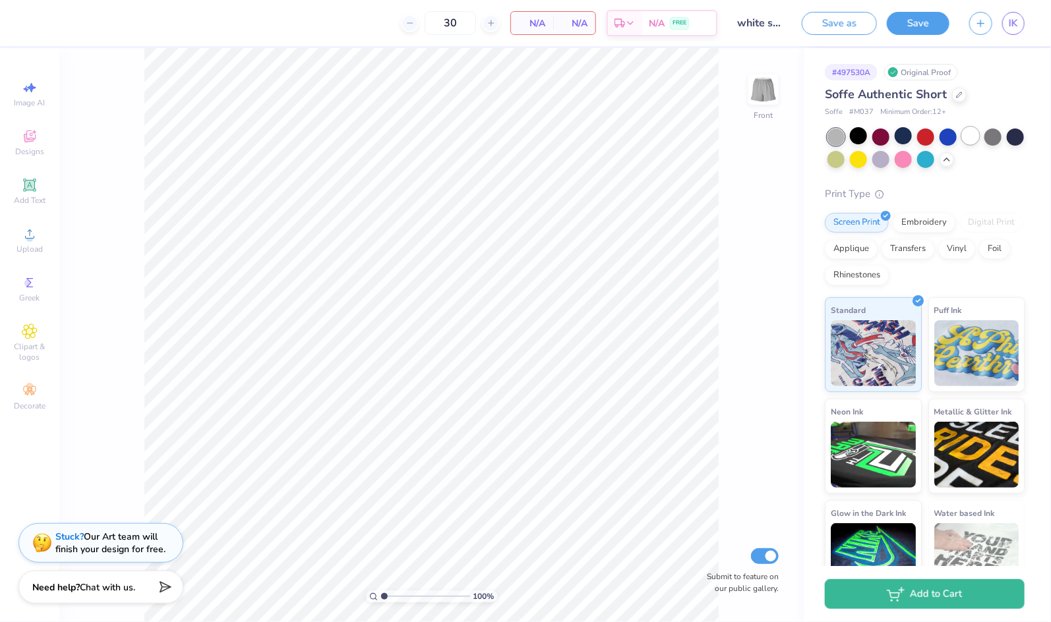
click at [964, 134] on div at bounding box center [970, 135] width 17 height 17
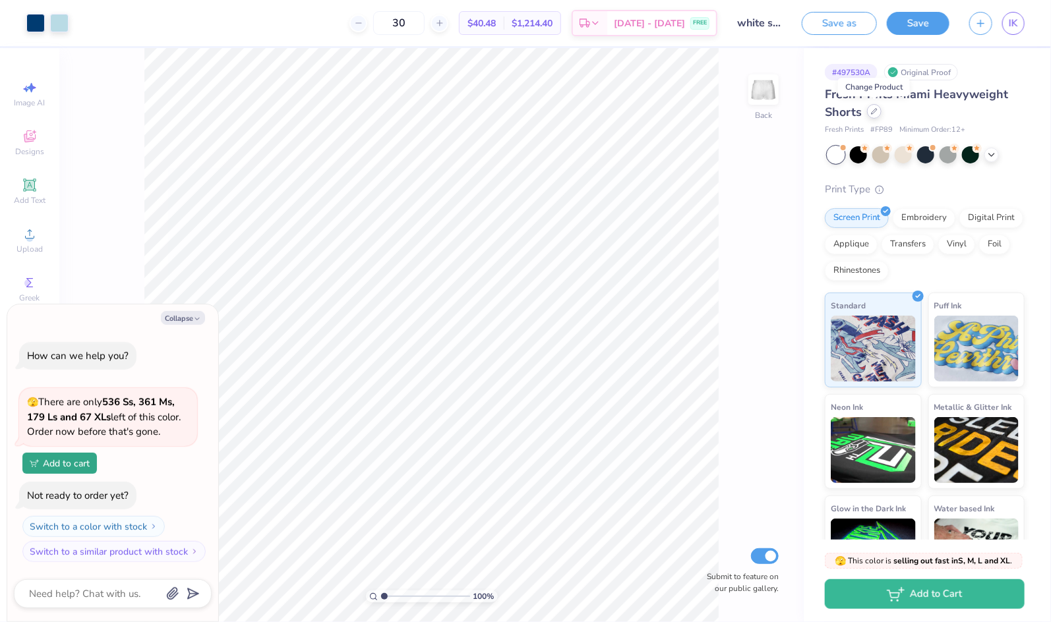
click at [877, 112] on div at bounding box center [874, 111] width 14 height 14
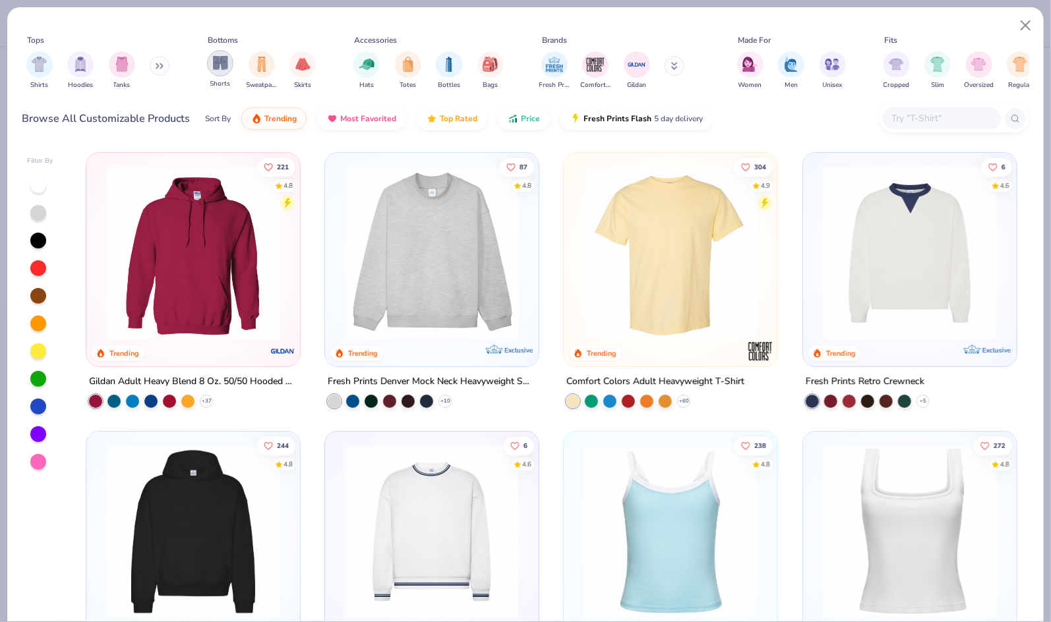
click at [214, 70] on img "filter for Shorts" at bounding box center [220, 62] width 15 height 15
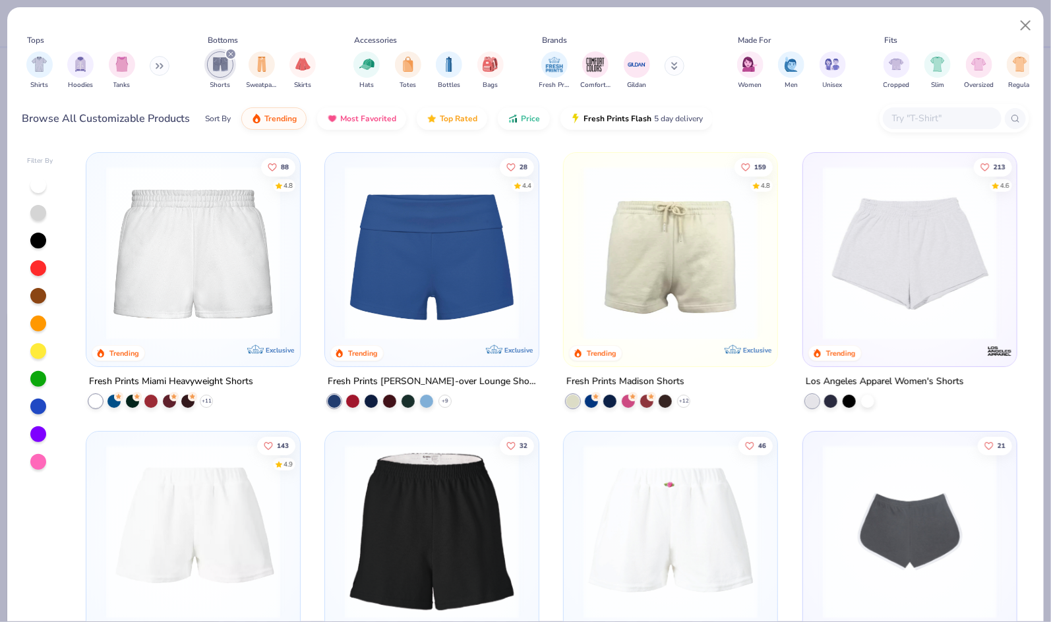
click at [446, 278] on img at bounding box center [431, 253] width 187 height 174
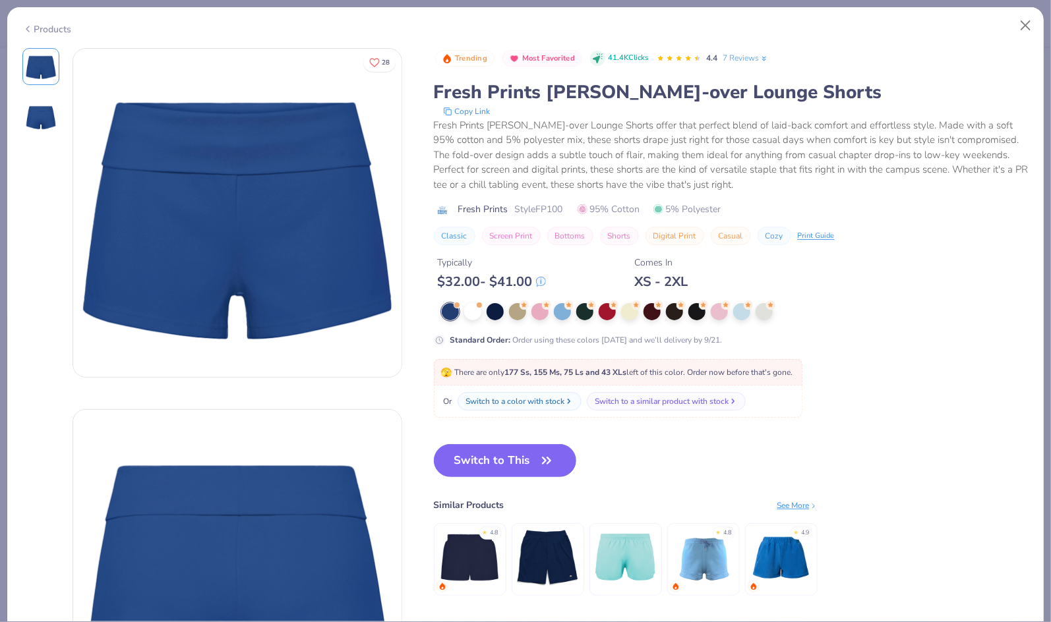
click at [34, 24] on div "Products" at bounding box center [46, 29] width 49 height 14
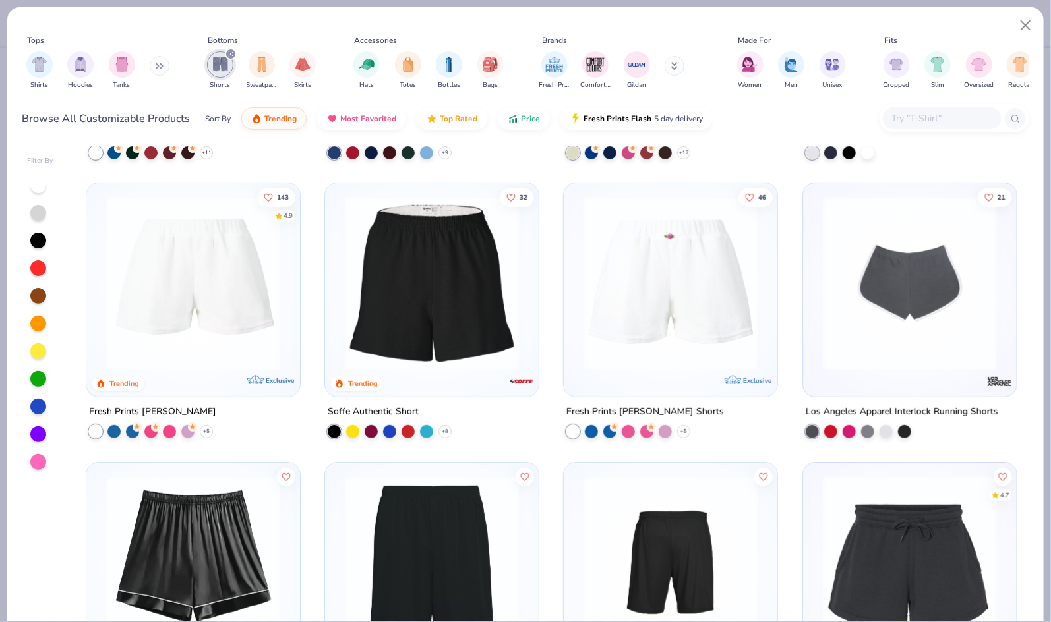
scroll to position [264, 0]
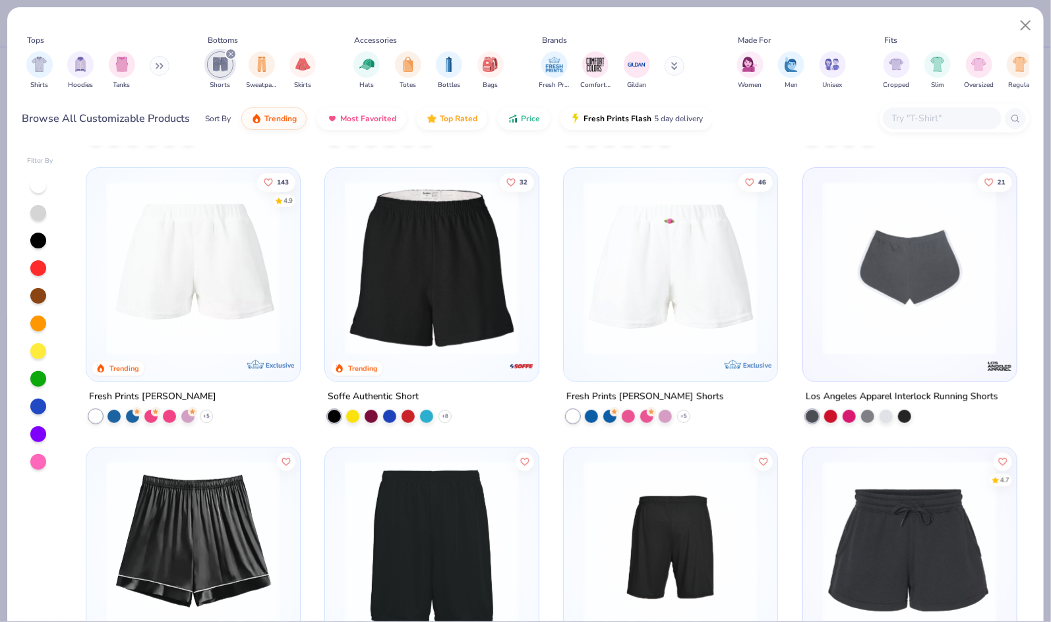
click at [148, 289] on img at bounding box center [193, 268] width 187 height 174
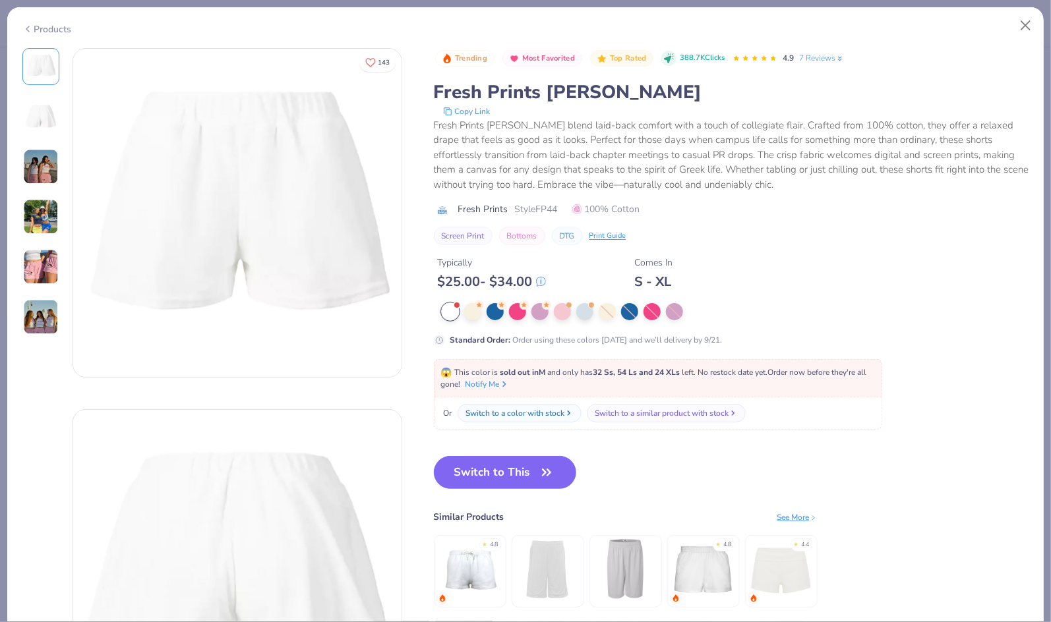
click at [49, 219] on img at bounding box center [41, 217] width 36 height 36
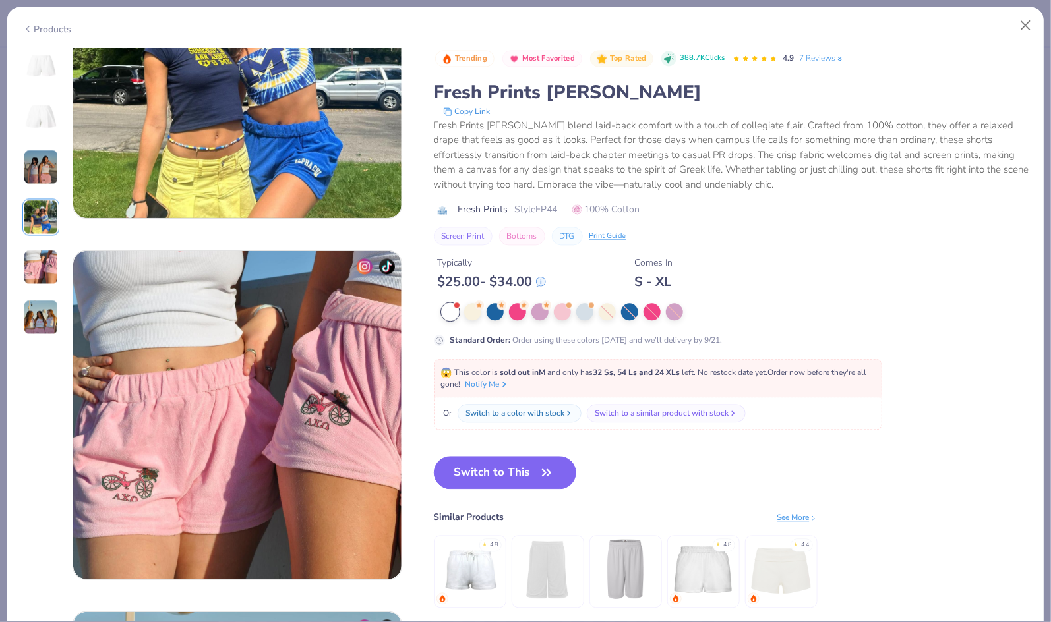
scroll to position [1253, 0]
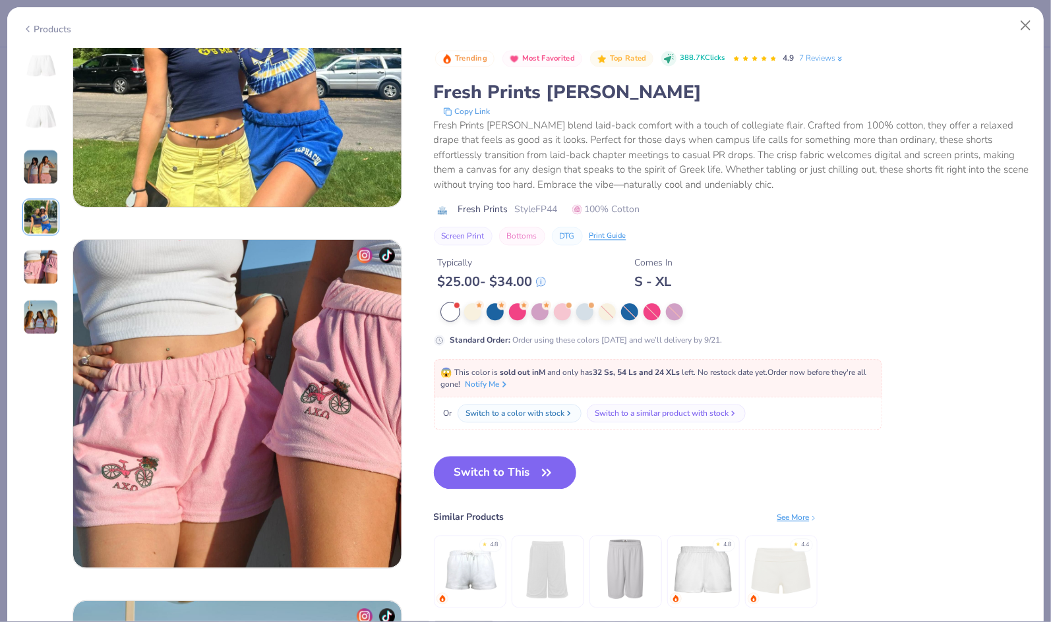
click at [32, 22] on icon at bounding box center [27, 29] width 11 height 16
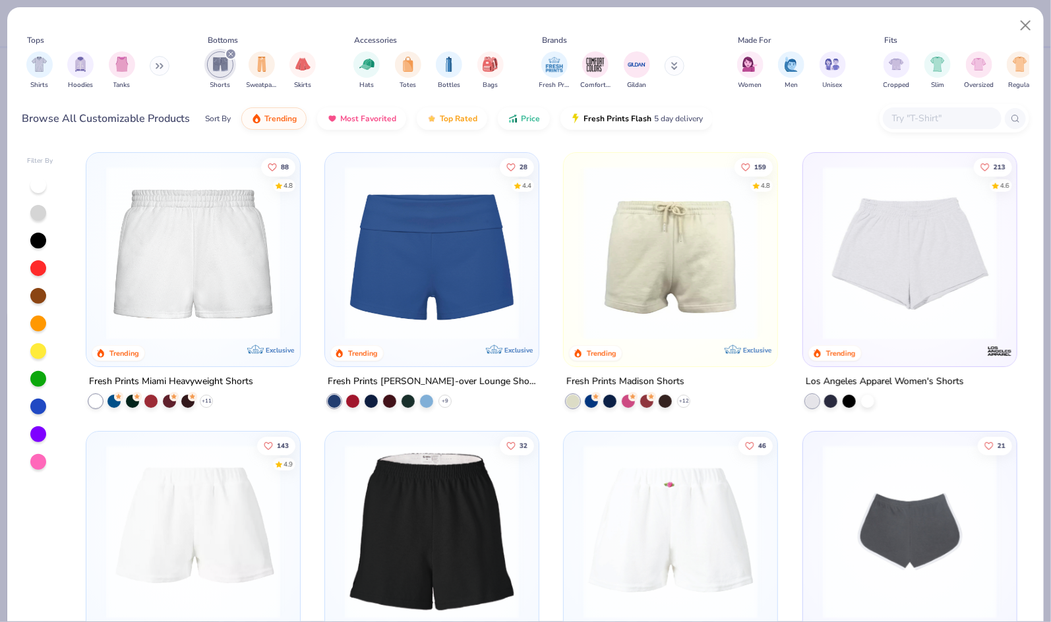
click at [214, 260] on img at bounding box center [193, 253] width 187 height 174
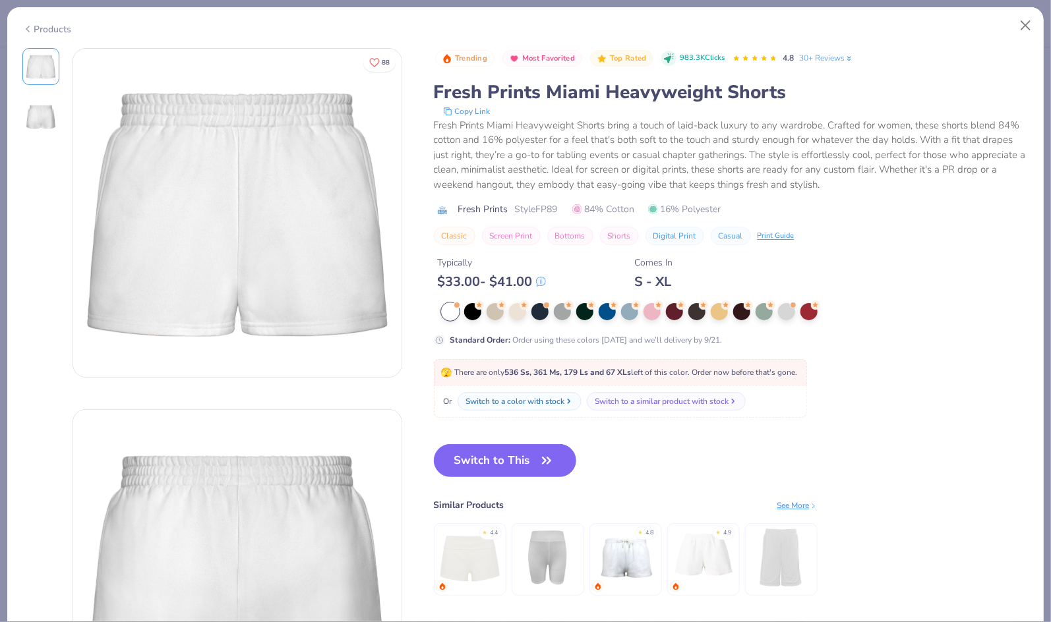
click at [43, 28] on div "Products" at bounding box center [46, 29] width 49 height 14
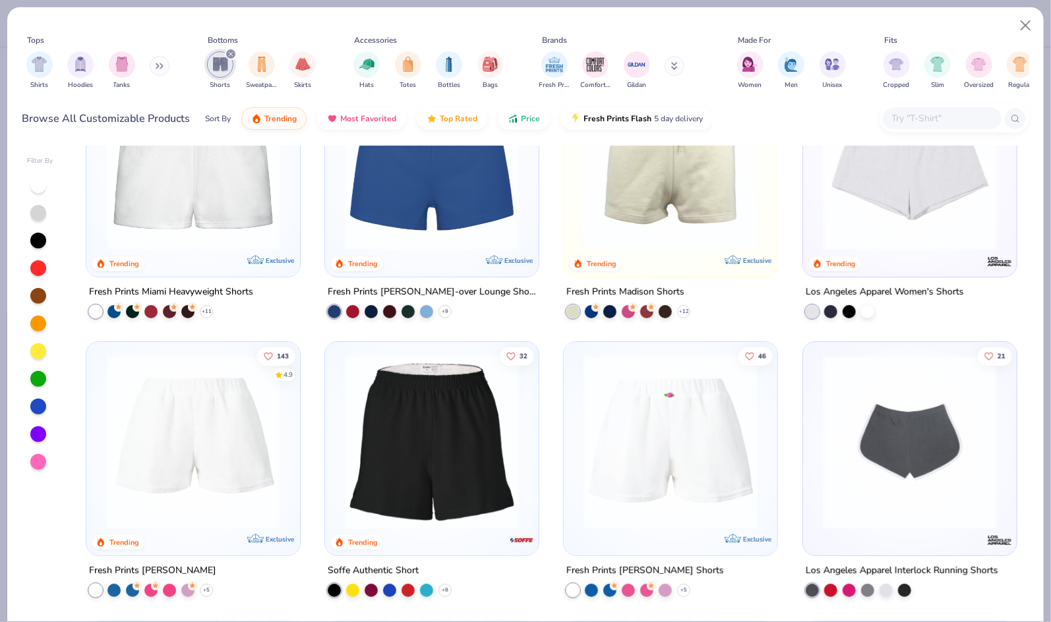
scroll to position [49, 0]
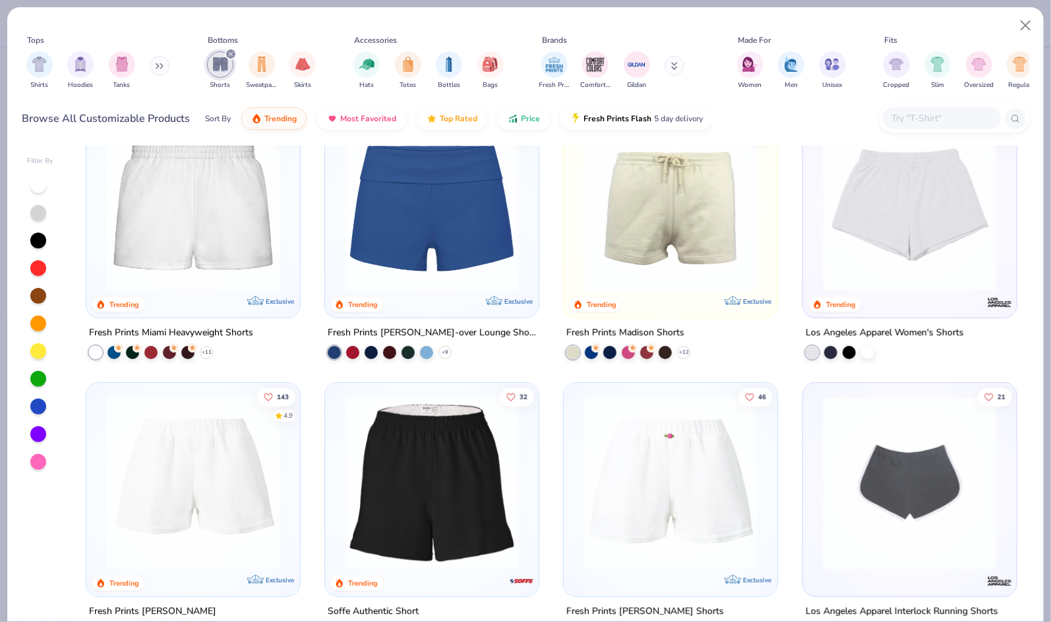
click at [568, 221] on div "159 4.8 Trending Exclusive" at bounding box center [670, 211] width 214 height 214
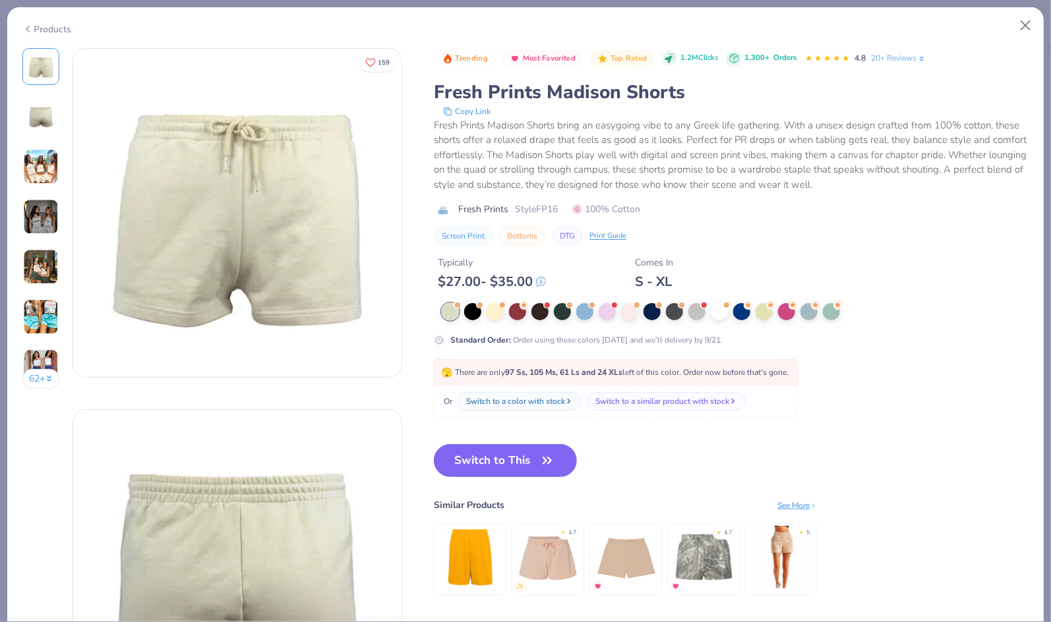
click at [41, 178] on img at bounding box center [41, 167] width 36 height 36
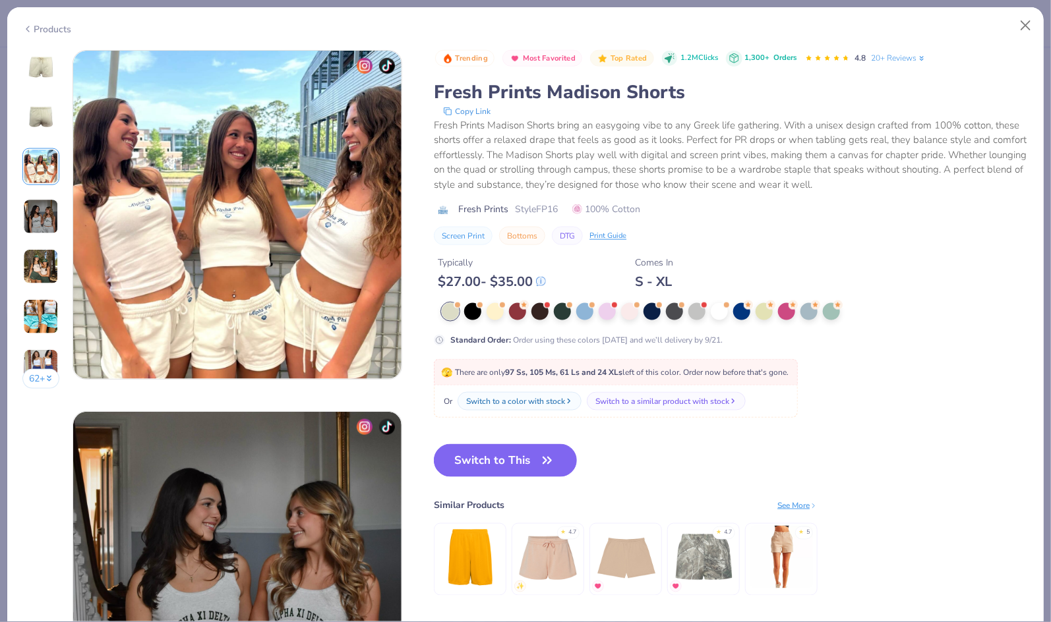
scroll to position [722, 0]
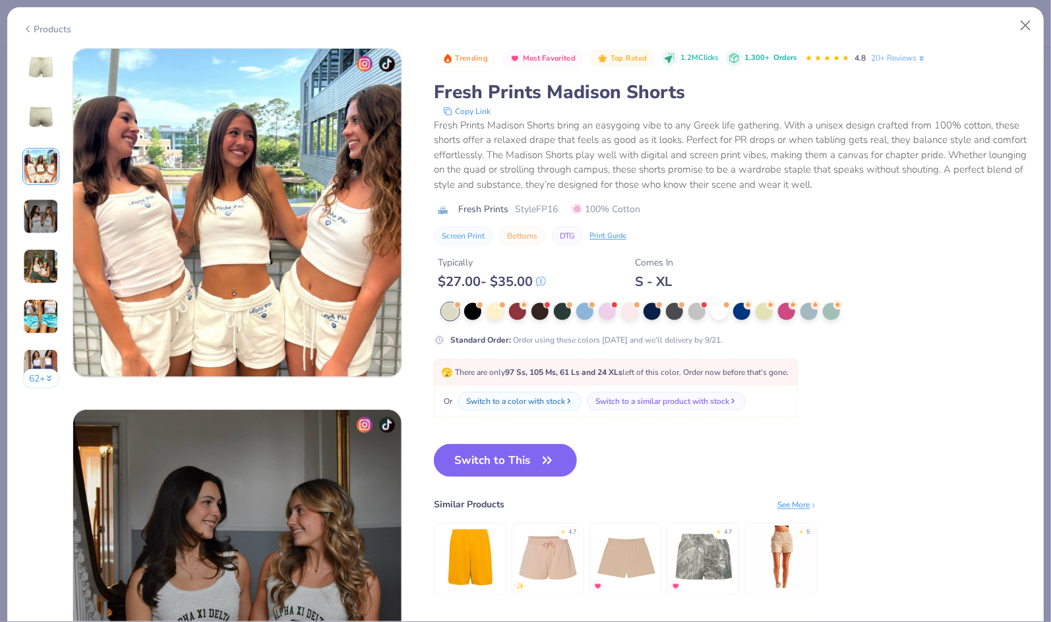
click at [45, 208] on img at bounding box center [41, 217] width 36 height 36
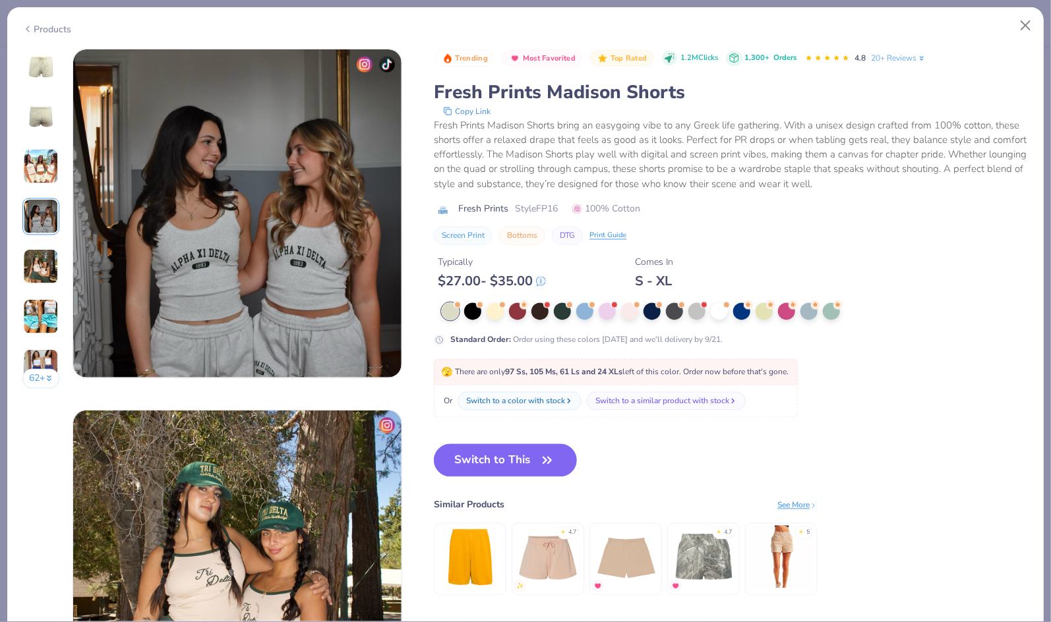
click at [57, 264] on img at bounding box center [41, 267] width 36 height 36
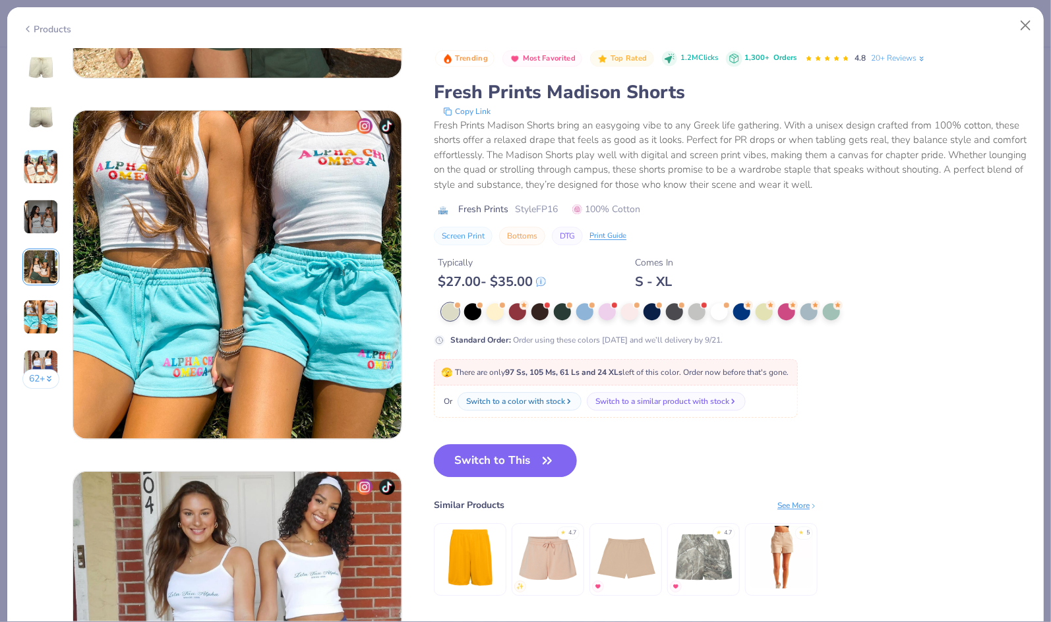
scroll to position [1758, 0]
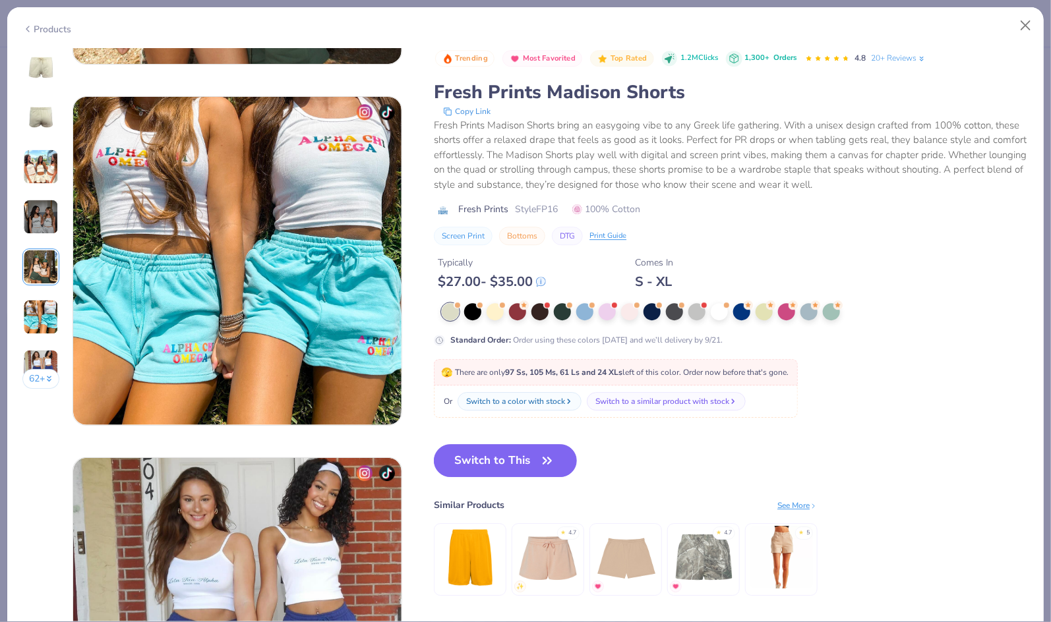
click at [38, 360] on img at bounding box center [41, 367] width 36 height 36
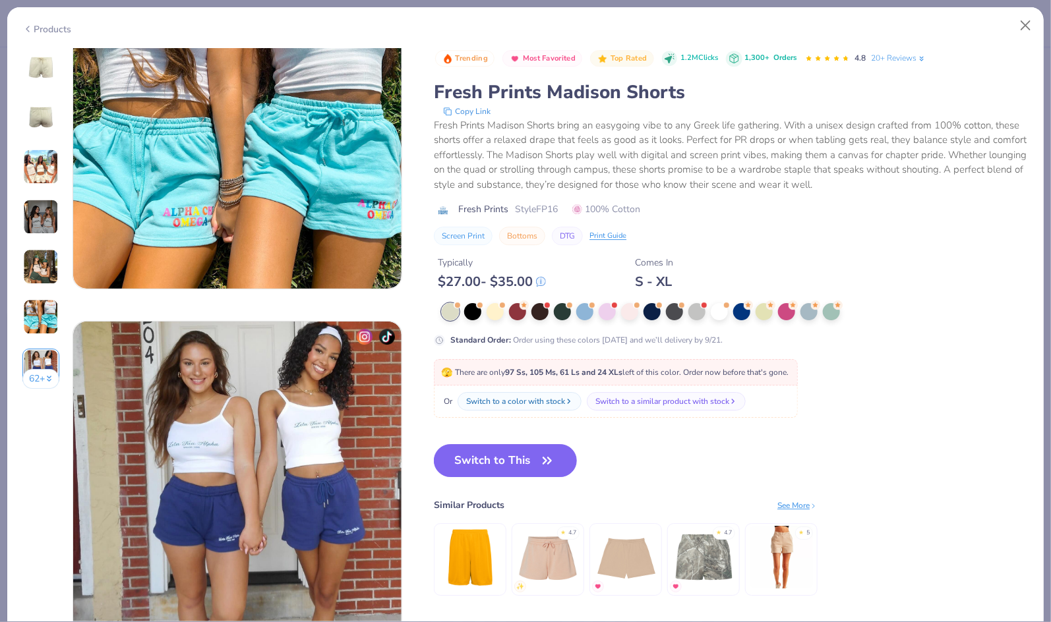
scroll to position [1892, 0]
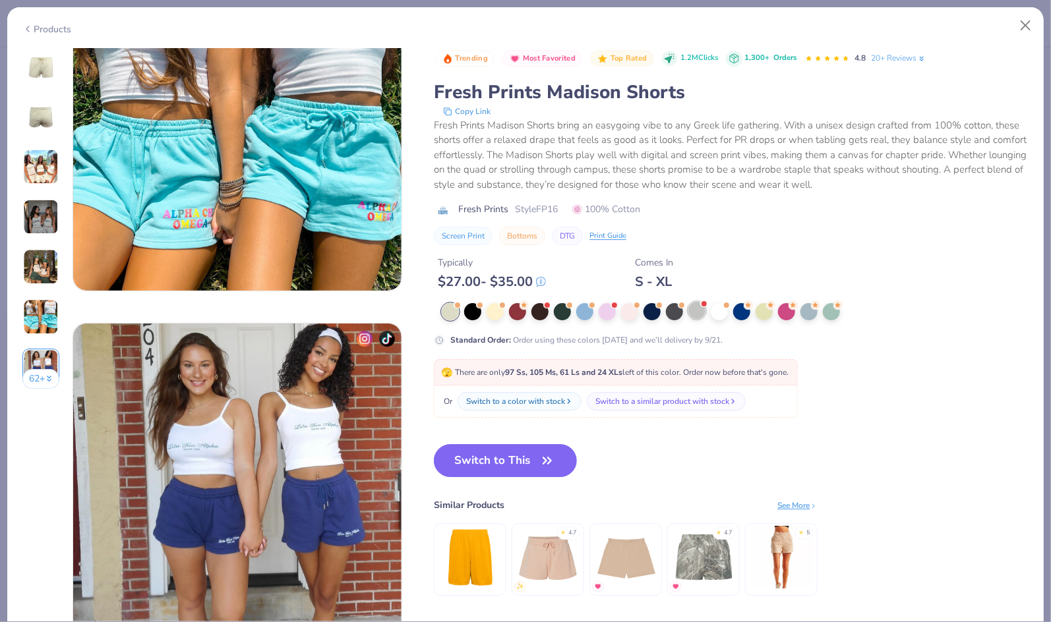
click at [697, 316] on div at bounding box center [696, 310] width 17 height 17
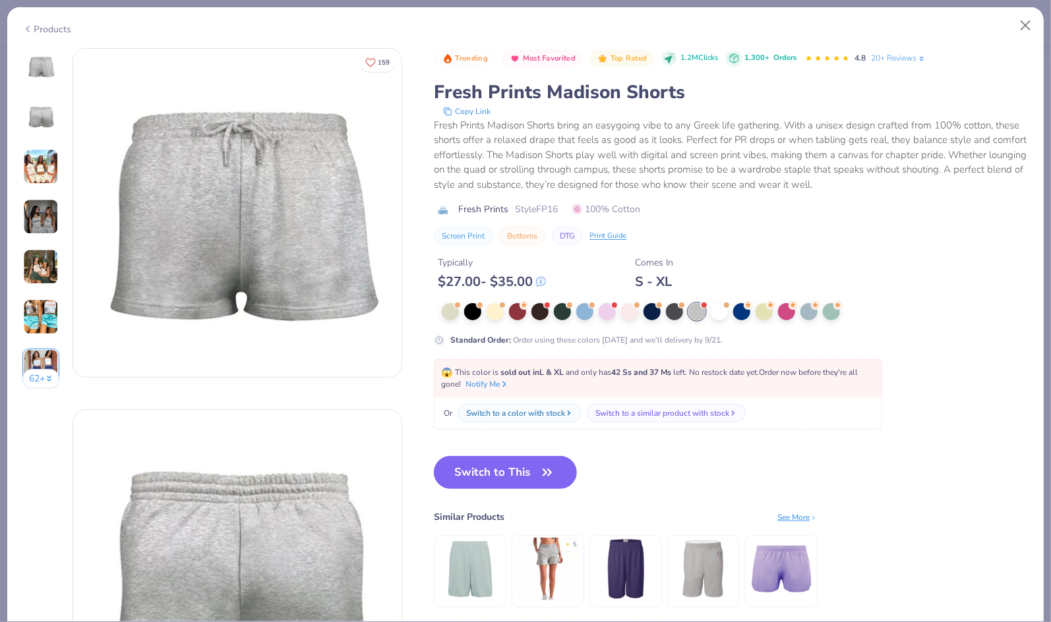
click at [42, 36] on div "Products" at bounding box center [525, 24] width 1036 height 34
click at [43, 30] on div "Products" at bounding box center [46, 29] width 49 height 14
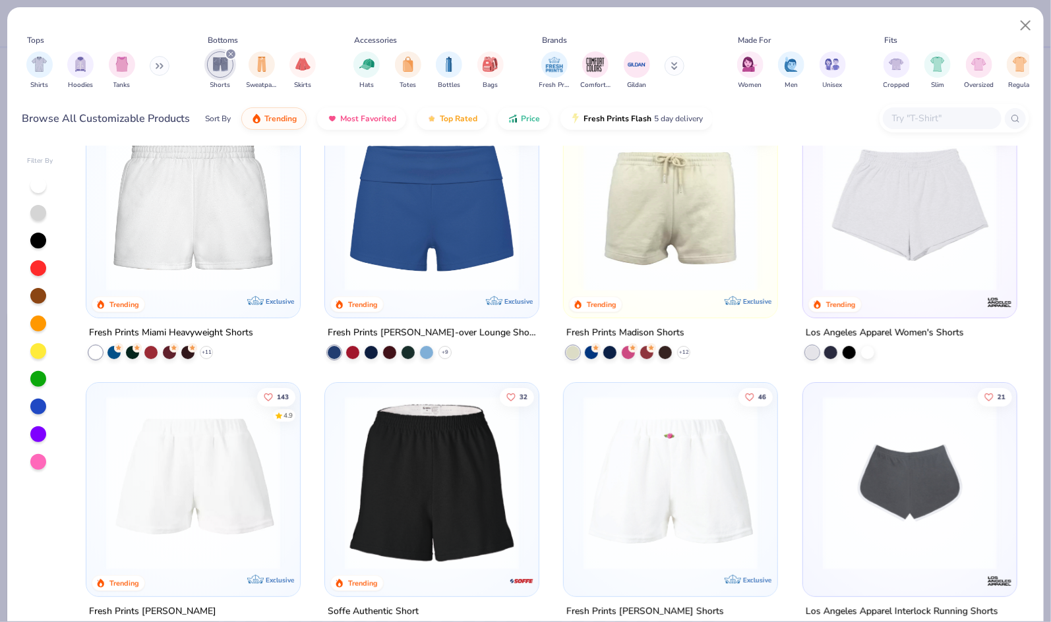
click img
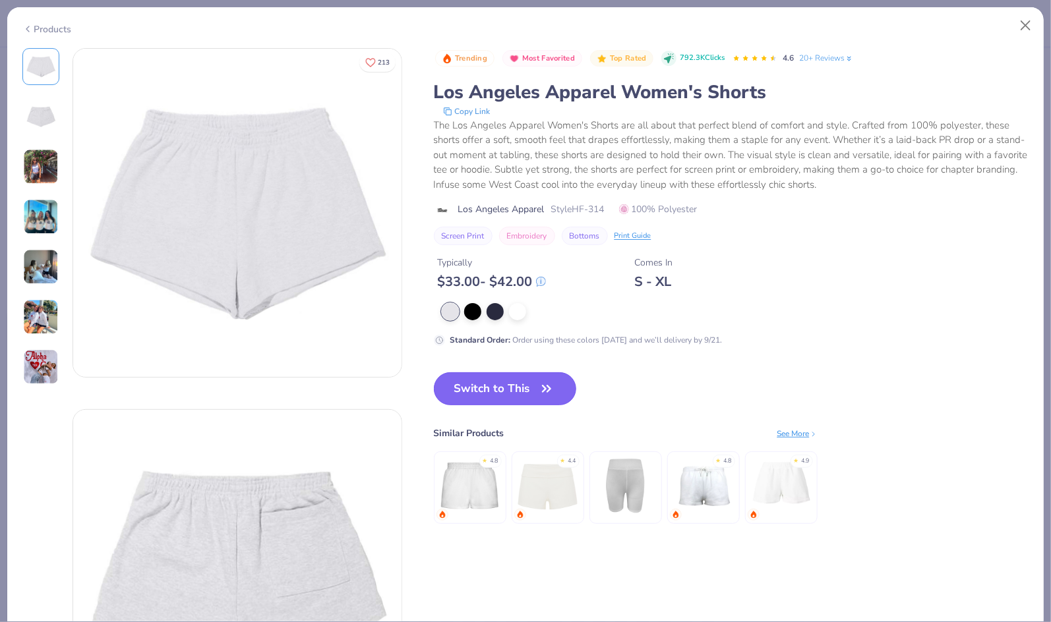
click button "Switch to This"
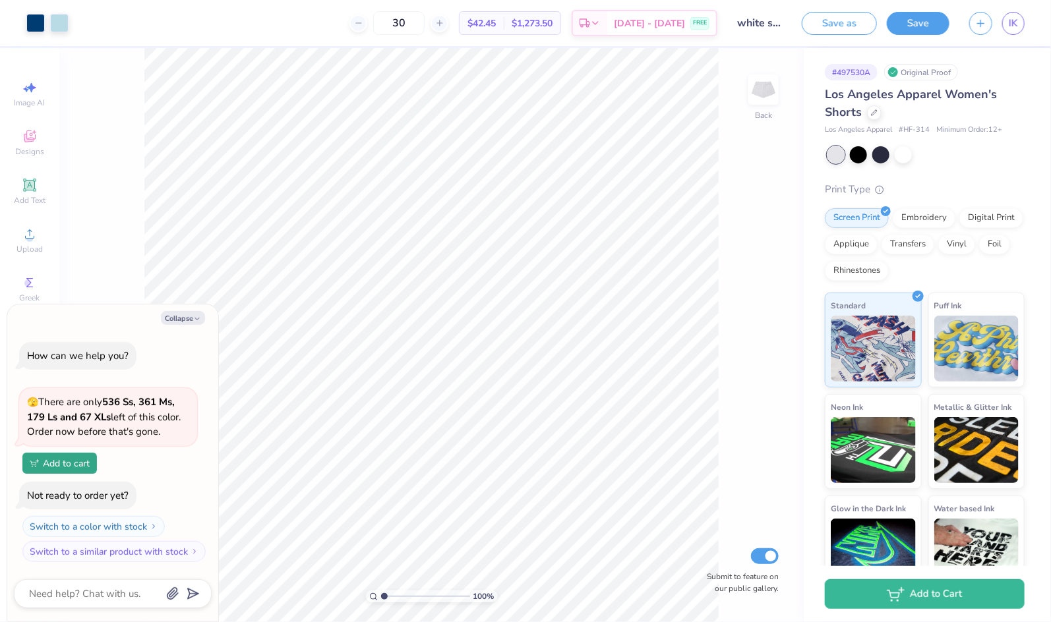
click div "100 % Back Submit to feature on our public gallery."
click button "Collapse"
type textarea "x"
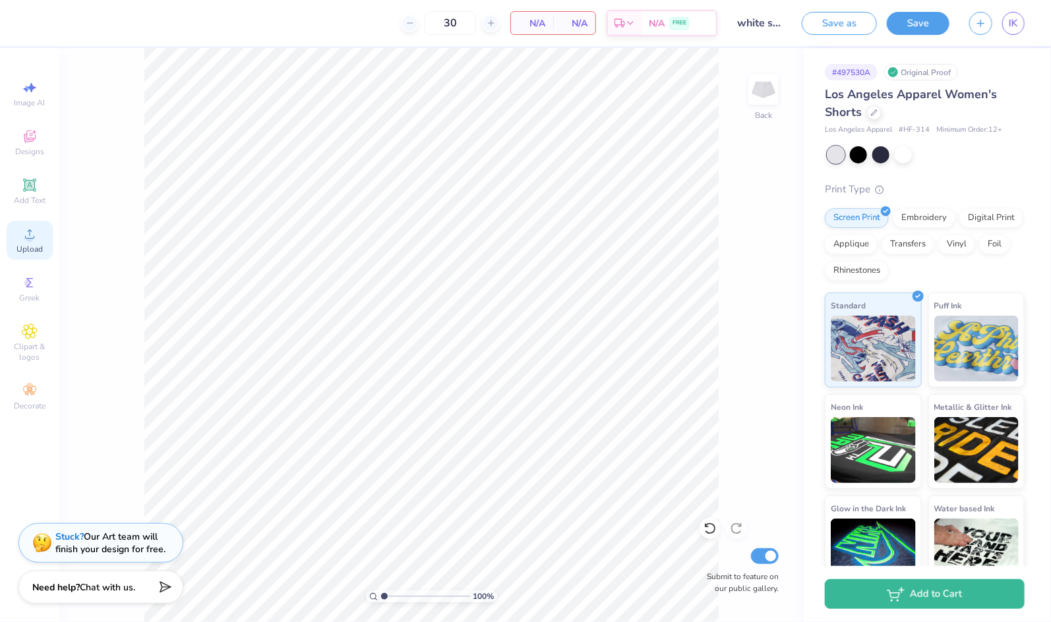
click span "Upload"
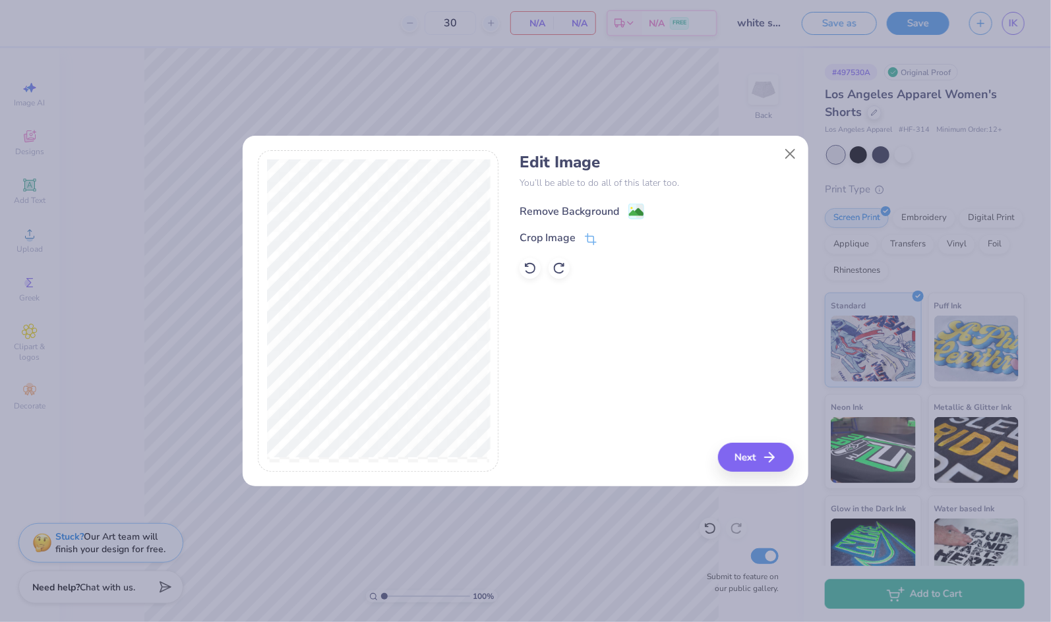
click div "Remove Background"
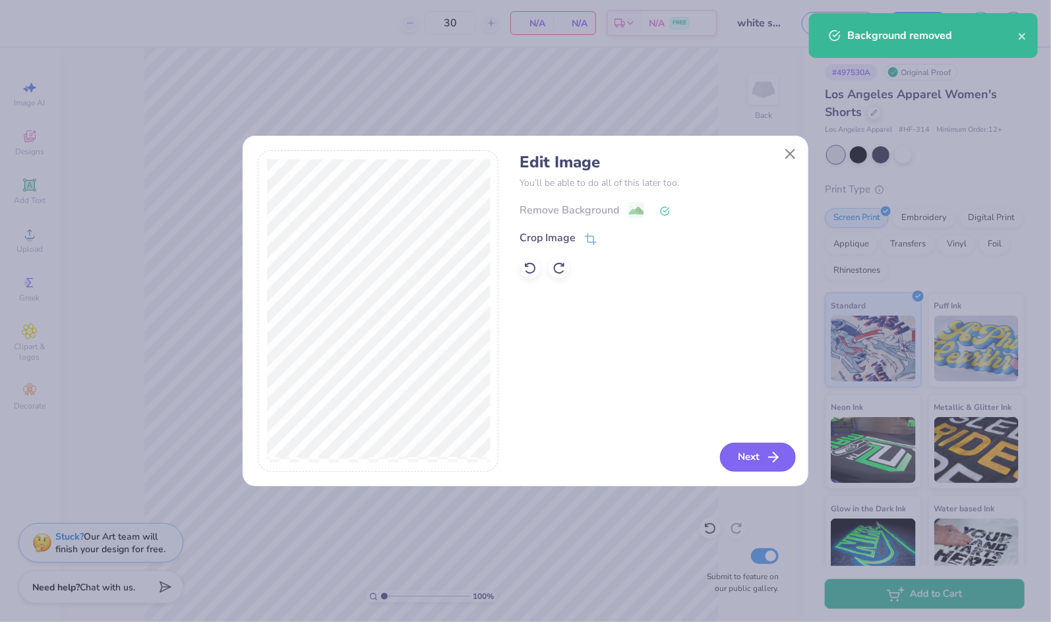
click button "Next"
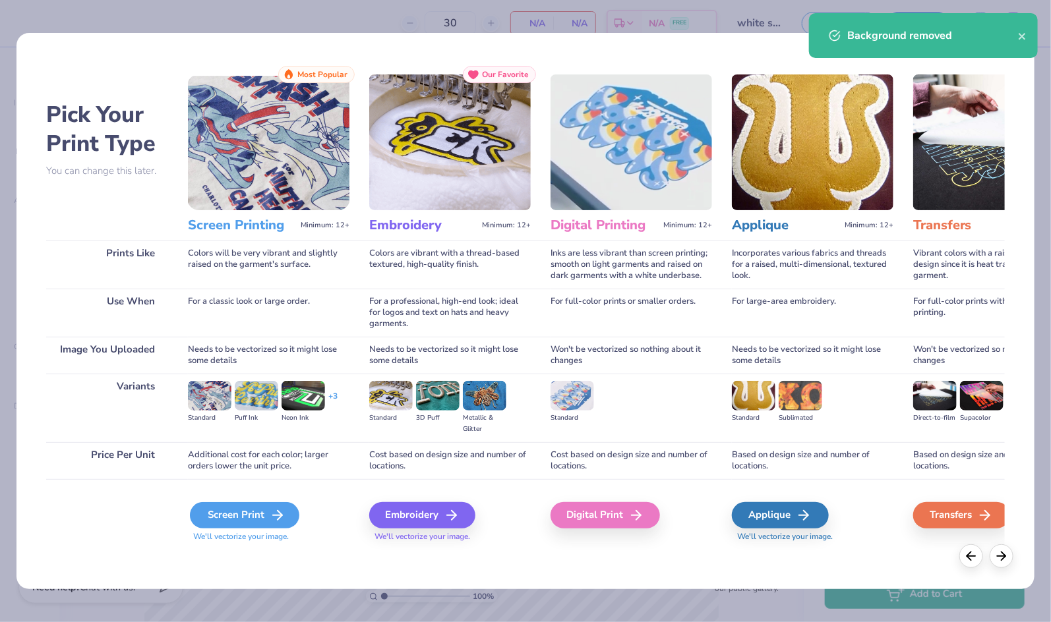
click div "Screen Print"
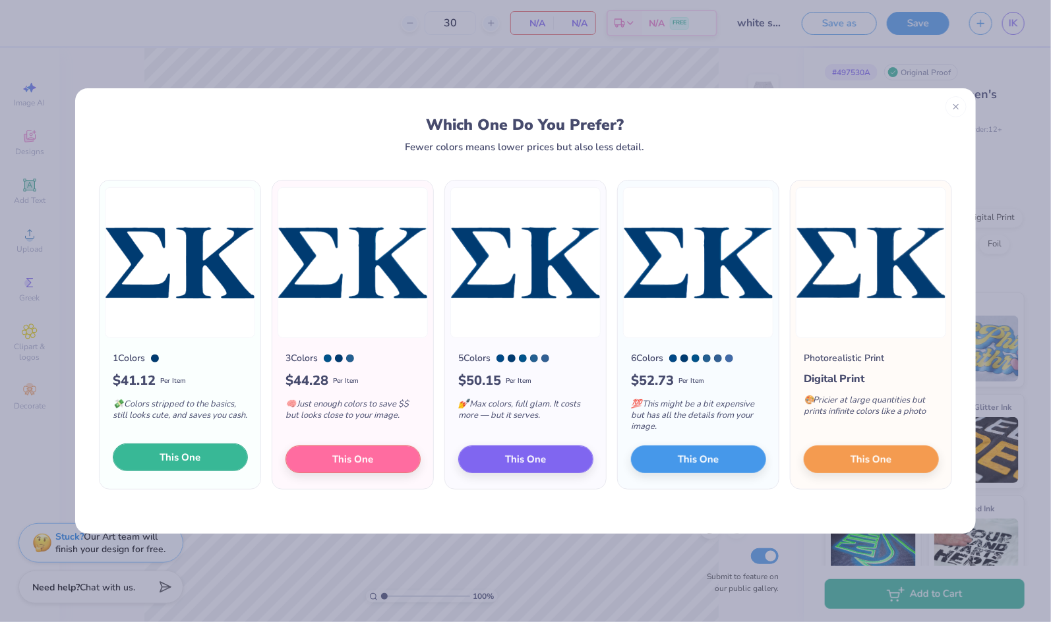
click span "This One"
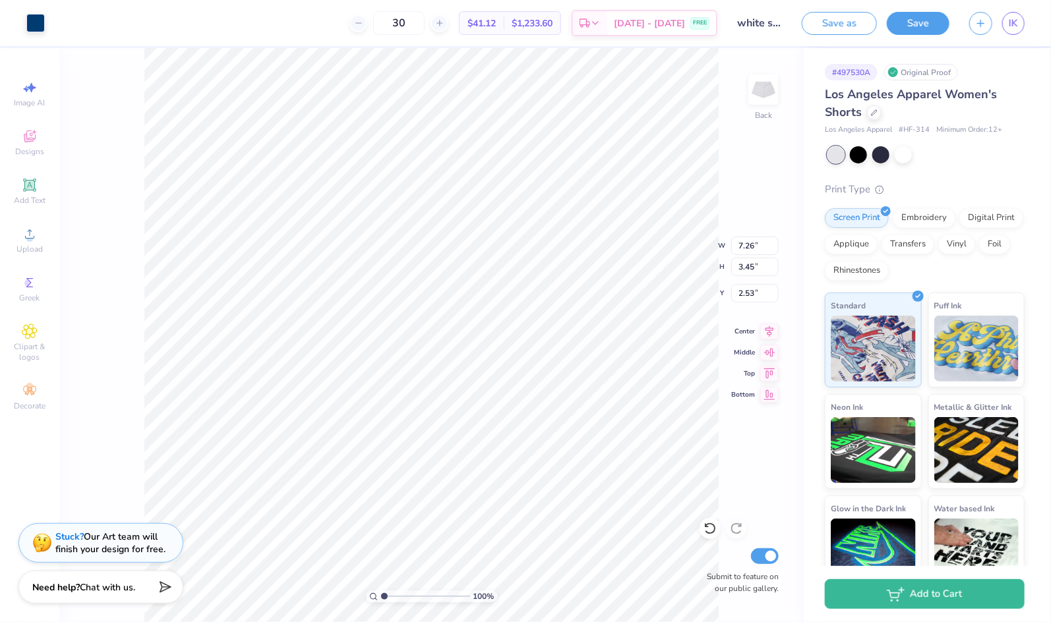
type input "3.11"
type input "1.48"
type input "4.46"
type input "3.42"
type input "2.58"
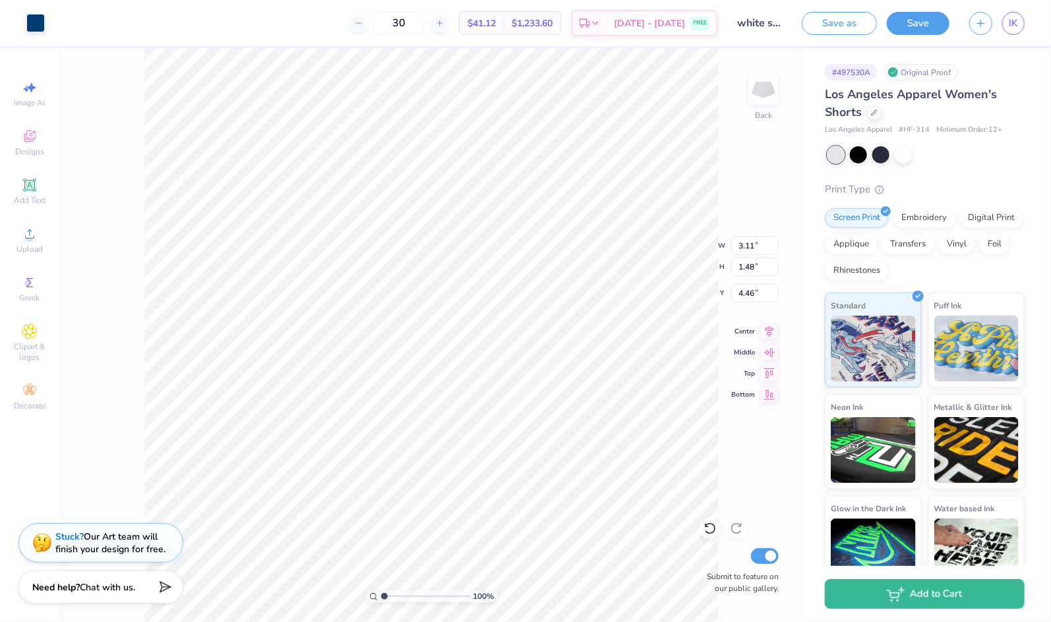
type input "3.91"
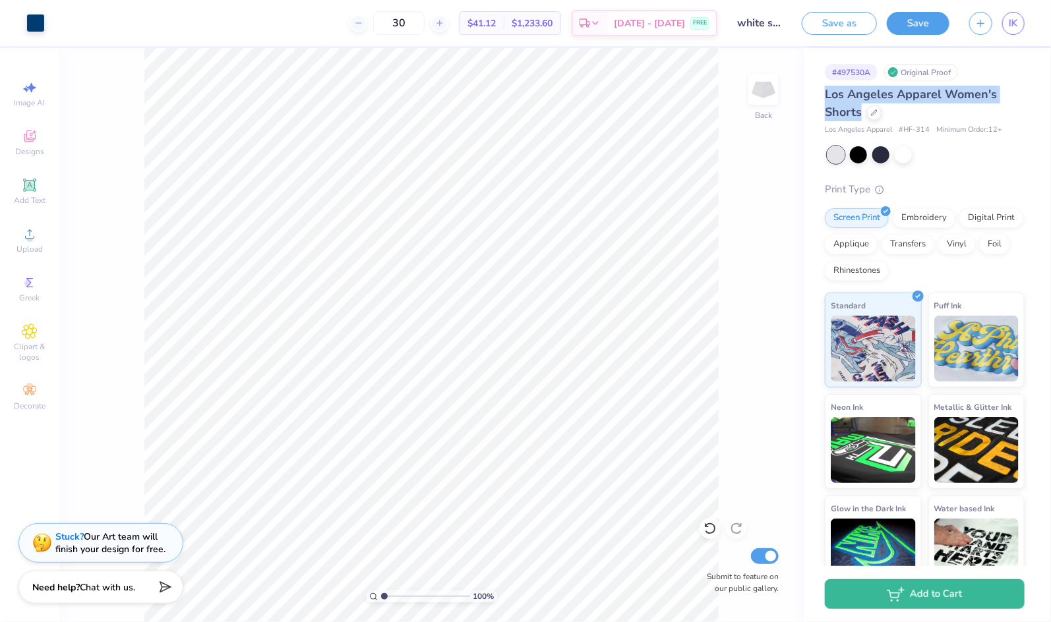
drag, startPoint x: 822, startPoint y: 96, endPoint x: 866, endPoint y: 121, distance: 50.2
click div "# 497530A Original Proof Los Angeles Apparel Women's Shorts Los Angeles Apparel…"
copy span "Los Angeles Apparel Women's Shorts"
type input "4.00"
type input "3.03"
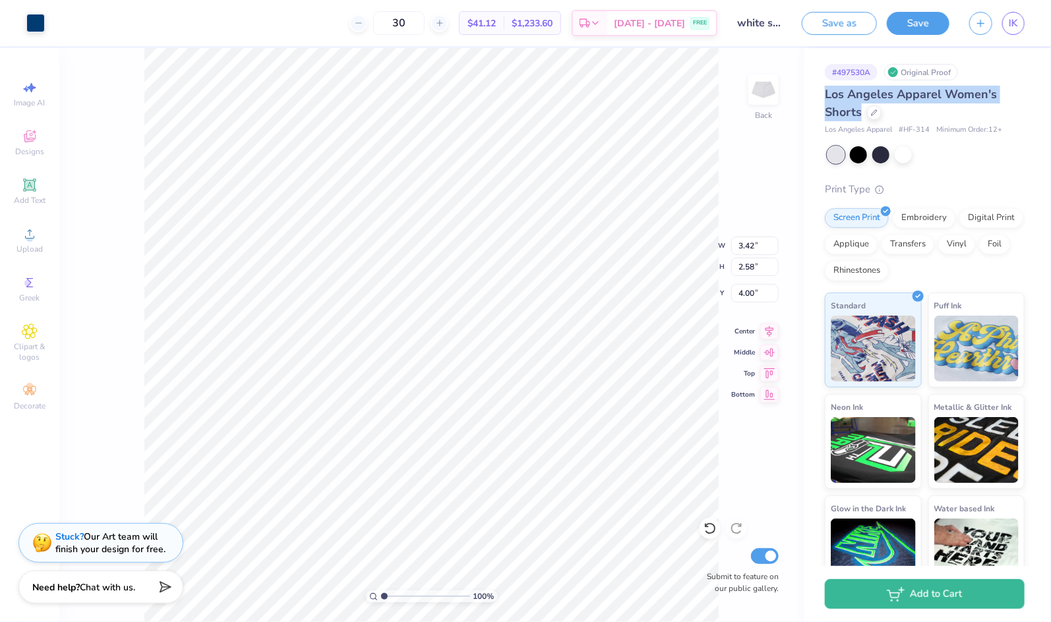
type input "2.28"
type input "4.13"
type input "2.84"
type input "2.14"
type input "4.25"
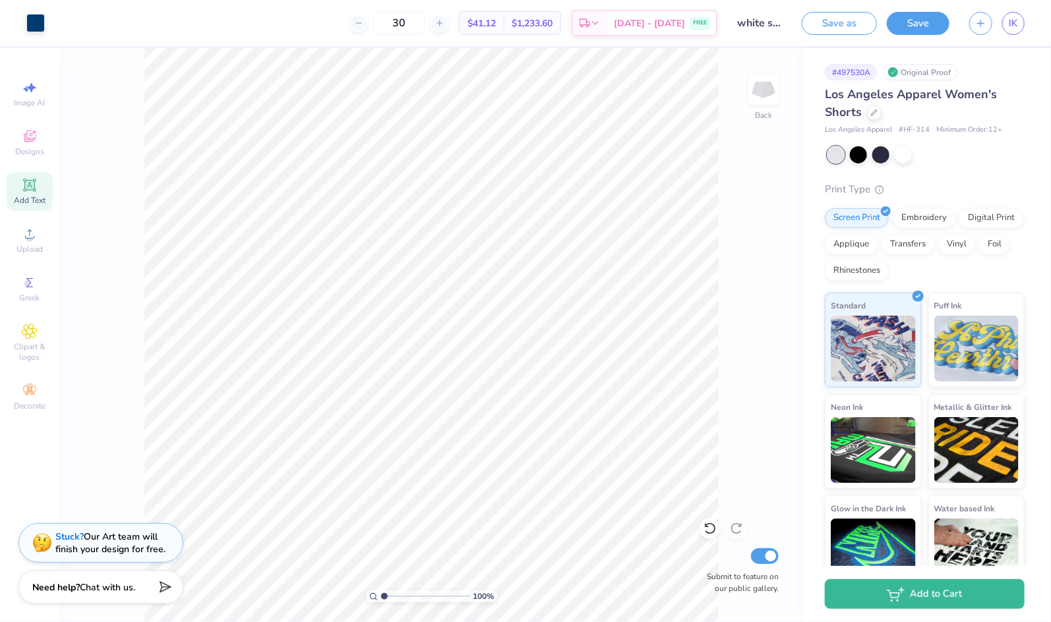
click span "Add Text"
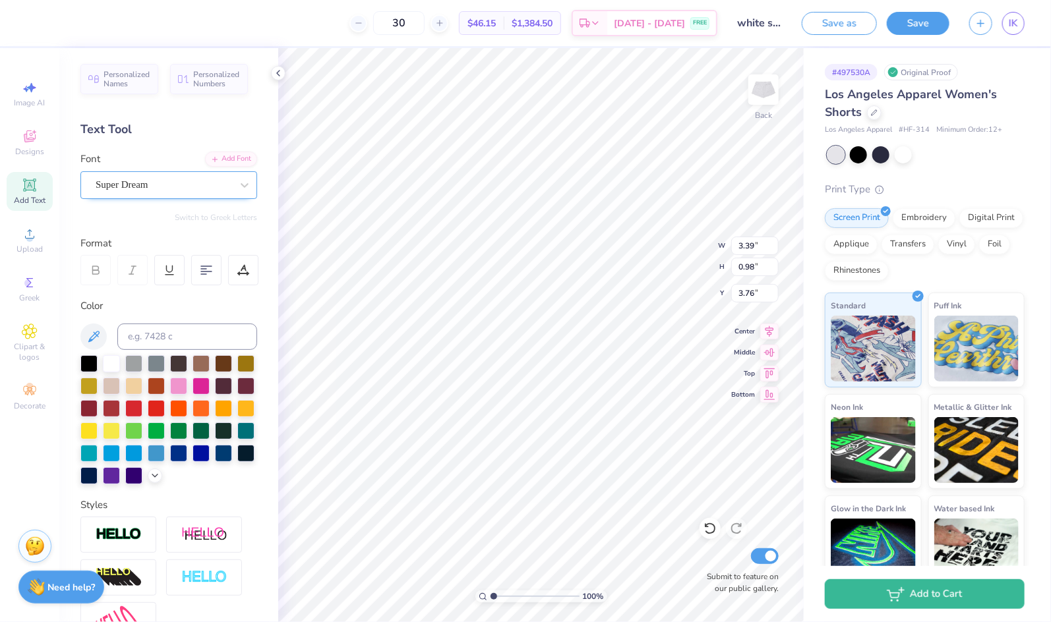
click div "Super Dream"
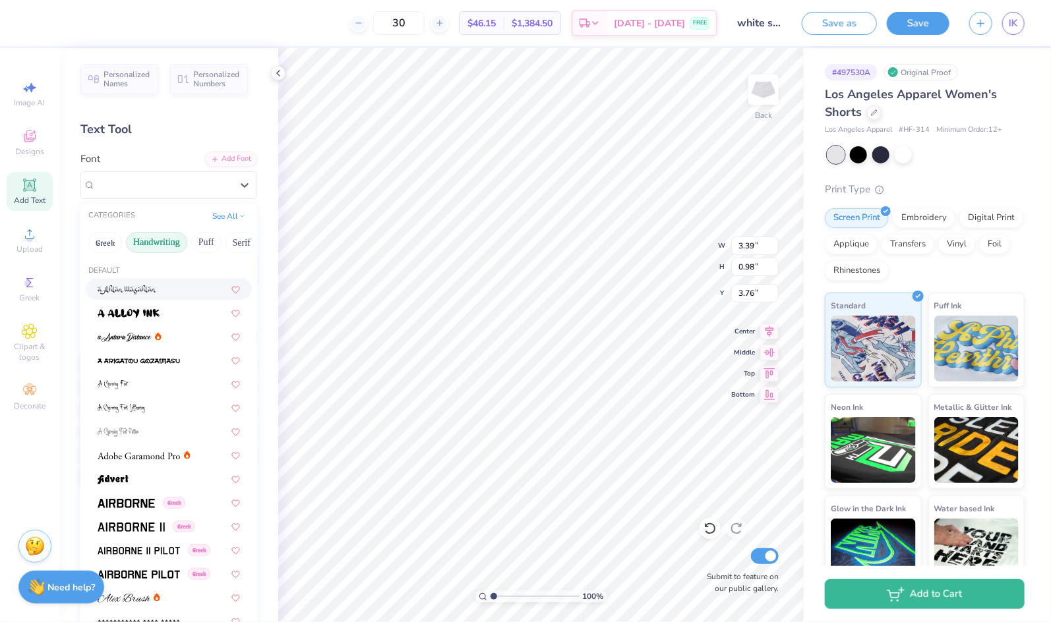
click button "Handwriting"
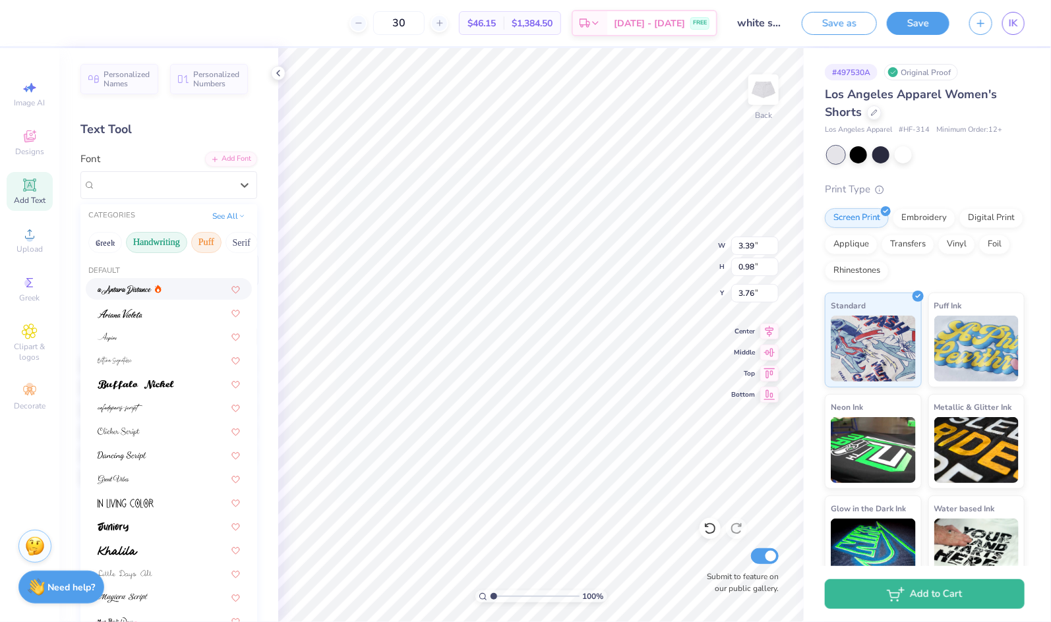
click button "Puff"
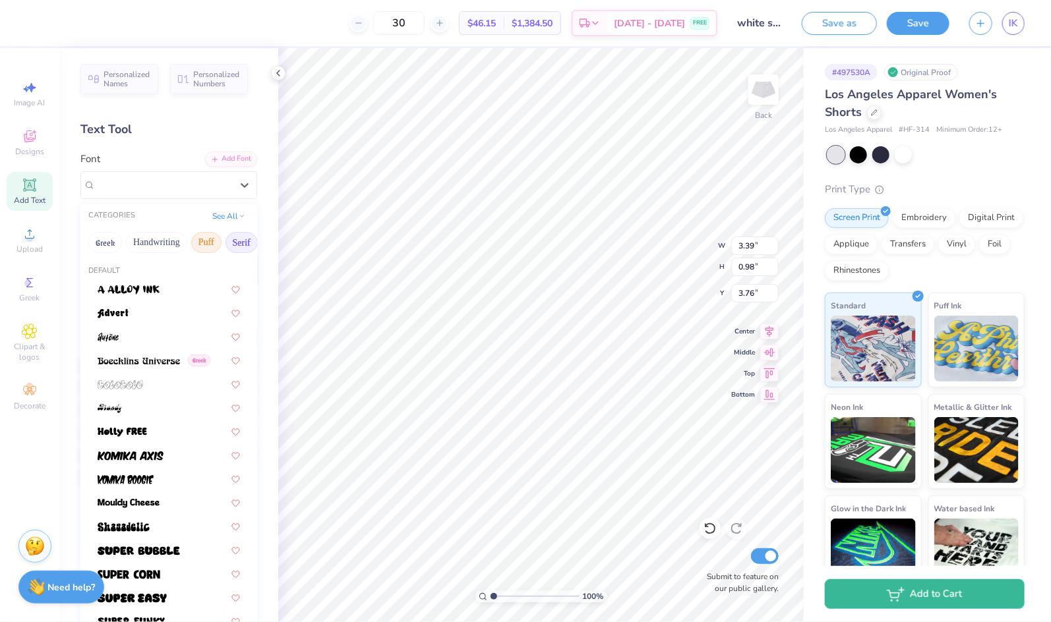
click button "Serif"
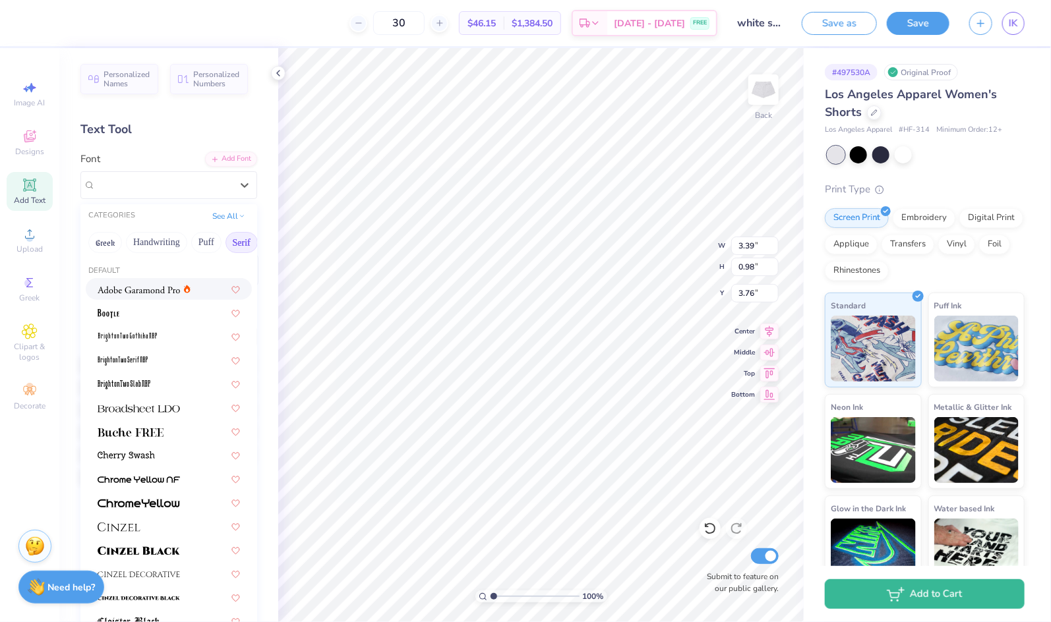
click span
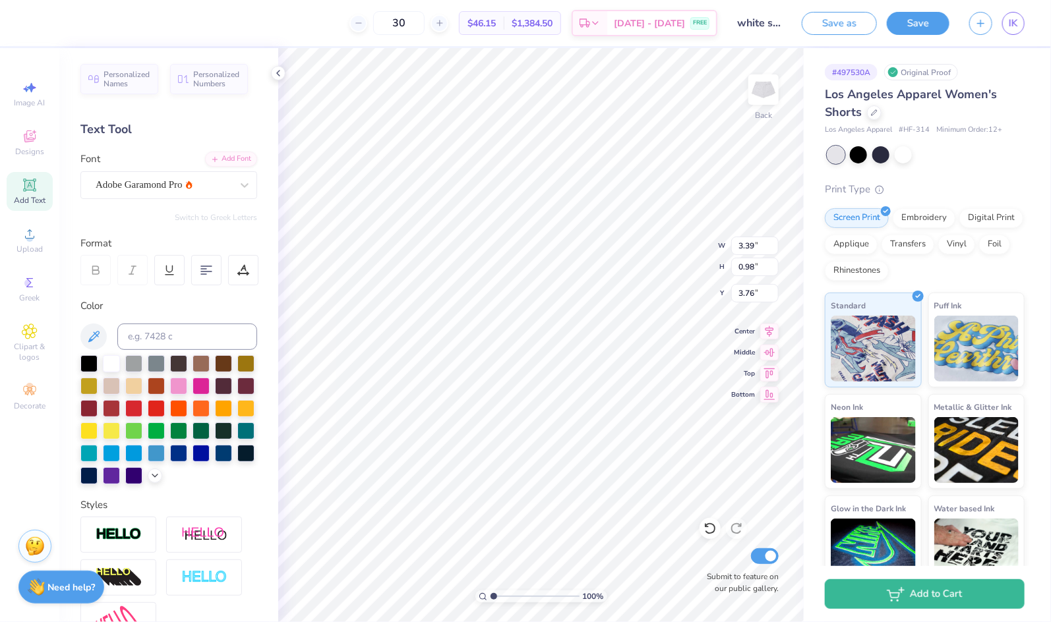
type input "3.54"
type input "0.97"
type textarea "theta zeta"
click div
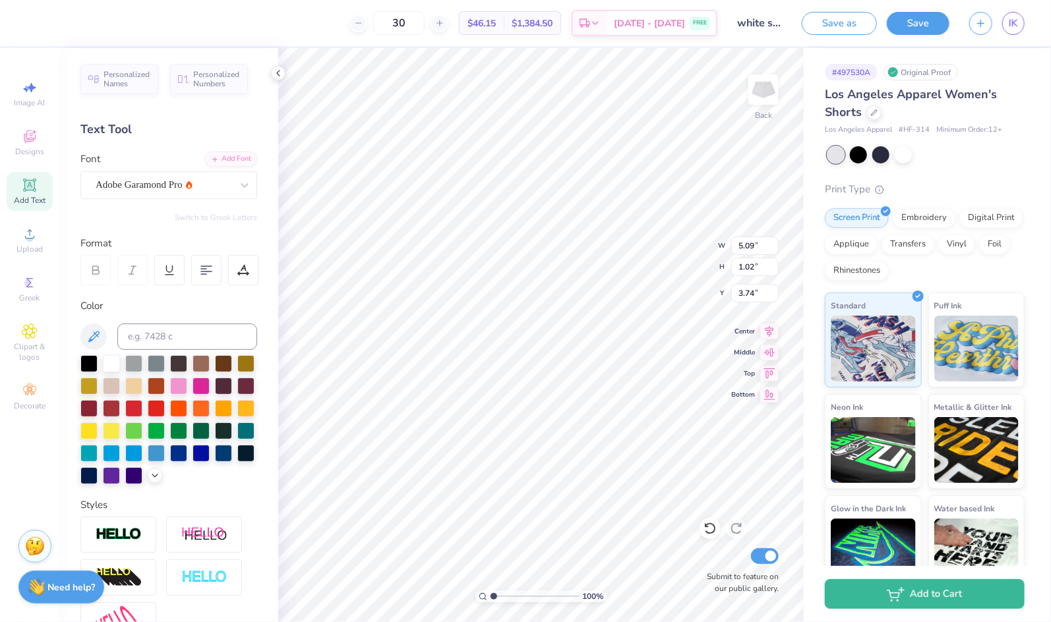
type input "2.84"
type input "2.14"
type input "4.25"
click div
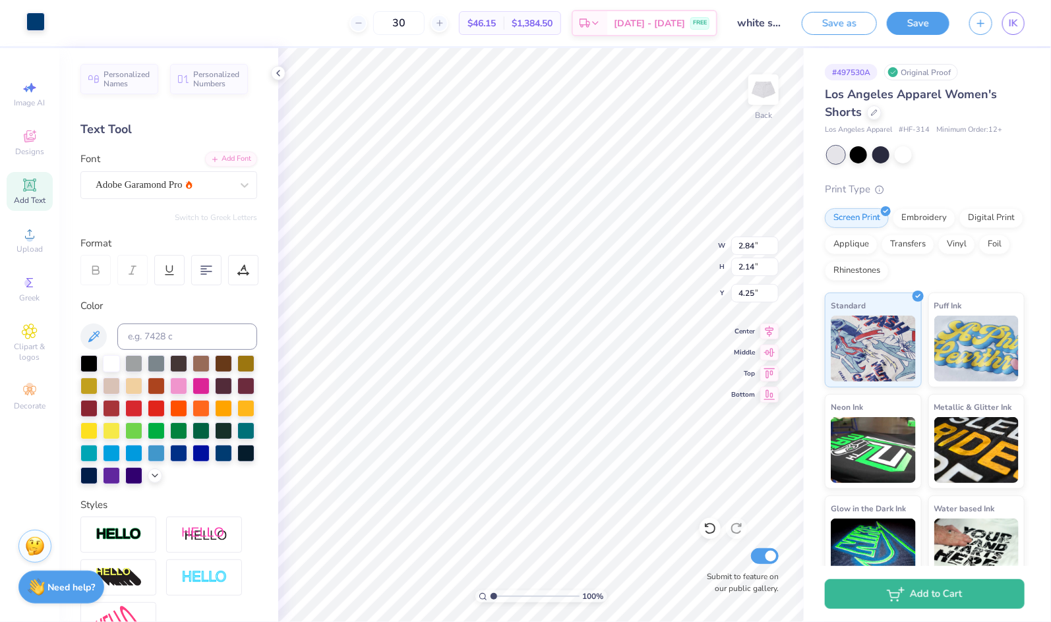
click div
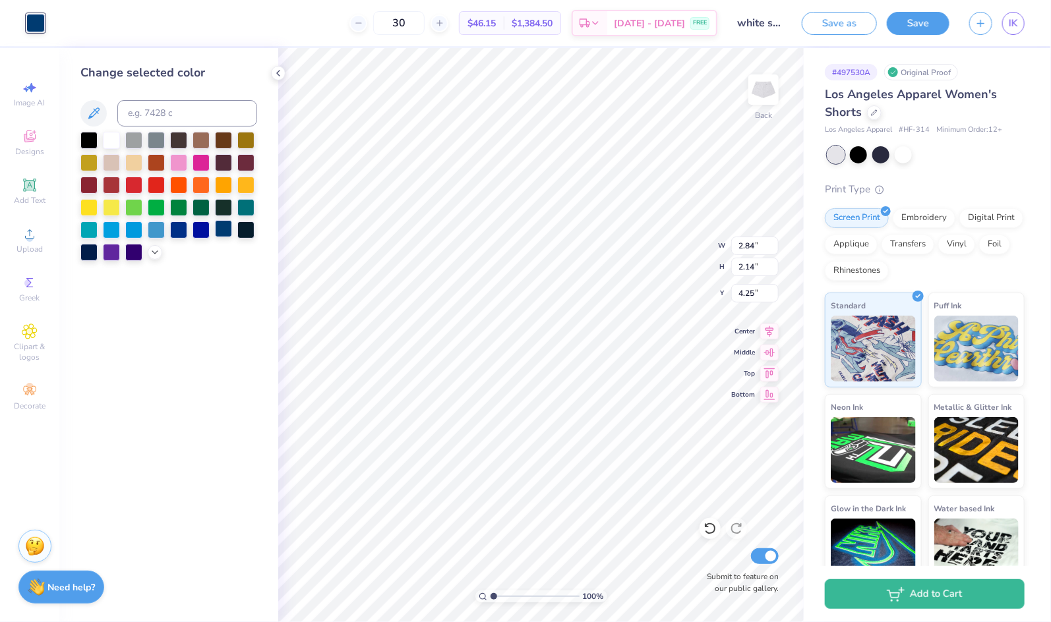
click div
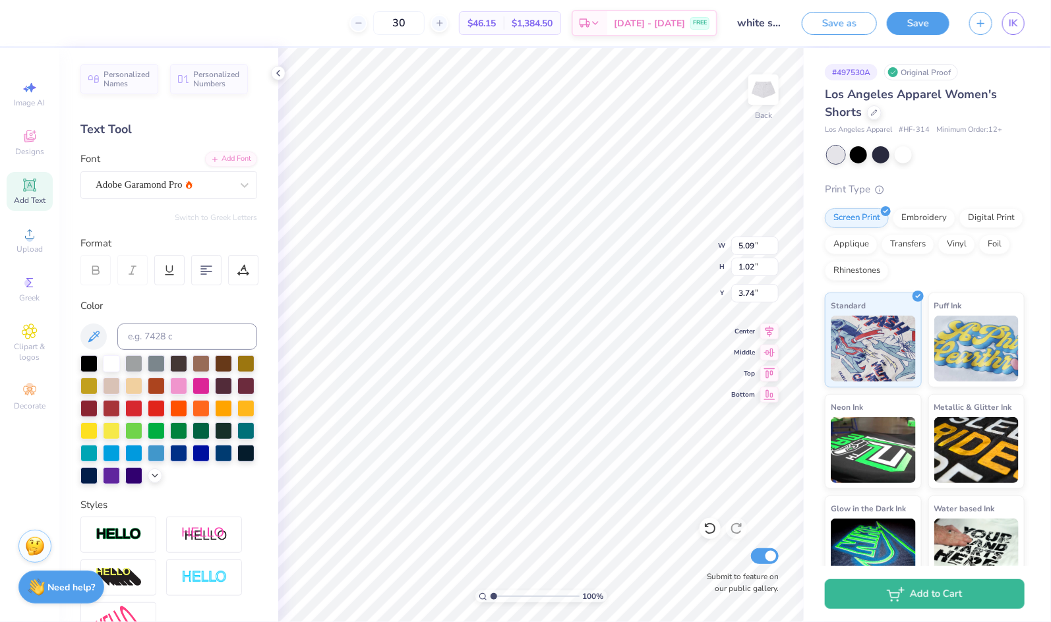
type input "1.85"
type input "0.37"
type input "6.02"
type input "1.77"
type input "0.87"
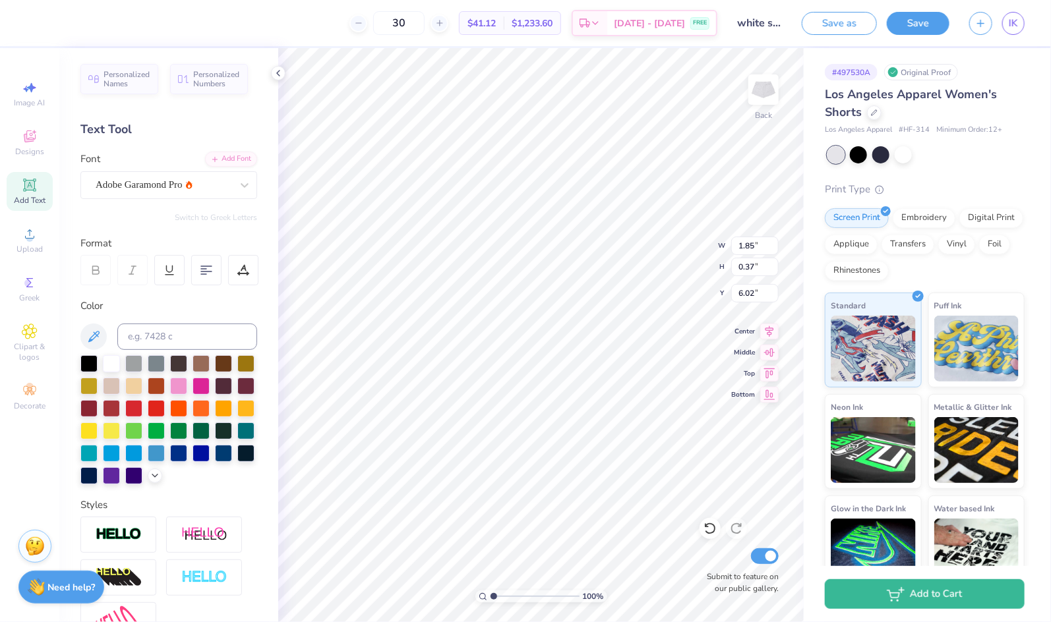
type input "5.85"
type input "4.14"
click div
click icon
type input "5.64"
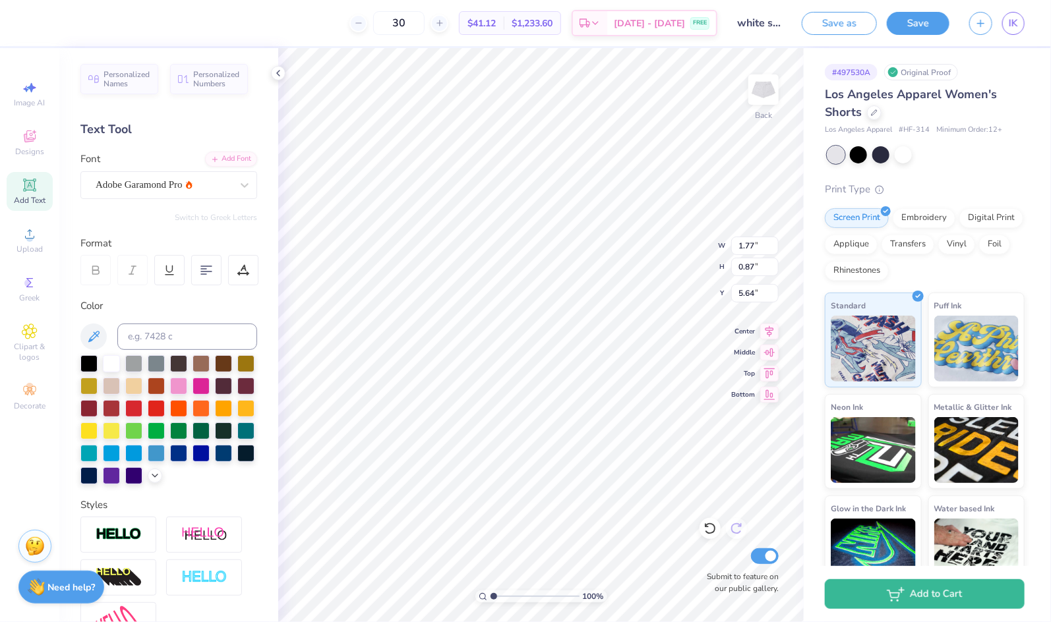
type input "5.52"
click div "Art colors 30 $41.12 Per Item $1,233.60 Total Est. Delivery [DATE] - [DATE] FRE…"
type input "3.98"
